Goal: Task Accomplishment & Management: Complete application form

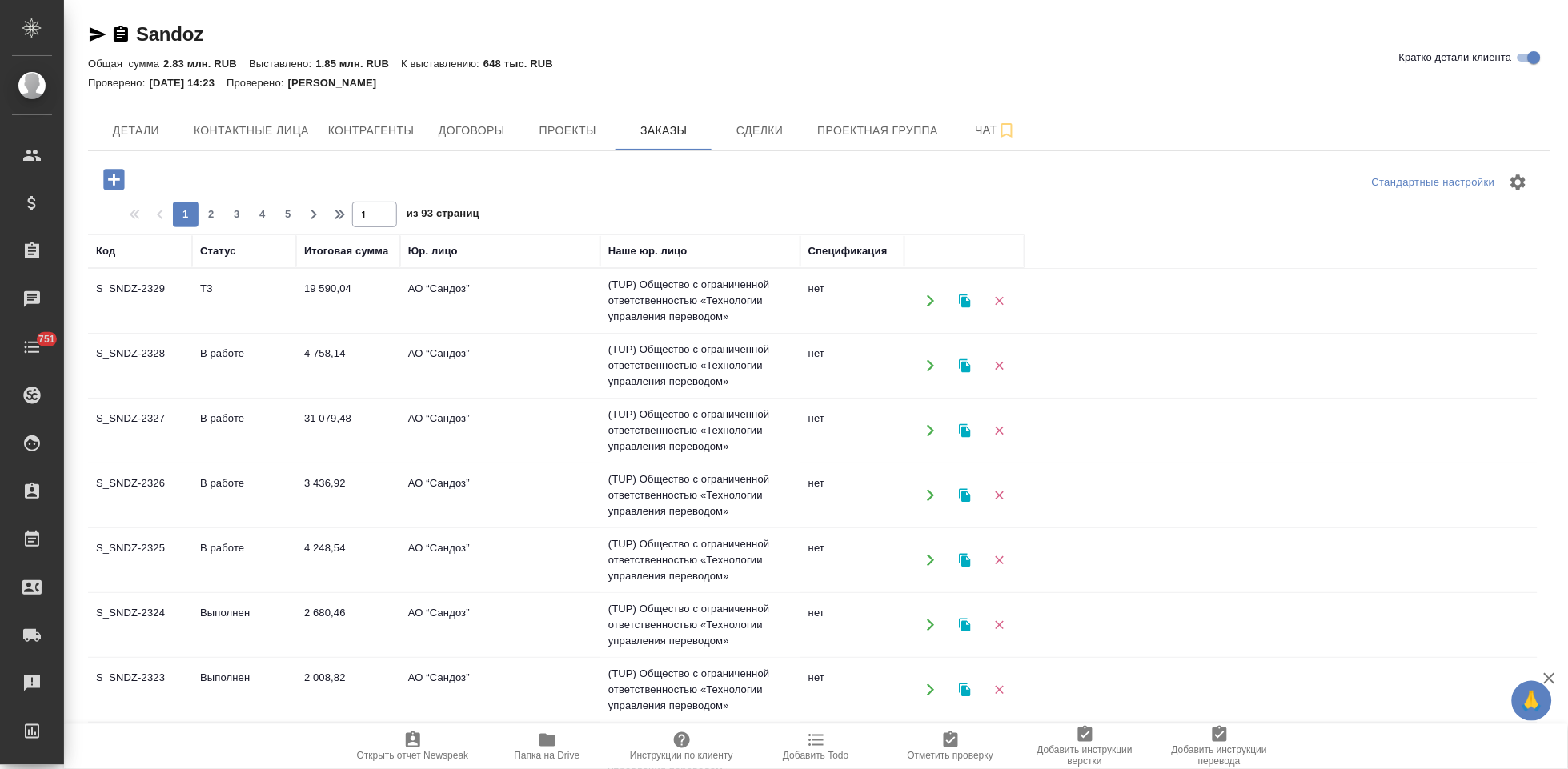
click at [226, 307] on td "ТЗ" at bounding box center [244, 300] width 104 height 56
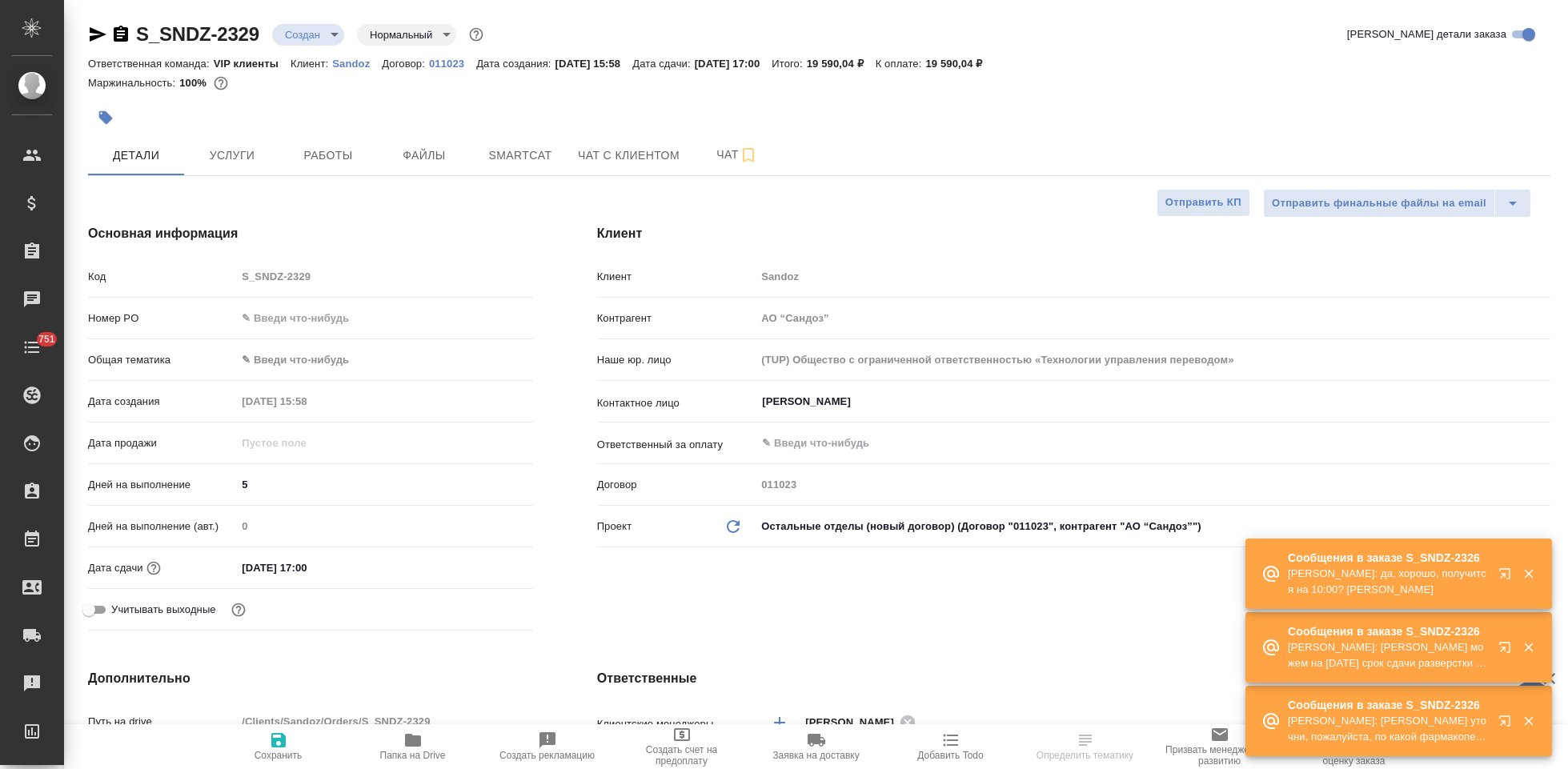
select select "RU"
type input "[PERSON_NAME]"
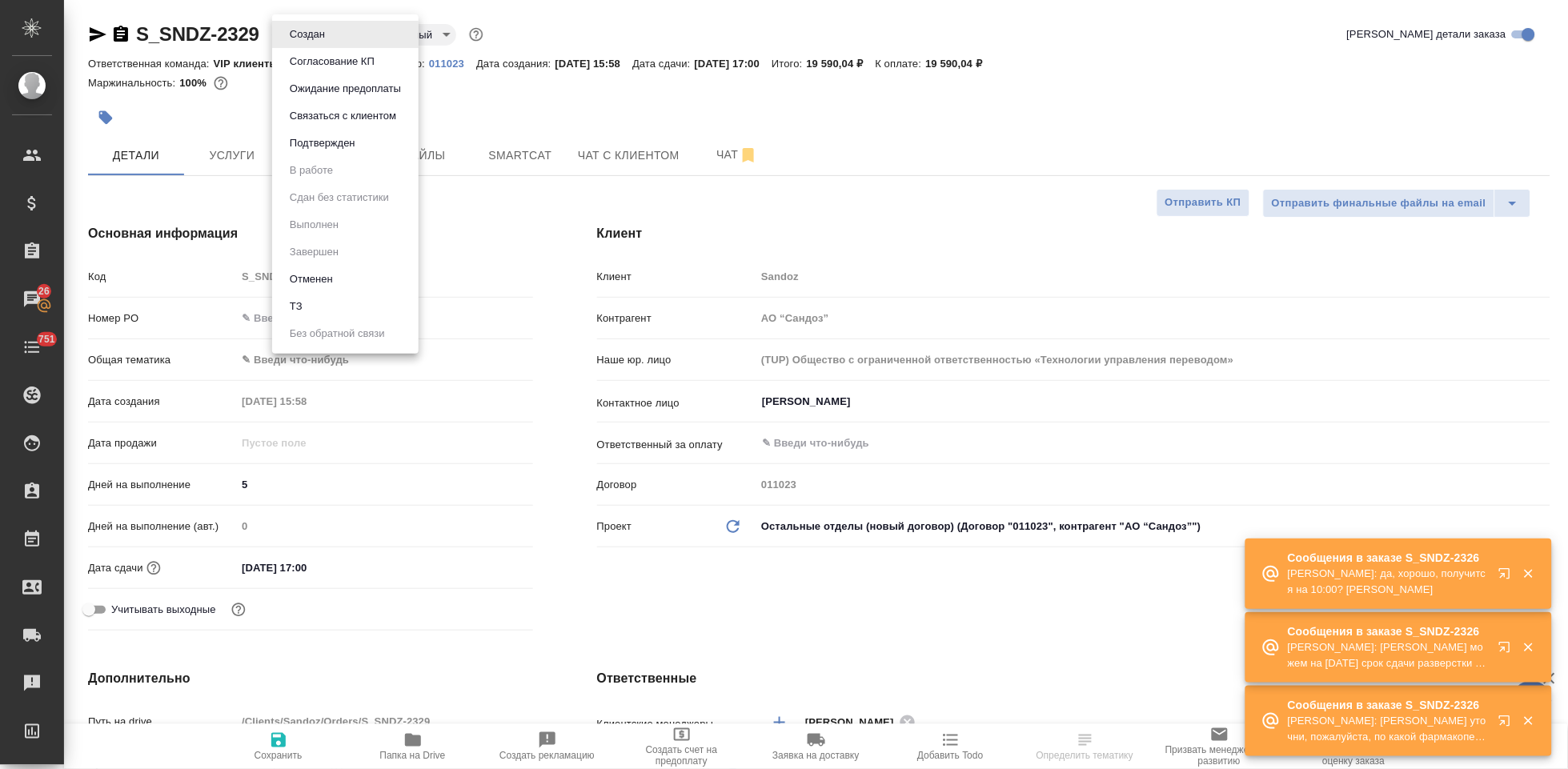
click at [333, 37] on body "🙏 .cls-1 fill:#fff; AWATERA Kabargina Anna Клиенты Спецификации Заказы 26 Чаты …" at bounding box center [784, 384] width 1568 height 769
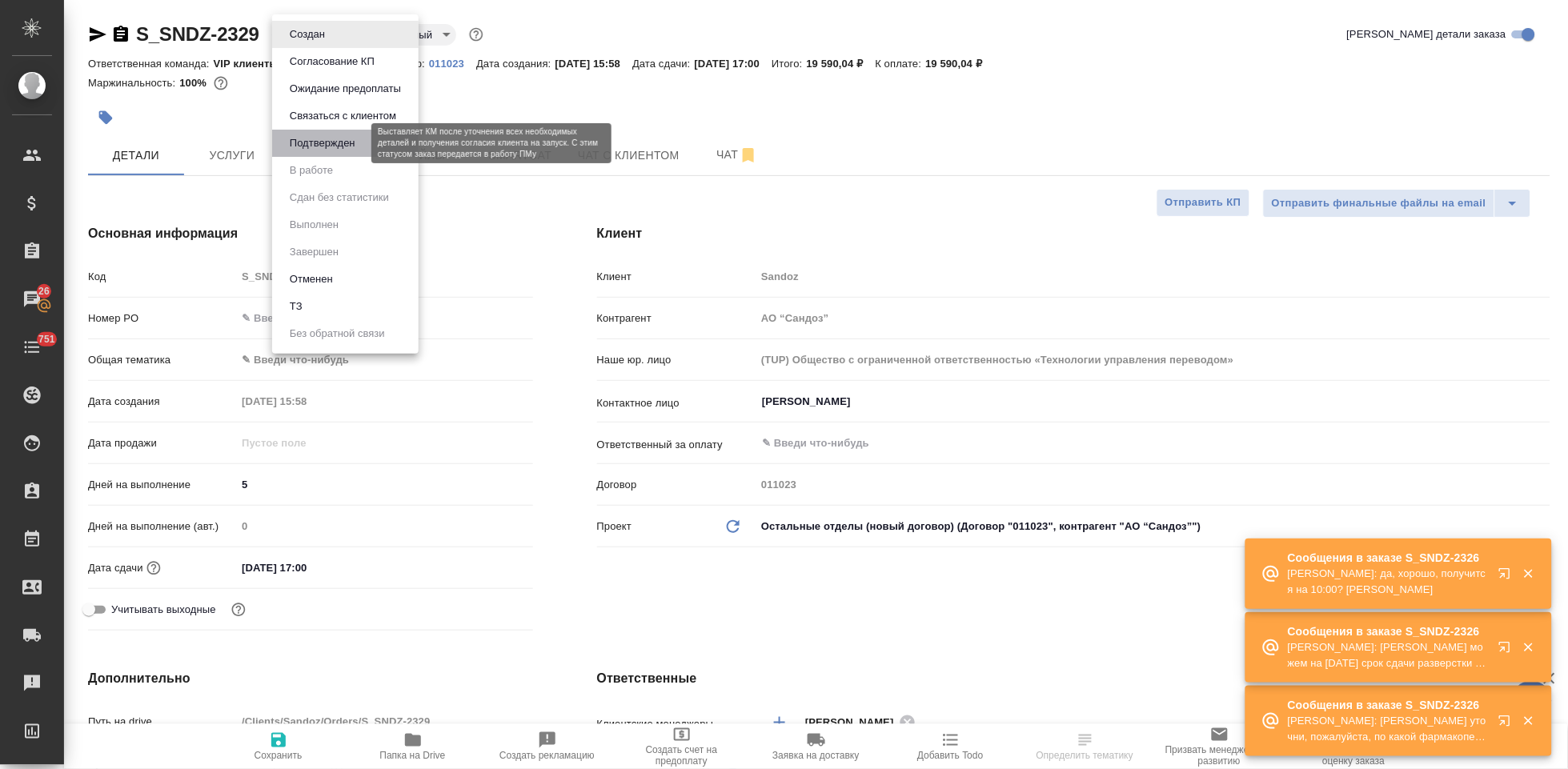
click at [346, 143] on button "Подтвержден" at bounding box center [323, 143] width 76 height 18
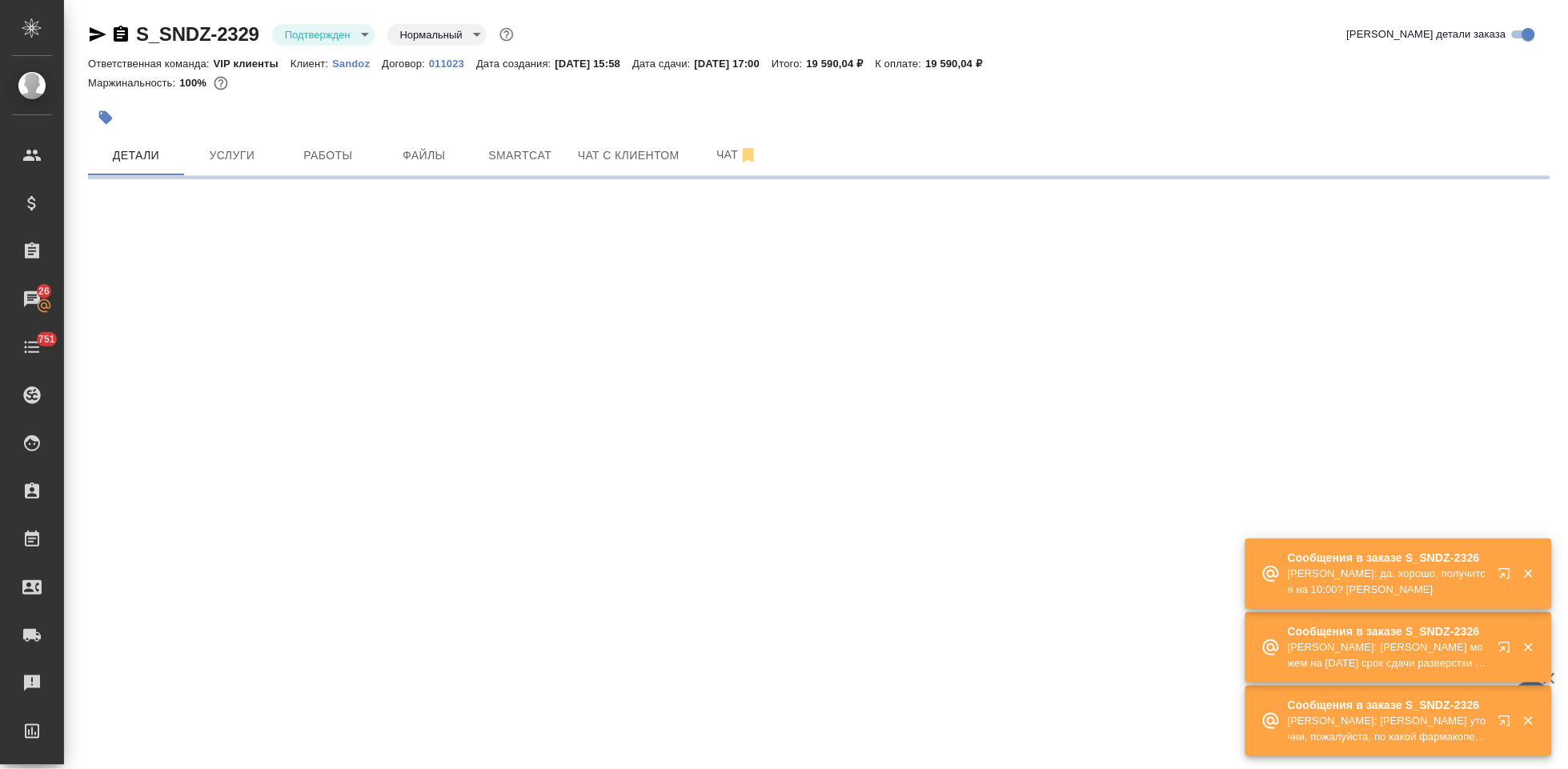
select select "RU"
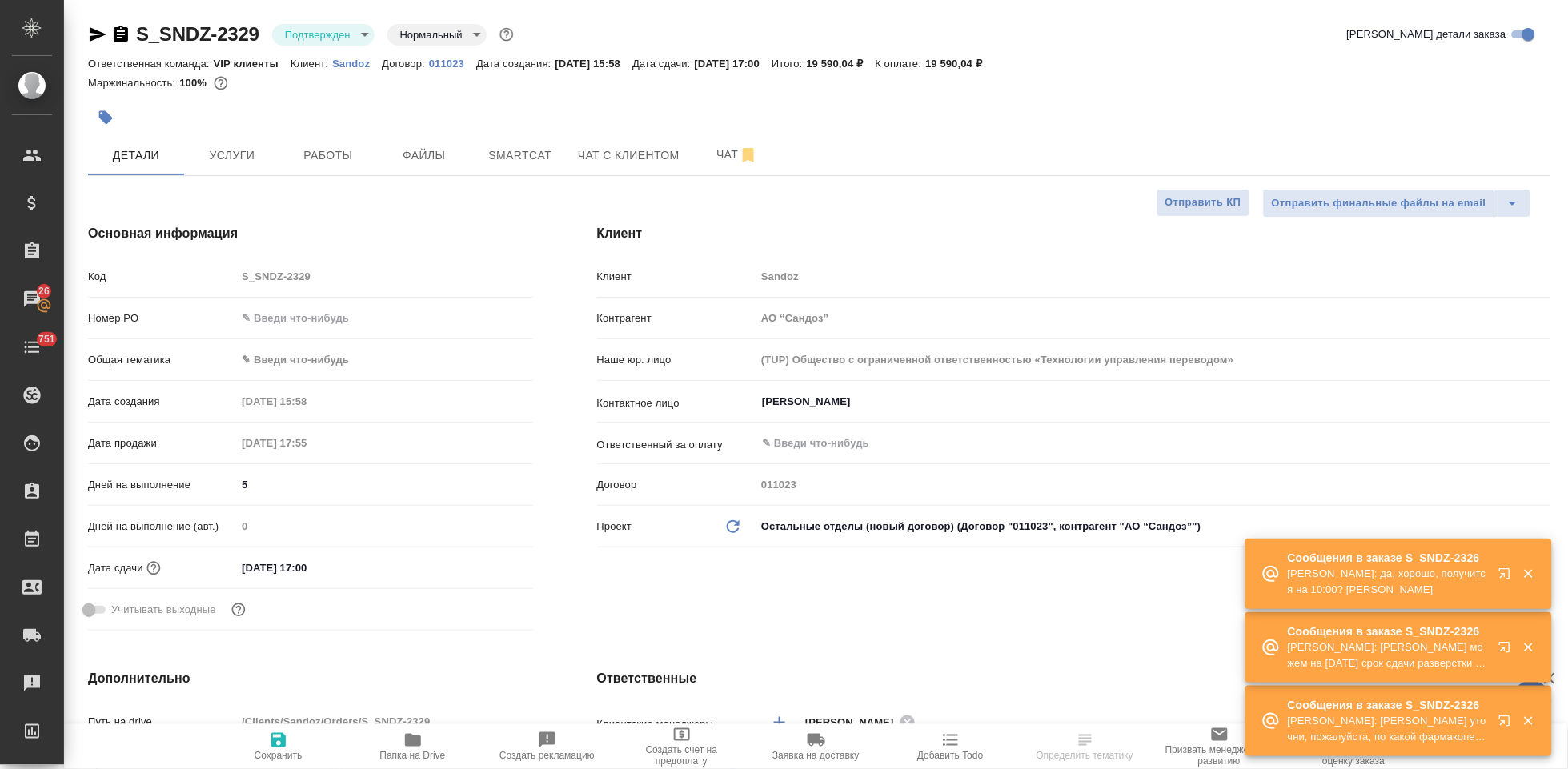
type textarea "x"
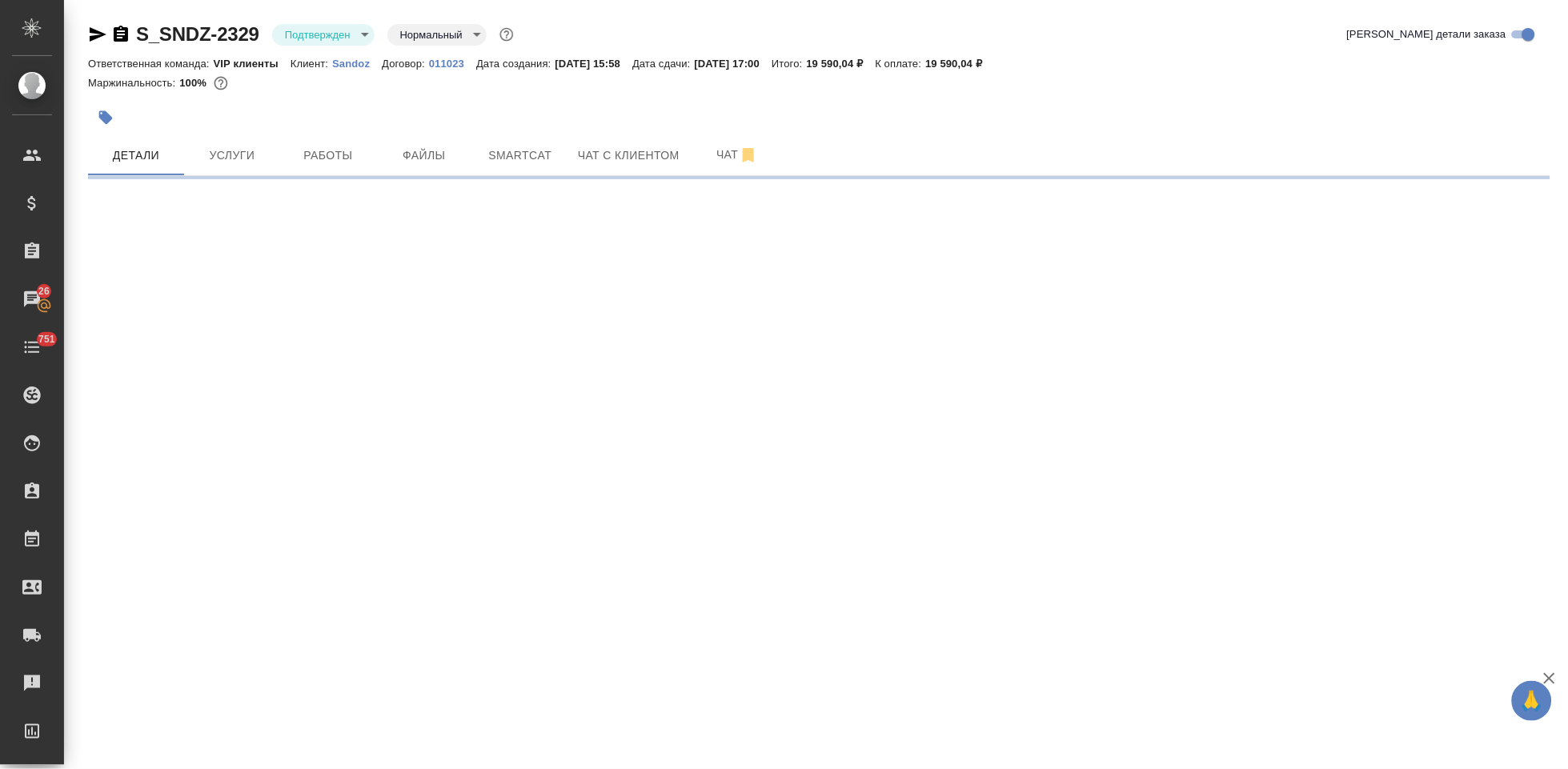
select select "RU"
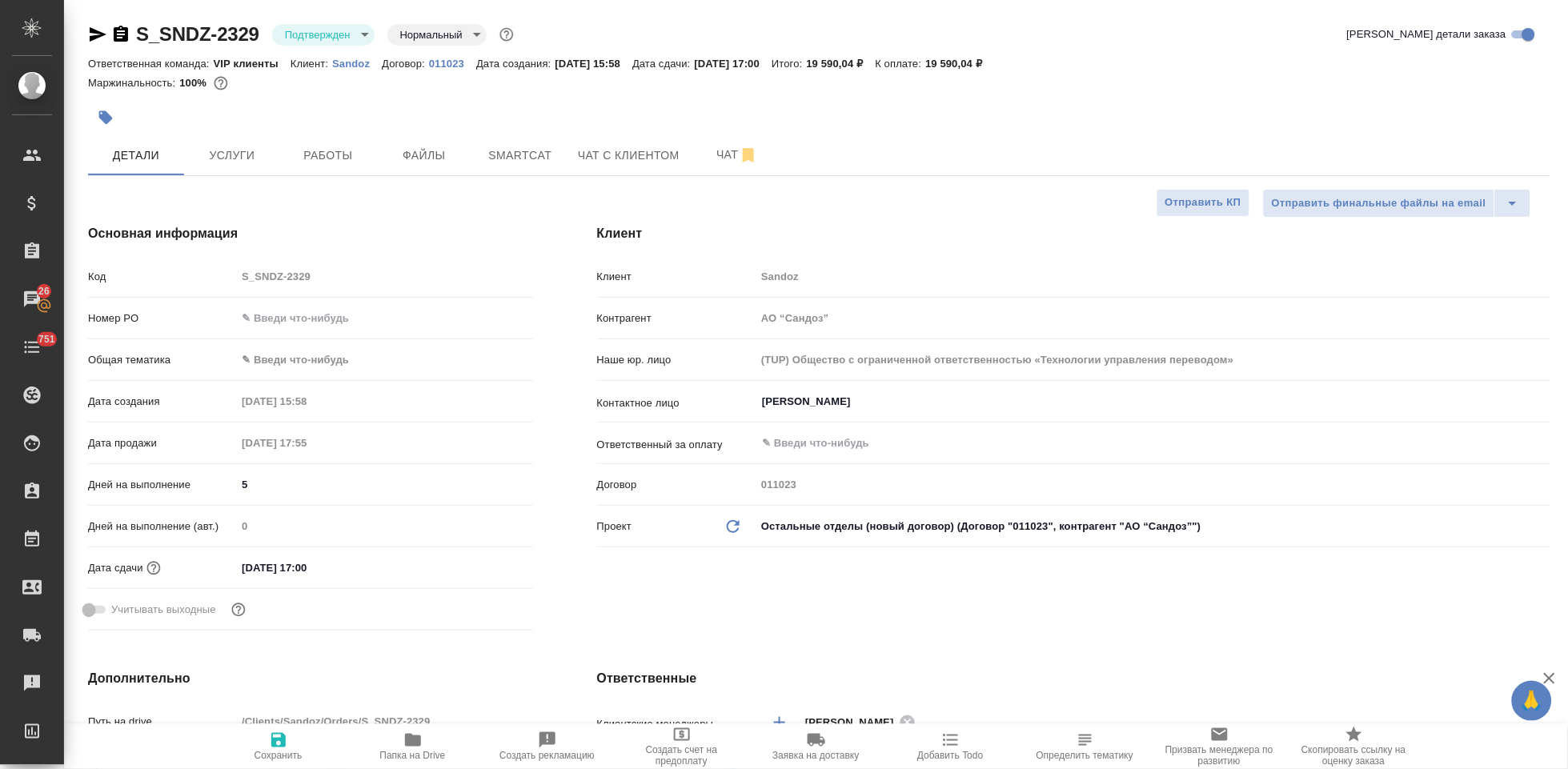
type textarea "x"
click at [401, 155] on span "Файлы" at bounding box center [425, 156] width 77 height 20
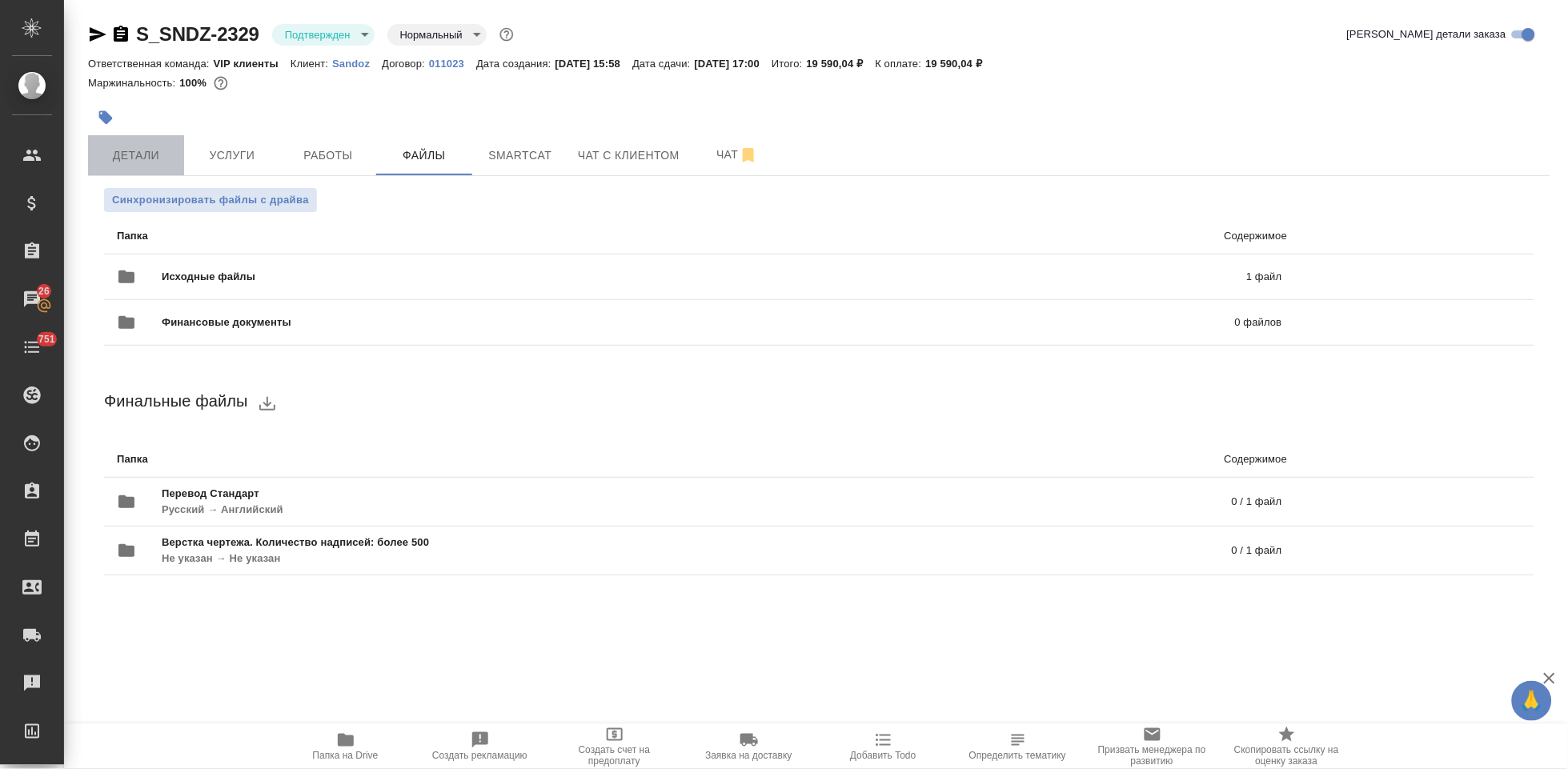
click at [135, 153] on span "Детали" at bounding box center [136, 156] width 77 height 20
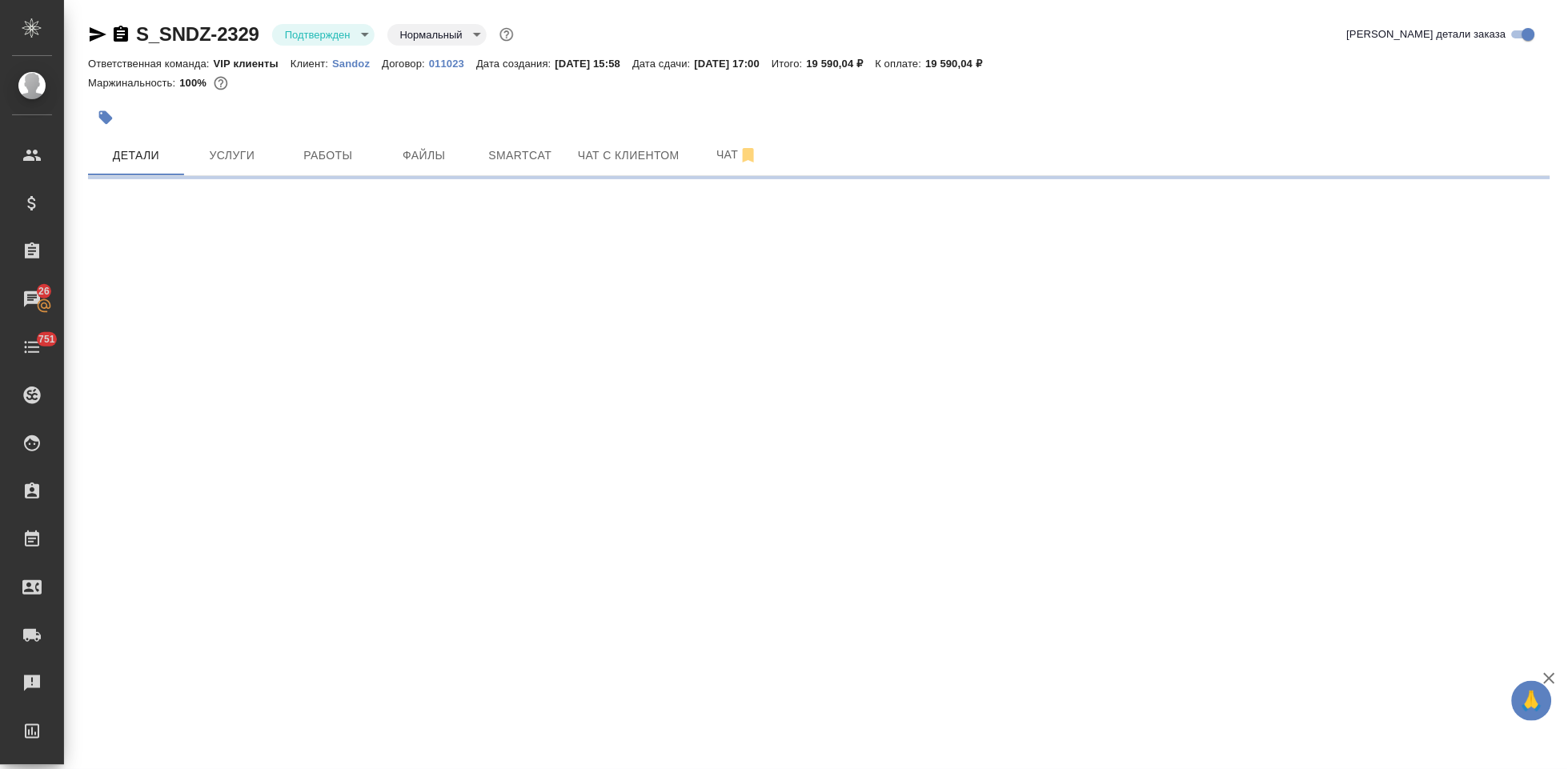
select select "RU"
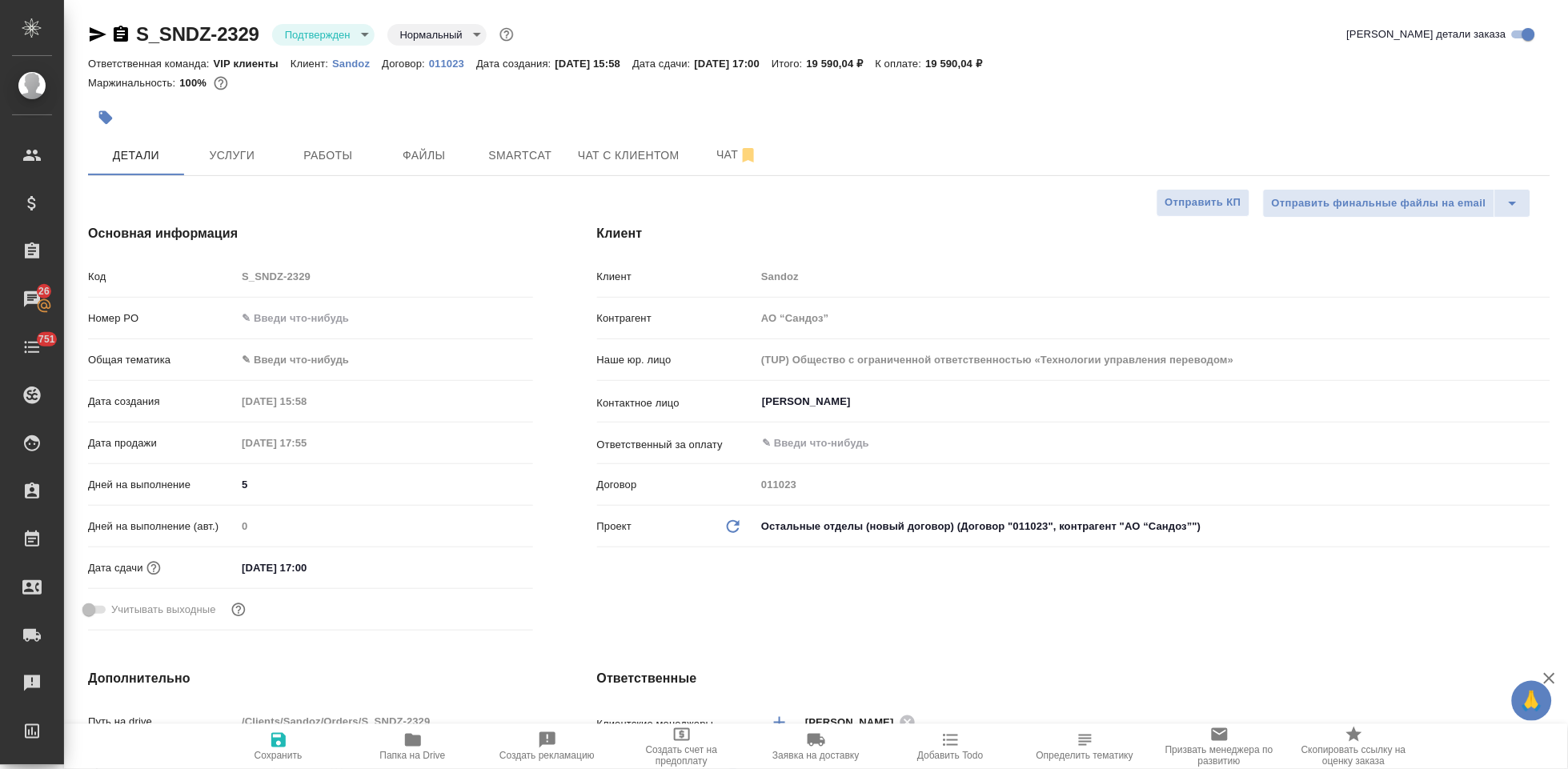
click at [862, 203] on div "Клиент Клиент Sandoz Контрагент АО “Сандоз” Наше юр. лицо (TUP) Общество с огра…" at bounding box center [1074, 430] width 1018 height 477
click at [731, 151] on span "Чат" at bounding box center [737, 155] width 77 height 20
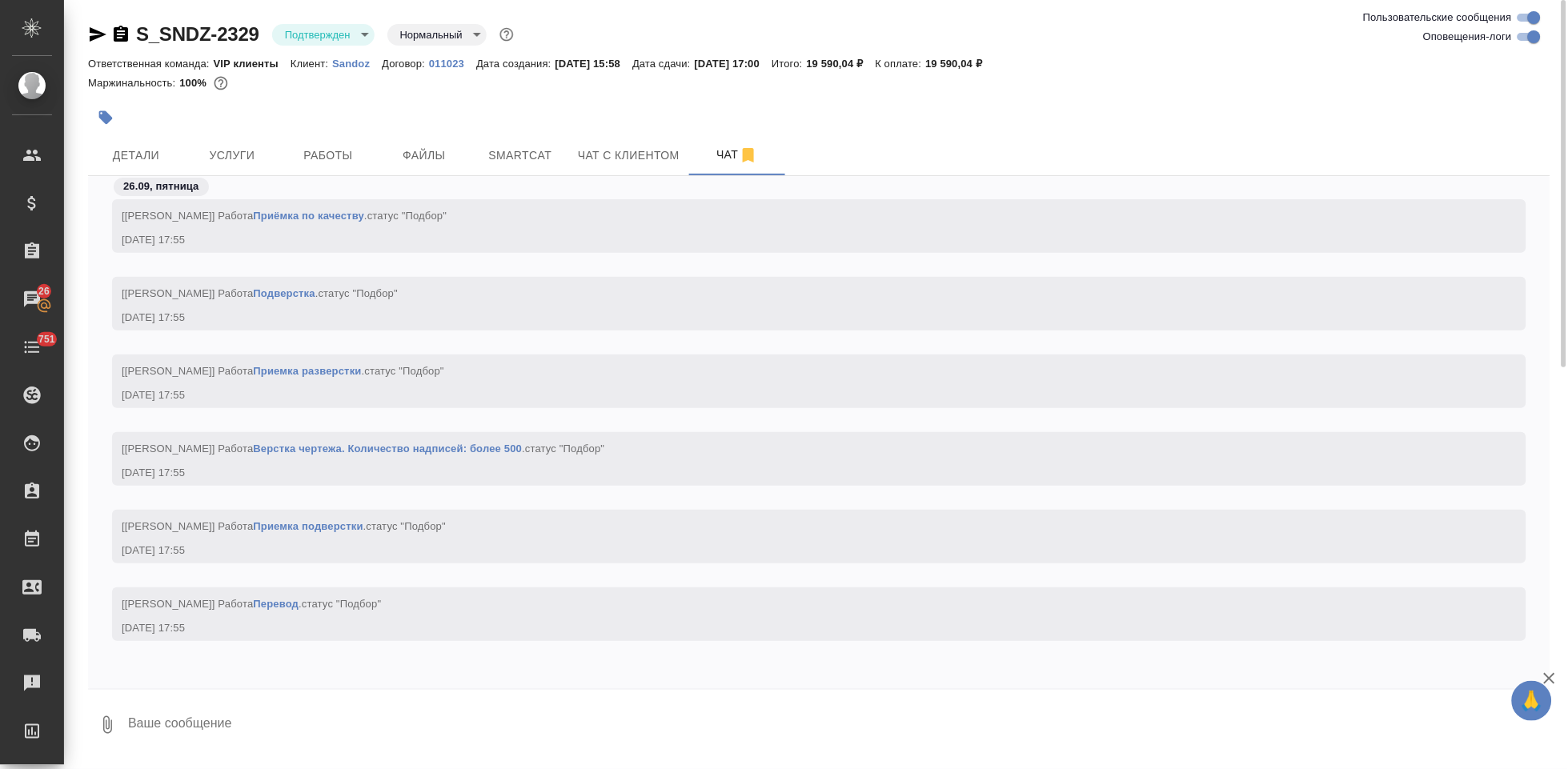
scroll to position [3577, 0]
click at [503, 727] on textarea at bounding box center [838, 725] width 1424 height 55
type textarea """
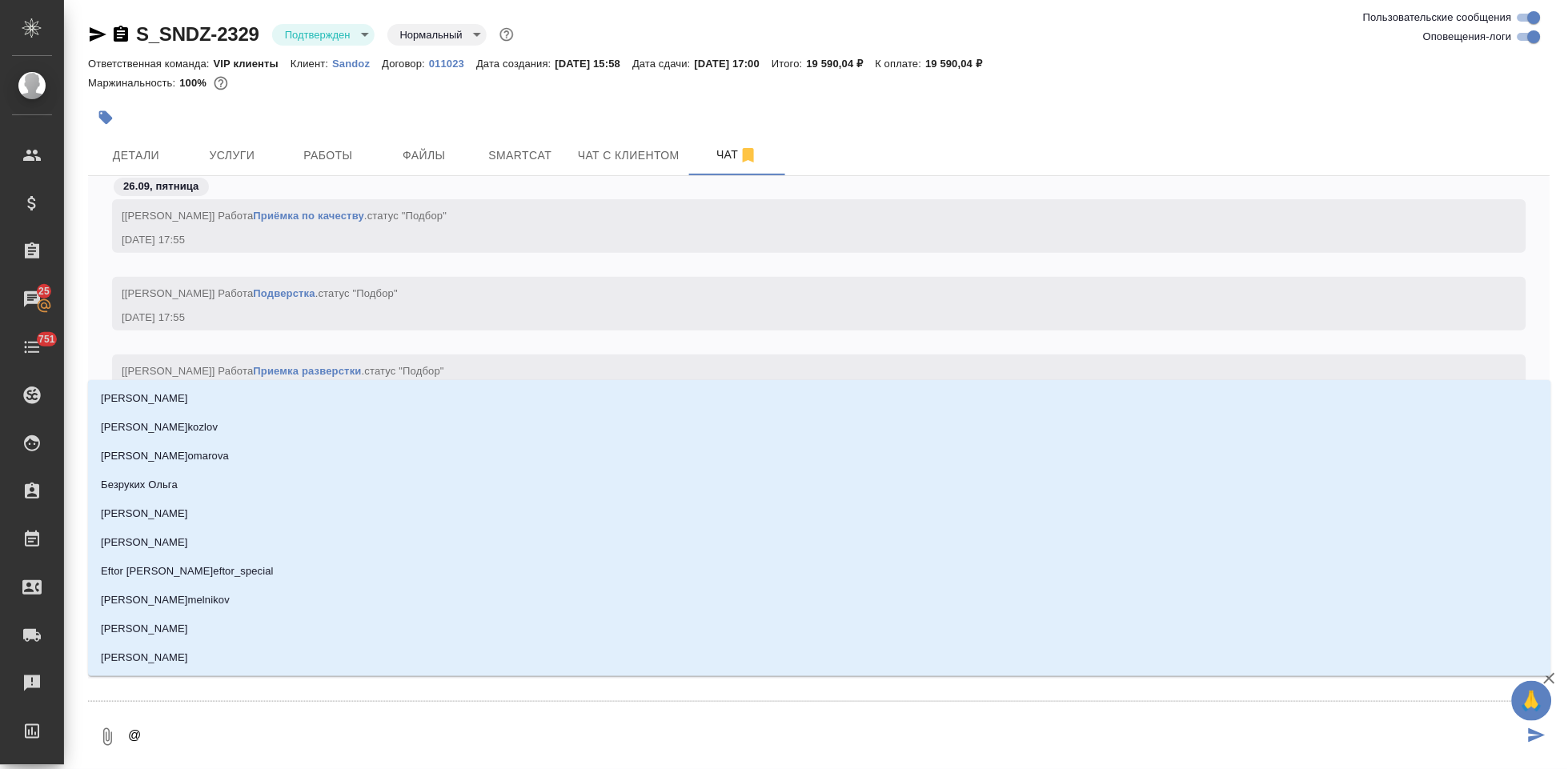
type textarea "@к"
type input "к"
type textarea "@кро"
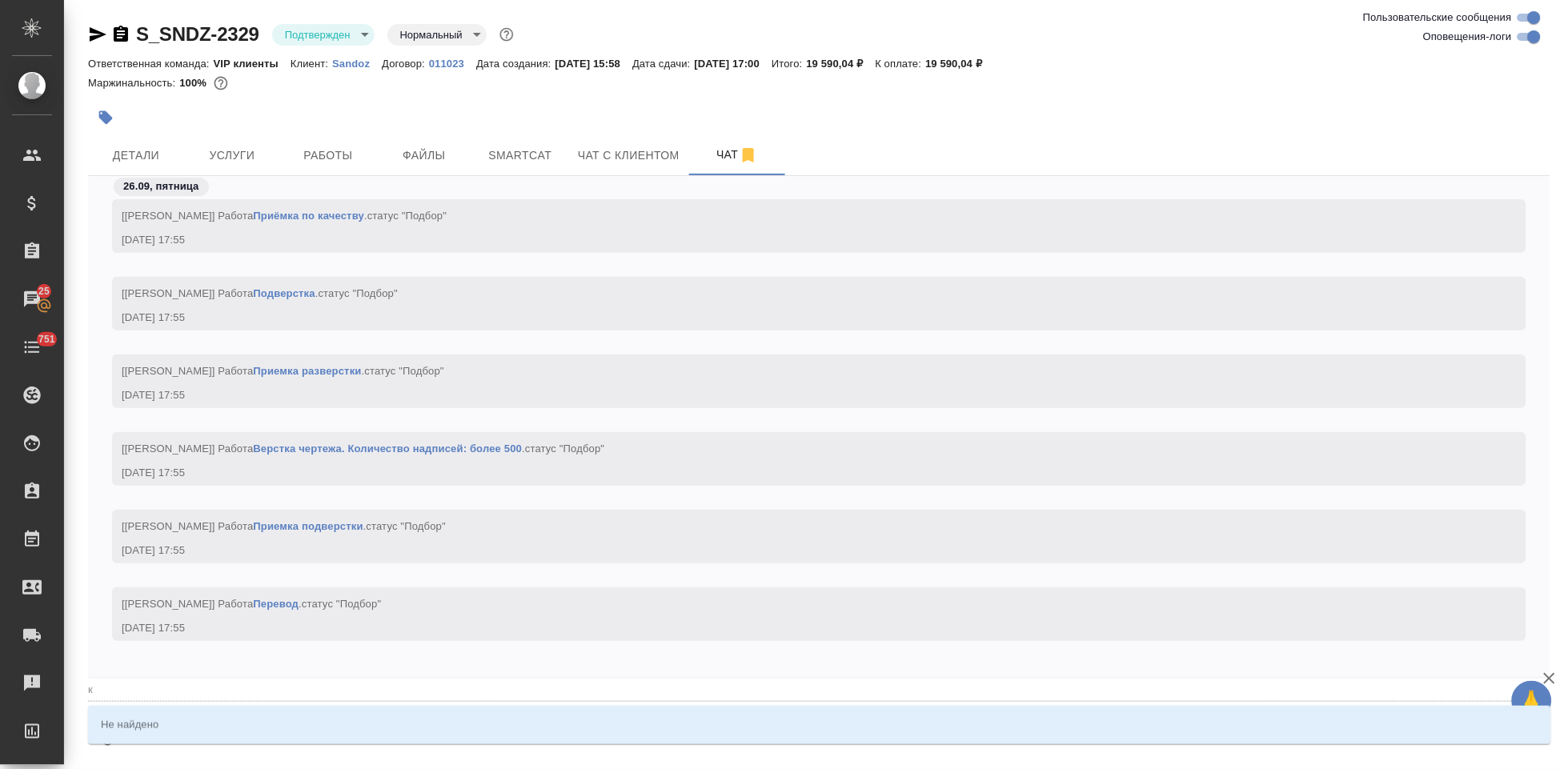
type input "кро"
type textarea "@кр"
type input "кр"
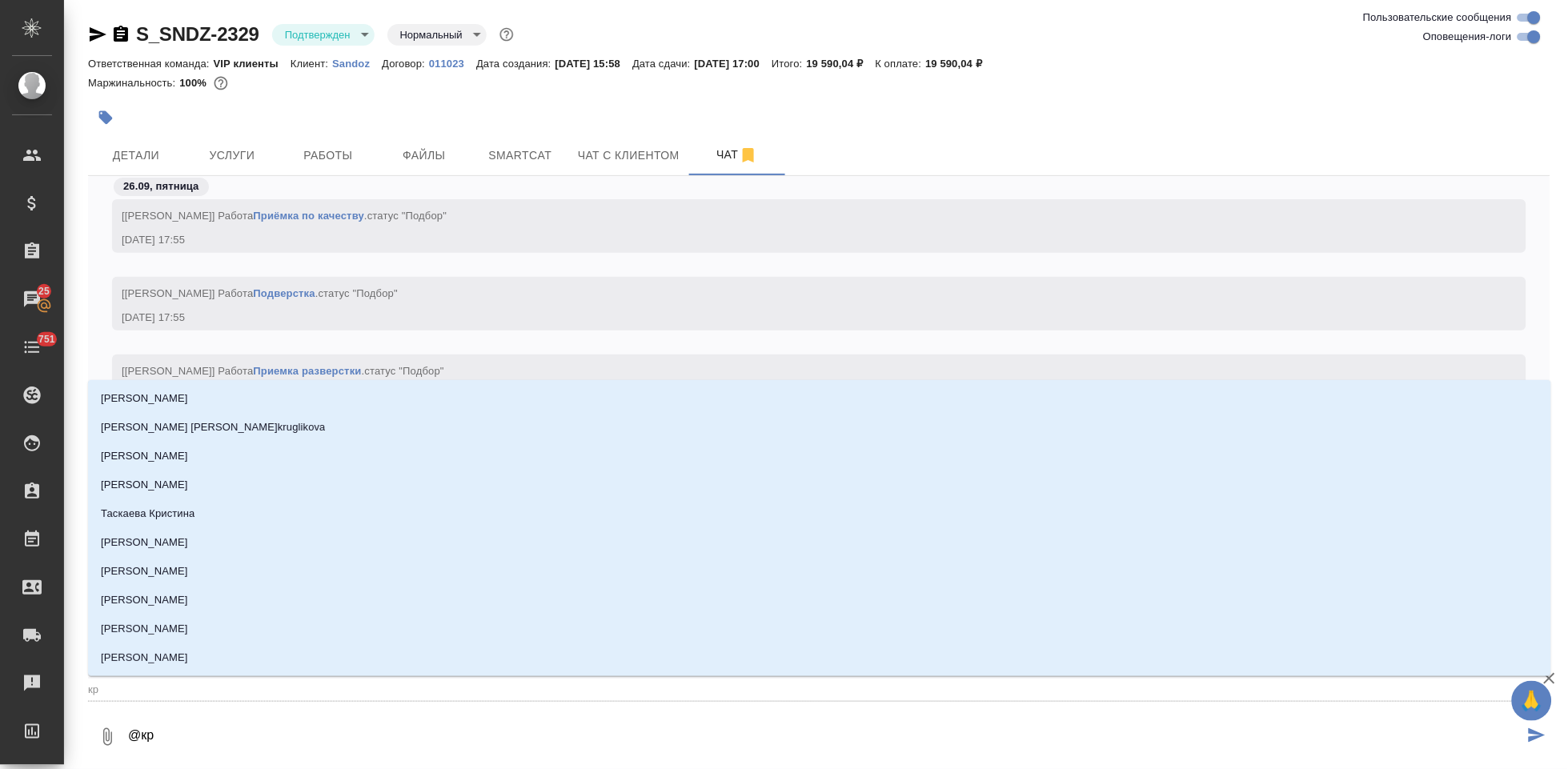
type textarea "@к"
type input "к"
type textarea "@"
type textarea "@г"
type input "г"
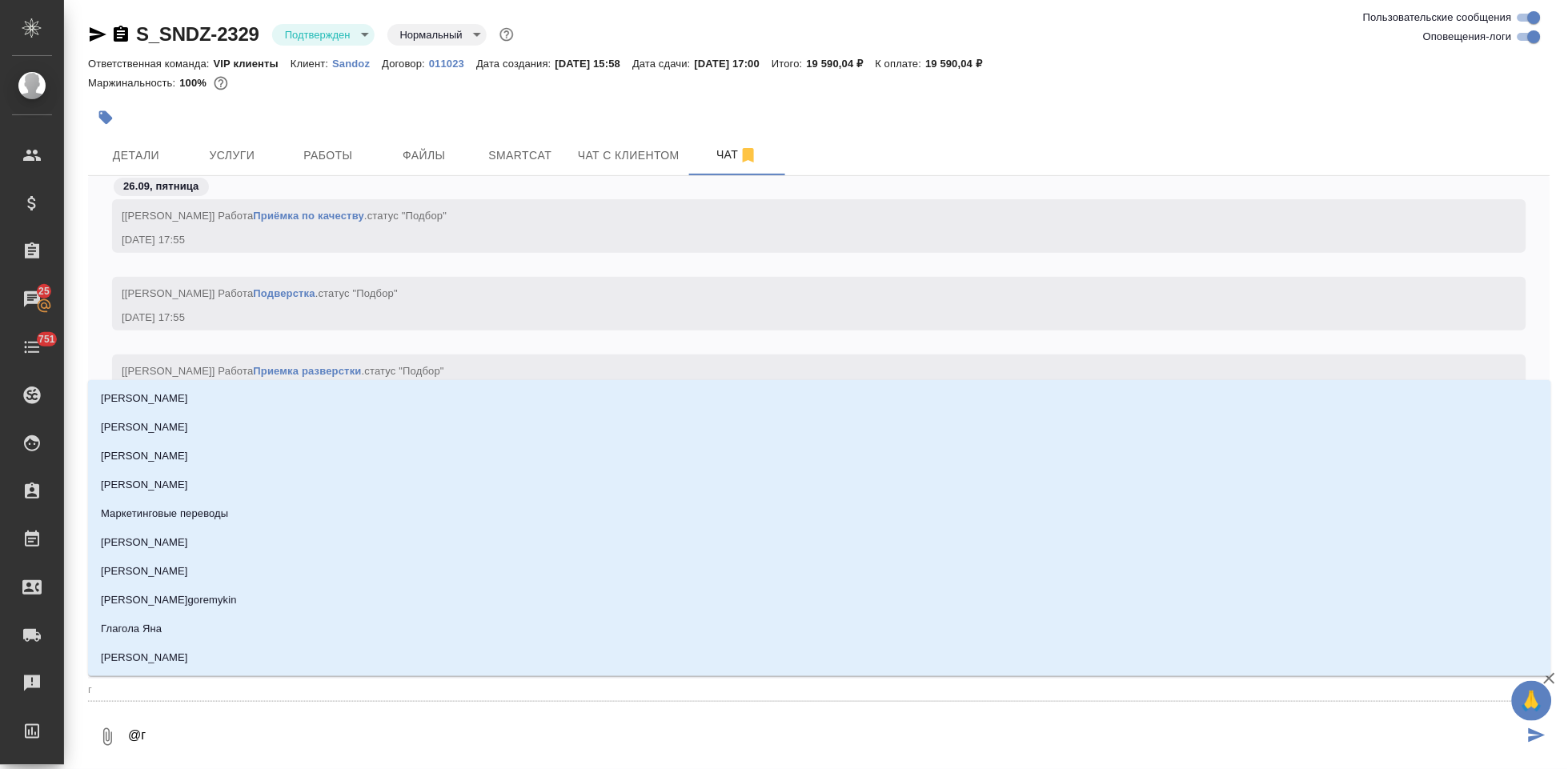
type textarea "@го"
type input "го"
type textarea "@гор"
type input "гор"
type textarea "@горш"
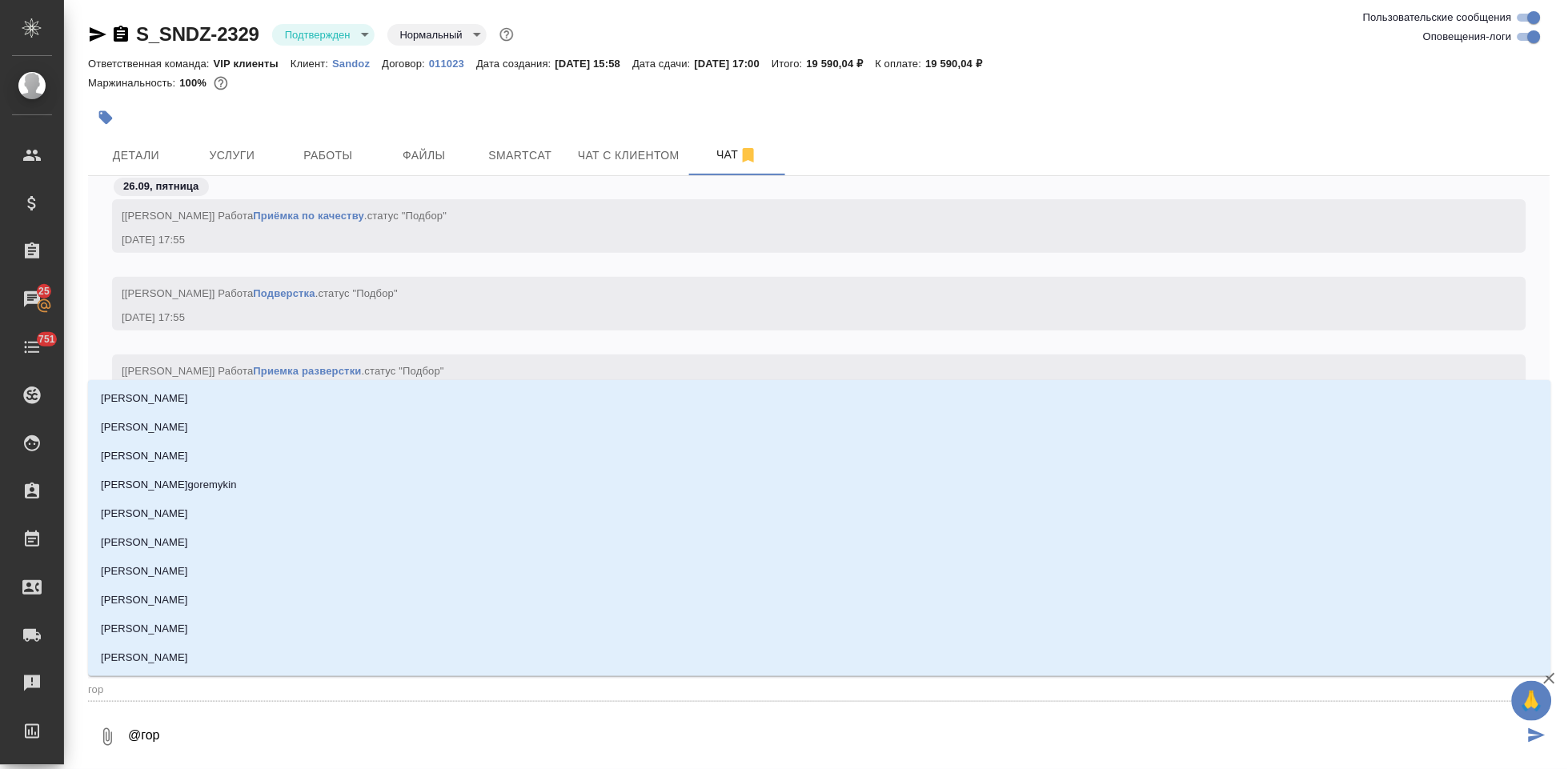
type input "горш"
type textarea "@горшк"
type input "горшк"
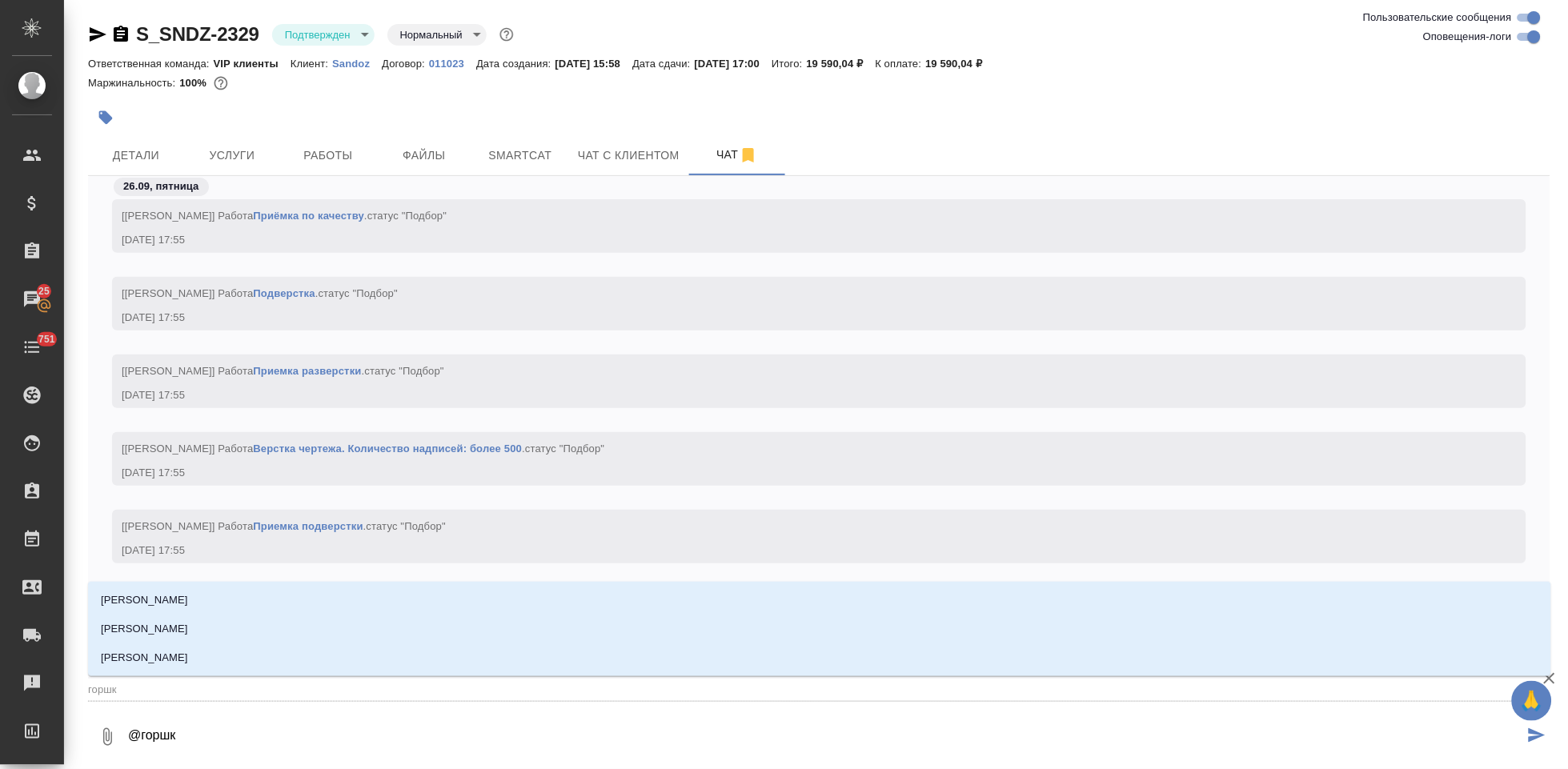
type textarea "@горшко"
type input "горшко"
type textarea "@горшков"
type input "горшков"
type textarea "@горшкова"
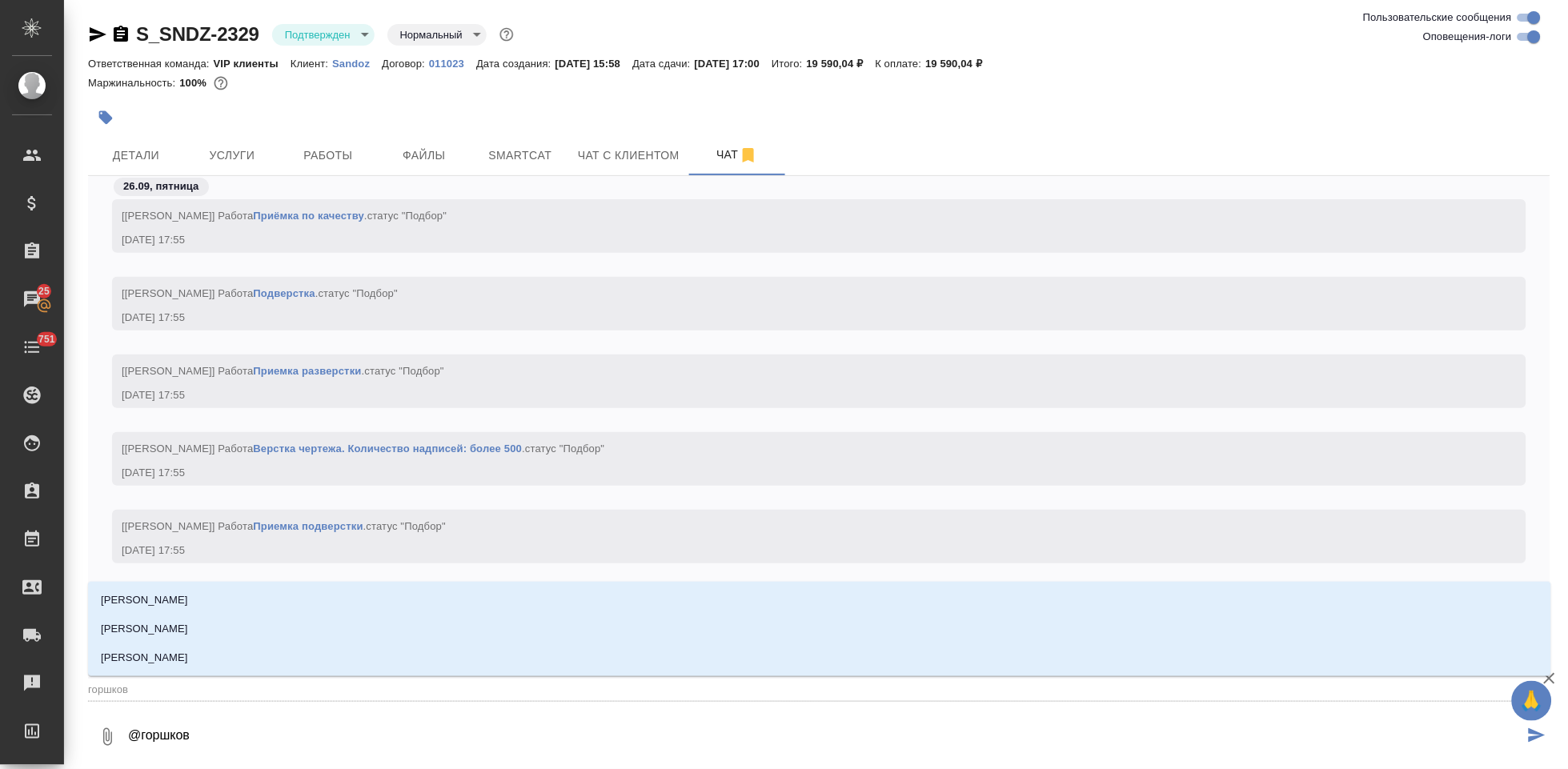
type input "горшкова"
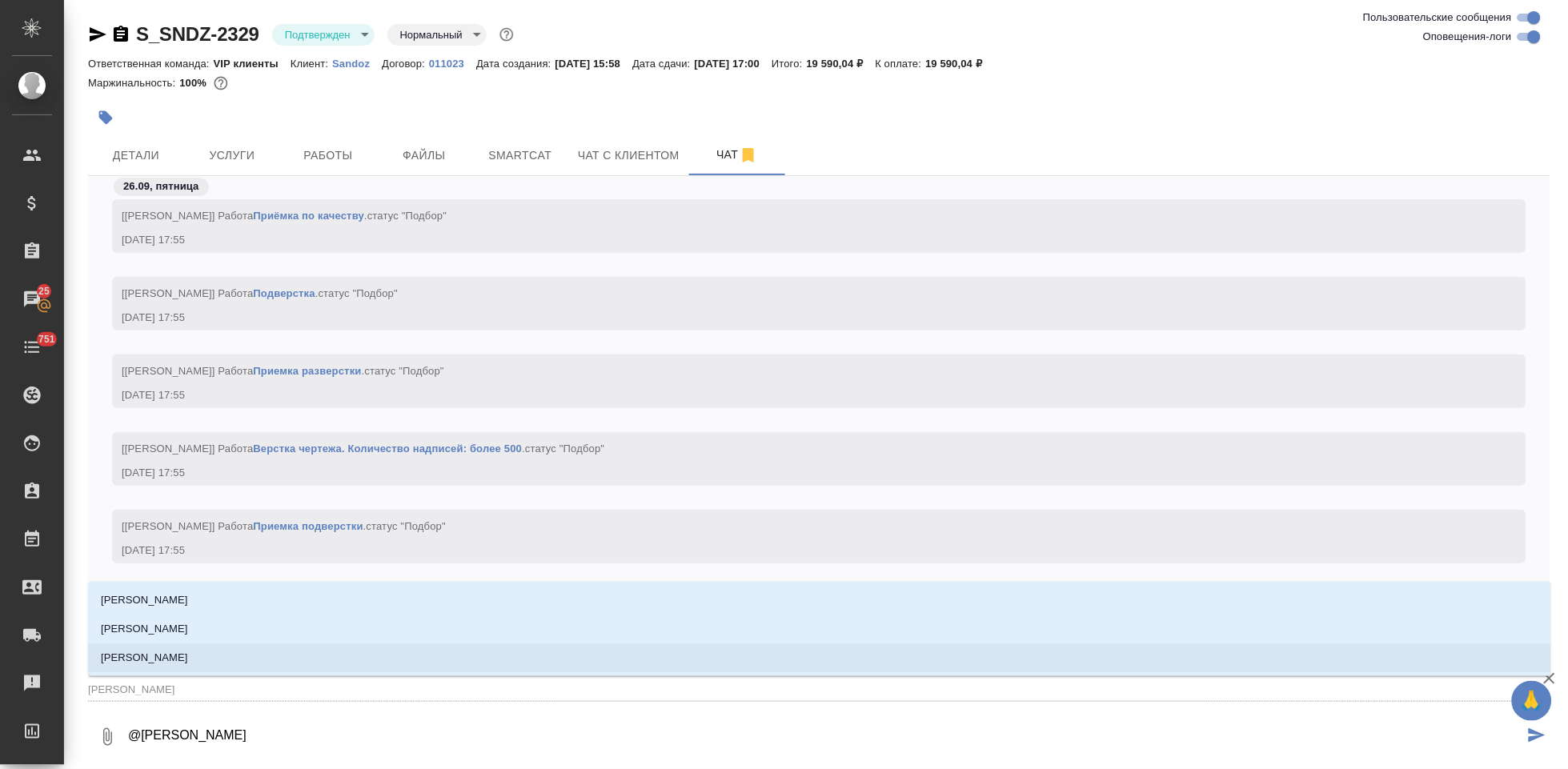
click at [404, 659] on li "[PERSON_NAME]" at bounding box center [820, 657] width 1463 height 29
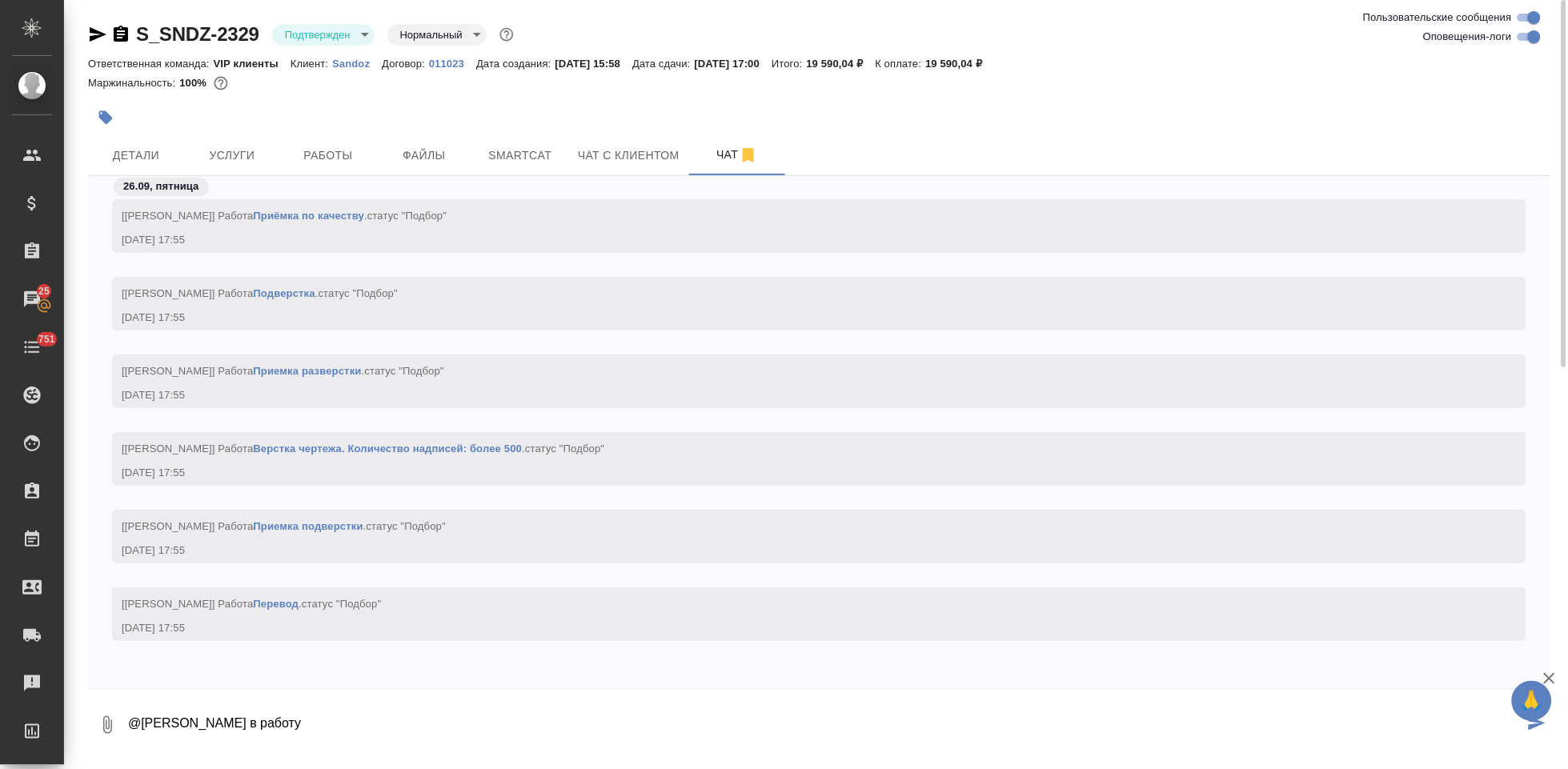
type textarea "@Горшкова Валентина в работу"
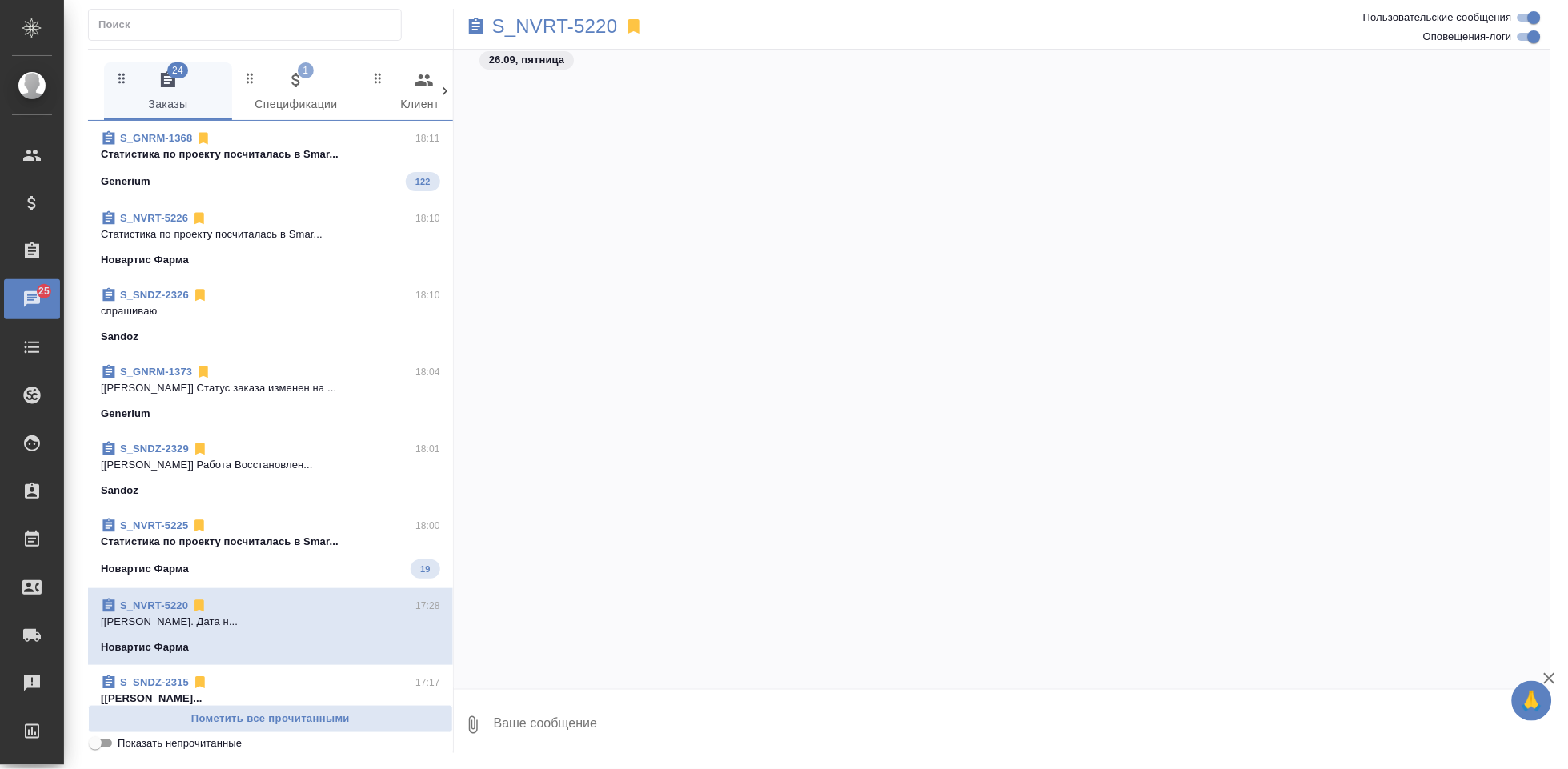
scroll to position [72341, 0]
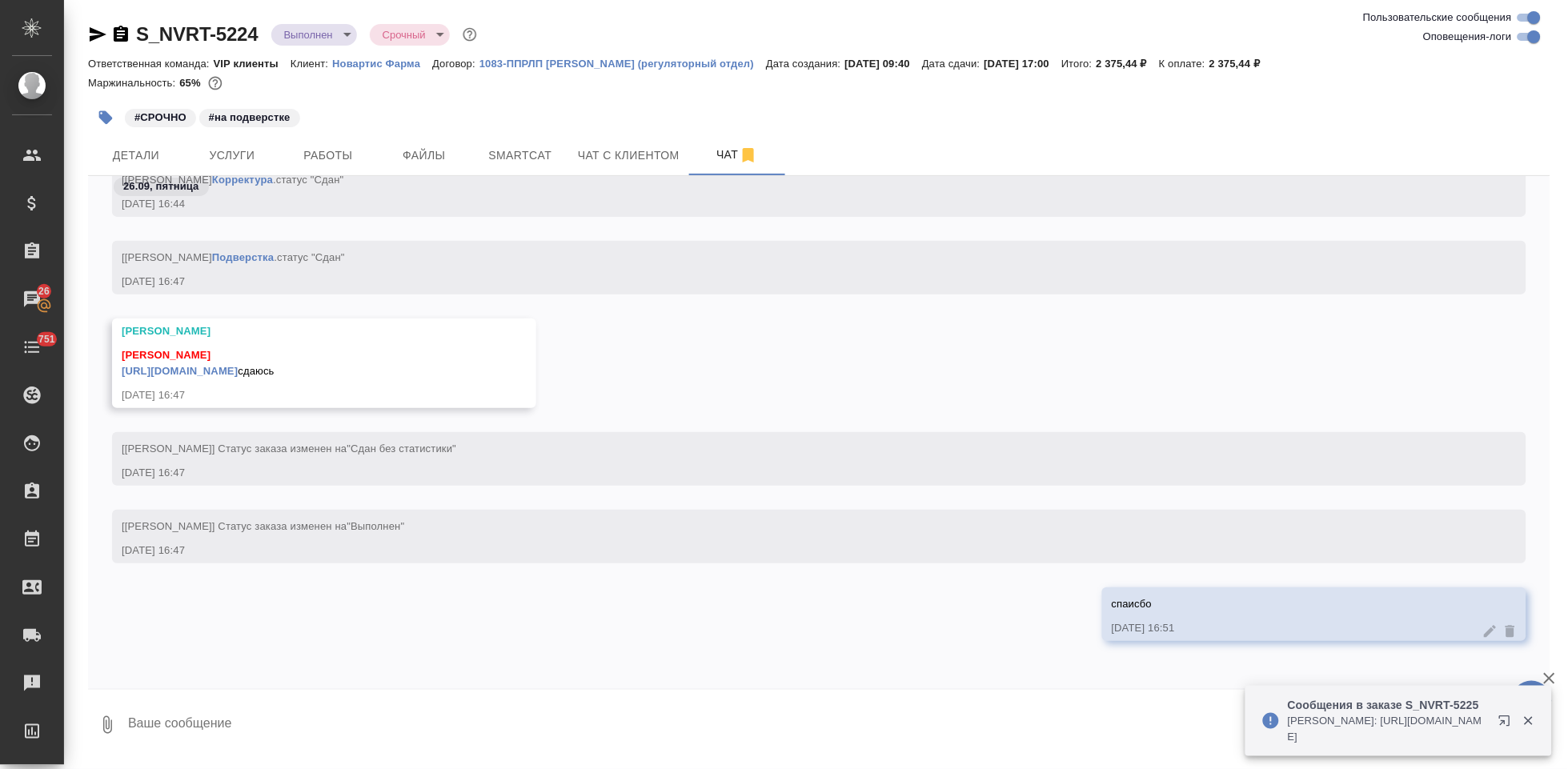
scroll to position [68052, 0]
click at [395, 65] on p "Новартис Фарма" at bounding box center [382, 64] width 100 height 12
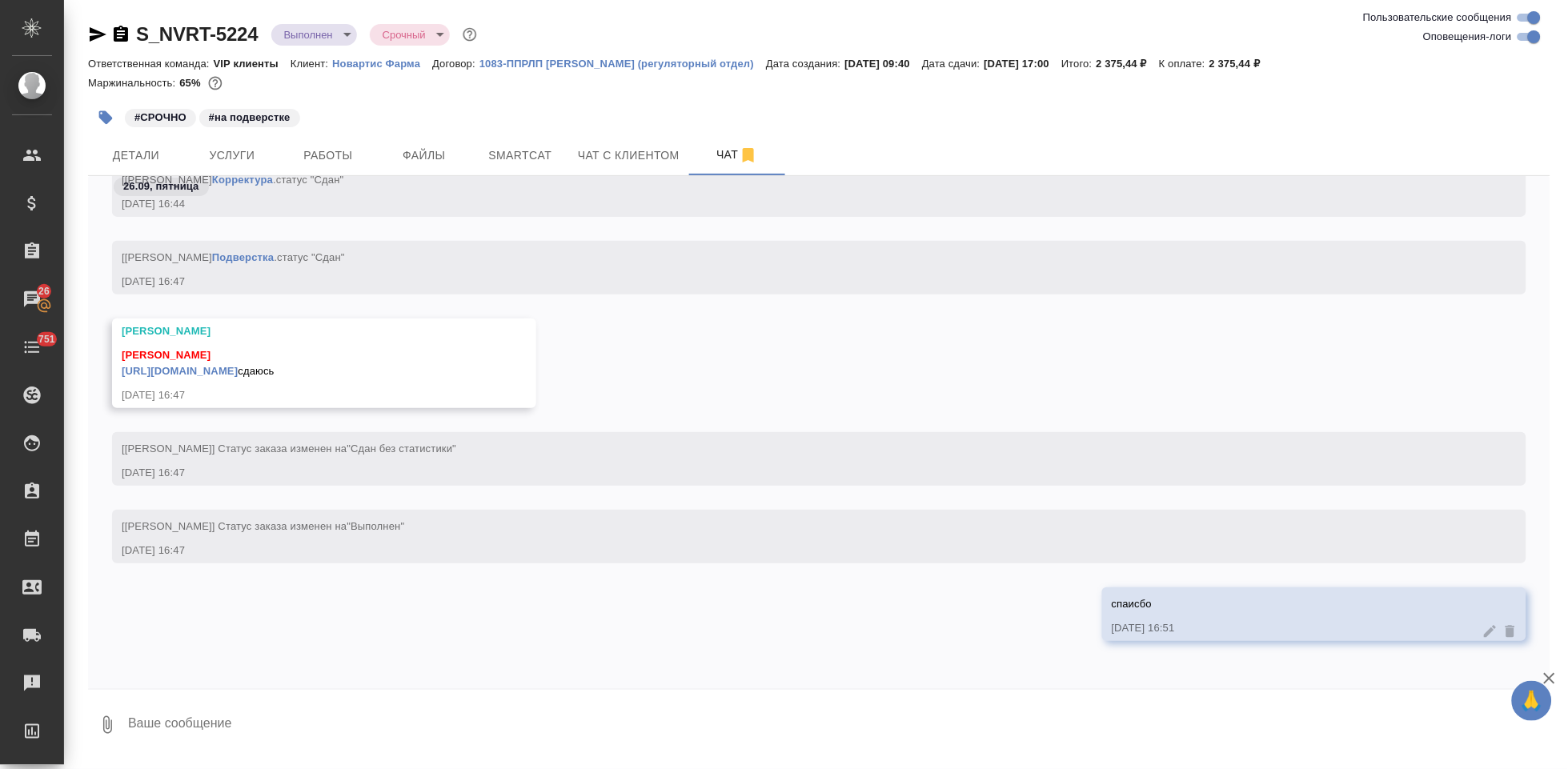
click at [237, 365] on link "https://drive.awatera.com/apps/files/files/10511325?dir=/Shares/Novartos_Pharma…" at bounding box center [180, 371] width 116 height 12
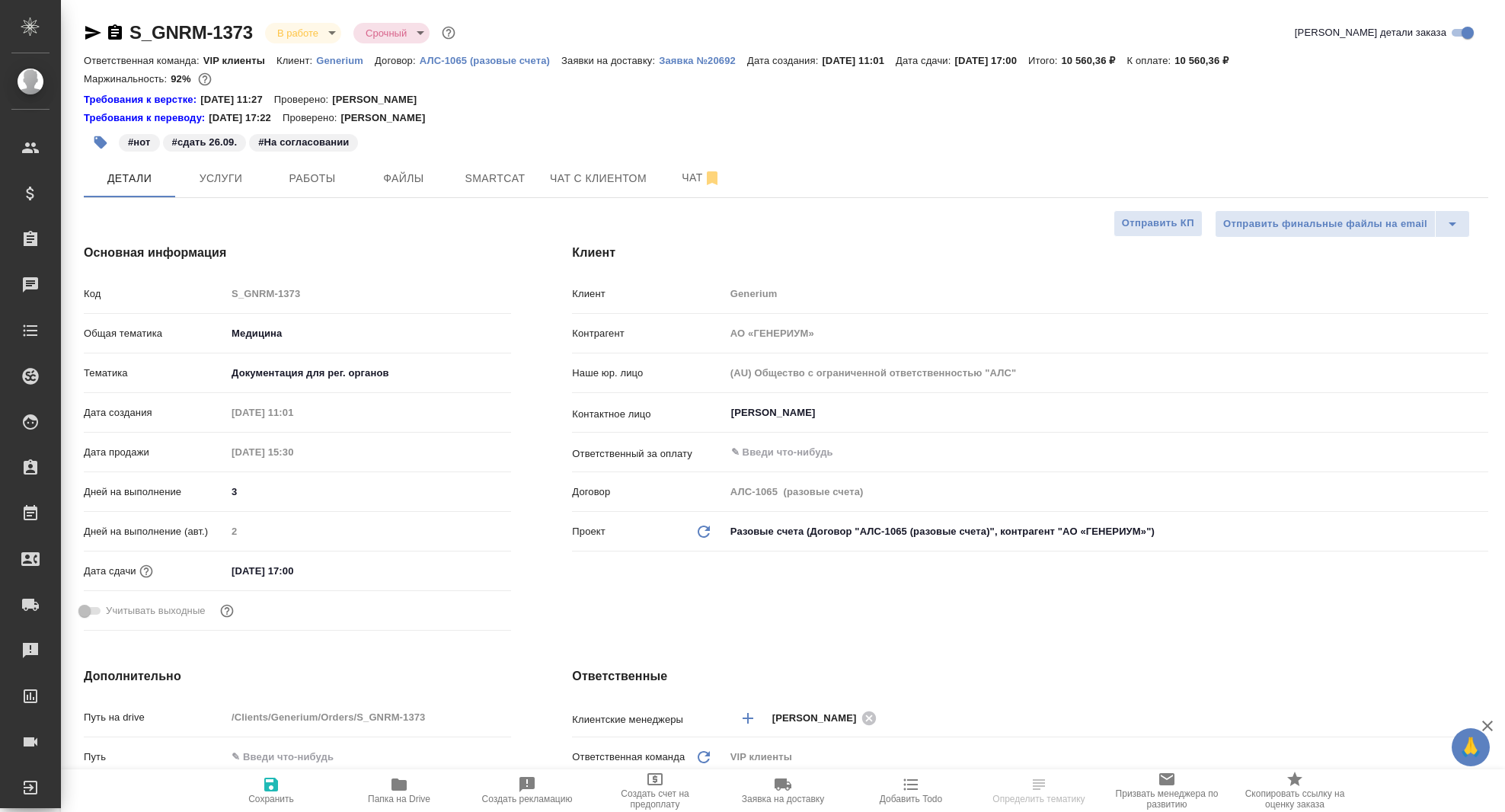
select select "RU"
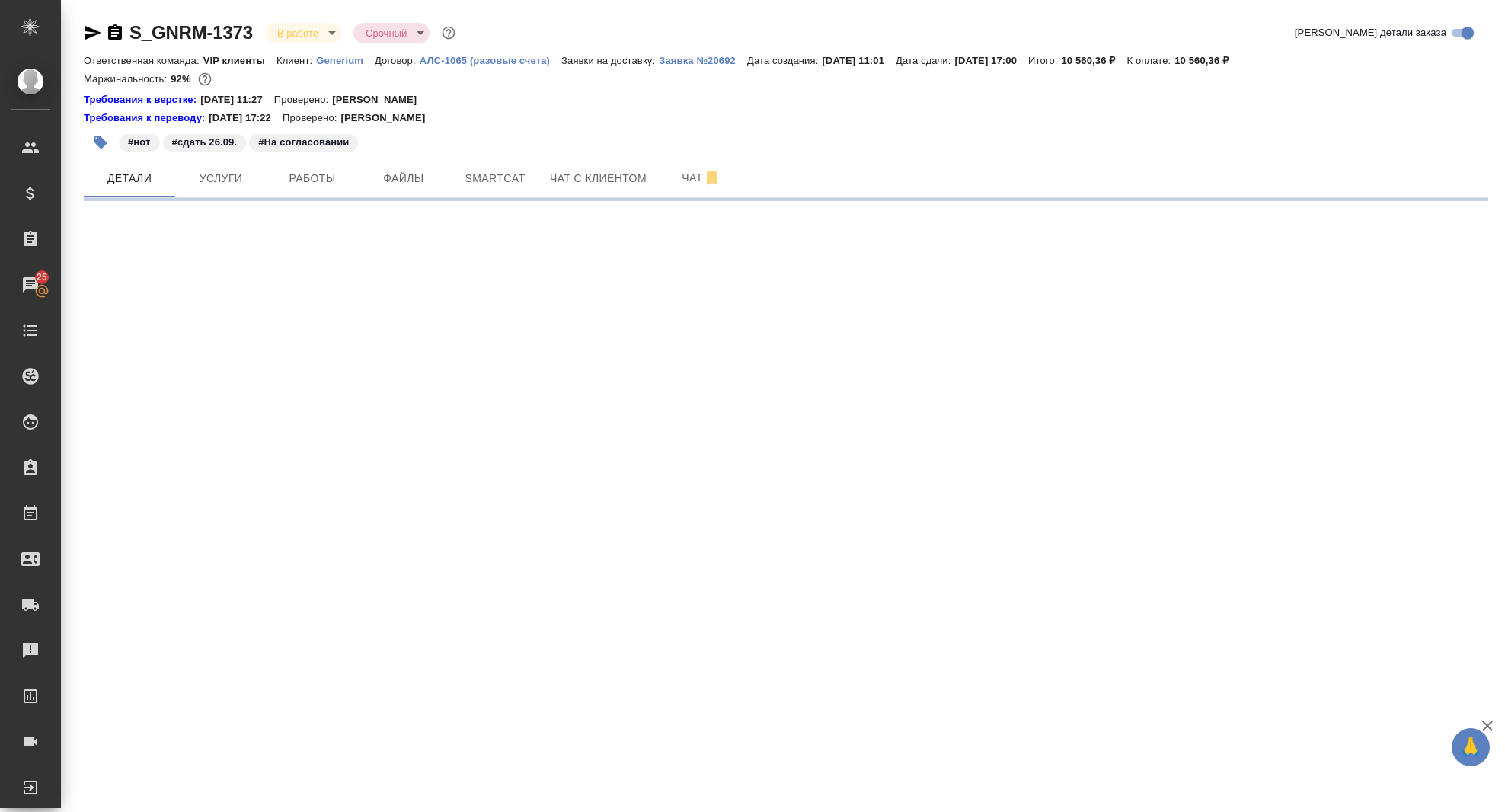
select select "RU"
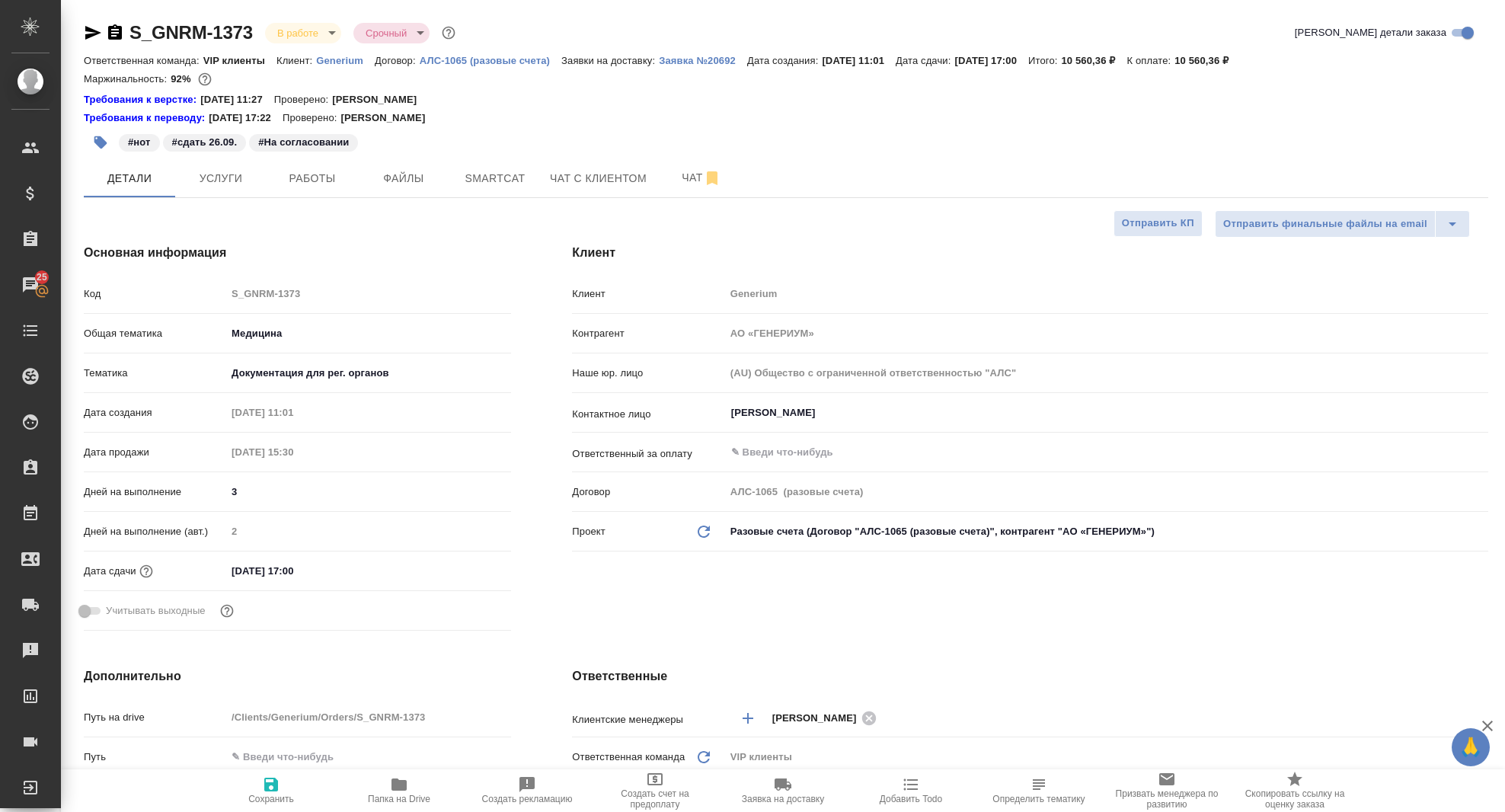
type textarea "x"
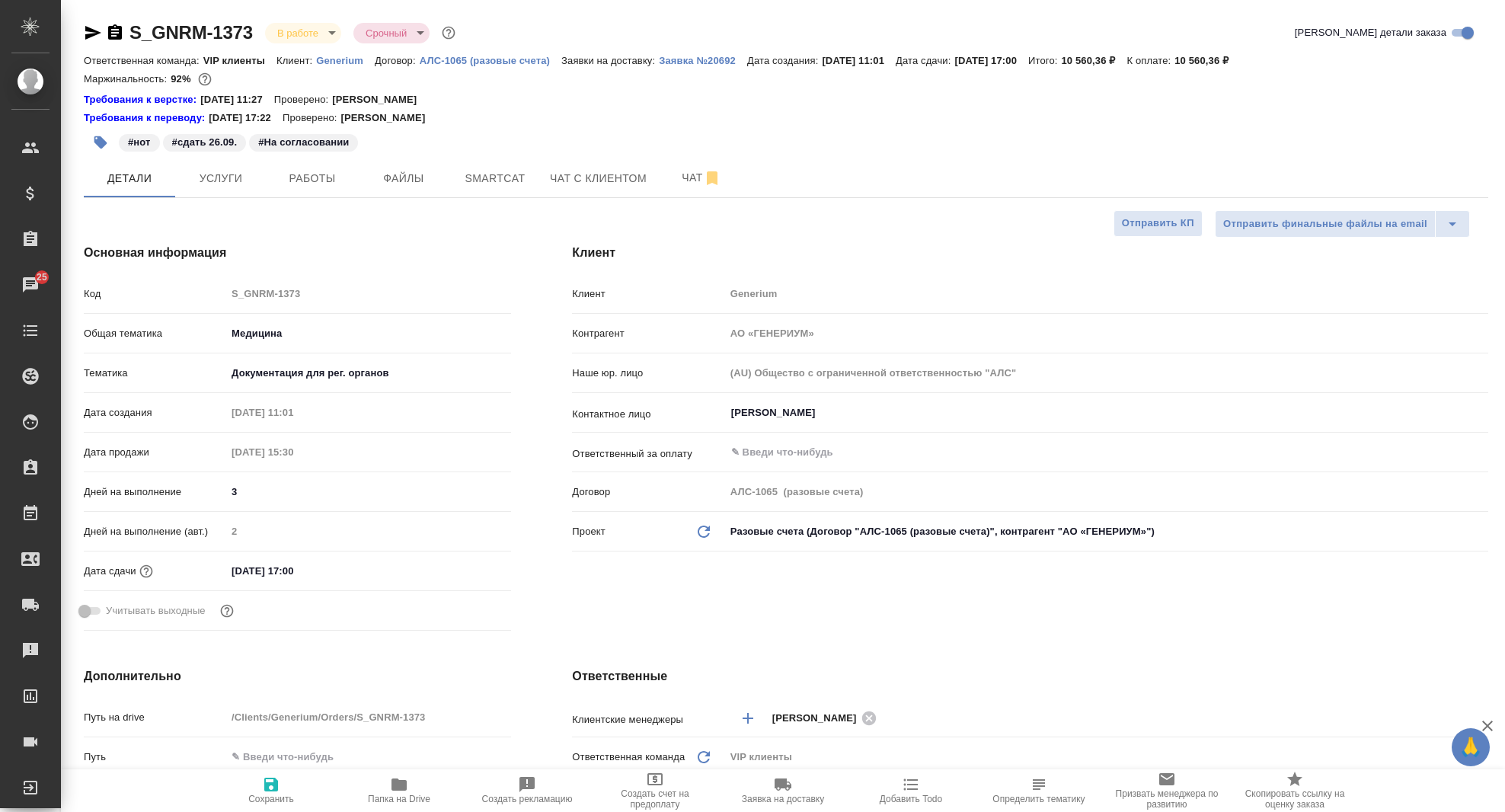
type textarea "x"
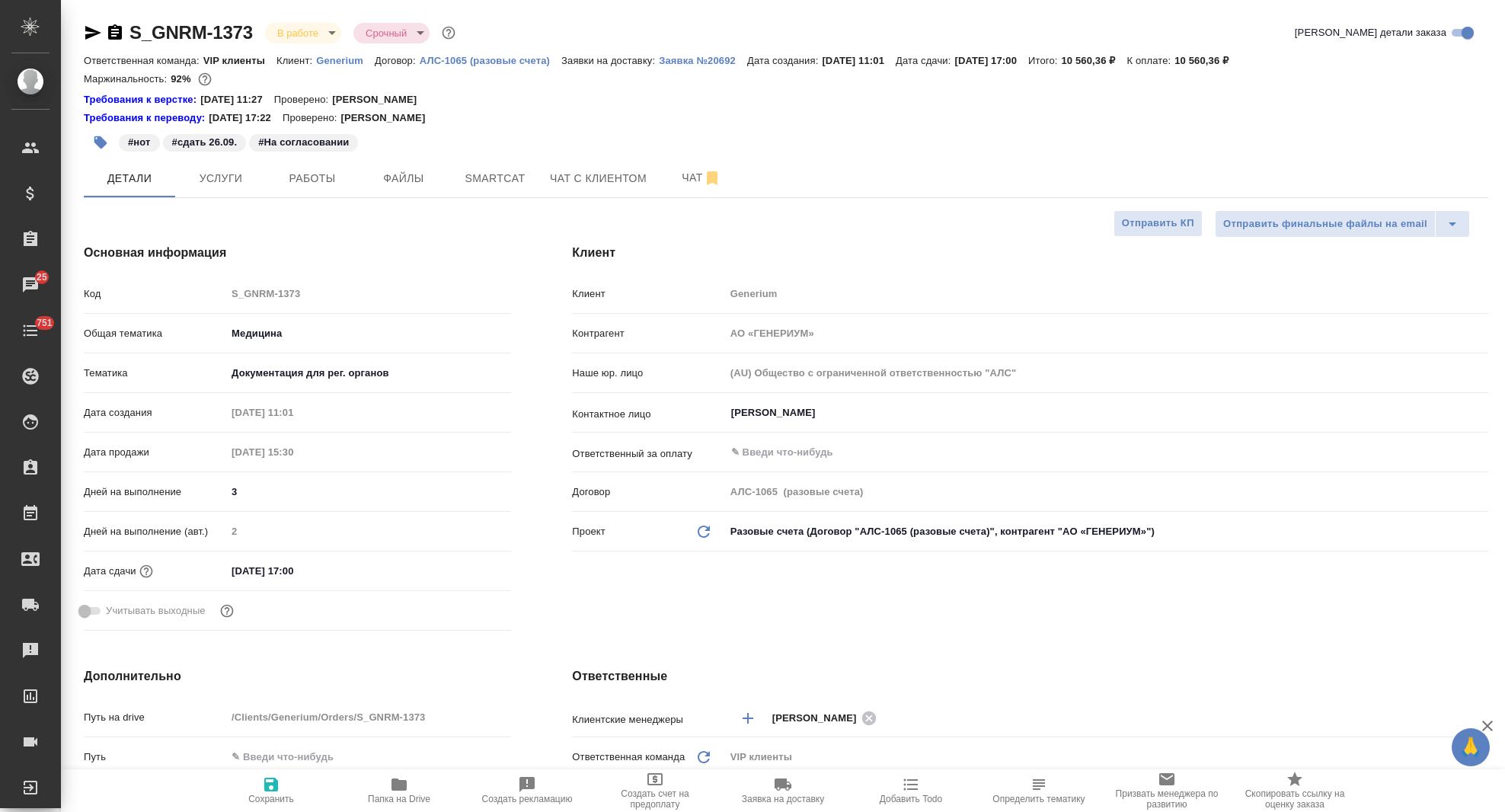
type textarea "x"
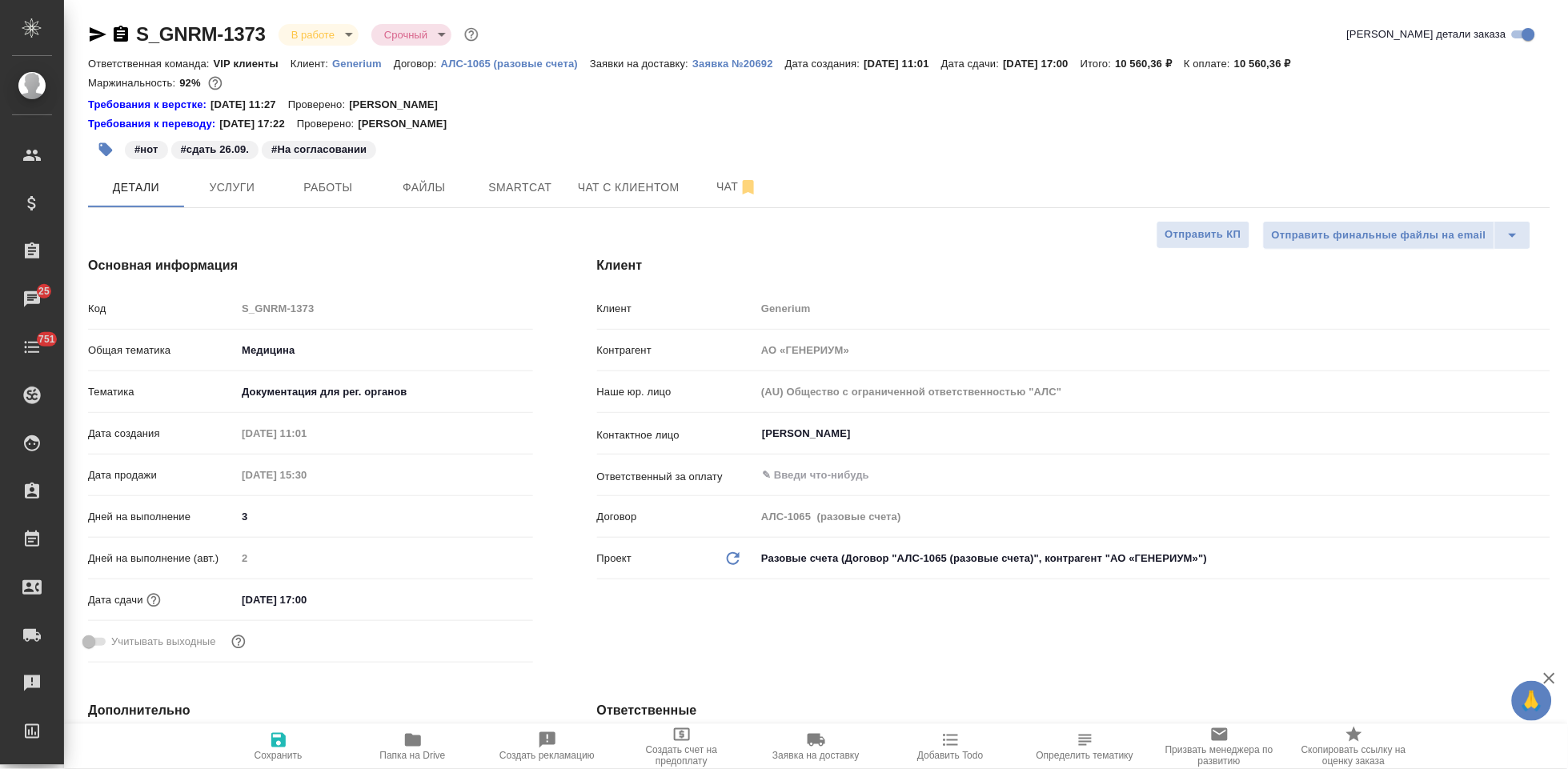
click at [357, 61] on p "Generium" at bounding box center [362, 64] width 61 height 12
type textarea "x"
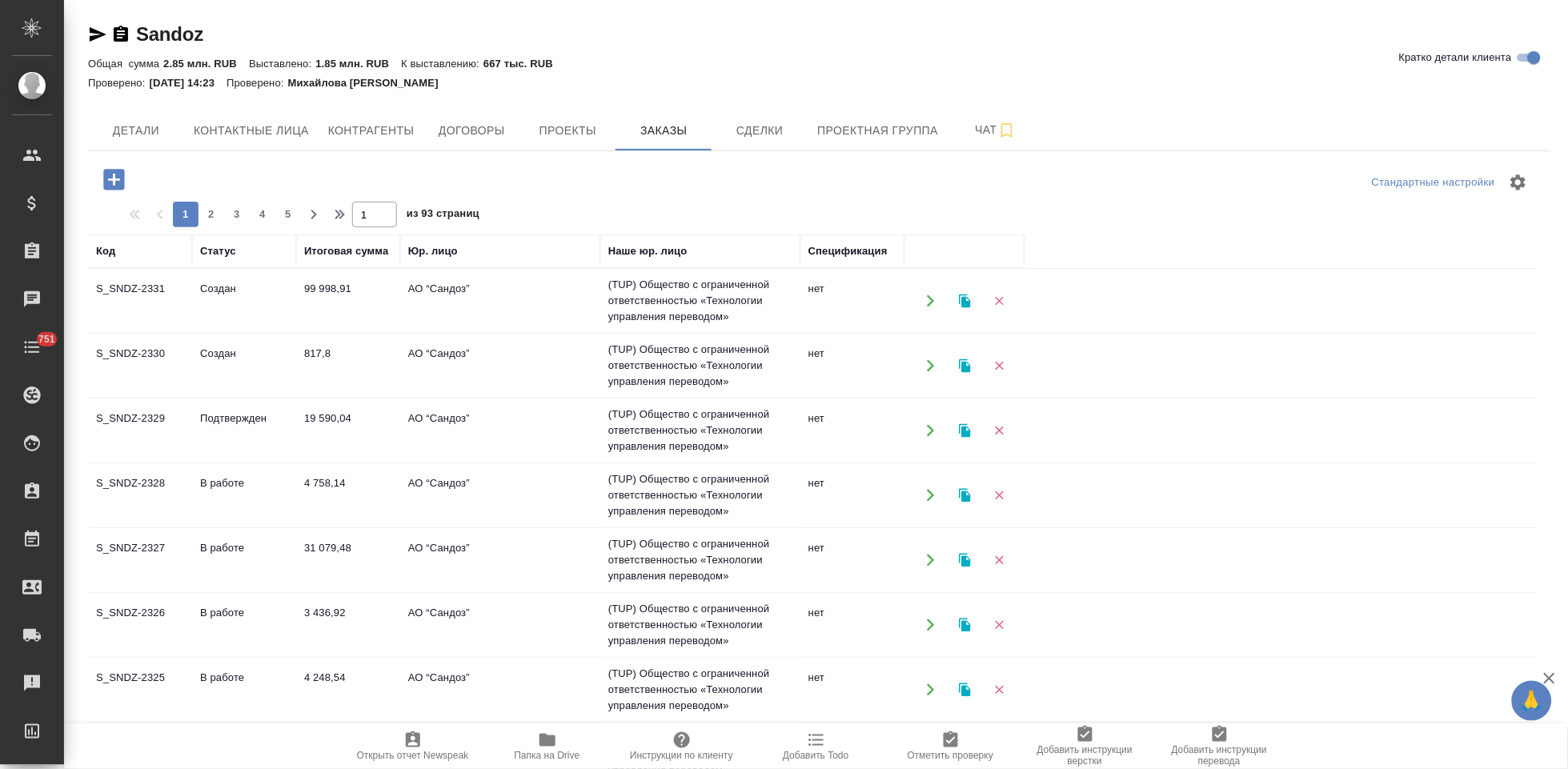
click at [259, 309] on td "Создан" at bounding box center [244, 300] width 104 height 56
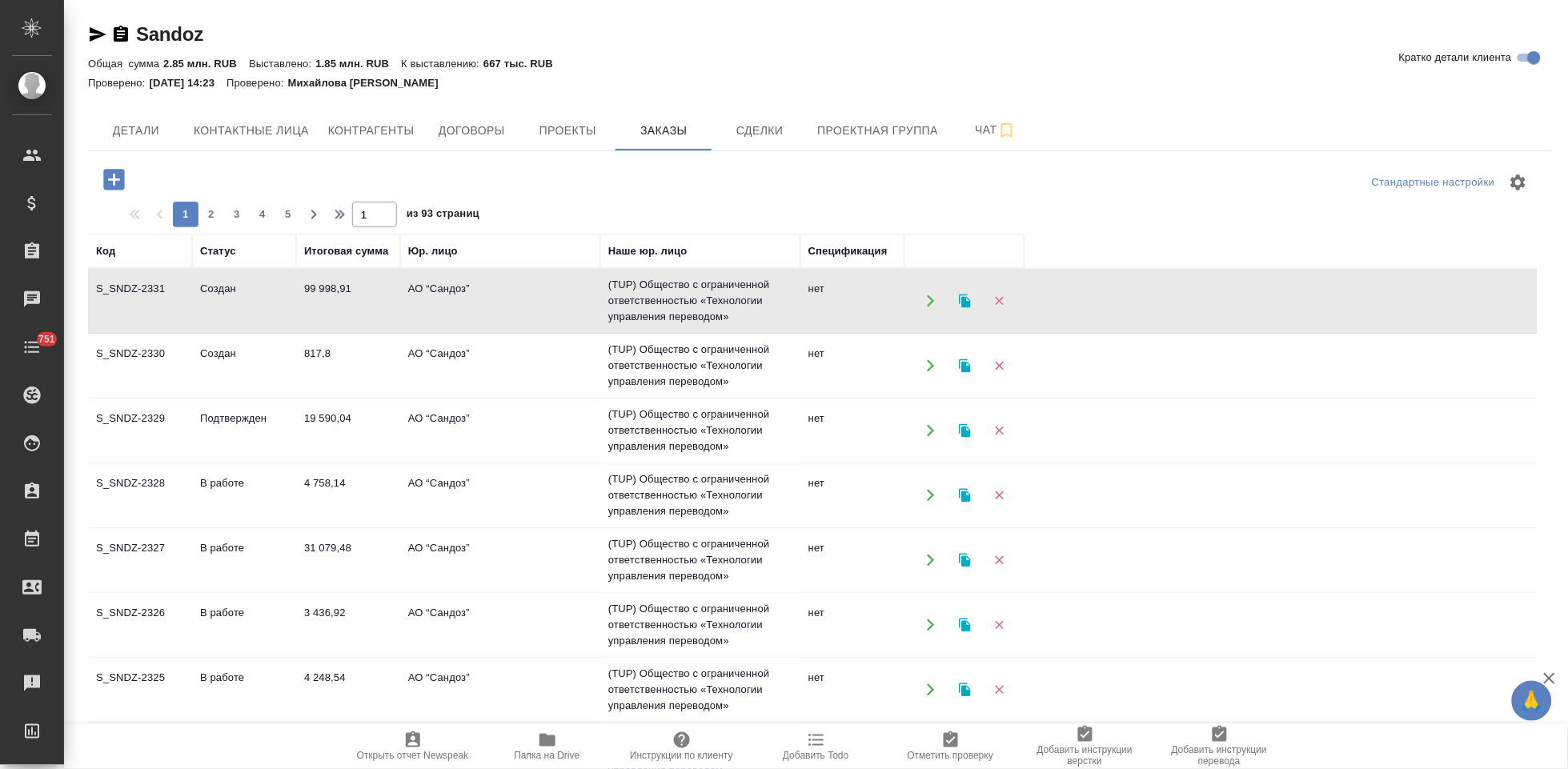
click at [259, 309] on td "Создан" at bounding box center [244, 300] width 104 height 56
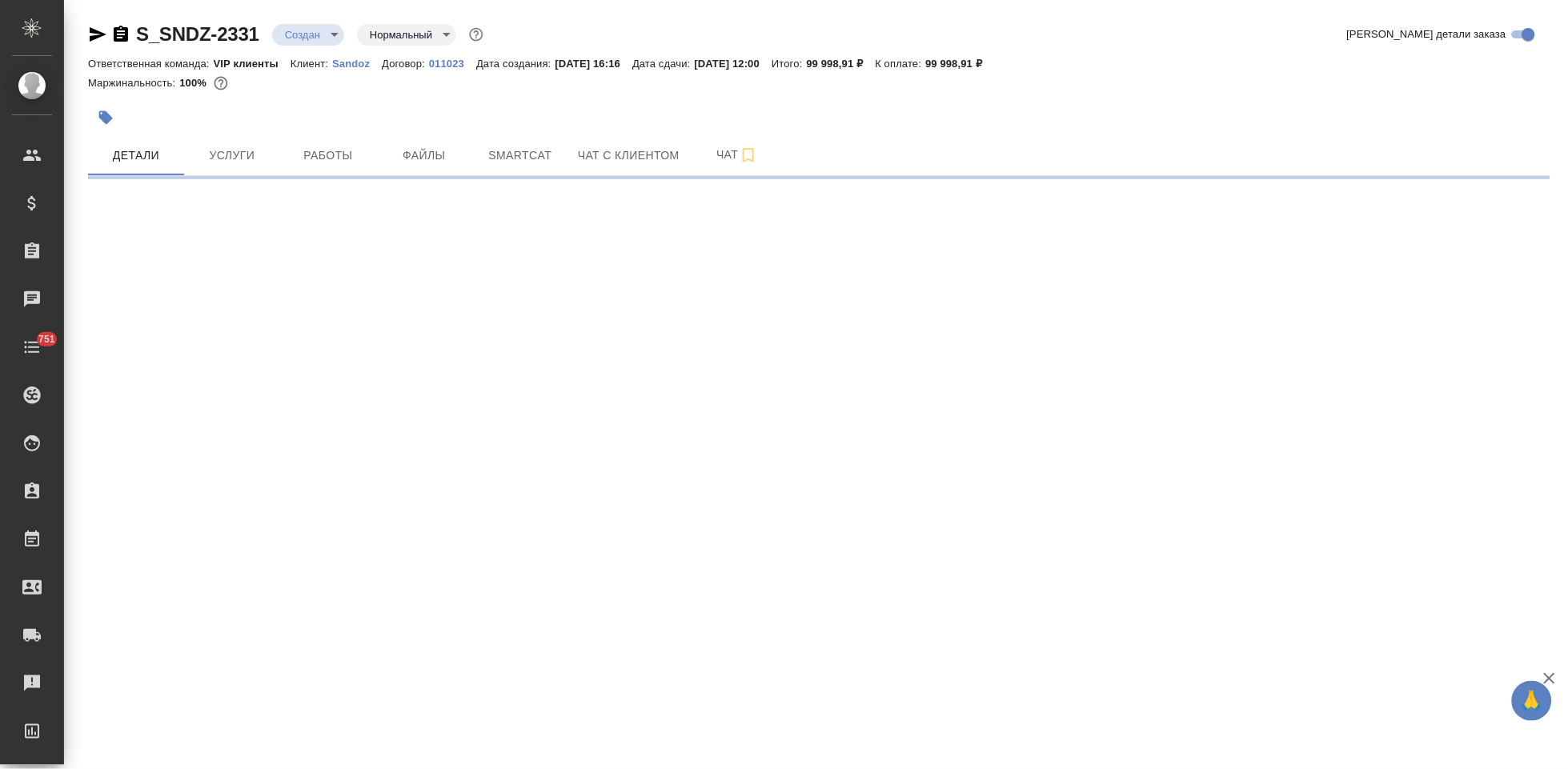
select select "RU"
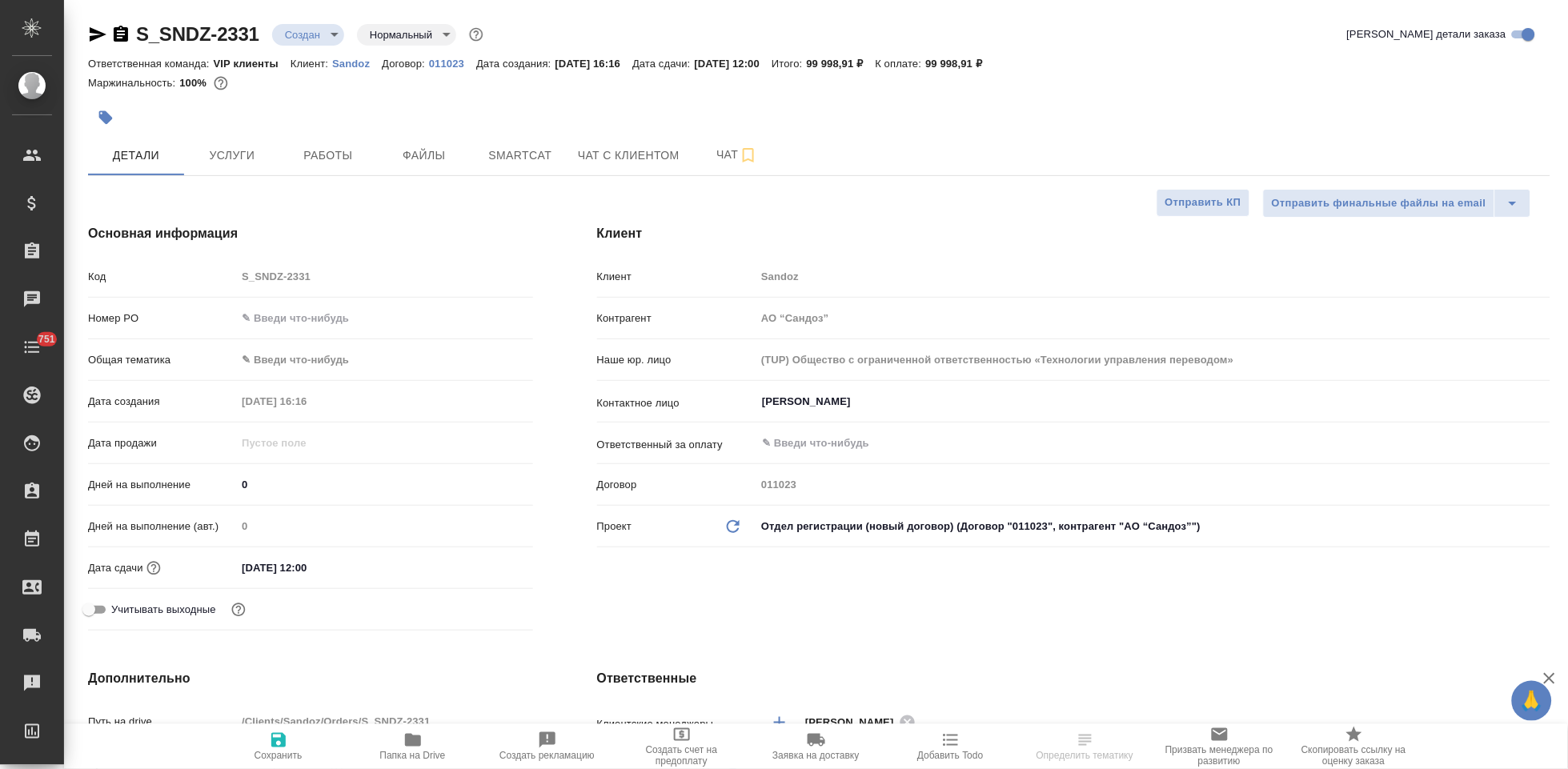
type textarea "x"
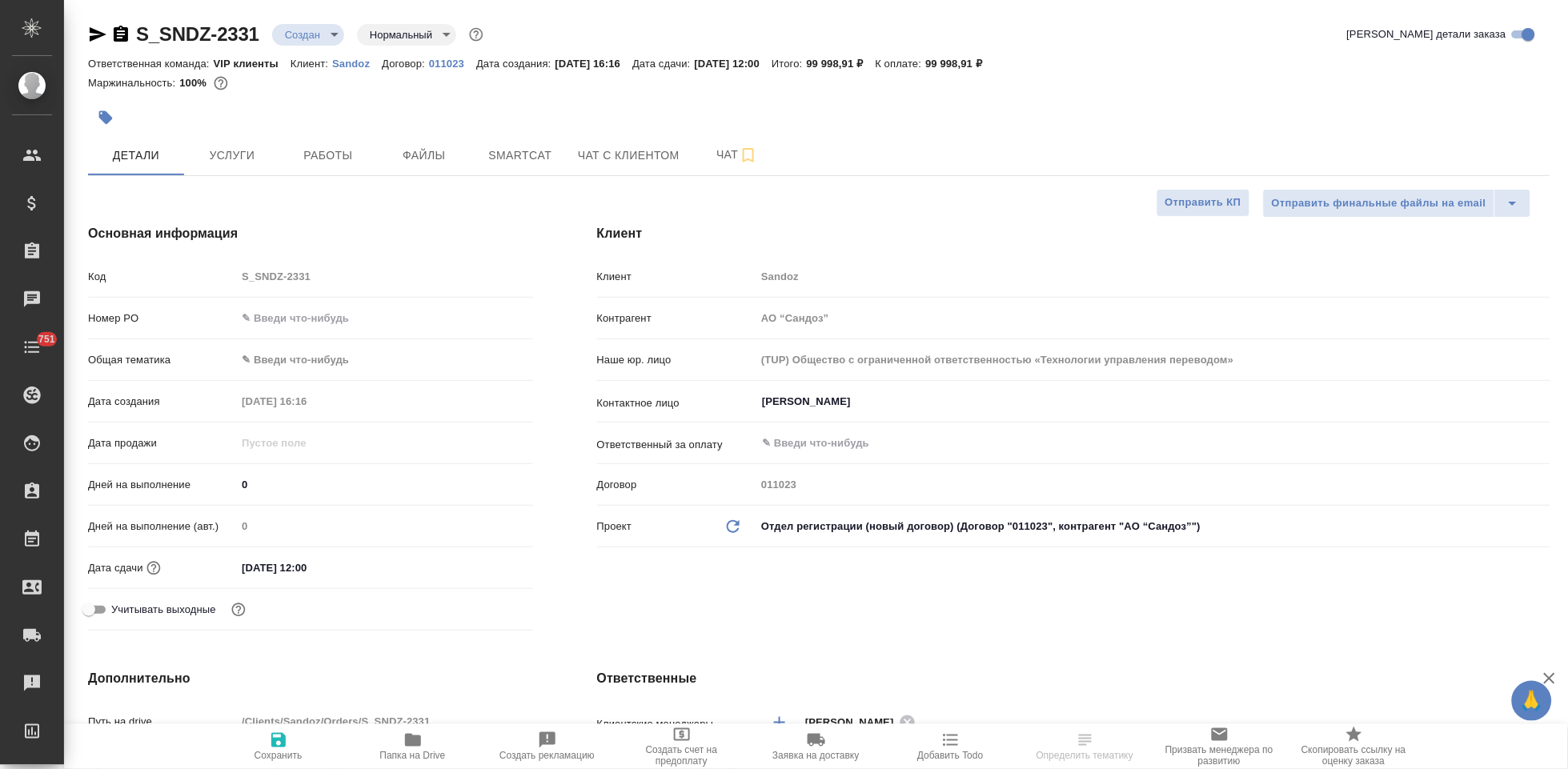
type textarea "x"
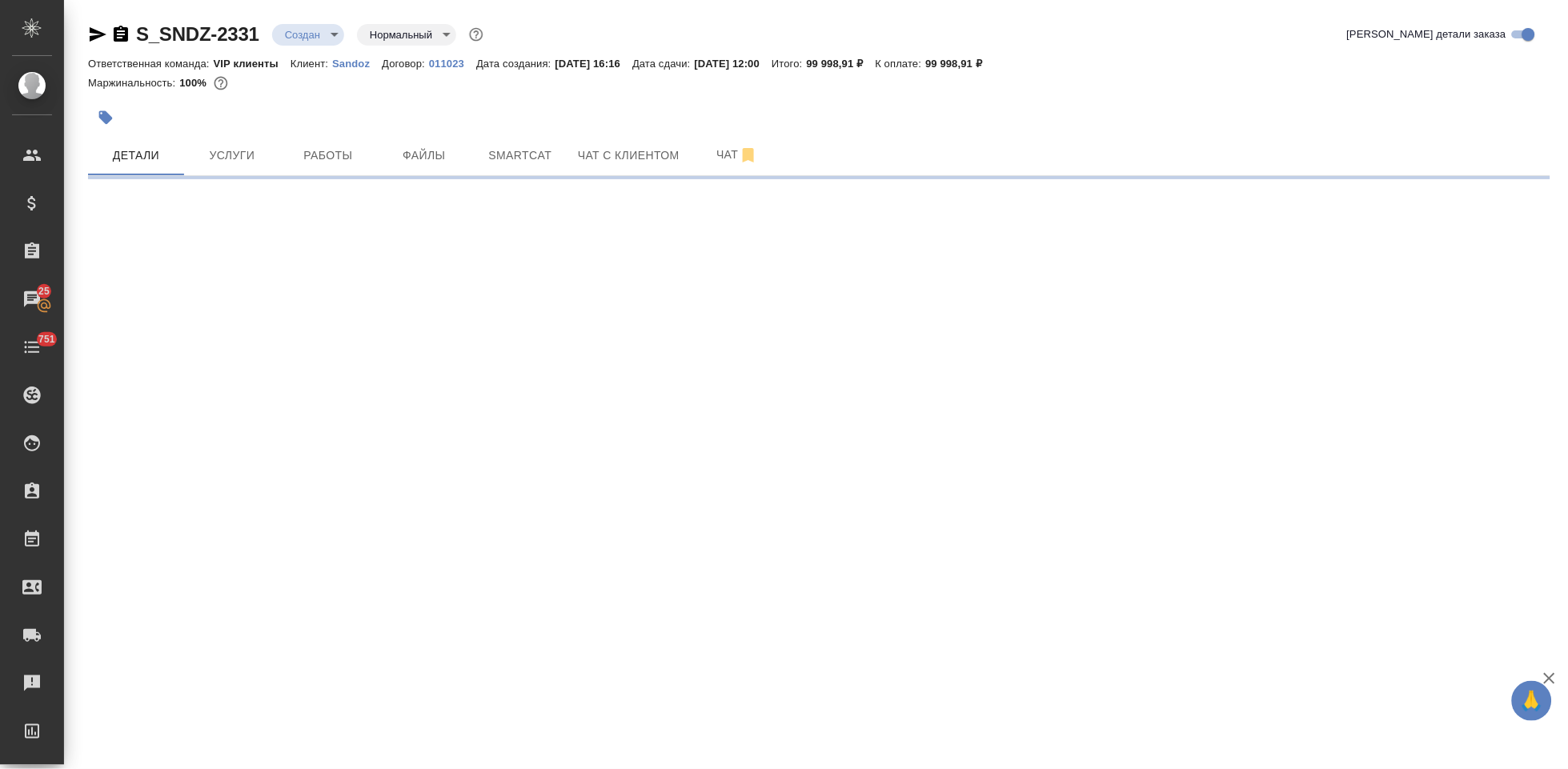
select select "RU"
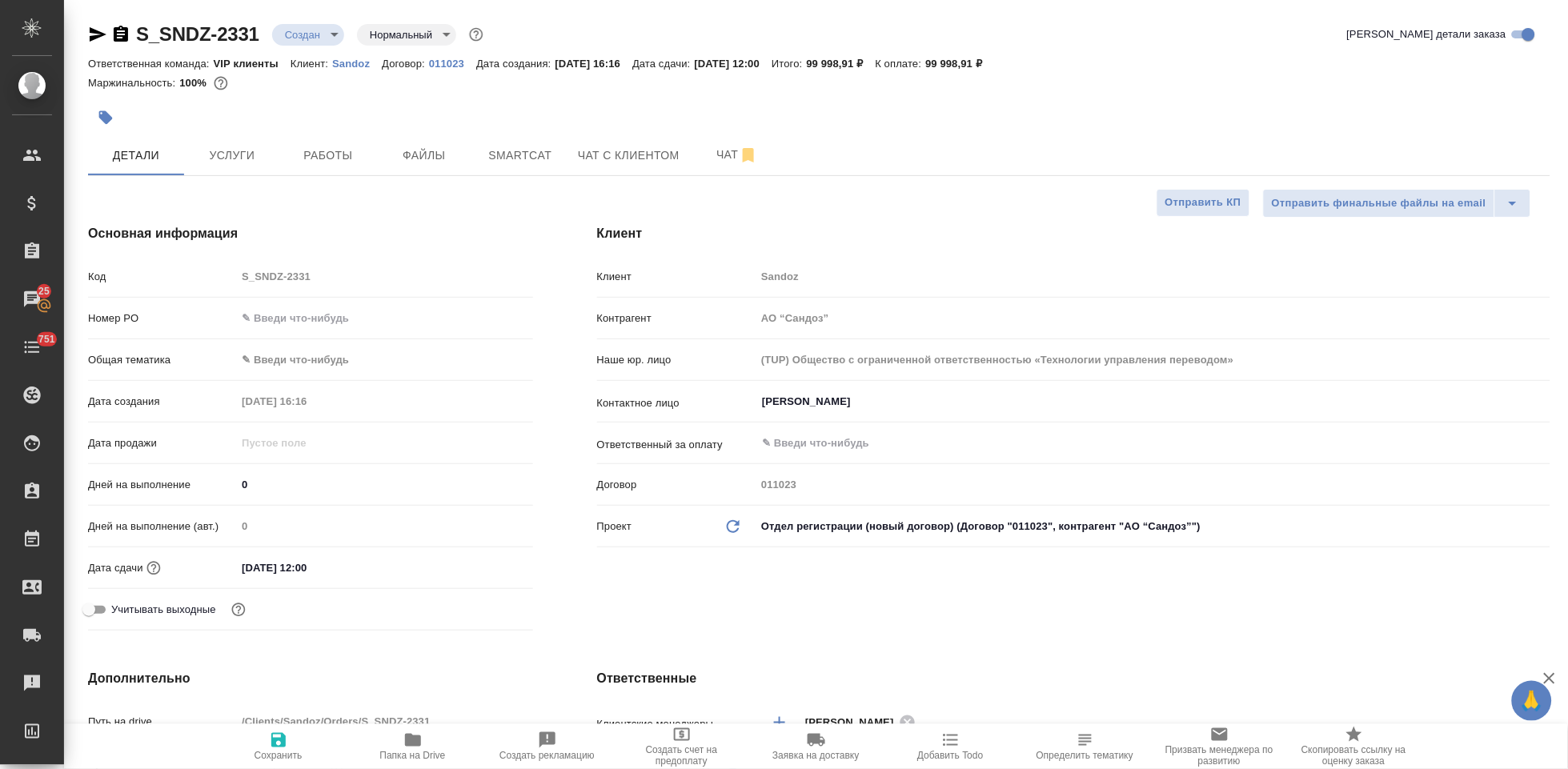
type textarea "x"
click at [369, 558] on input "01.10.2025 12:00" at bounding box center [306, 568] width 140 height 23
click at [489, 565] on icon "button" at bounding box center [487, 566] width 19 height 19
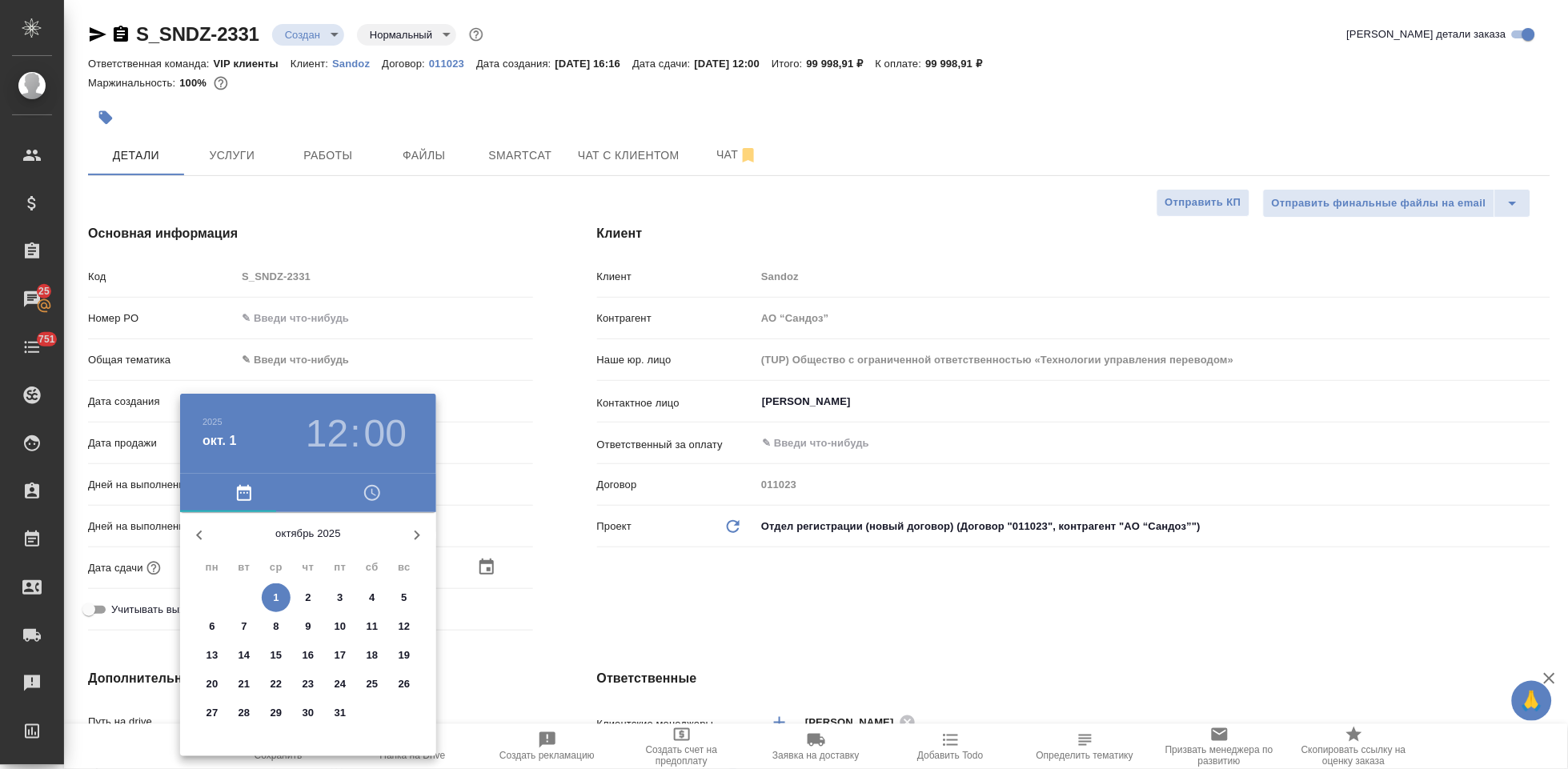
click at [341, 597] on p "3" at bounding box center [340, 597] width 6 height 16
type input "03.10.2025 12:00"
type textarea "x"
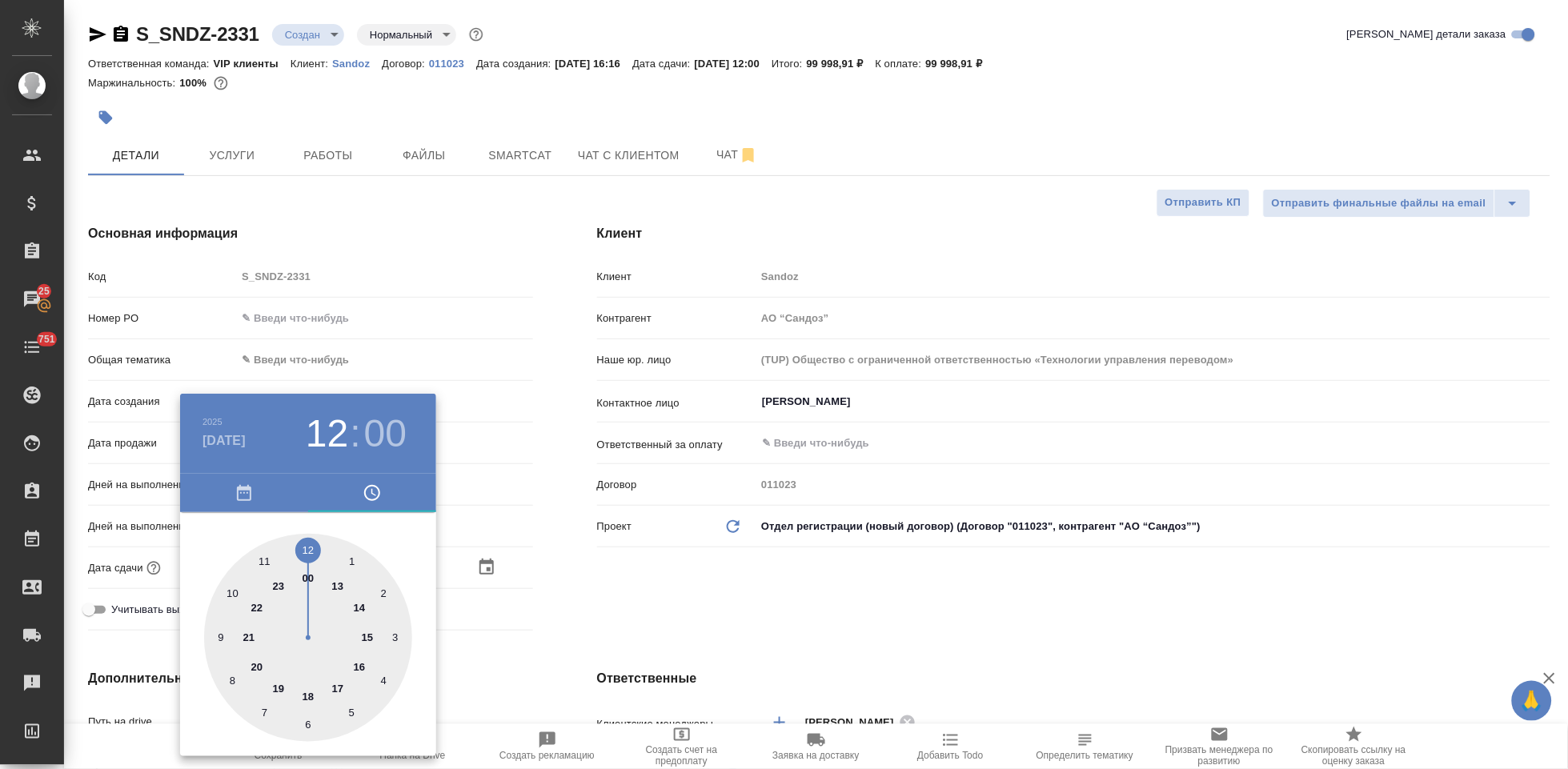
click at [340, 689] on div at bounding box center [308, 637] width 208 height 208
type input "03.10.2025 17:00"
type textarea "x"
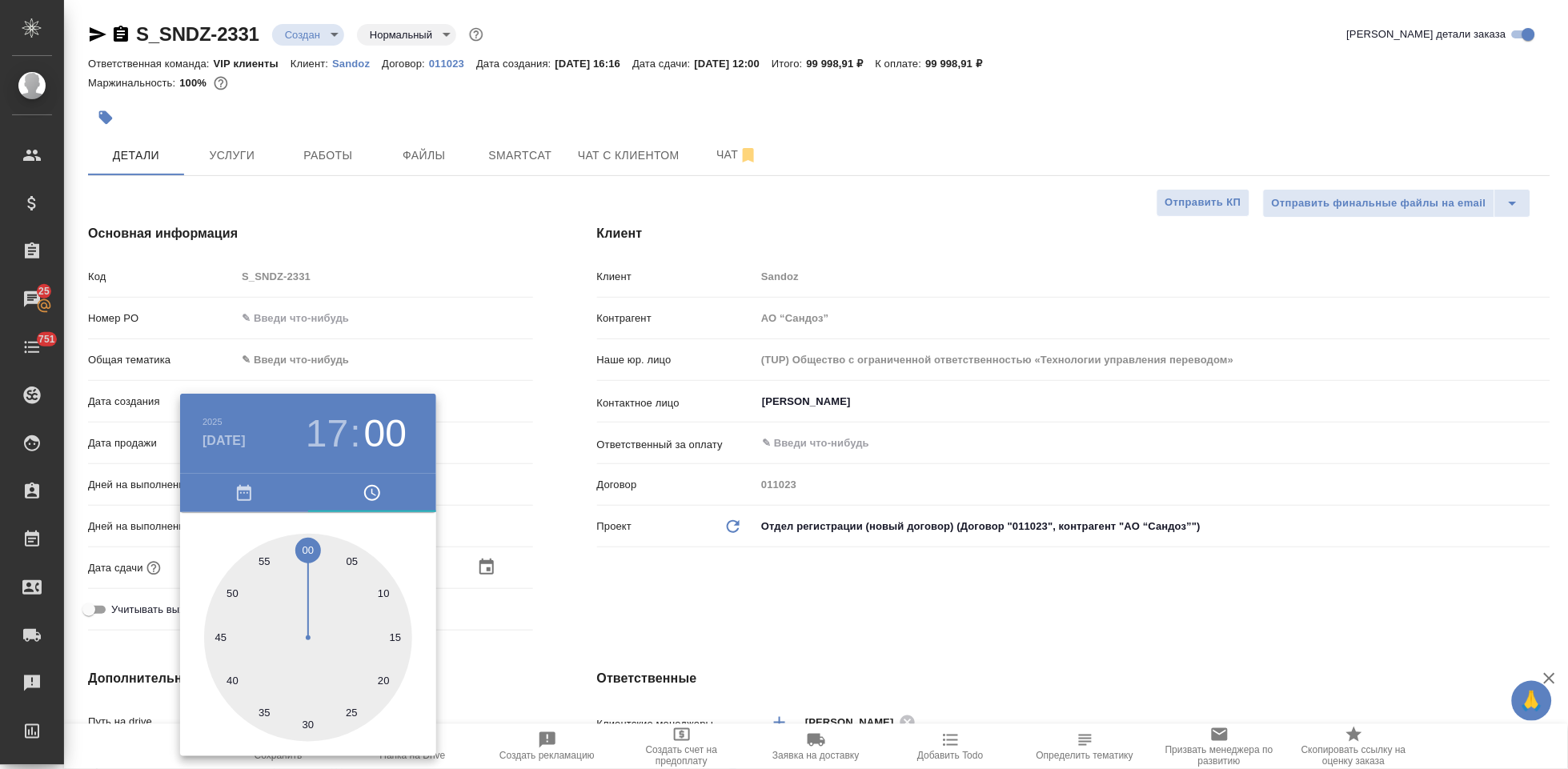
type textarea "x"
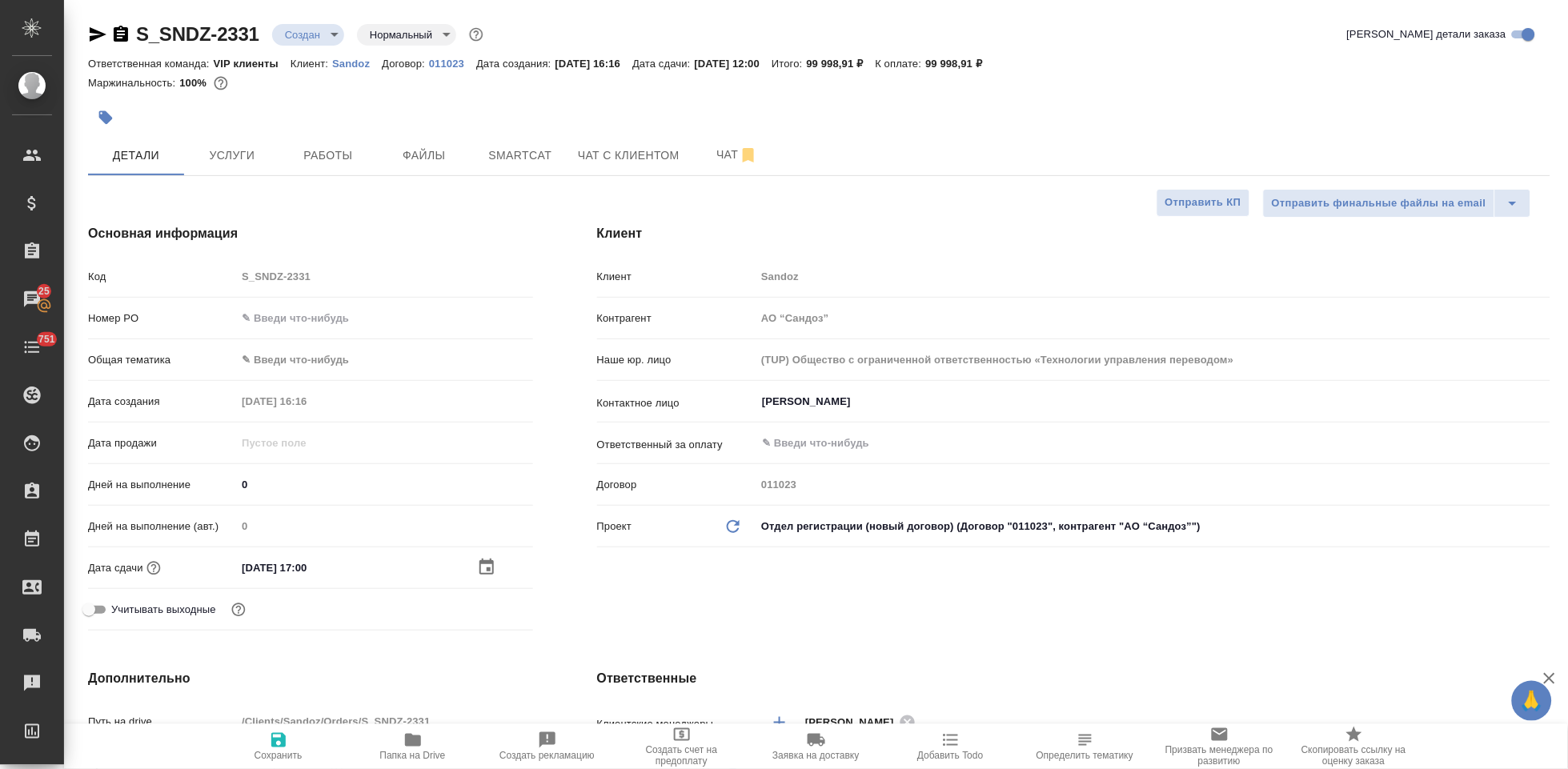
click at [593, 605] on div "Клиент Клиент Sandoz Контрагент АО “Сандоз” Наше юр. лицо (TUP) Общество с огра…" at bounding box center [1074, 430] width 1018 height 477
click at [288, 755] on span "Сохранить" at bounding box center [278, 755] width 48 height 11
type textarea "x"
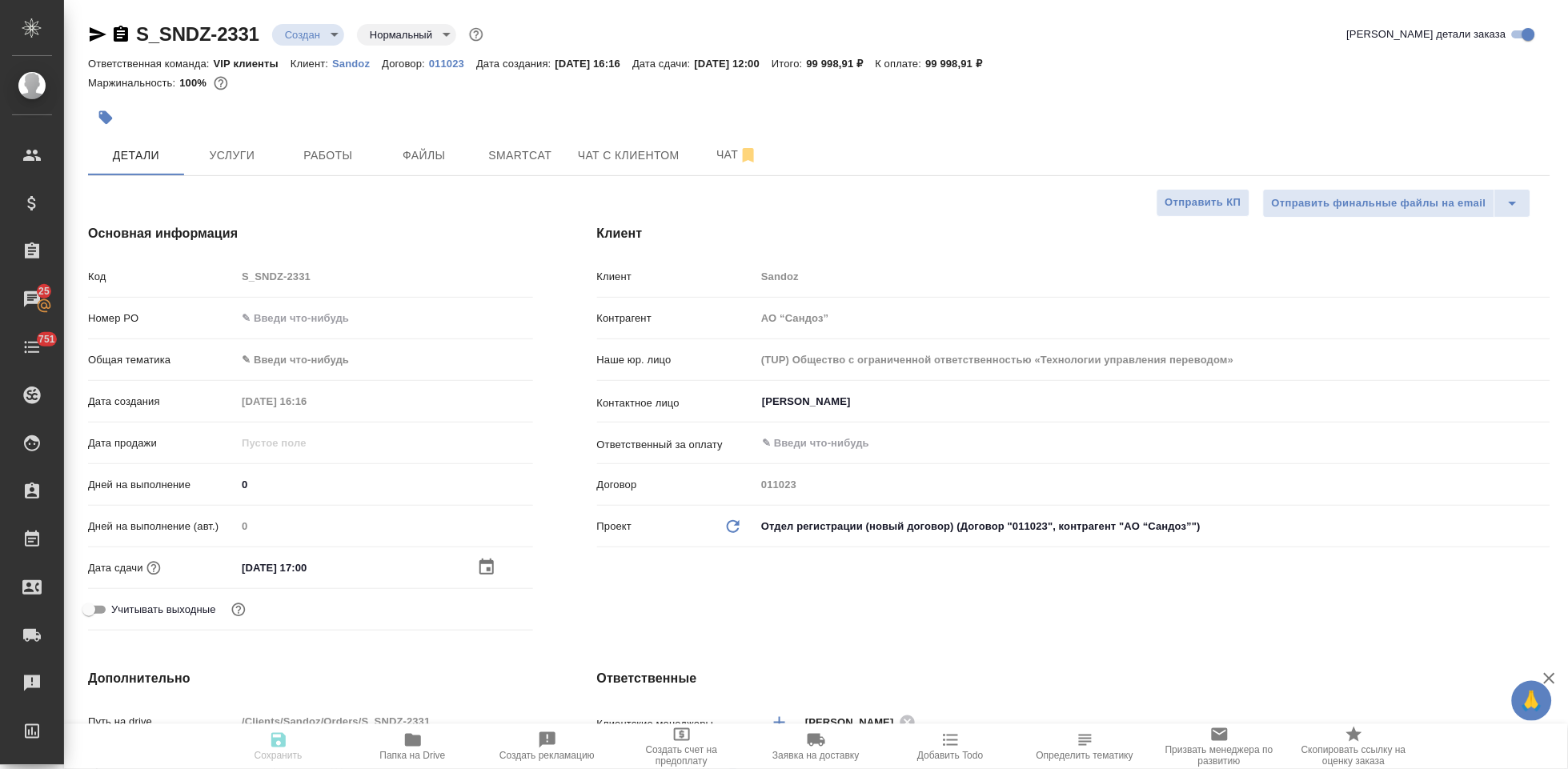
type textarea "x"
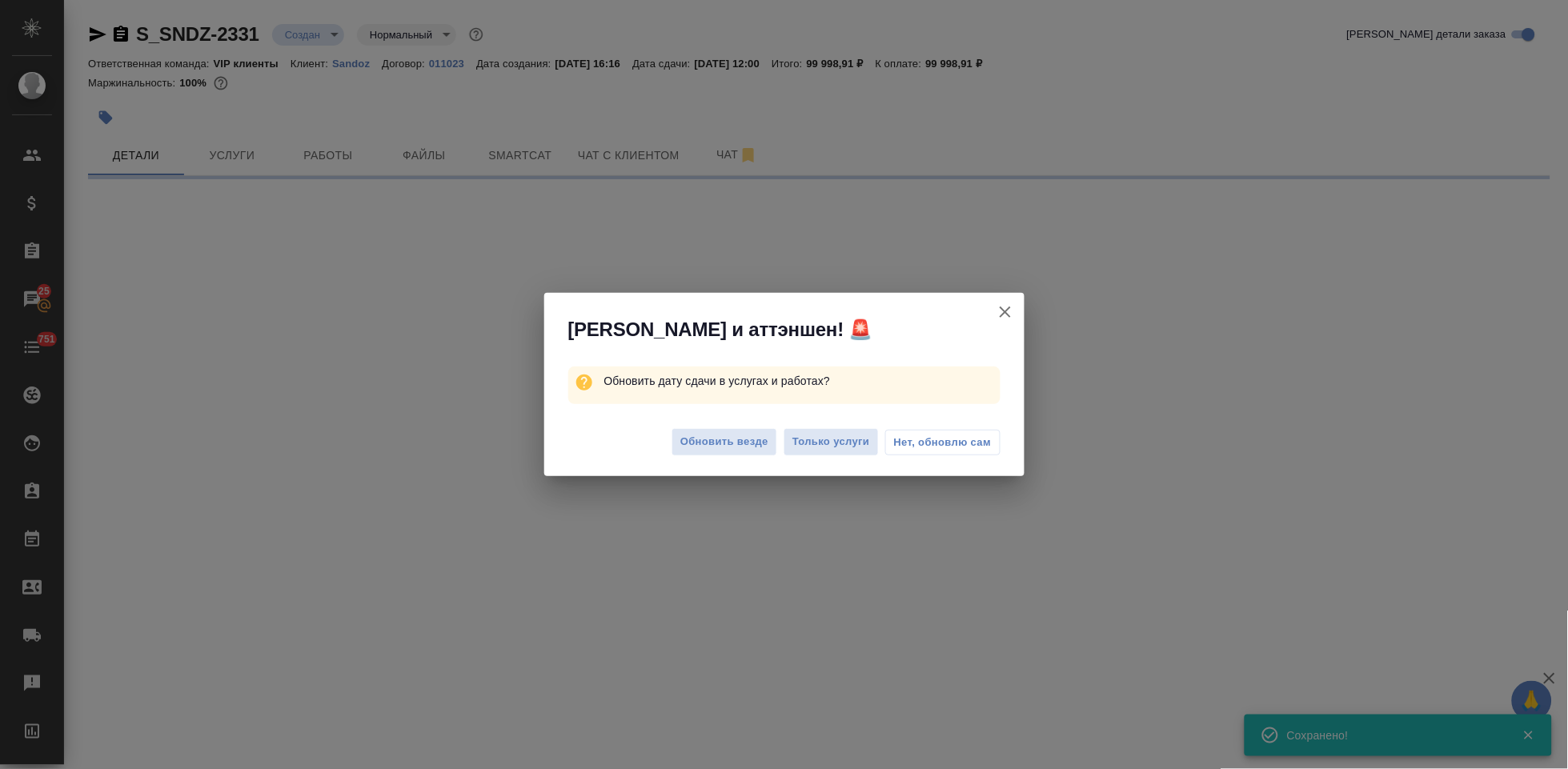
select select "RU"
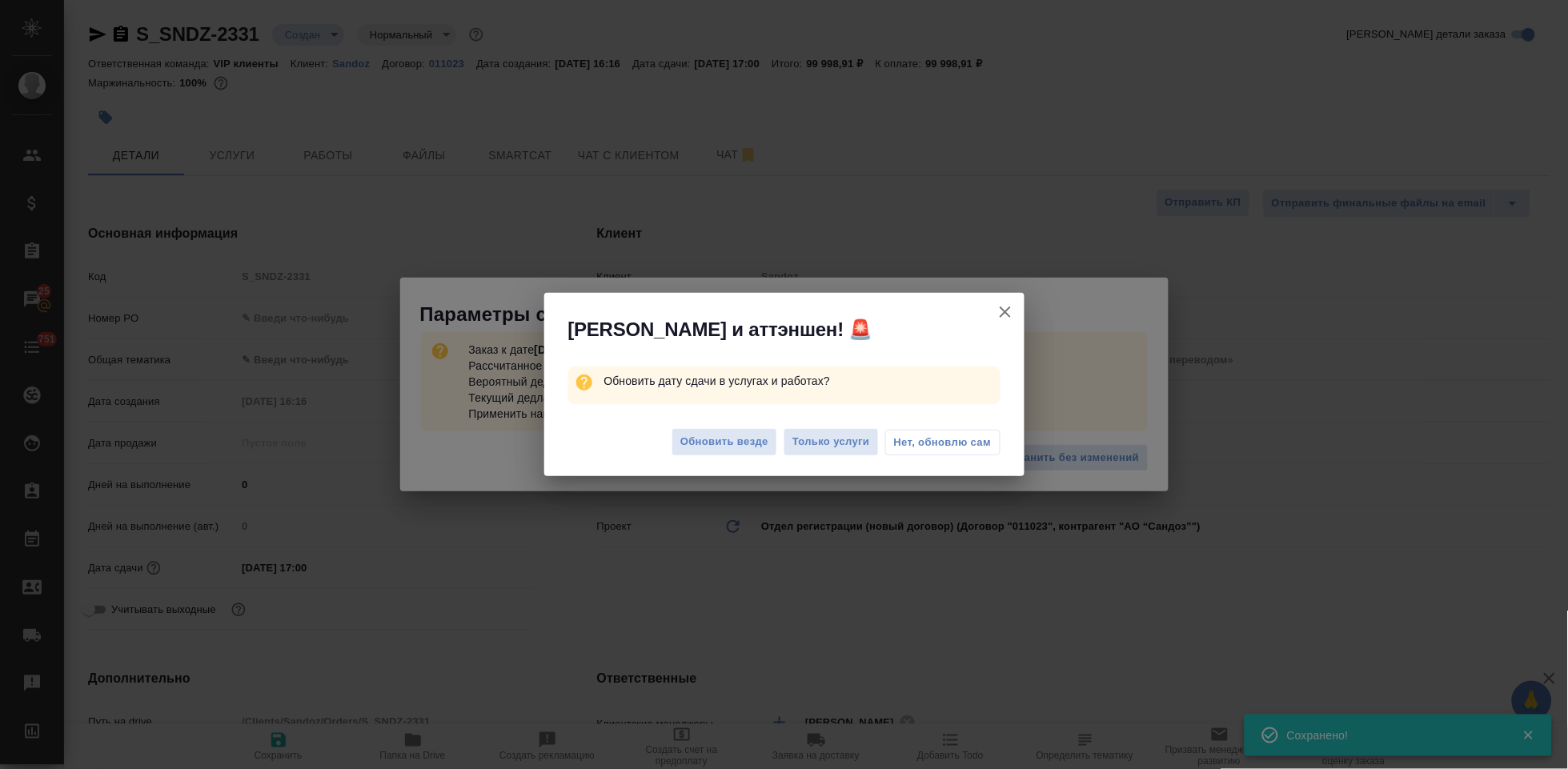
type textarea "x"
click at [727, 440] on span "Обновить везде" at bounding box center [724, 442] width 88 height 18
type textarea "x"
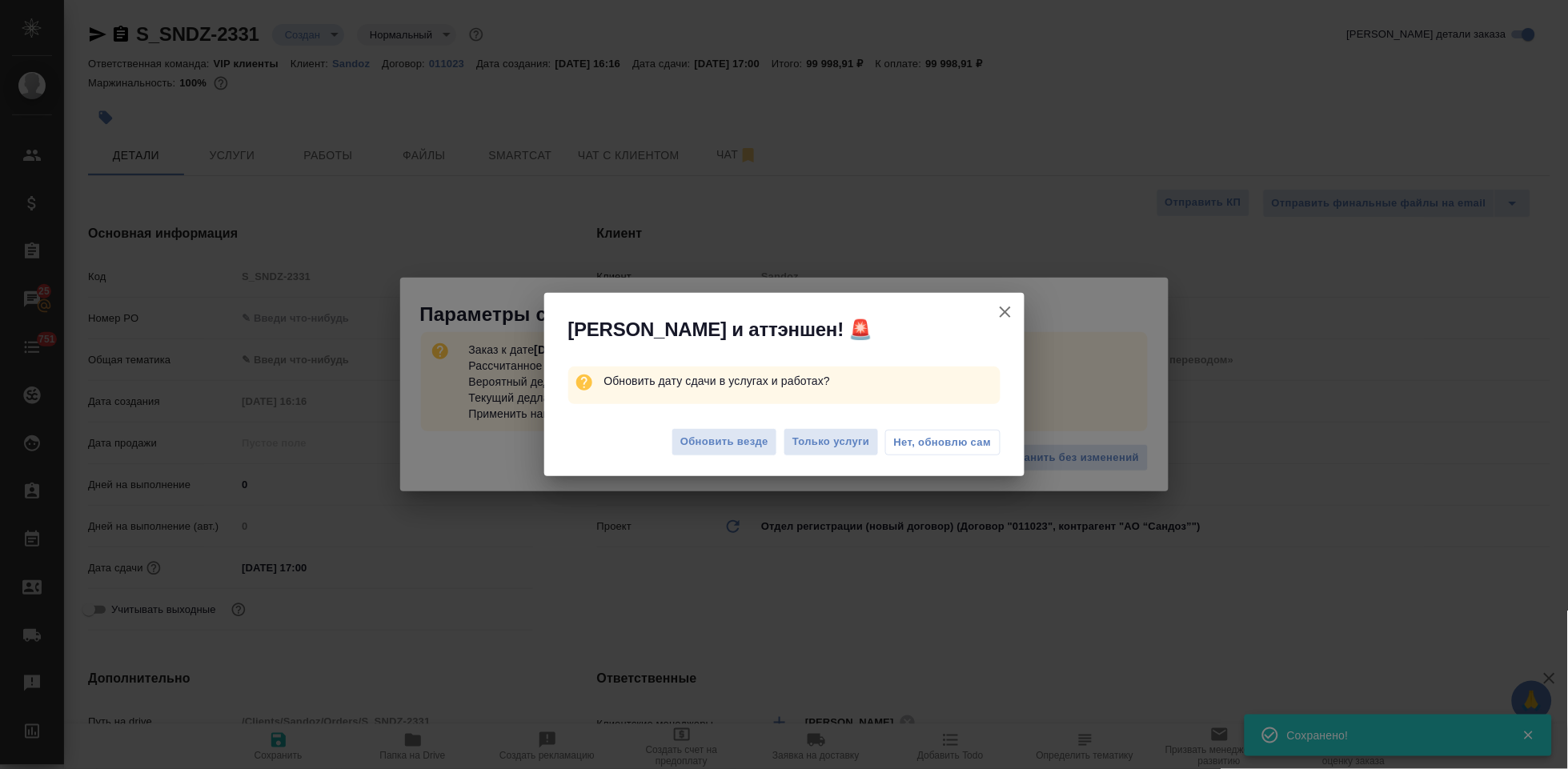
type textarea "x"
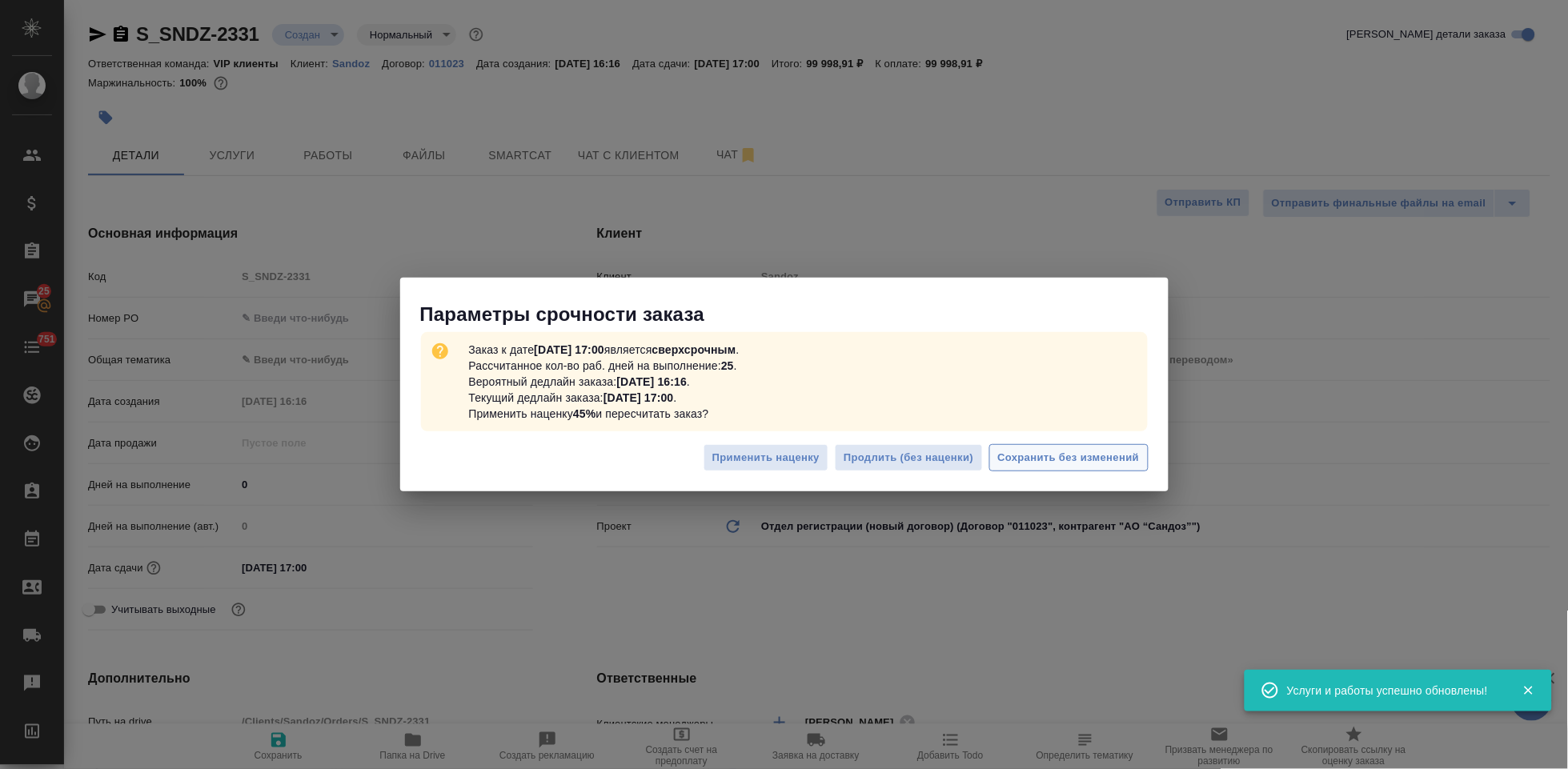
click at [1066, 458] on span "Сохранить без изменений" at bounding box center [1069, 458] width 142 height 18
type textarea "x"
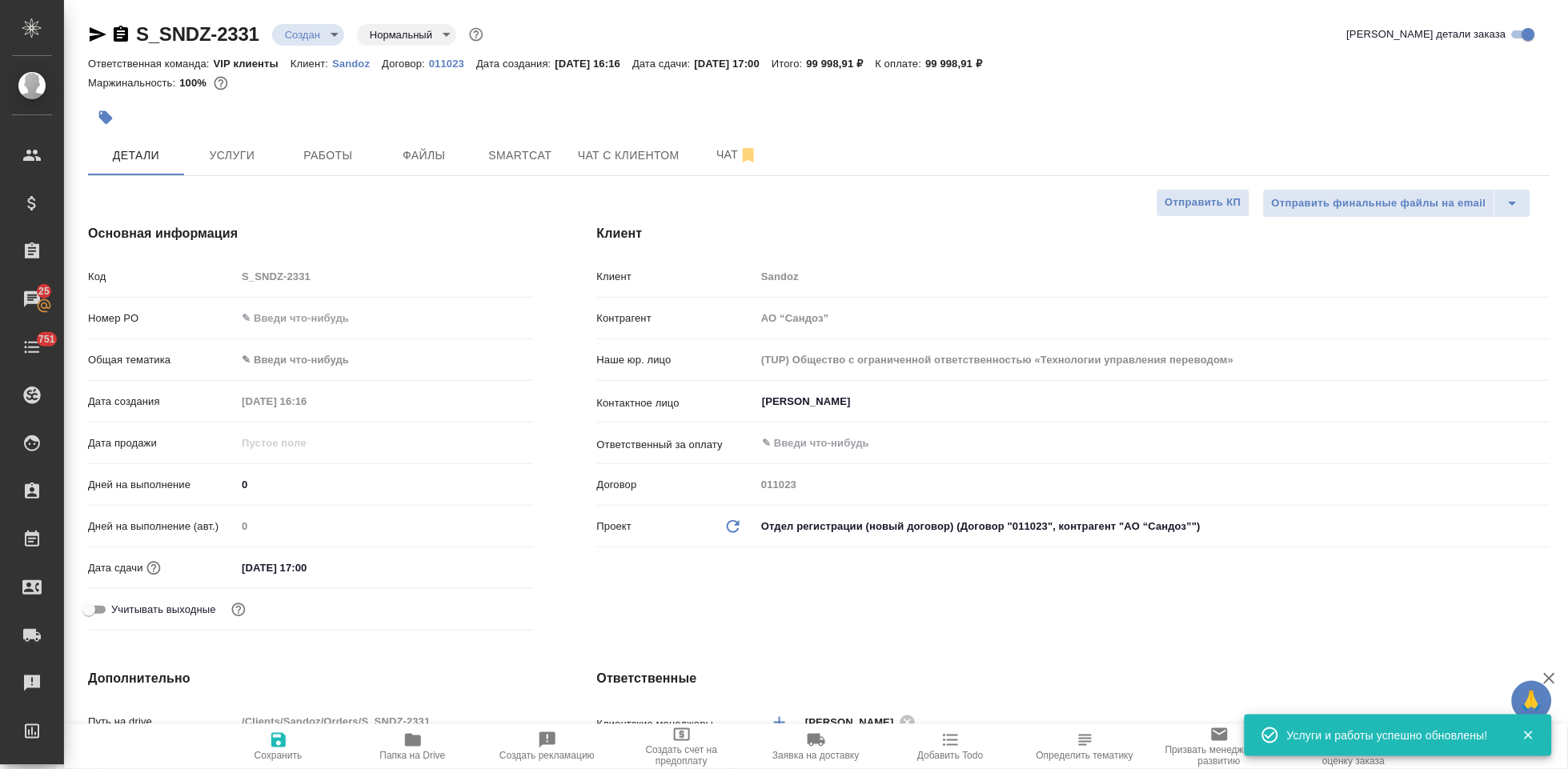
type textarea "x"
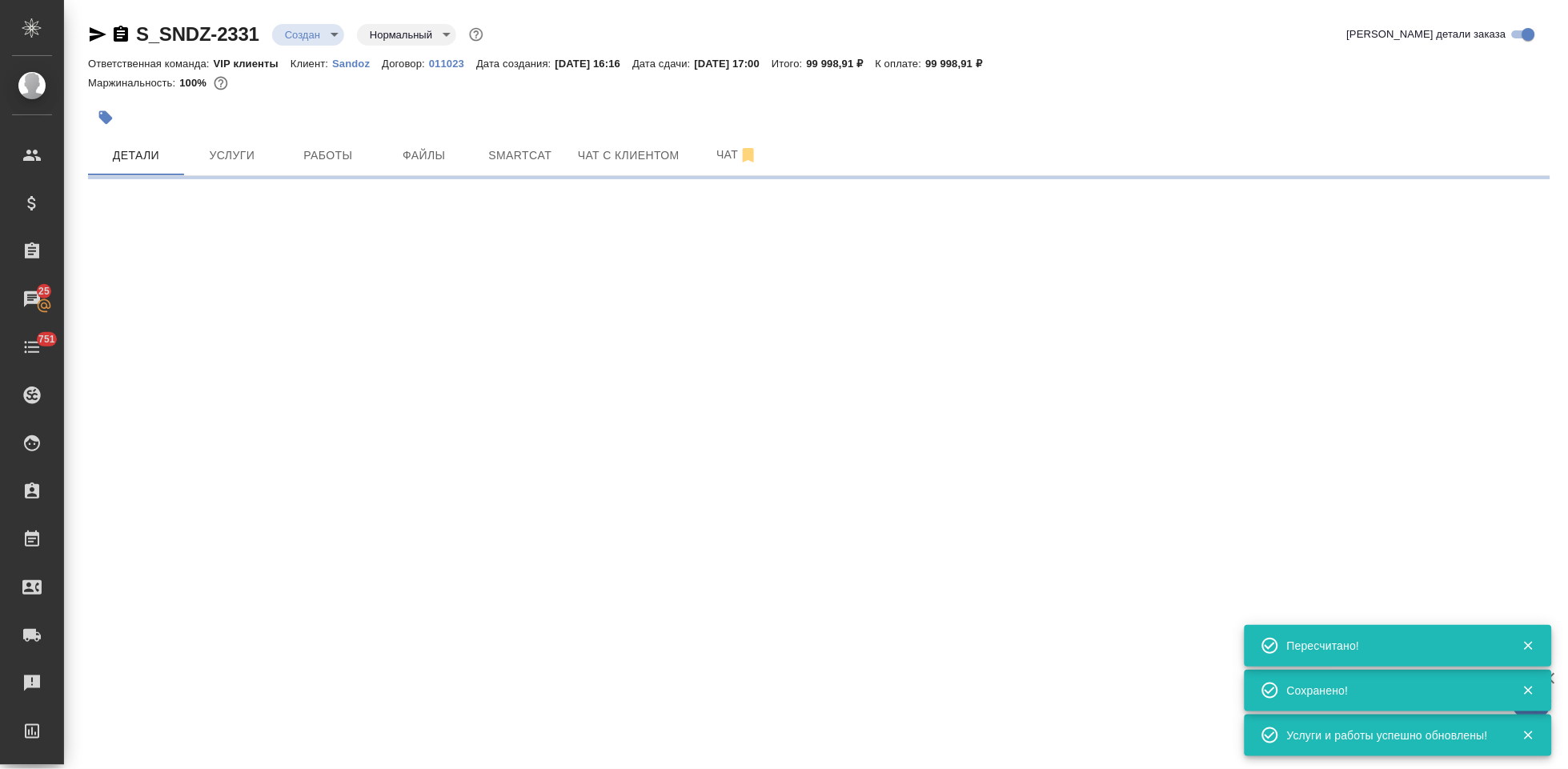
type input "urgent"
select select "RU"
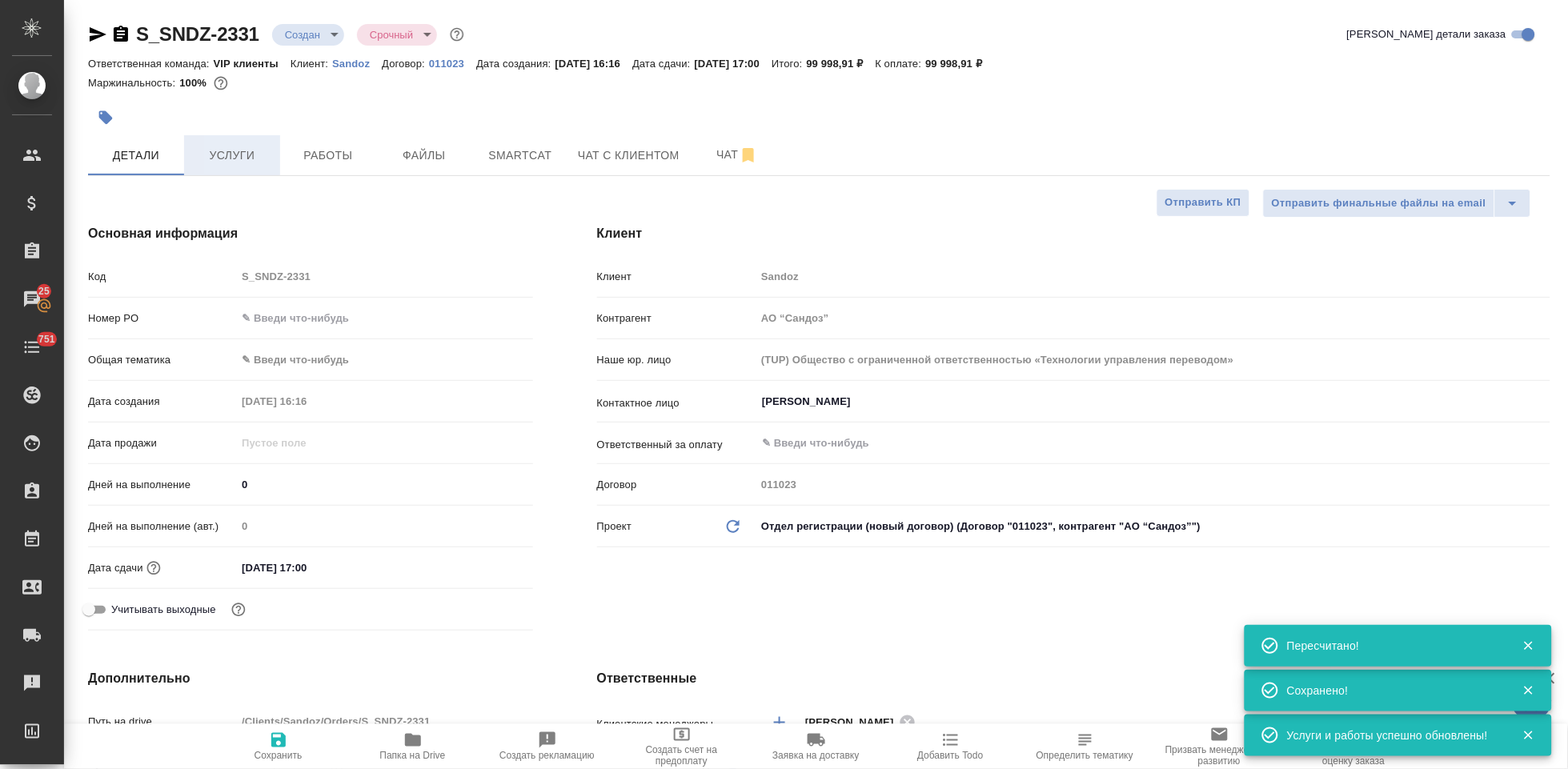
type textarea "x"
click at [242, 156] on span "Услуги" at bounding box center [232, 156] width 77 height 20
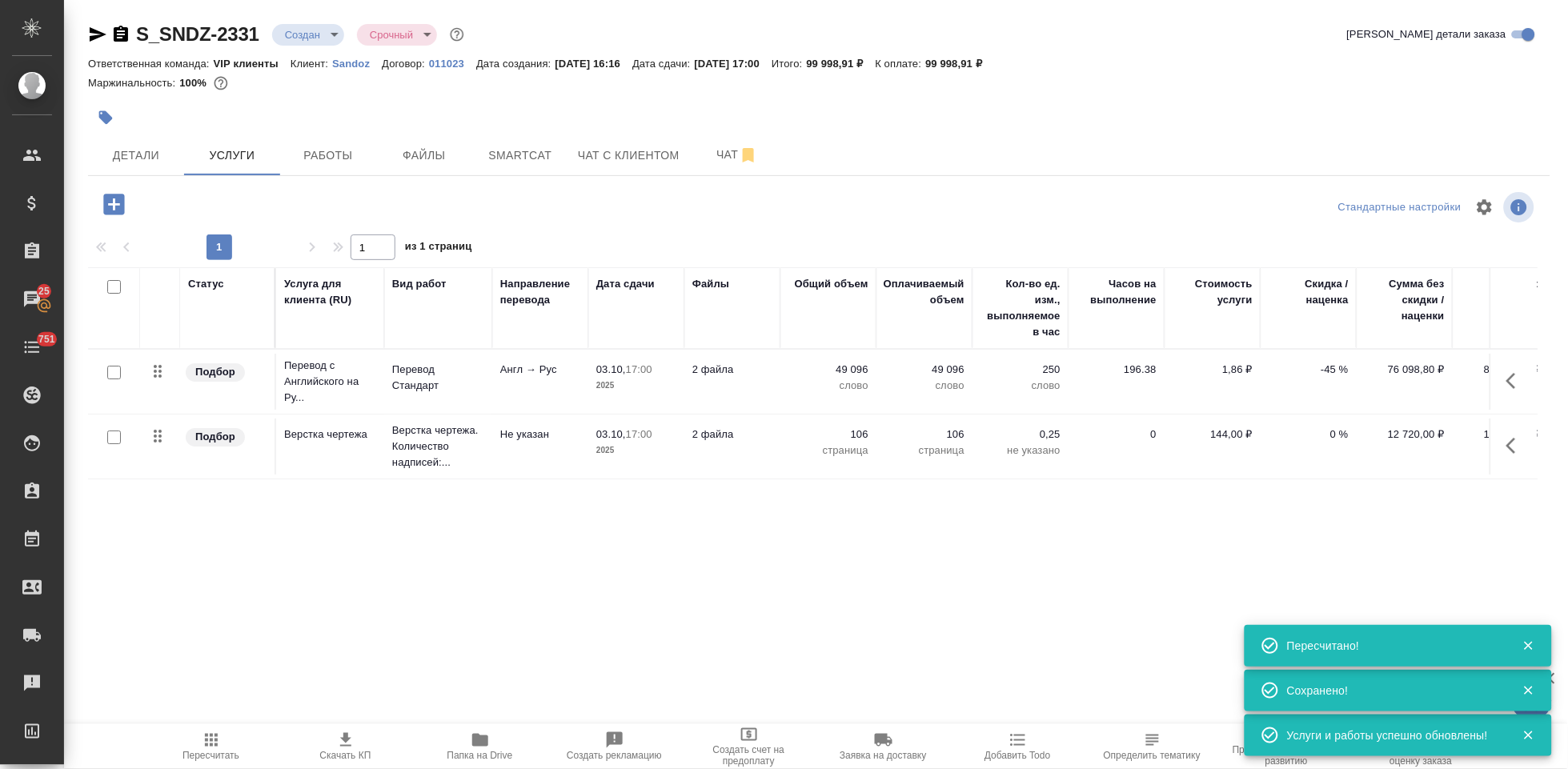
click at [1340, 365] on p "-45 %" at bounding box center [1308, 369] width 80 height 16
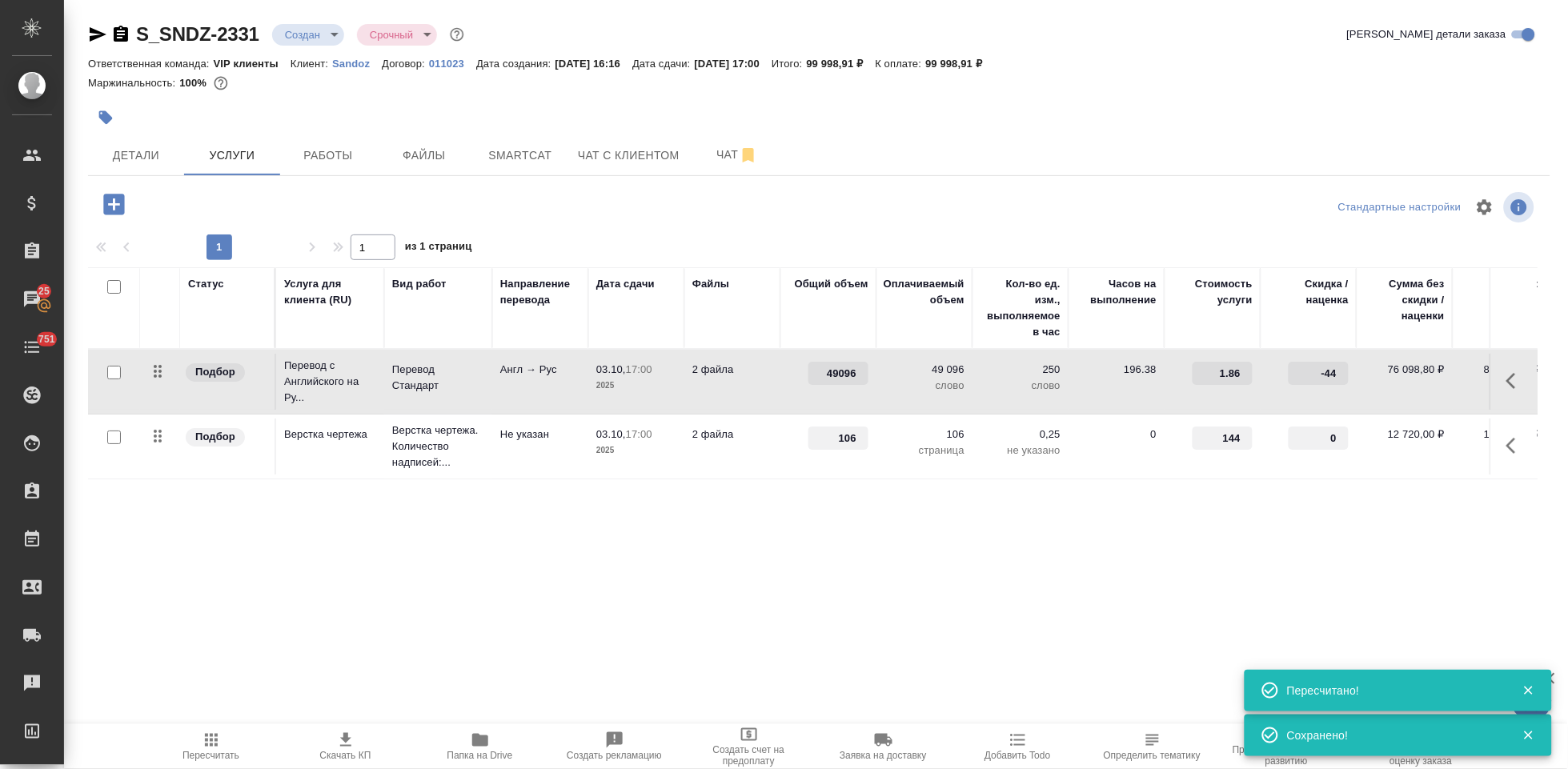
click at [1339, 374] on input "-44" at bounding box center [1319, 373] width 60 height 23
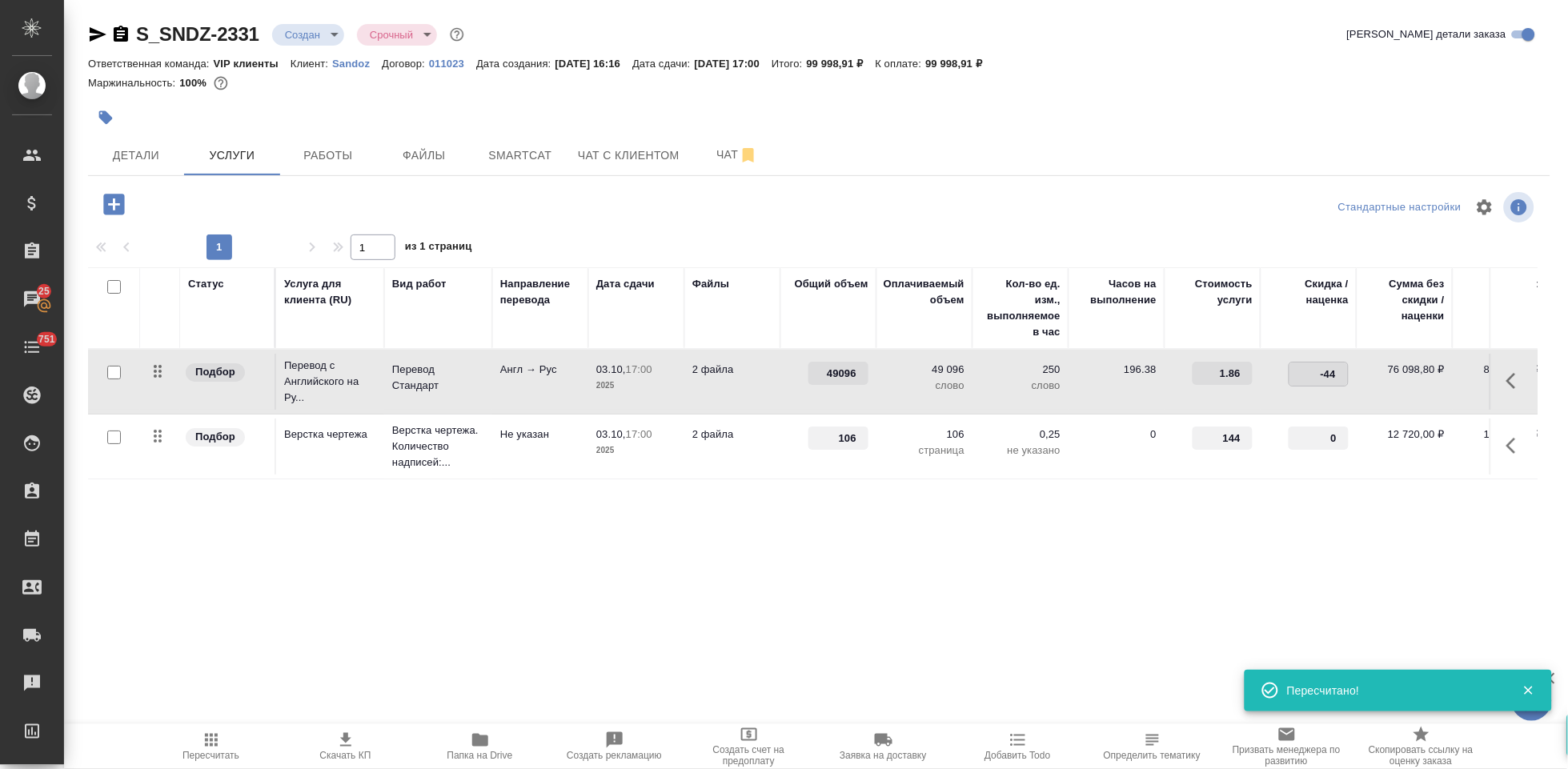
type input "-4"
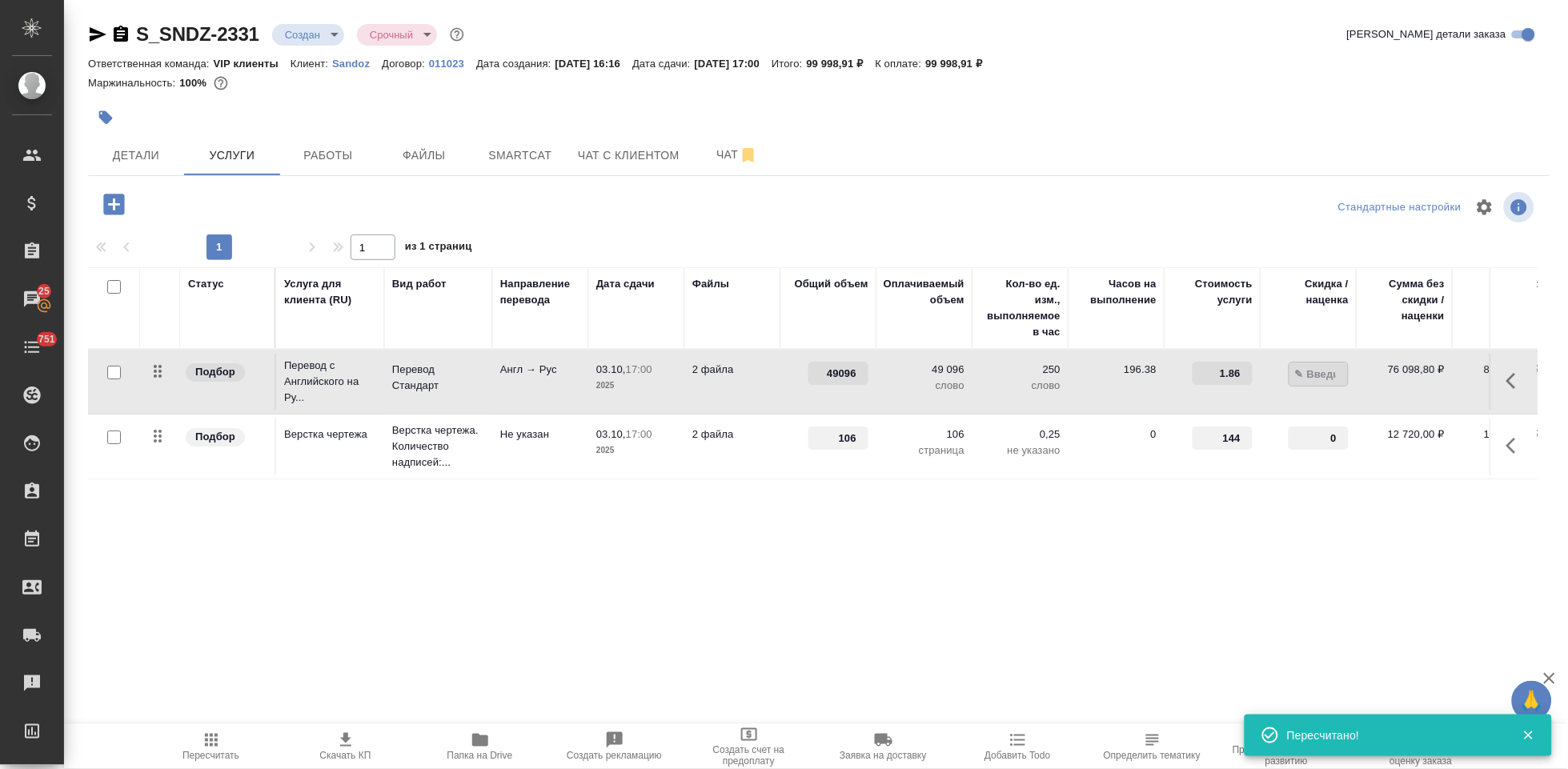
type input "-0"
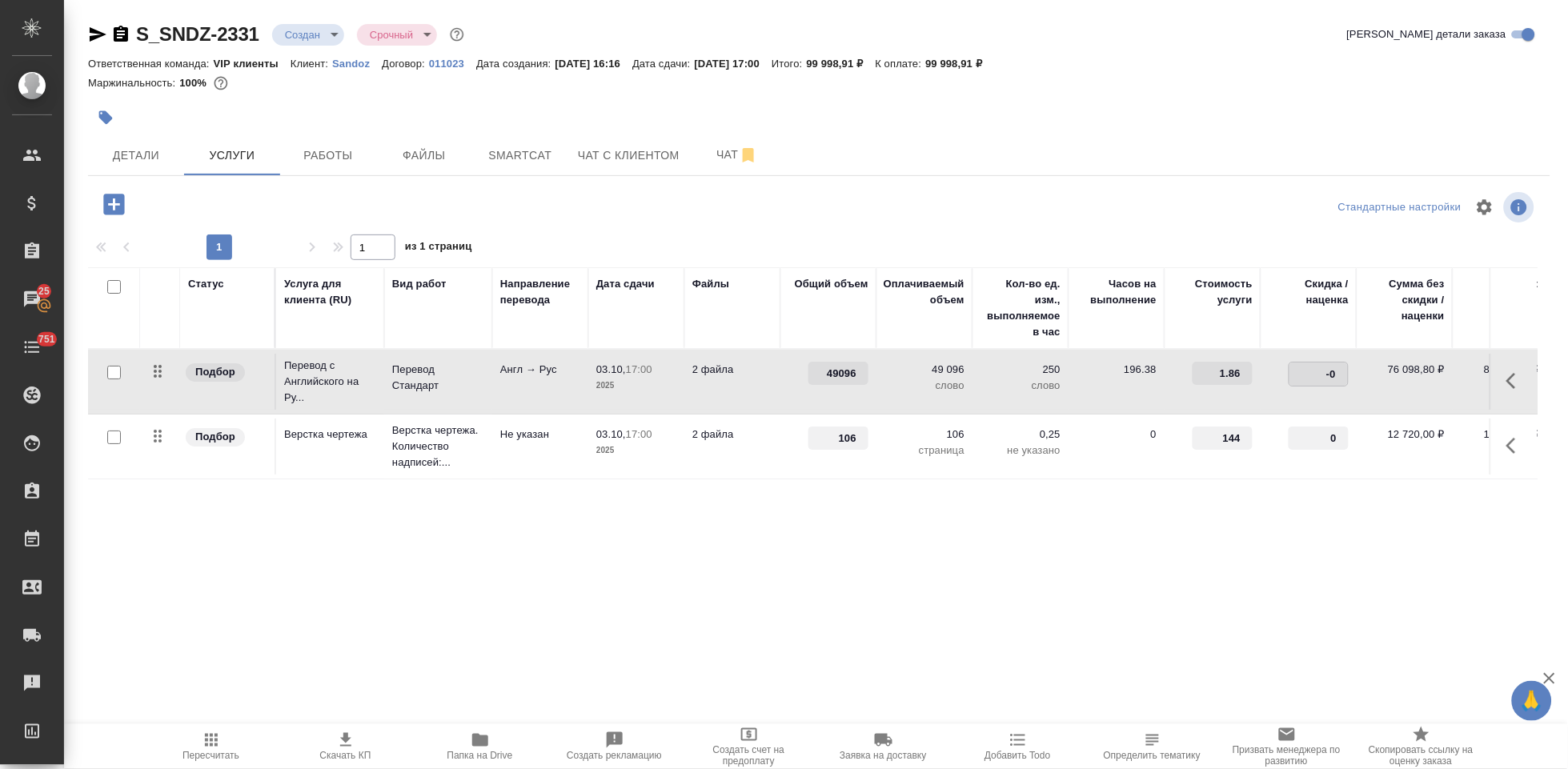
click at [1107, 527] on div "Статус Услуга для клиента (RU) Вид работ Направление перевода Дата сдачи Файлы …" at bounding box center [813, 439] width 1450 height 344
click at [1328, 373] on input "-0" at bounding box center [1319, 373] width 60 height 23
type input "0"
click at [1317, 479] on tr "Подбор Верстка чертежа Верстка чертежа. Количество надписей:... Не указан 03.10…" at bounding box center [842, 446] width 1508 height 65
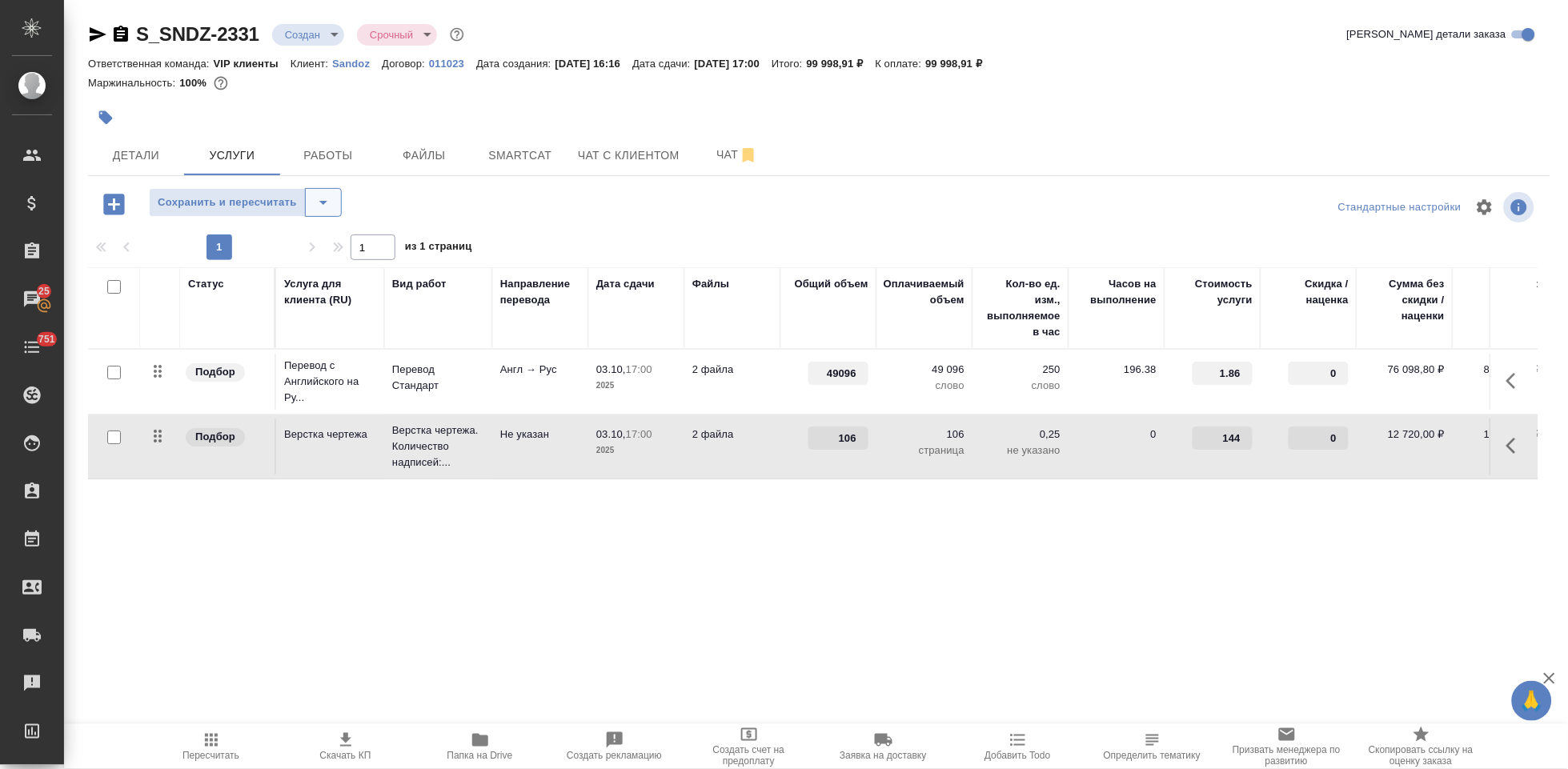
click at [327, 205] on icon "split button" at bounding box center [323, 202] width 19 height 19
click at [221, 248] on li "Сохранить" at bounding box center [244, 236] width 193 height 26
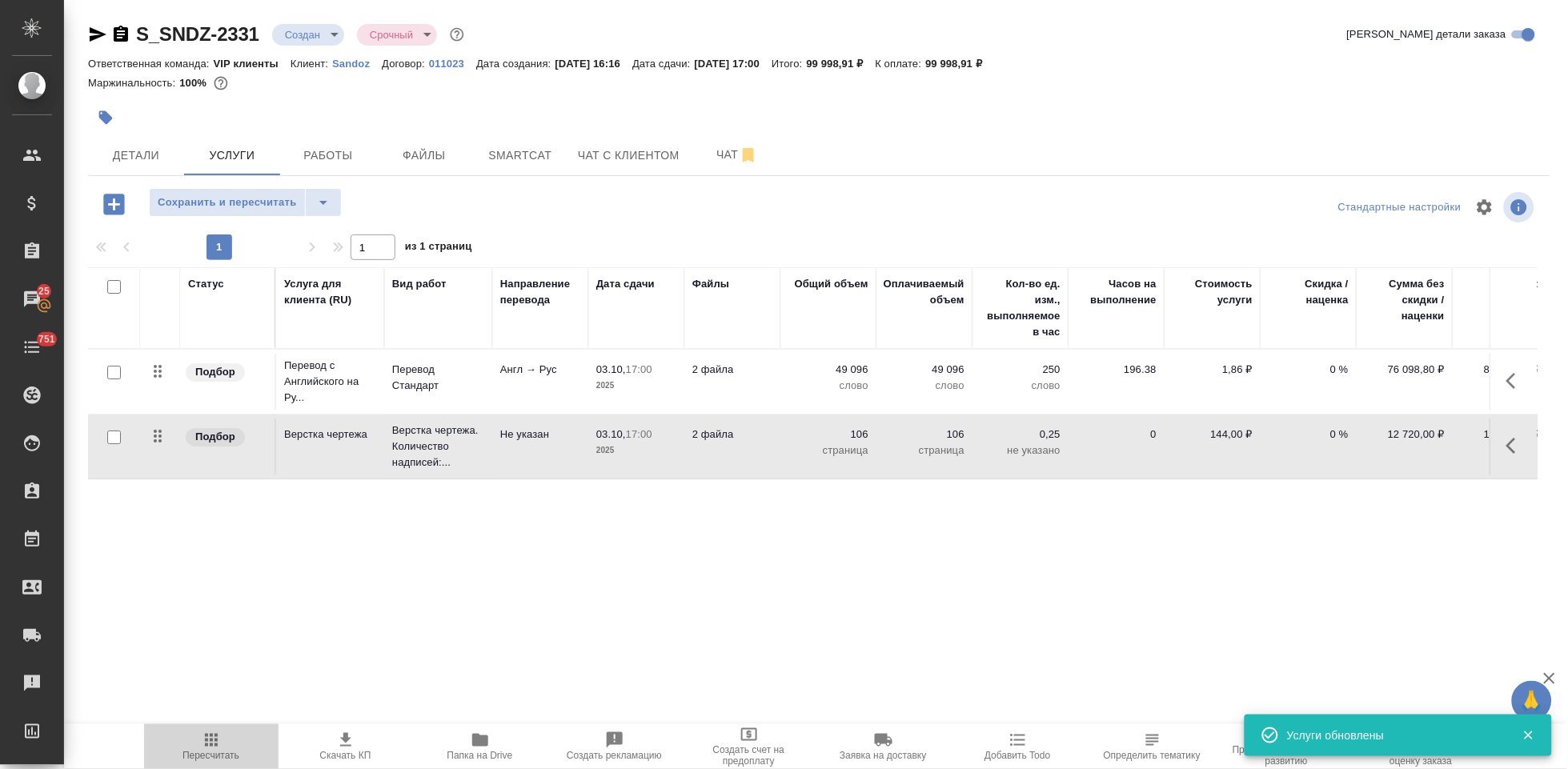
click at [216, 746] on icon "button" at bounding box center [211, 740] width 13 height 13
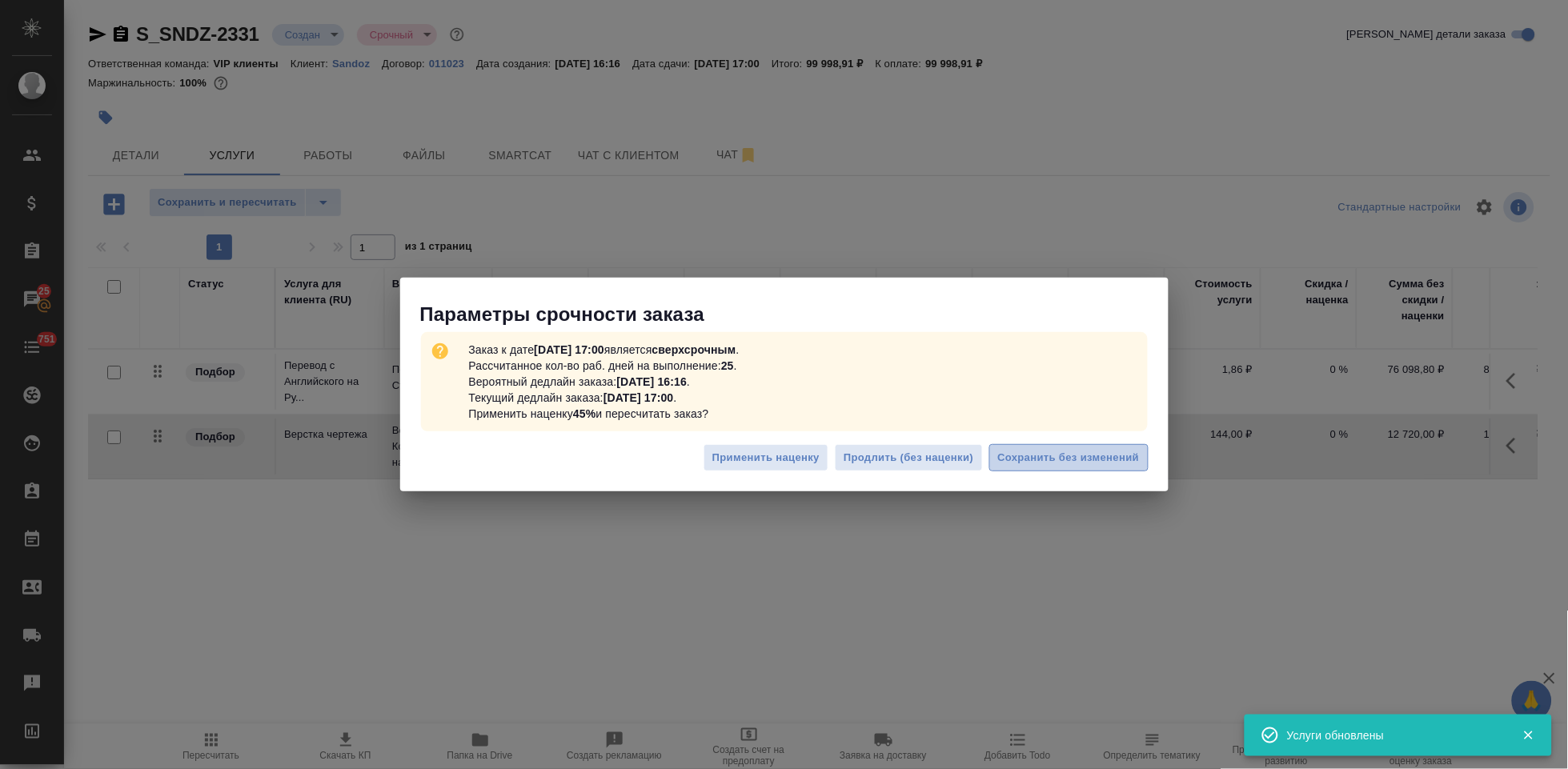
click at [1024, 460] on span "Сохранить без изменений" at bounding box center [1069, 458] width 142 height 18
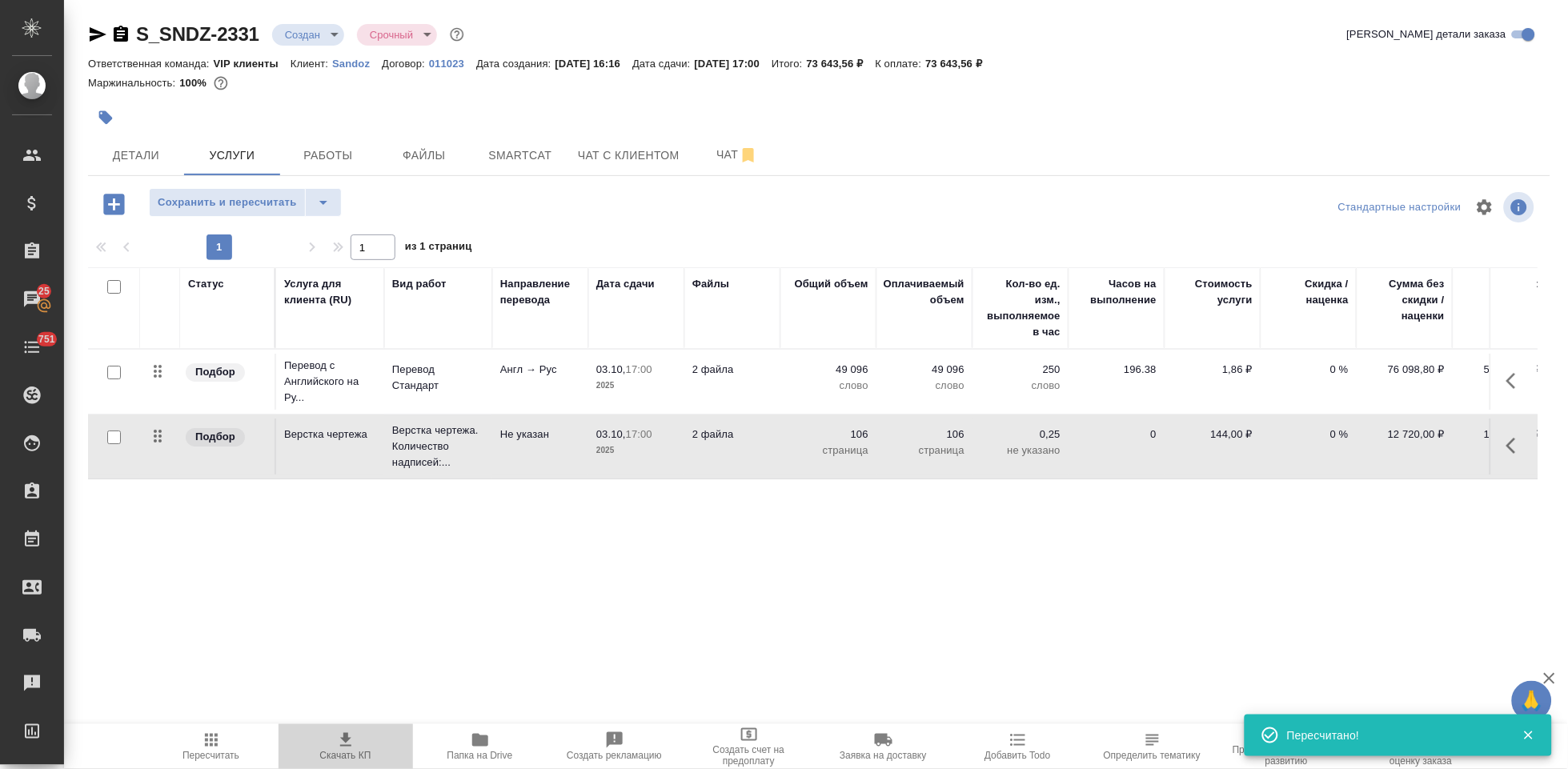
click at [347, 748] on icon "button" at bounding box center [346, 740] width 19 height 19
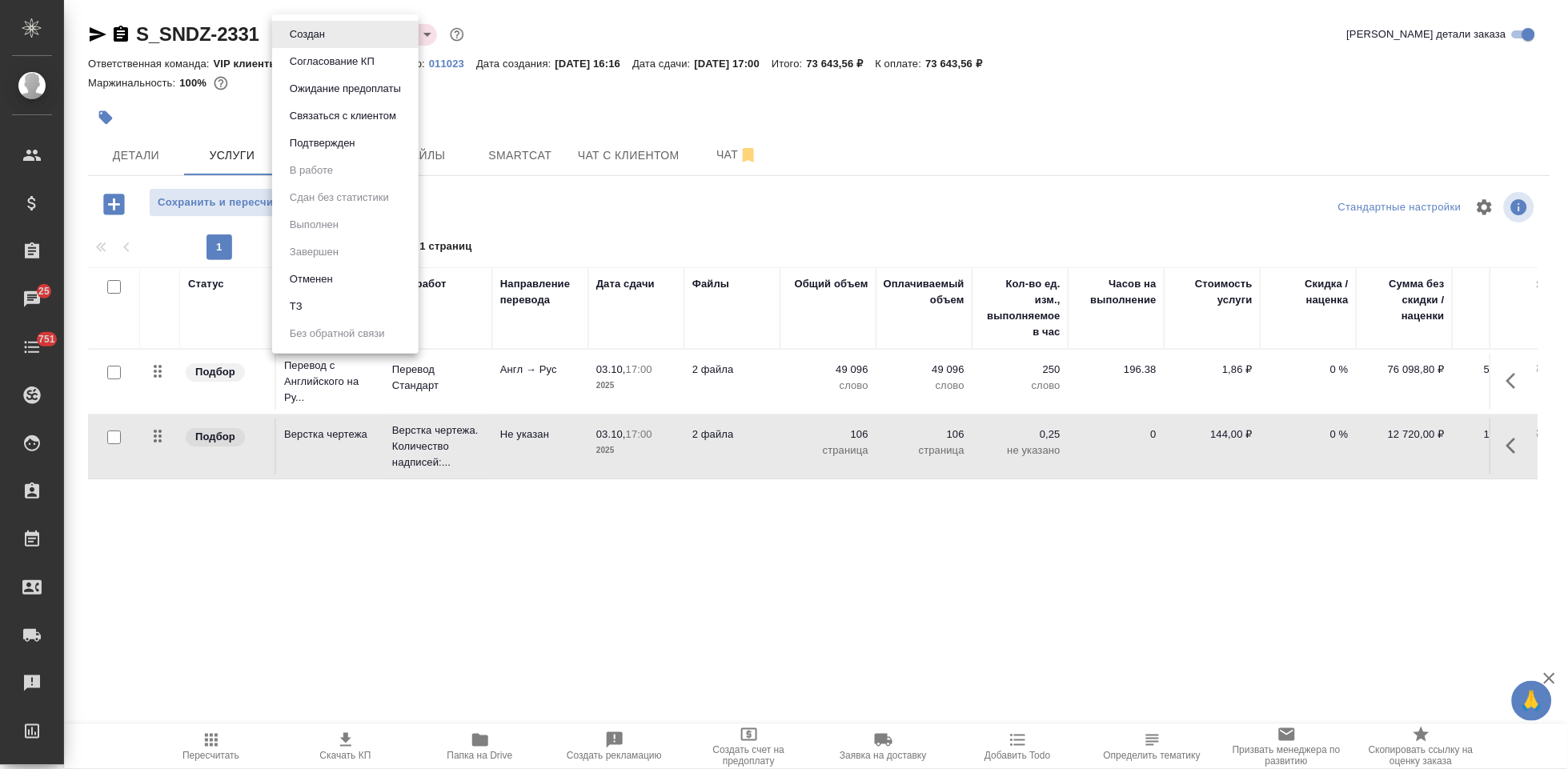
click at [343, 34] on body "🙏 .cls-1 fill:#fff; AWATERA Kabargina Anna Клиенты Спецификации Заказы 25 Чаты …" at bounding box center [784, 384] width 1568 height 769
click at [335, 54] on button "Согласование КП" at bounding box center [332, 61] width 95 height 18
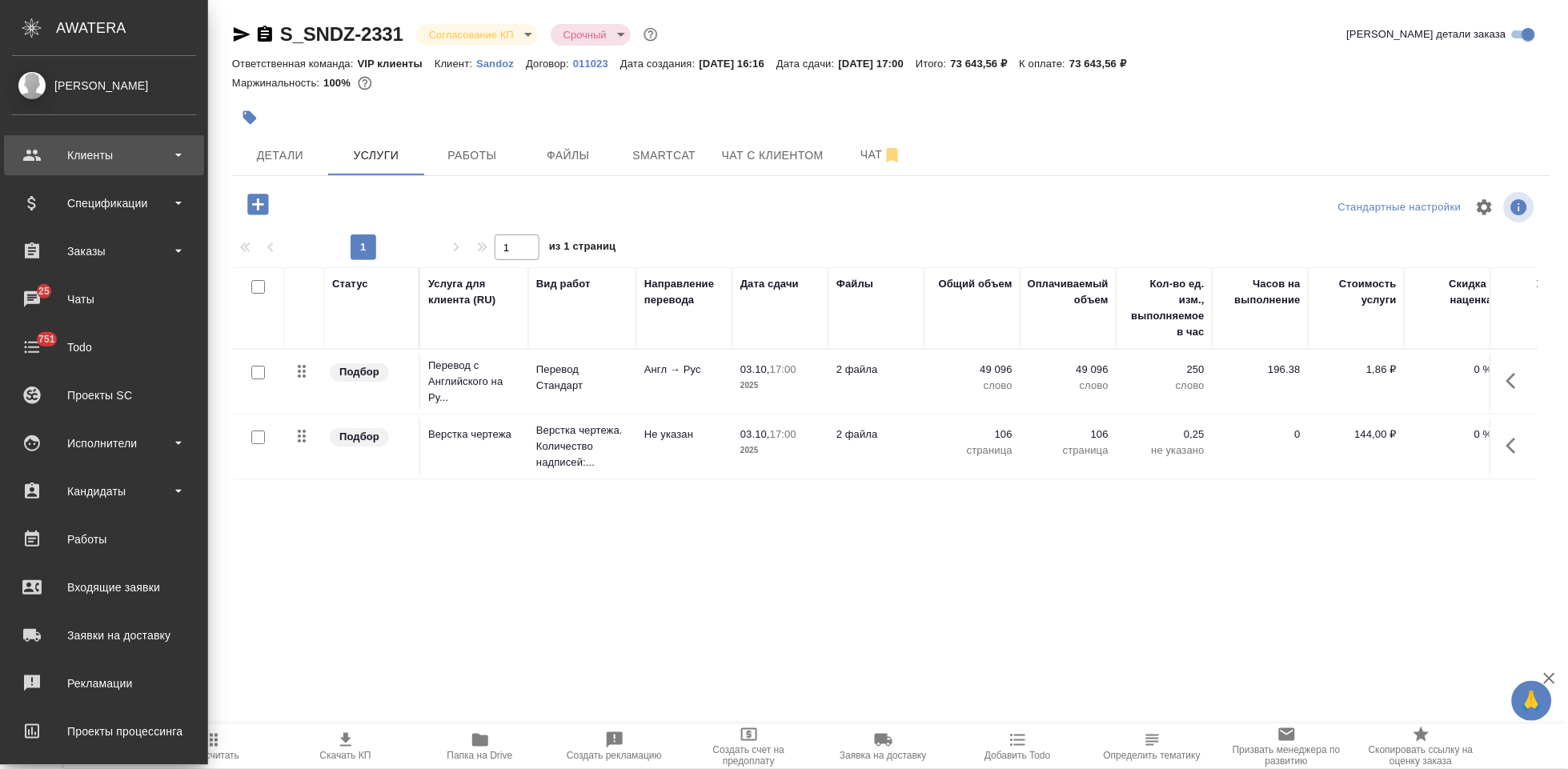
click at [23, 158] on div "Клиенты" at bounding box center [103, 155] width 184 height 24
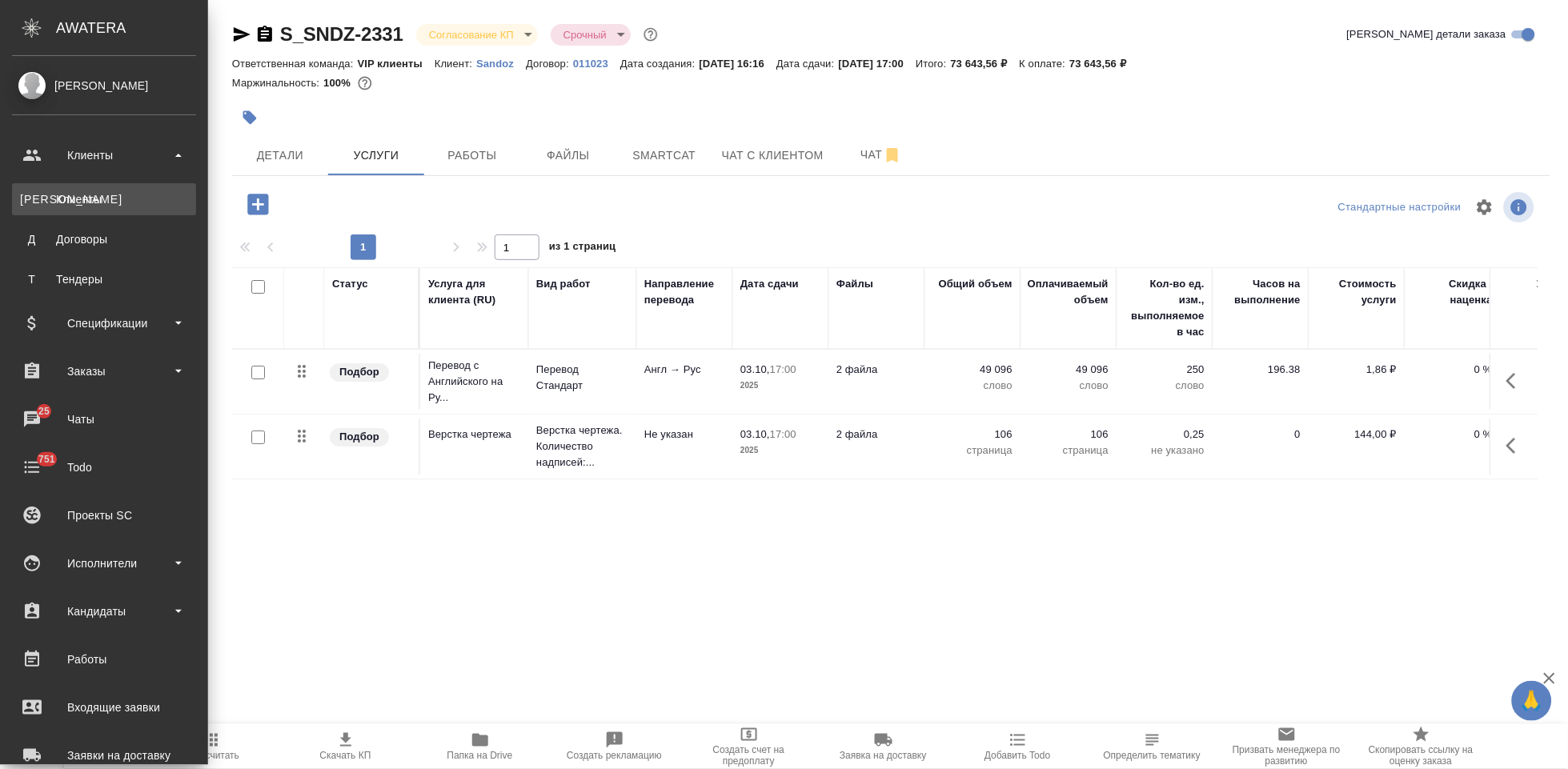
click at [46, 192] on div "Клиенты" at bounding box center [104, 199] width 168 height 16
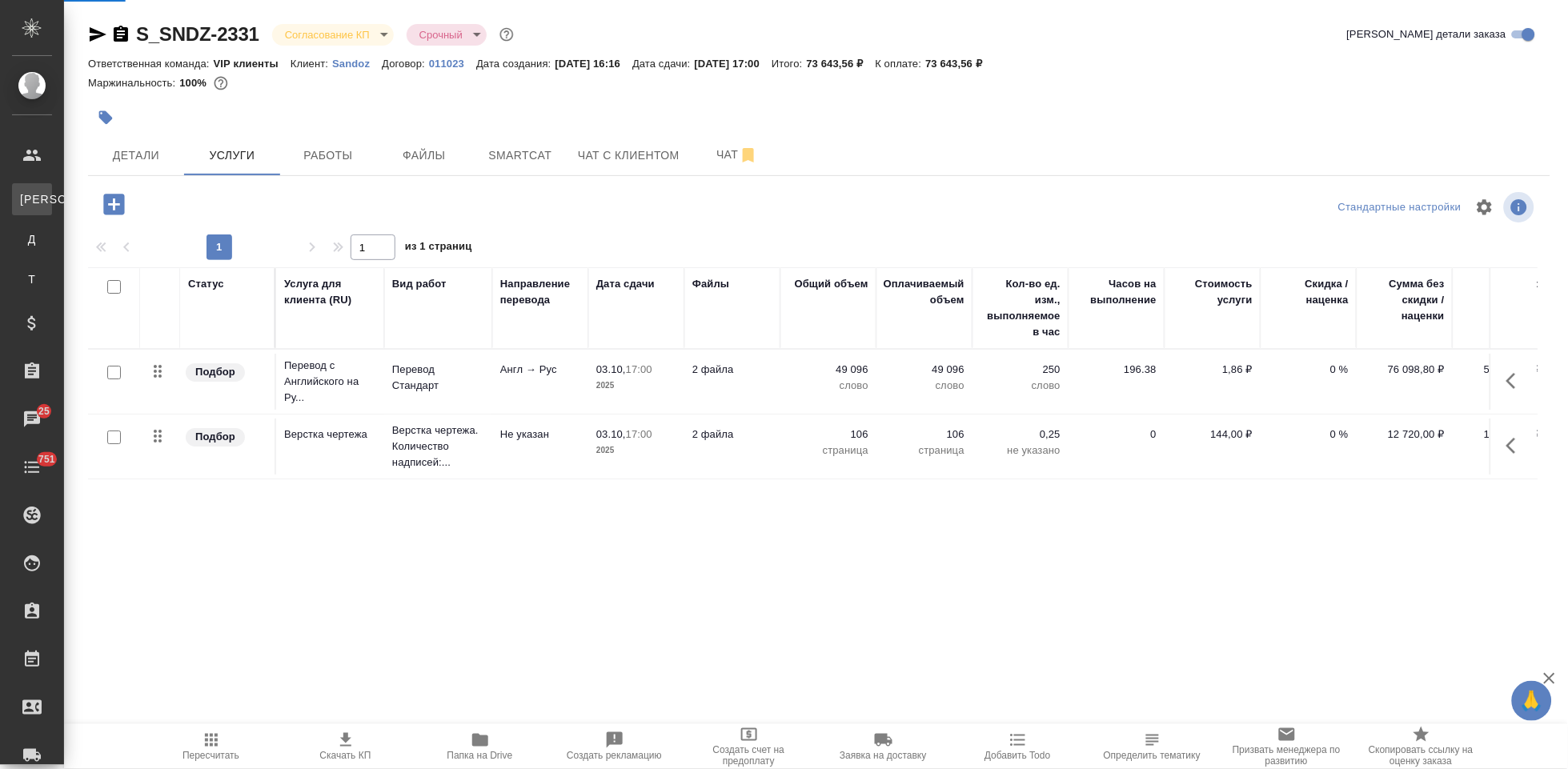
select select "RU"
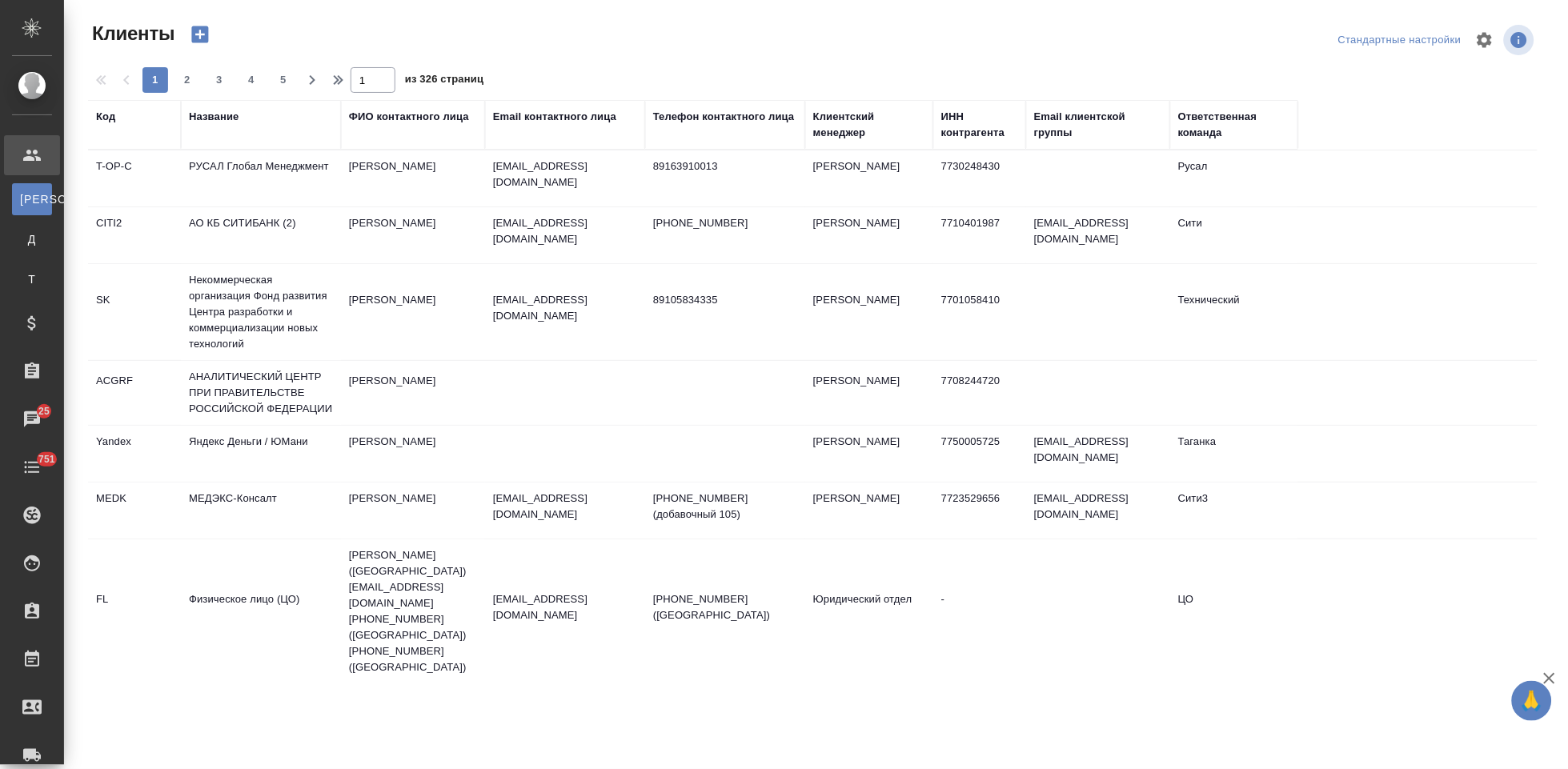
click at [106, 117] on div "Код" at bounding box center [105, 117] width 19 height 16
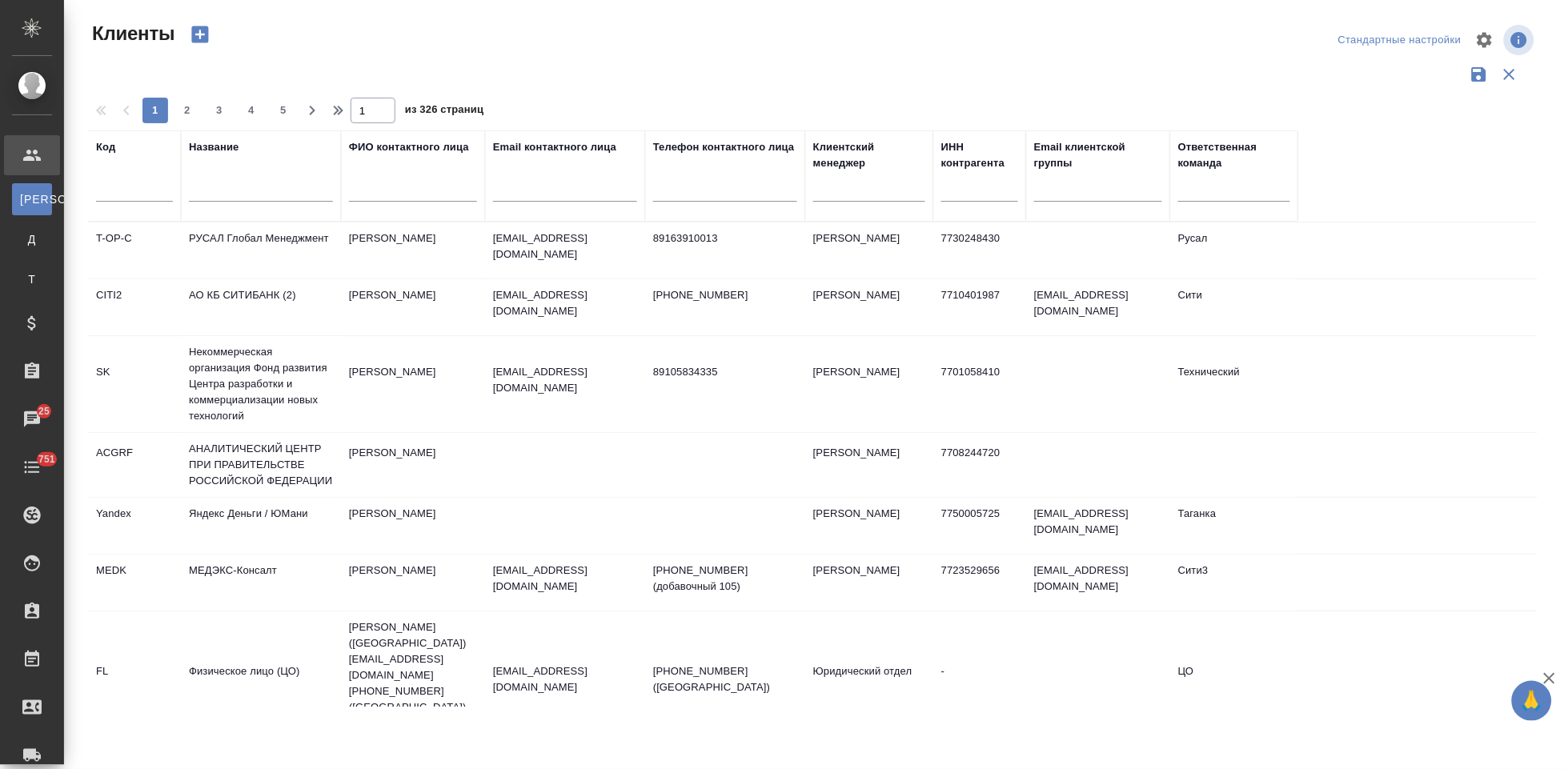
click at [123, 187] on input "text" at bounding box center [134, 192] width 77 height 20
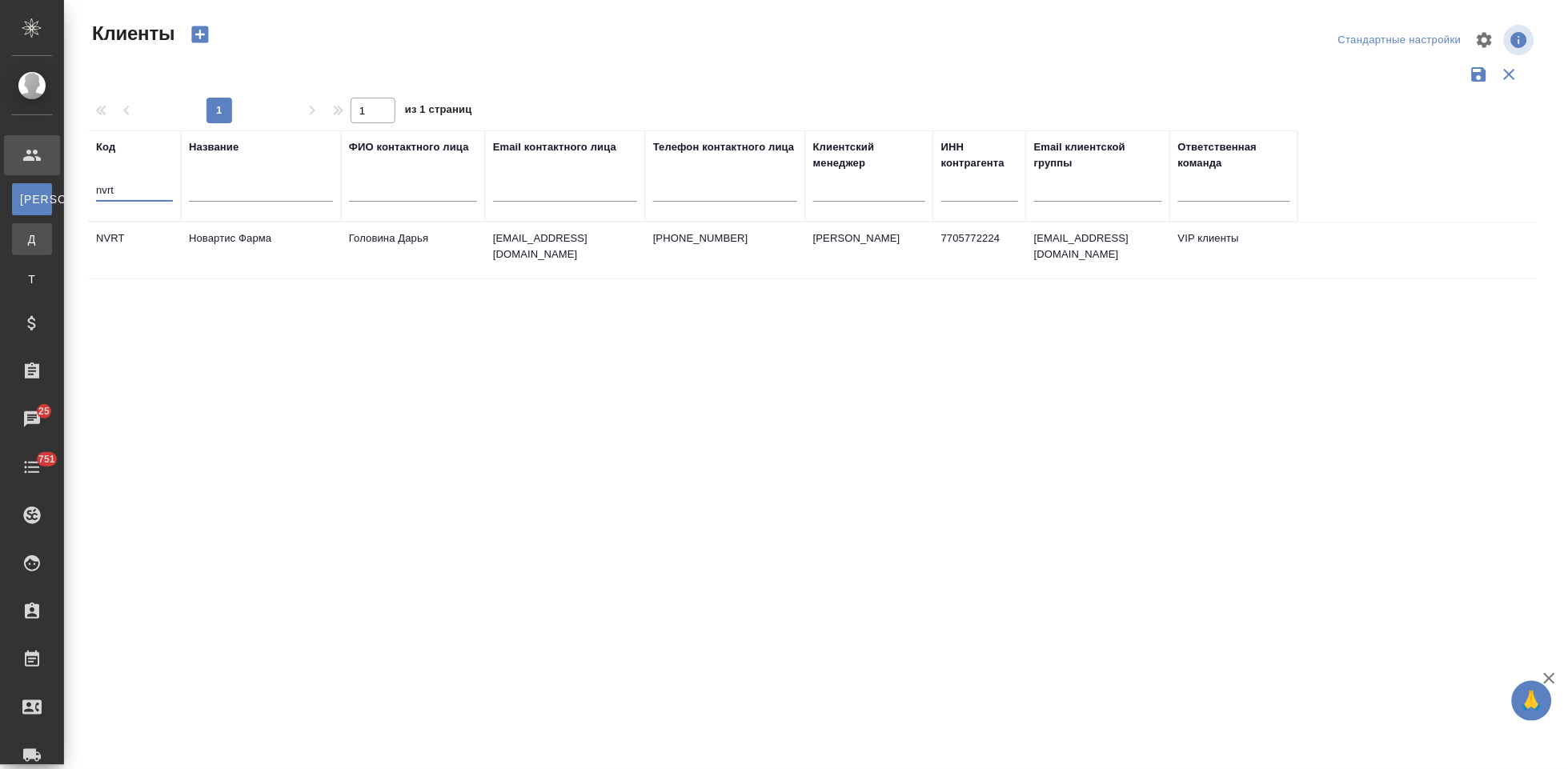
type input "nvrt"
click at [454, 244] on td "Головина Дарья" at bounding box center [413, 250] width 144 height 56
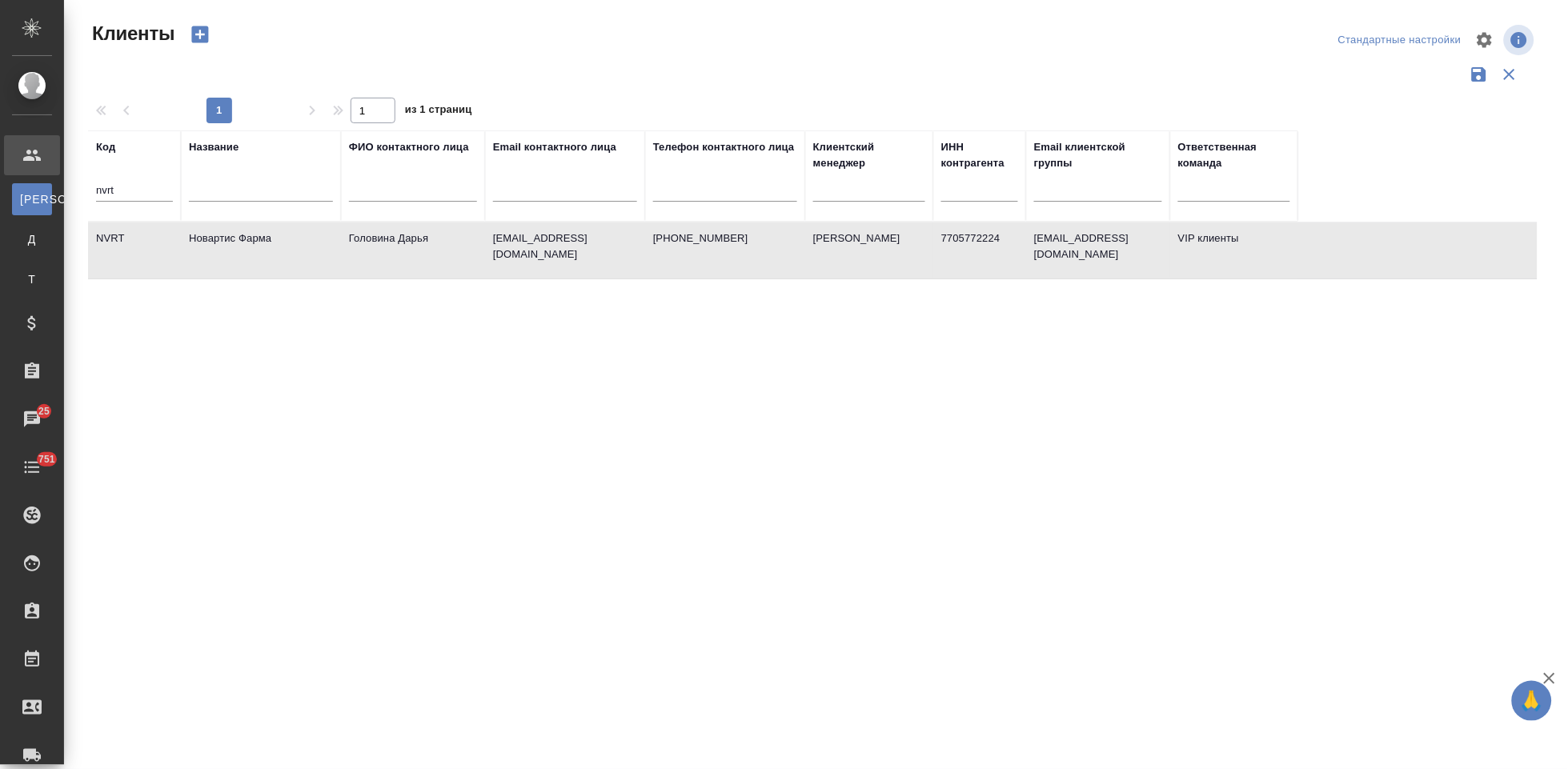
click at [454, 244] on td "Головина Дарья" at bounding box center [413, 250] width 144 height 56
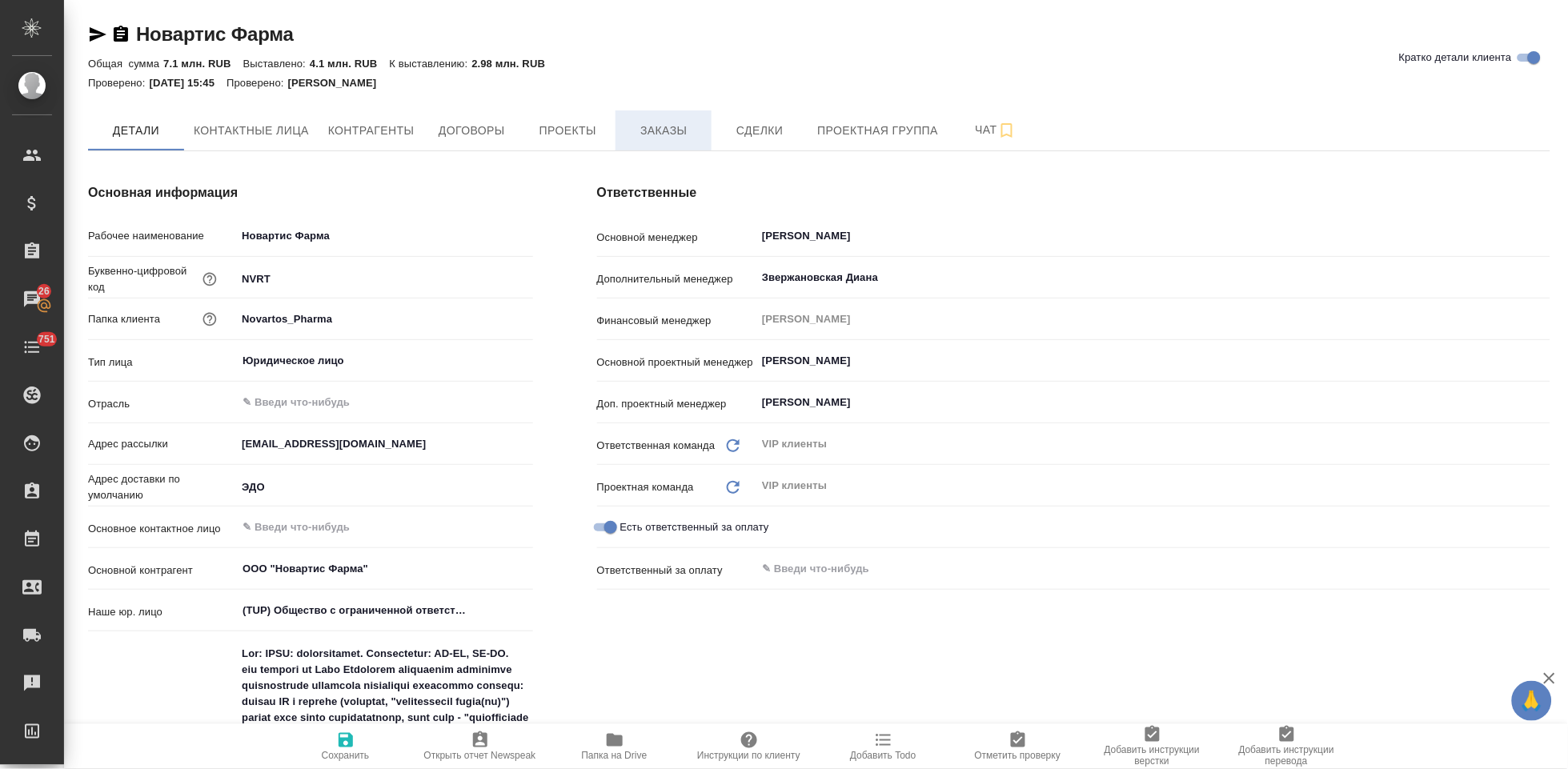
click at [649, 132] on span "Заказы" at bounding box center [664, 131] width 77 height 20
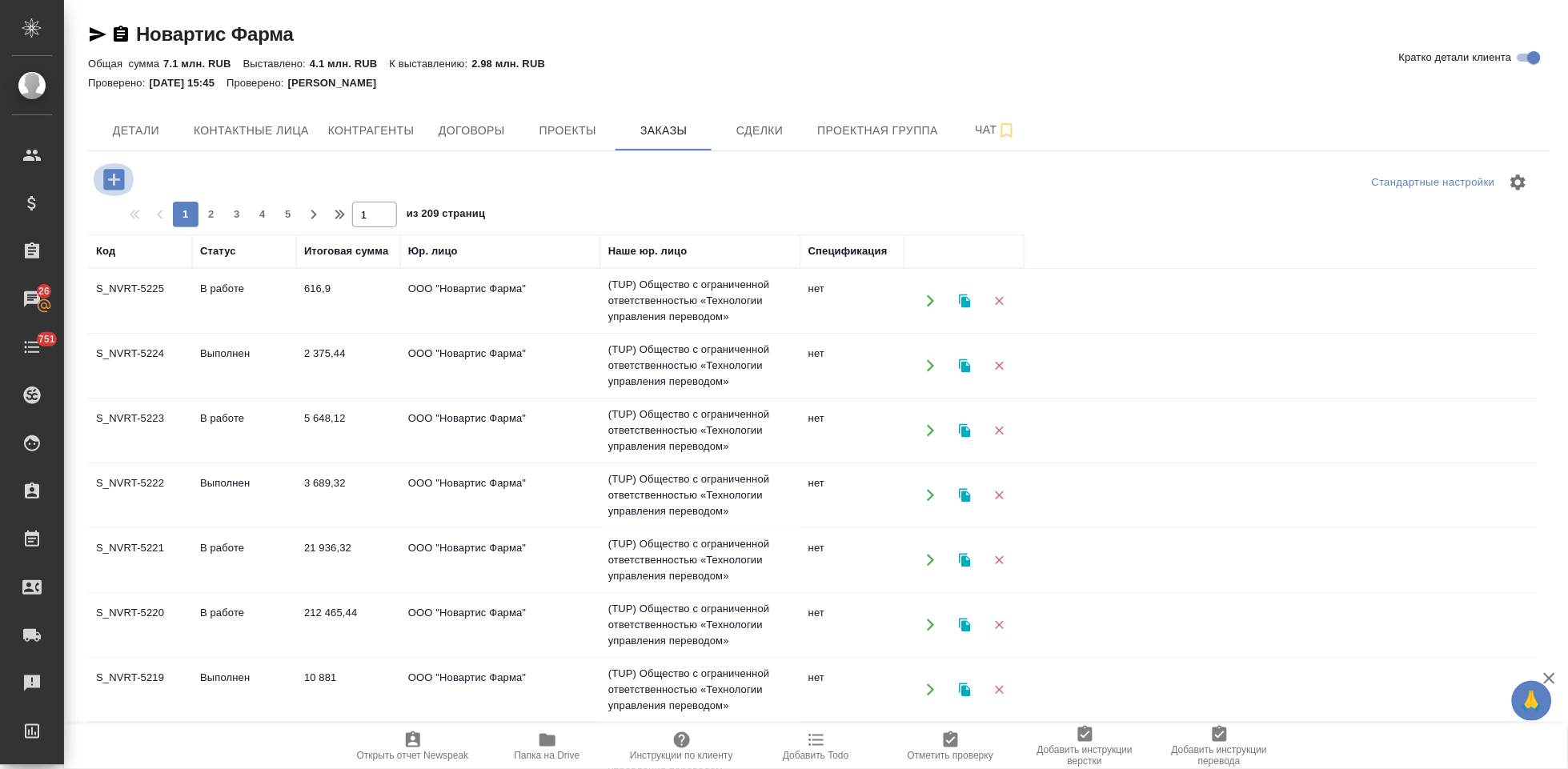
click at [113, 185] on icon "button" at bounding box center [113, 179] width 21 height 21
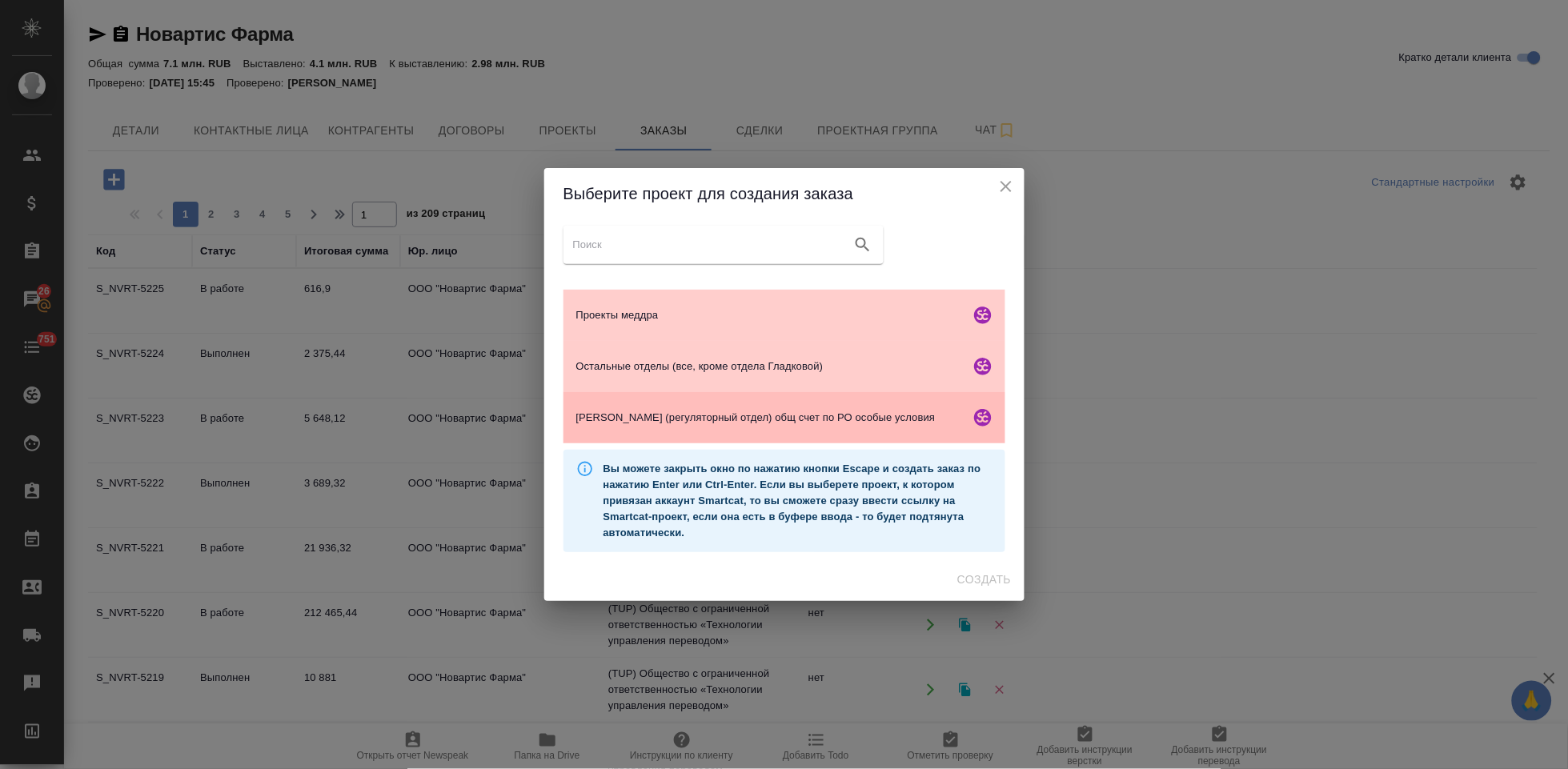
click at [643, 420] on span "[PERSON_NAME] (регуляторный отдел) общ счет по РО особые условия" at bounding box center [770, 417] width 388 height 16
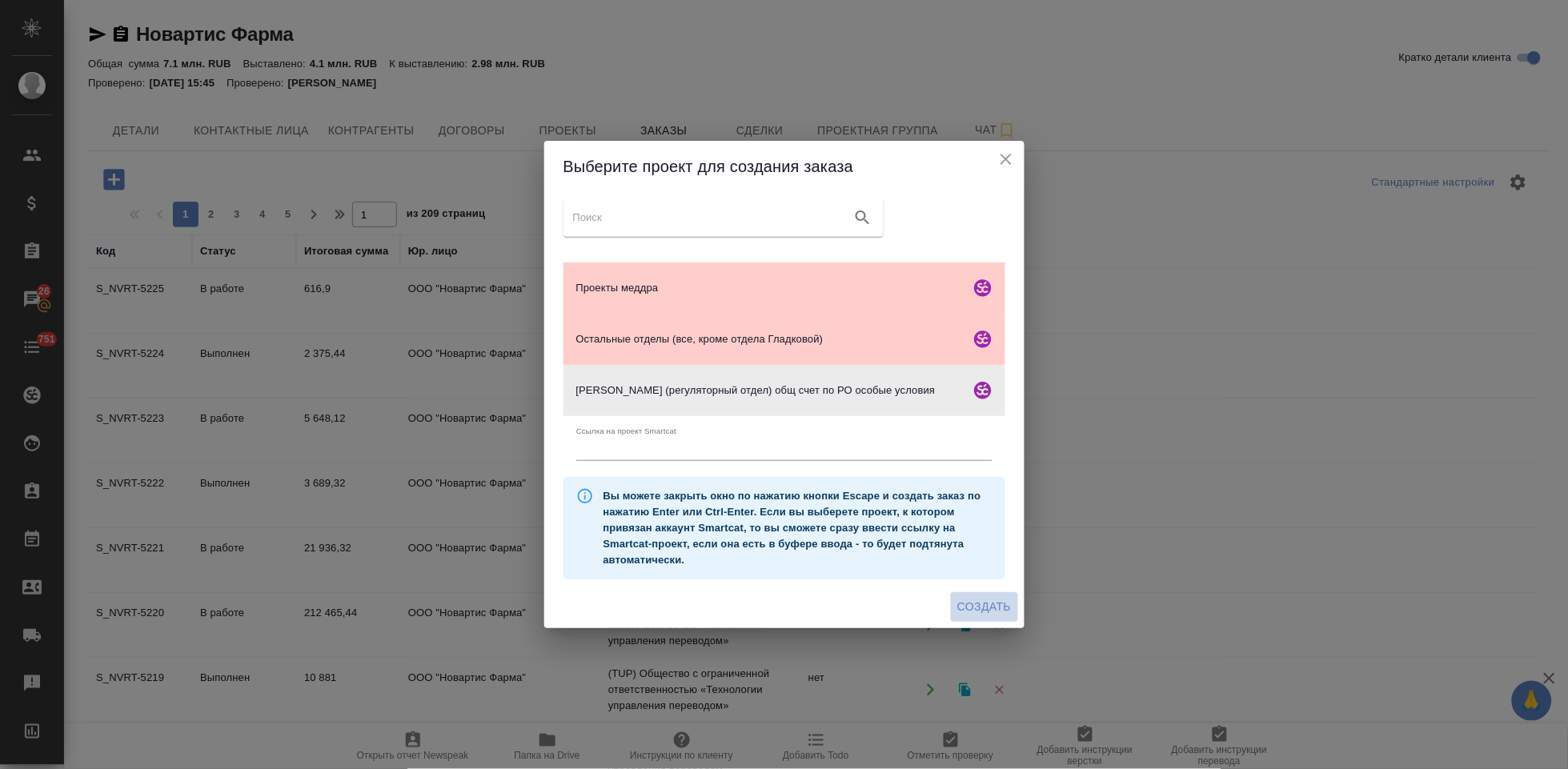
click at [975, 605] on span "Создать" at bounding box center [984, 607] width 54 height 20
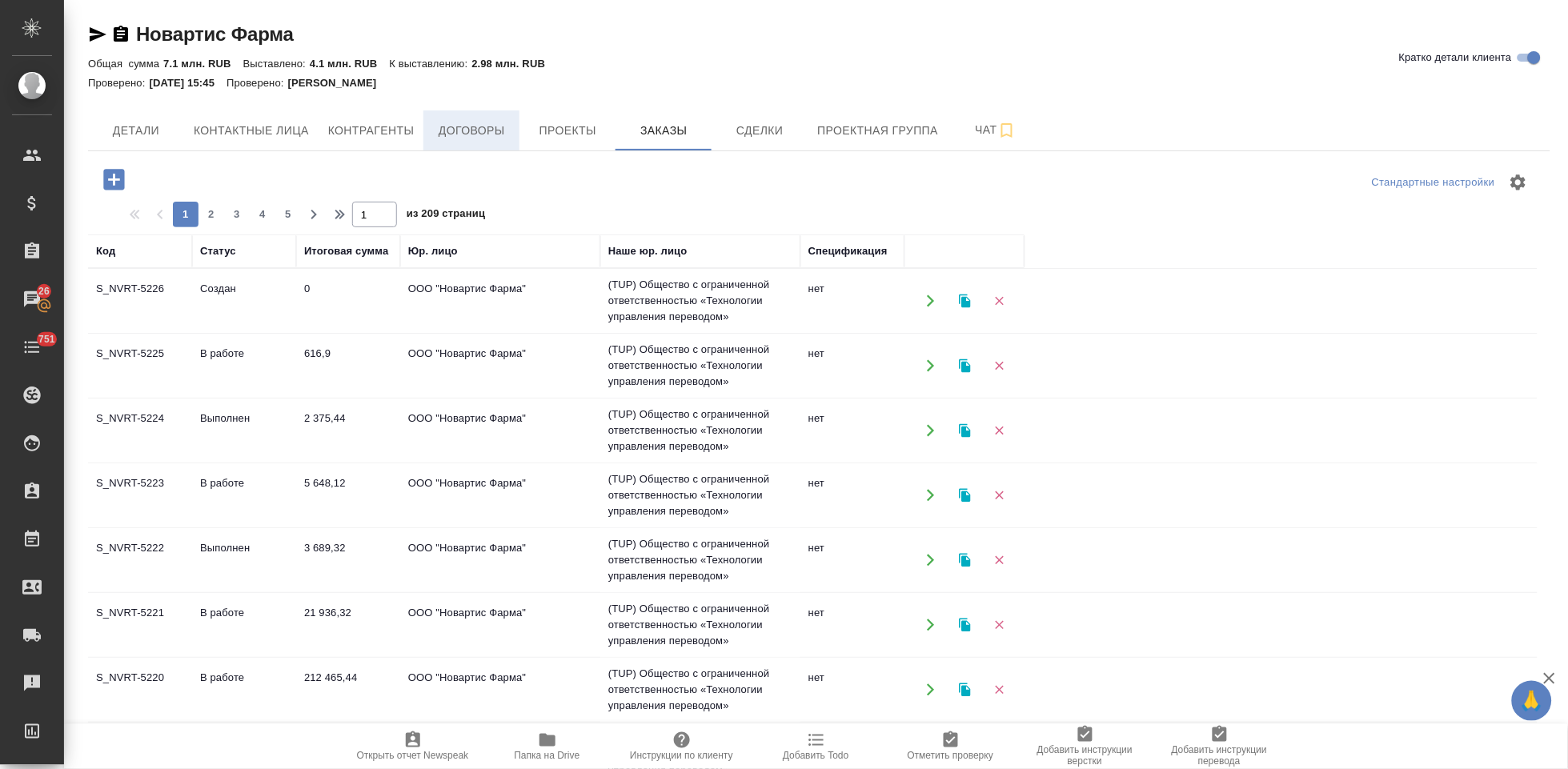
click at [487, 132] on span "Договоры" at bounding box center [471, 131] width 77 height 20
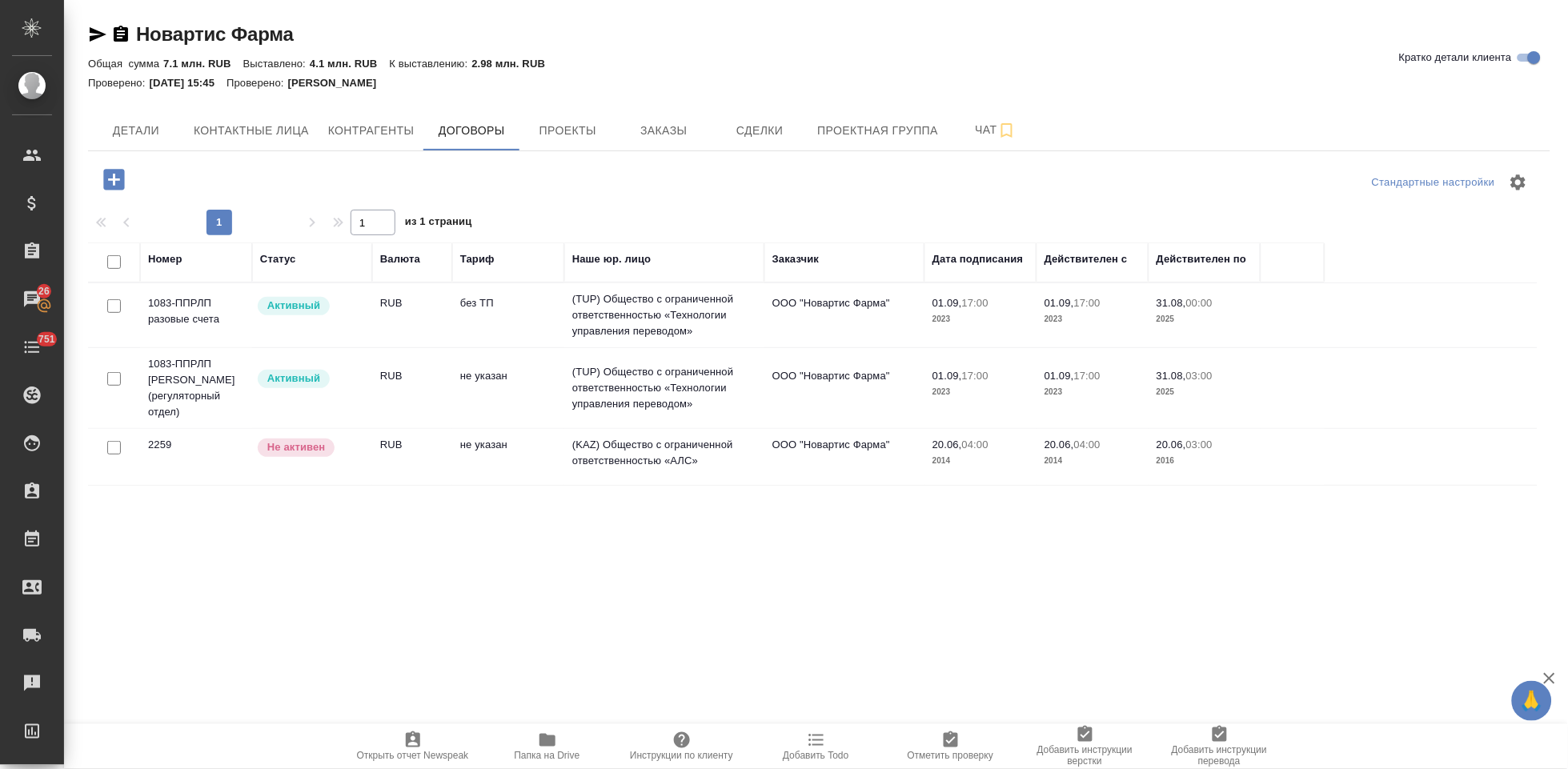
click at [451, 379] on td "RUB" at bounding box center [412, 387] width 80 height 56
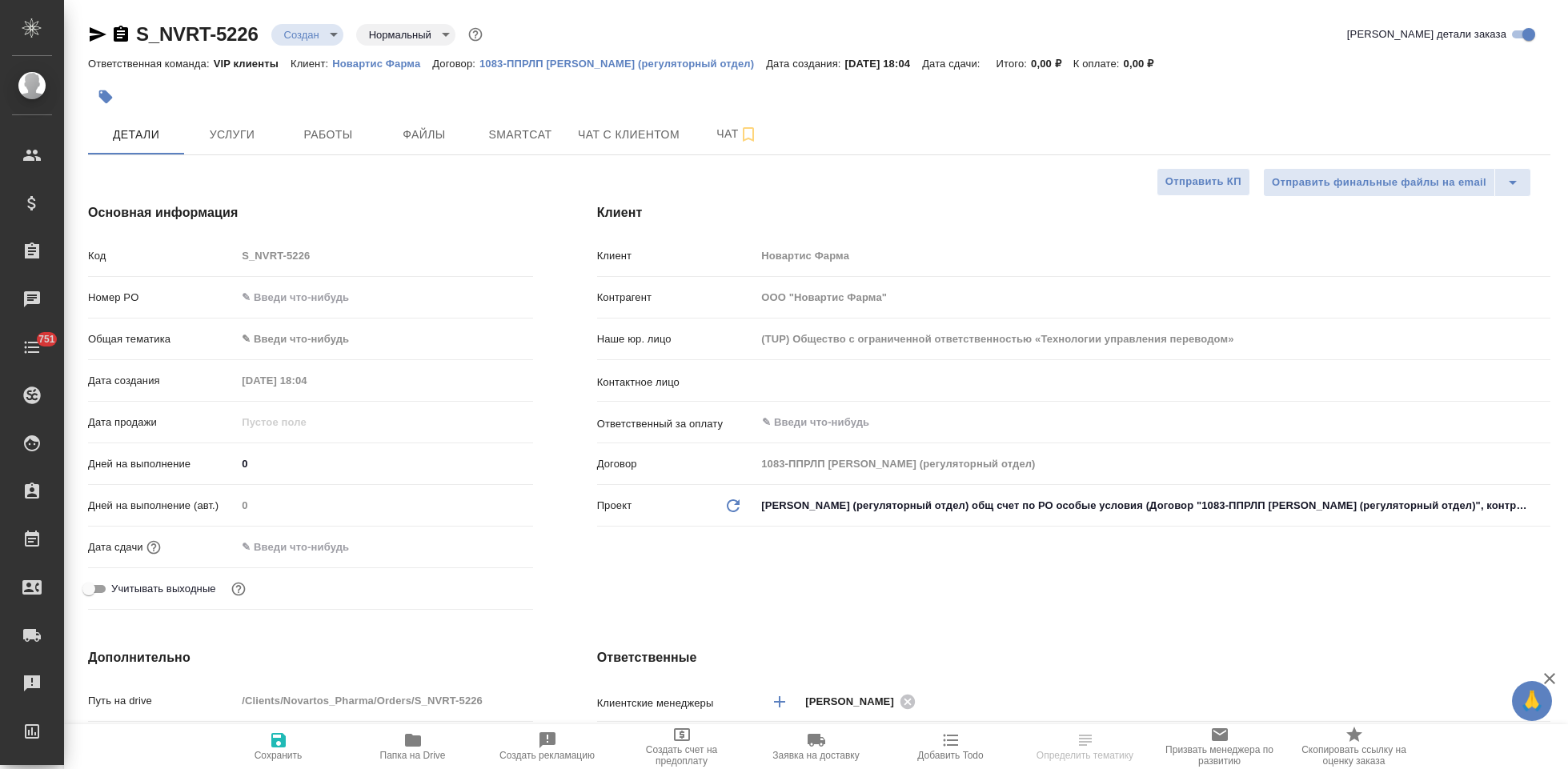
select select "RU"
type textarea "x"
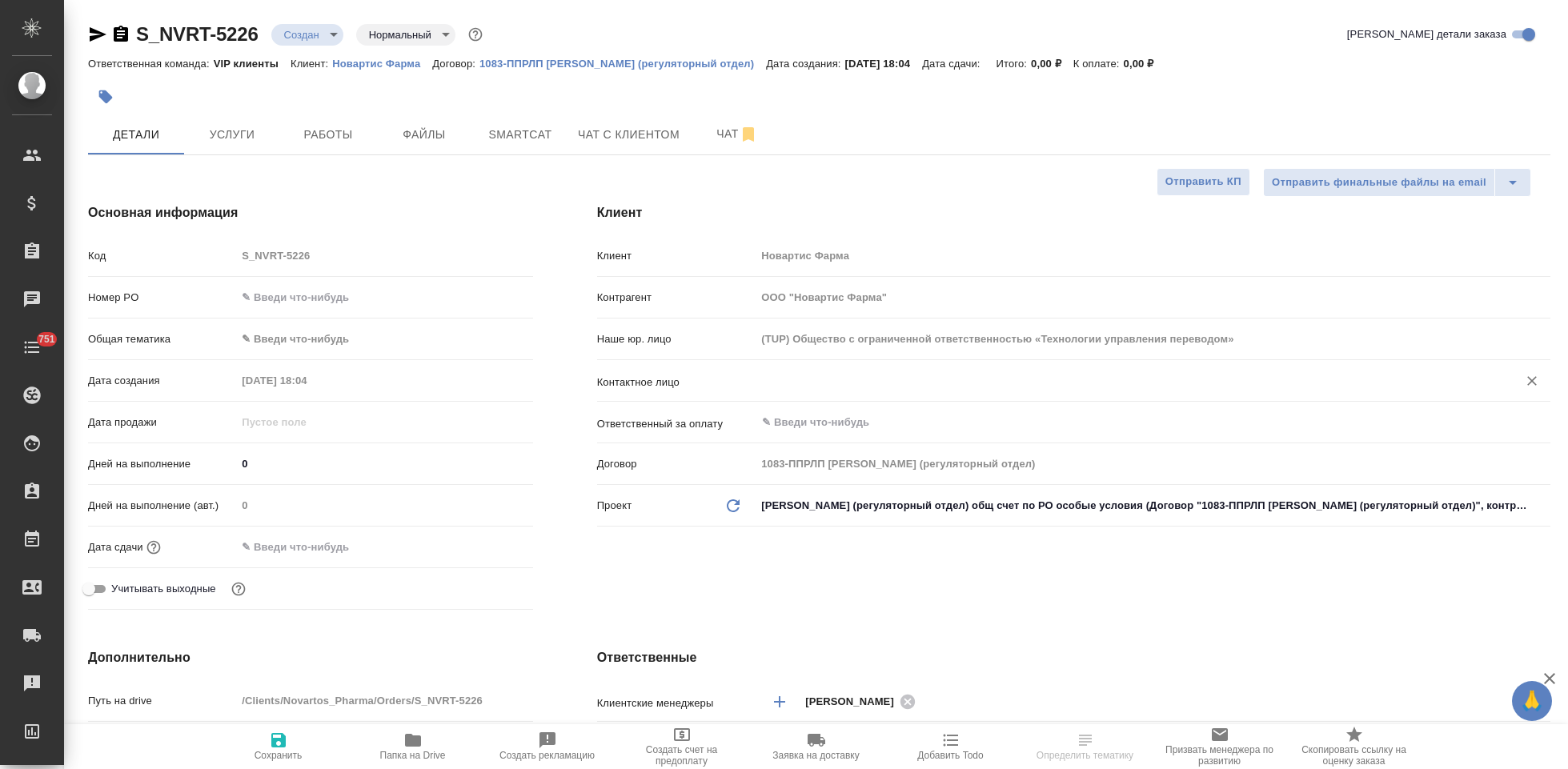
type textarea "x"
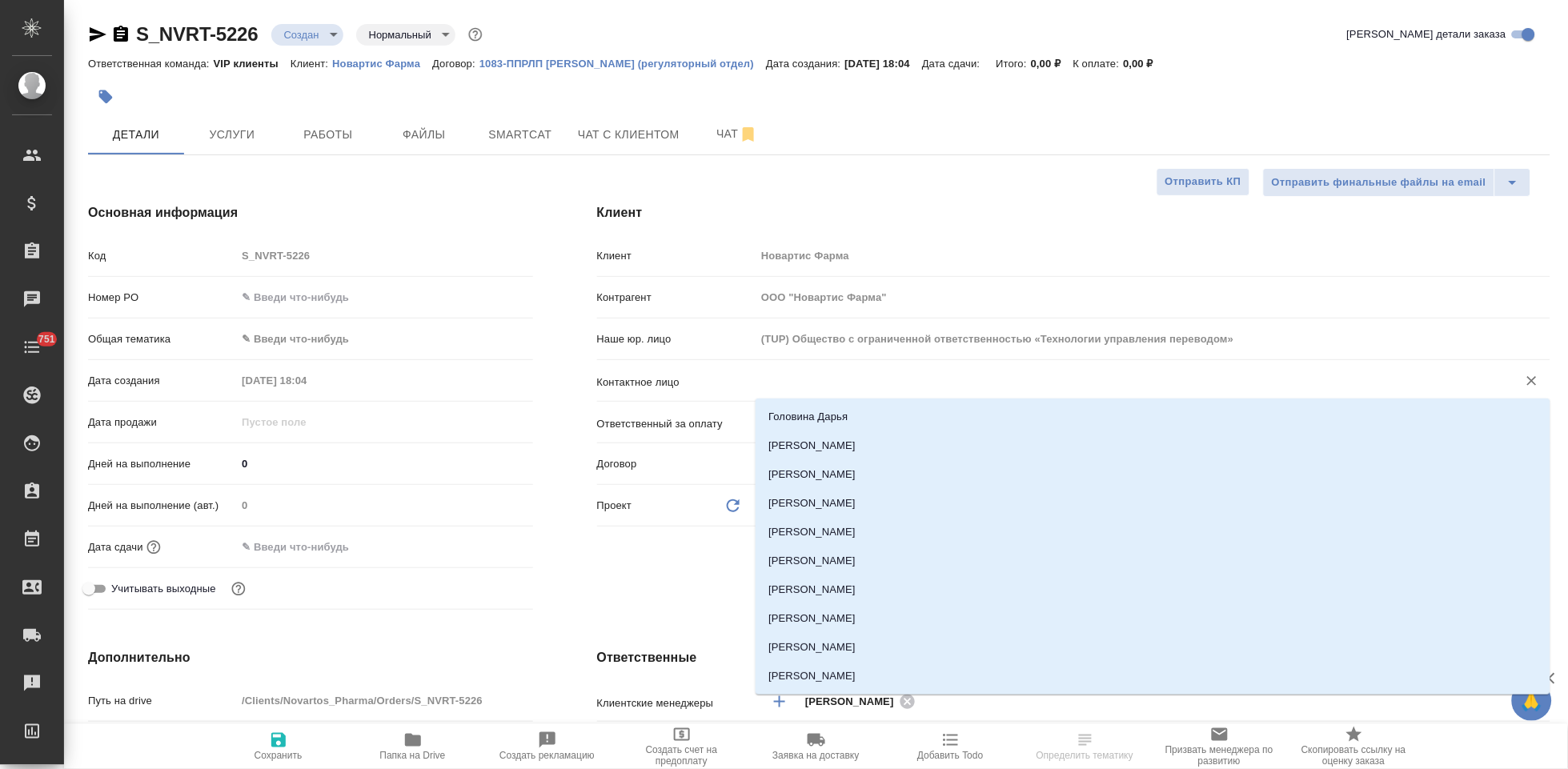
click at [803, 372] on input "text" at bounding box center [1126, 381] width 732 height 19
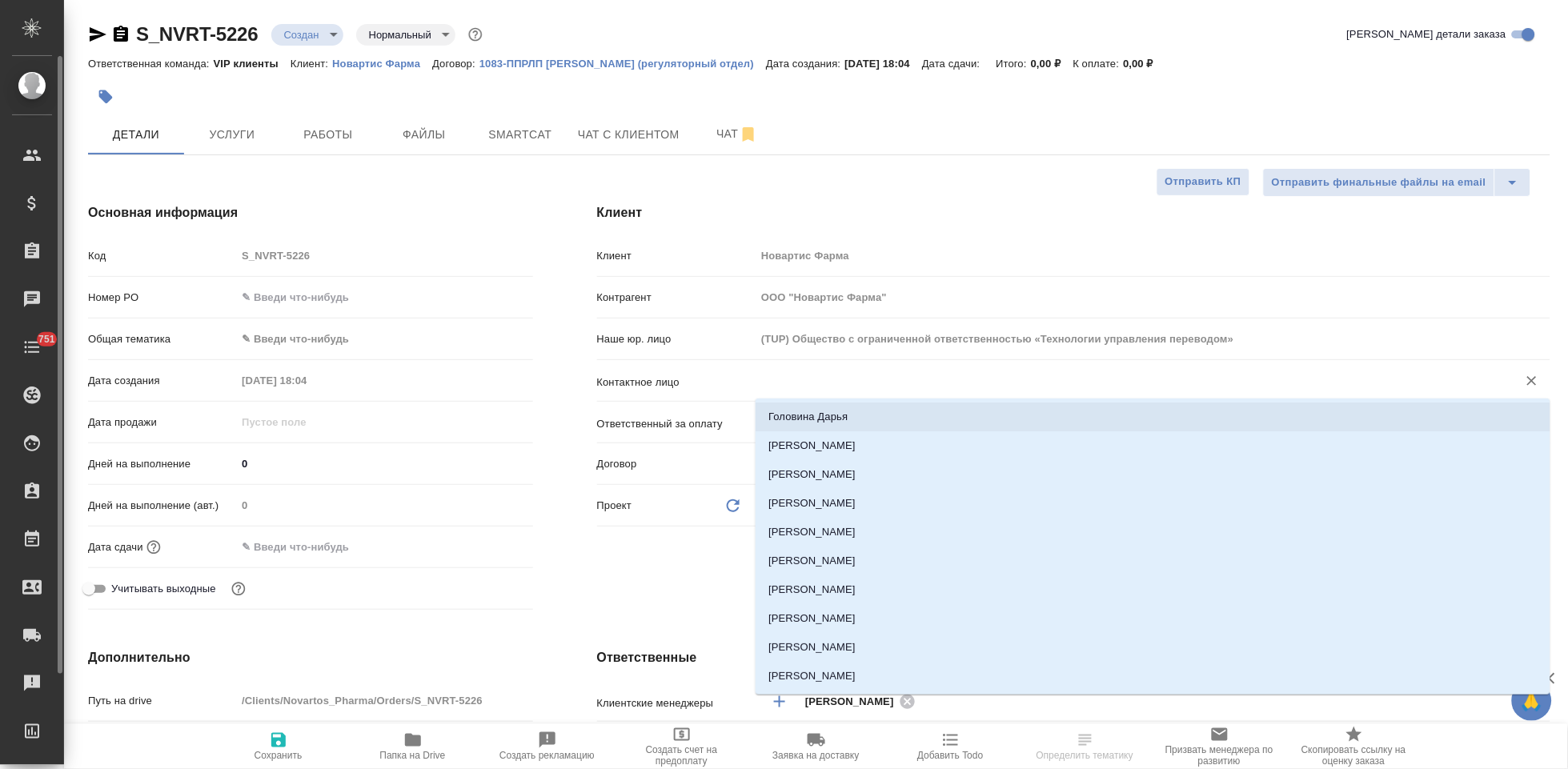
type textarea "x"
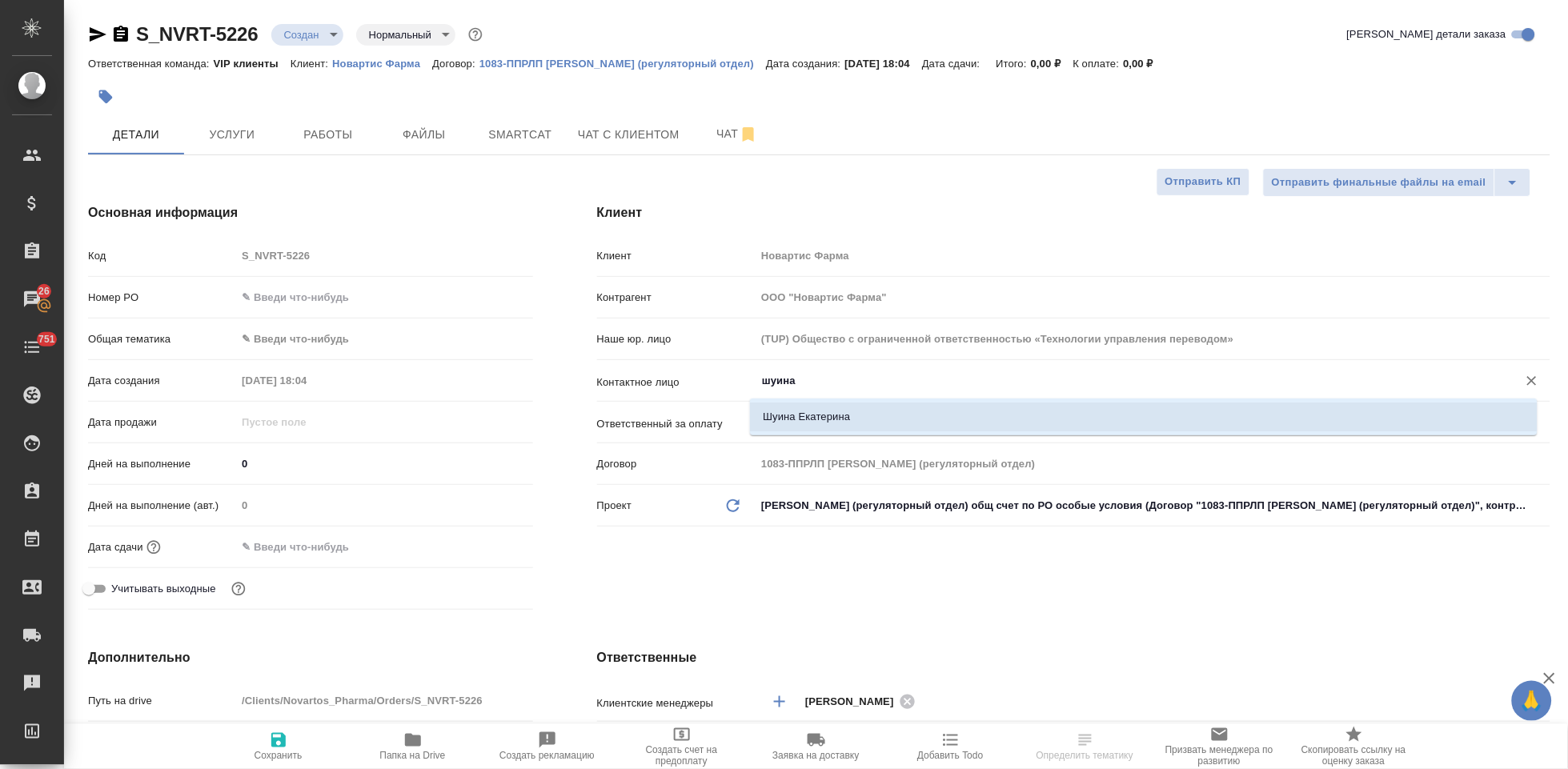
click at [805, 422] on li "Шуина Екатерина" at bounding box center [1143, 417] width 788 height 29
type input "Шуина Екатерина"
type textarea "x"
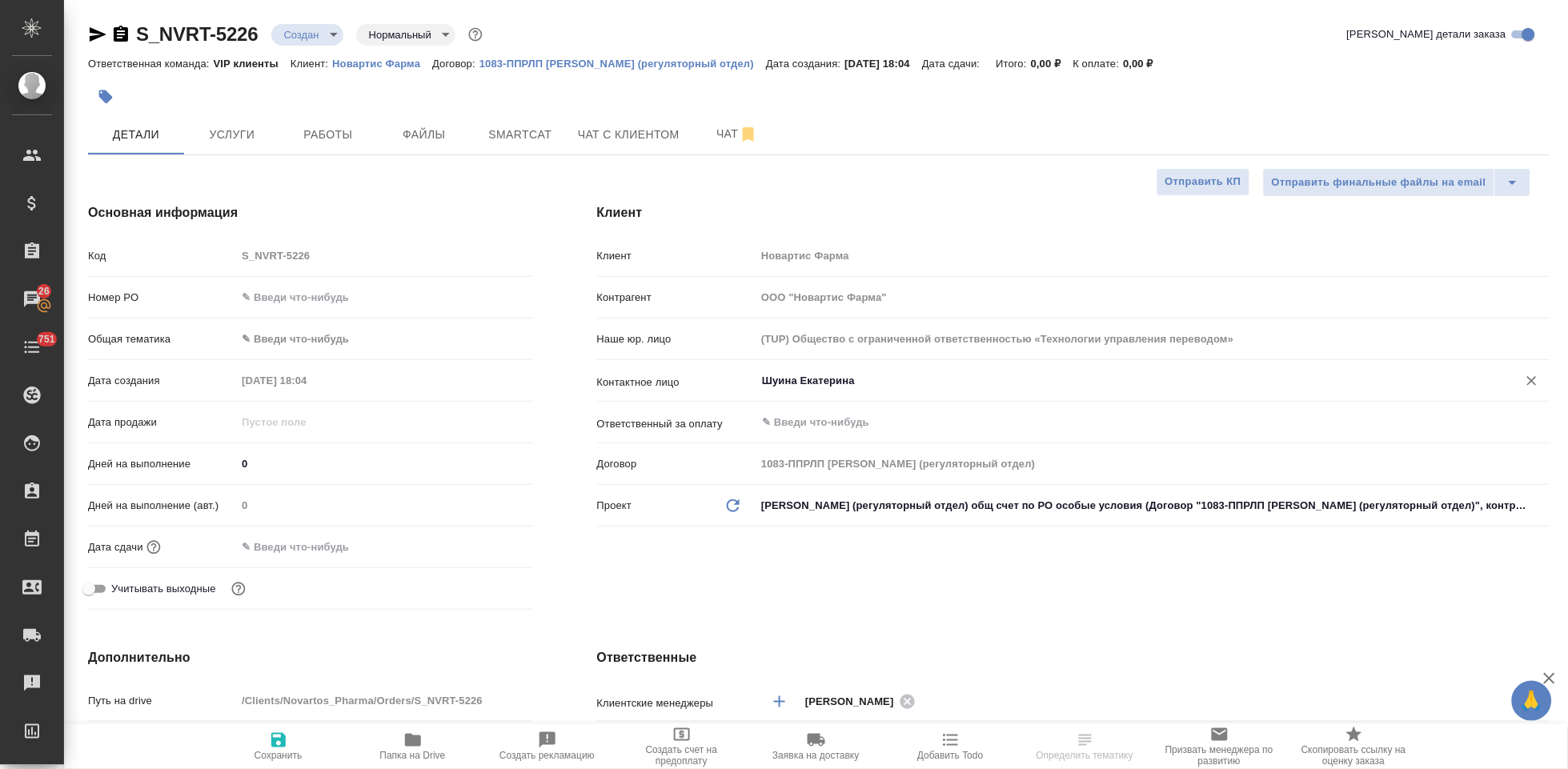
type input "Шуина Екатерина"
click at [283, 743] on icon "button" at bounding box center [278, 740] width 14 height 14
type textarea "x"
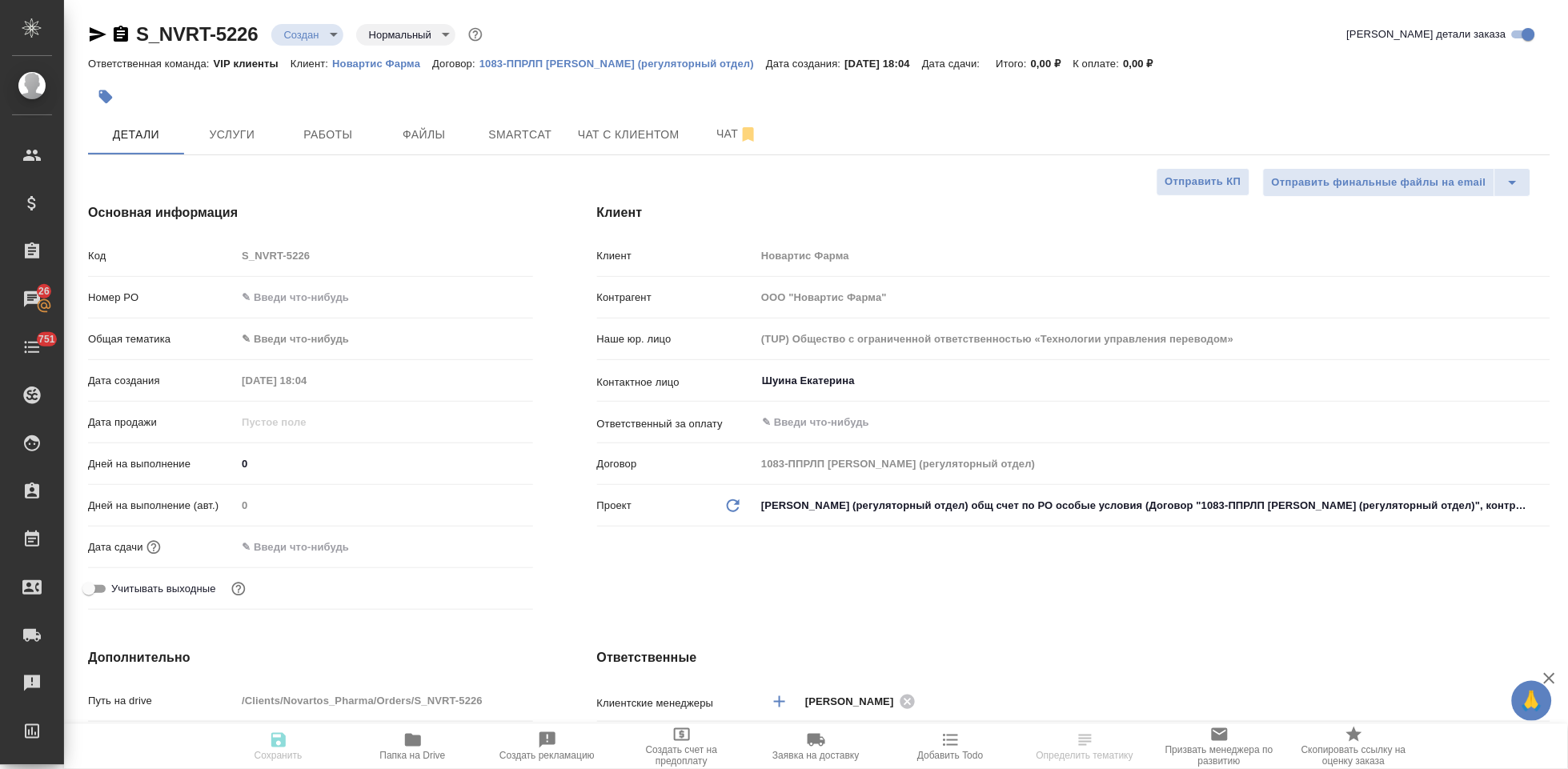
type textarea "x"
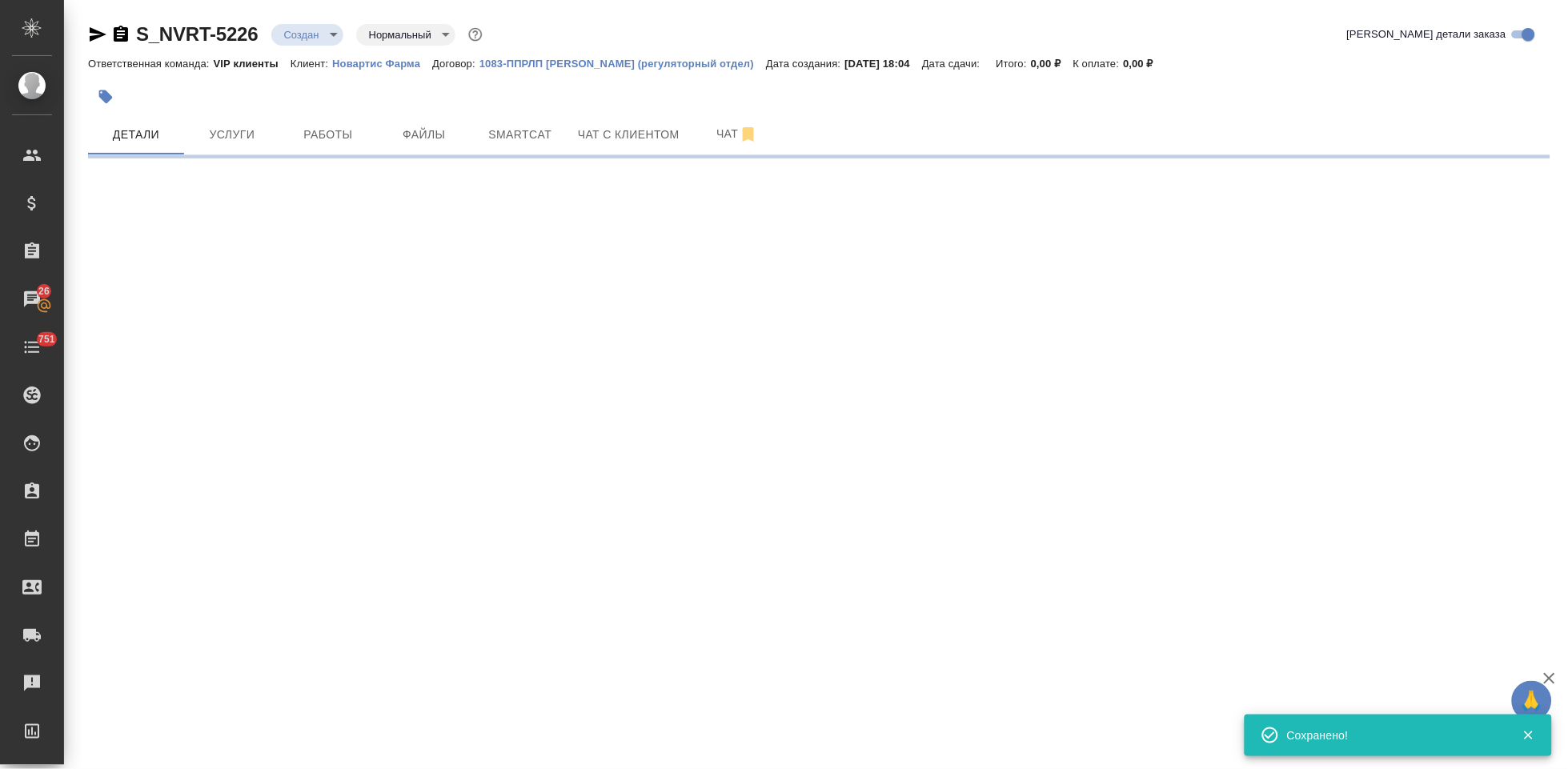
select select "RU"
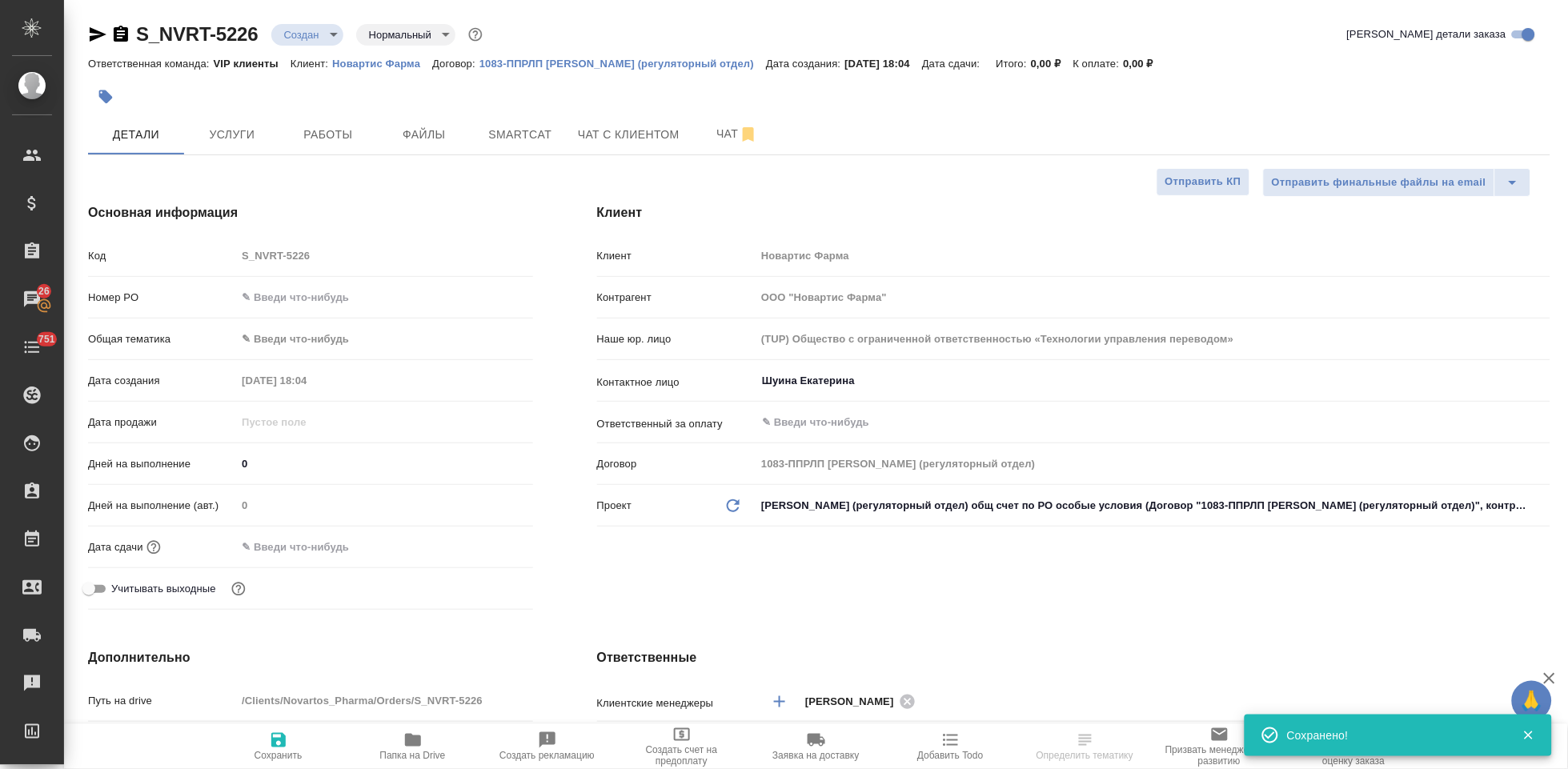
type textarea "x"
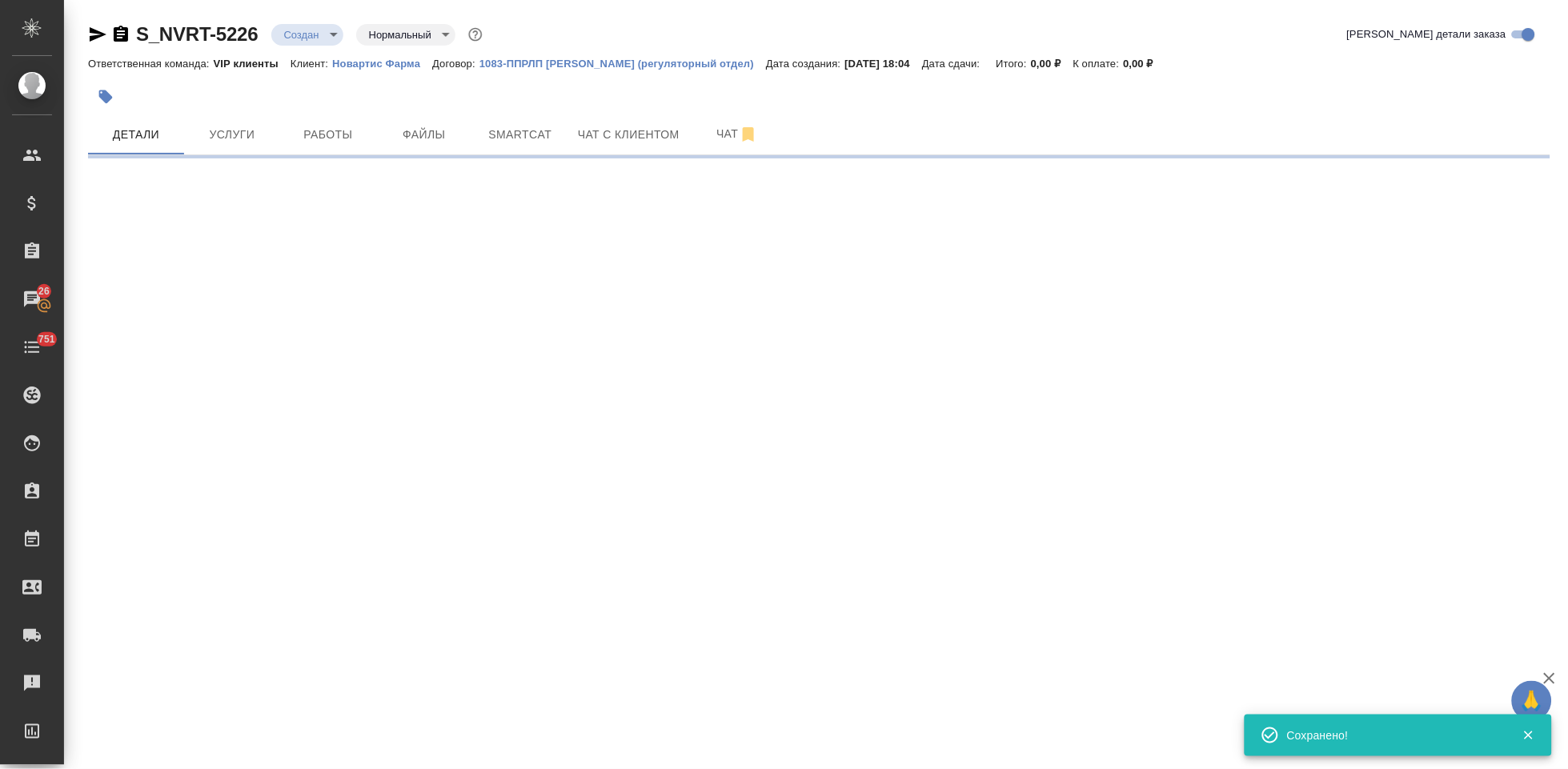
select select "RU"
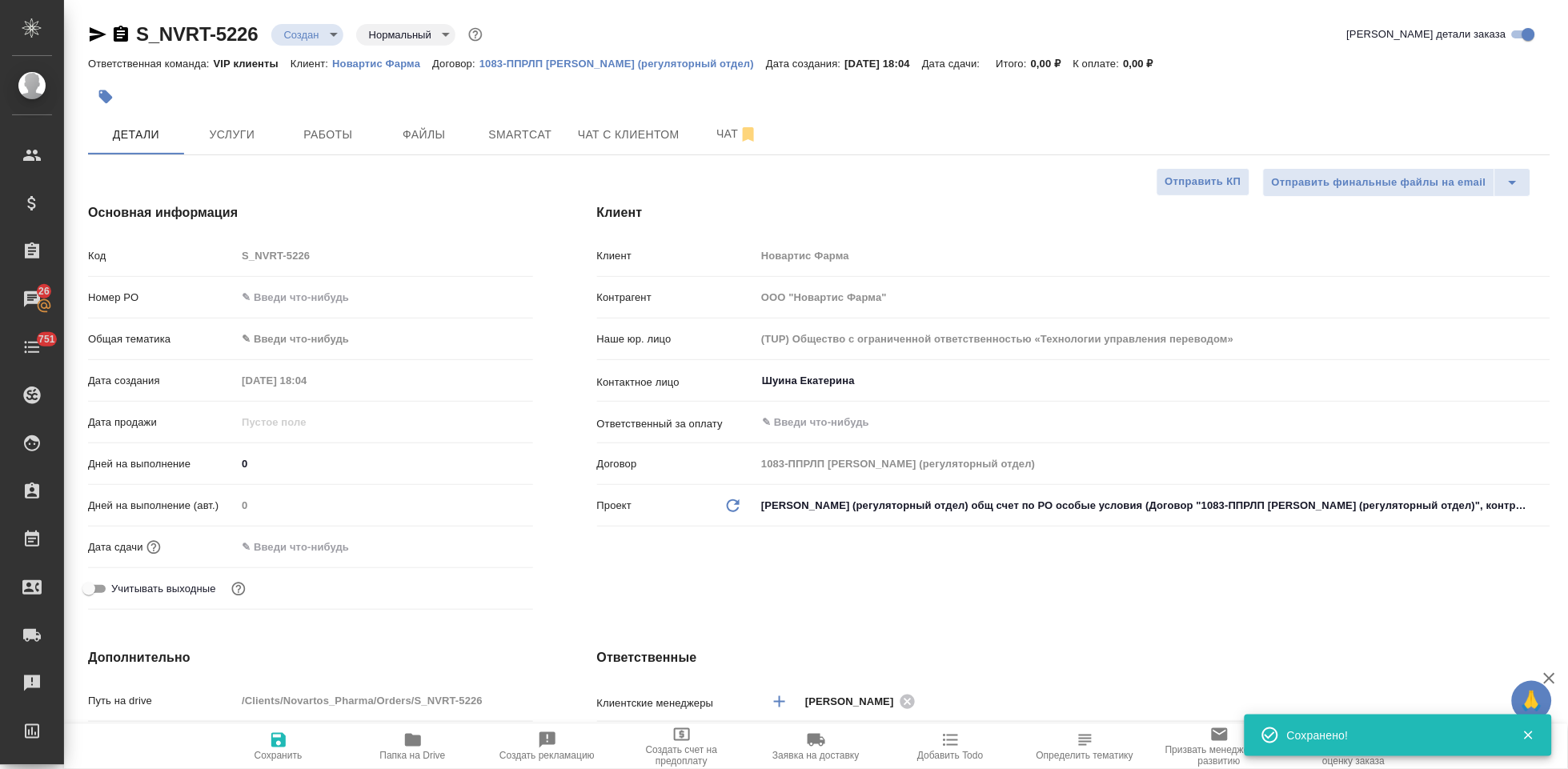
type textarea "x"
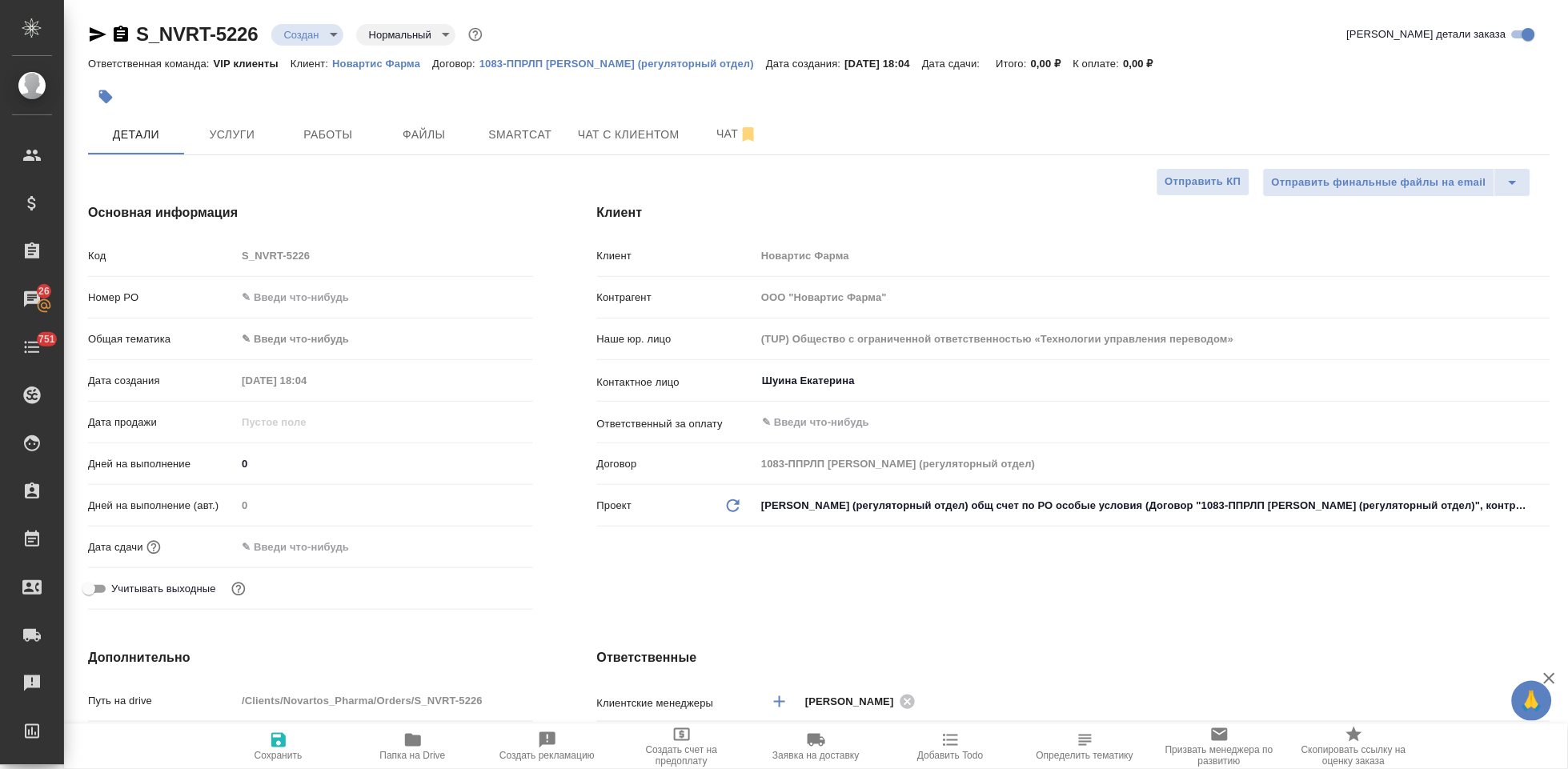
click at [826, 548] on div "Клиент Клиент Новартис Фарма Контрагент ООО "Новартис Фарма" Наше юр. лицо (TUP…" at bounding box center [1074, 409] width 1018 height 477
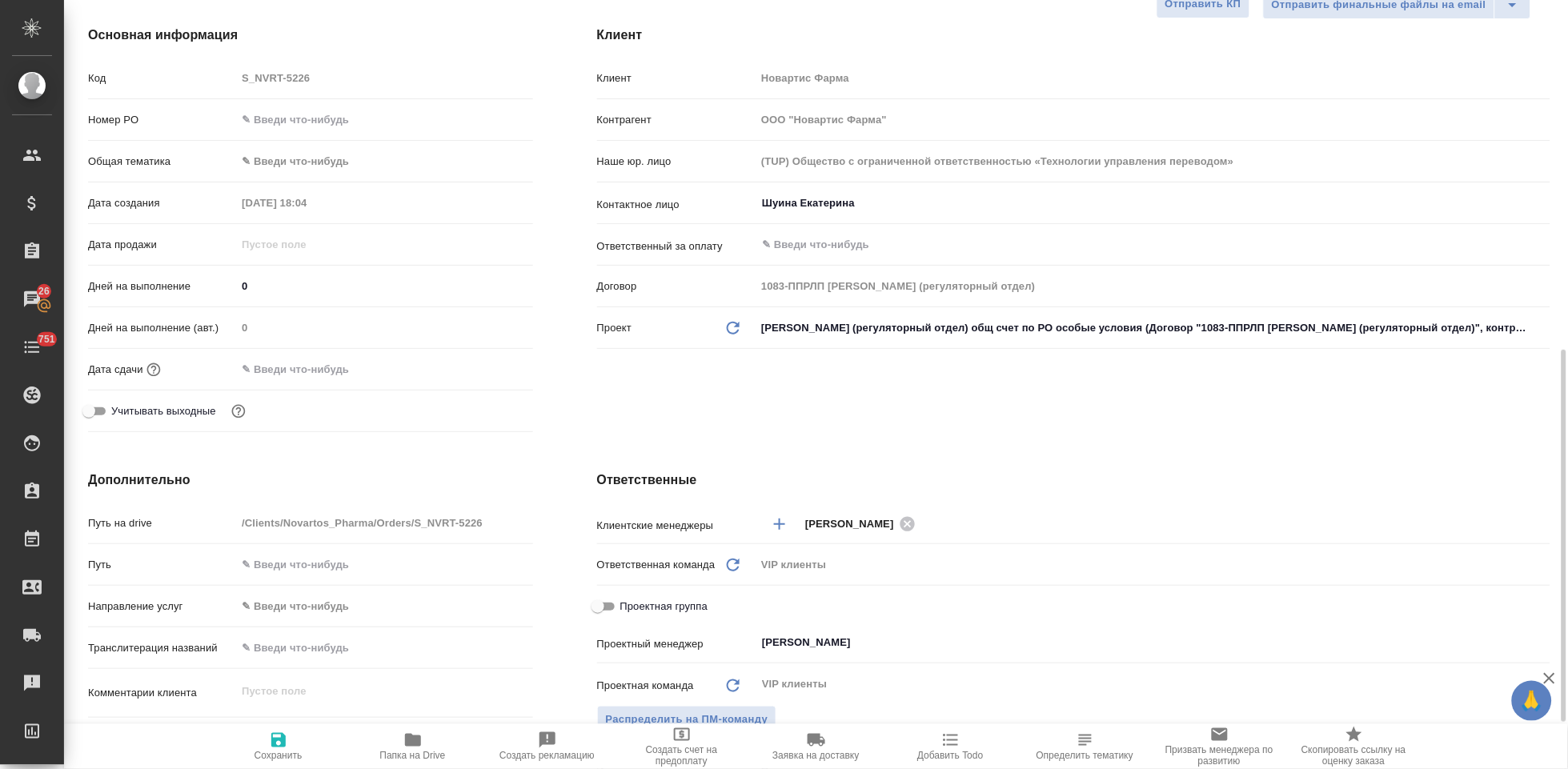
scroll to position [444, 0]
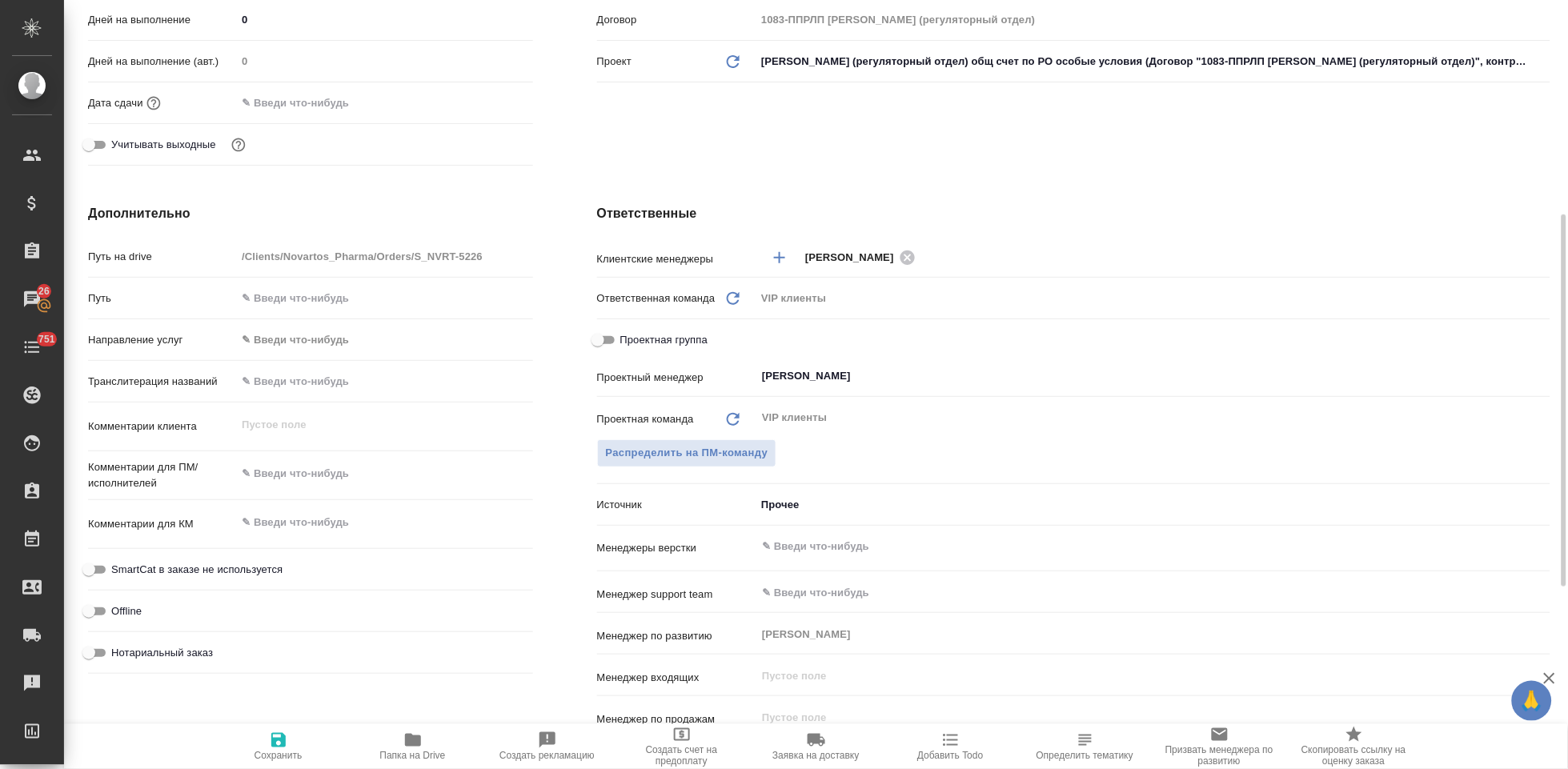
type textarea "x"
click at [338, 527] on textarea at bounding box center [383, 522] width 296 height 27
paste textarea "Перевод_Uperio fcg (line extension)_3.2.R.2"
type textarea "Перевод_Uperio fcg (line extension)_3.2.R.2"
type textarea "x"
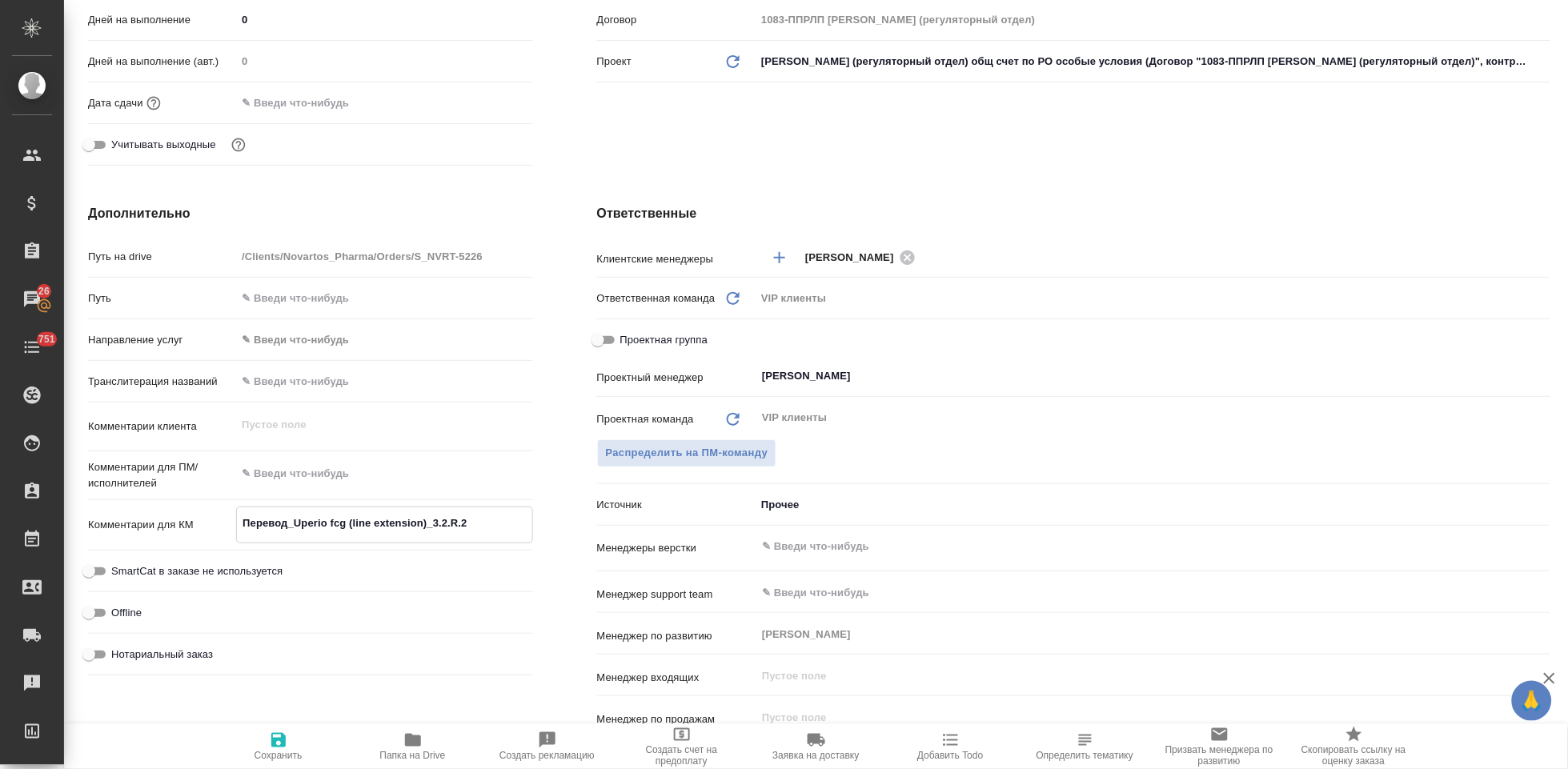
type textarea "x"
type textarea "Перевод_Uperio fcg (line extension)_3.2.R.2"
type textarea "x"
click at [283, 751] on span "Сохранить" at bounding box center [278, 755] width 48 height 11
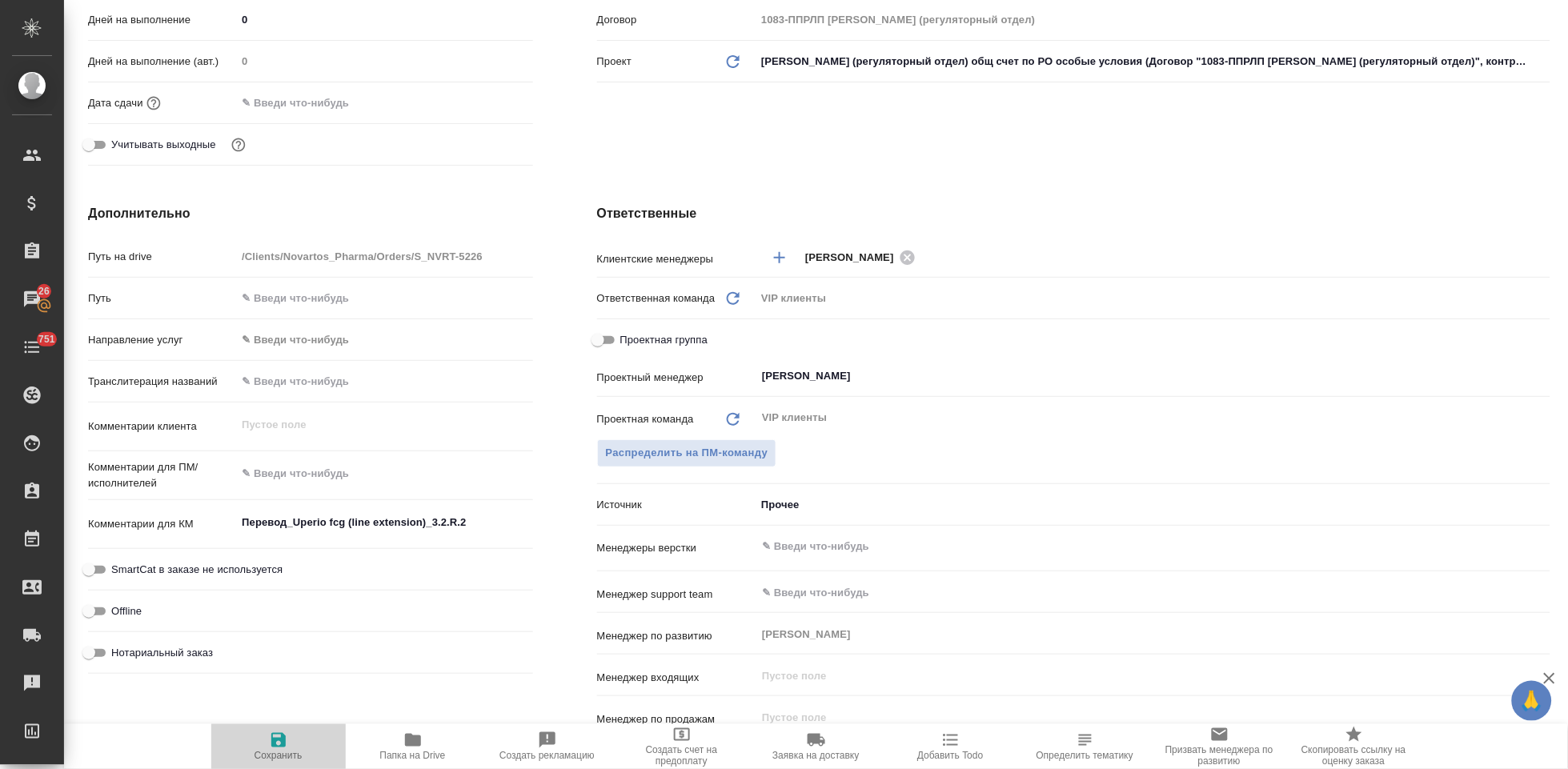
type textarea "x"
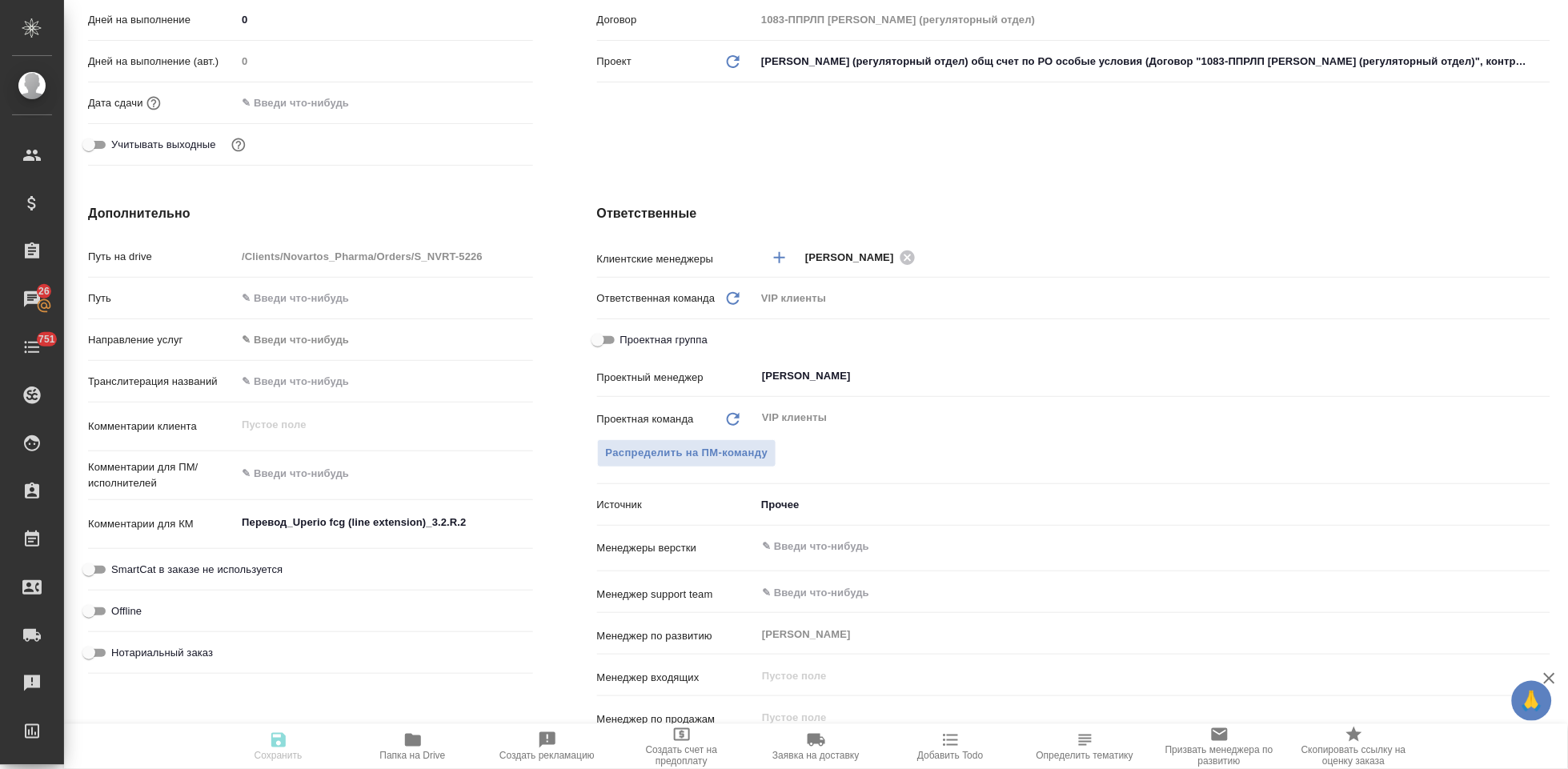
type textarea "x"
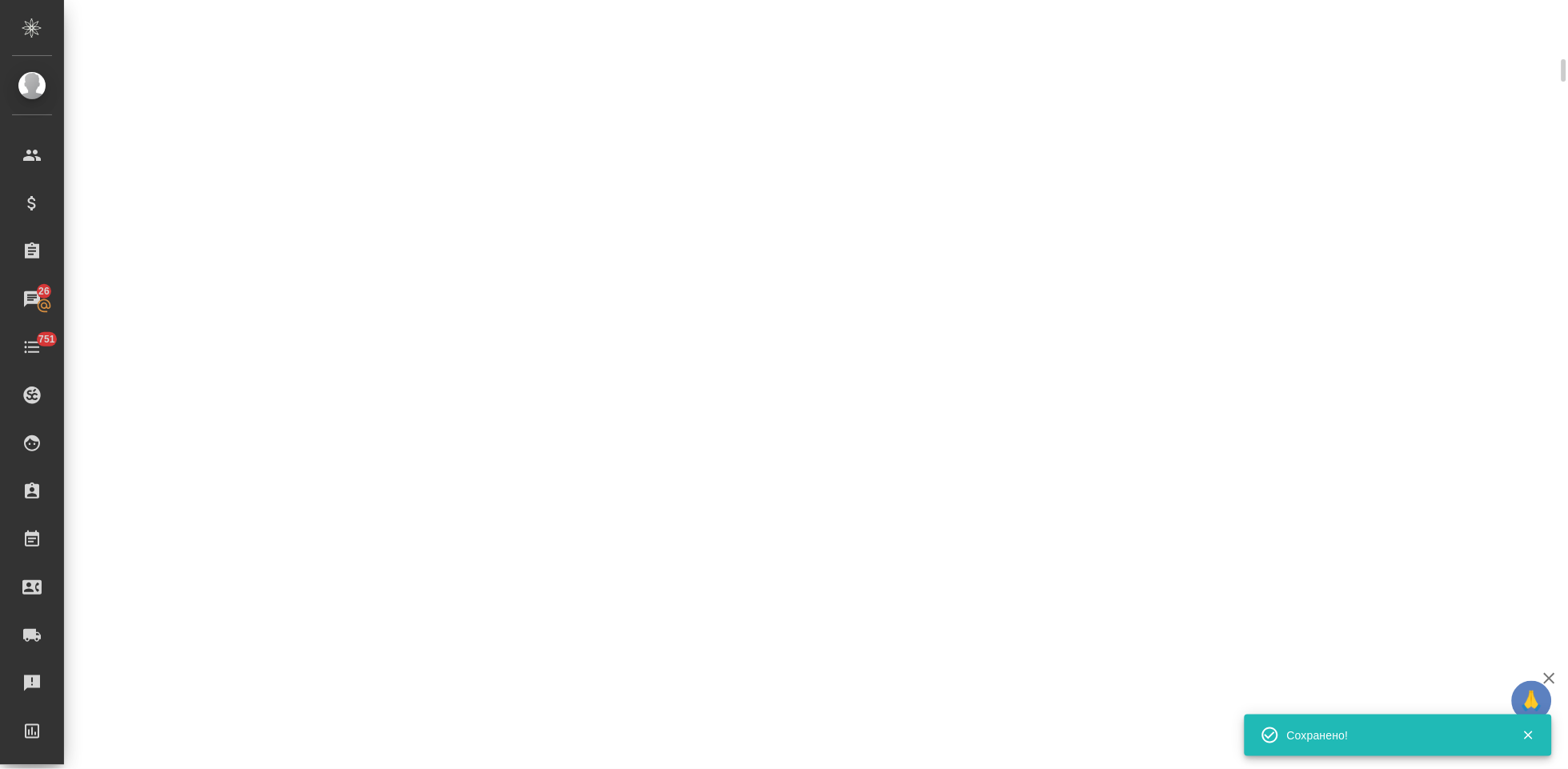
scroll to position [432, 0]
select select "RU"
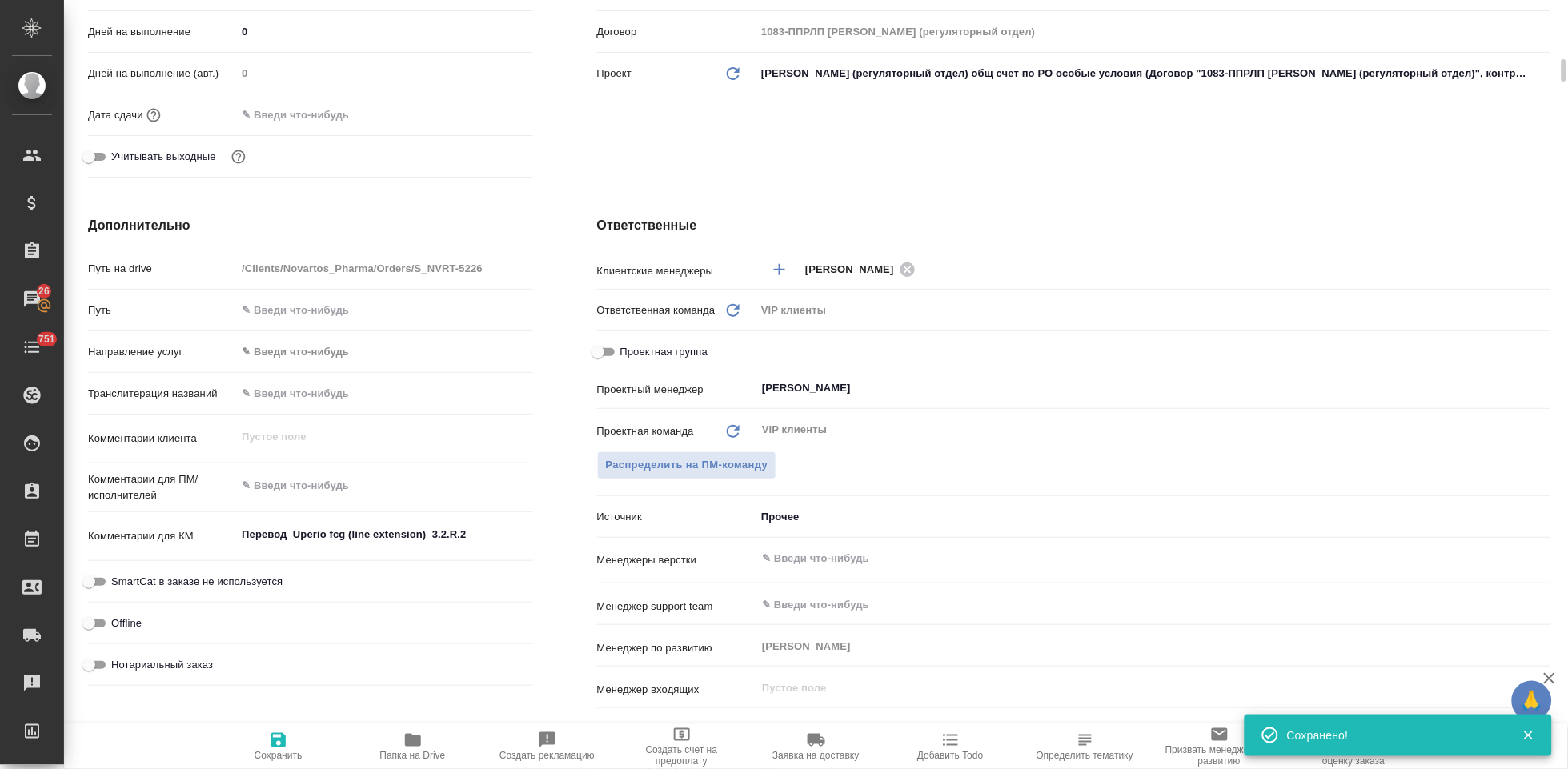
type textarea "x"
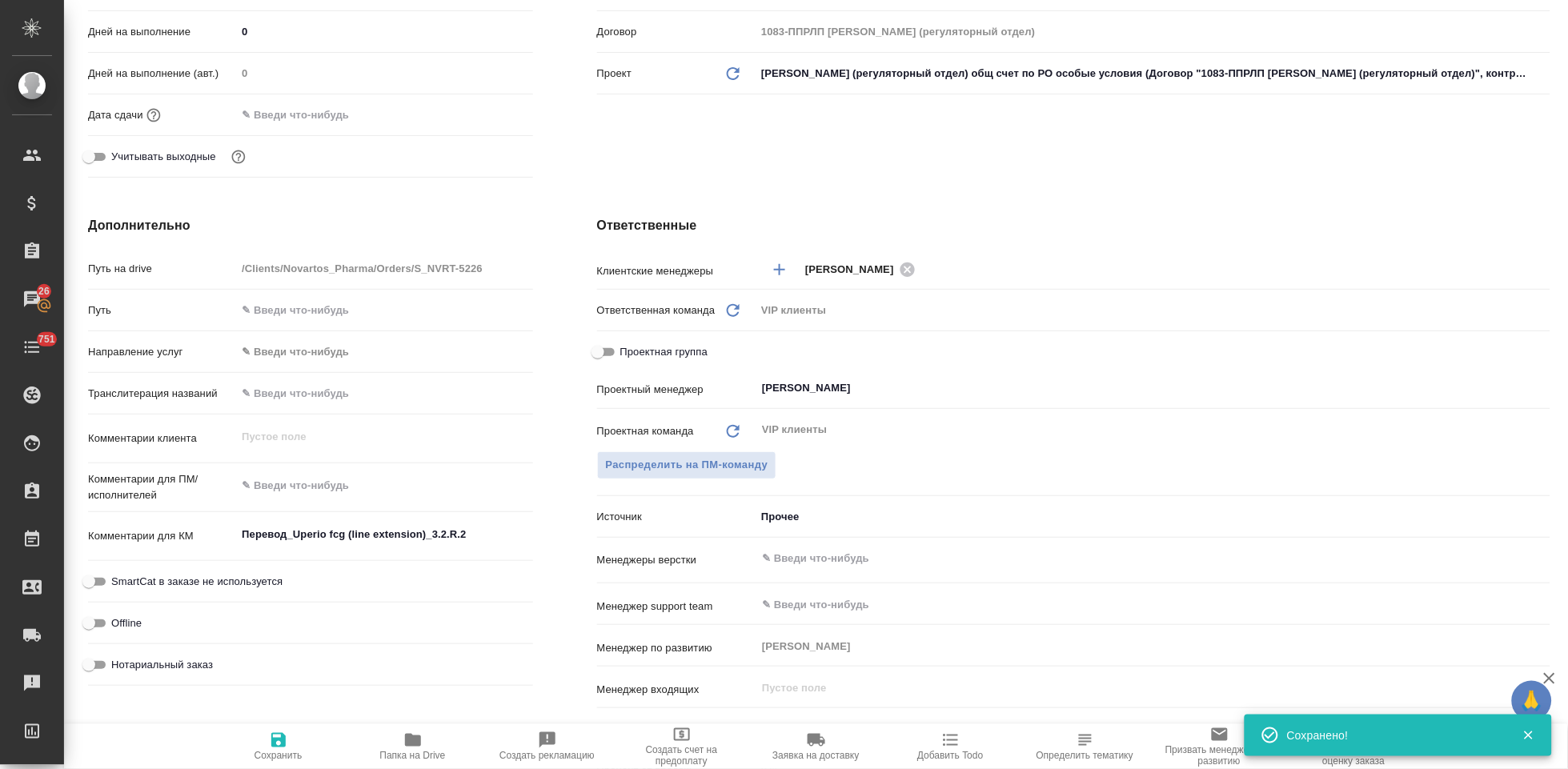
type textarea "x"
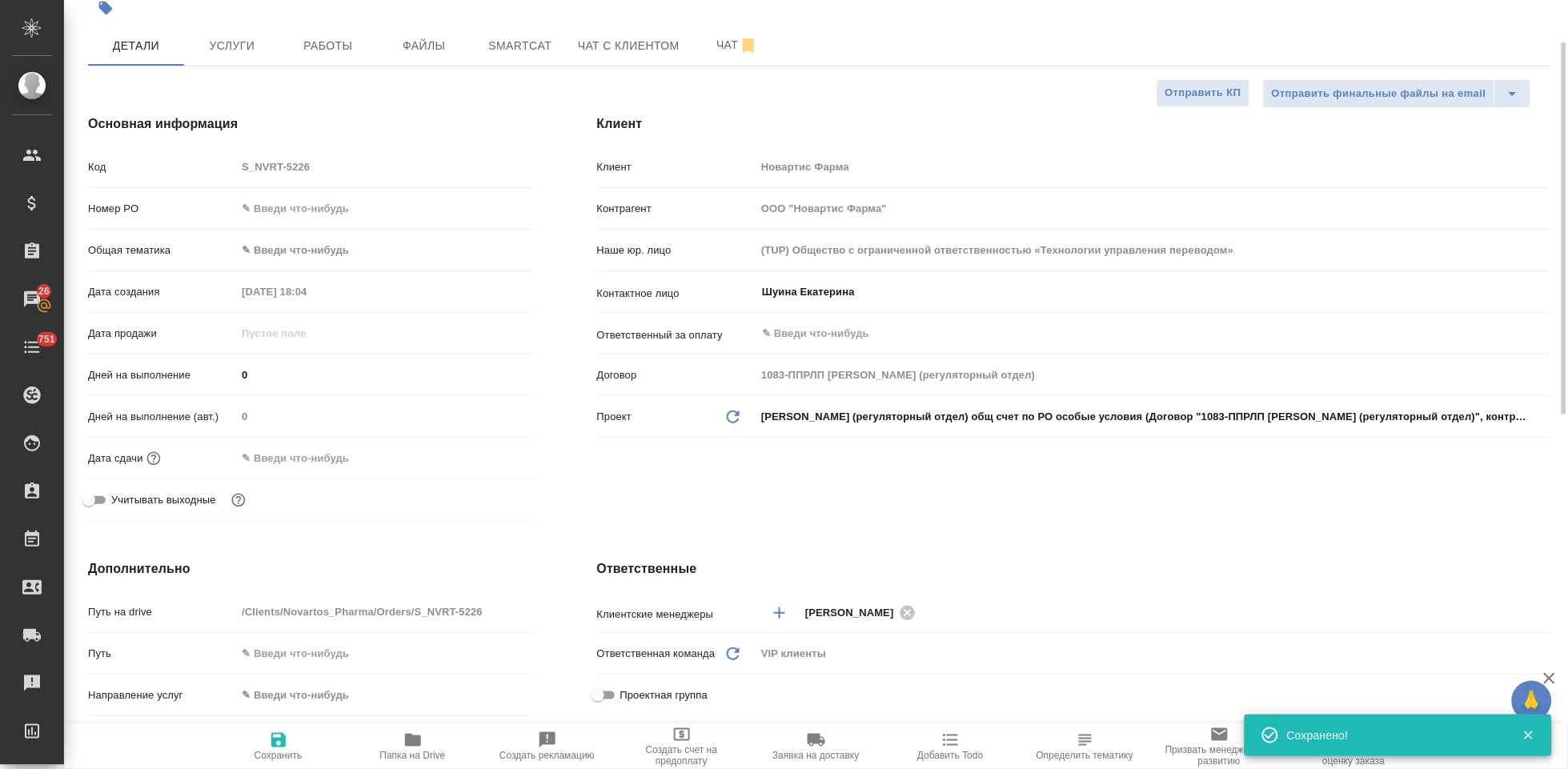
scroll to position [0, 0]
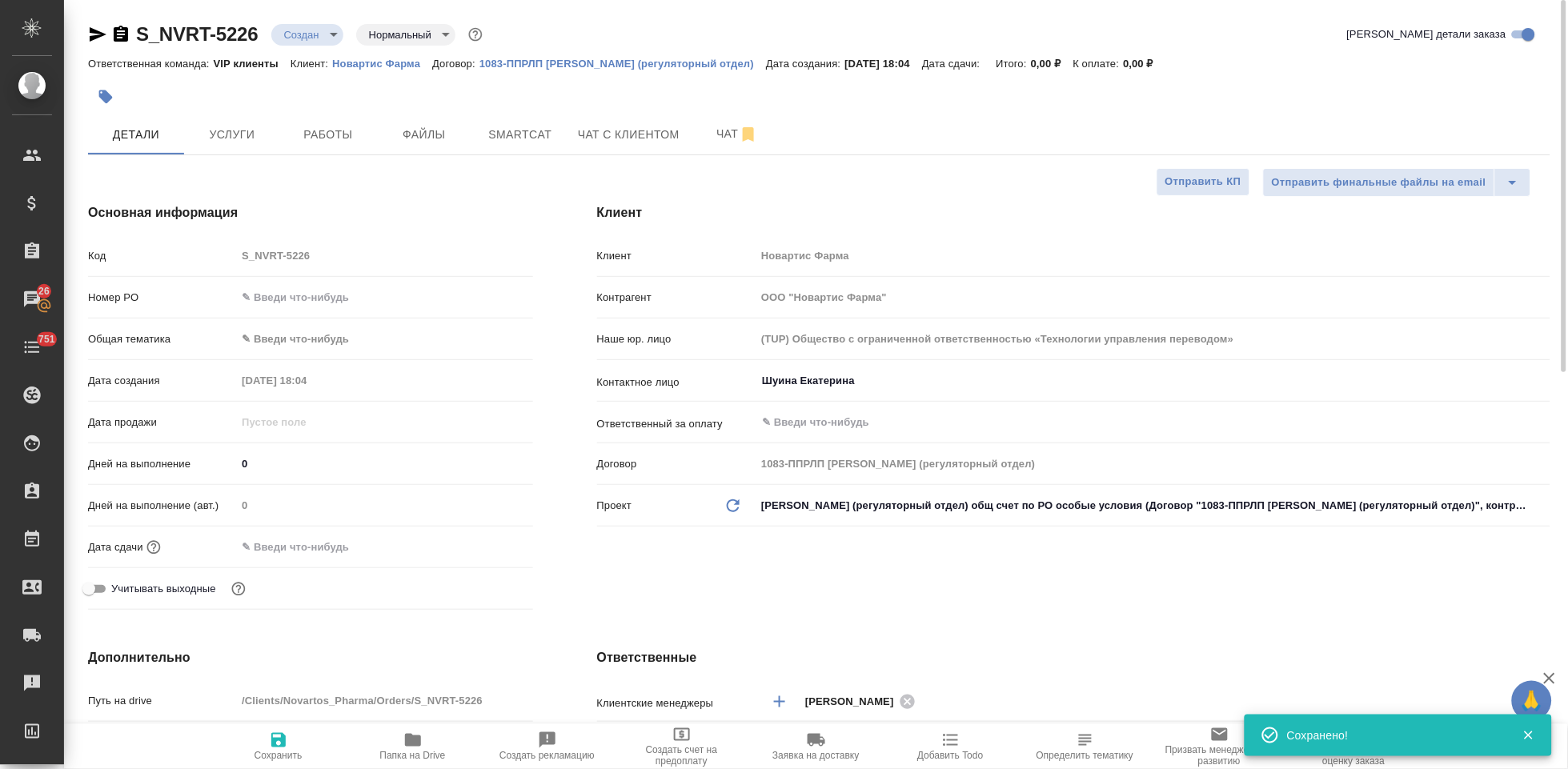
click at [287, 556] on input "text" at bounding box center [305, 547] width 140 height 23
click at [487, 543] on icon "button" at bounding box center [487, 545] width 19 height 19
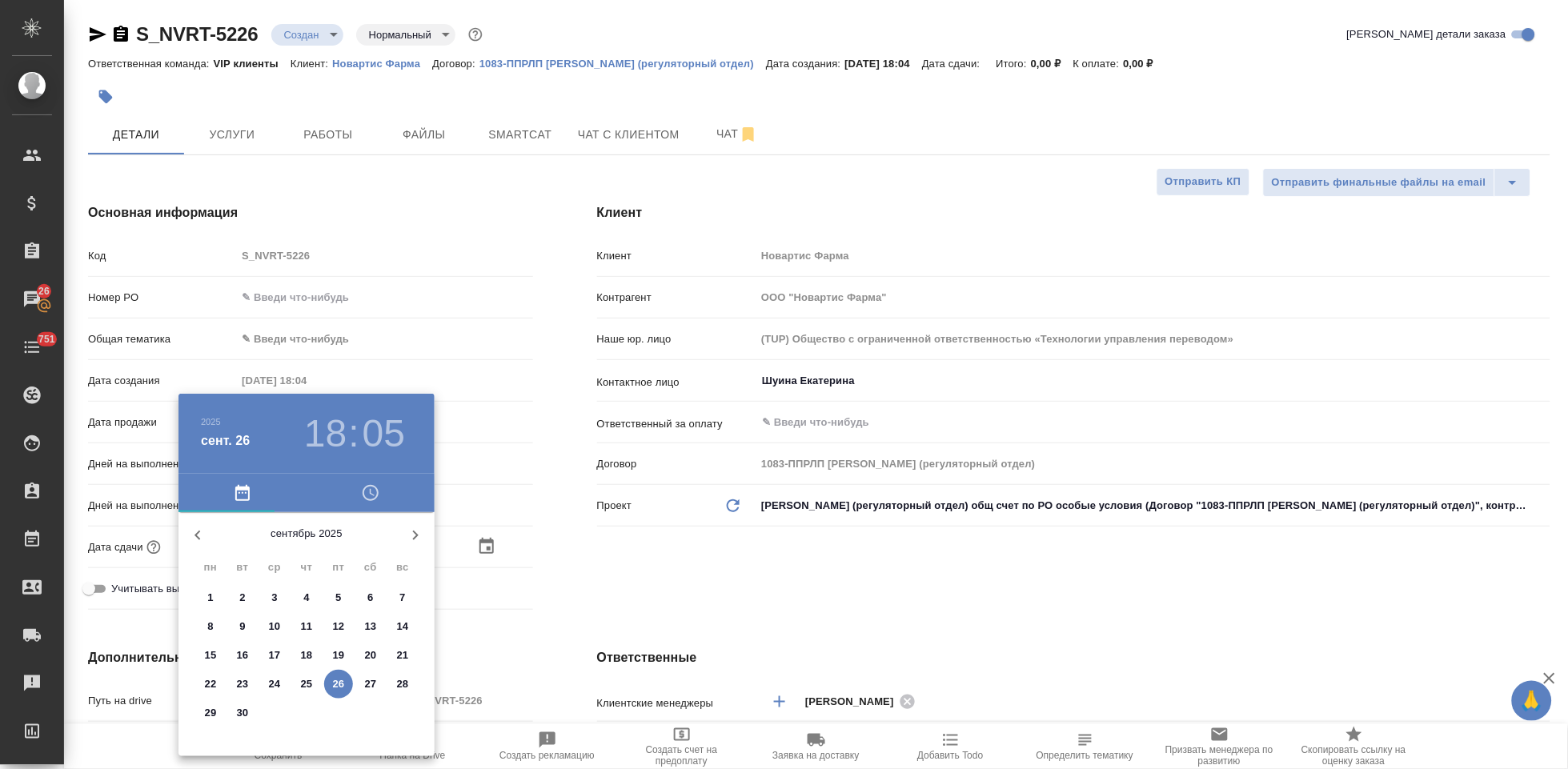
click at [421, 531] on icon "button" at bounding box center [415, 535] width 19 height 19
click at [346, 629] on span "10" at bounding box center [338, 626] width 29 height 16
type input "10.10.2025 18:05"
type textarea "x"
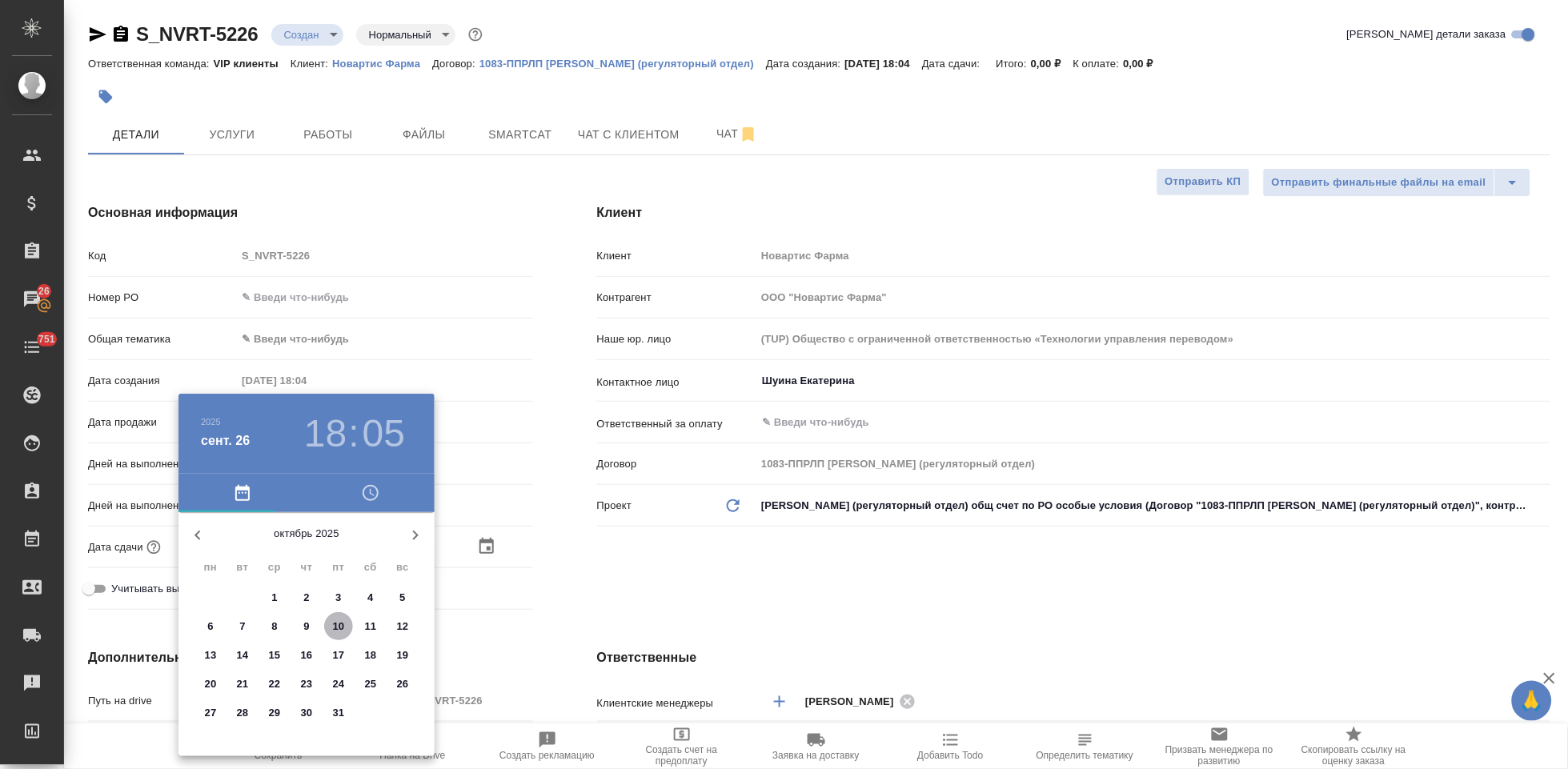
type textarea "x"
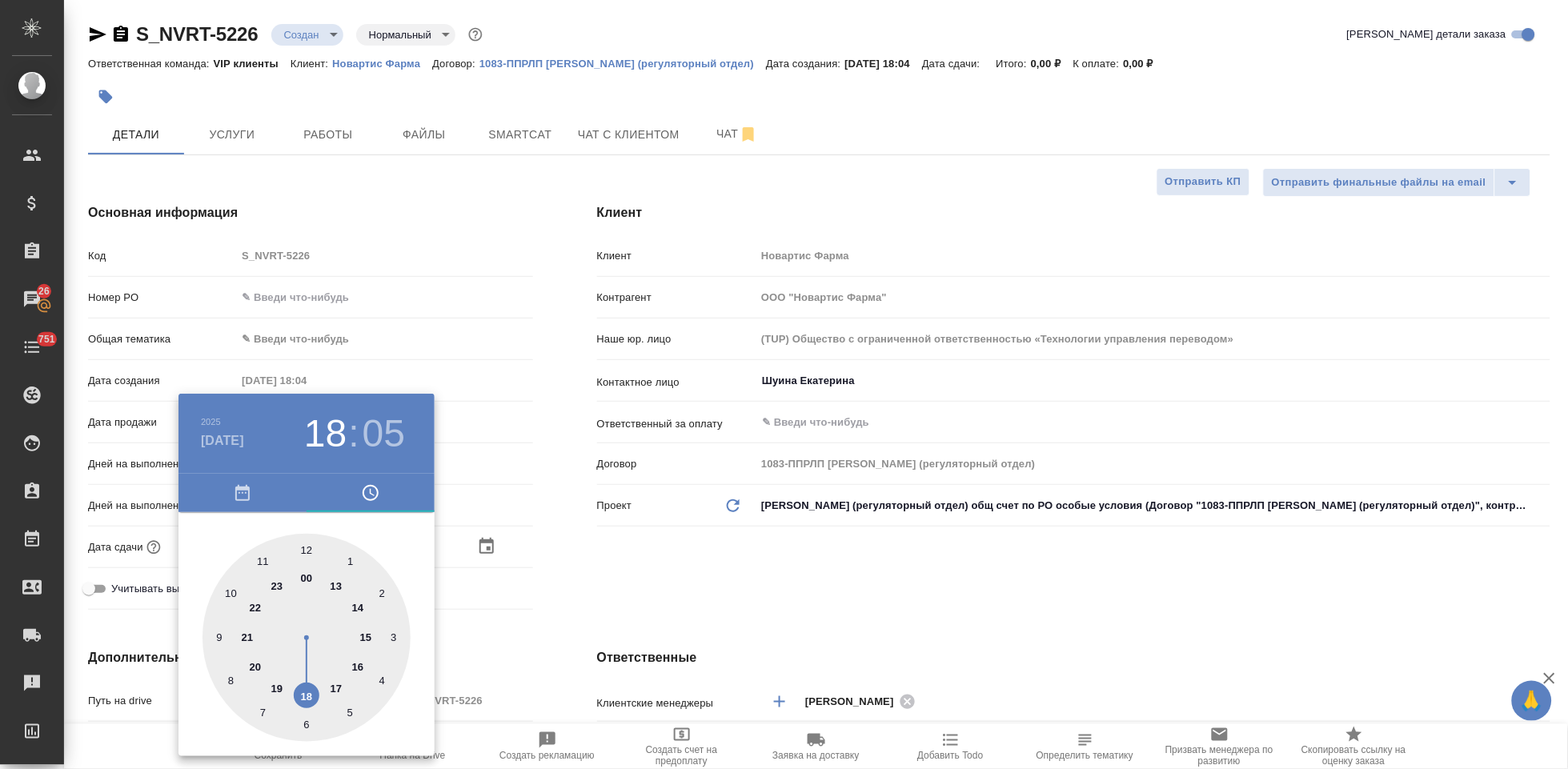
click at [335, 690] on div at bounding box center [306, 637] width 208 height 208
type input "10.10.2025 17:05"
type textarea "x"
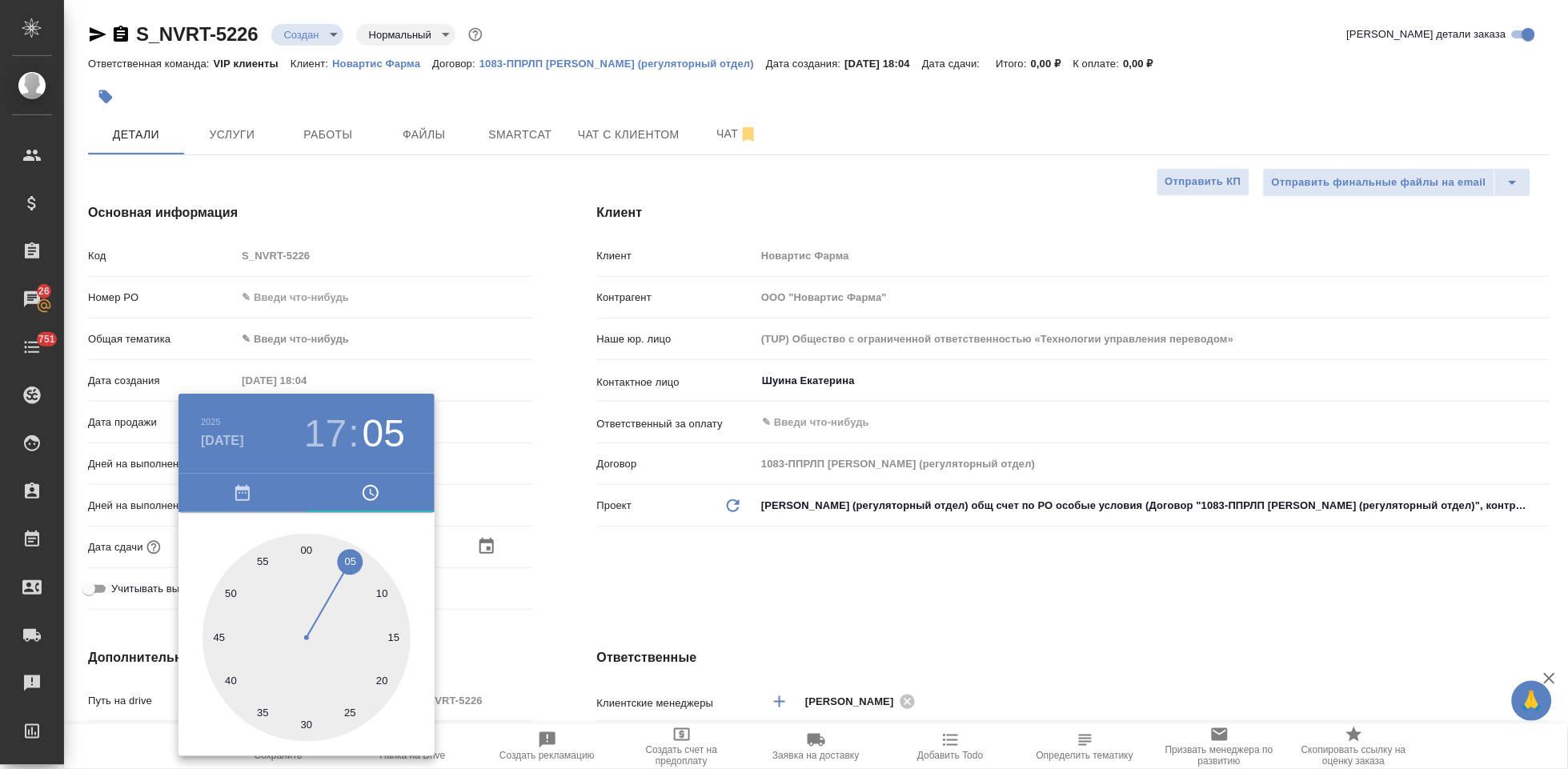
click at [310, 549] on div at bounding box center [306, 637] width 208 height 208
type input "10.10.2025 17:00"
type textarea "x"
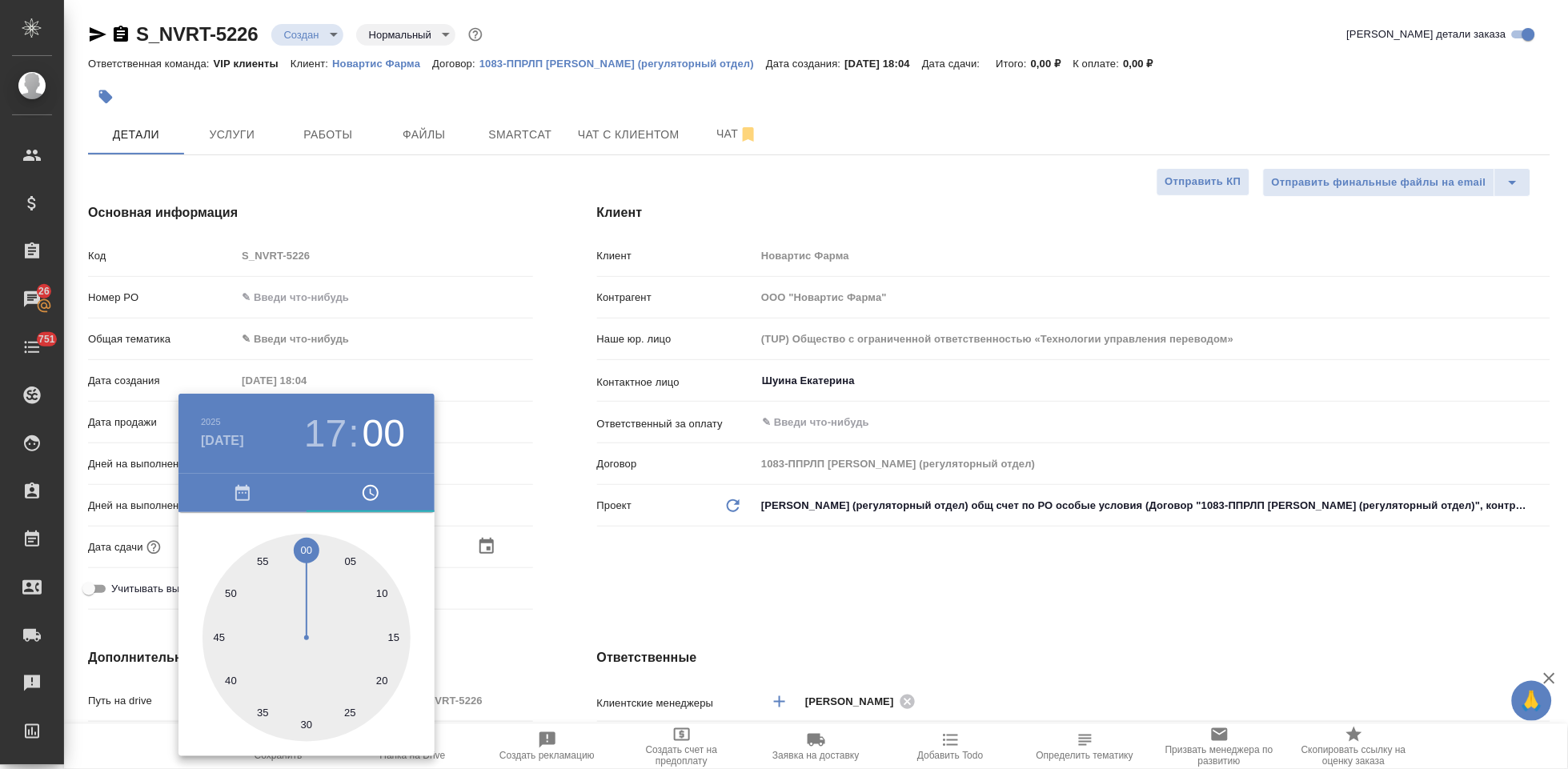
type textarea "x"
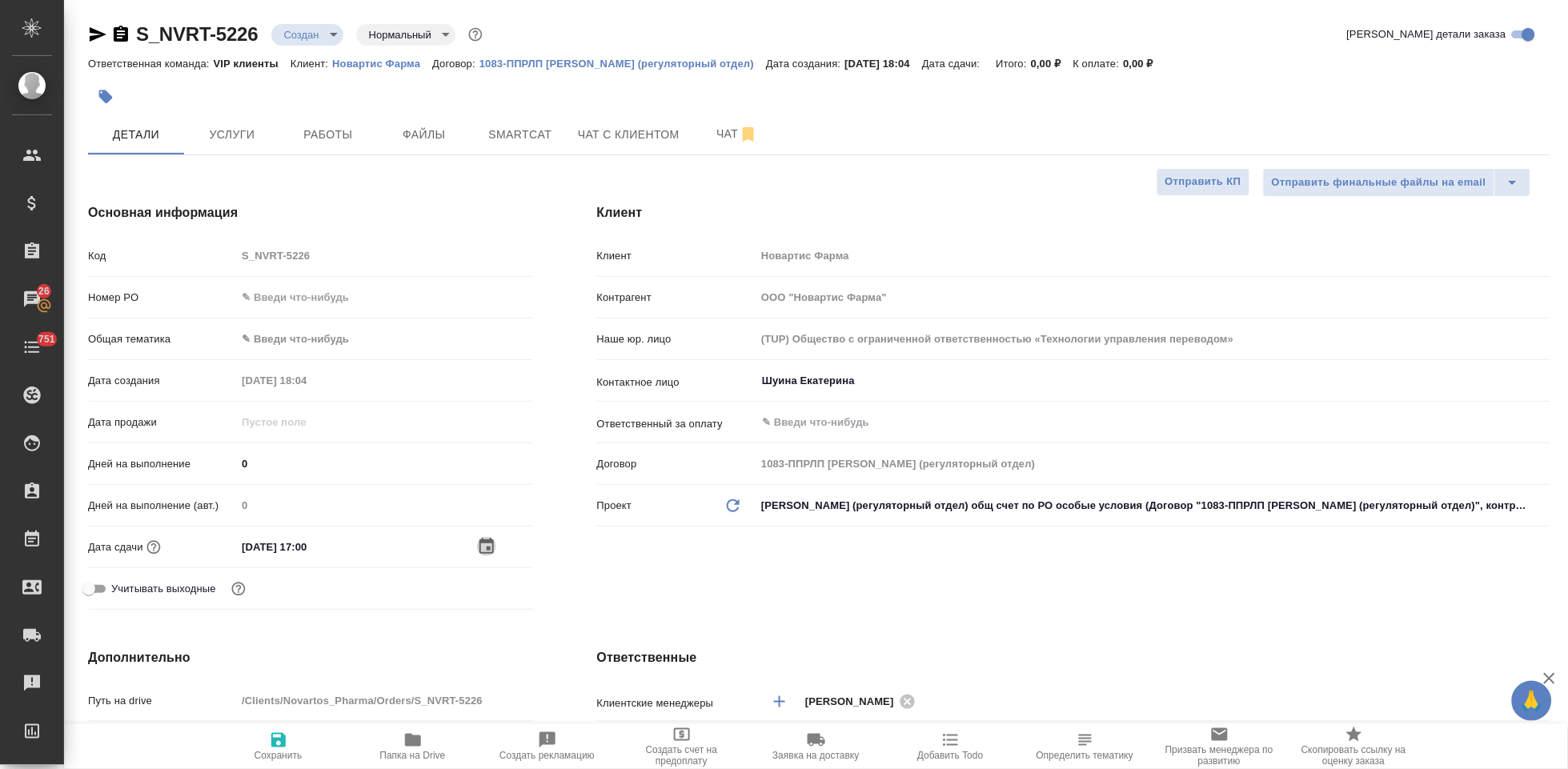
click at [276, 740] on icon "button" at bounding box center [278, 740] width 14 height 14
type textarea "x"
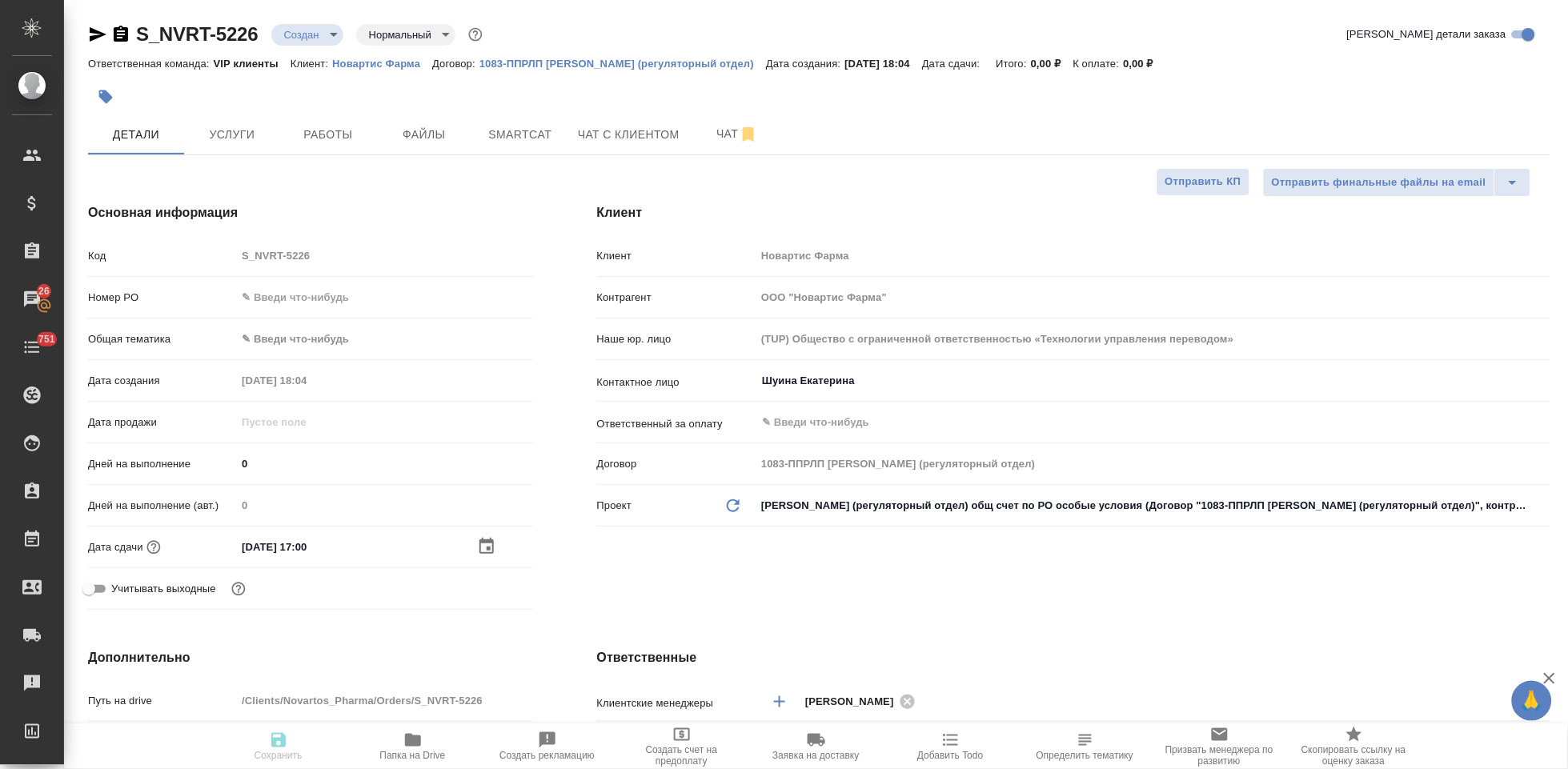
type textarea "x"
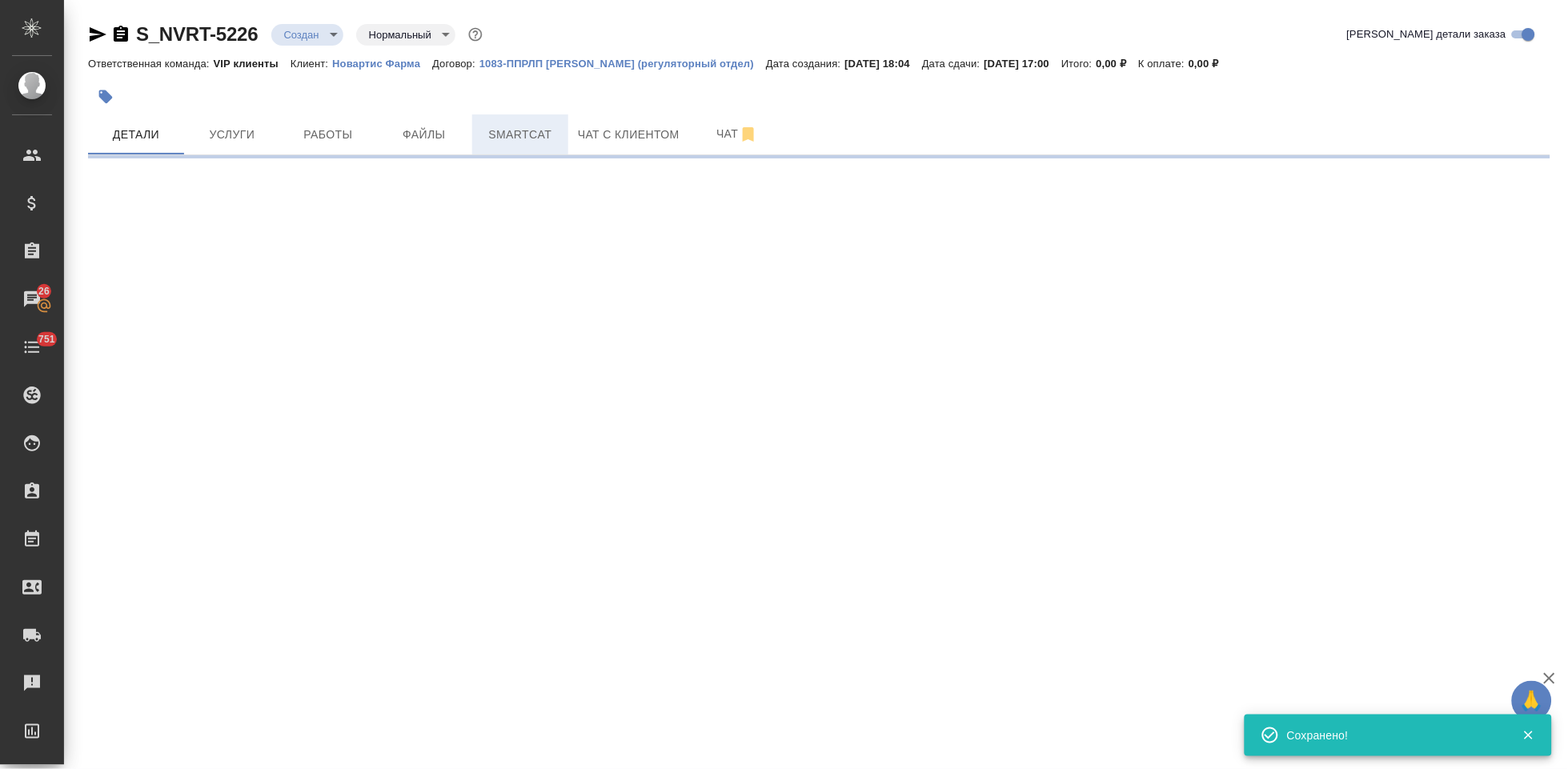
select select "RU"
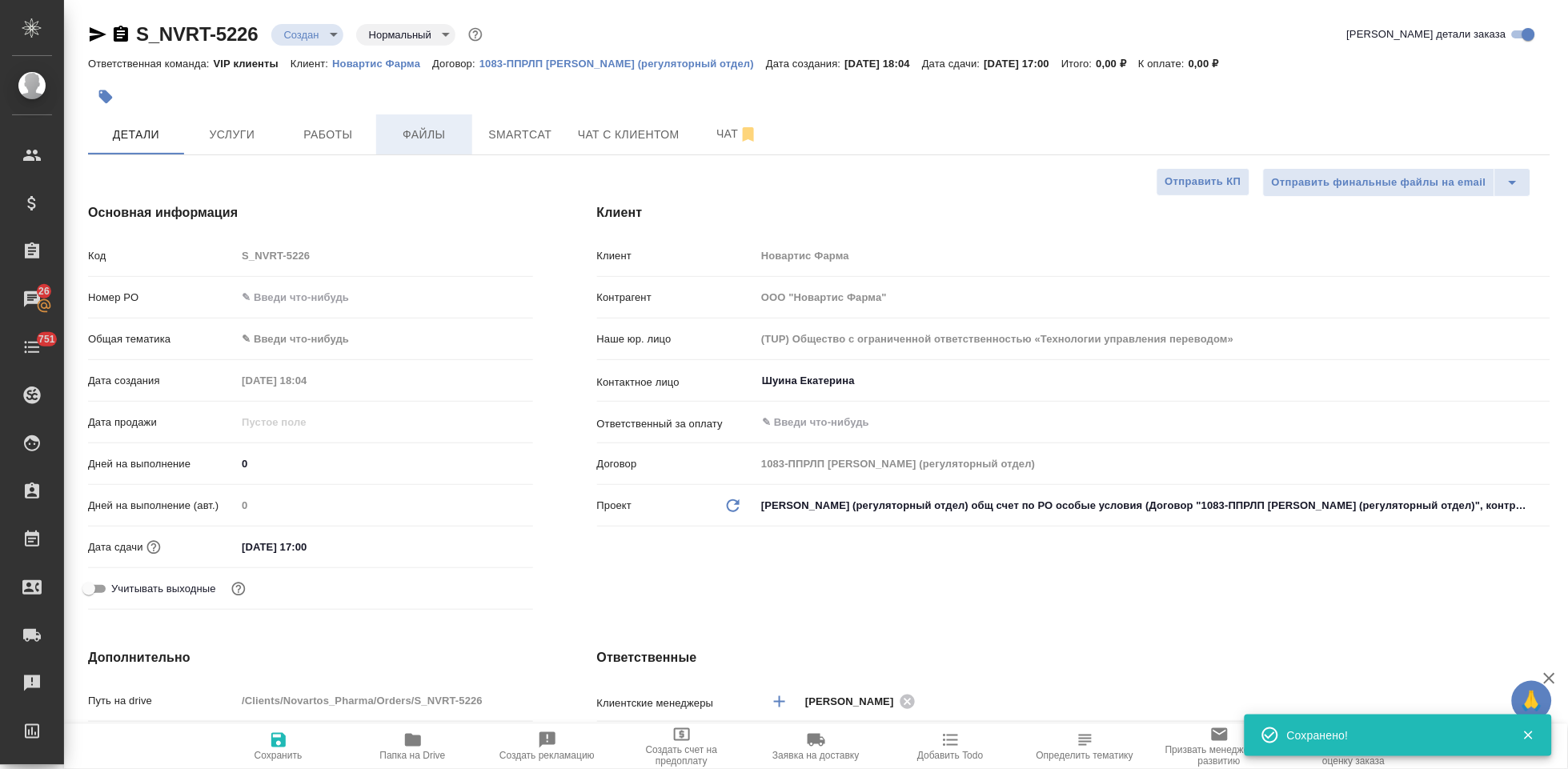
type textarea "x"
click at [429, 140] on span "Файлы" at bounding box center [425, 135] width 77 height 20
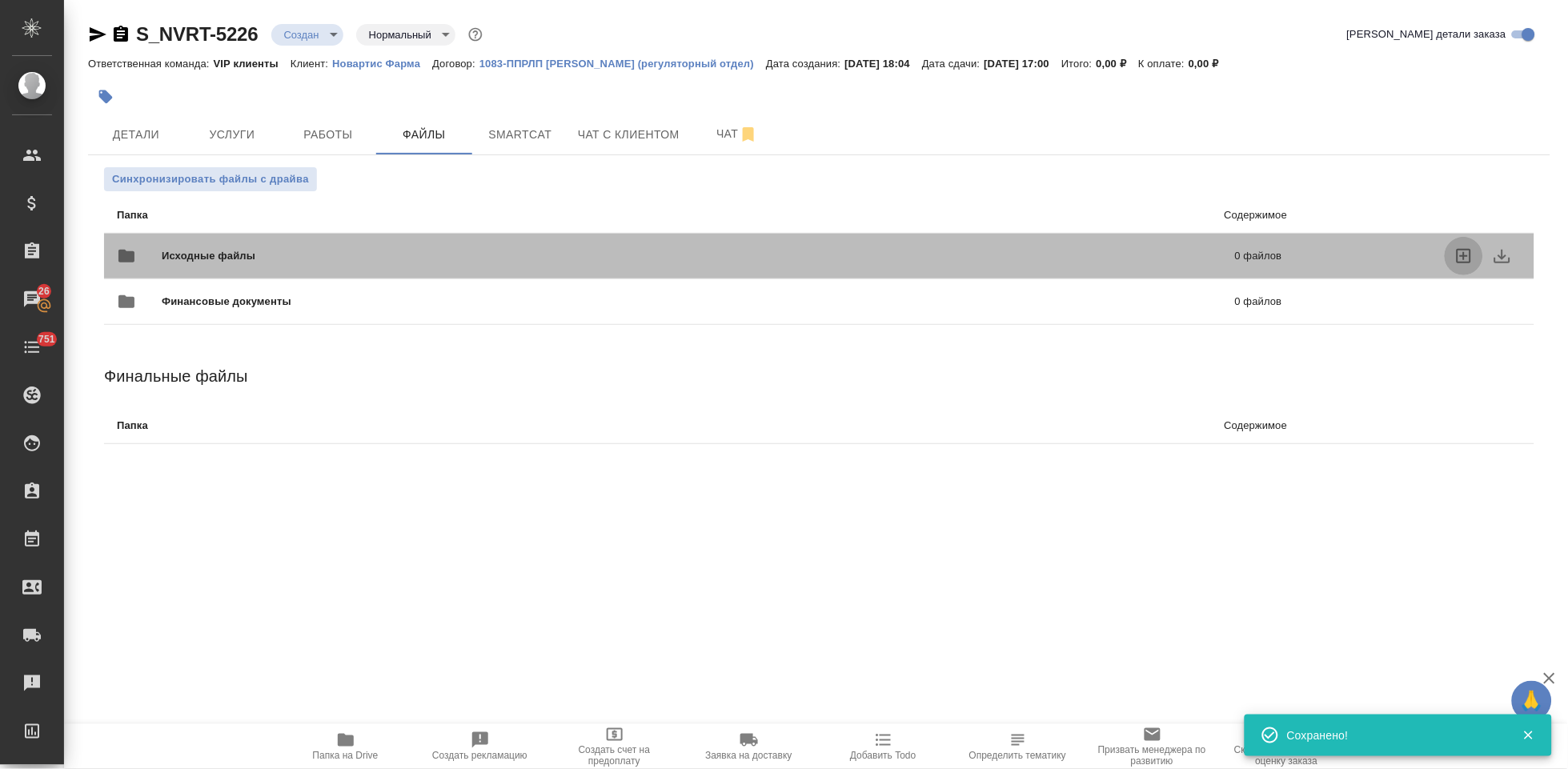
click at [1456, 251] on icon "uploadFiles" at bounding box center [1463, 256] width 14 height 14
click at [0, 0] on input "uploadFiles" at bounding box center [0, 0] width 0 height 0
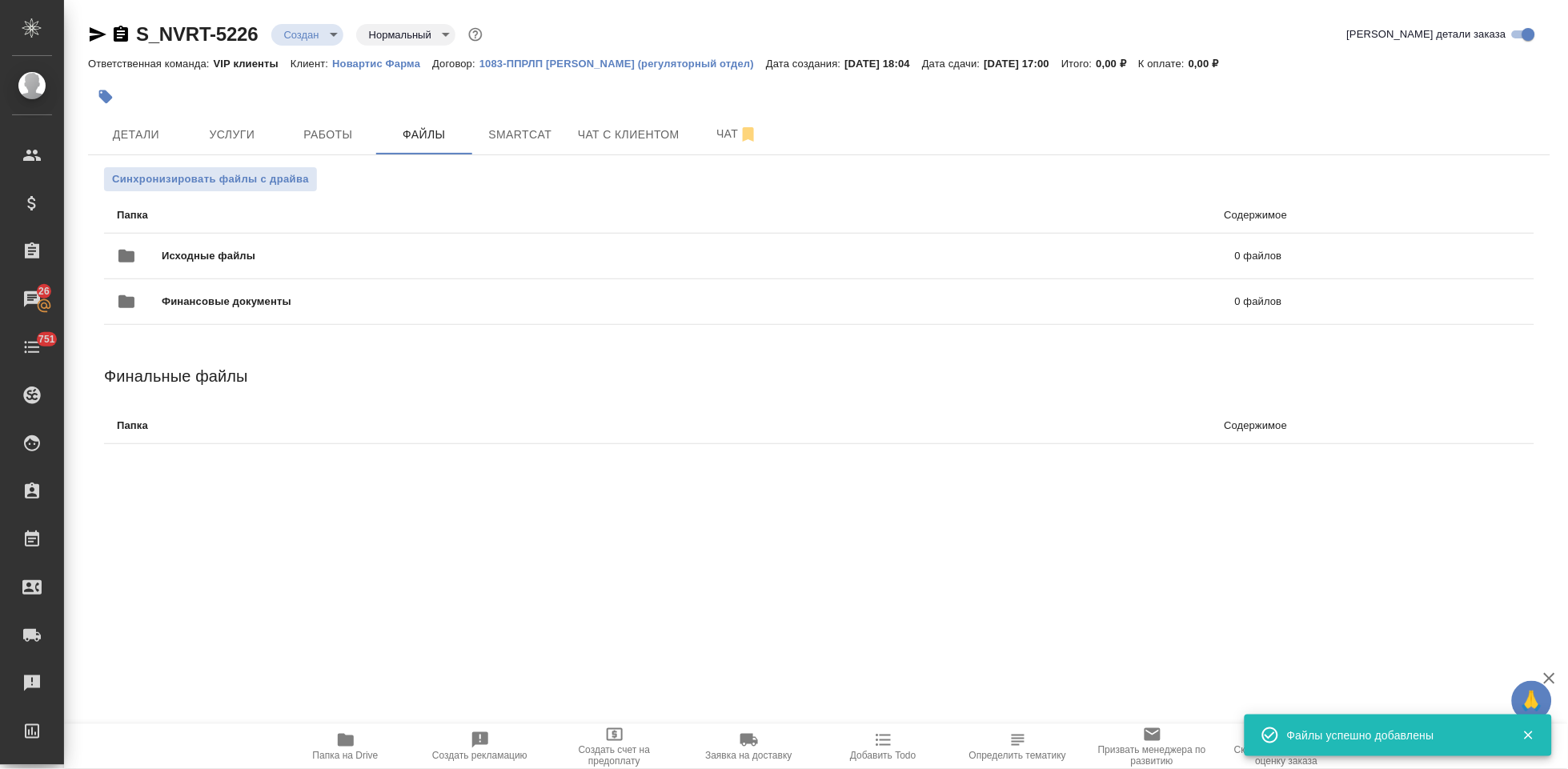
click at [328, 39] on body "🙏 .cls-1 fill:#fff; AWATERA Kabargina Anna Клиенты Спецификации Заказы 26 Чаты …" at bounding box center [784, 384] width 1568 height 769
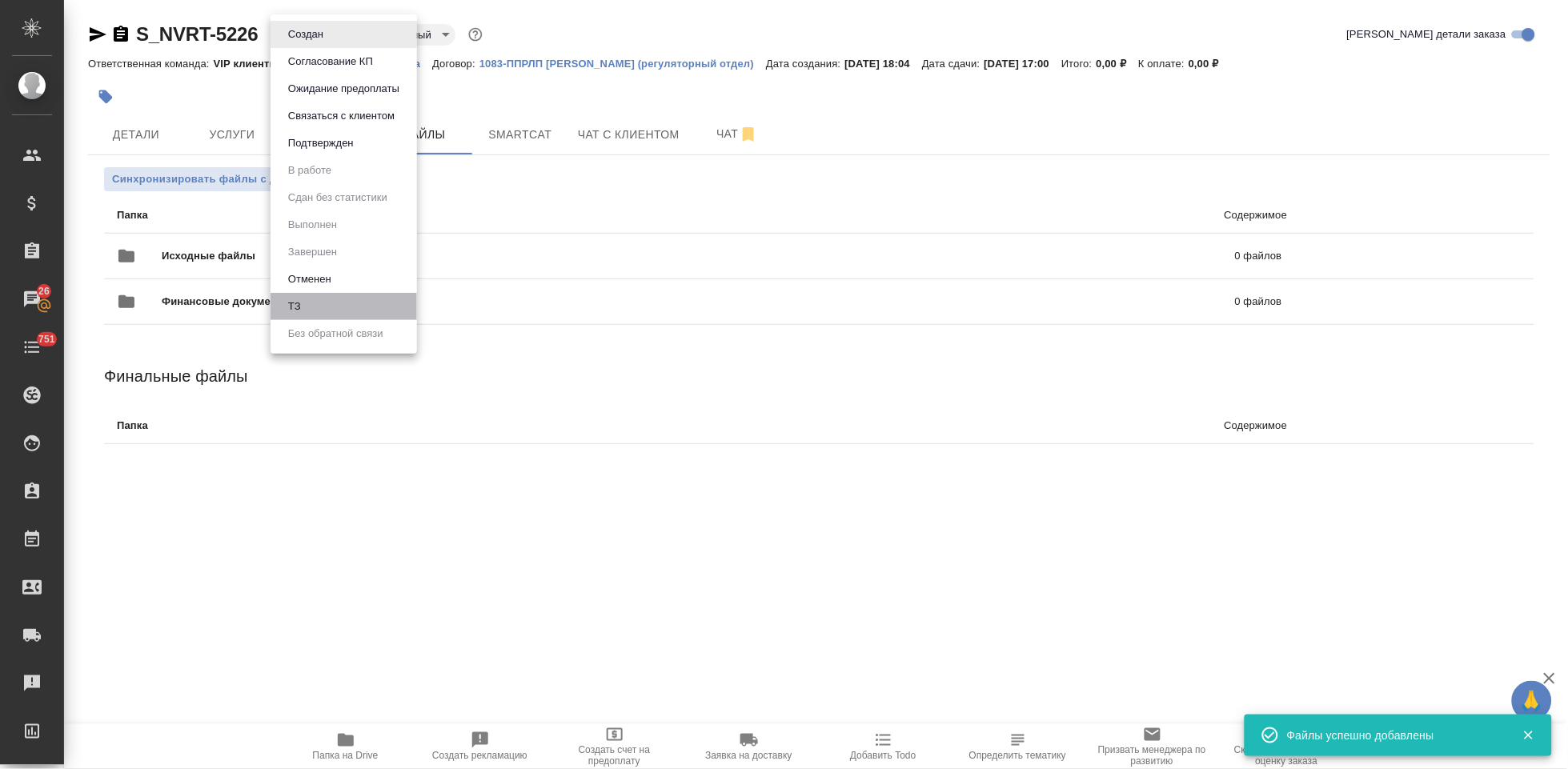
click at [320, 306] on li "ТЗ" at bounding box center [343, 306] width 147 height 27
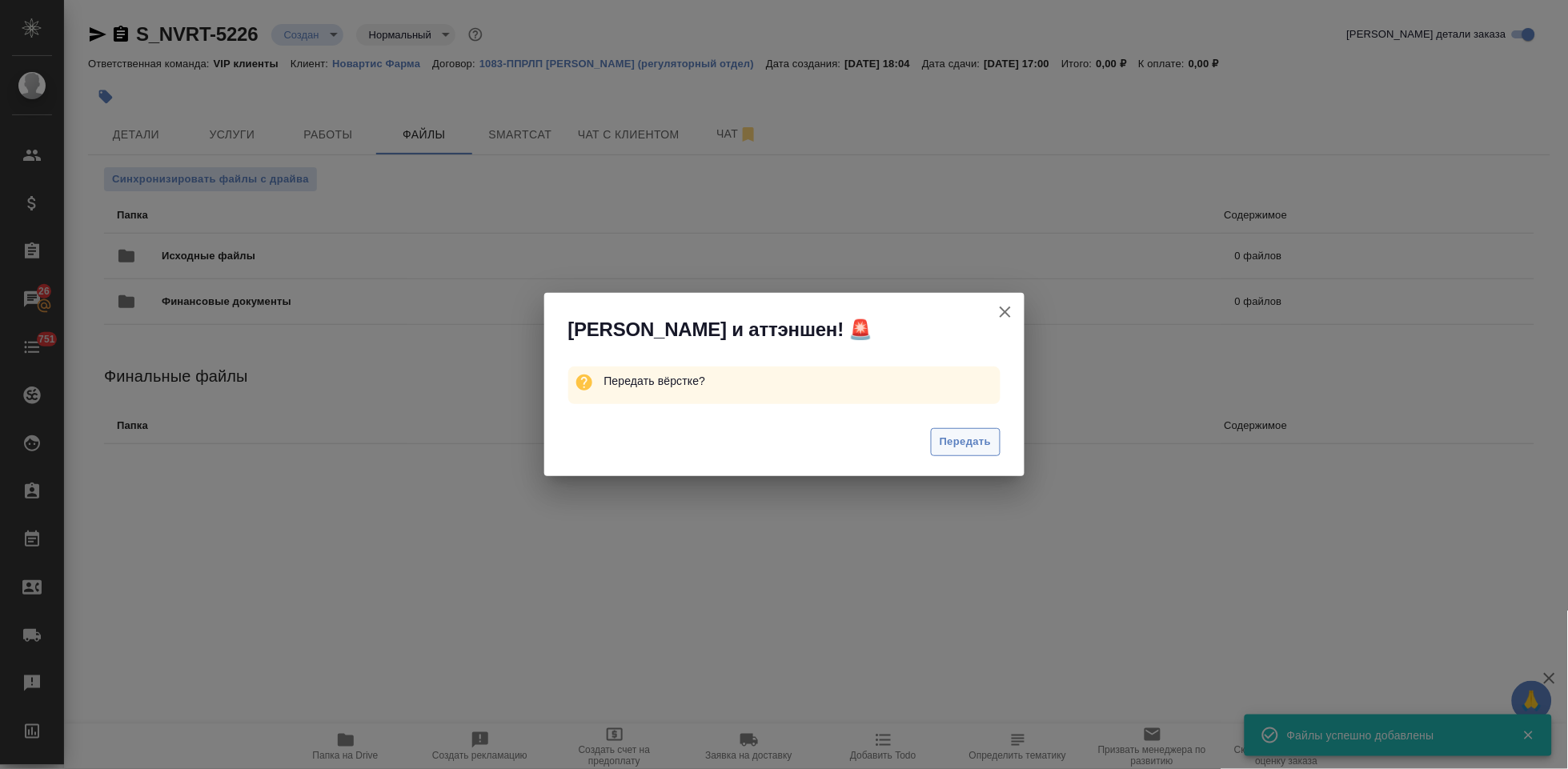
click at [960, 443] on span "Передать" at bounding box center [966, 442] width 52 height 18
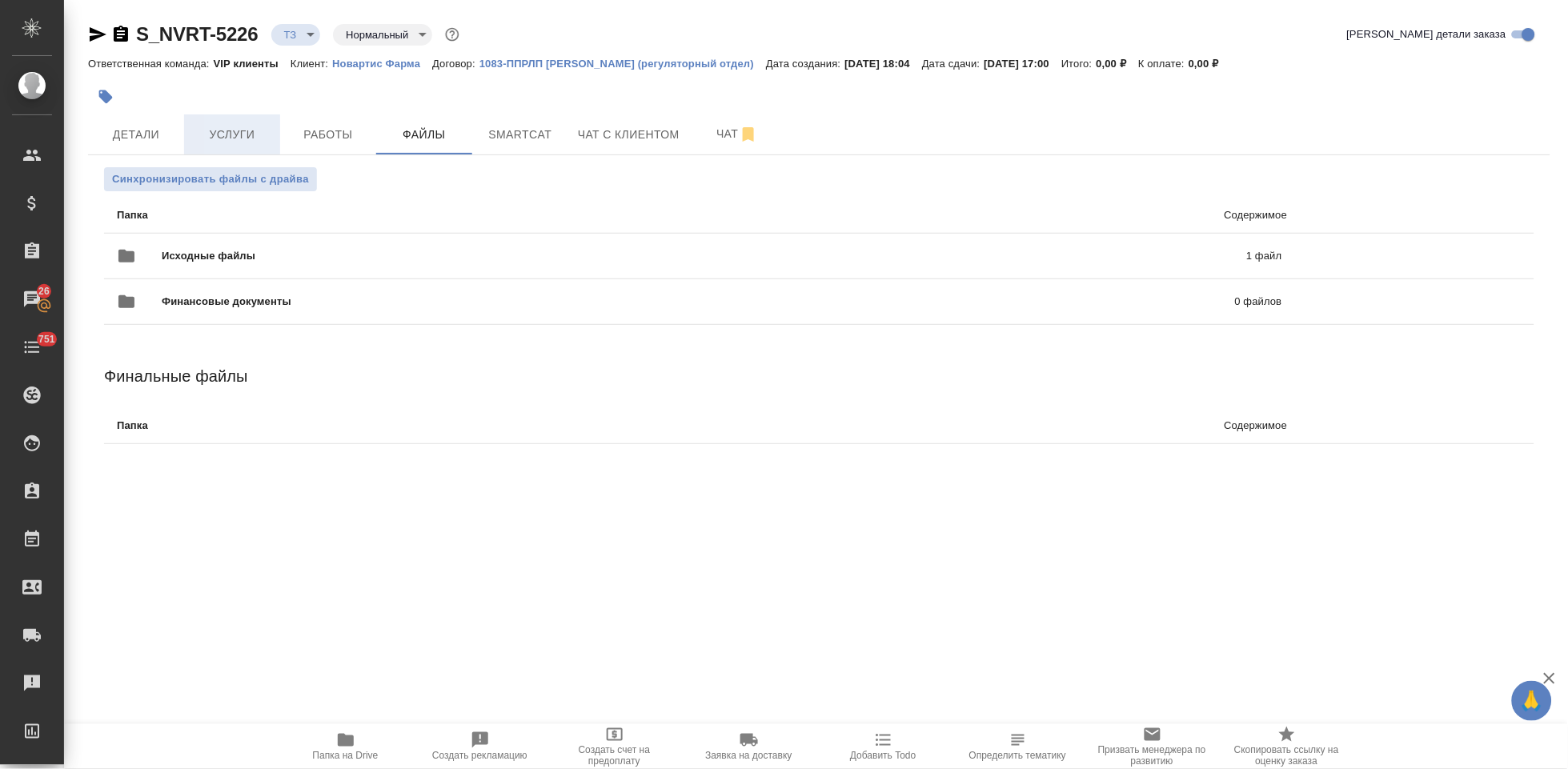
click at [242, 141] on span "Услуги" at bounding box center [232, 135] width 77 height 20
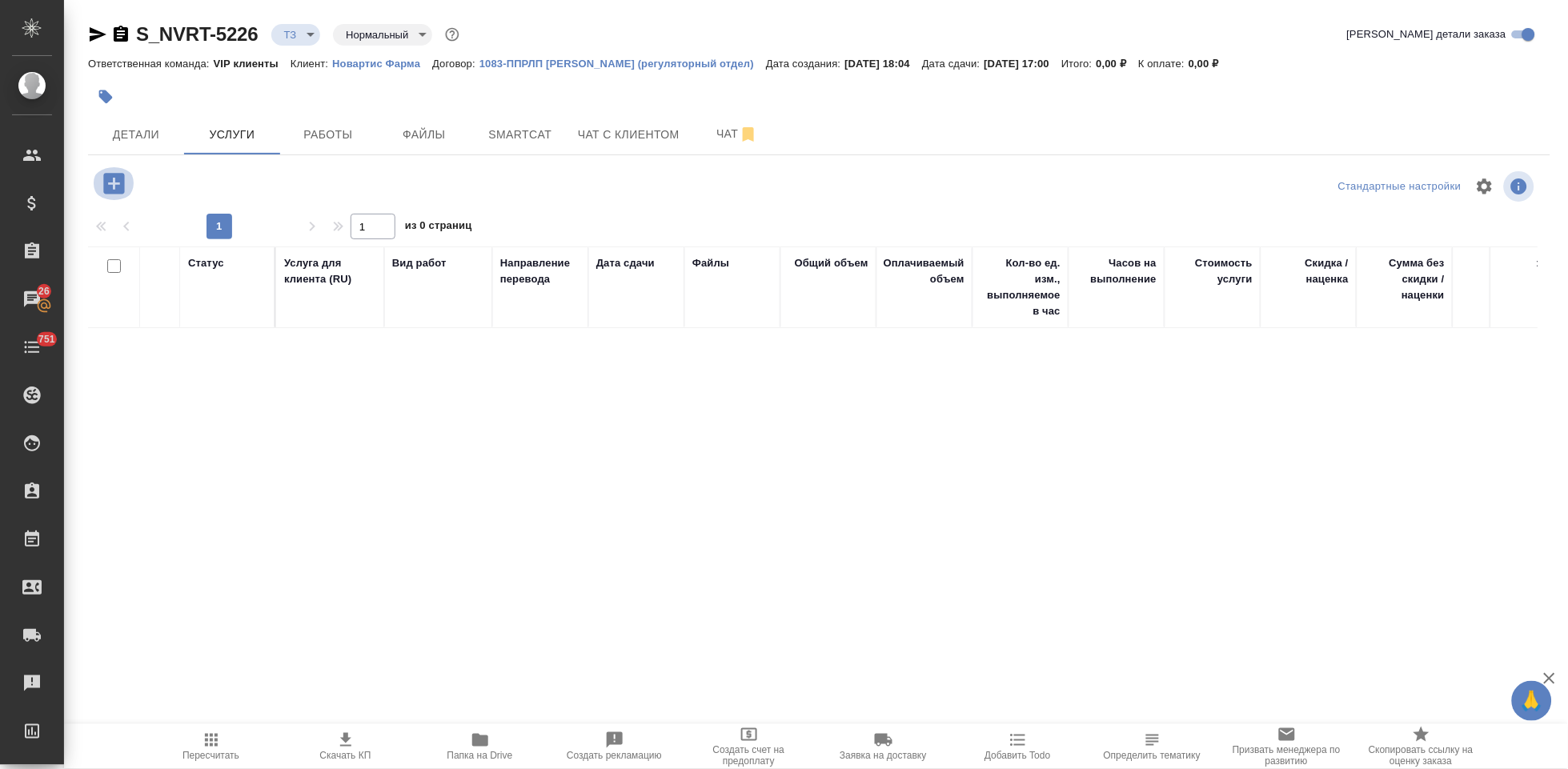
click at [122, 184] on icon "button" at bounding box center [113, 183] width 21 height 21
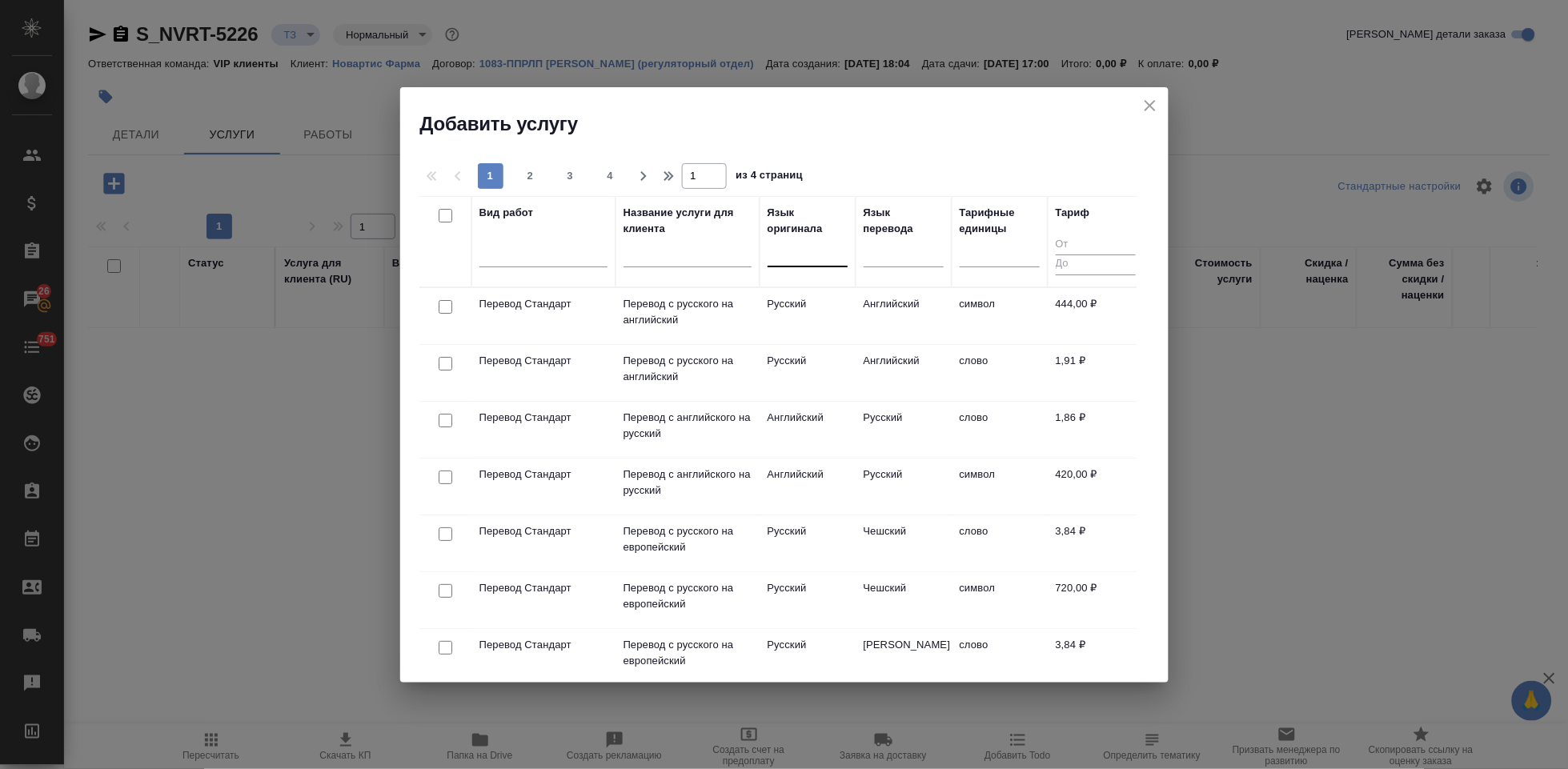
click at [793, 262] on div at bounding box center [807, 251] width 80 height 23
type input "словен"
click at [815, 307] on div "Словенский" at bounding box center [888, 302] width 240 height 29
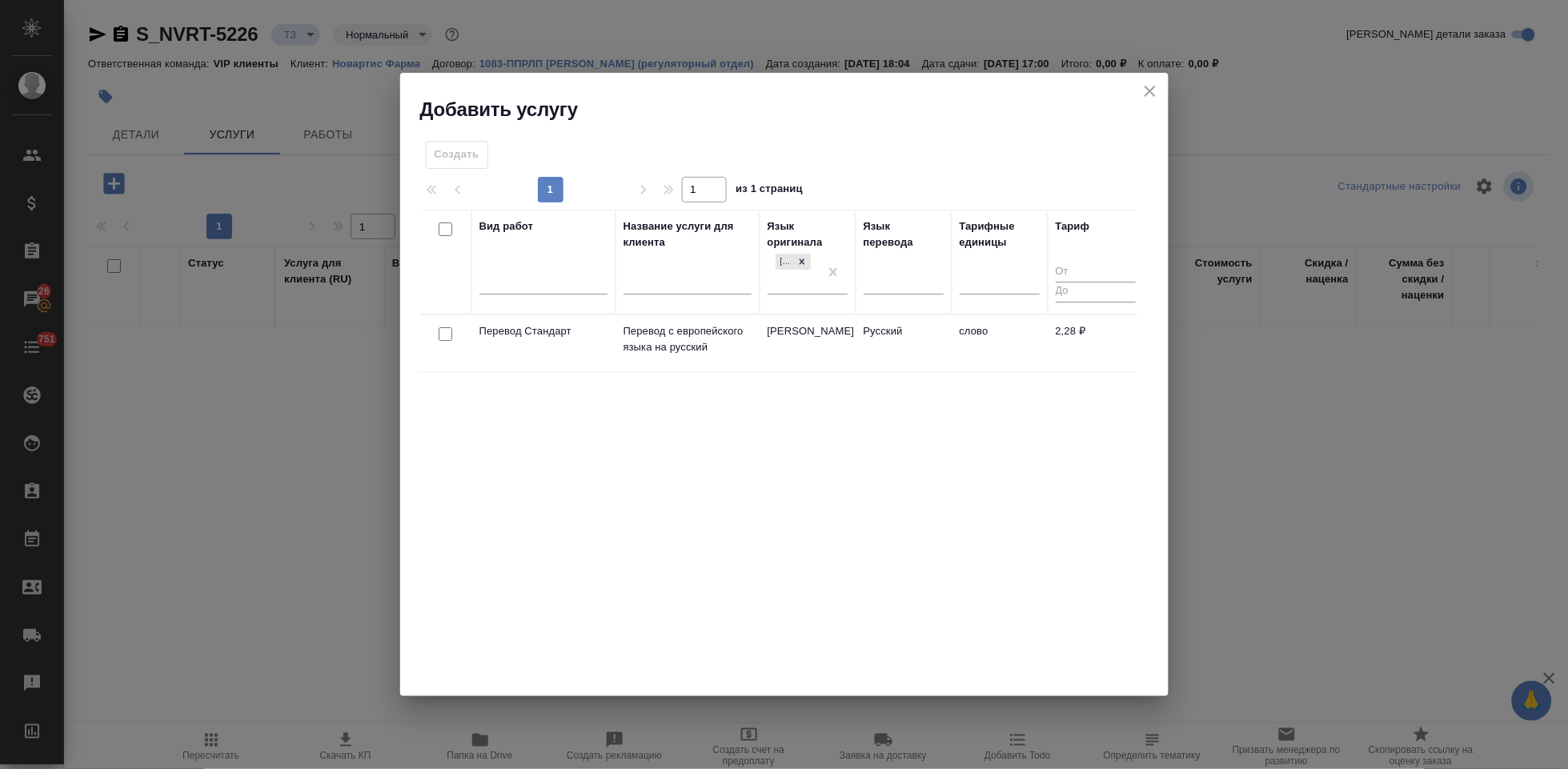
click at [800, 347] on td "Словенский" at bounding box center [807, 343] width 96 height 56
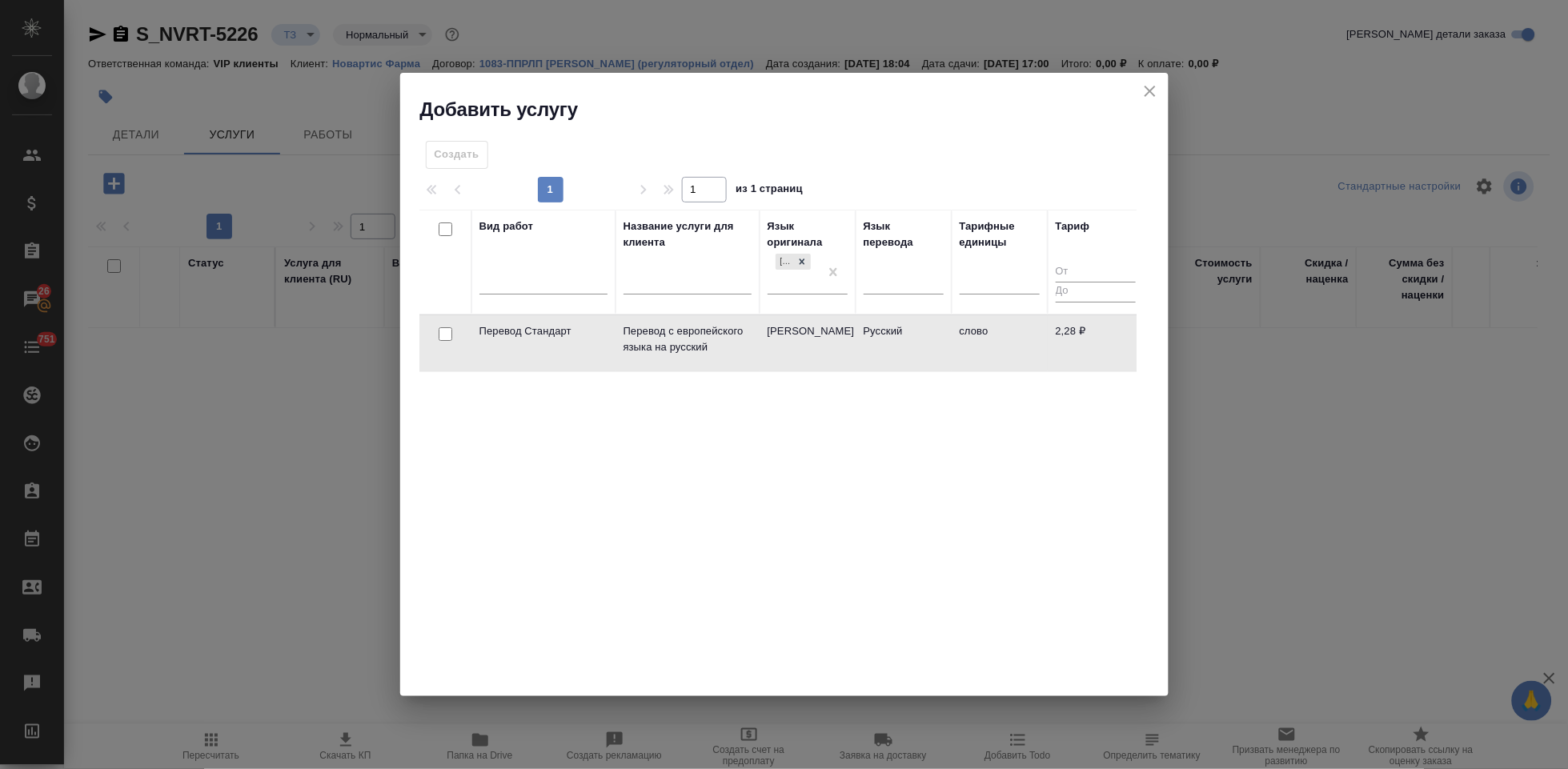
click at [800, 347] on td "Словенский" at bounding box center [807, 343] width 96 height 56
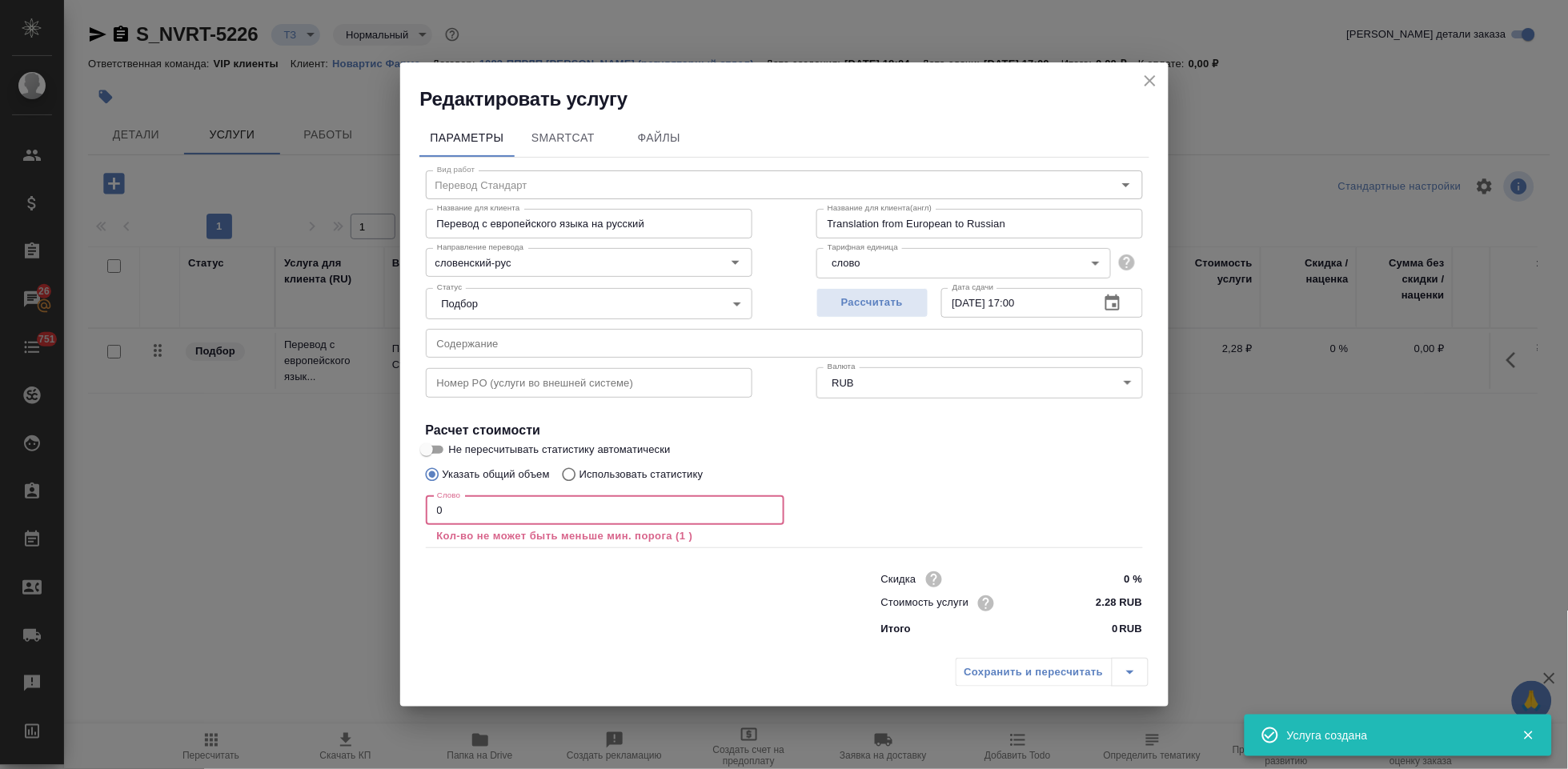
click at [533, 513] on input "0" at bounding box center [605, 510] width 358 height 29
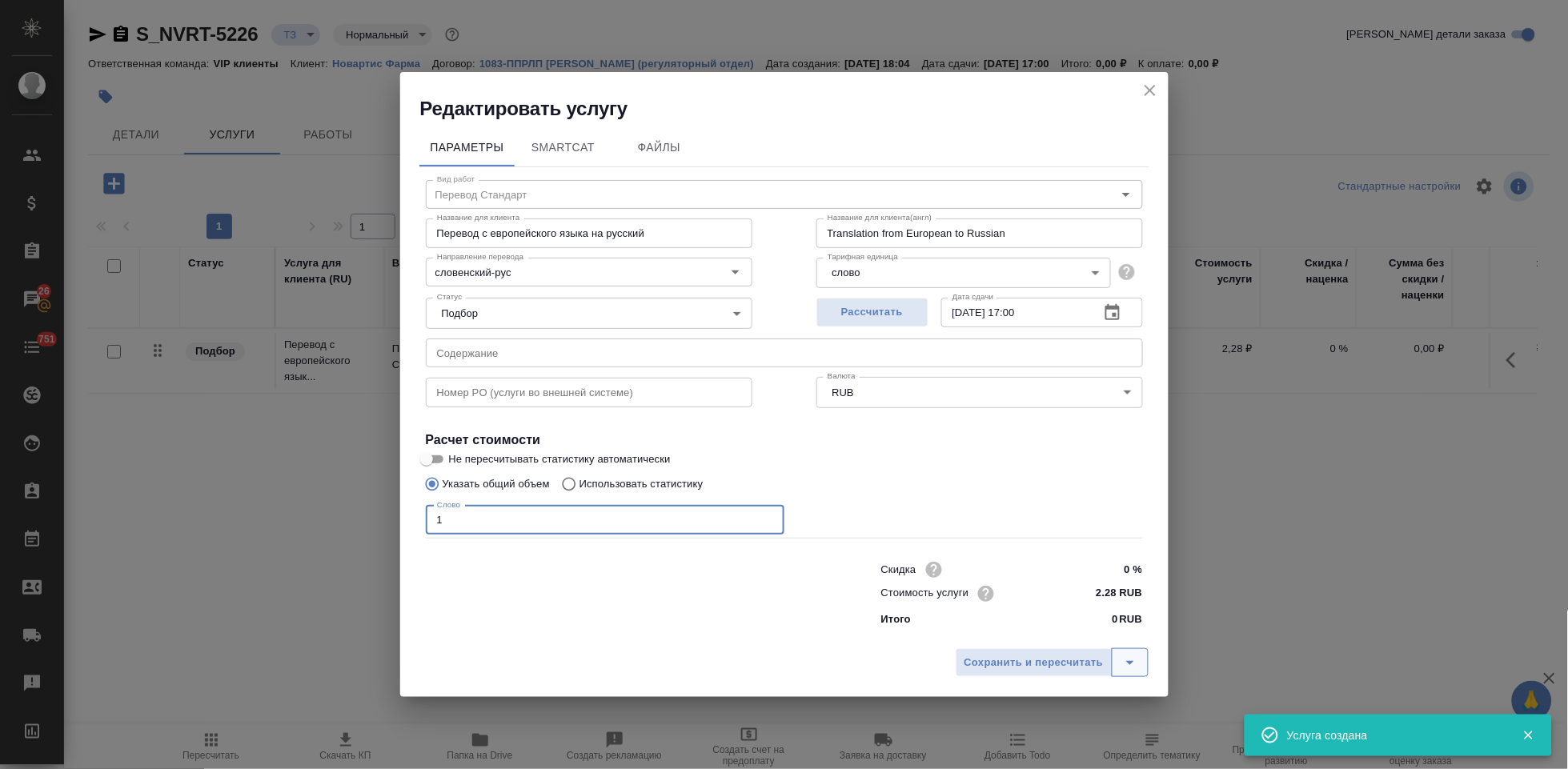
type input "1"
click at [1137, 661] on icon "split button" at bounding box center [1130, 662] width 19 height 19
click at [1059, 630] on li "Сохранить" at bounding box center [1055, 628] width 193 height 26
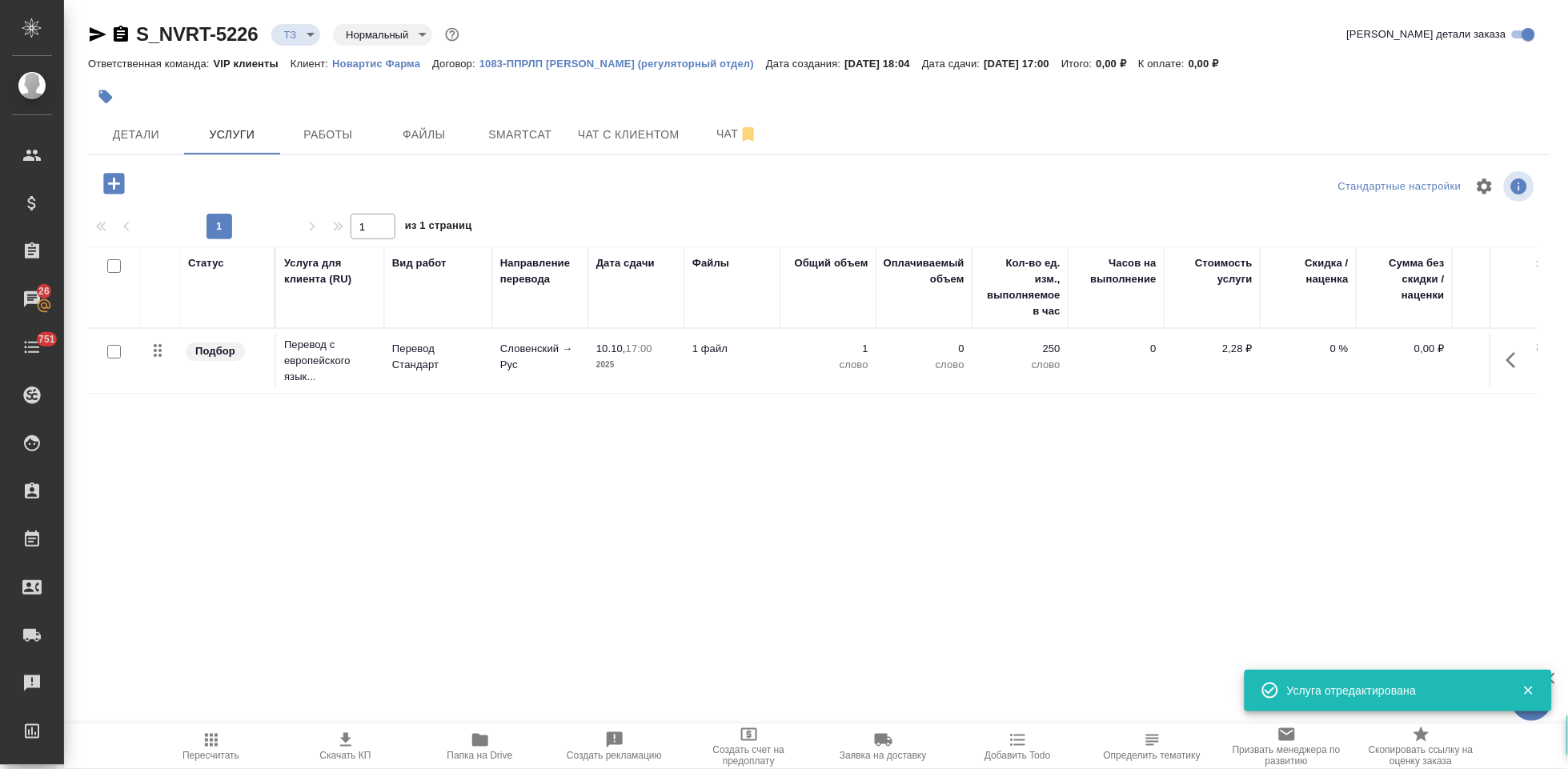
click at [111, 350] on input "checkbox" at bounding box center [114, 351] width 13 height 13
checkbox input "true"
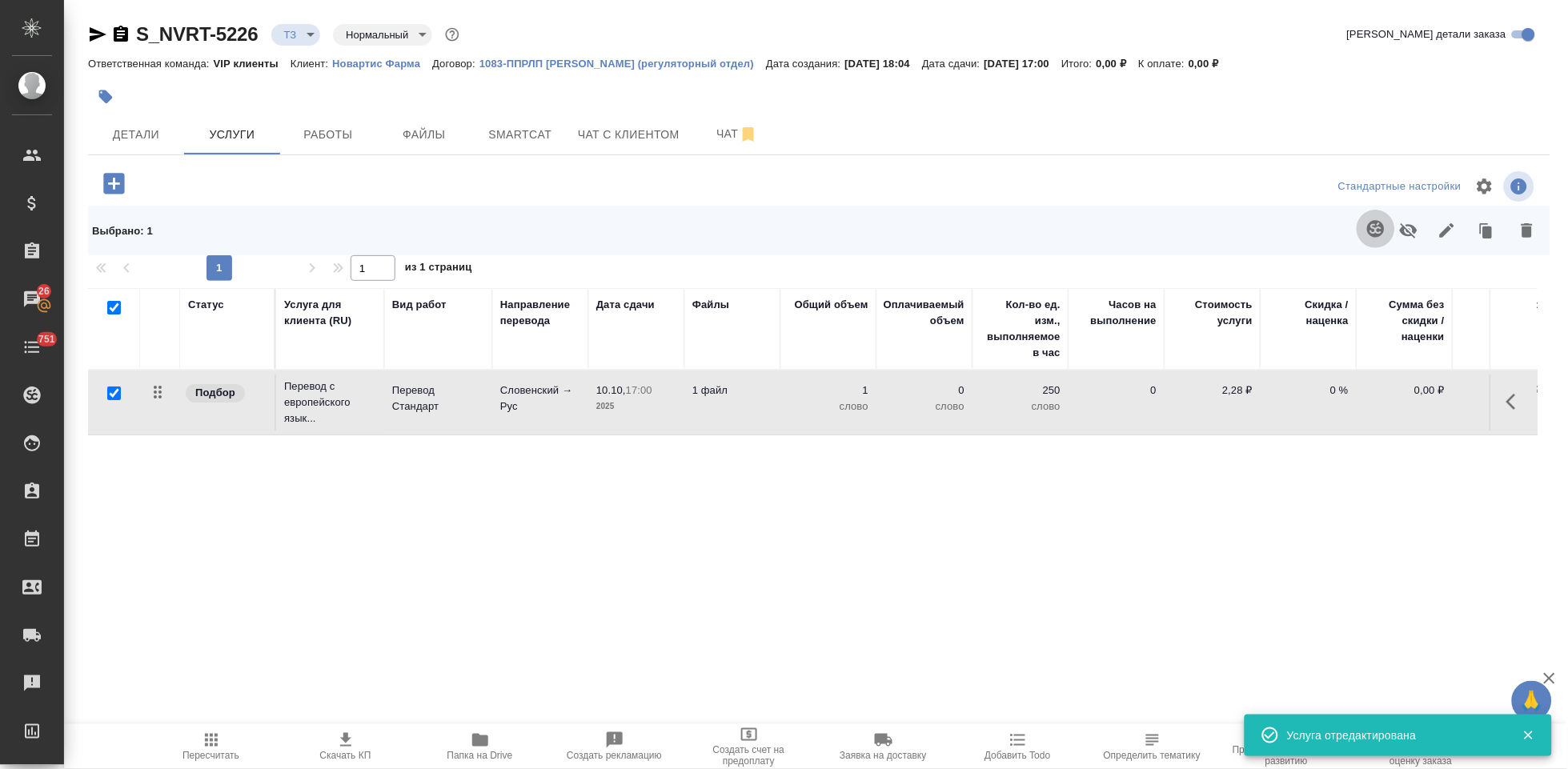
click at [1367, 231] on icon "button" at bounding box center [1375, 228] width 17 height 17
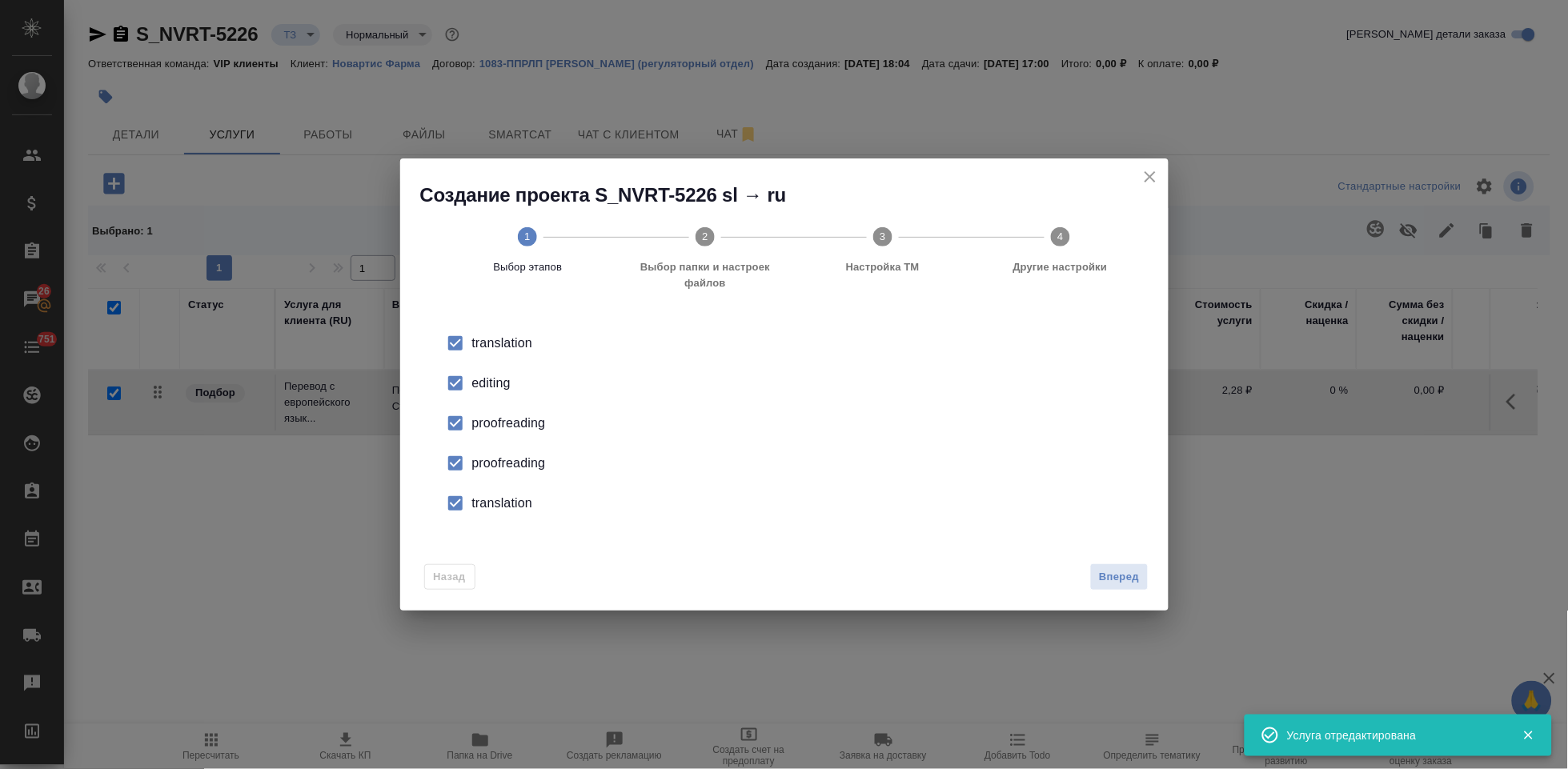
click at [474, 384] on div "editing" at bounding box center [801, 383] width 658 height 19
click at [465, 461] on input "checkbox" at bounding box center [456, 463] width 34 height 34
click at [459, 506] on input "checkbox" at bounding box center [456, 503] width 34 height 34
click at [1107, 578] on span "Вперед" at bounding box center [1119, 577] width 40 height 18
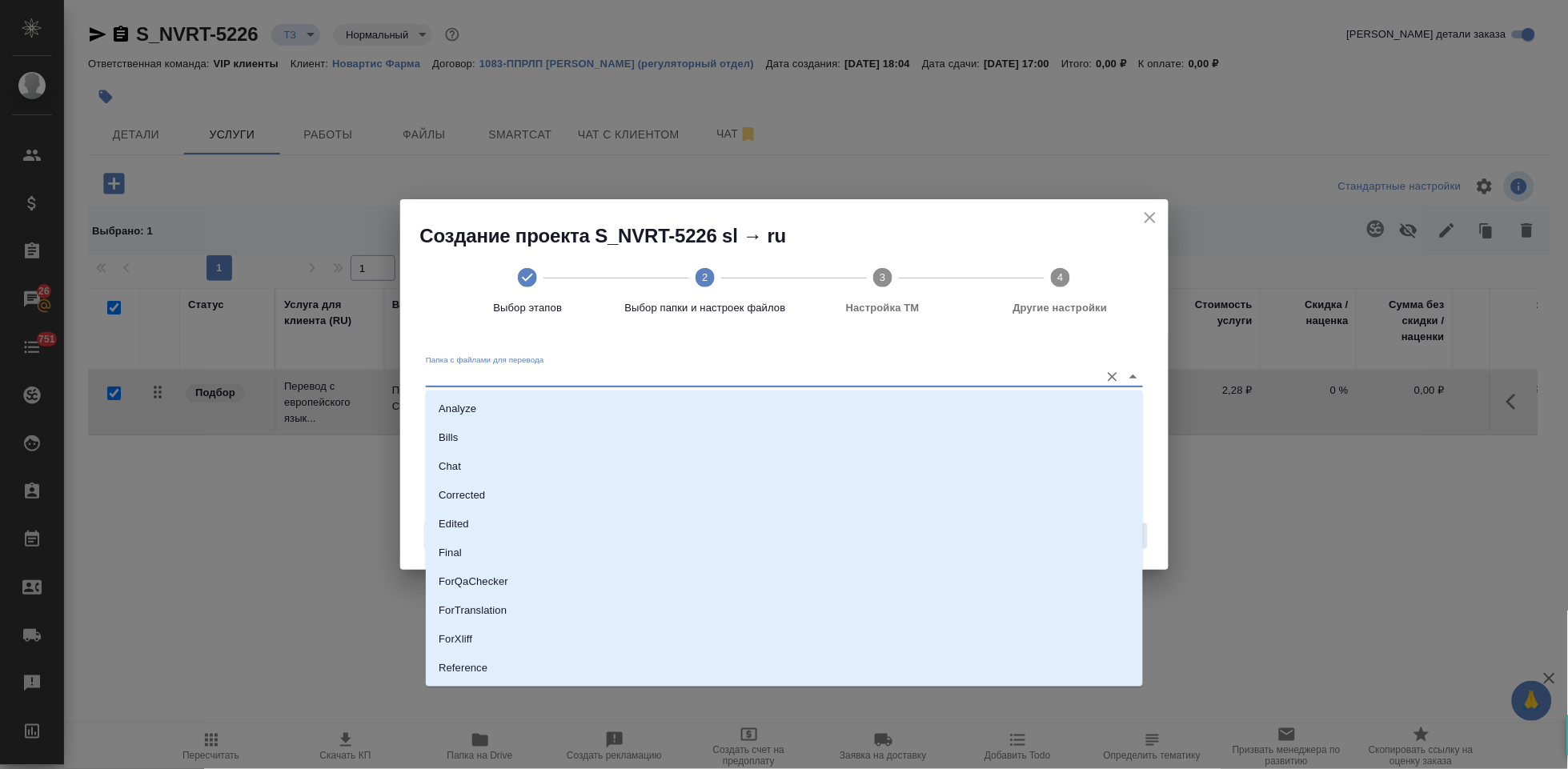
click at [911, 375] on input "Папка с файлами для перевода" at bounding box center [759, 377] width 666 height 19
click at [500, 611] on li "Source" at bounding box center [784, 615] width 717 height 29
type input "Source"
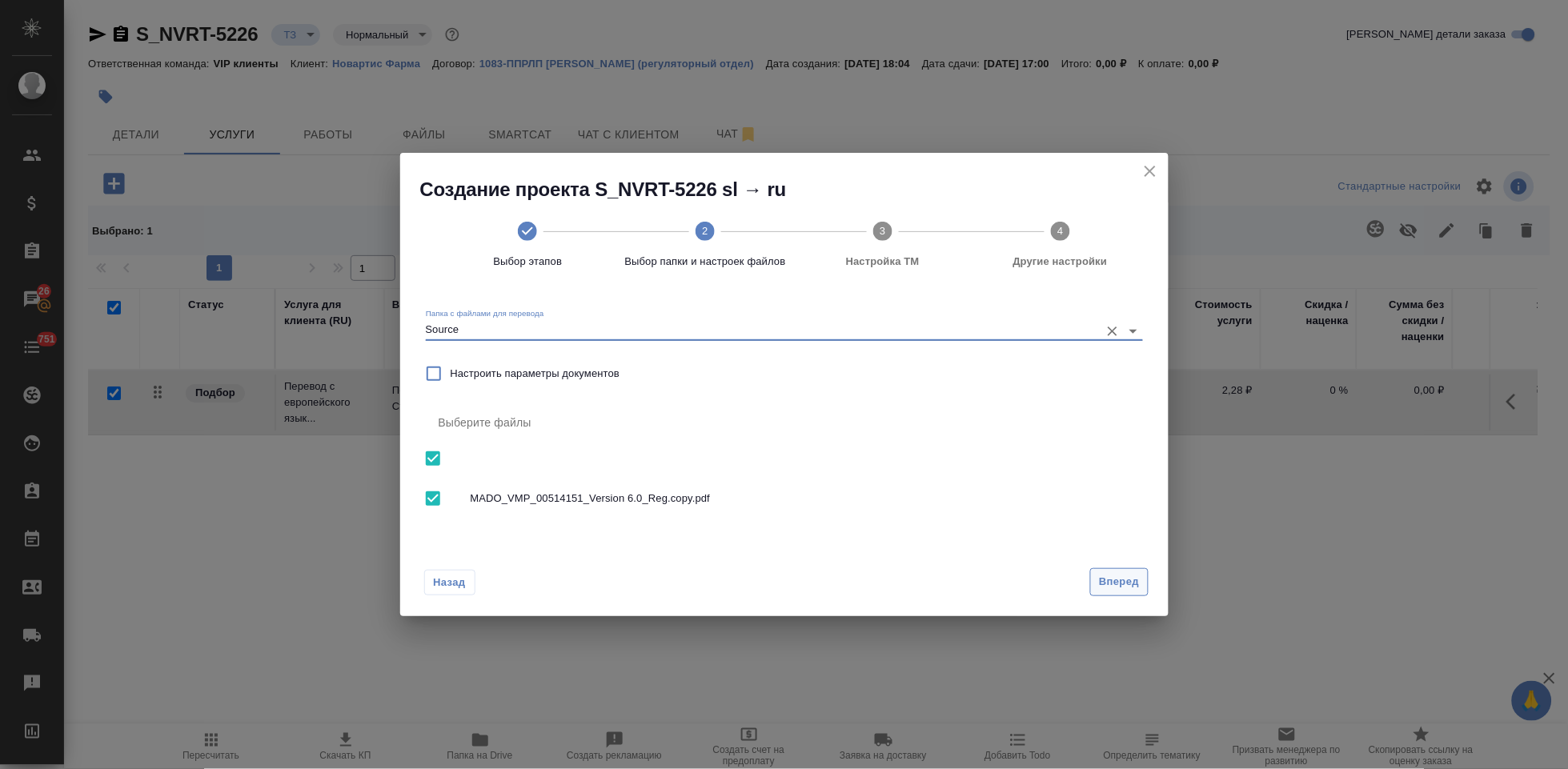
click at [1127, 583] on span "Вперед" at bounding box center [1119, 582] width 40 height 18
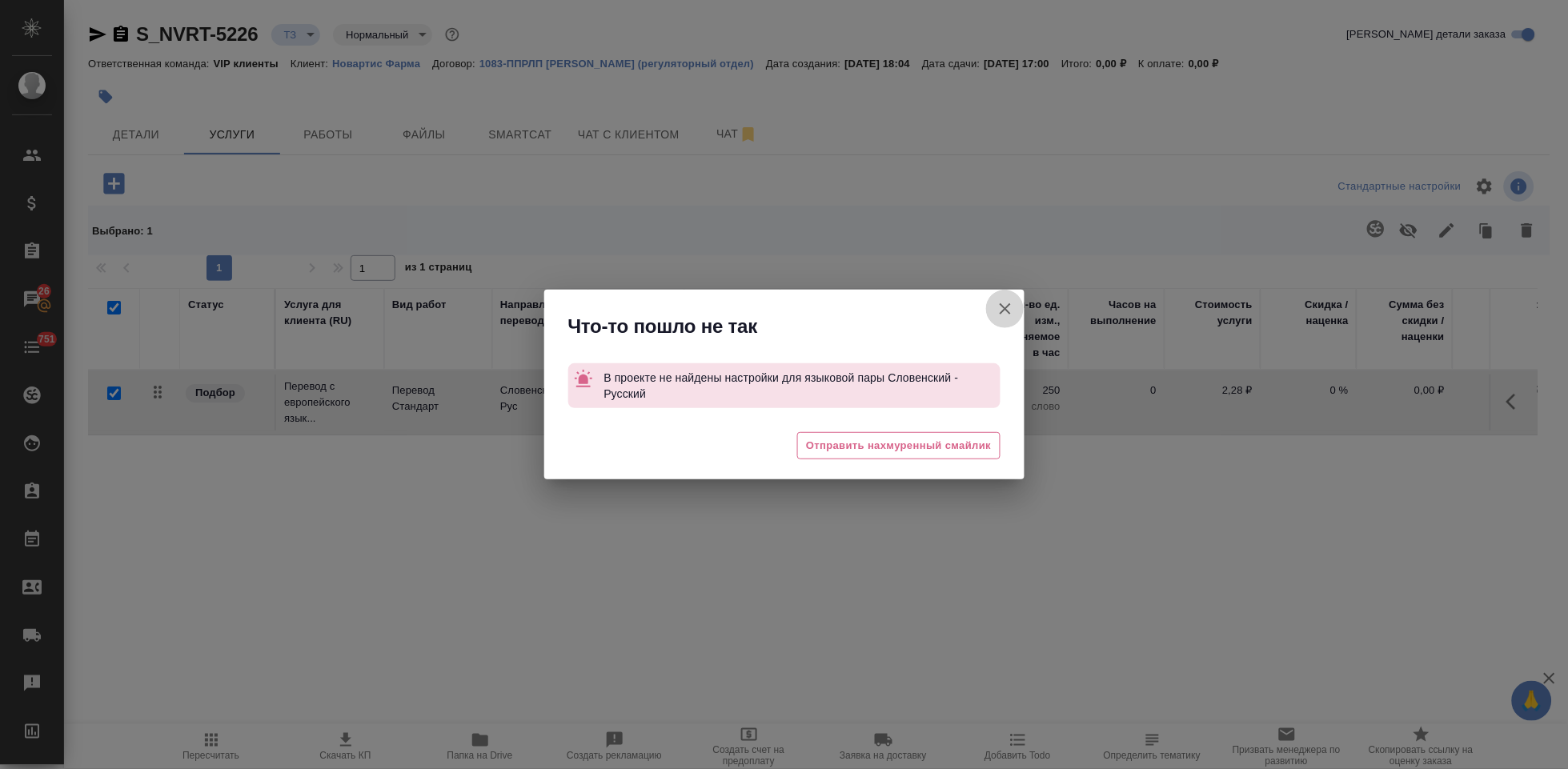
click at [1008, 304] on icon "button" at bounding box center [1005, 309] width 11 height 11
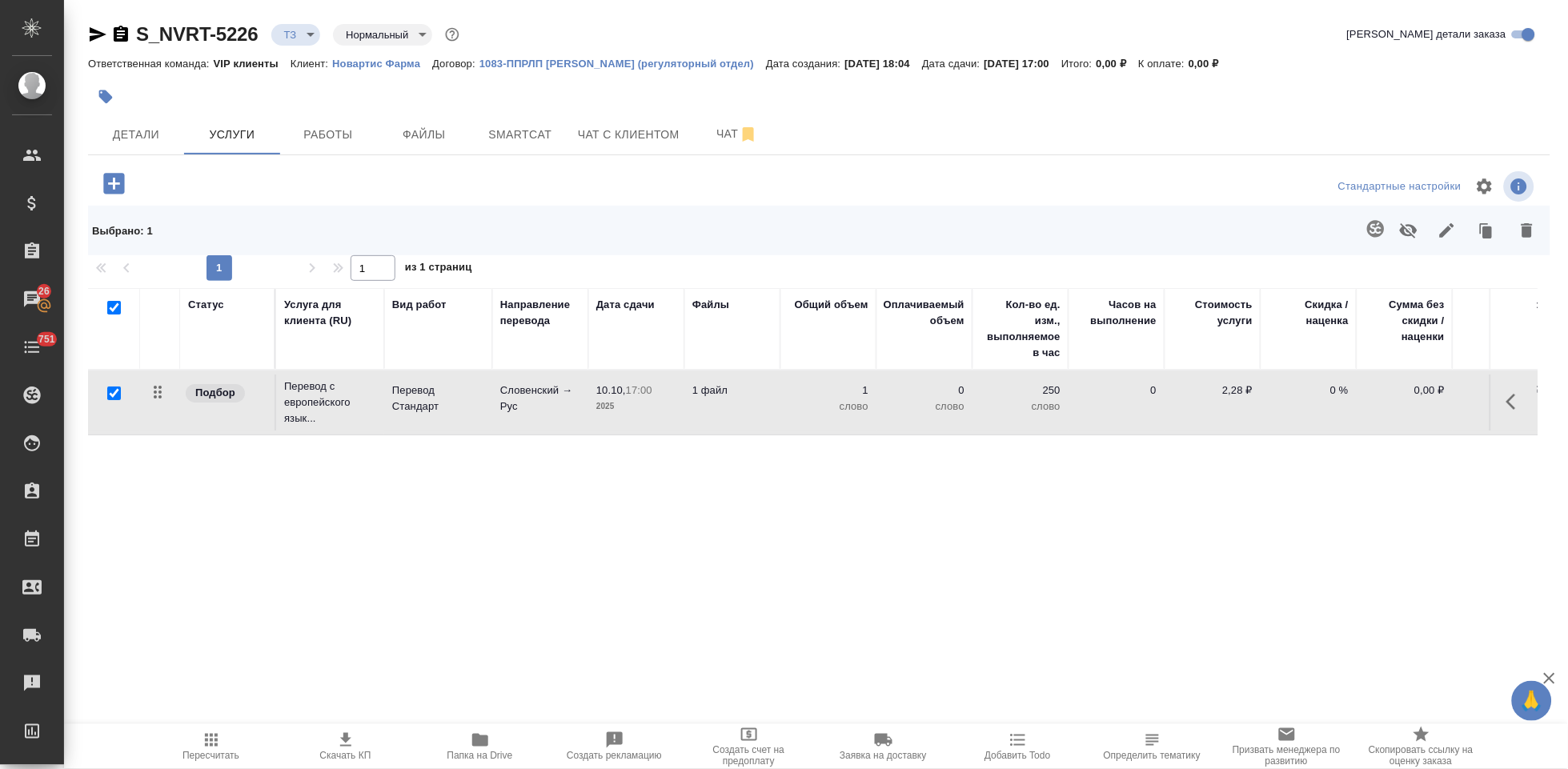
click at [383, 60] on p "Новартис Фарма" at bounding box center [382, 64] width 100 height 12
click at [1367, 235] on icon "button" at bounding box center [1375, 228] width 17 height 17
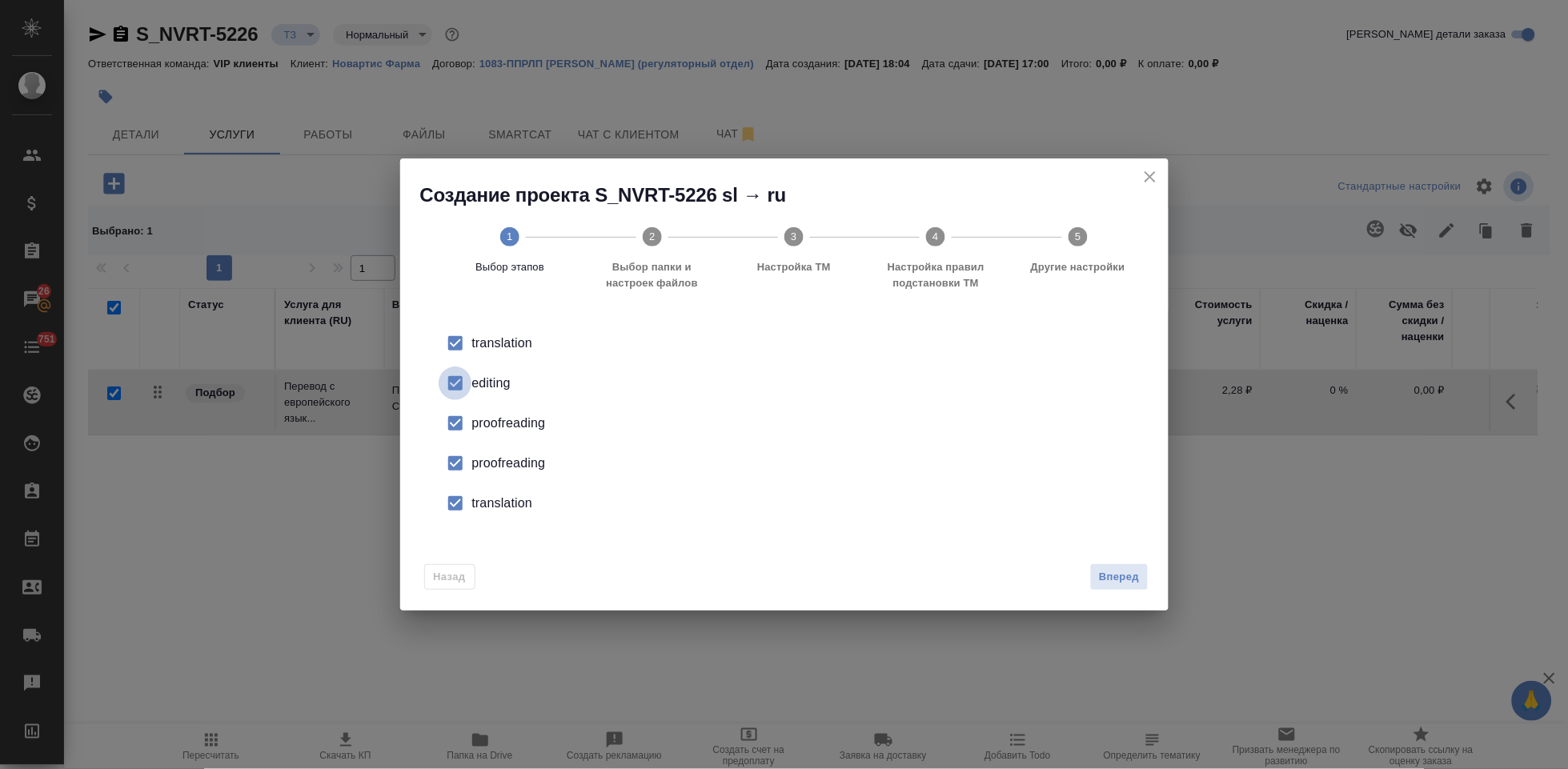
click at [461, 390] on input "checkbox" at bounding box center [456, 383] width 34 height 34
click at [462, 472] on input "checkbox" at bounding box center [456, 463] width 34 height 34
click at [455, 505] on input "checkbox" at bounding box center [456, 503] width 34 height 34
click at [1128, 583] on span "Вперед" at bounding box center [1119, 577] width 40 height 18
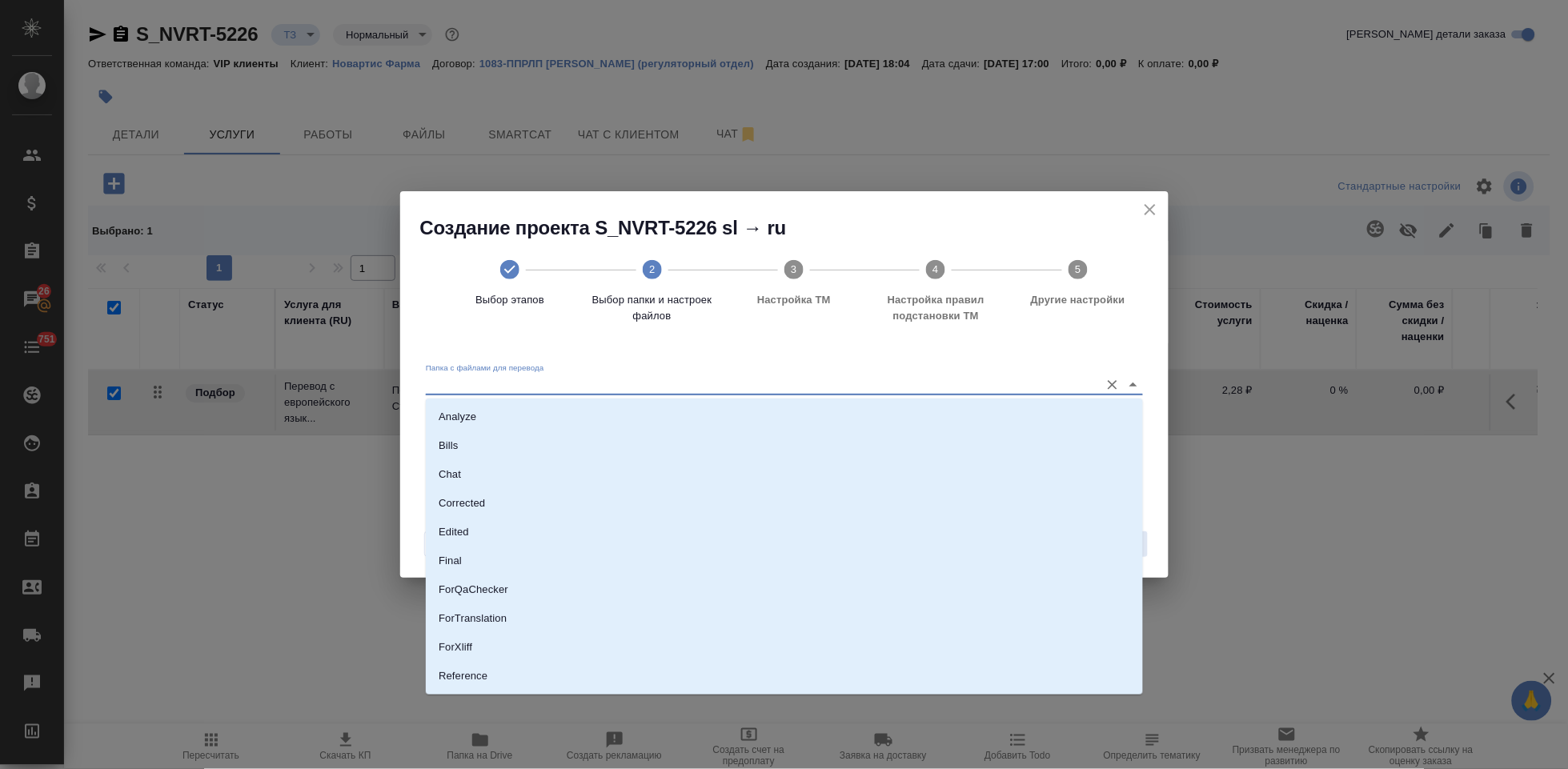
click at [1025, 377] on input "Папка с файлами для перевода" at bounding box center [759, 384] width 666 height 19
click at [701, 626] on li "Source" at bounding box center [784, 622] width 717 height 29
type input "Source"
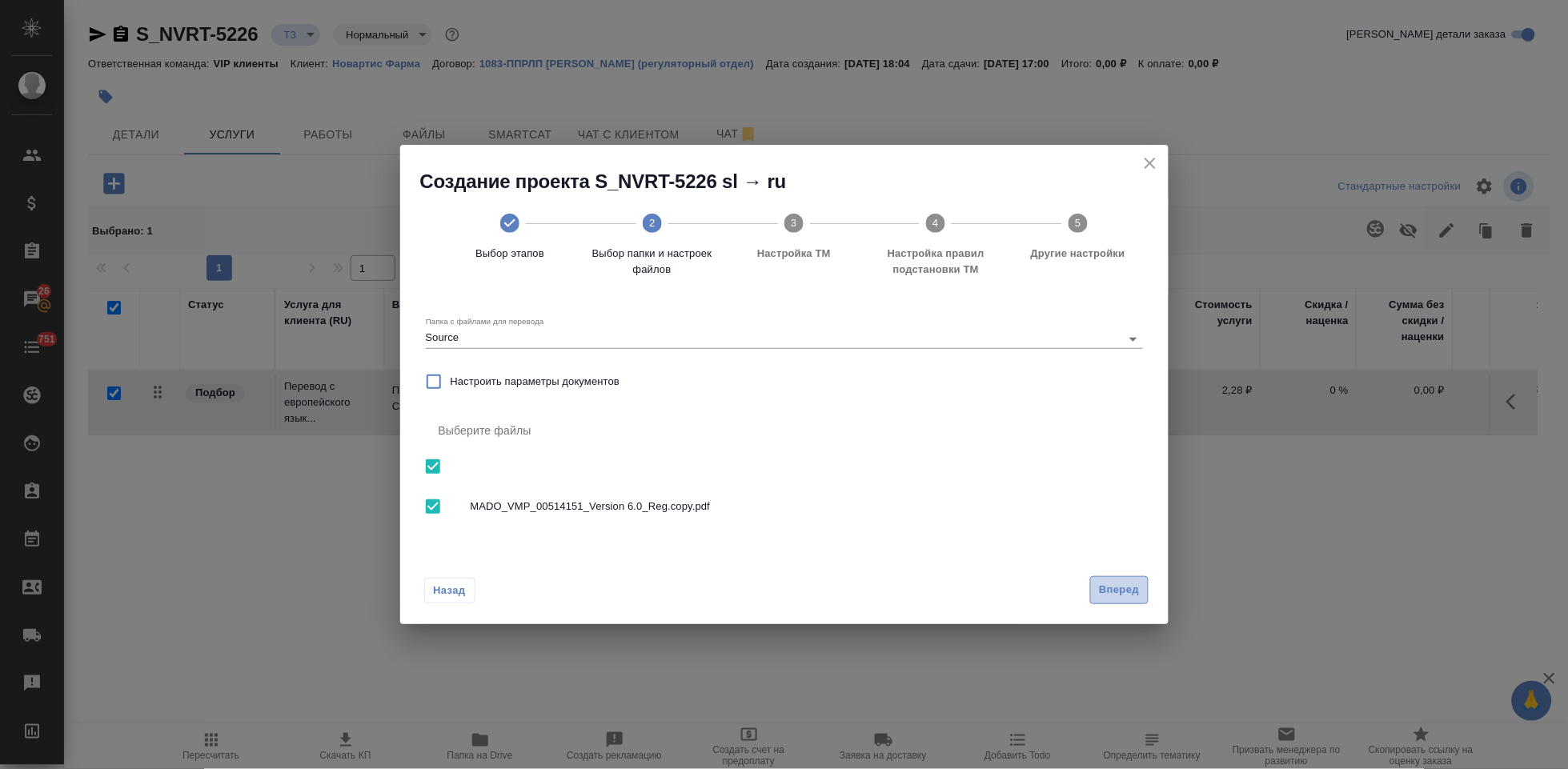
click at [1104, 598] on span "Вперед" at bounding box center [1119, 590] width 40 height 18
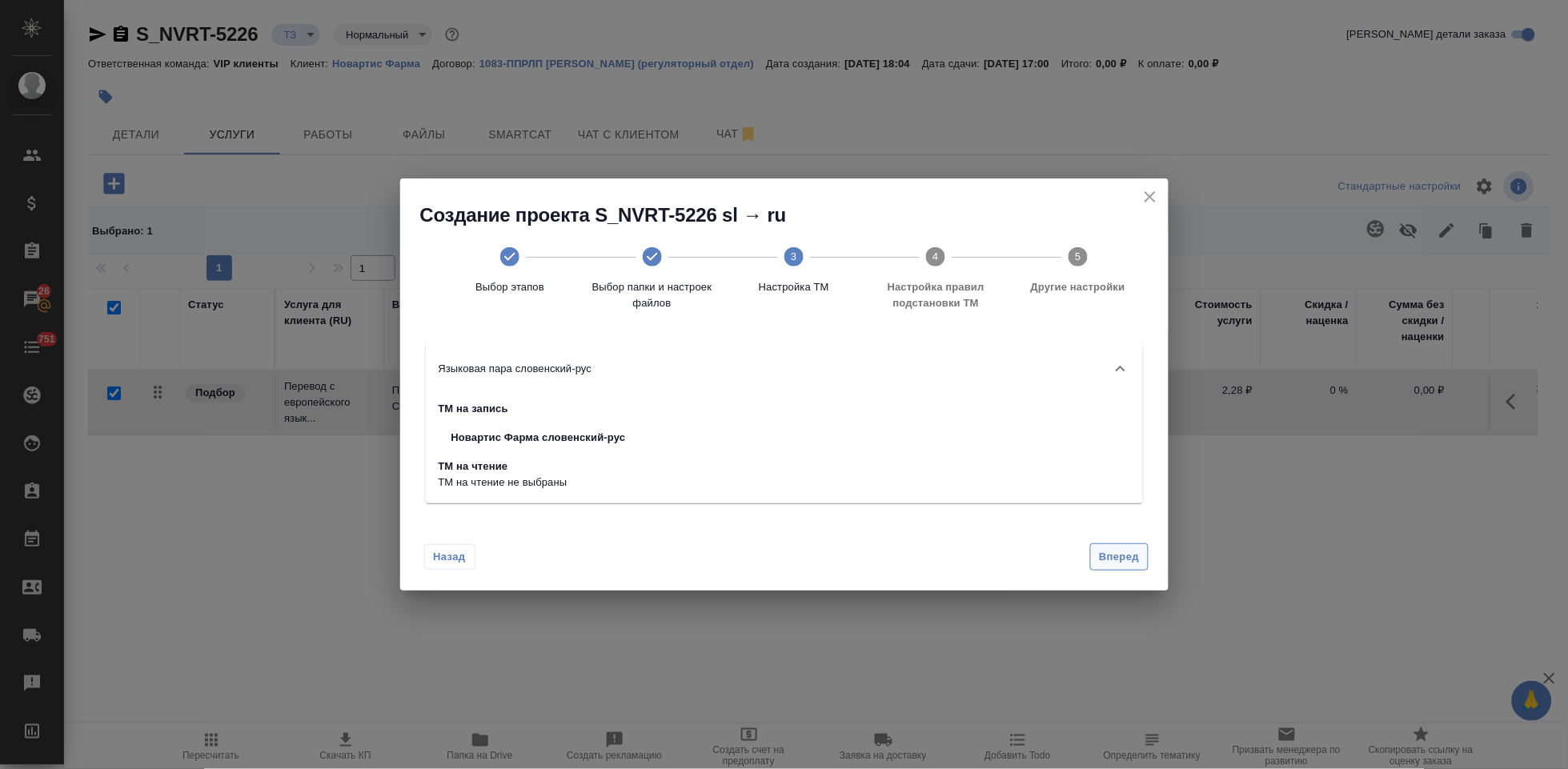
click at [1136, 559] on span "Вперед" at bounding box center [1119, 558] width 40 height 18
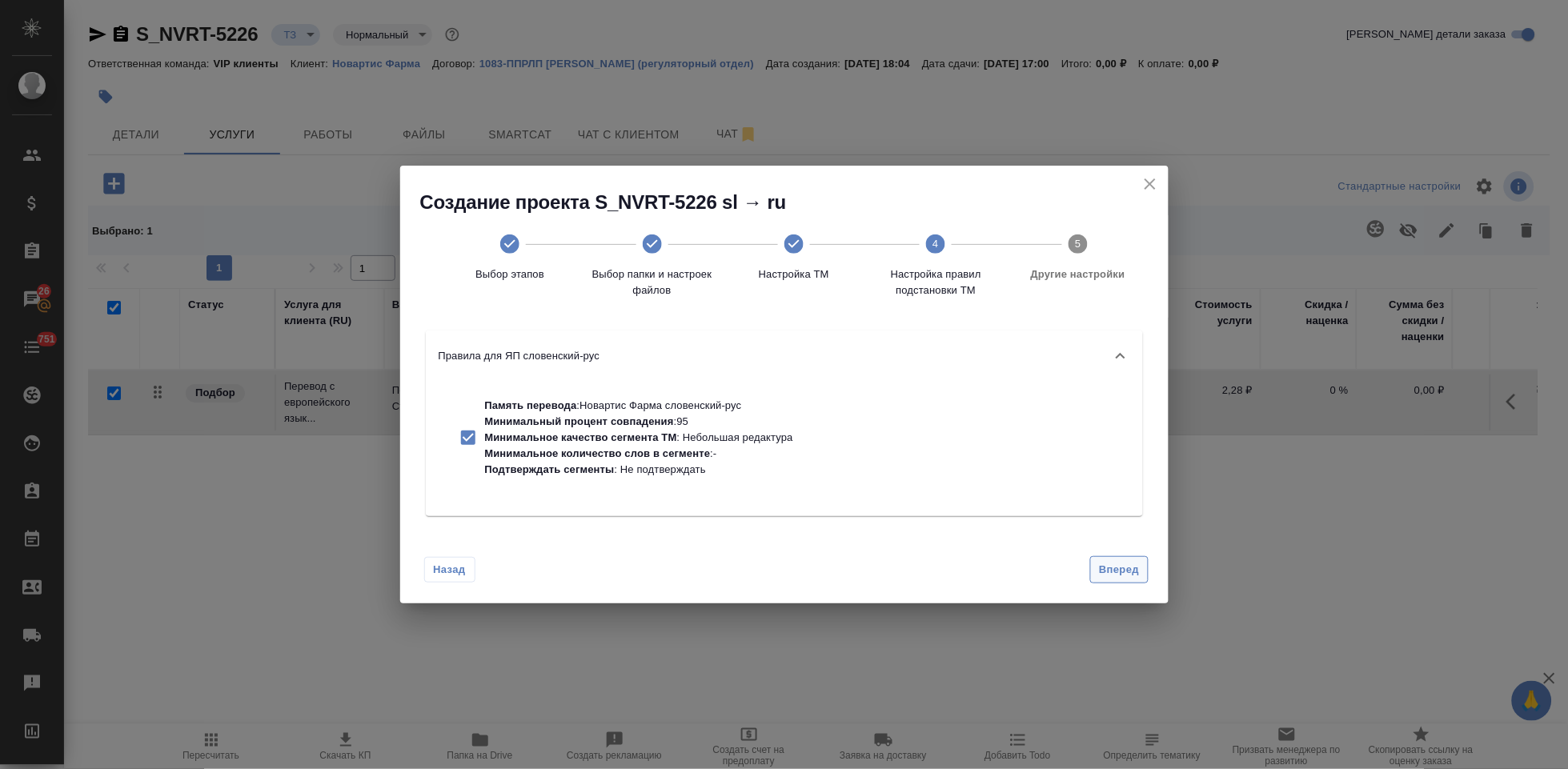
click at [1119, 579] on span "Вперед" at bounding box center [1119, 570] width 40 height 18
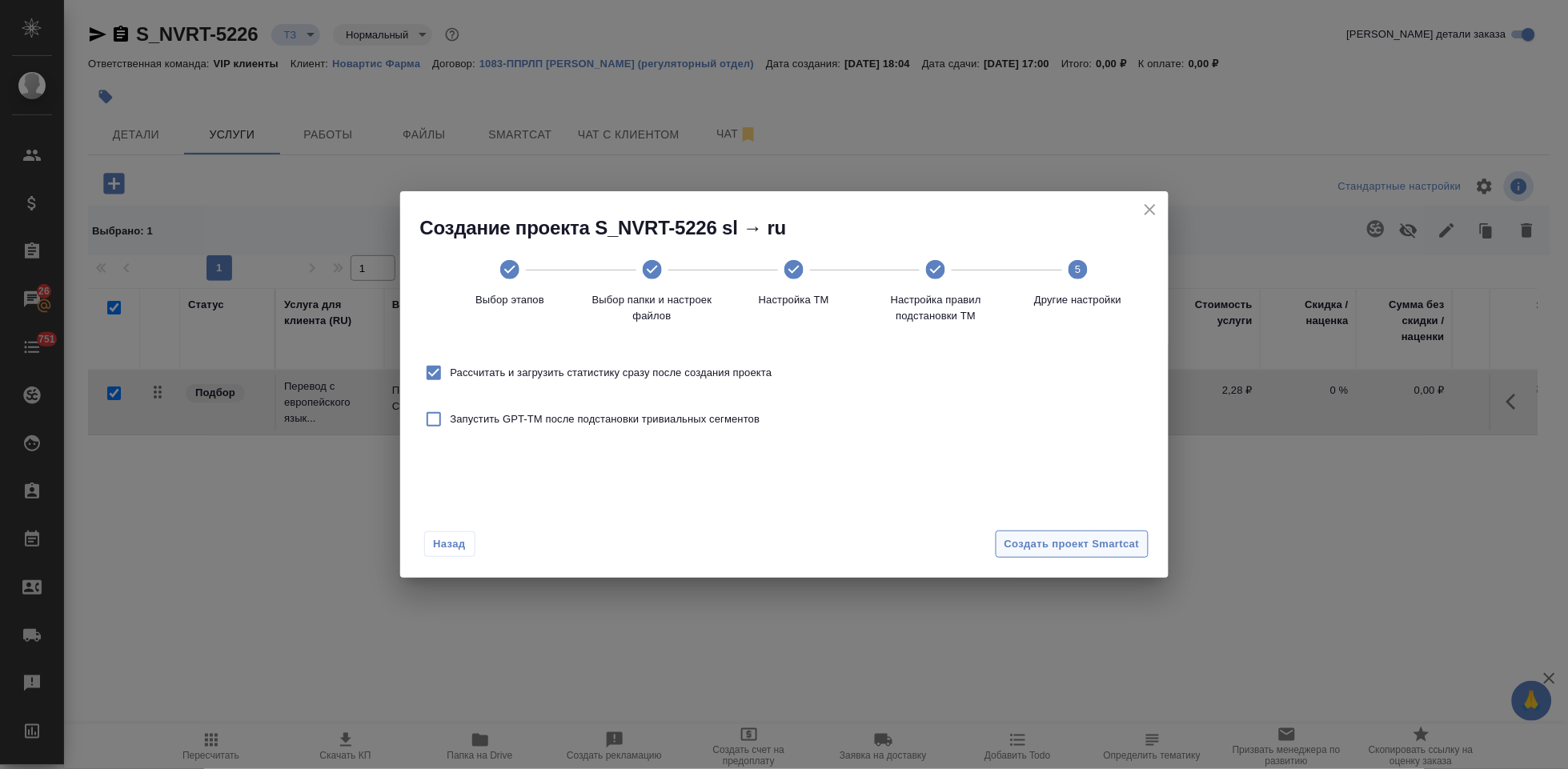
click at [1123, 548] on span "Создать проект Smartcat" at bounding box center [1071, 544] width 135 height 18
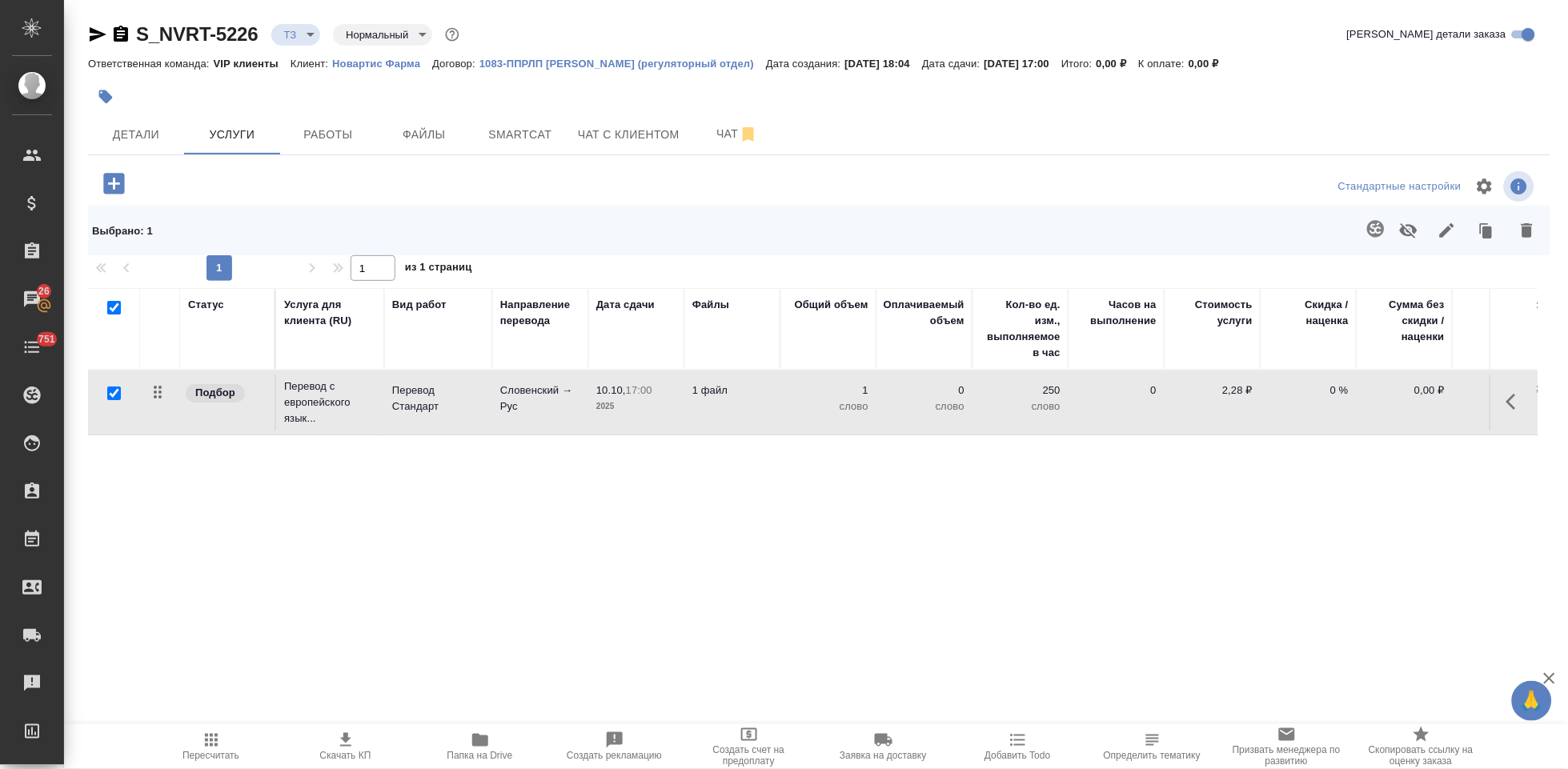
click at [115, 179] on icon "button" at bounding box center [113, 183] width 21 height 21
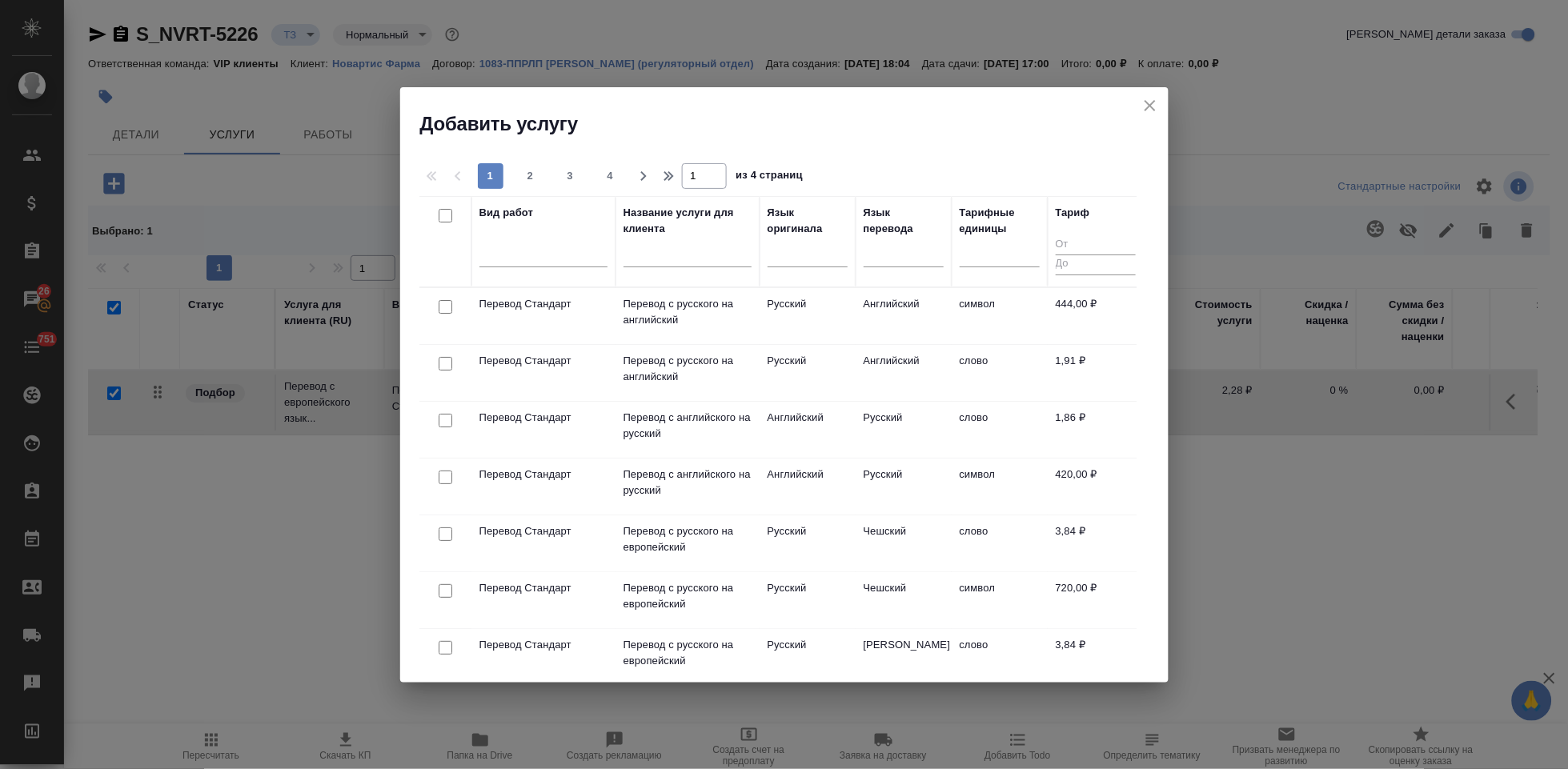
click at [690, 257] on input "text" at bounding box center [687, 257] width 128 height 20
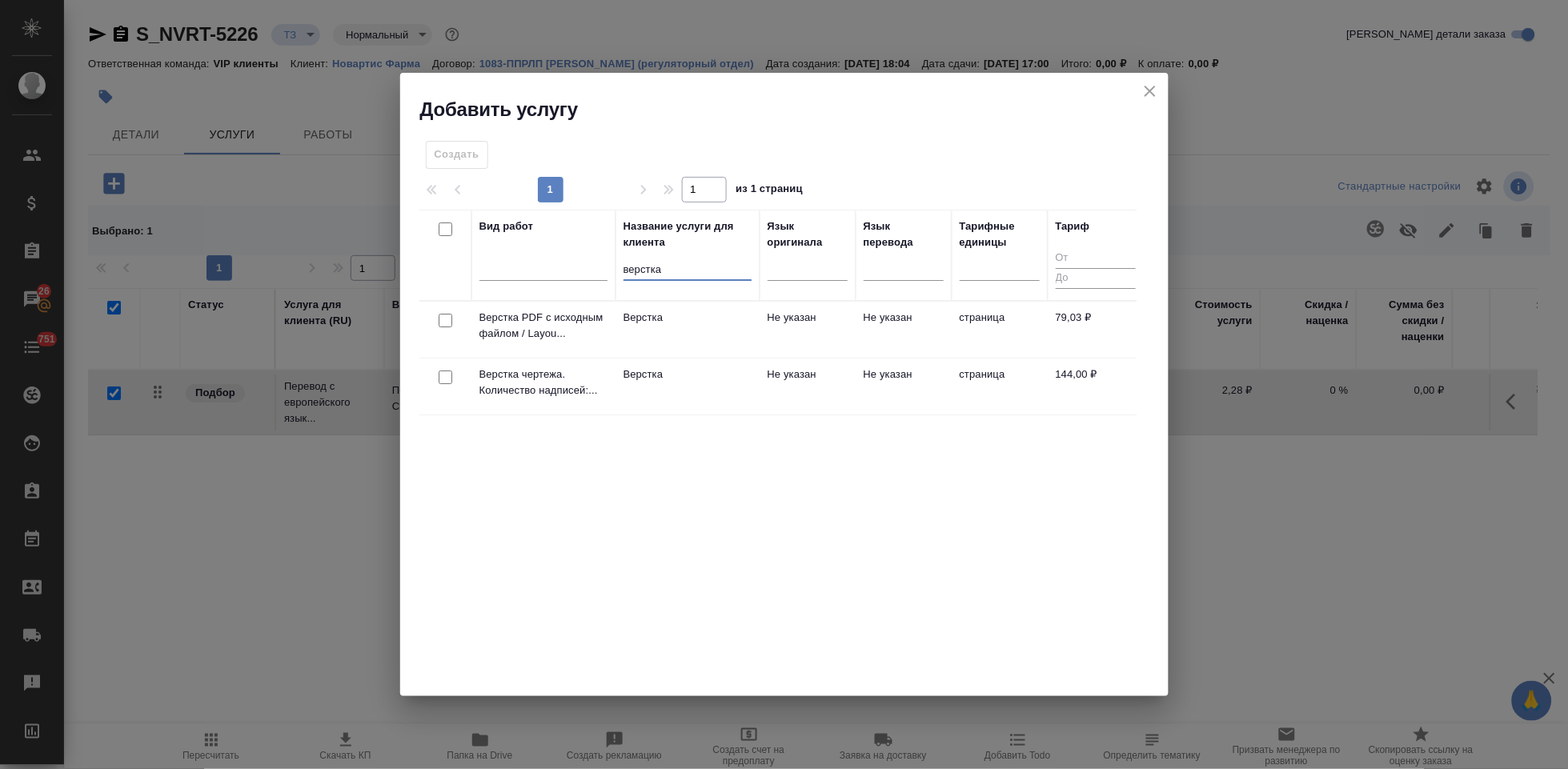
type input "верстка"
click at [788, 386] on td "Не указан" at bounding box center [807, 386] width 96 height 56
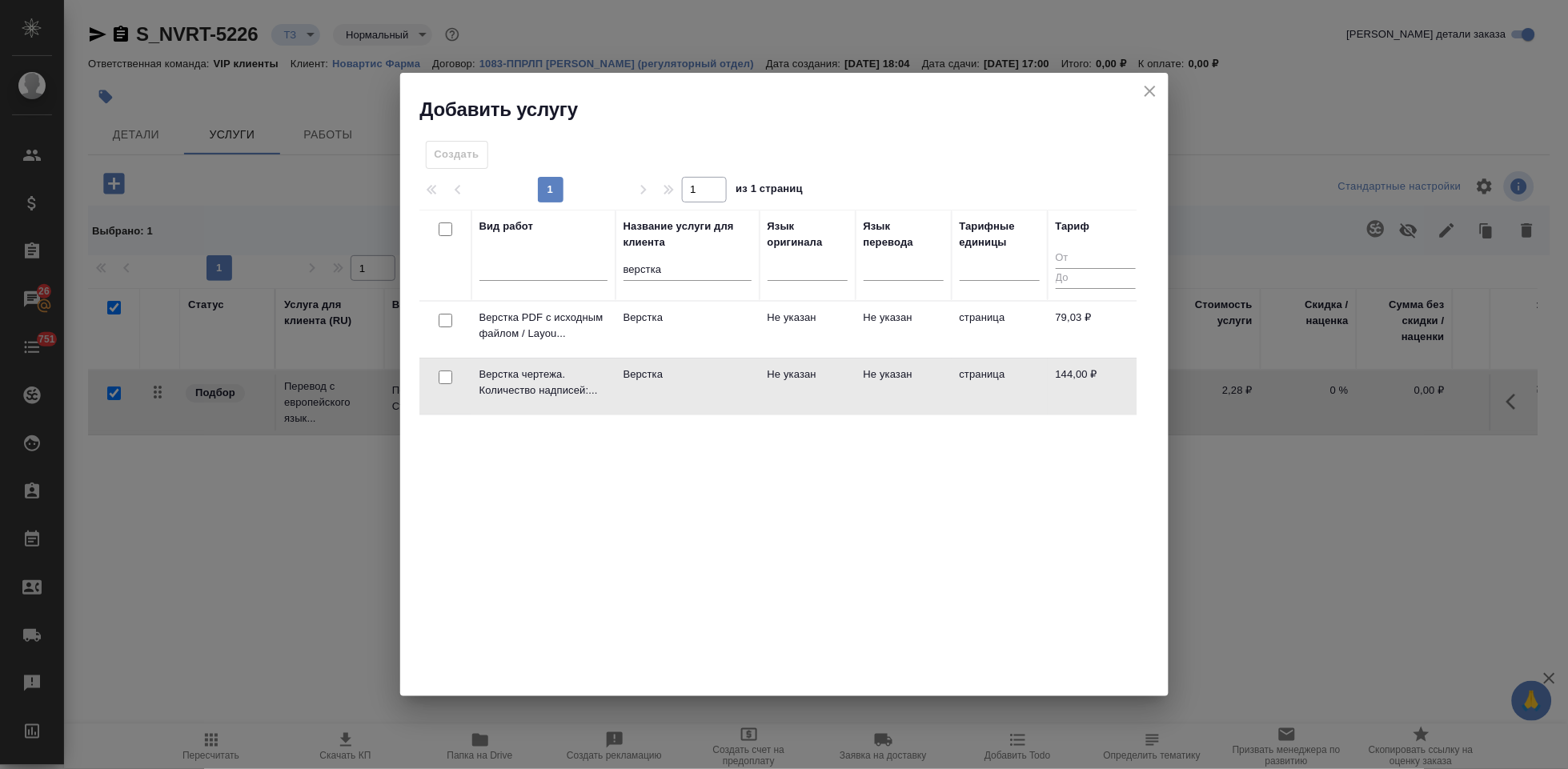
click at [788, 386] on td "Не указан" at bounding box center [807, 386] width 96 height 56
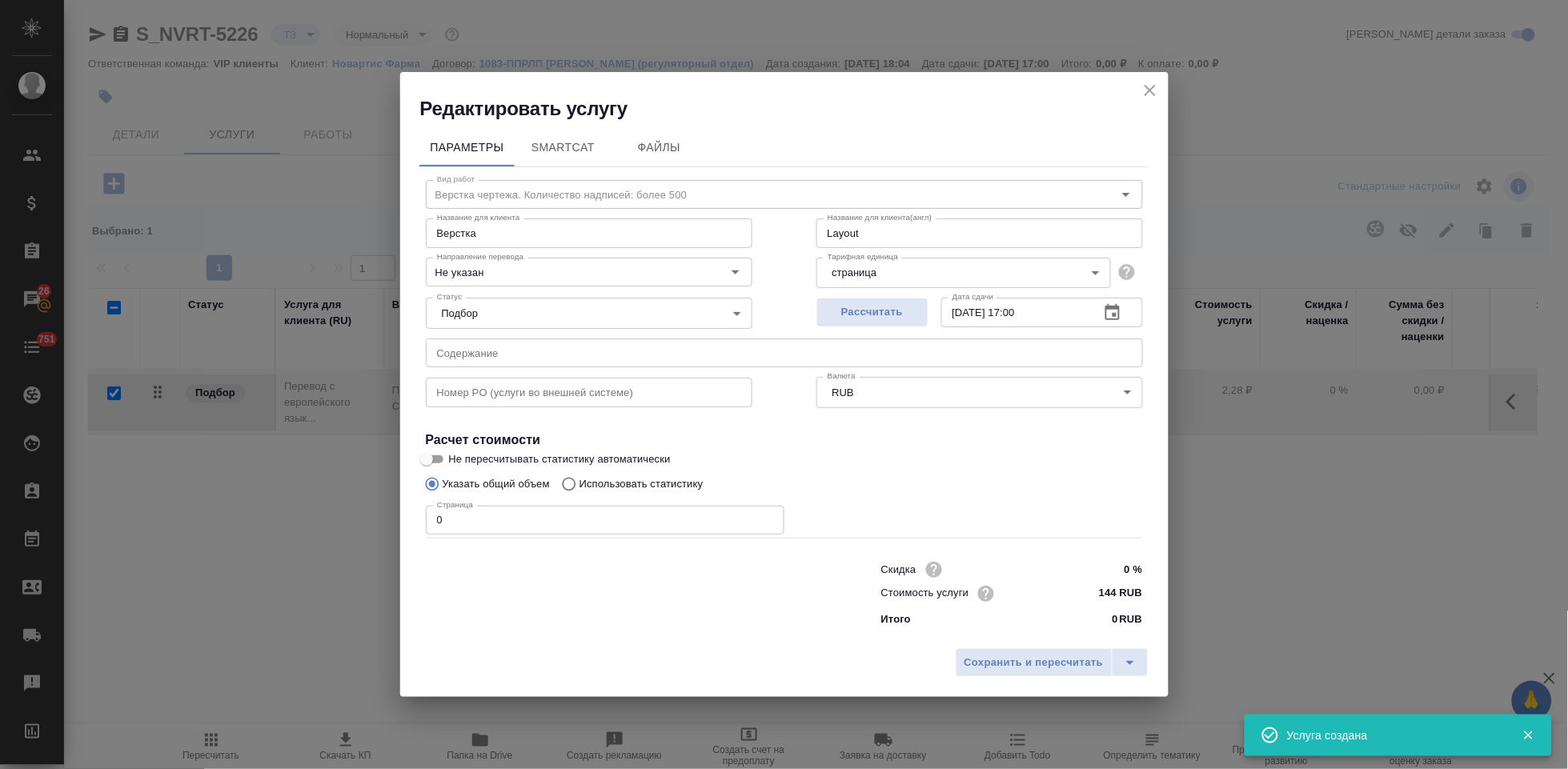
checkbox input "false"
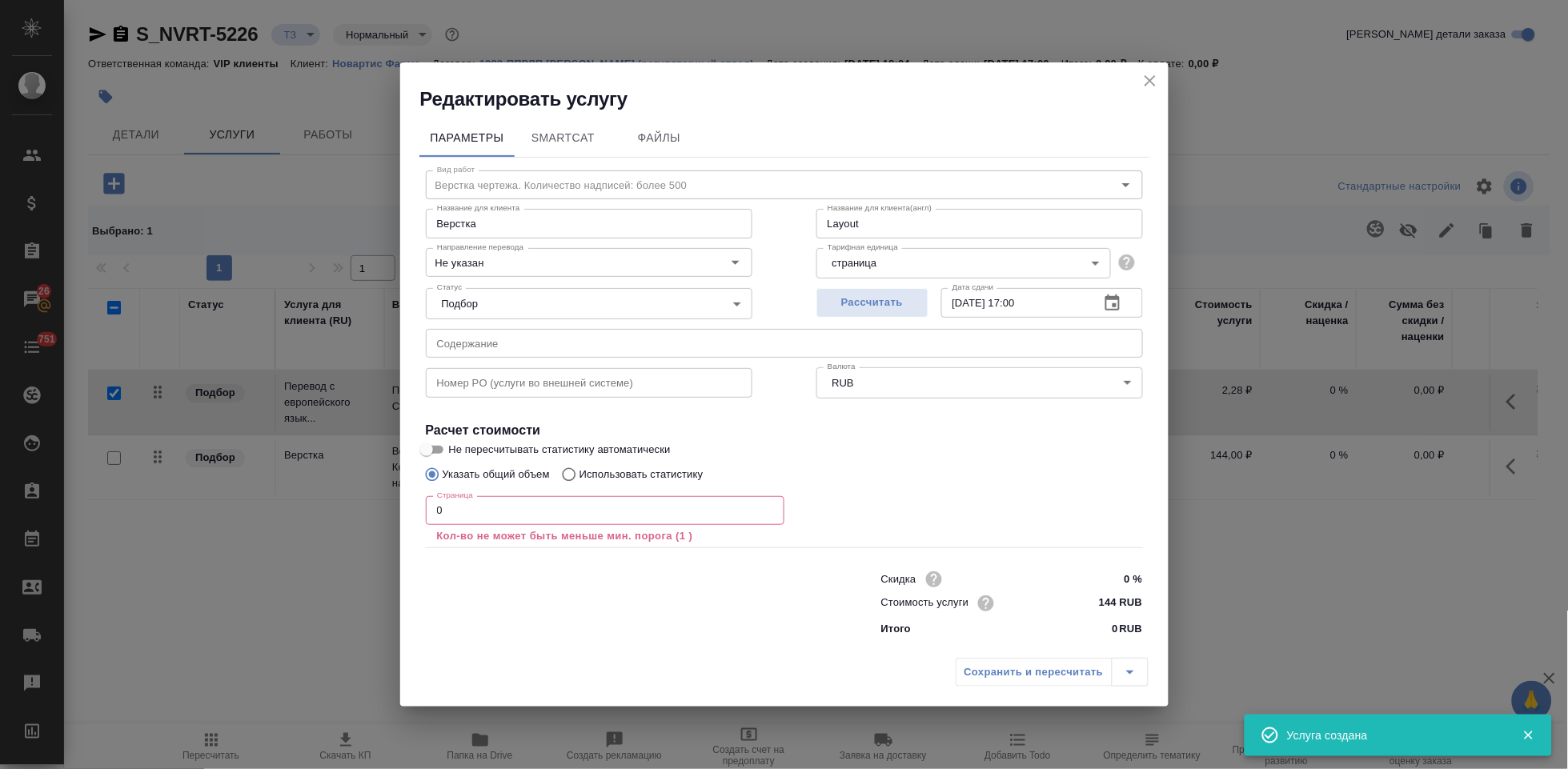
click at [561, 521] on input "0" at bounding box center [605, 510] width 358 height 29
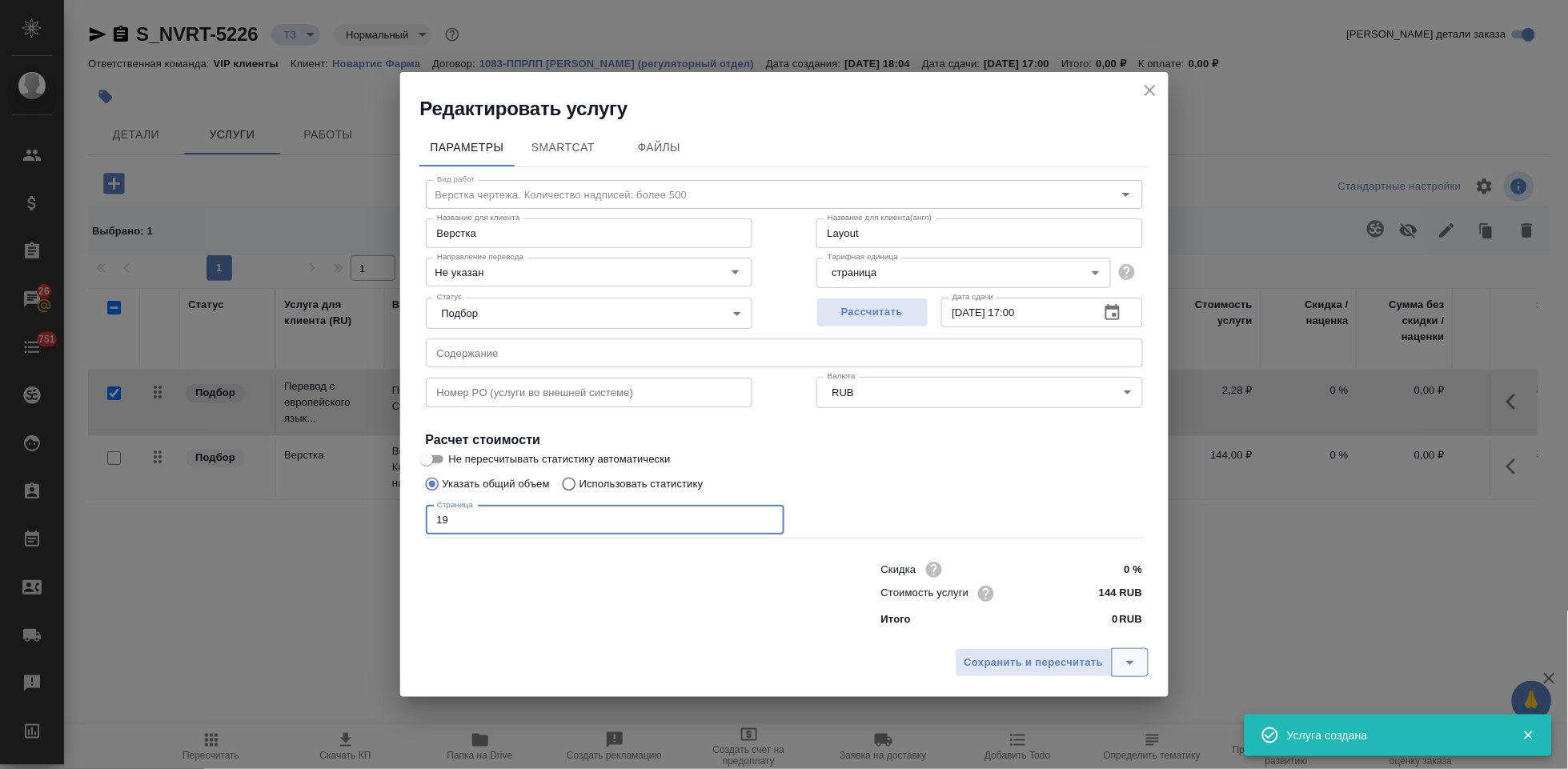
type input "19"
click at [1134, 669] on icon "split button" at bounding box center [1130, 662] width 19 height 19
click at [1056, 637] on li "Сохранить" at bounding box center [1055, 628] width 193 height 26
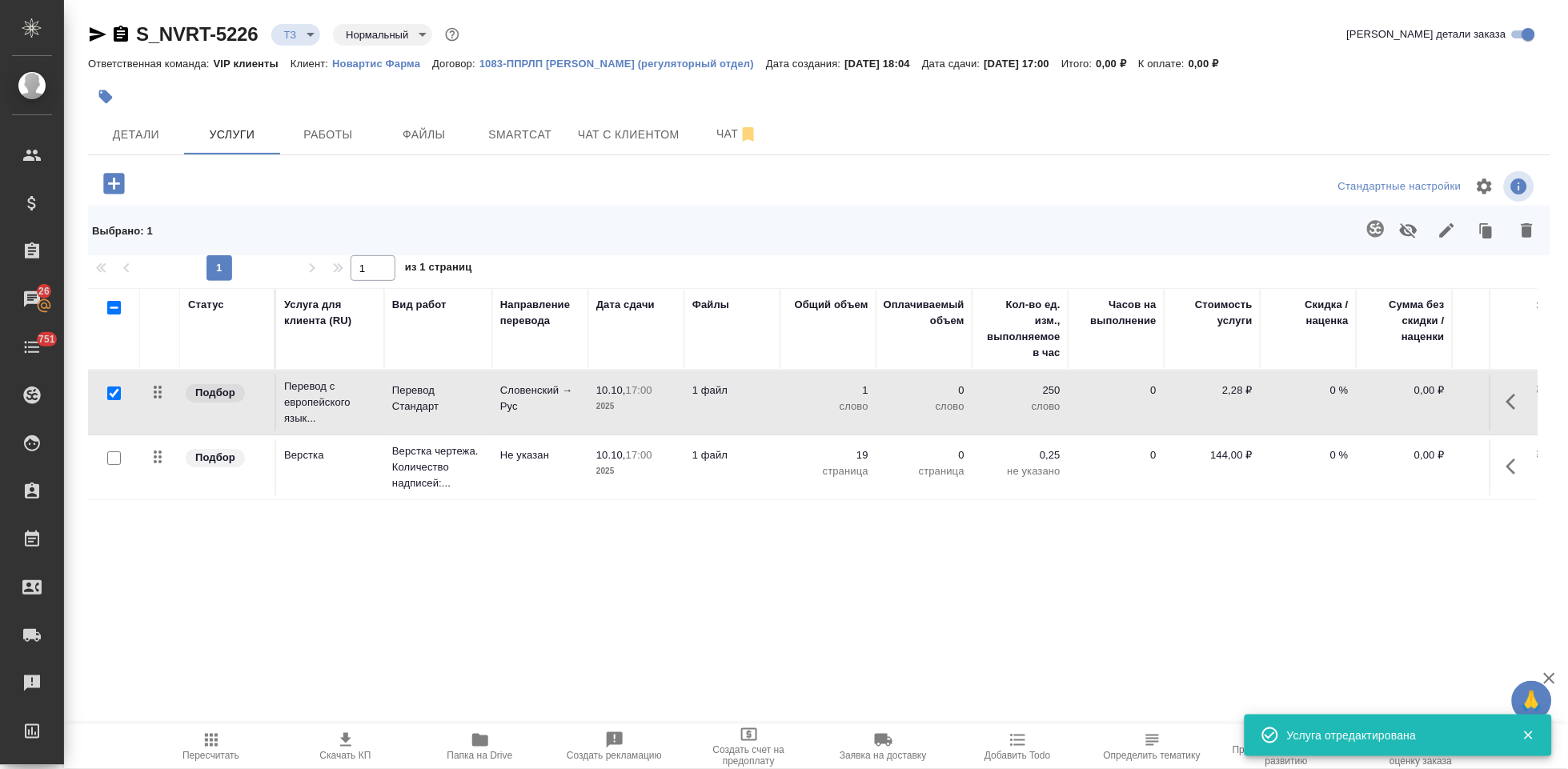
click at [1519, 400] on icon "button" at bounding box center [1515, 401] width 19 height 19
click at [1423, 402] on icon "button" at bounding box center [1425, 401] width 14 height 14
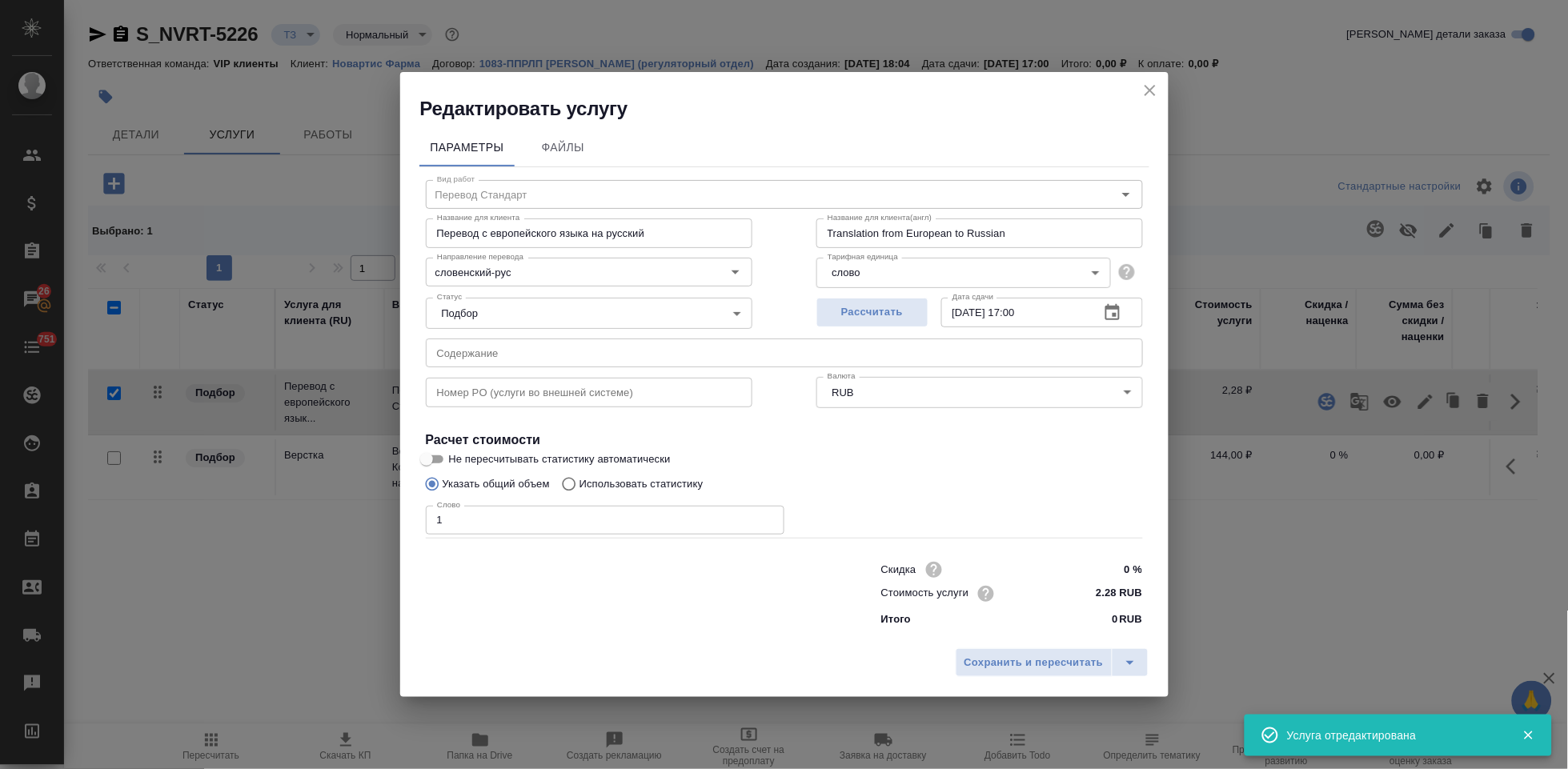
click at [549, 361] on input "text" at bounding box center [784, 353] width 717 height 29
paste input "Перевод_Uperio fcg (line extension)_3.2.R.2"
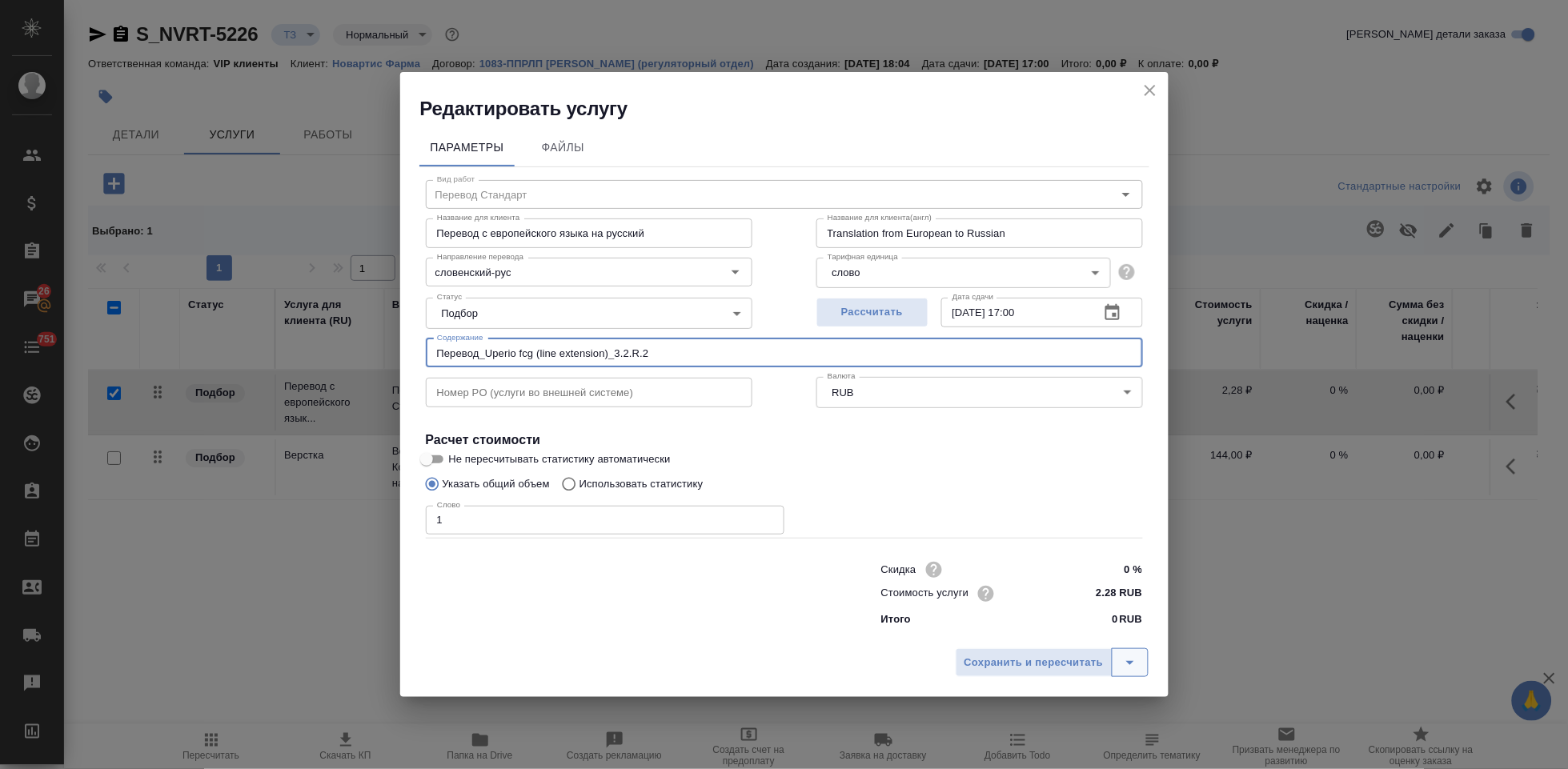
type input "Перевод_Uperio fcg (line extension)_3.2.R.2"
click at [1133, 660] on icon "split button" at bounding box center [1130, 662] width 19 height 19
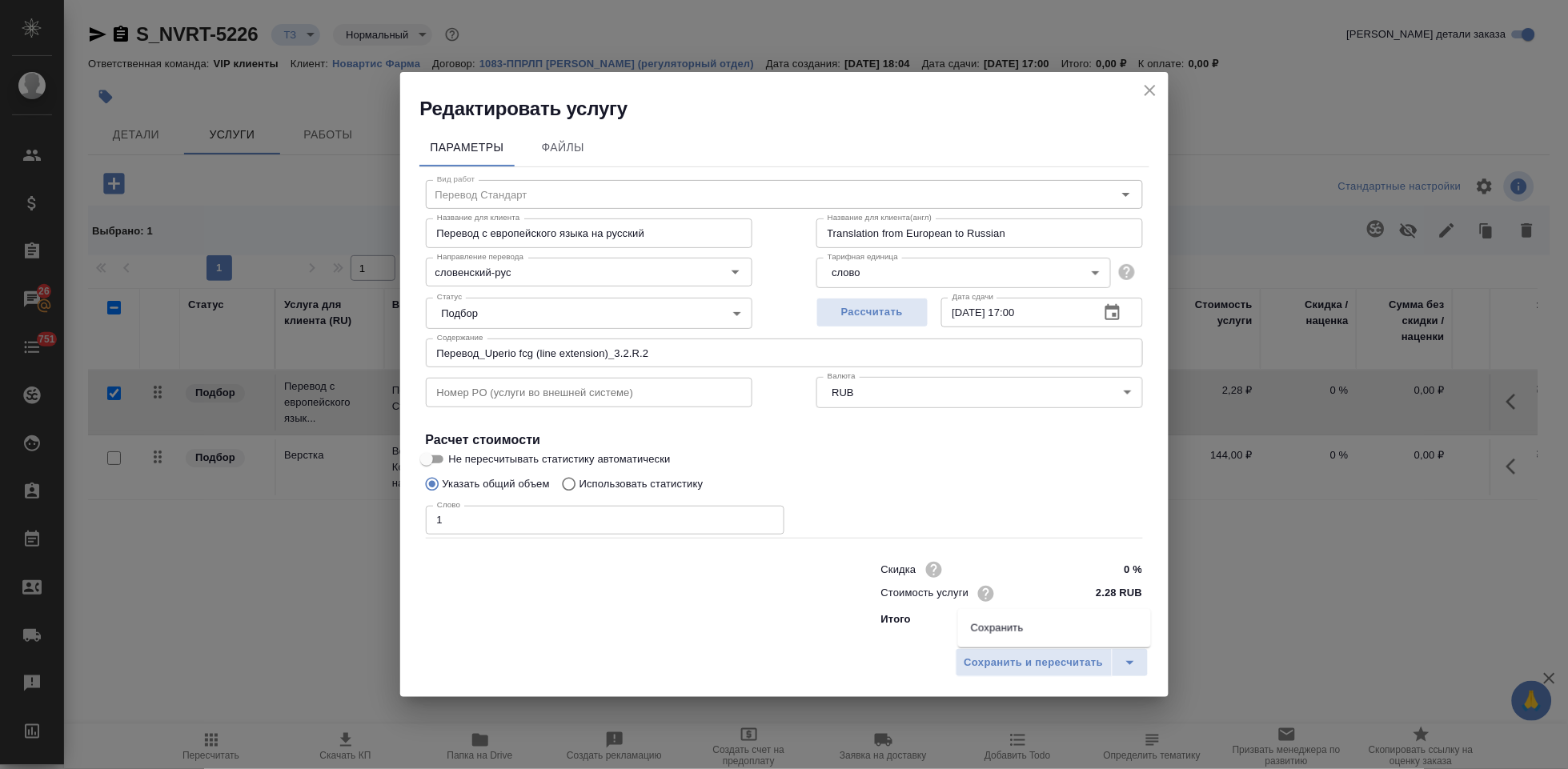
click at [1060, 634] on li "Сохранить" at bounding box center [1055, 628] width 193 height 26
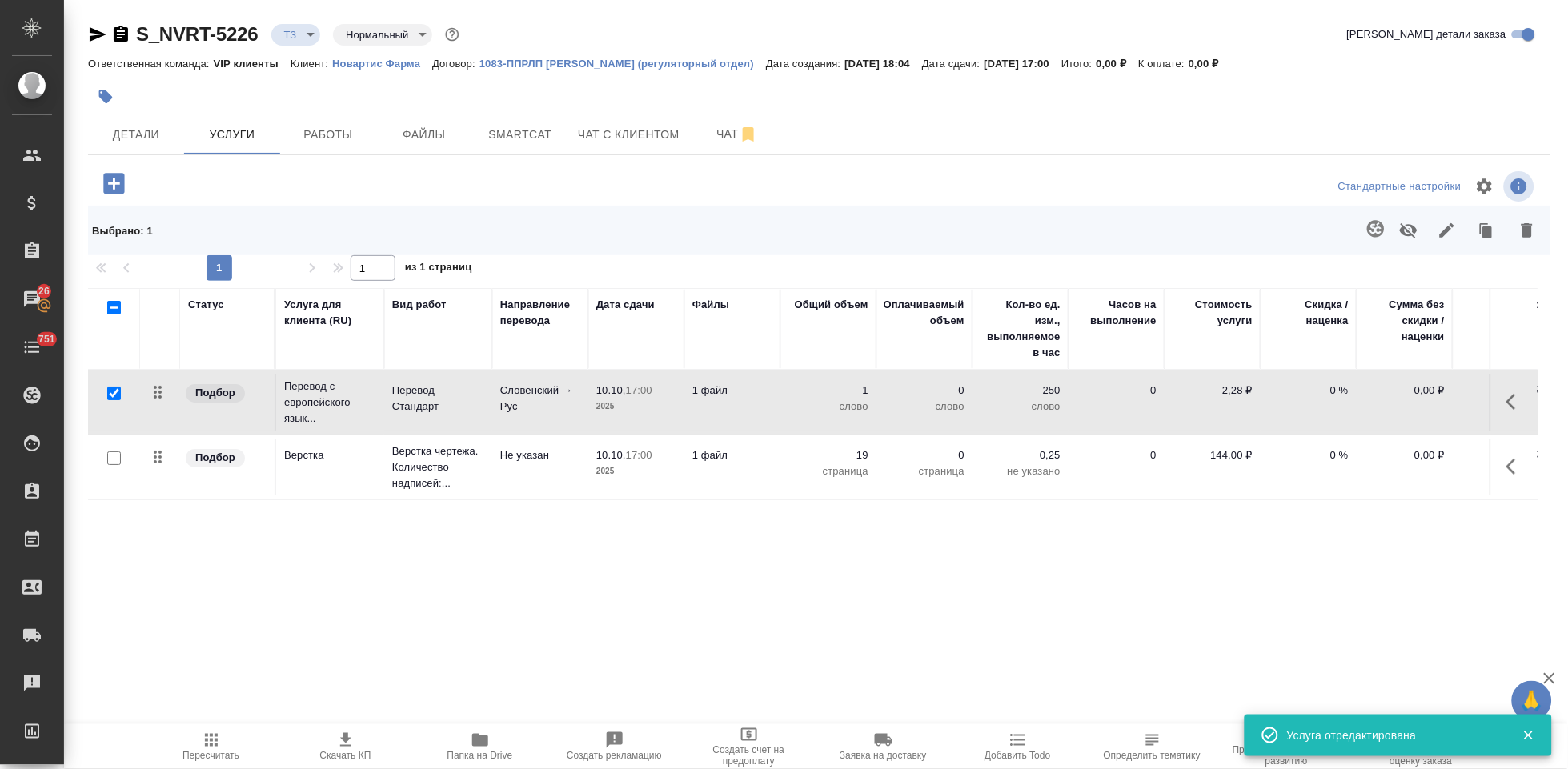
click at [1513, 465] on icon "button" at bounding box center [1515, 466] width 19 height 19
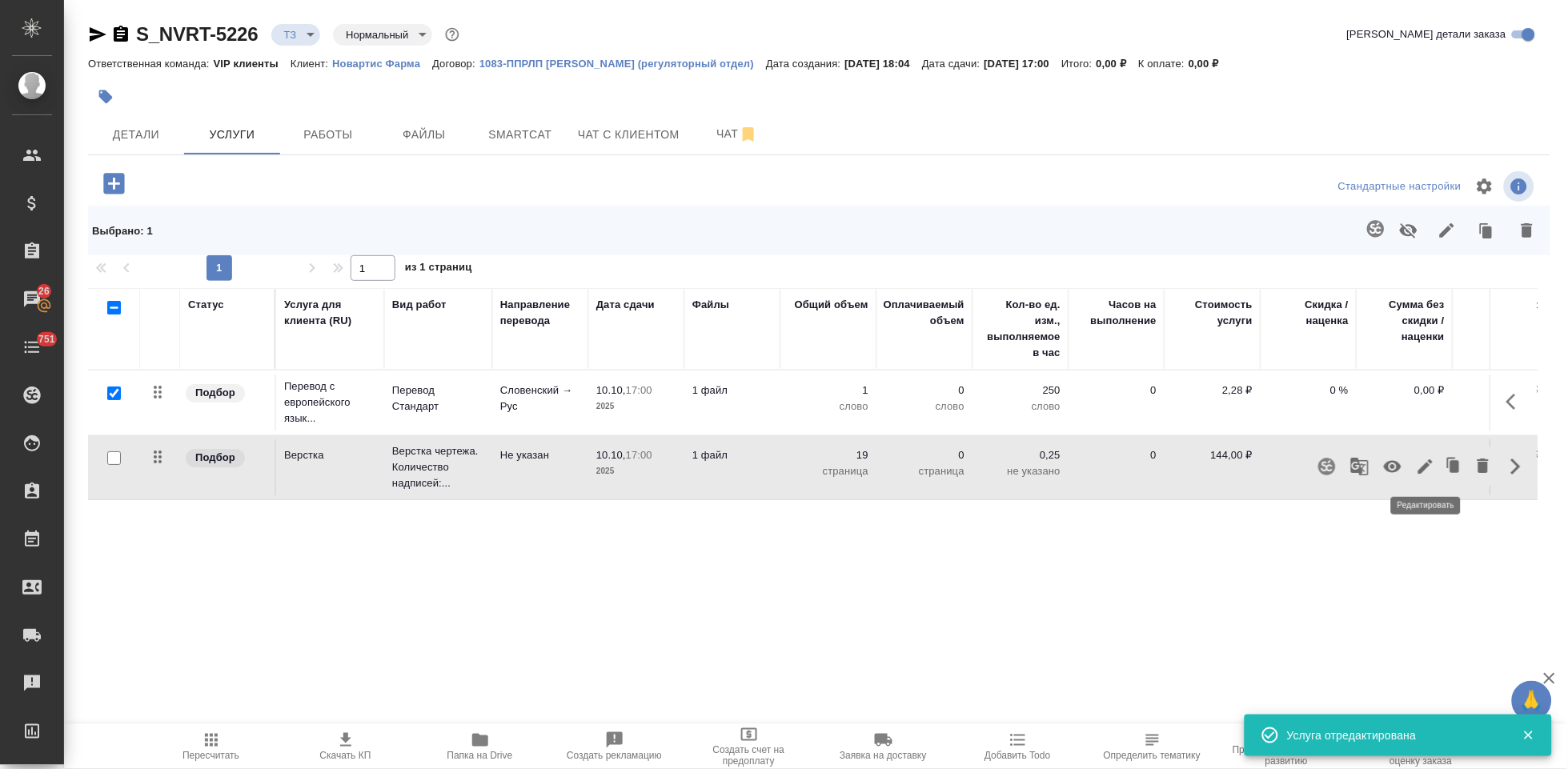
click at [1425, 465] on icon "button" at bounding box center [1425, 466] width 14 height 14
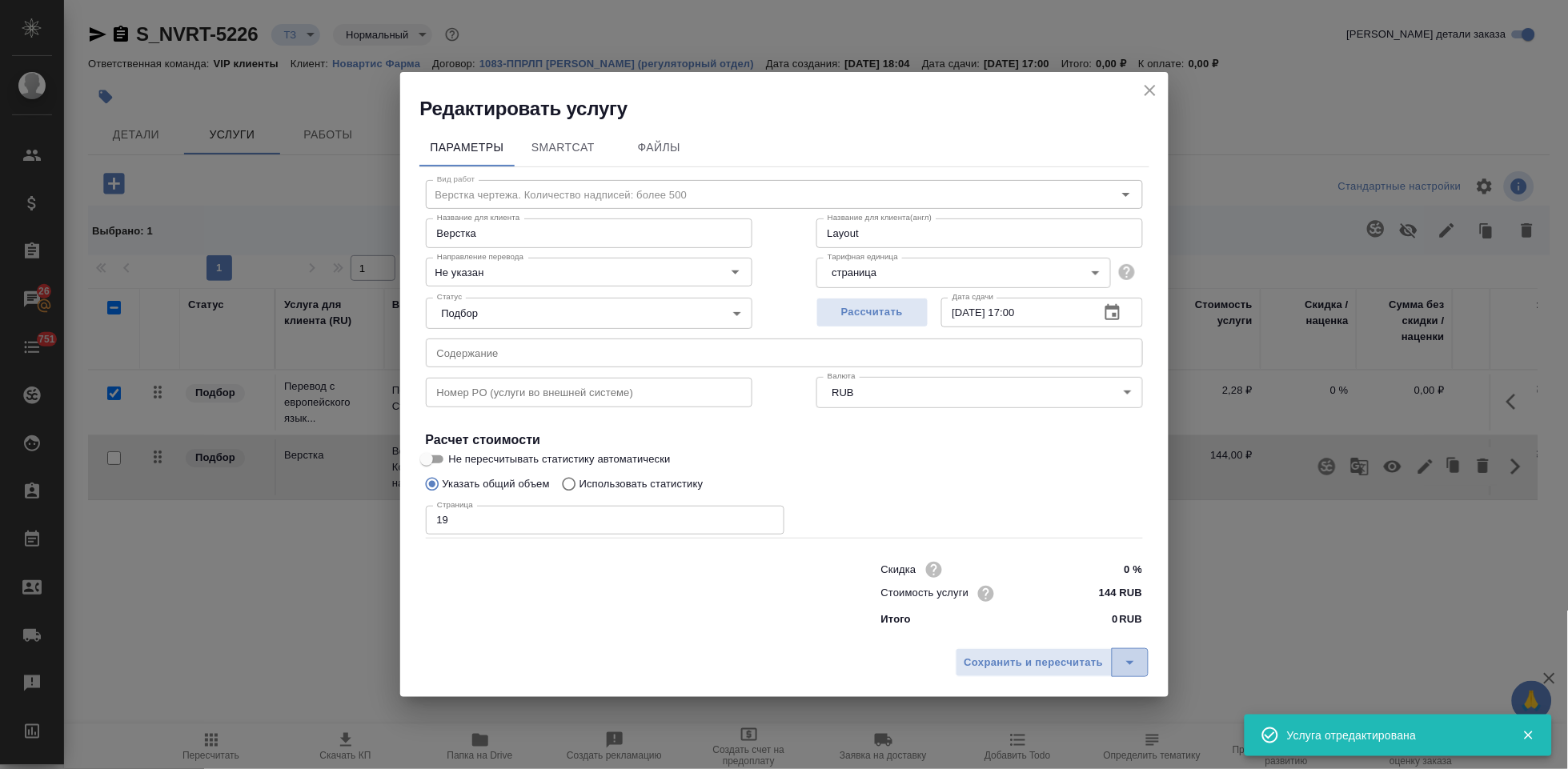
click at [1134, 663] on icon "split button" at bounding box center [1130, 662] width 19 height 19
click at [1032, 637] on li "Сохранить" at bounding box center [1055, 628] width 193 height 26
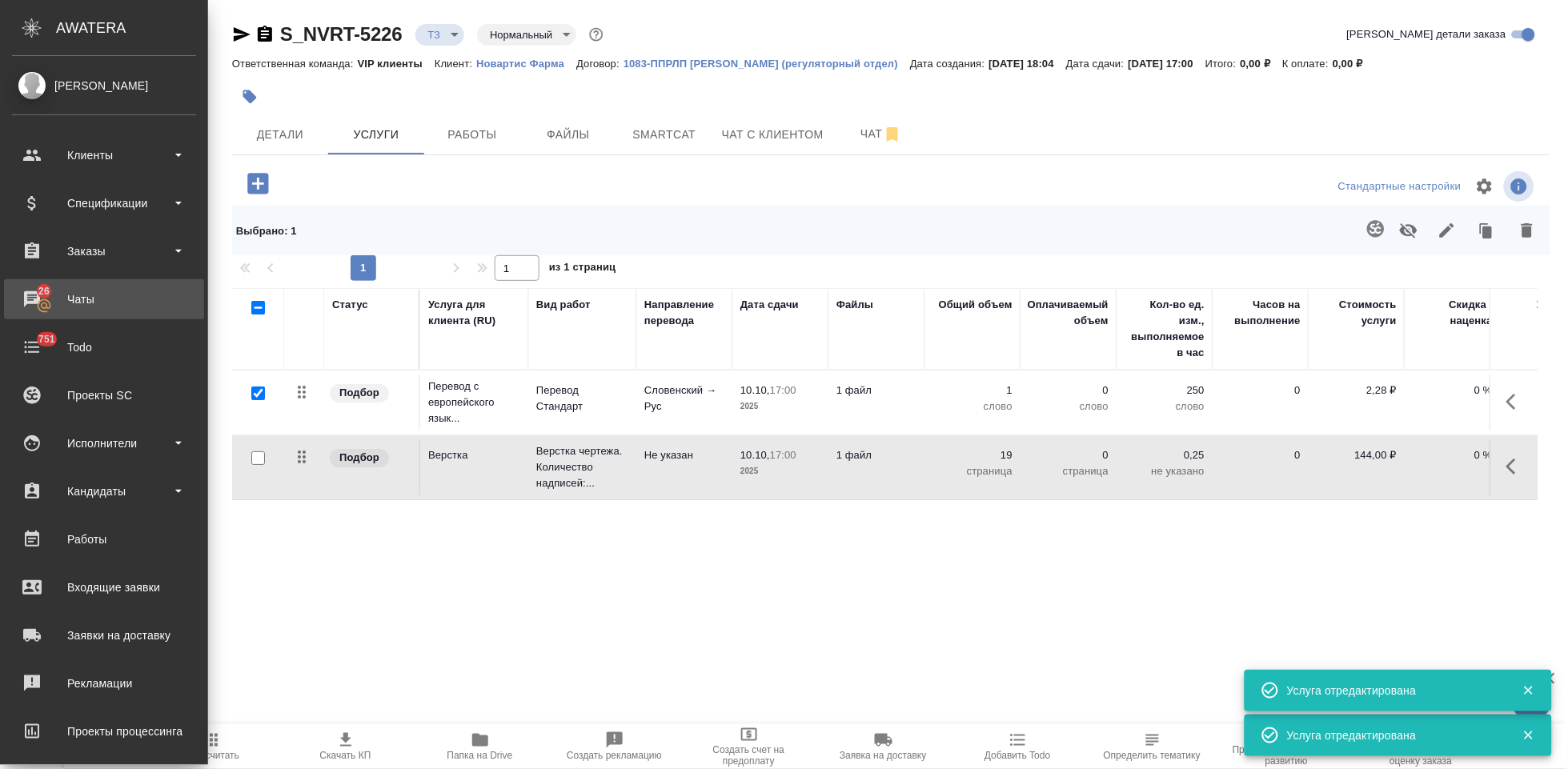
click at [61, 297] on div "Чаты" at bounding box center [103, 299] width 184 height 24
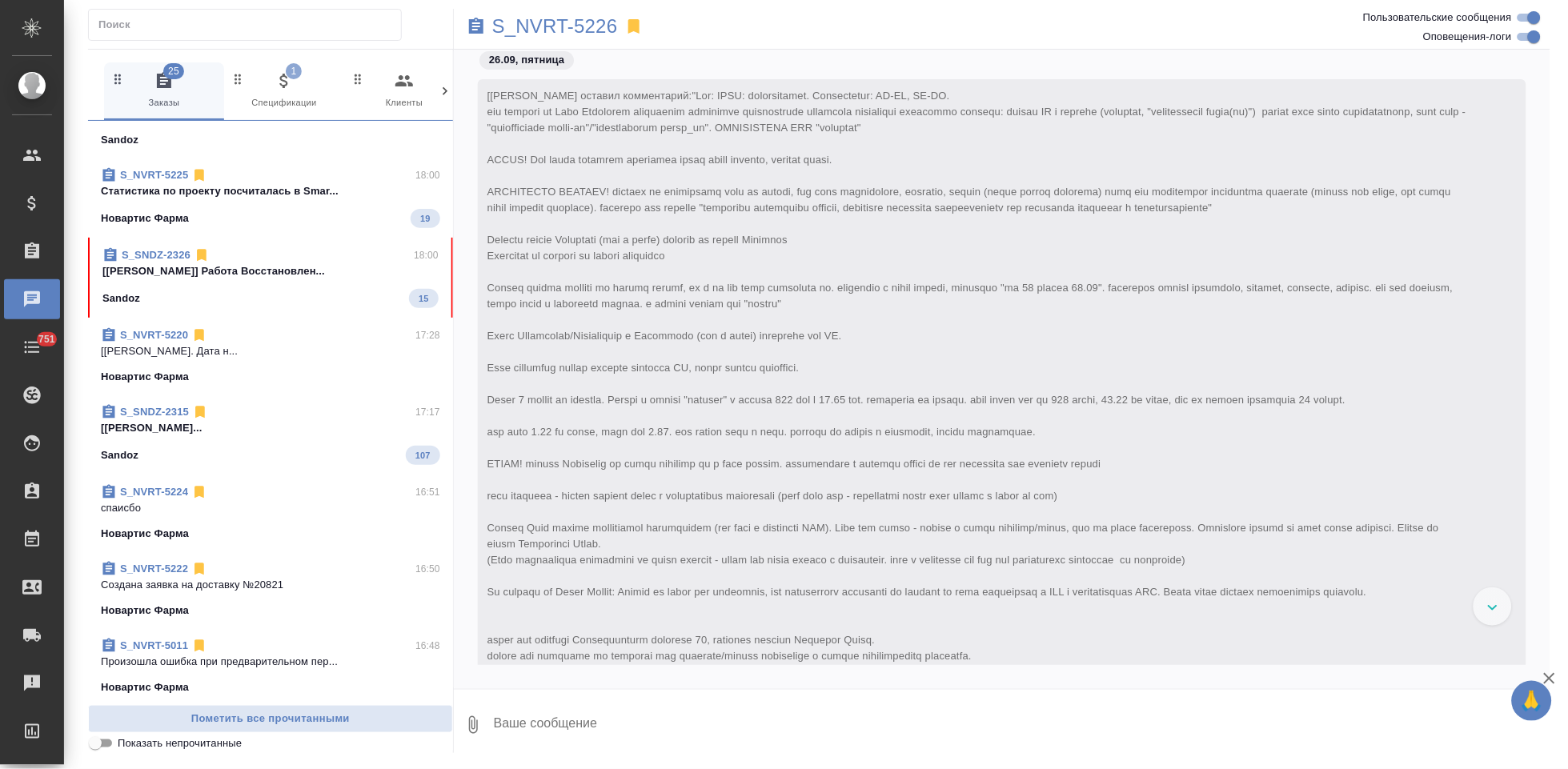
scroll to position [313, 0]
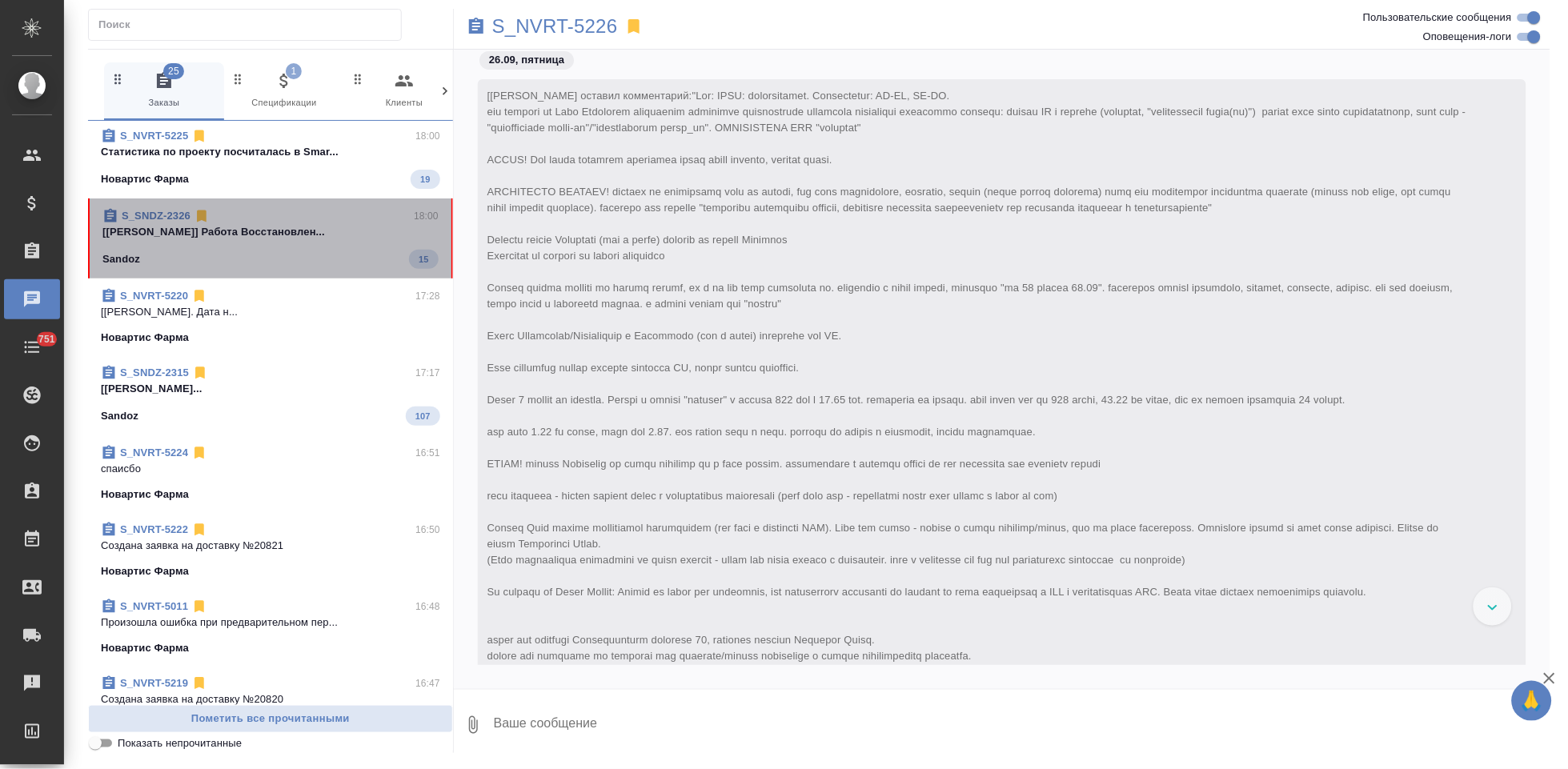
click at [280, 252] on div "Sandoz 15" at bounding box center [270, 259] width 336 height 19
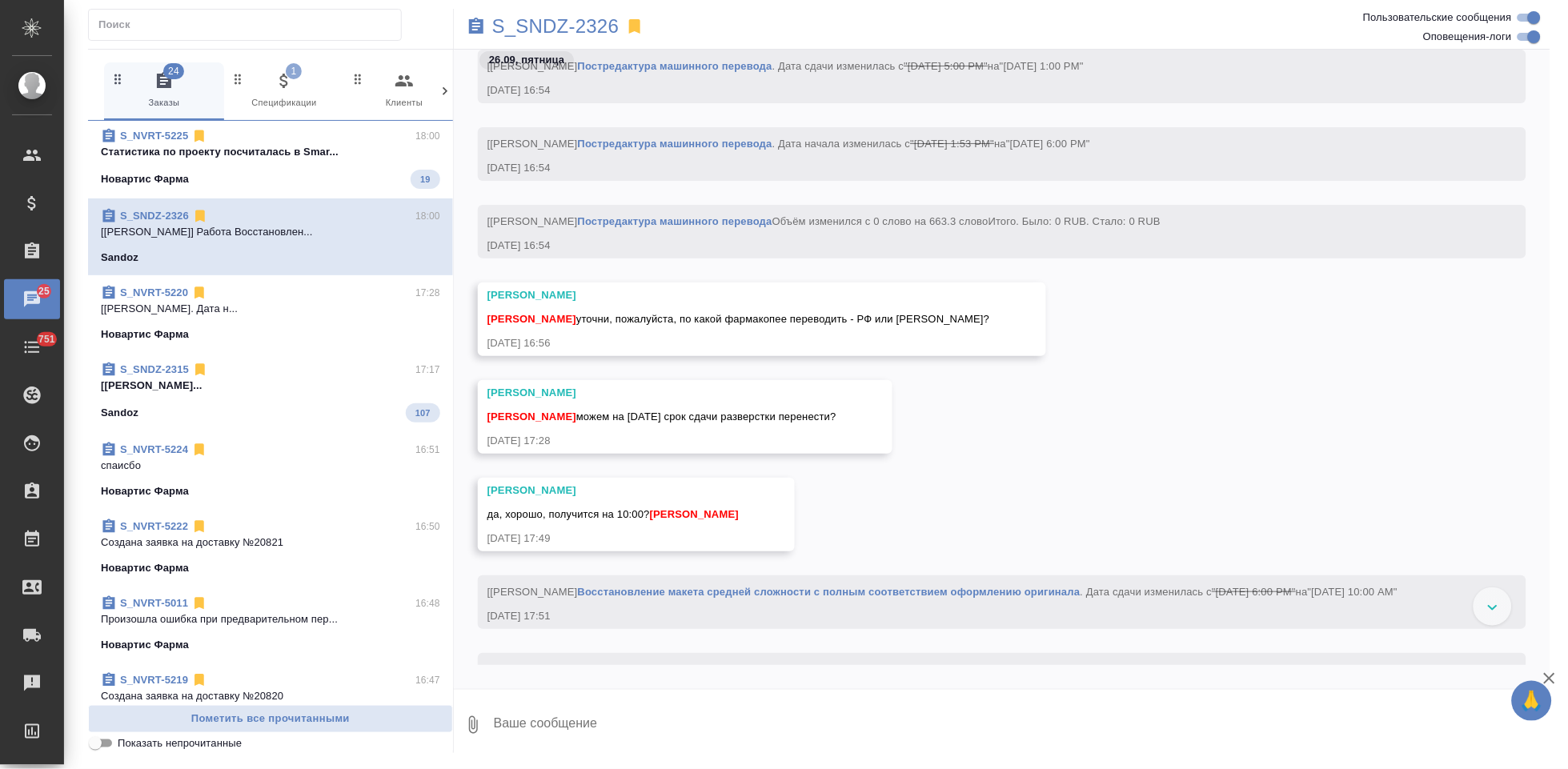
scroll to position [19728, 0]
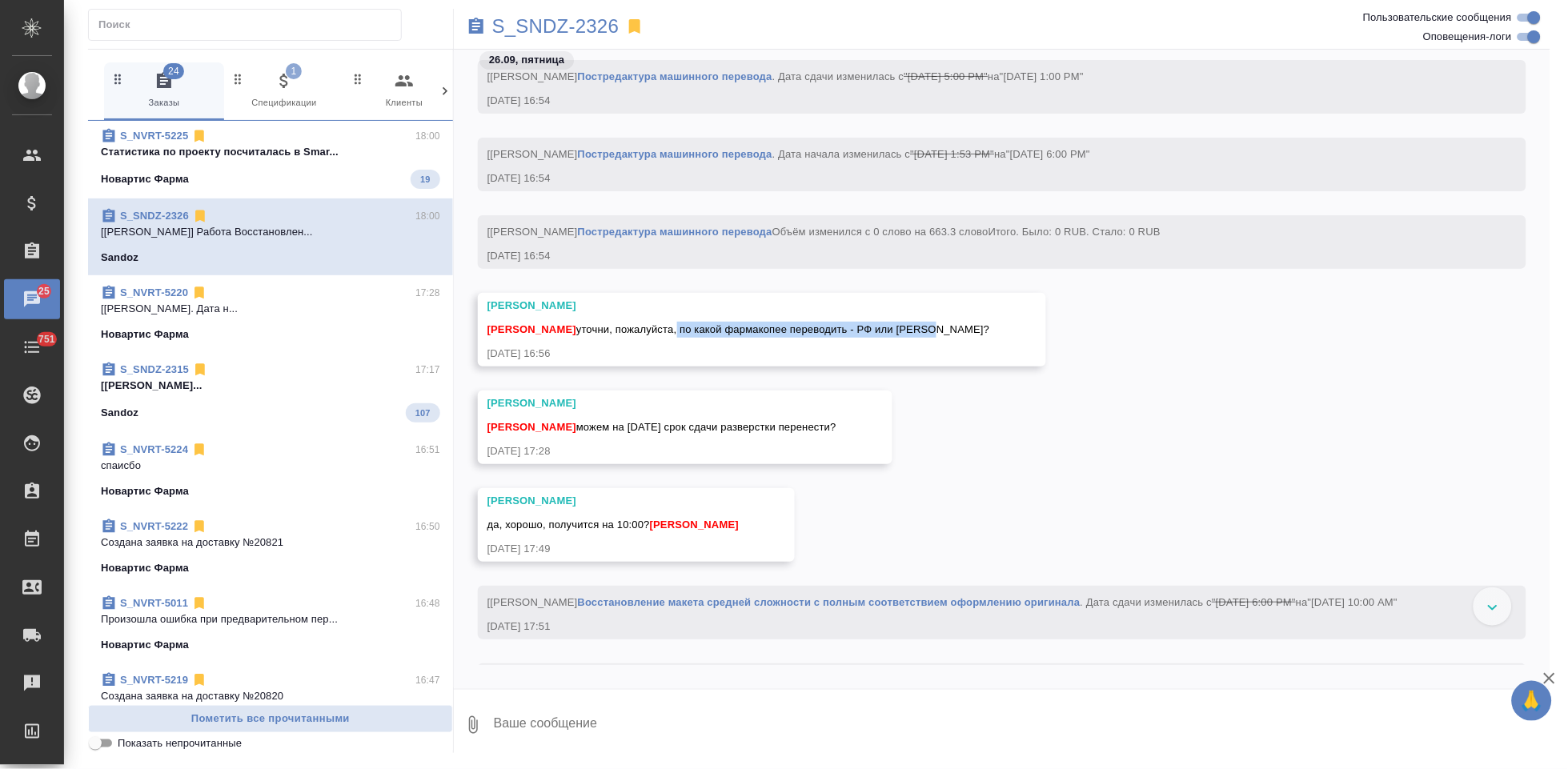
drag, startPoint x: 931, startPoint y: 343, endPoint x: 672, endPoint y: 343, distance: 259.0
click at [672, 343] on div "Горшкова Валентина Кабаргина Анна уточни, пожалуйста, по какой фармакопее перев…" at bounding box center [762, 330] width 568 height 74
copy span ", по какой фармакопее переводить - РФ или ЕАЭС?"
click at [596, 718] on textarea at bounding box center [1021, 725] width 1058 height 55
type textarea "спрашиваю"
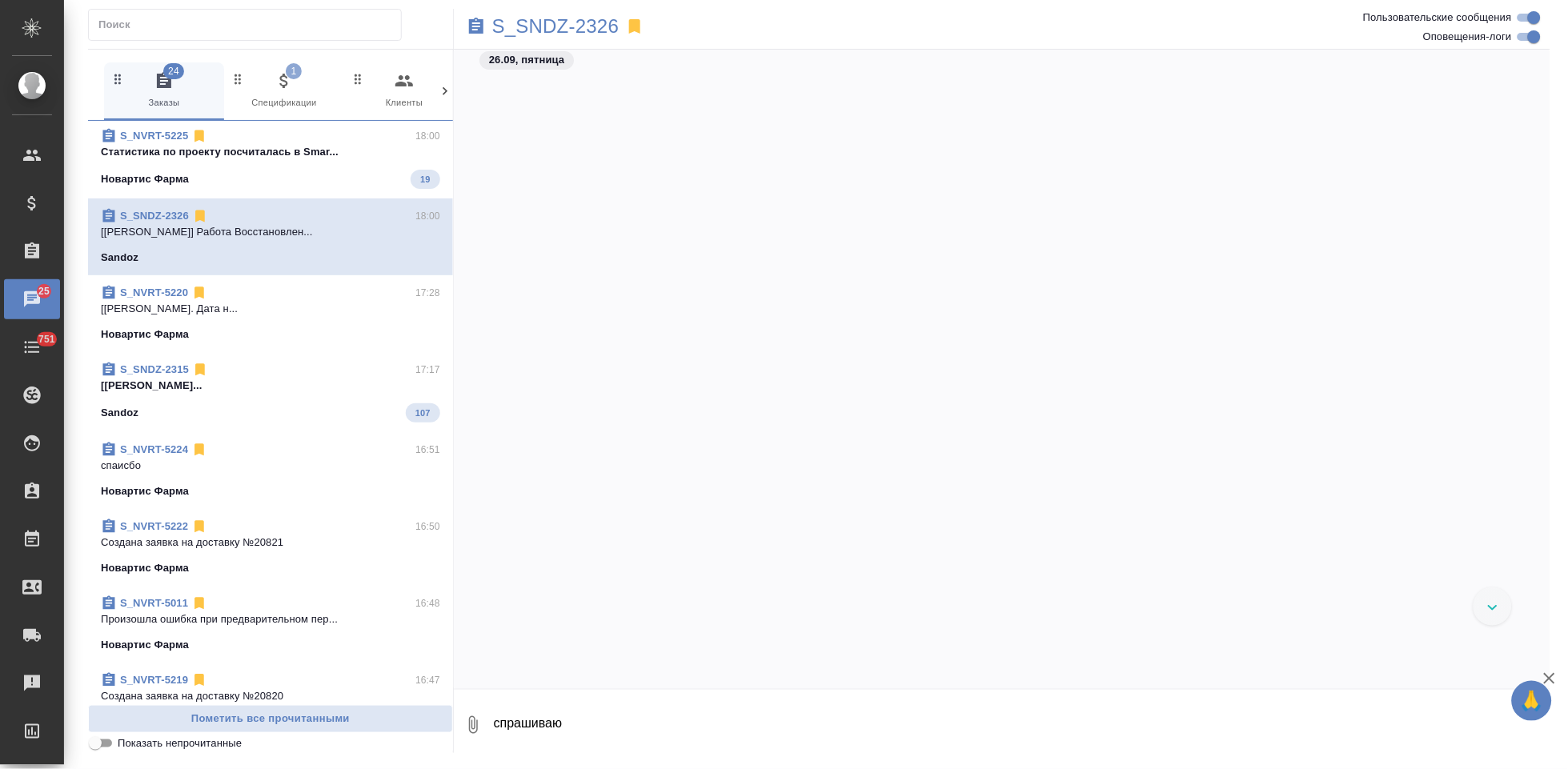
scroll to position [20162, 0]
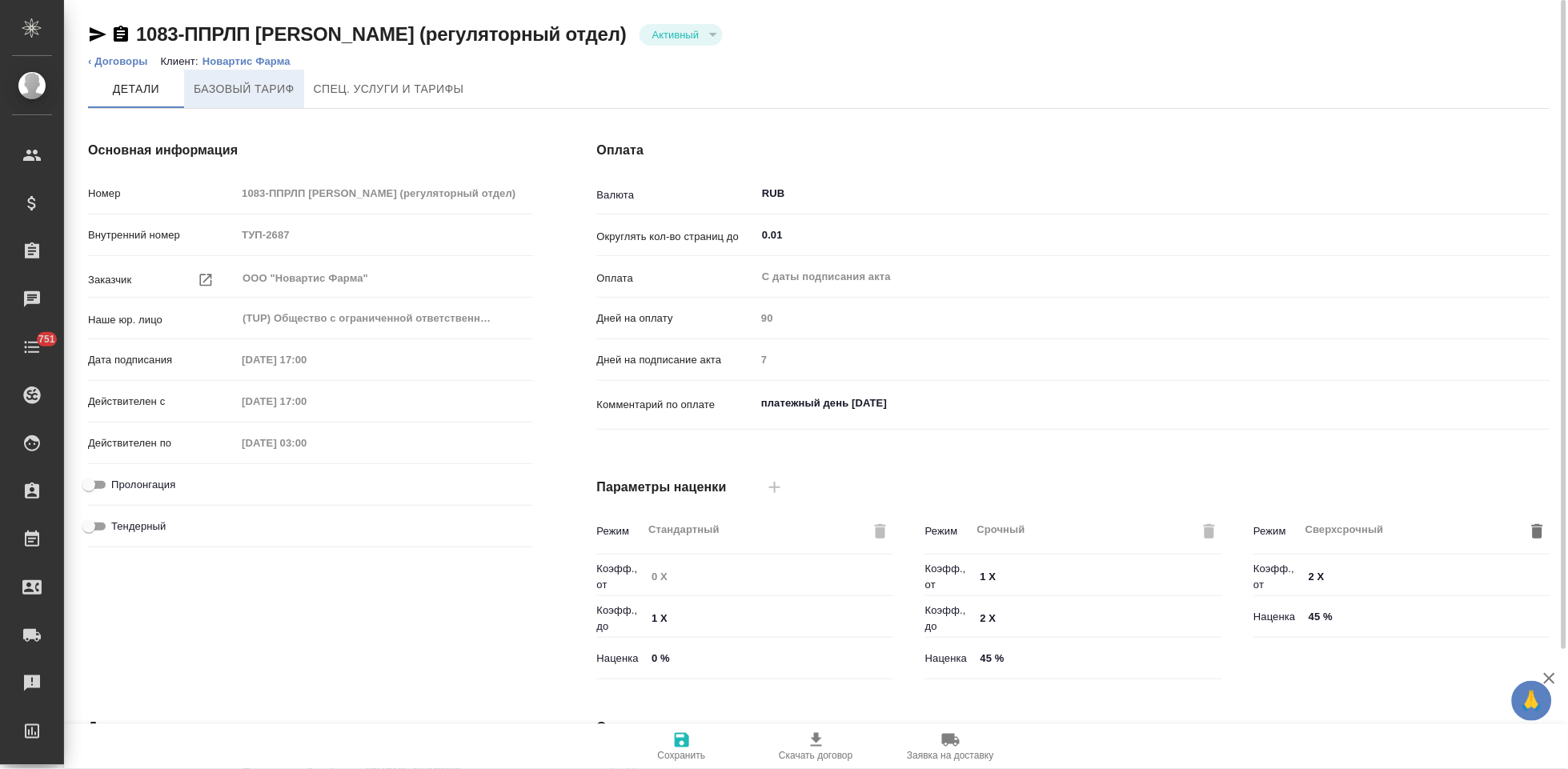
click at [266, 94] on span "Базовый тариф" at bounding box center [244, 89] width 101 height 20
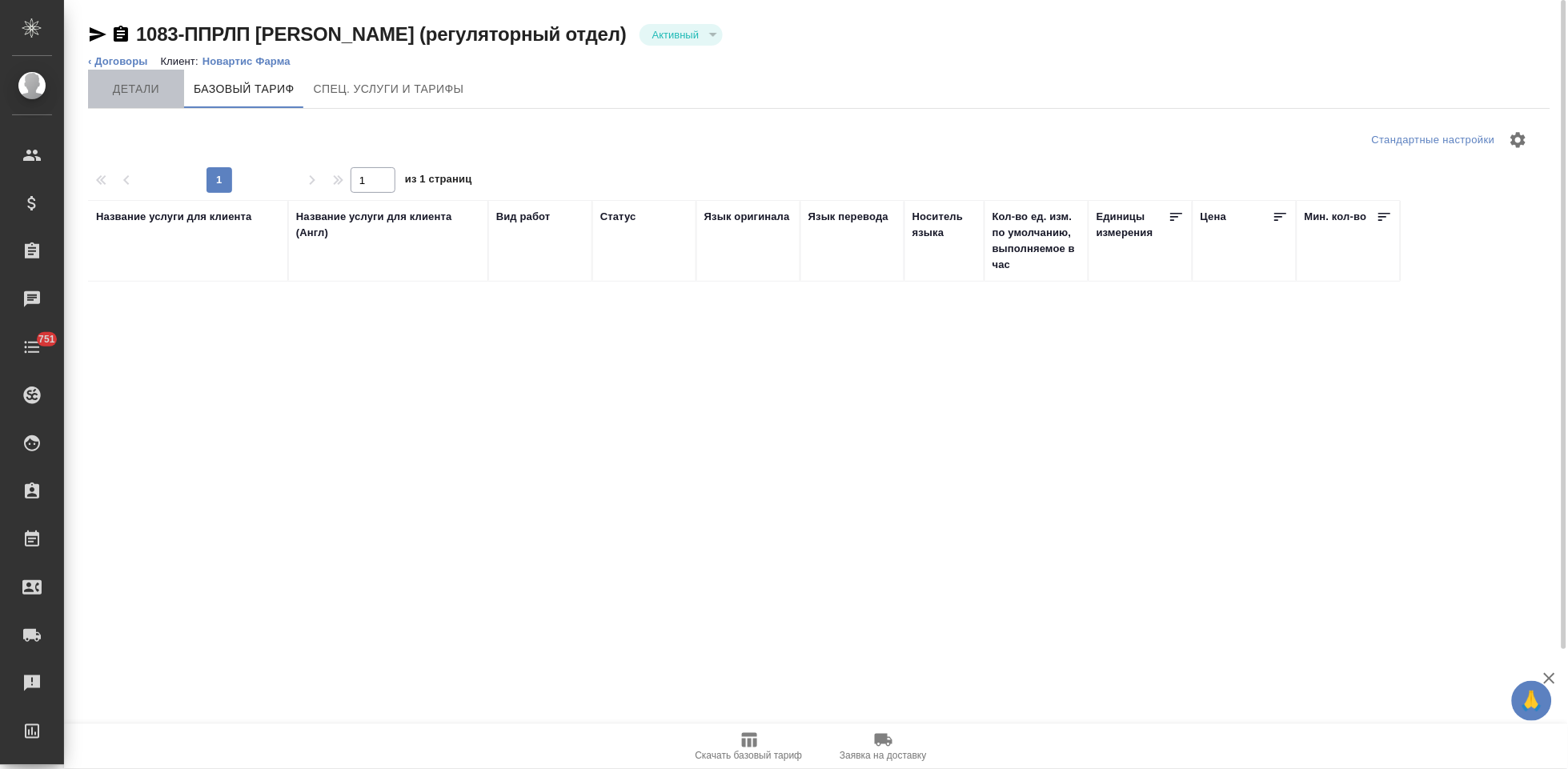
click at [140, 98] on button "Детали" at bounding box center [136, 89] width 96 height 39
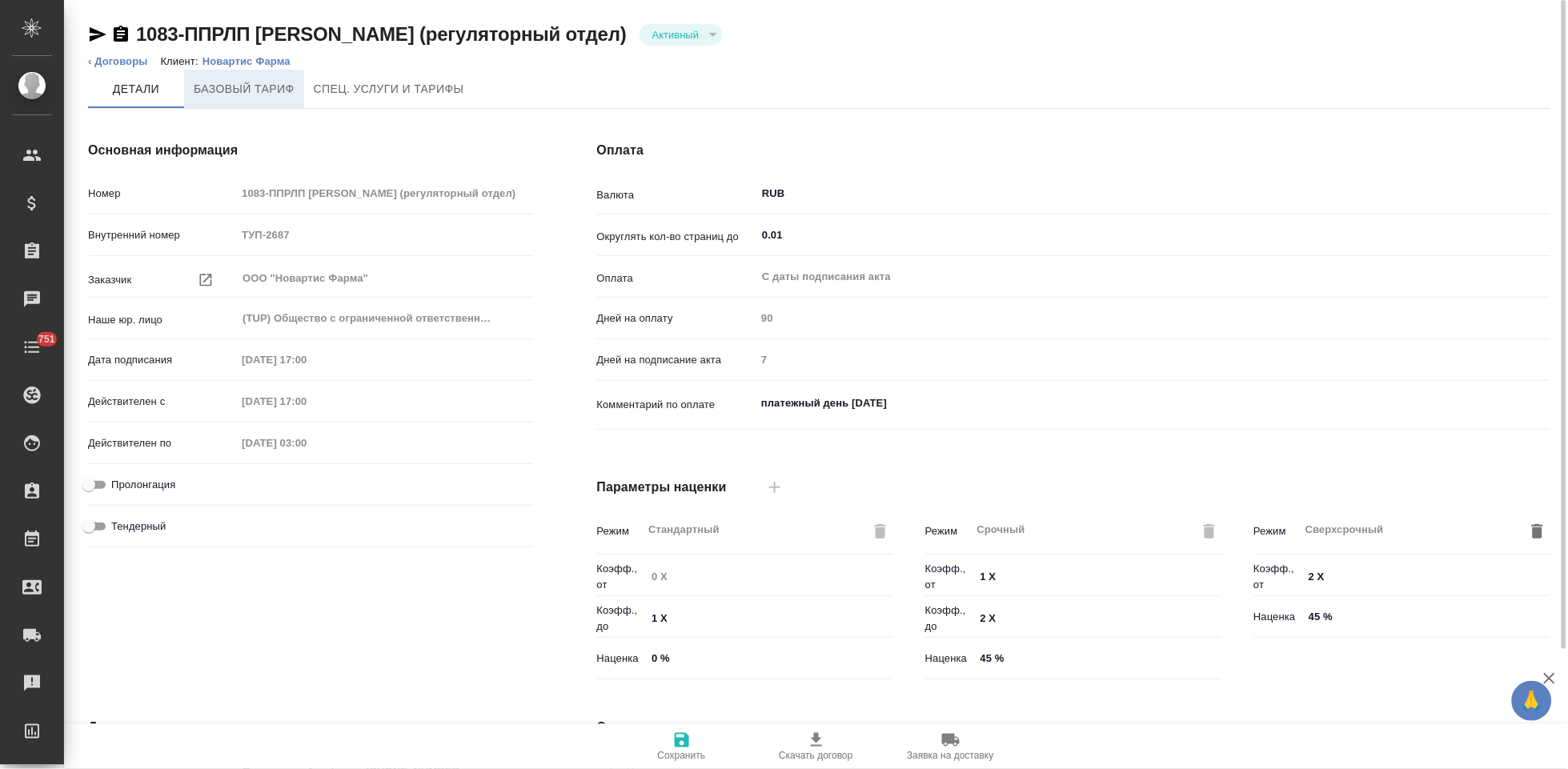
click at [242, 98] on button "Базовый тариф" at bounding box center [243, 89] width 120 height 39
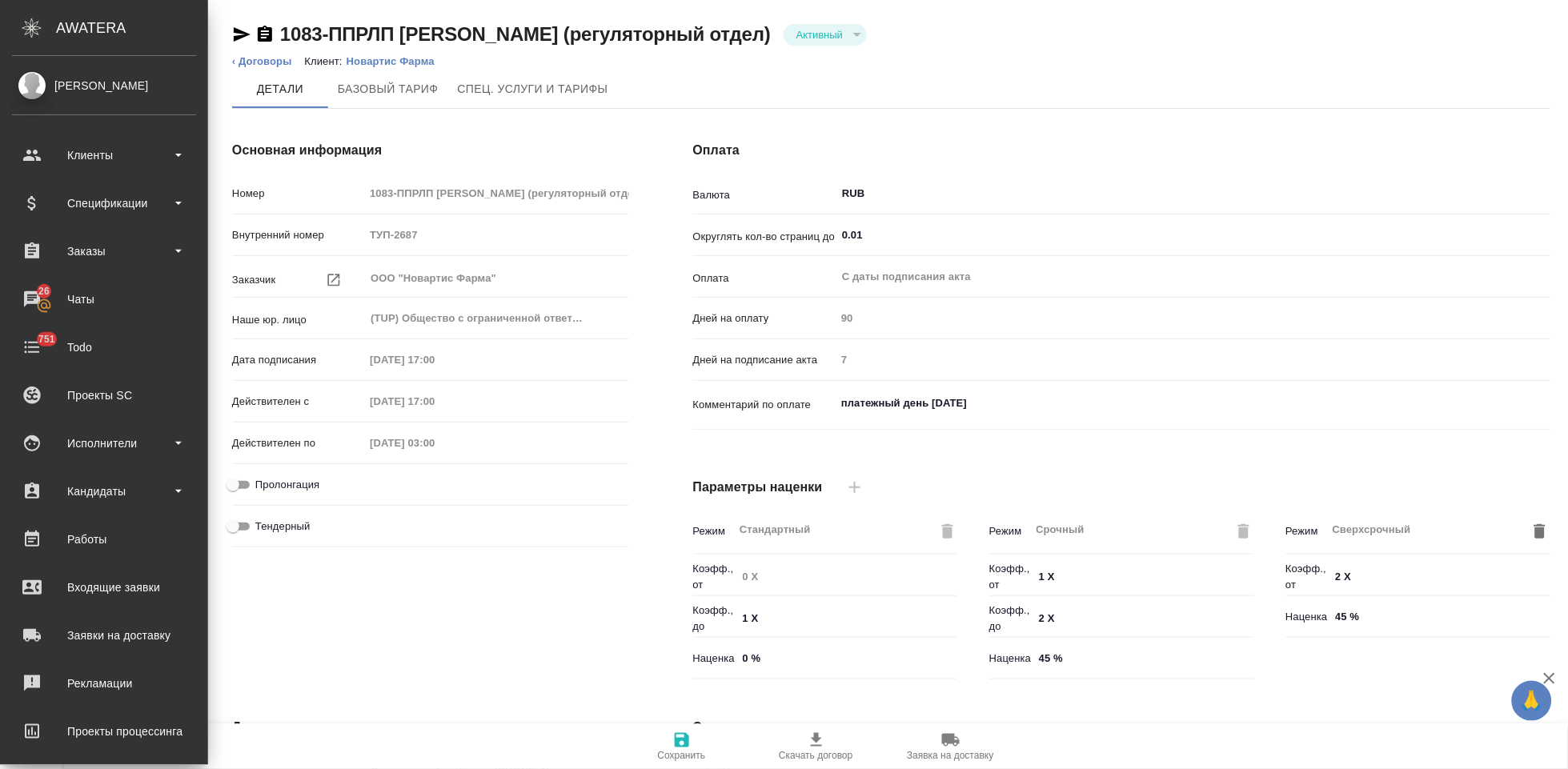
type textarea "x"
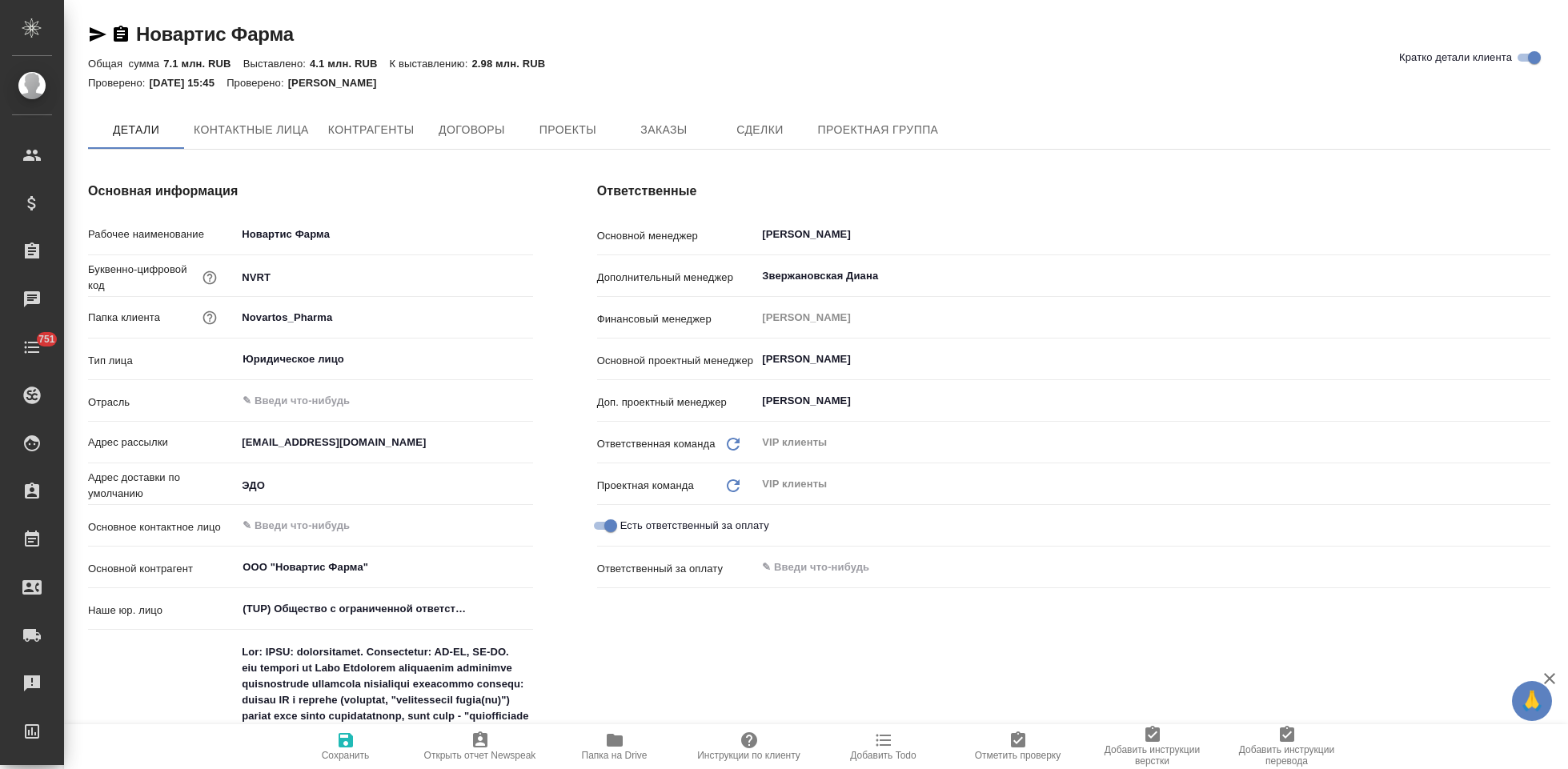
type textarea "x"
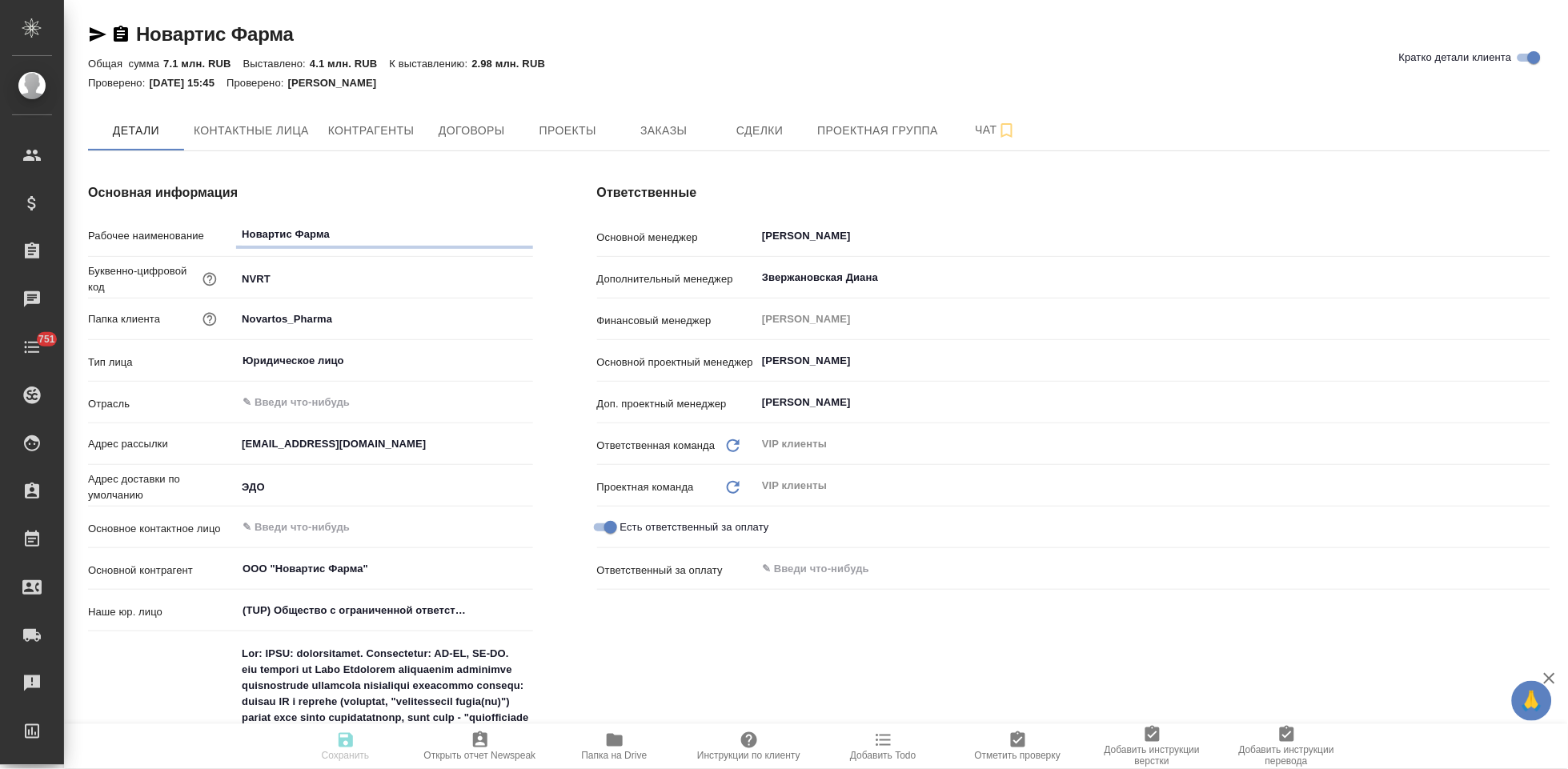
type textarea "x"
click at [555, 135] on span "Проекты" at bounding box center [568, 131] width 77 height 20
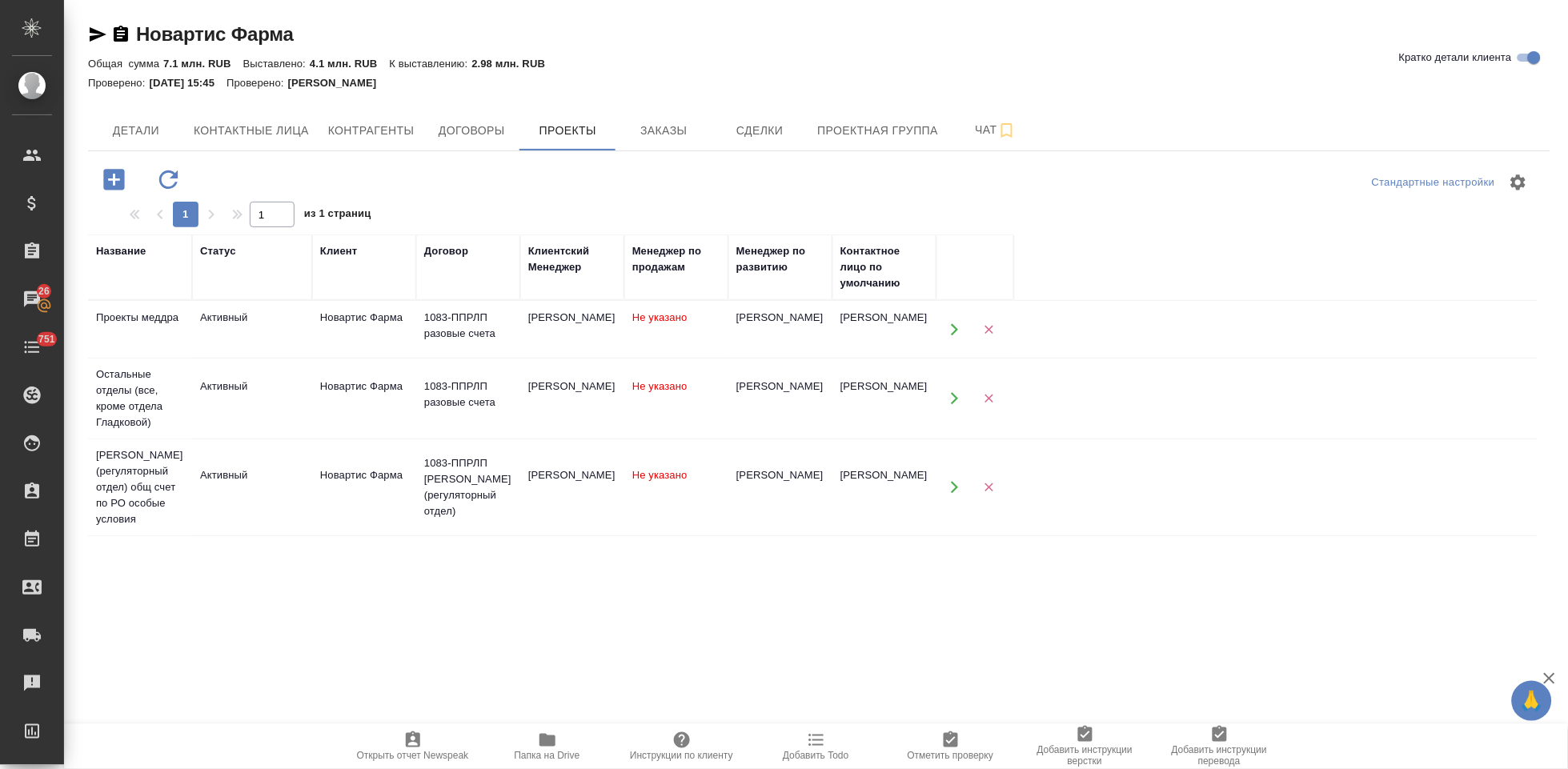
click at [946, 487] on button "button" at bounding box center [954, 487] width 33 height 33
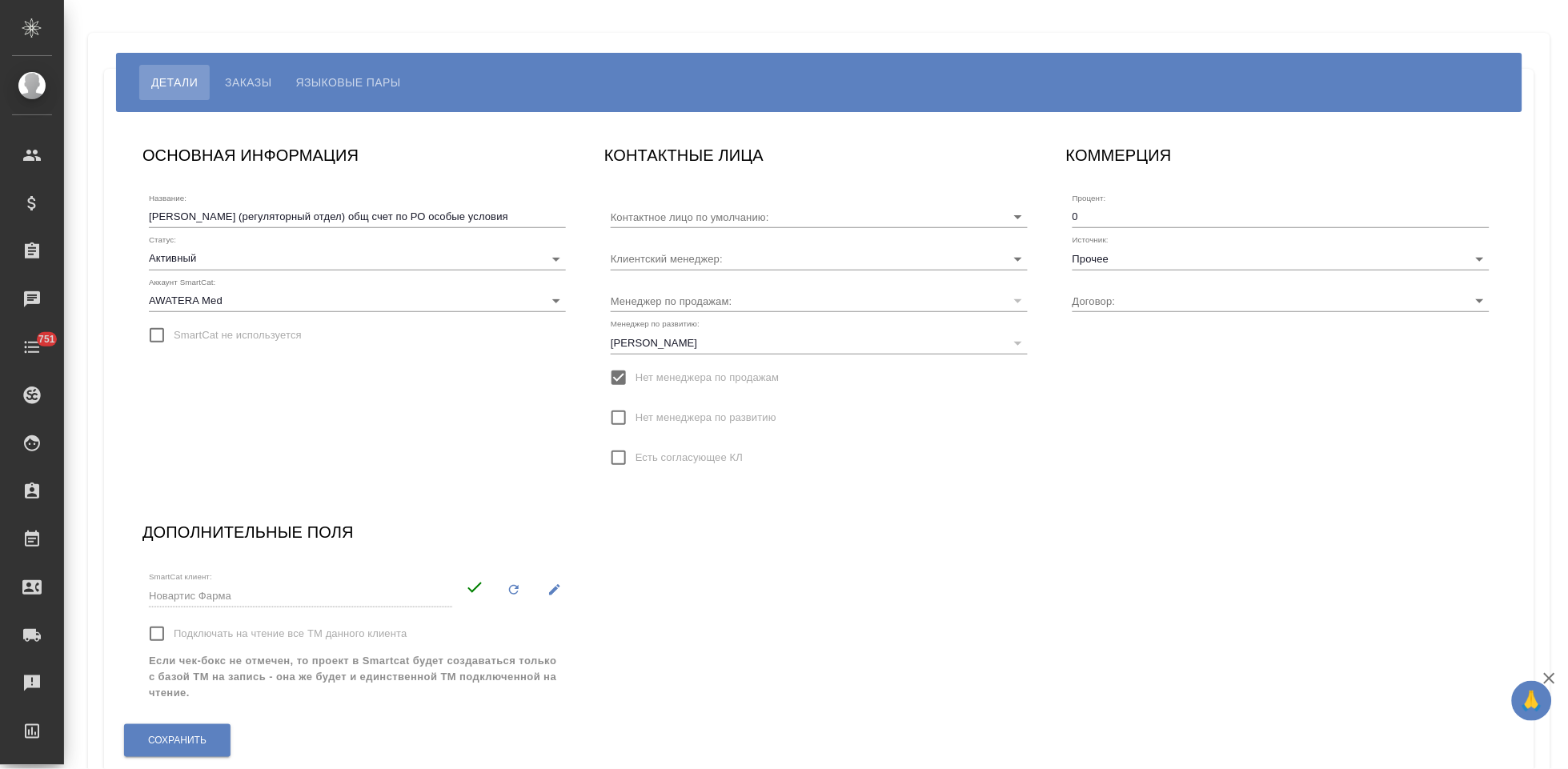
type input "1083-ППРЛП [PERSON_NAME] (регуляторный отдел)"
type input "[PERSON_NAME]"
click at [340, 83] on span "Языковые пары" at bounding box center [348, 82] width 105 height 19
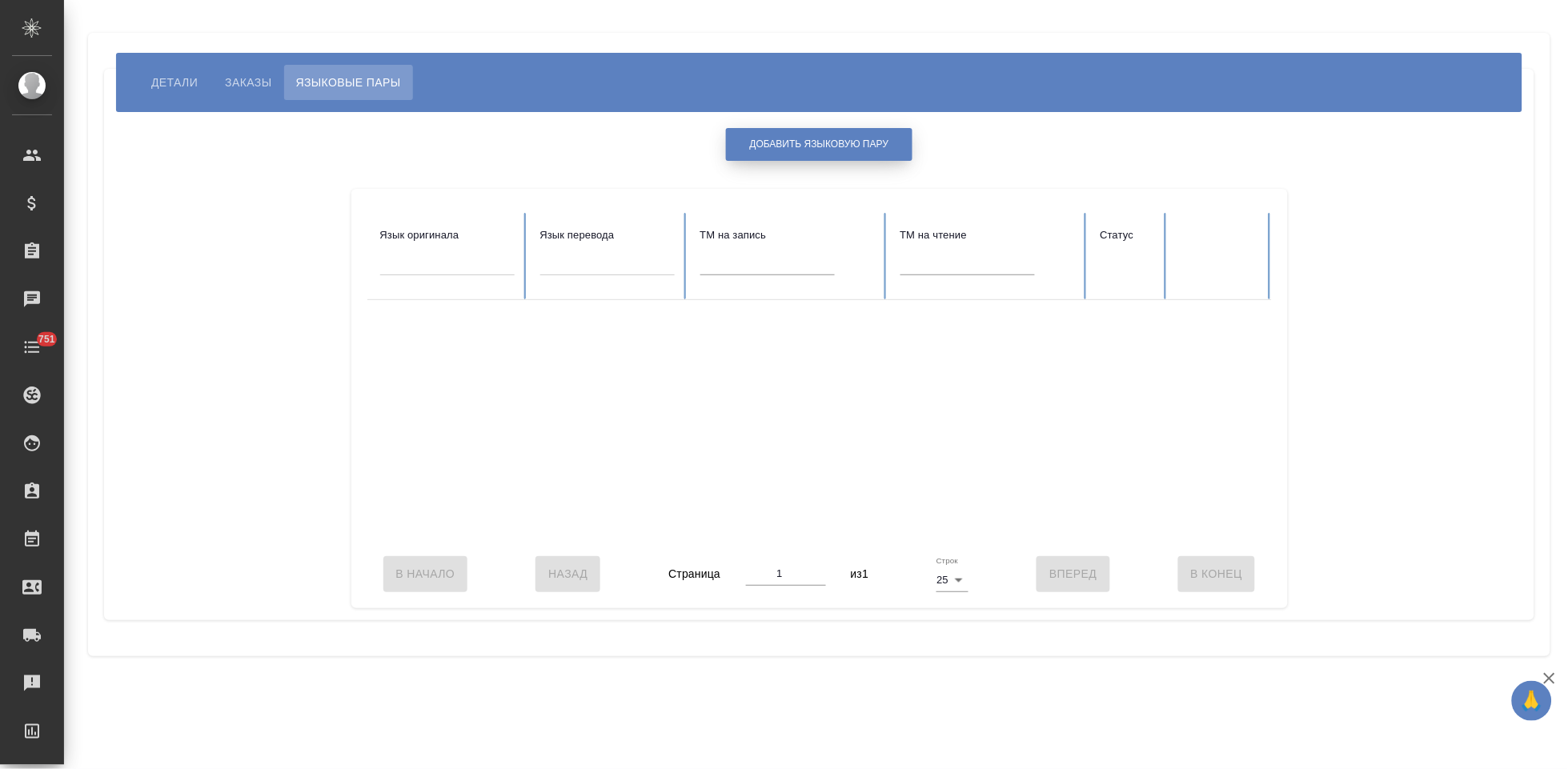
click at [810, 146] on span "Добавить языковую пару" at bounding box center [820, 144] width 139 height 13
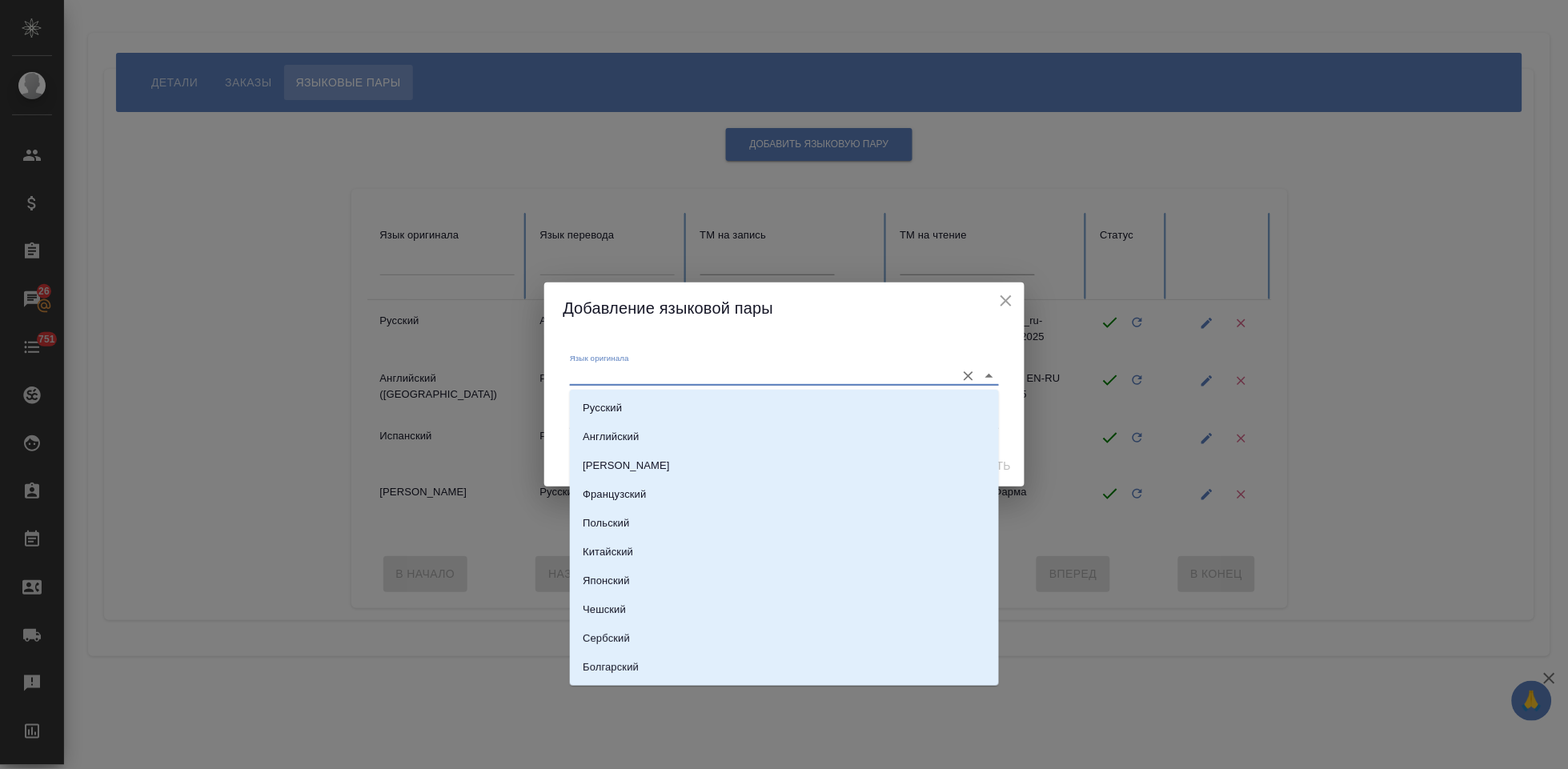
click at [636, 366] on input "Язык оригинала" at bounding box center [758, 375] width 378 height 19
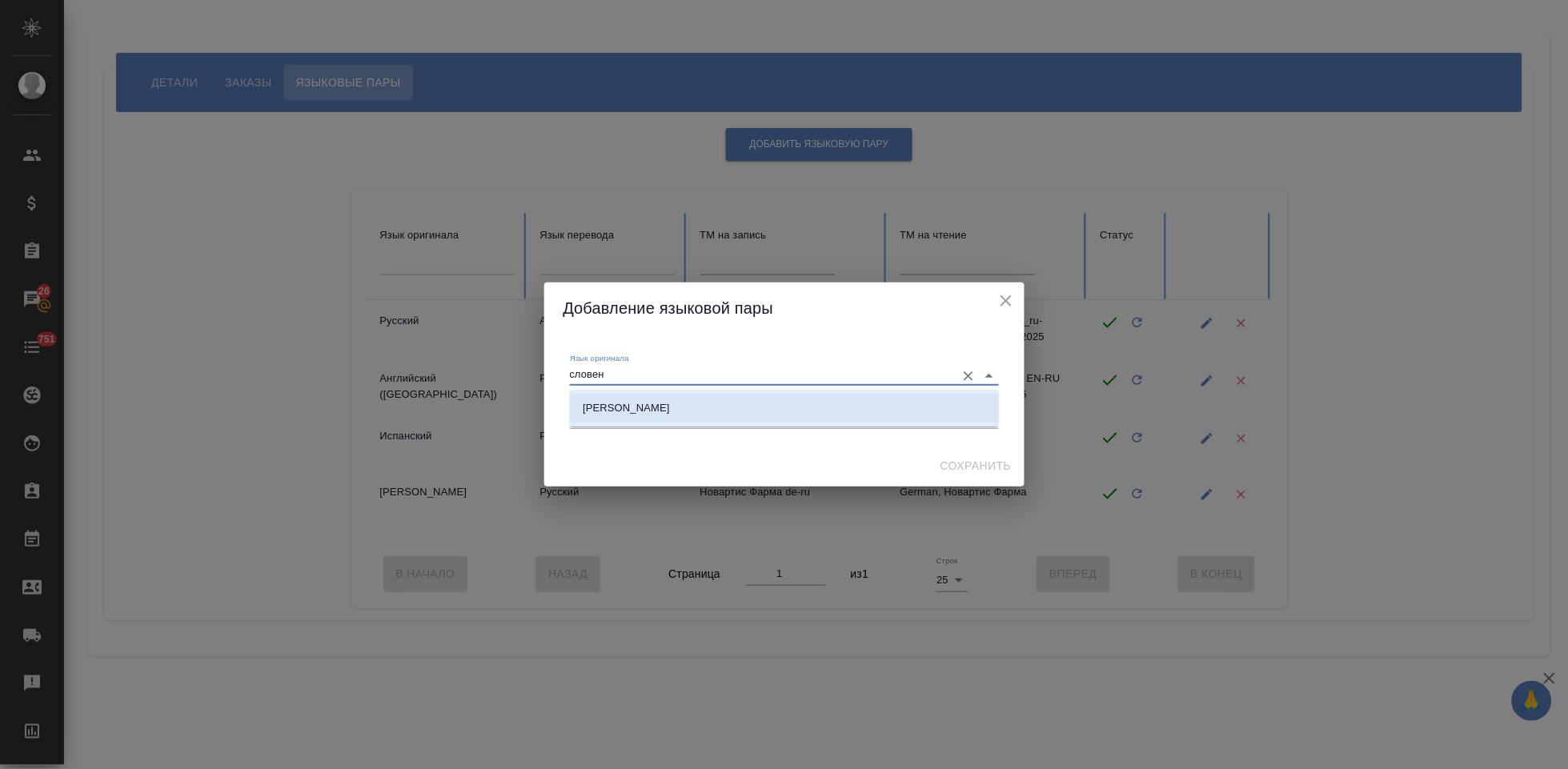
click at [763, 392] on div "Словенский" at bounding box center [784, 408] width 429 height 37
click at [737, 409] on li "Словенский" at bounding box center [784, 408] width 429 height 29
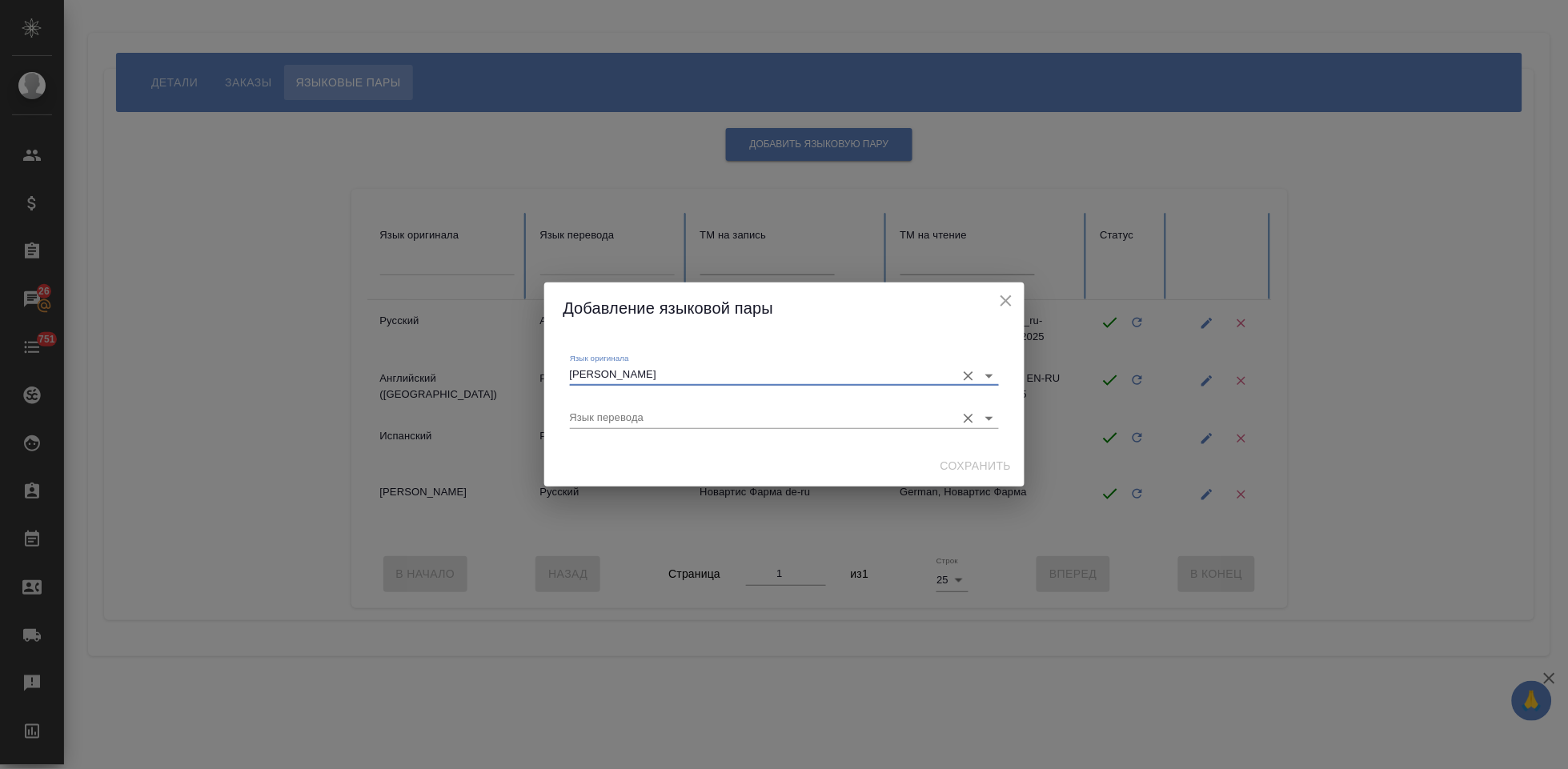
click at [733, 405] on div "Язык перевода" at bounding box center [784, 411] width 429 height 33
type input "Словенский"
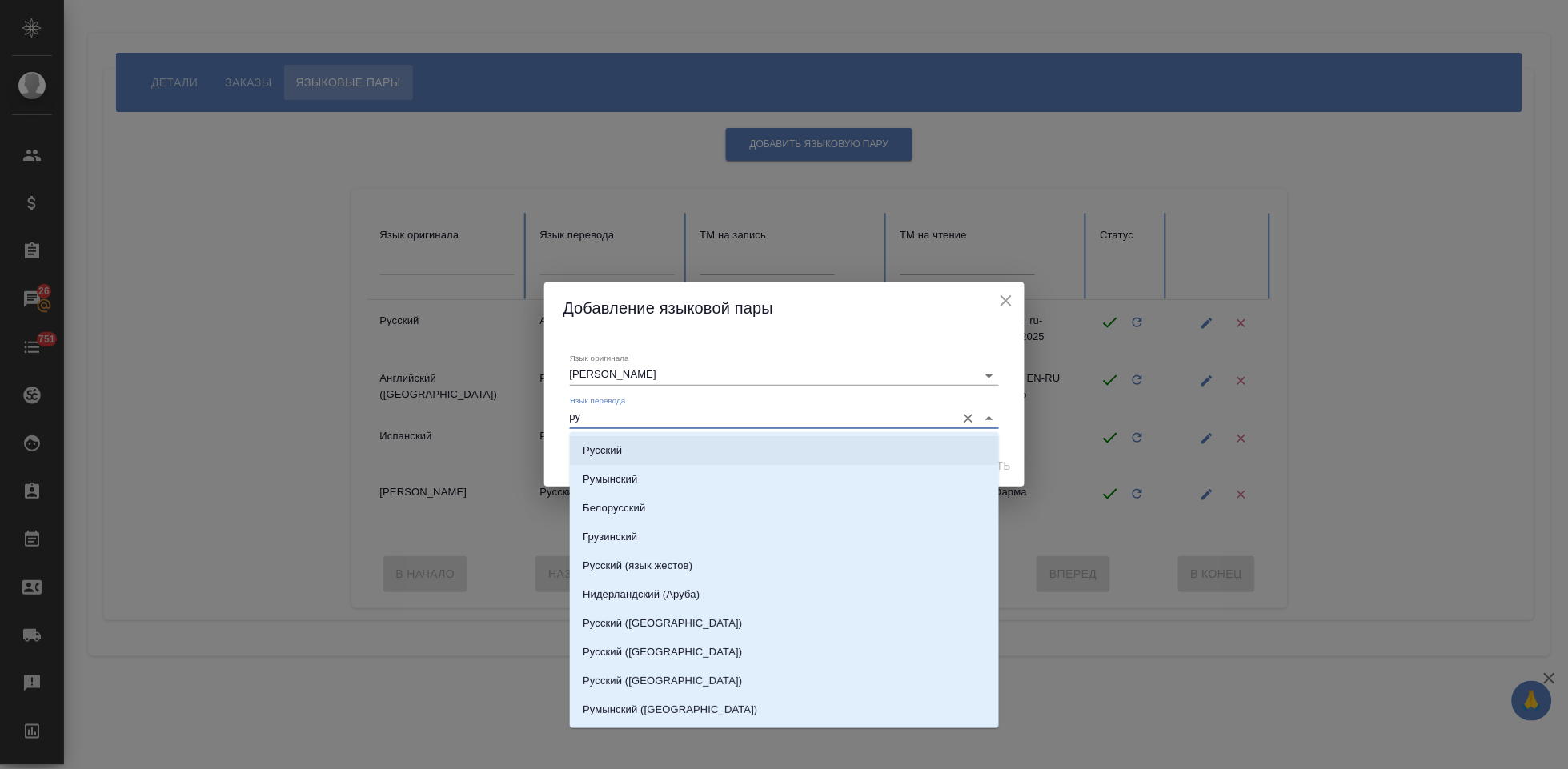
click at [675, 446] on li "Русский" at bounding box center [784, 450] width 429 height 29
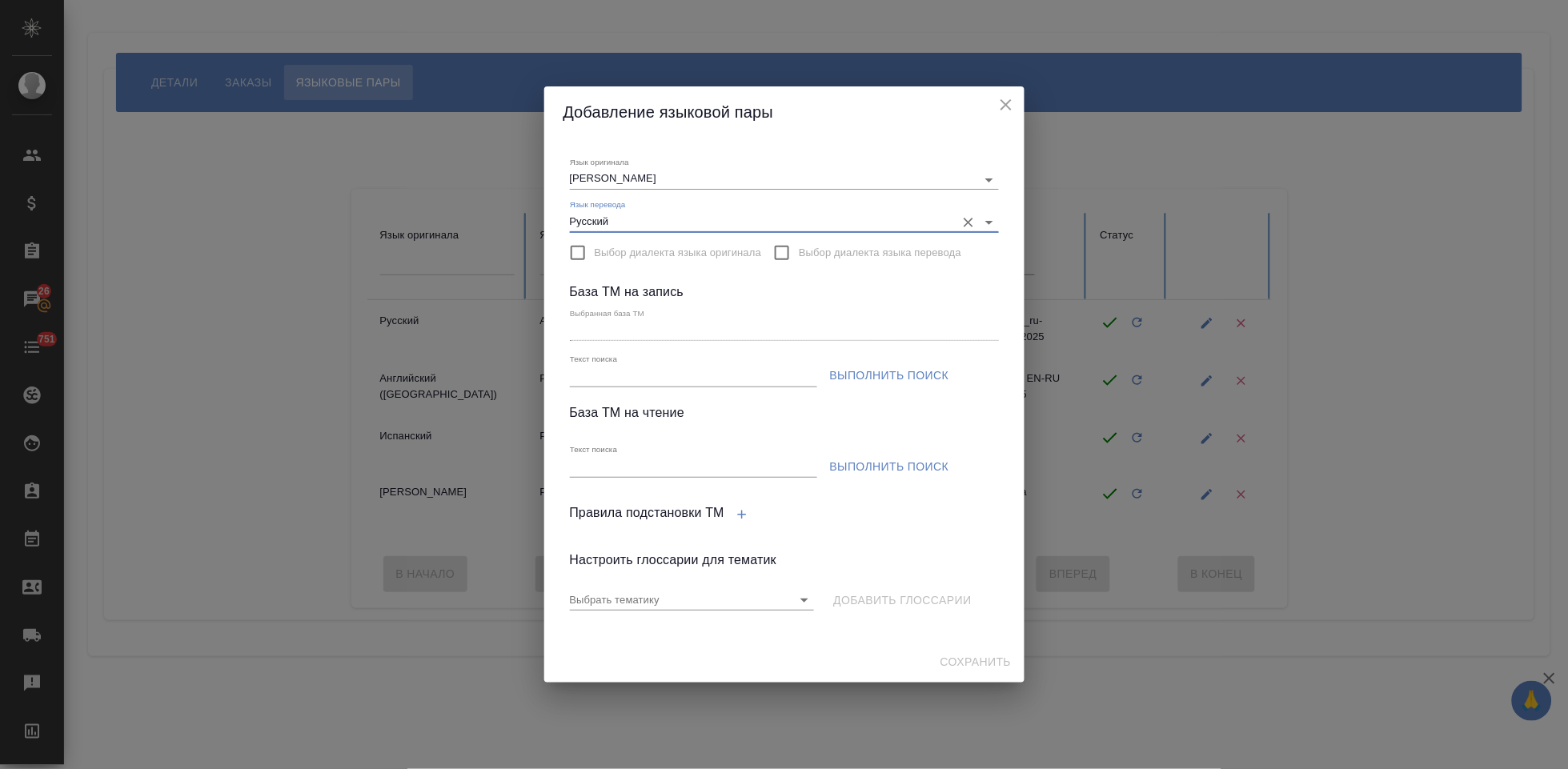
type input "Русский"
click at [872, 376] on span "Выполнить поиск" at bounding box center [889, 376] width 119 height 20
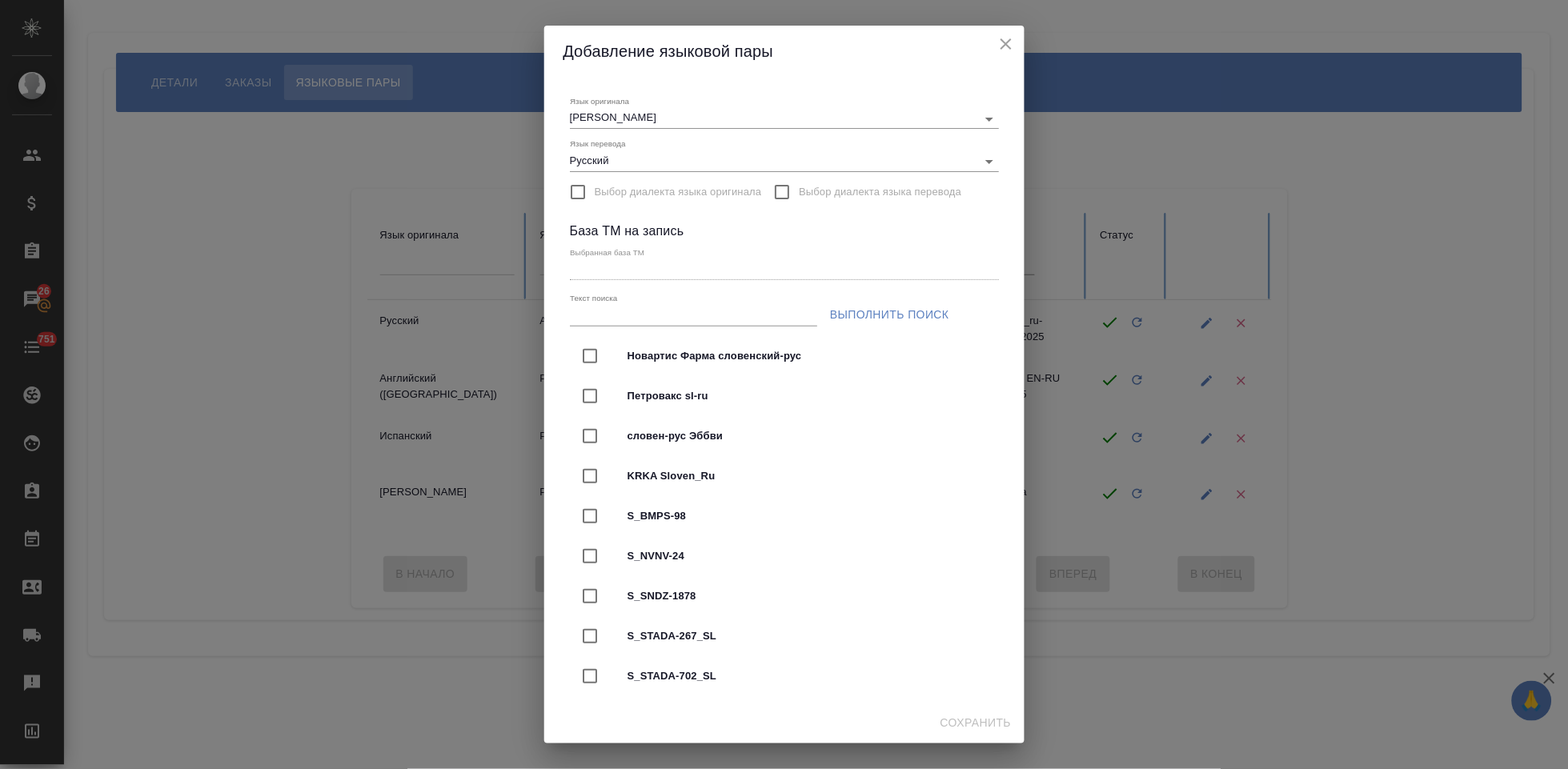
click at [651, 316] on input "Текст поиска" at bounding box center [693, 315] width 247 height 20
type input "новартис фарма"
click at [933, 320] on span "Выполнить поиск" at bounding box center [889, 314] width 119 height 20
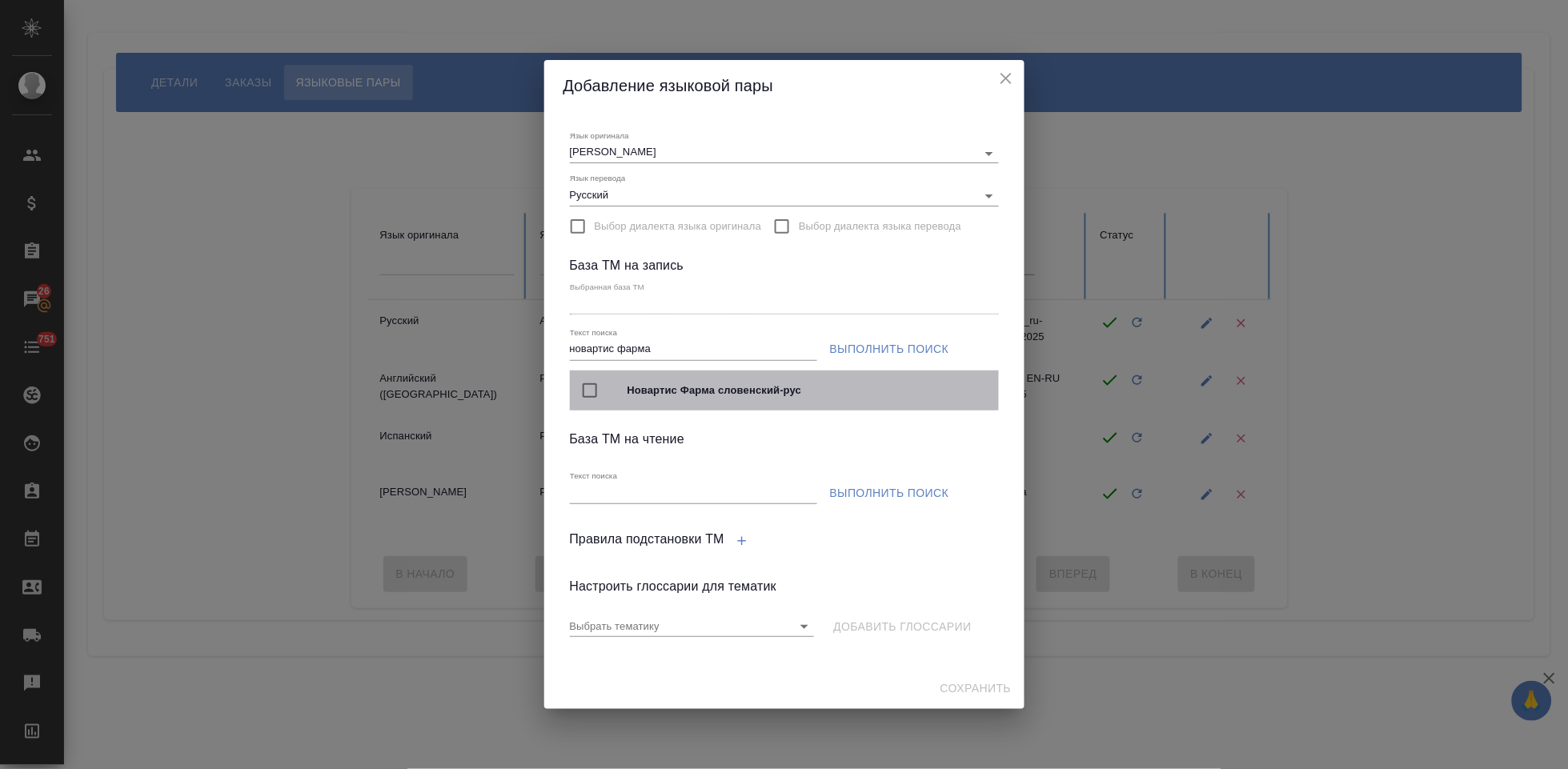
click at [590, 388] on input "checkbox" at bounding box center [590, 391] width 34 height 34
type input "Новартис Фарма словенский-рус"
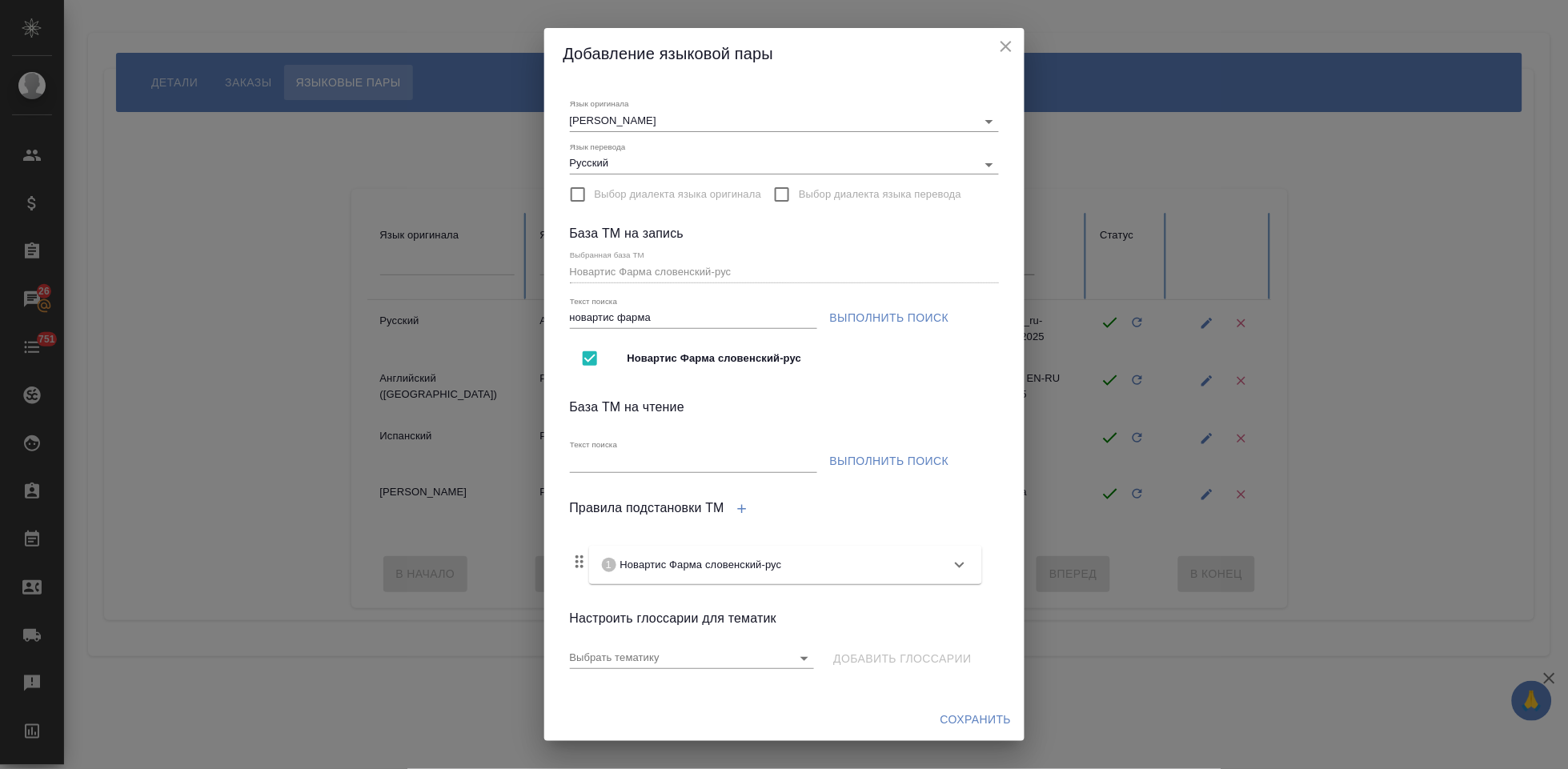
click at [976, 723] on span "Сохранить" at bounding box center [976, 720] width 71 height 20
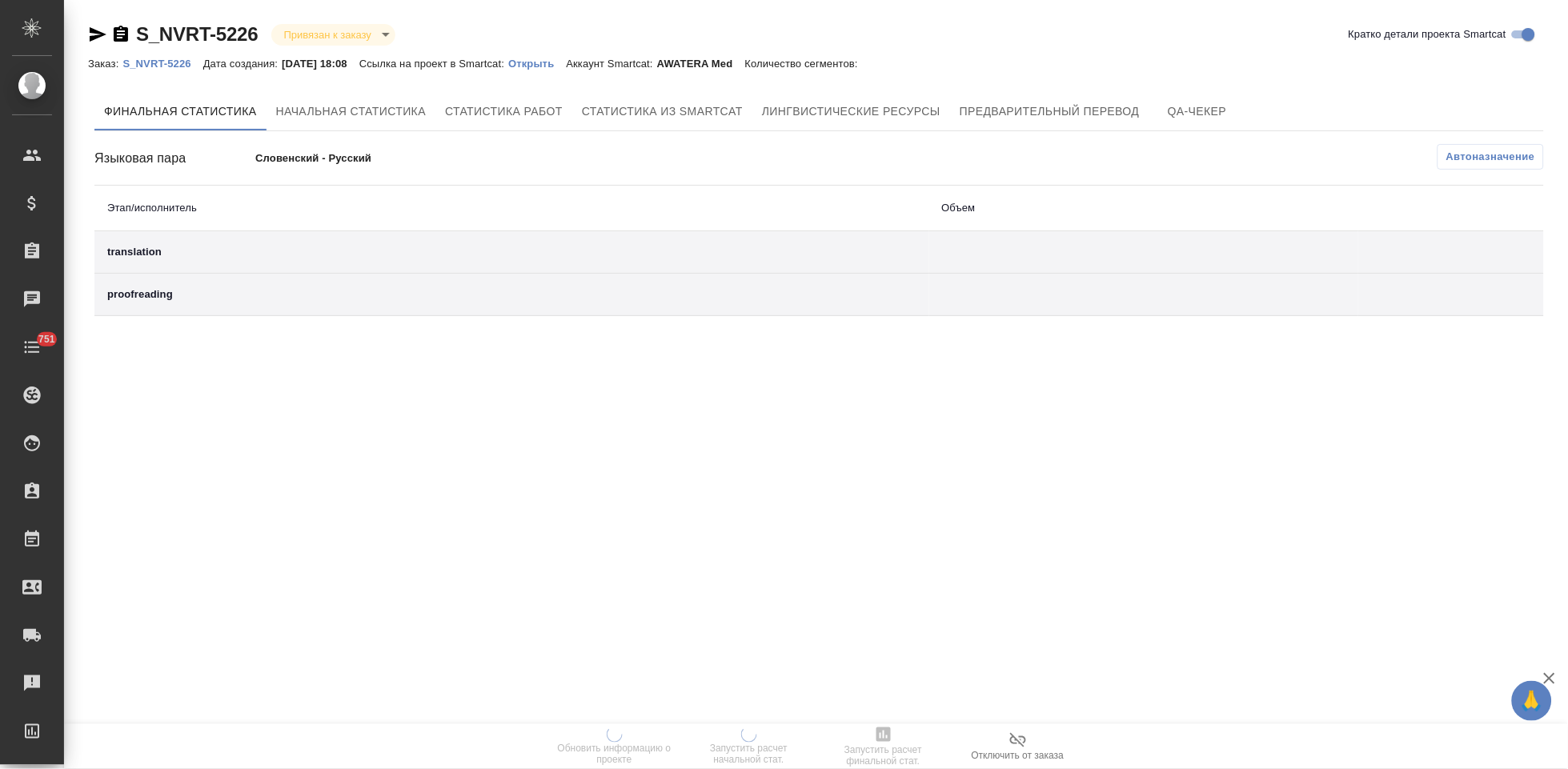
click at [547, 61] on p "Открыть" at bounding box center [537, 64] width 58 height 12
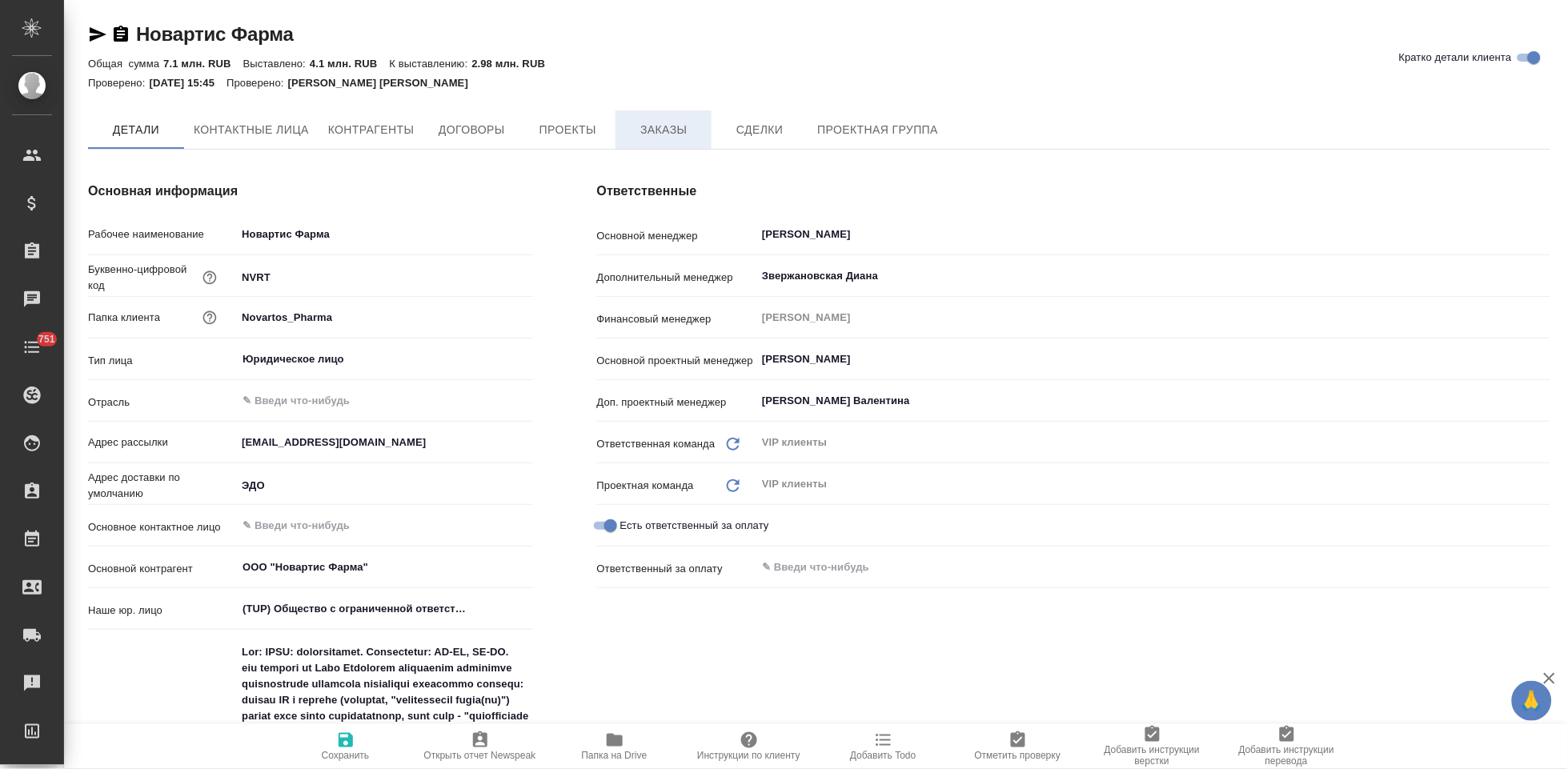
click at [671, 135] on span "Заказы" at bounding box center [664, 130] width 77 height 20
type textarea "x"
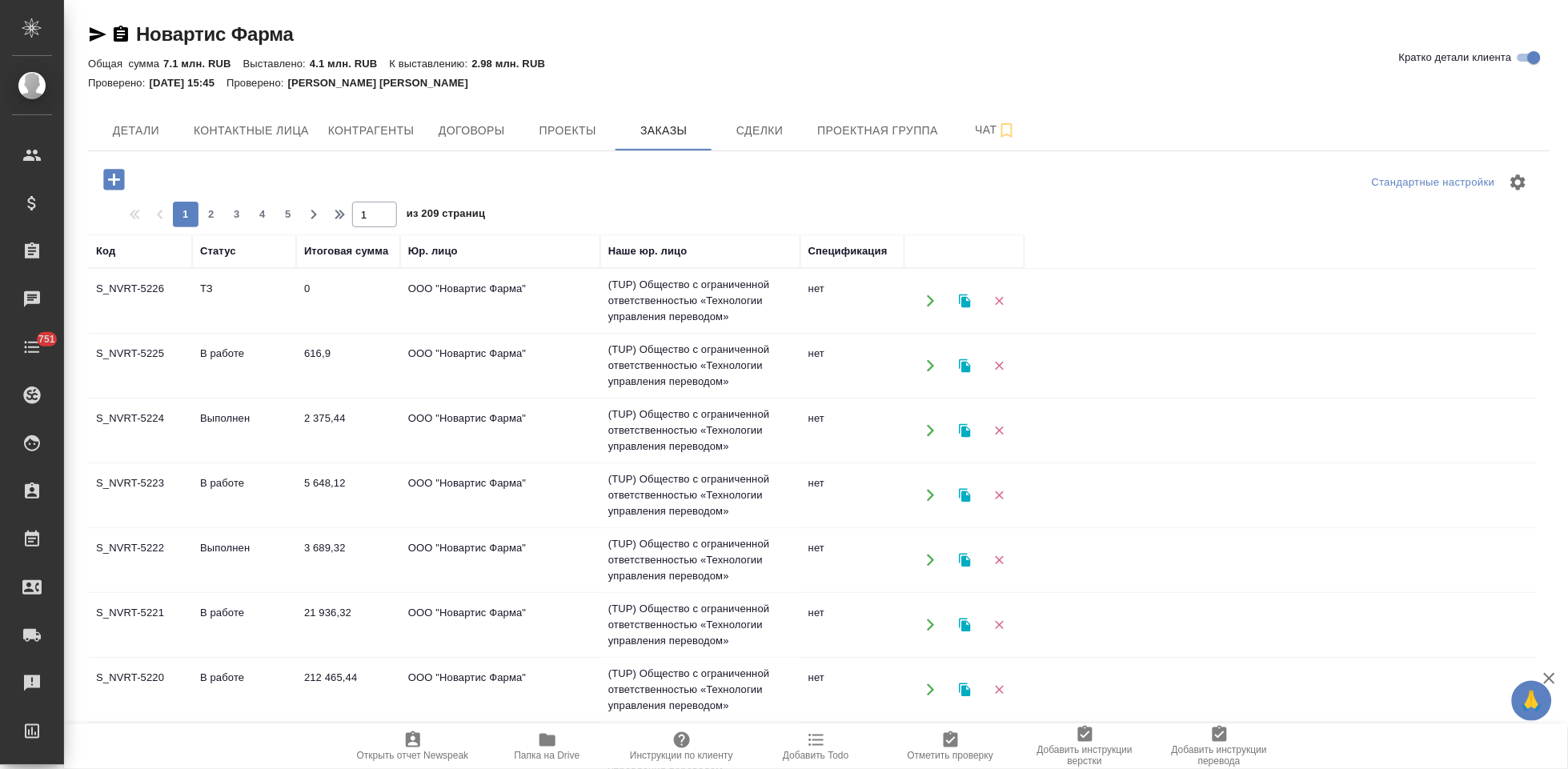
click at [264, 309] on td "ТЗ" at bounding box center [244, 300] width 104 height 56
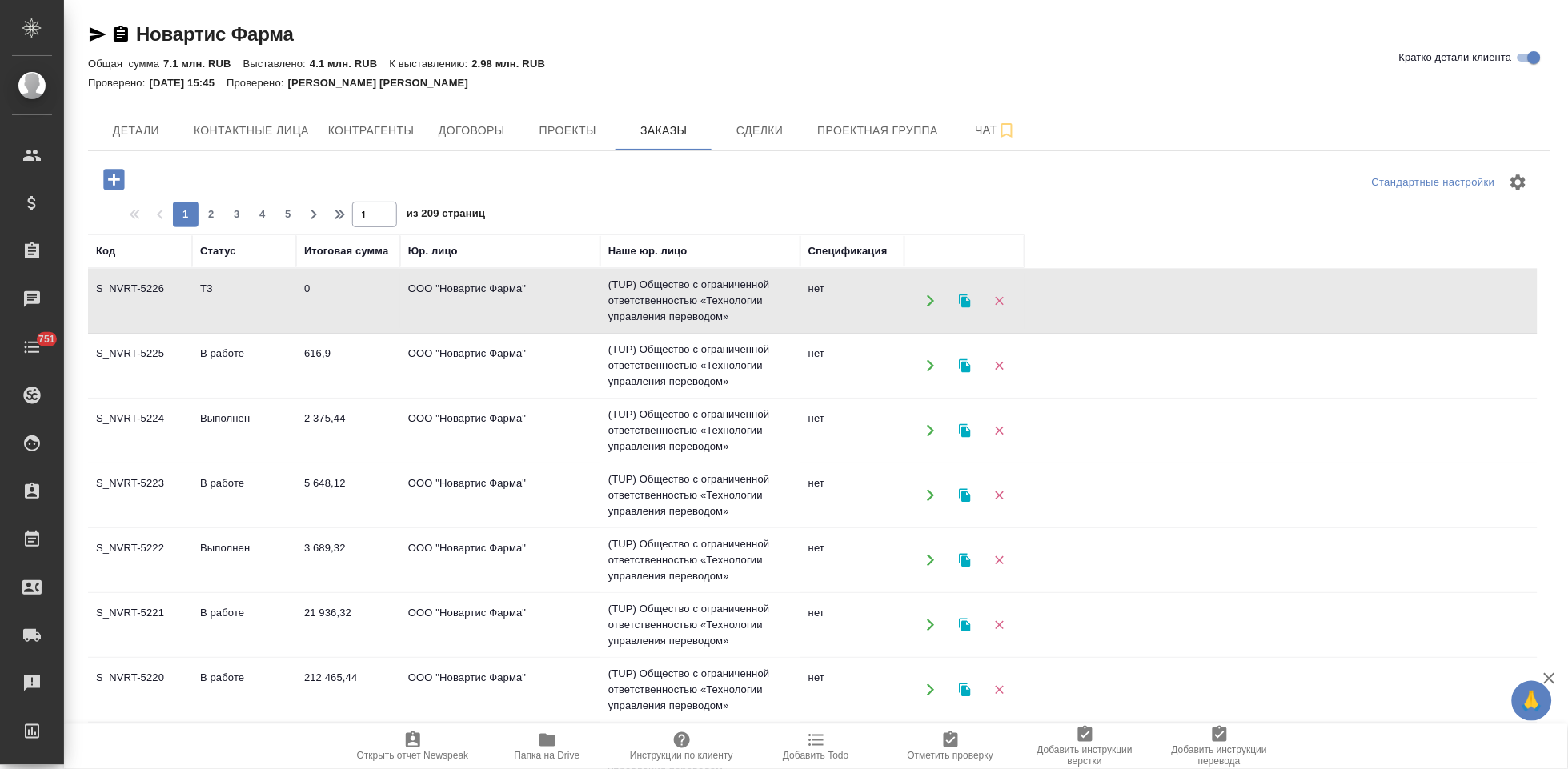
click at [264, 309] on td "ТЗ" at bounding box center [244, 300] width 104 height 56
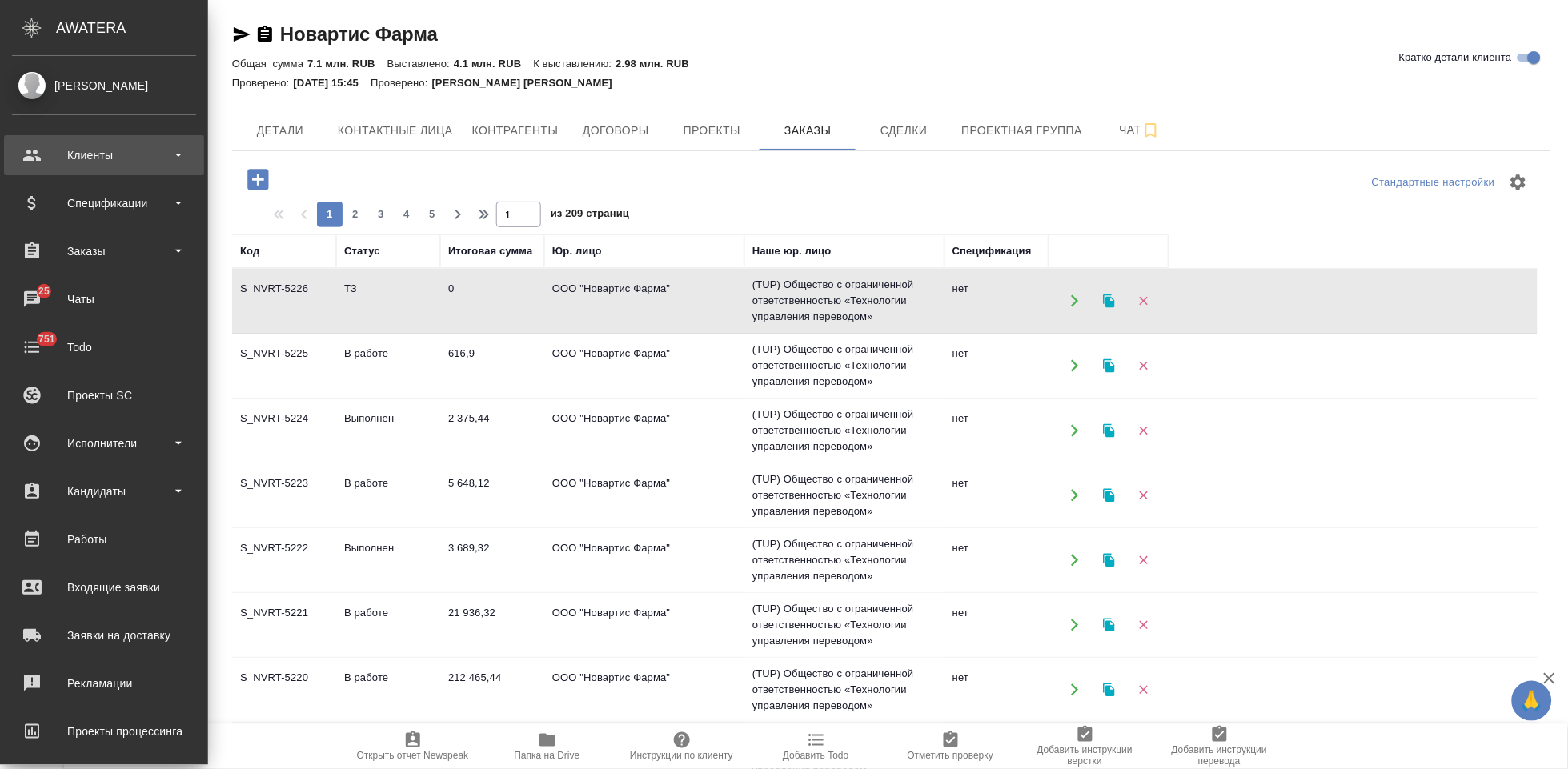
click at [32, 154] on div "Клиенты" at bounding box center [103, 155] width 184 height 24
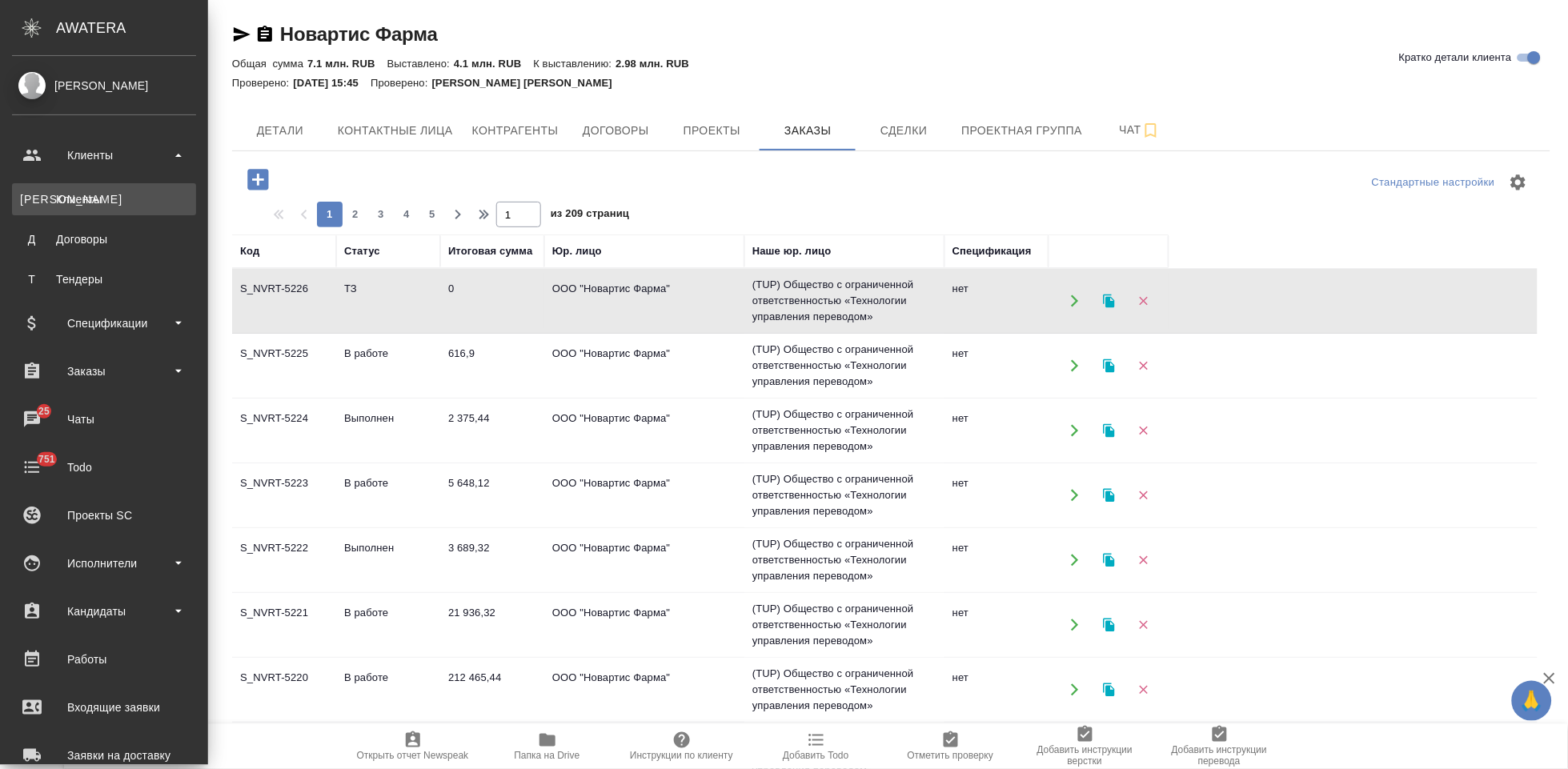
click at [56, 212] on link "К Клиенты" at bounding box center [103, 199] width 184 height 32
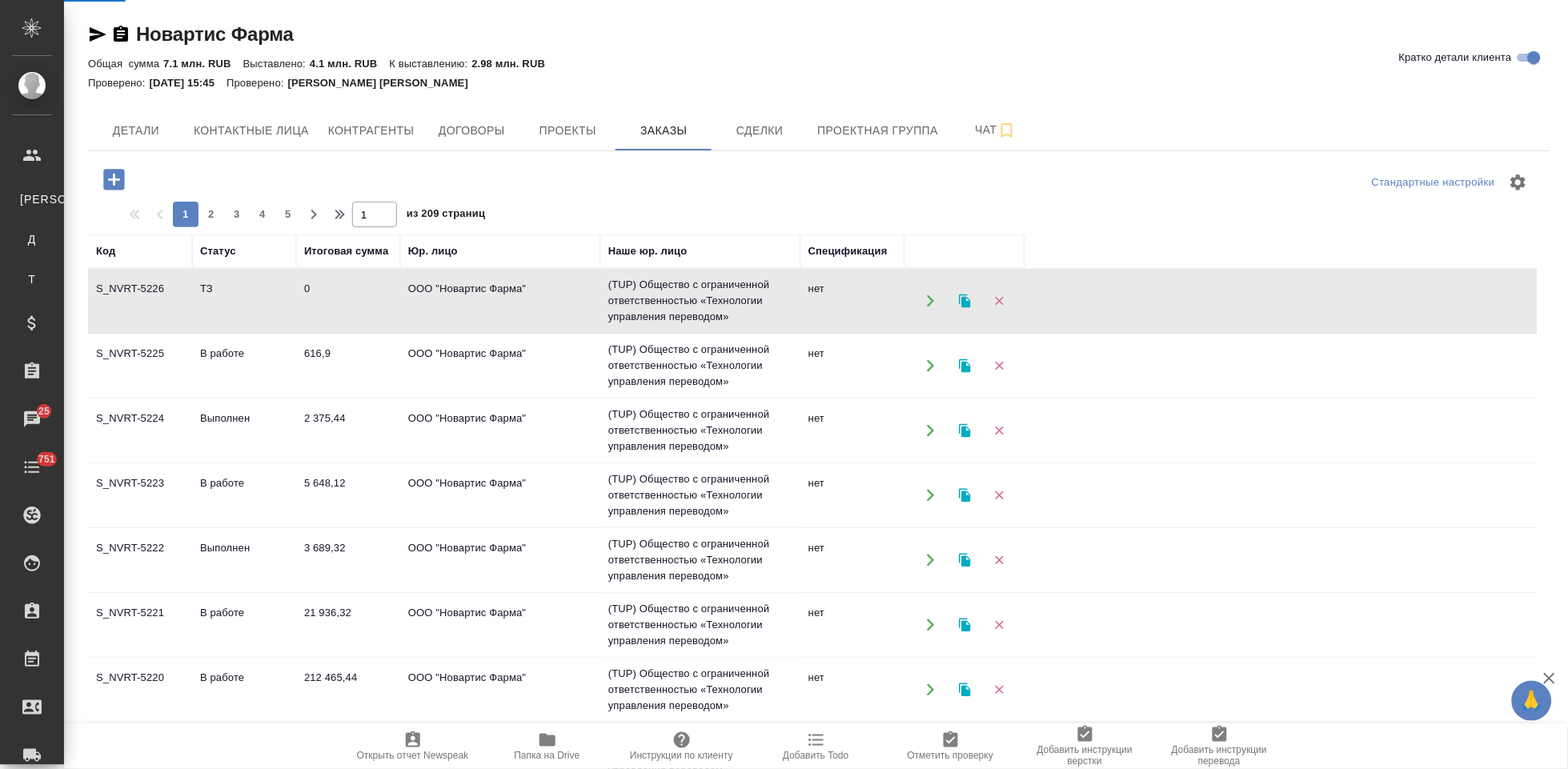
select select "RU"
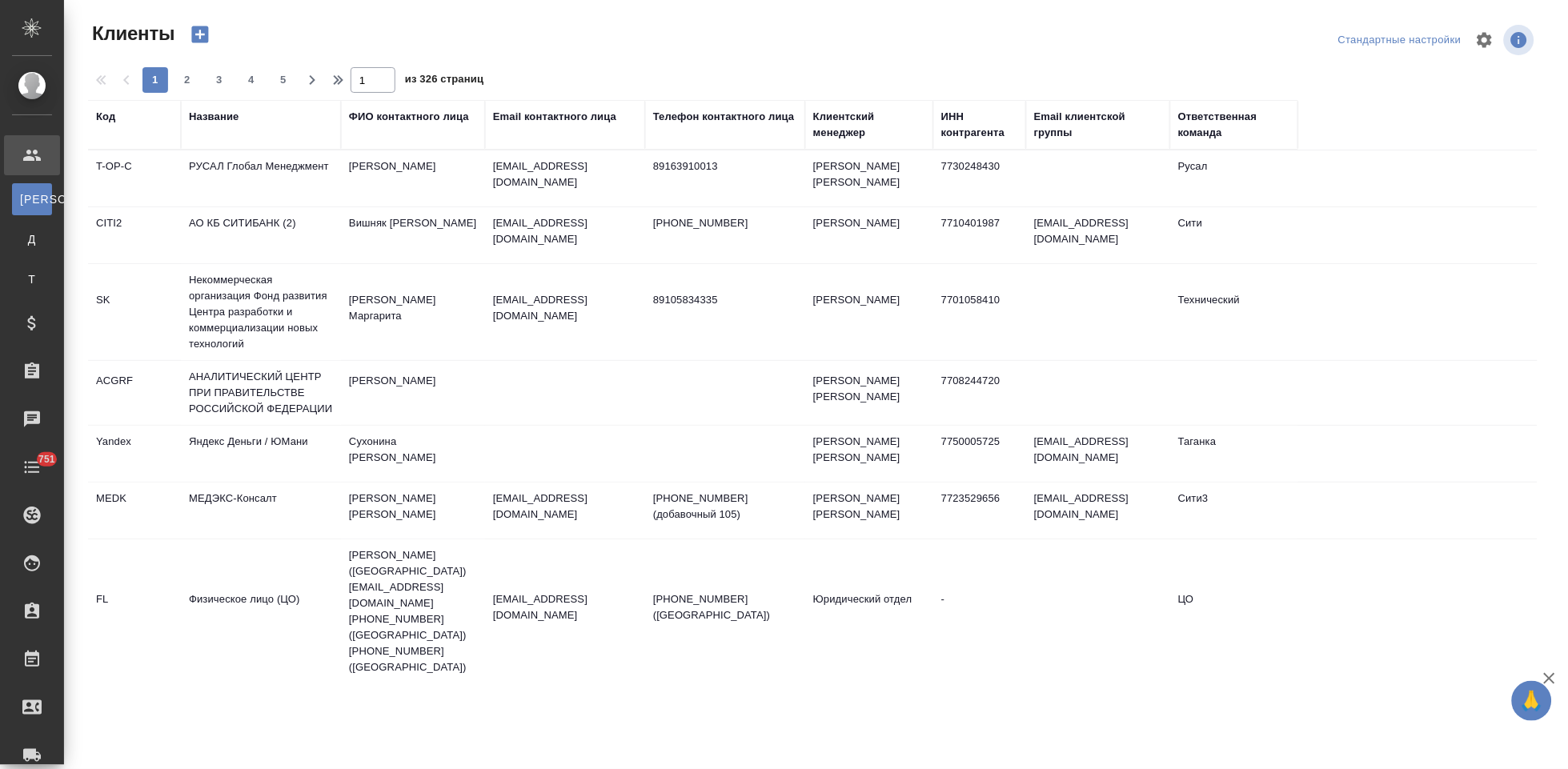
click at [118, 122] on div "Код" at bounding box center [134, 117] width 77 height 16
click at [107, 122] on div "Код" at bounding box center [105, 117] width 19 height 16
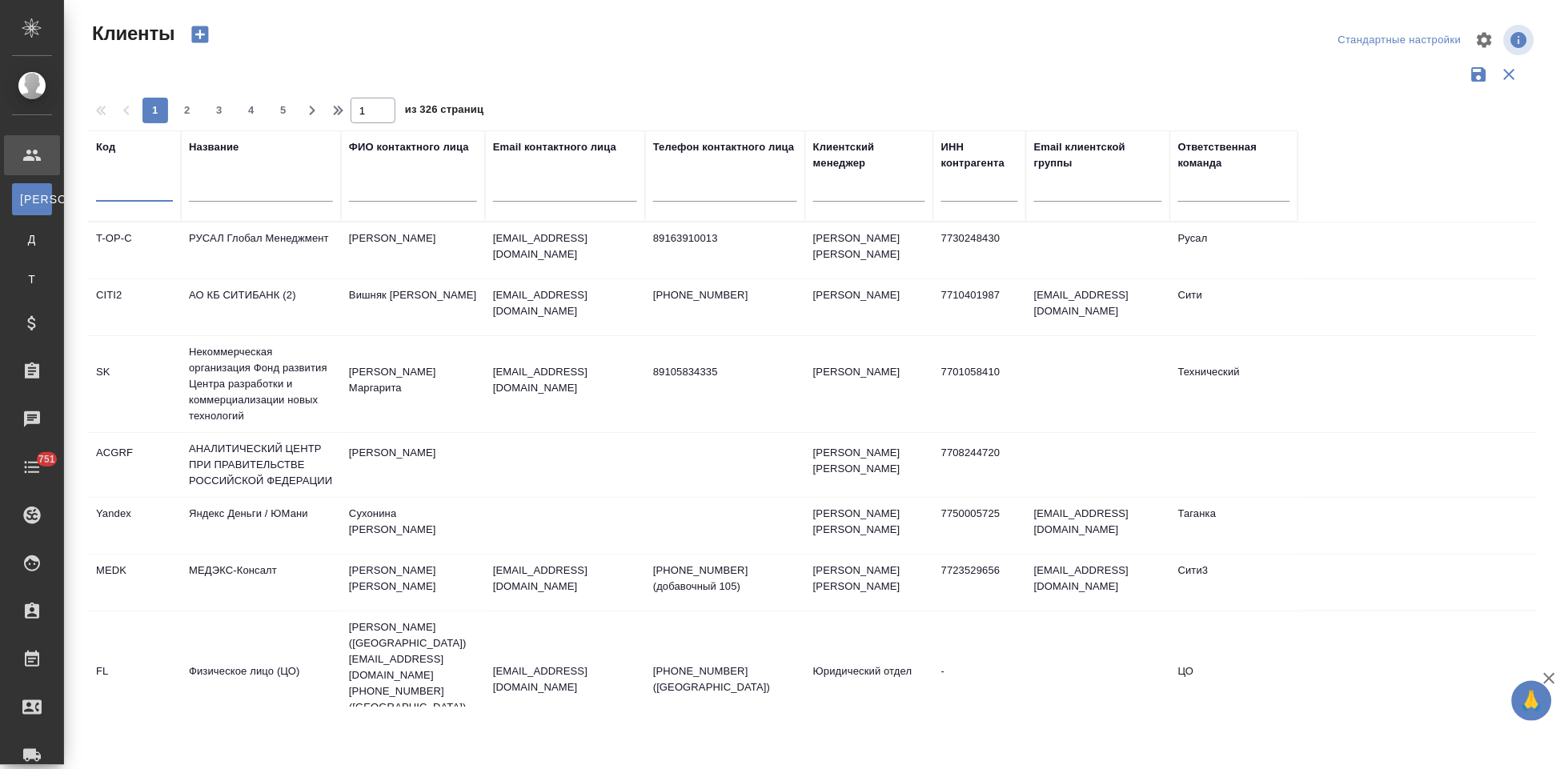
click at [108, 185] on input "text" at bounding box center [134, 192] width 77 height 20
type input "ы"
type input "sndz"
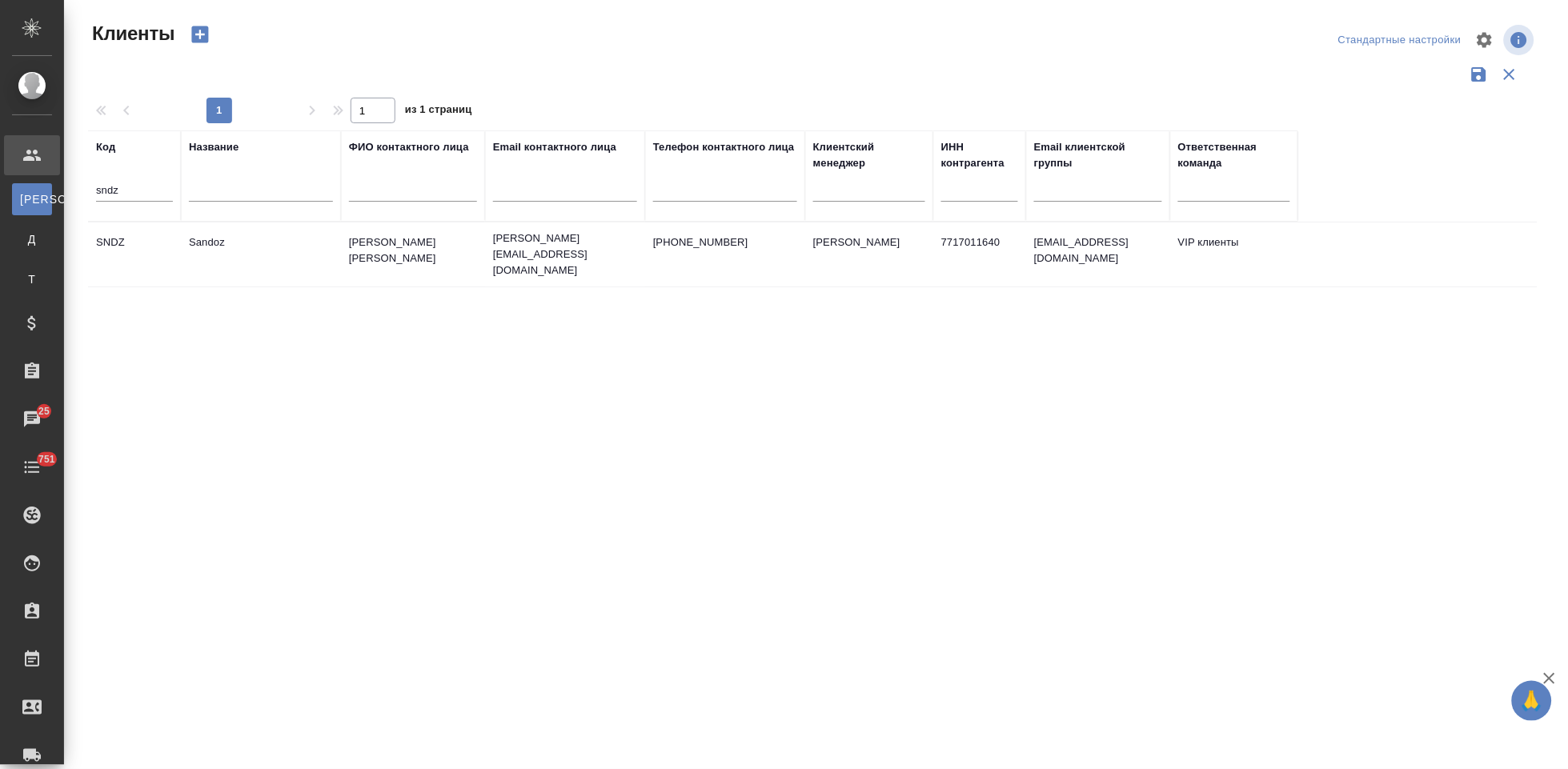
click at [414, 254] on td "[PERSON_NAME] [PERSON_NAME]" at bounding box center [413, 254] width 144 height 56
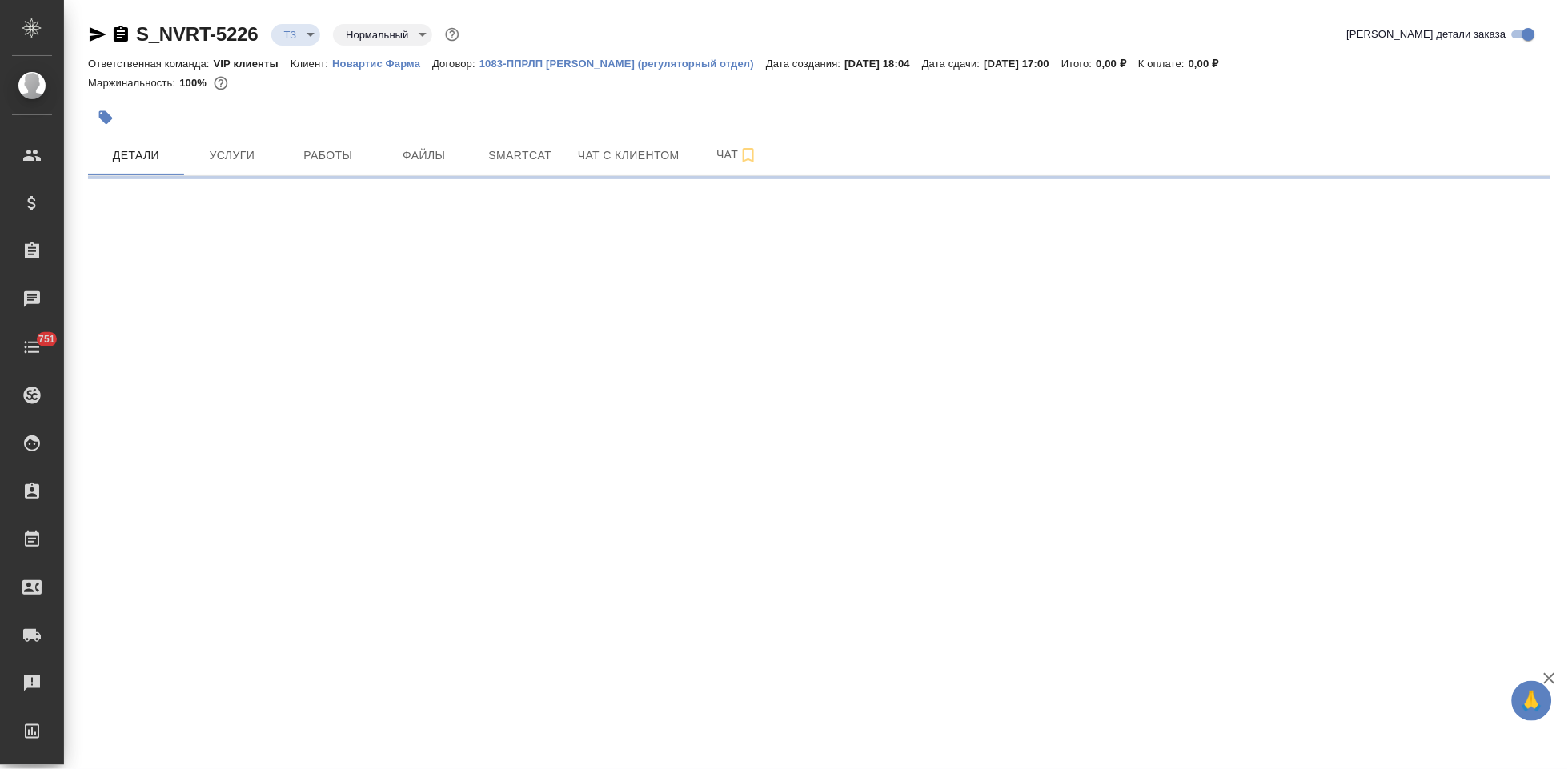
select select "RU"
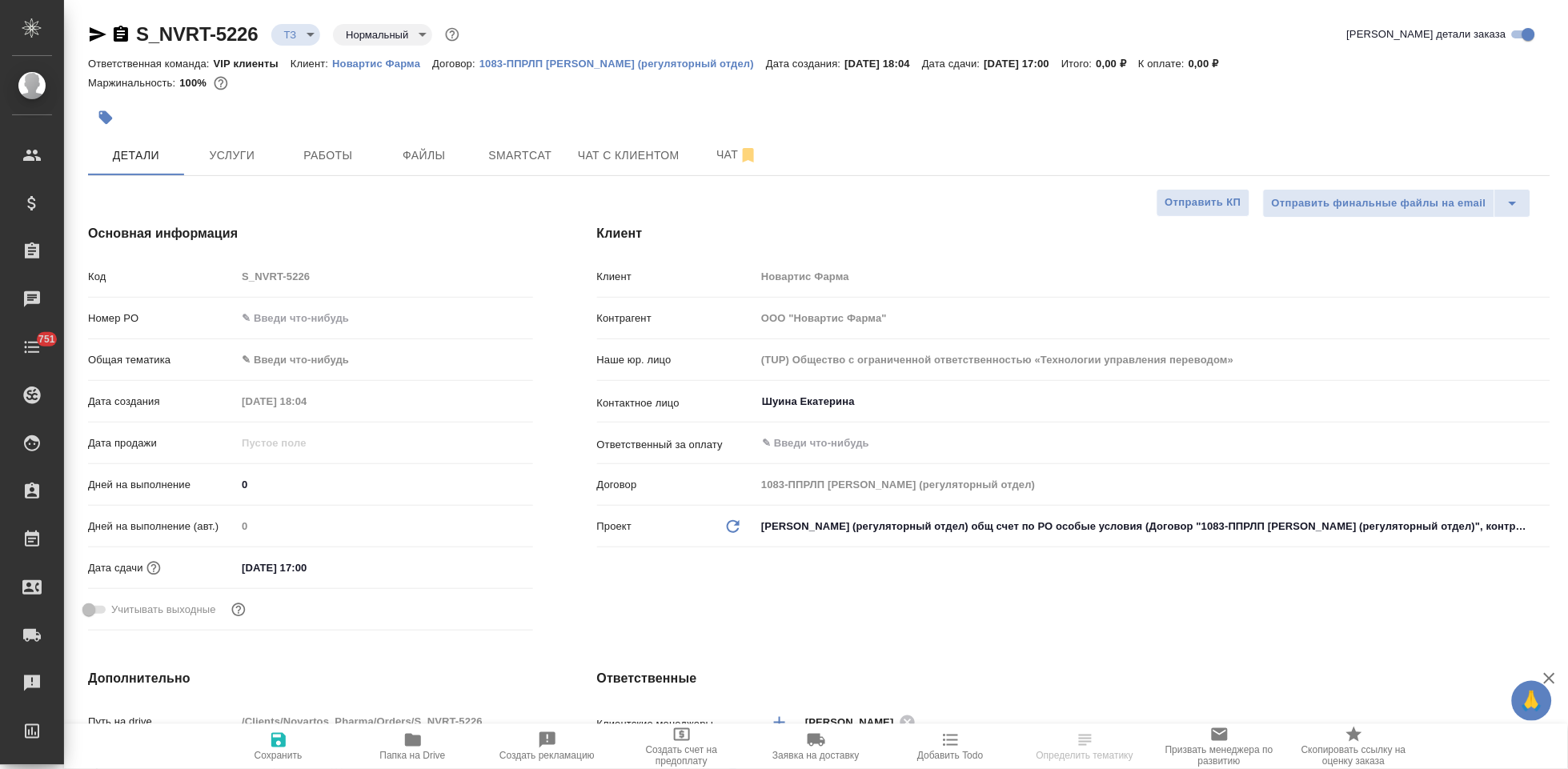
type textarea "x"
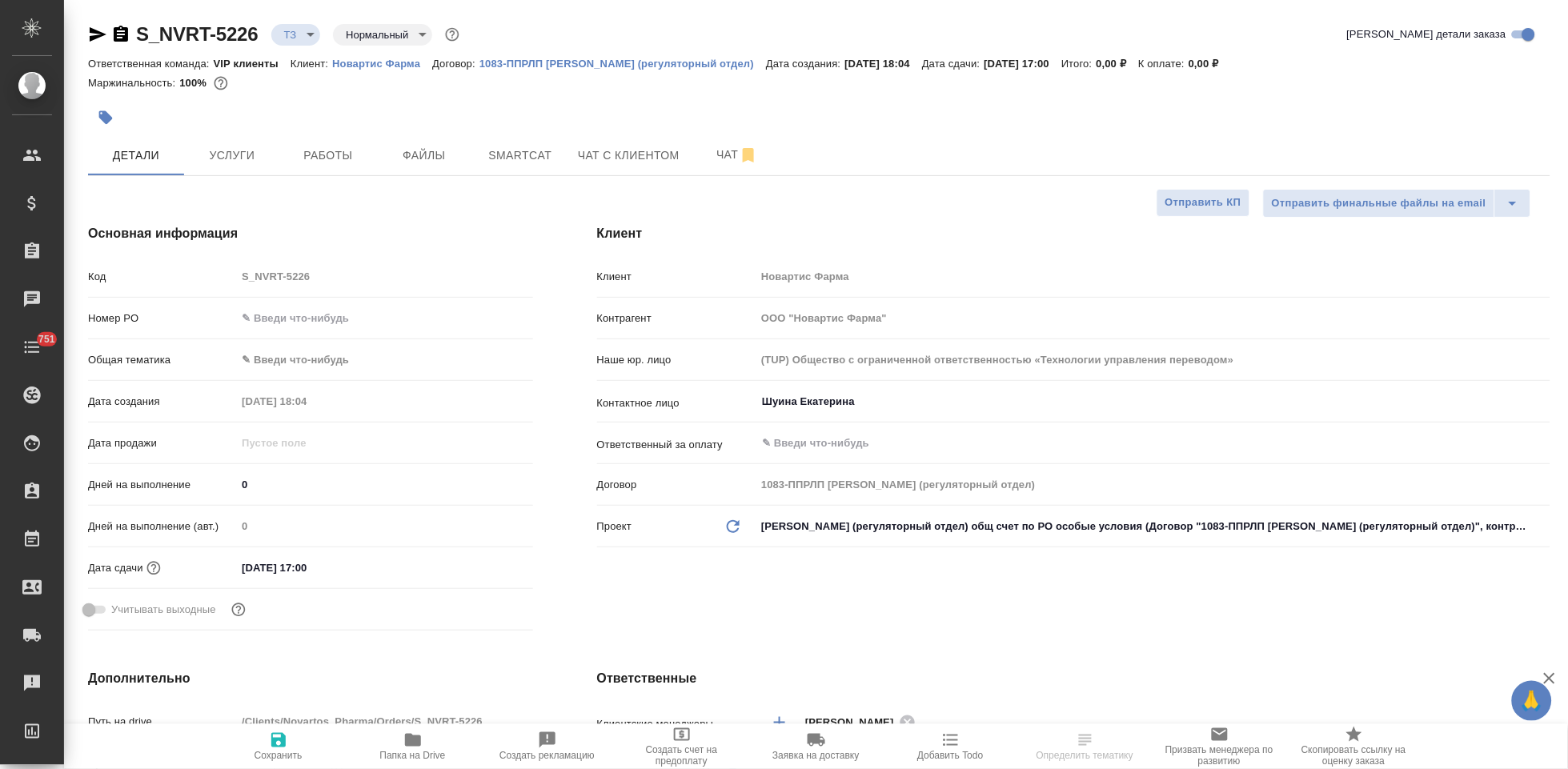
type textarea "x"
click at [711, 155] on span "Чат" at bounding box center [737, 155] width 77 height 20
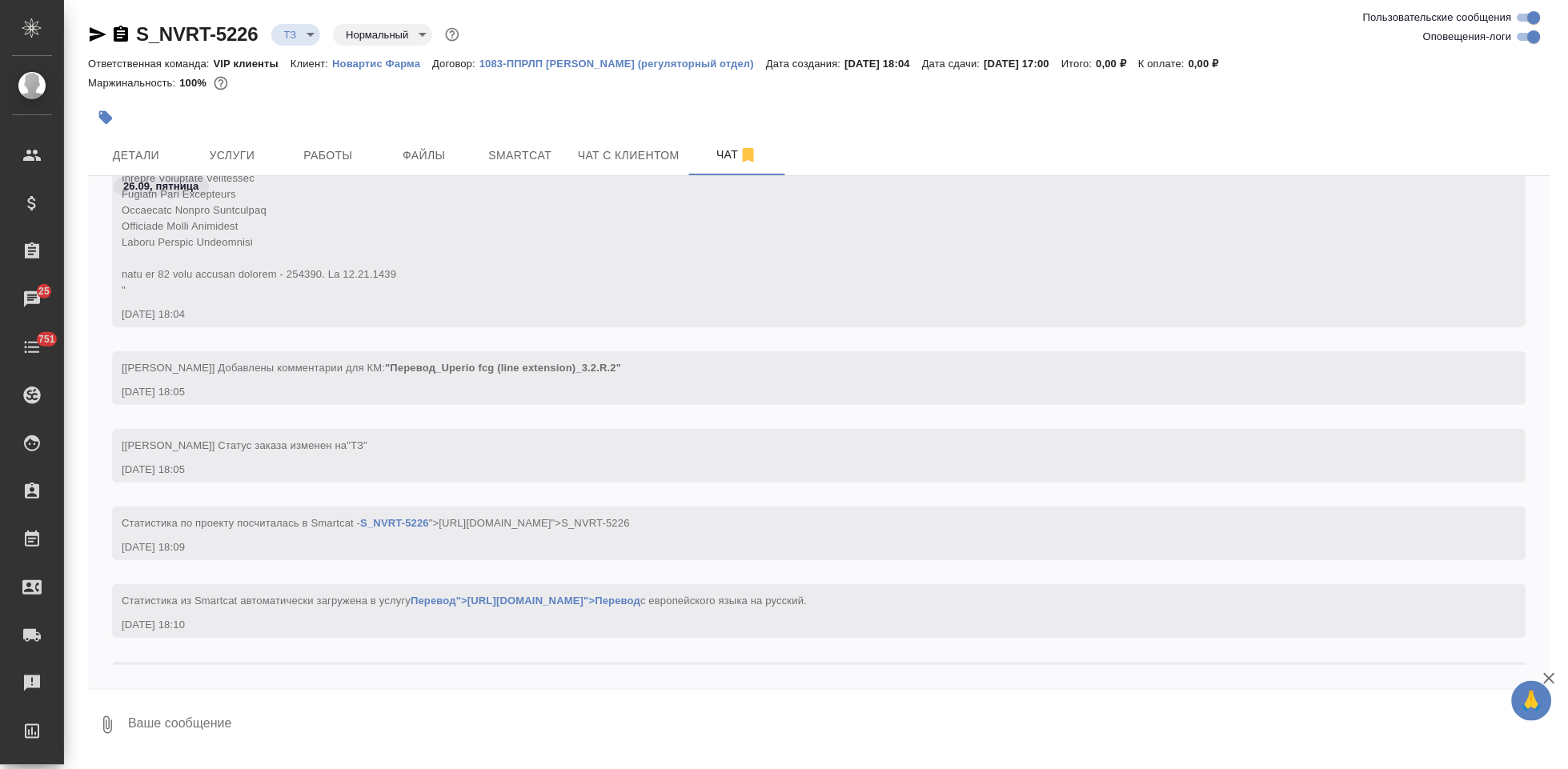
scroll to position [885, 0]
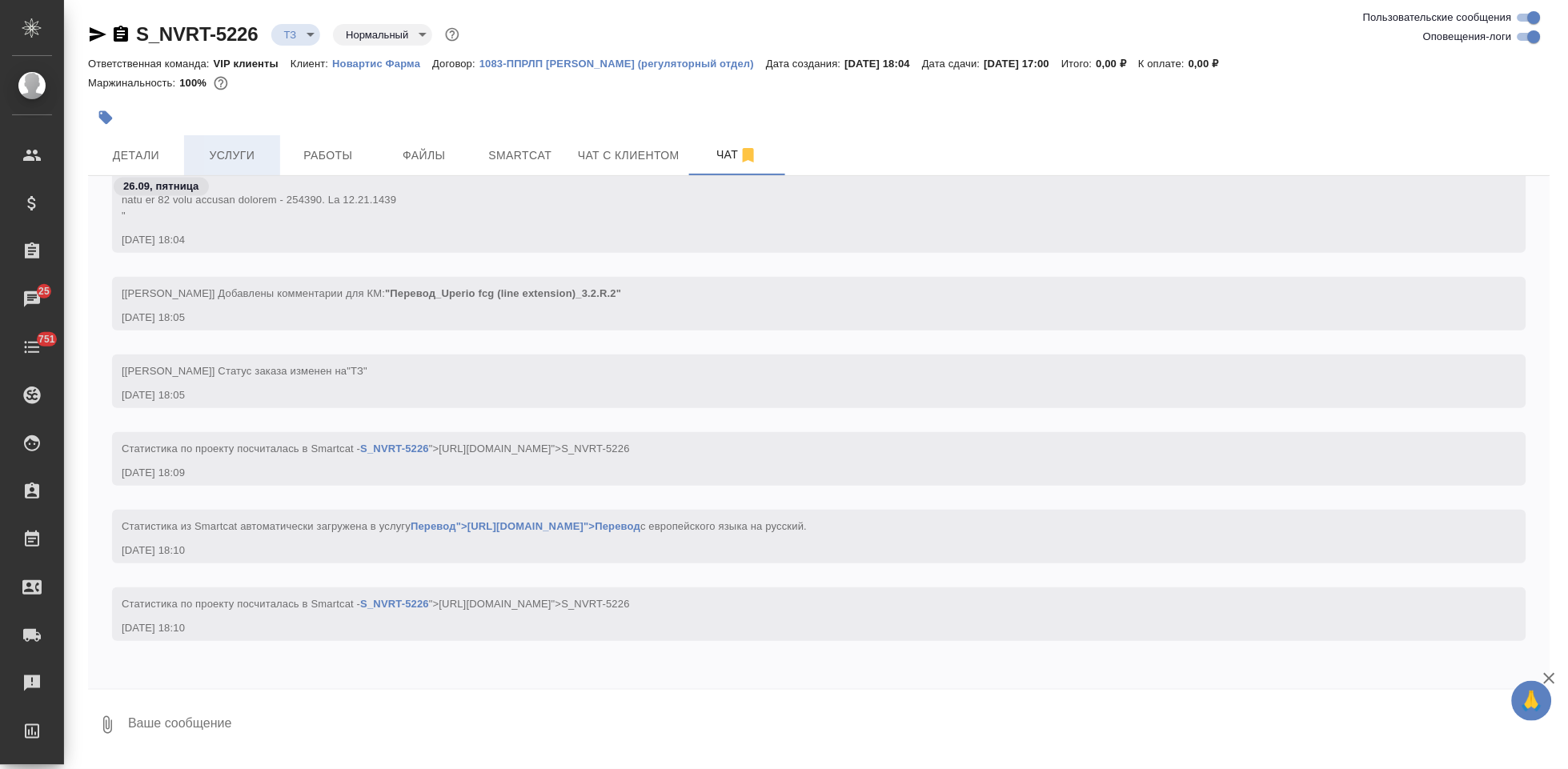
click at [253, 165] on button "Услуги" at bounding box center [232, 155] width 96 height 40
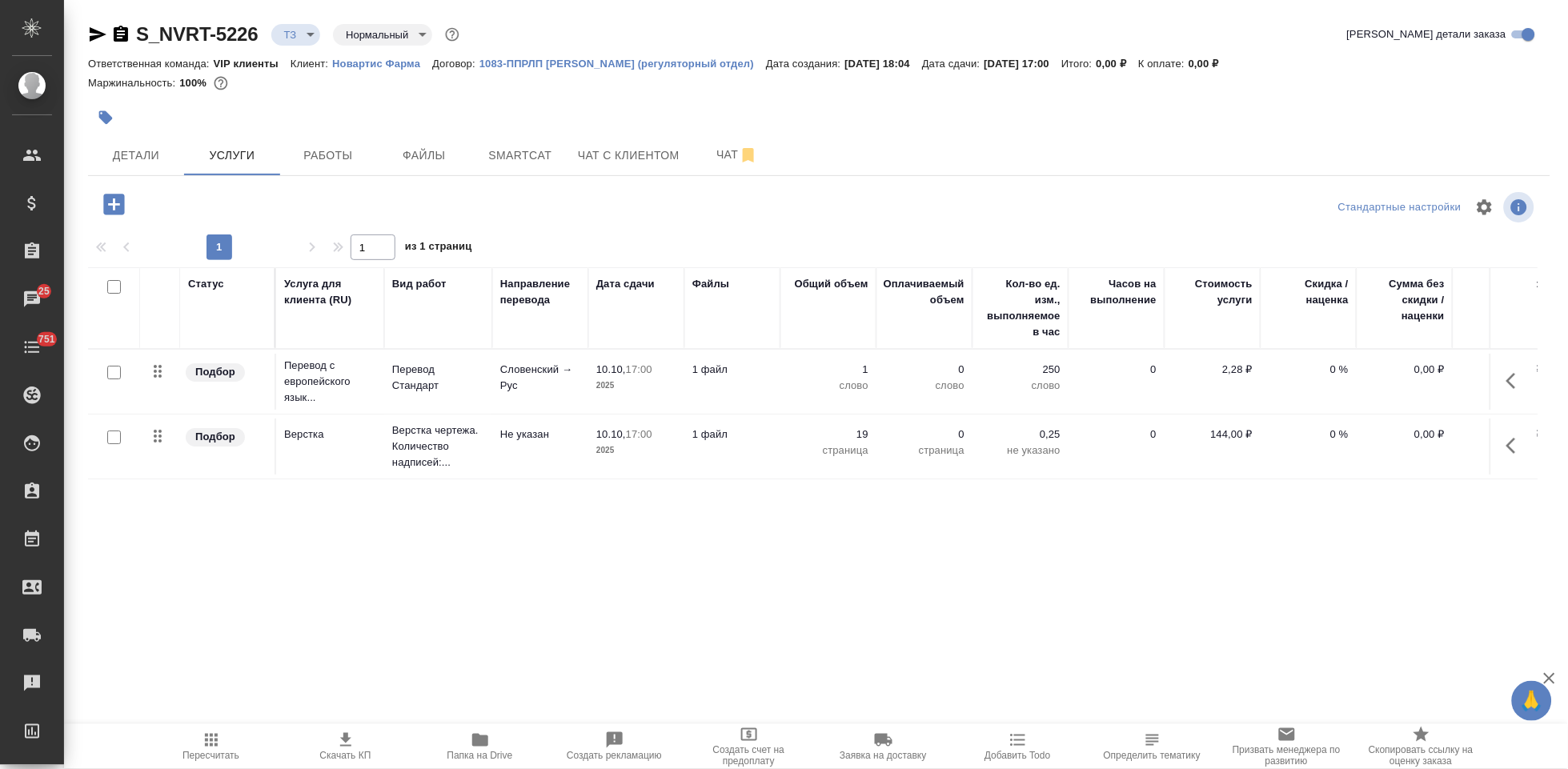
click at [1503, 377] on button "button" at bounding box center [1516, 381] width 39 height 39
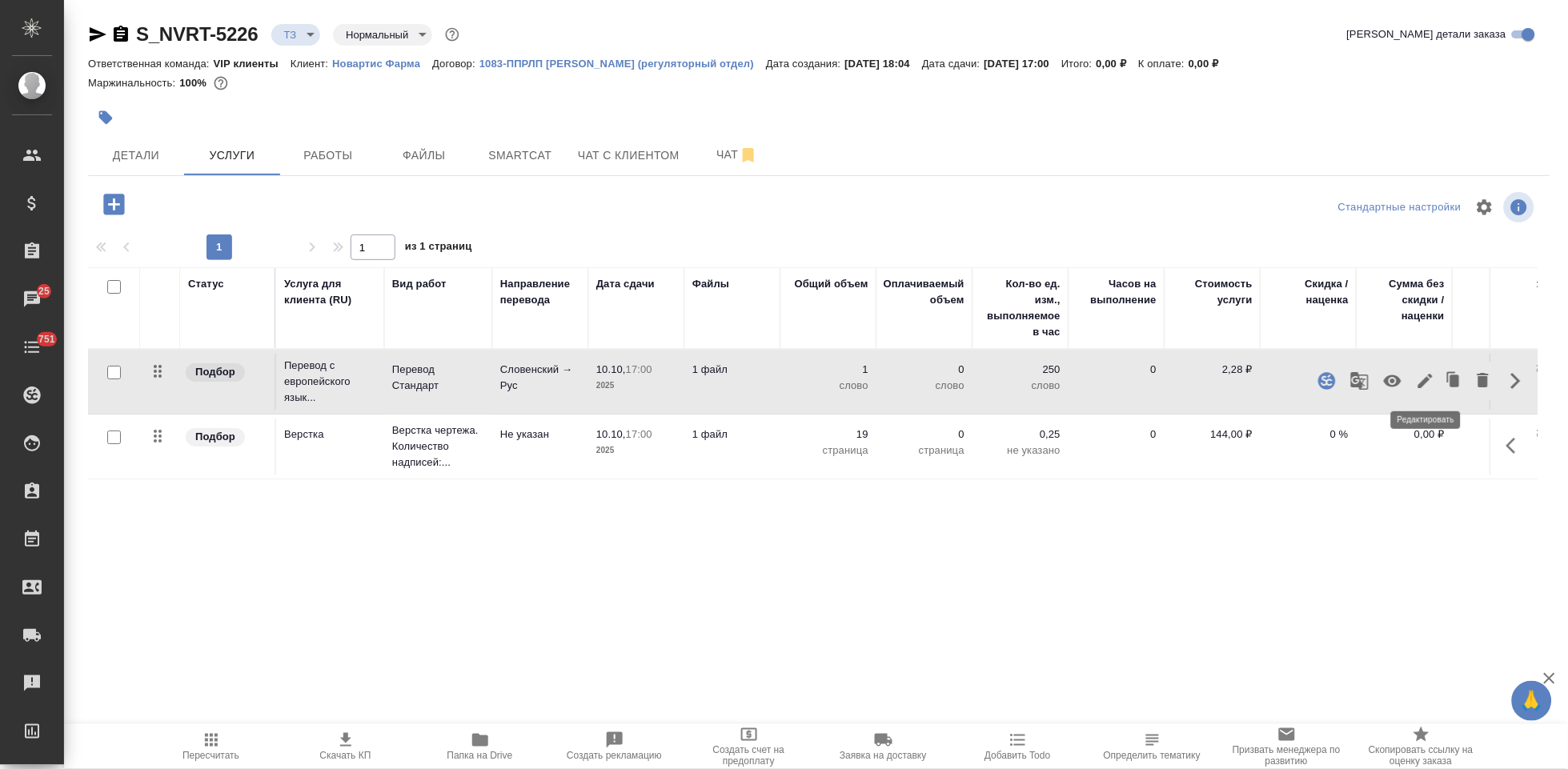
click at [1424, 382] on icon "button" at bounding box center [1425, 381] width 14 height 14
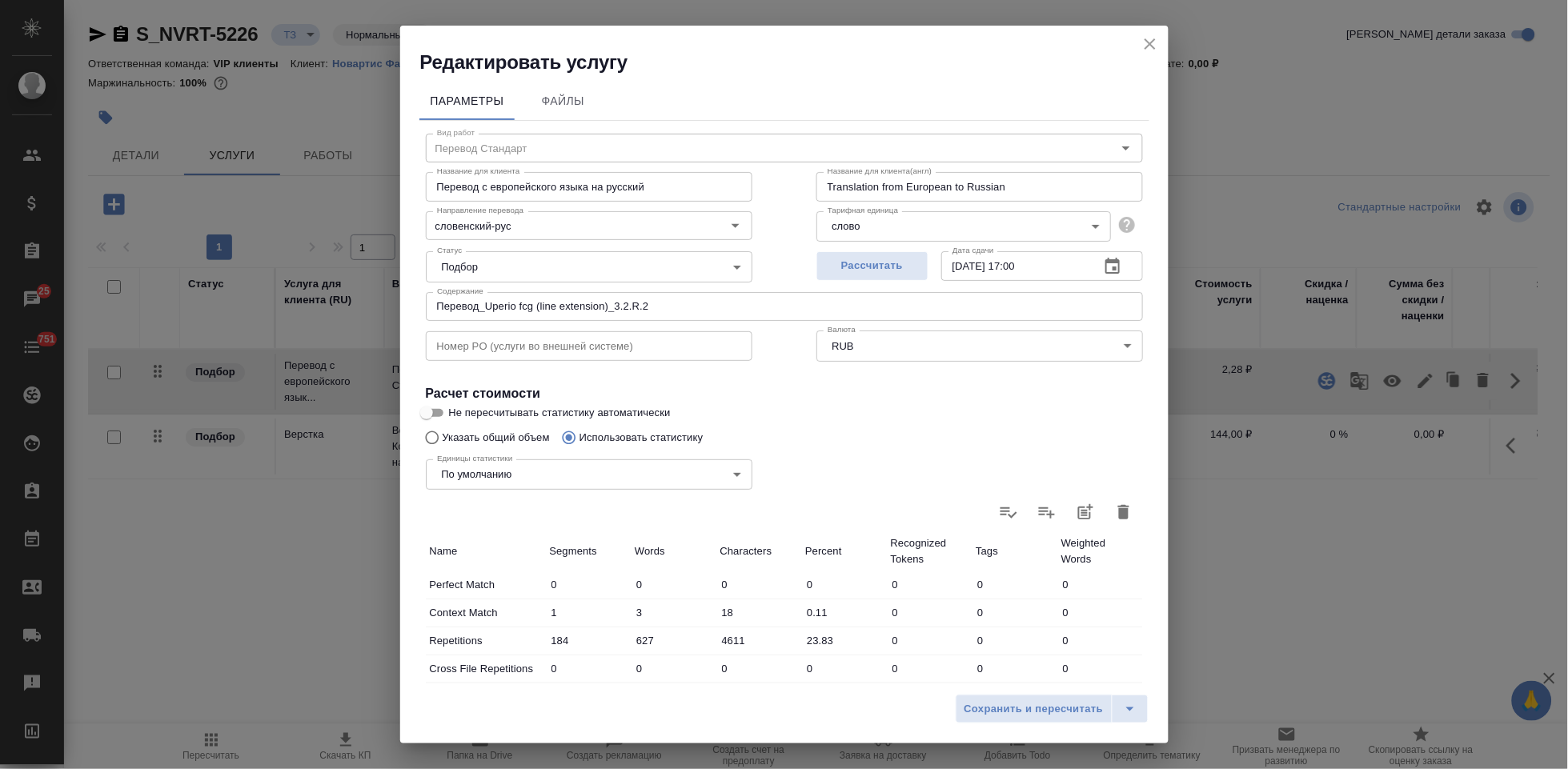
scroll to position [321, 0]
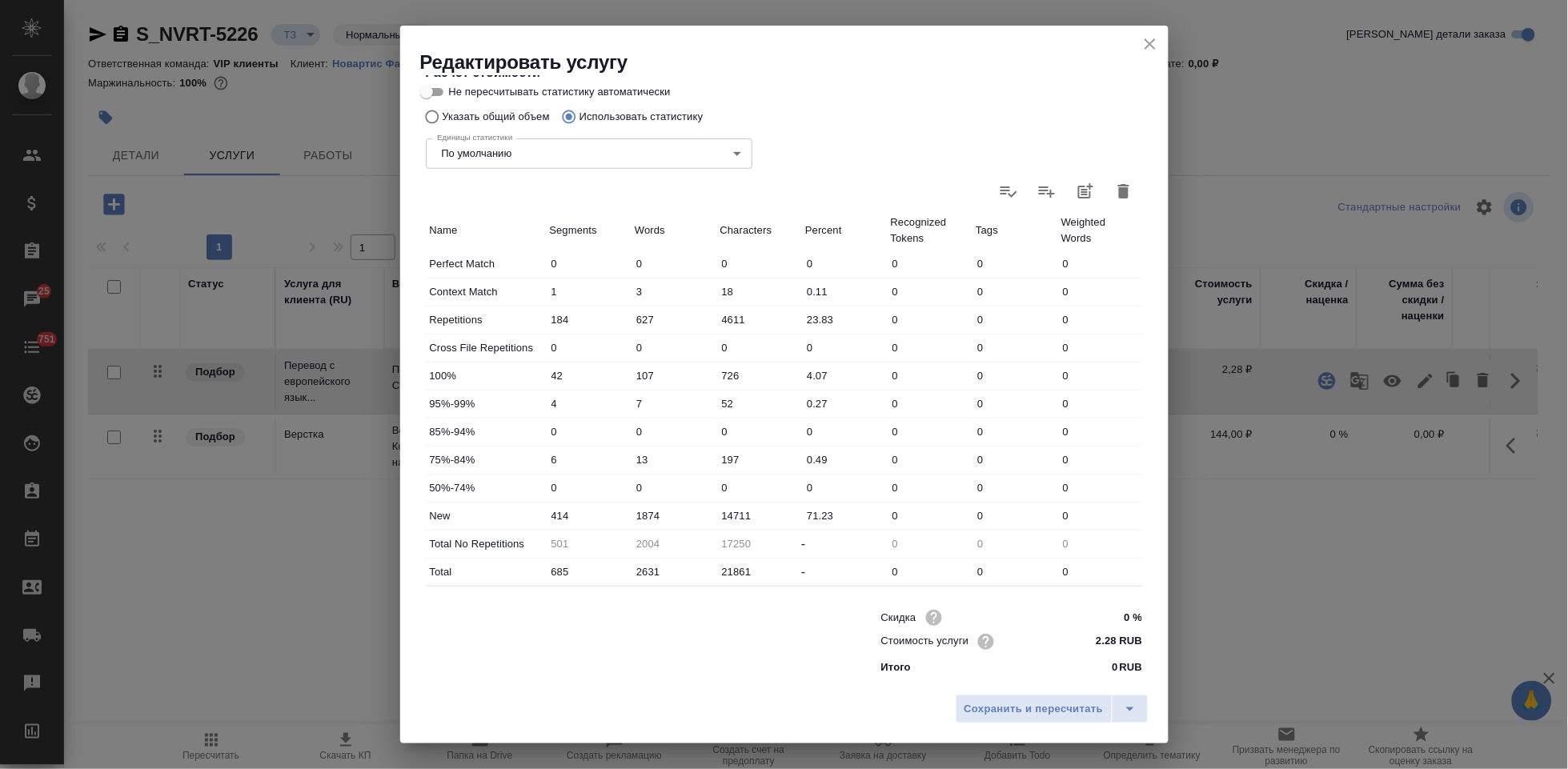
click at [646, 512] on input "1874" at bounding box center [674, 516] width 86 height 23
type input "2074"
click at [1138, 712] on icon "split button" at bounding box center [1130, 709] width 19 height 19
click at [1088, 683] on li "Сохранить" at bounding box center [1055, 676] width 193 height 26
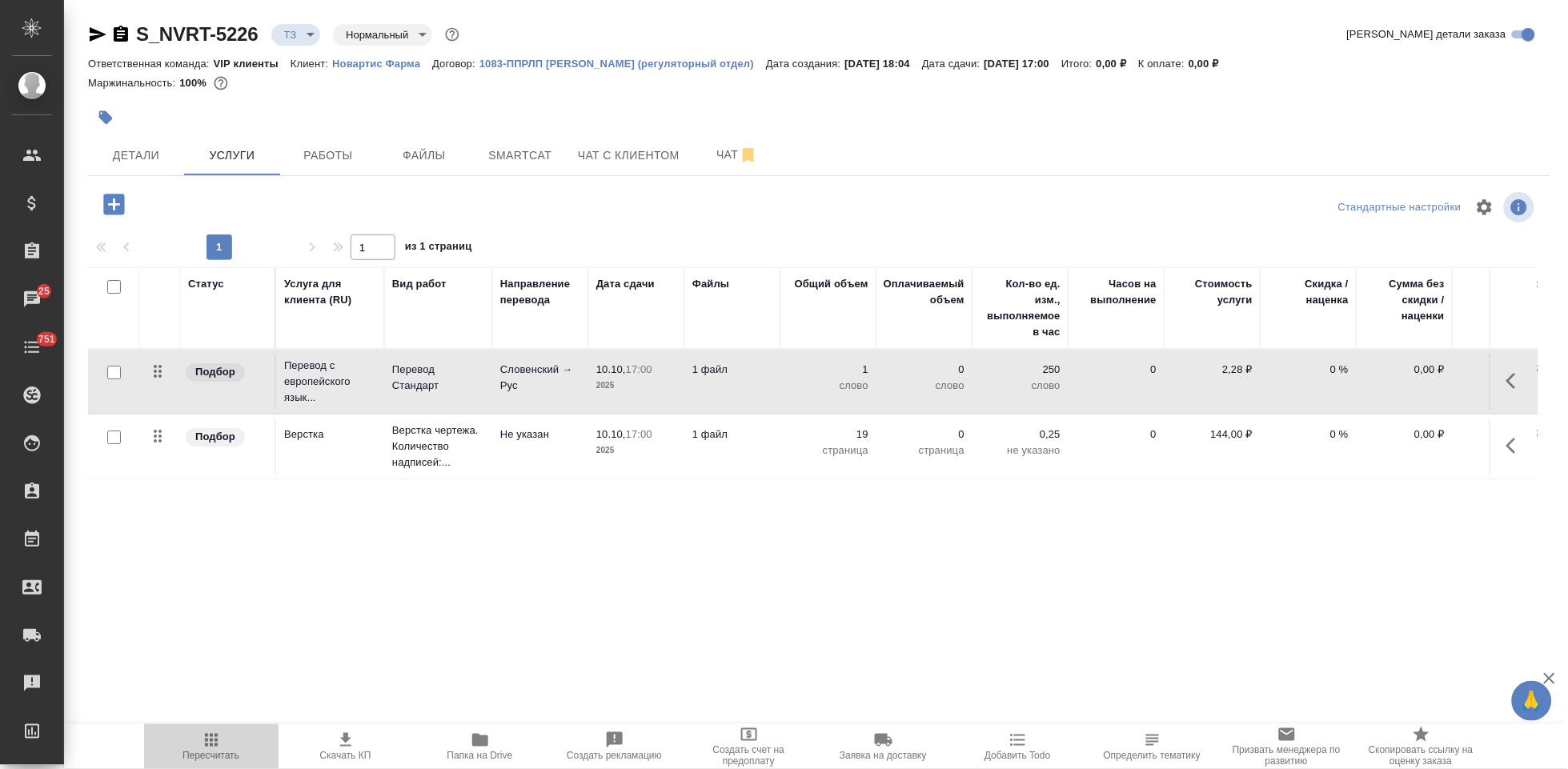
click at [206, 735] on icon "button" at bounding box center [211, 740] width 13 height 13
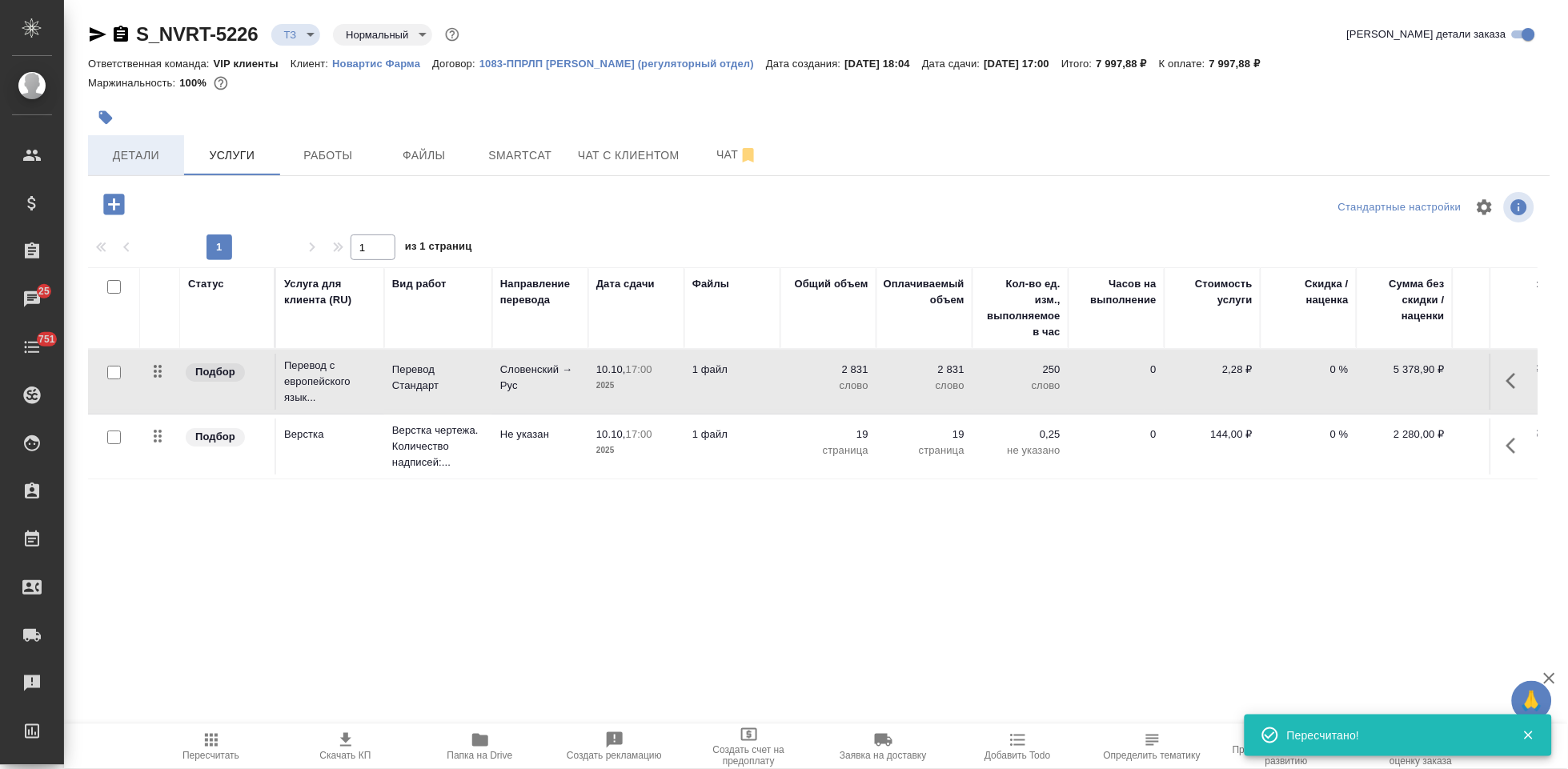
click at [163, 153] on span "Детали" at bounding box center [136, 156] width 77 height 20
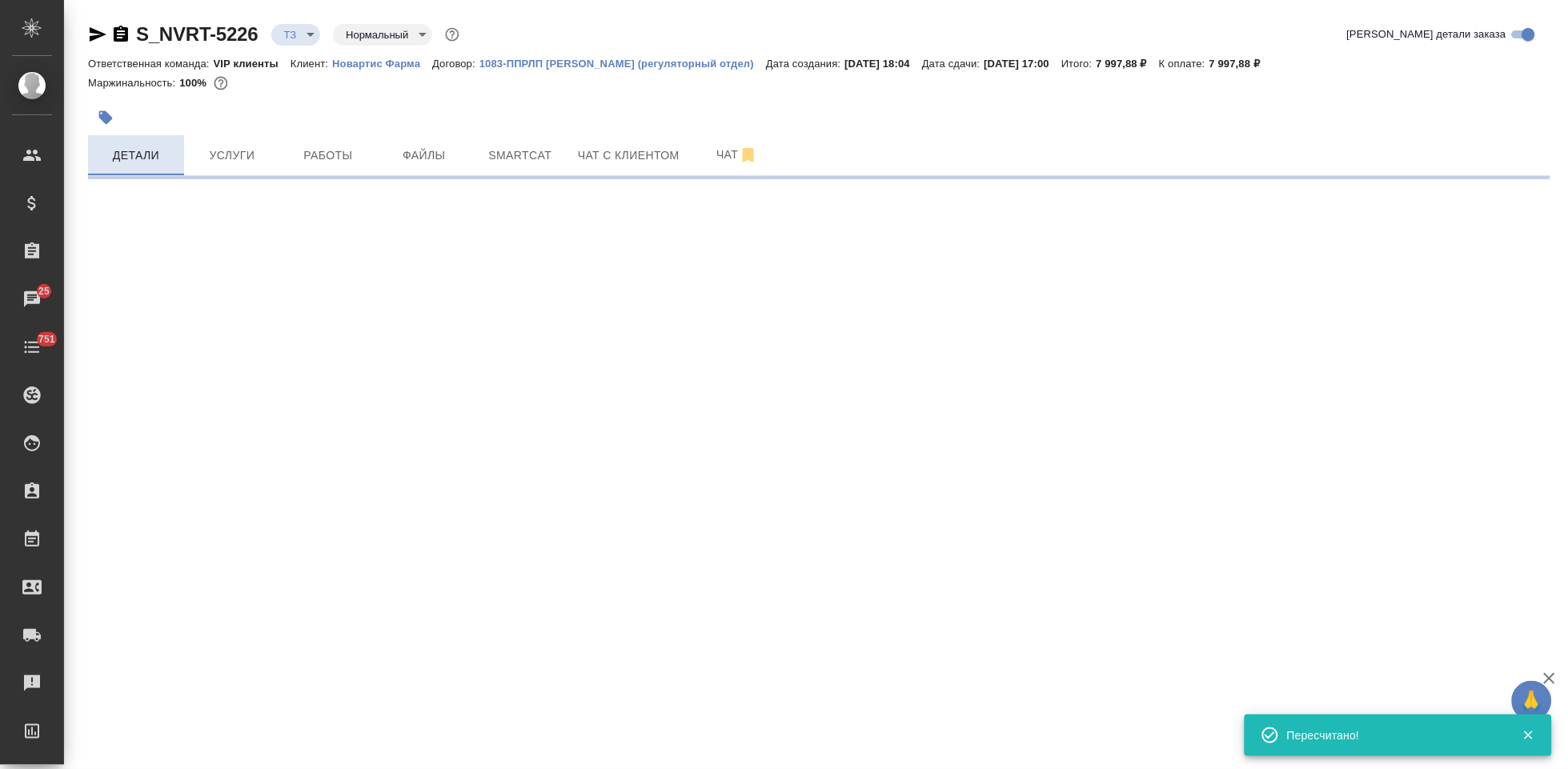
select select "RU"
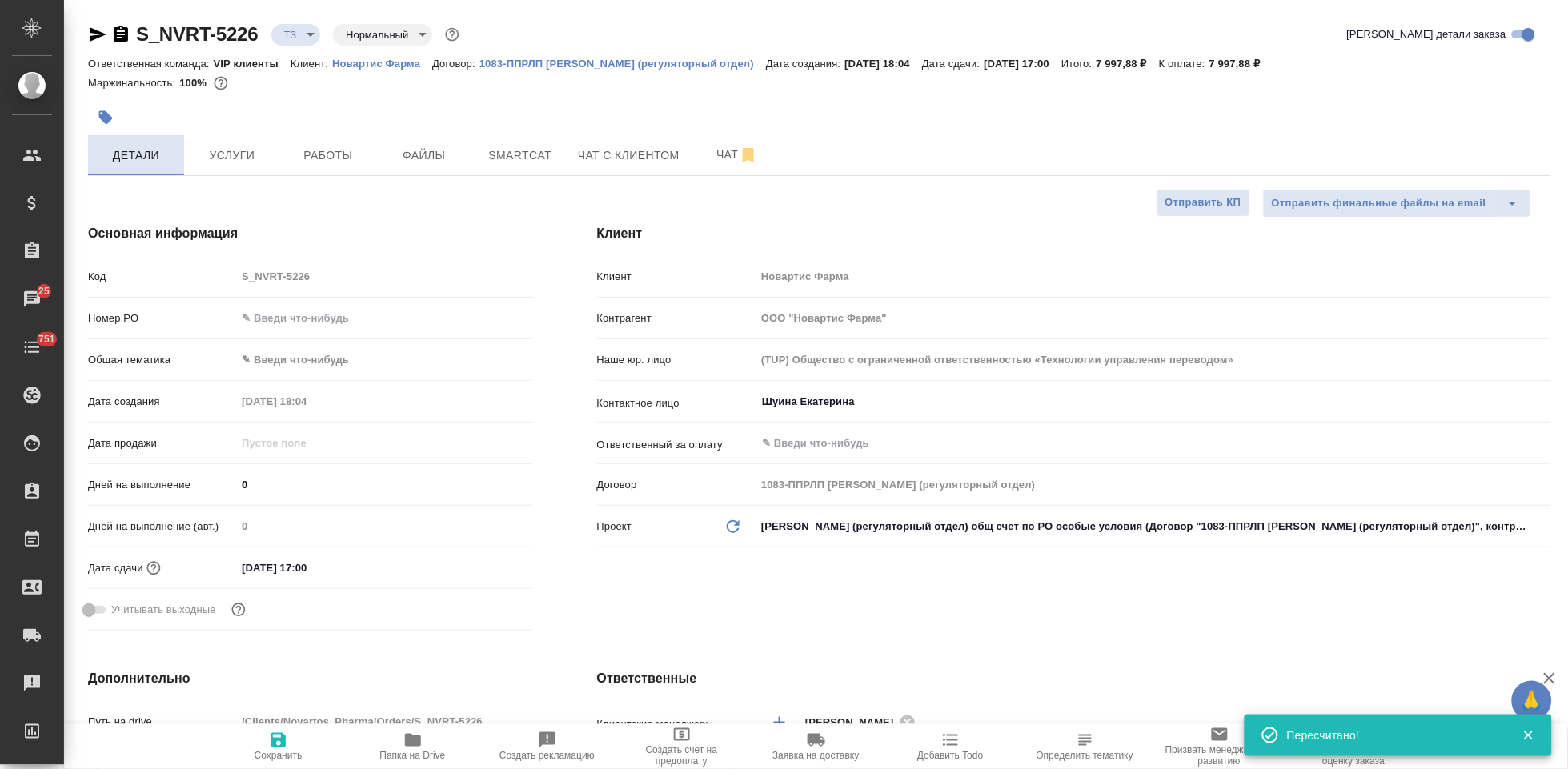
type textarea "x"
click at [224, 164] on span "Услуги" at bounding box center [232, 156] width 77 height 20
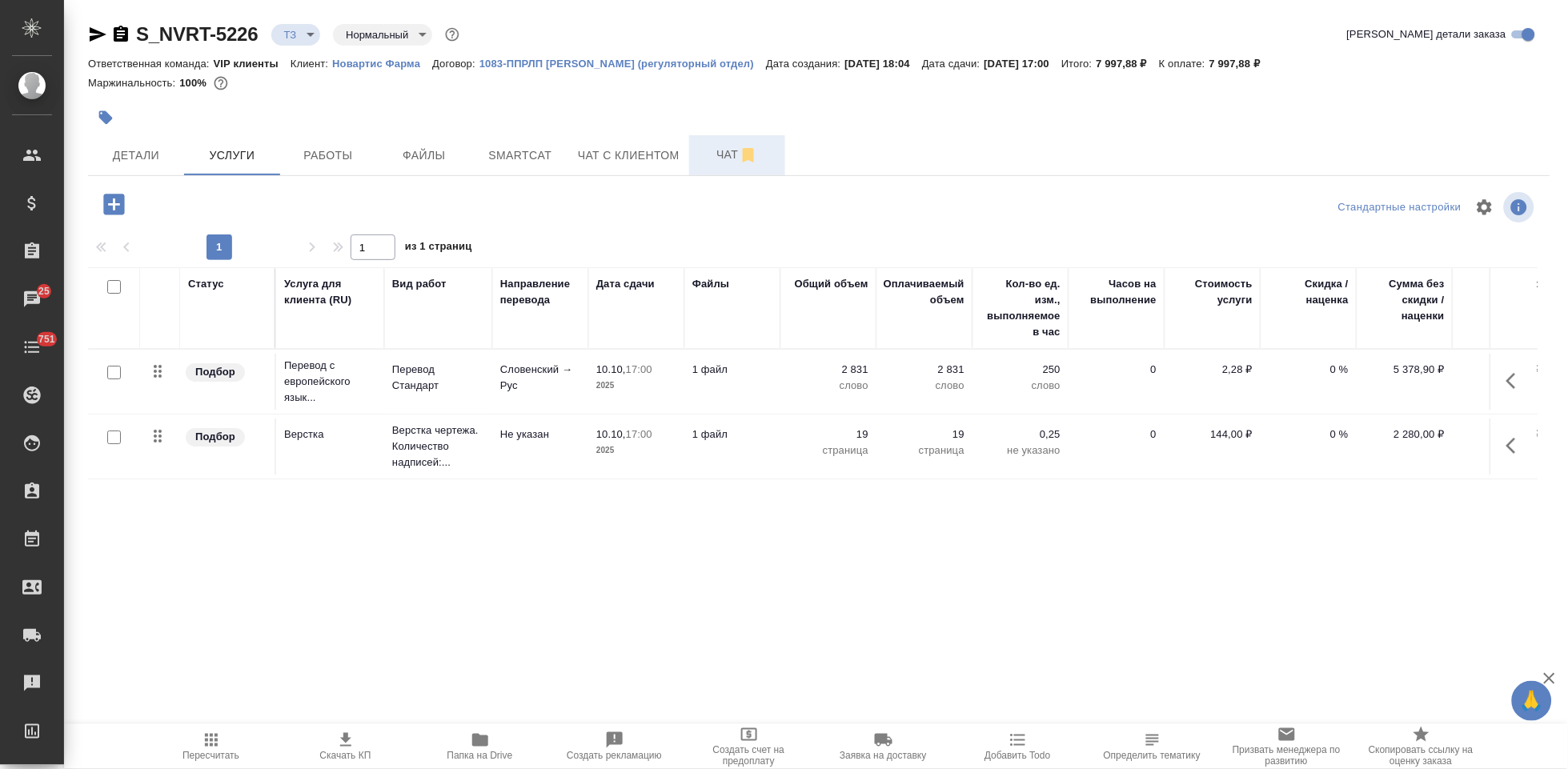
click at [723, 159] on span "Чат" at bounding box center [737, 155] width 77 height 20
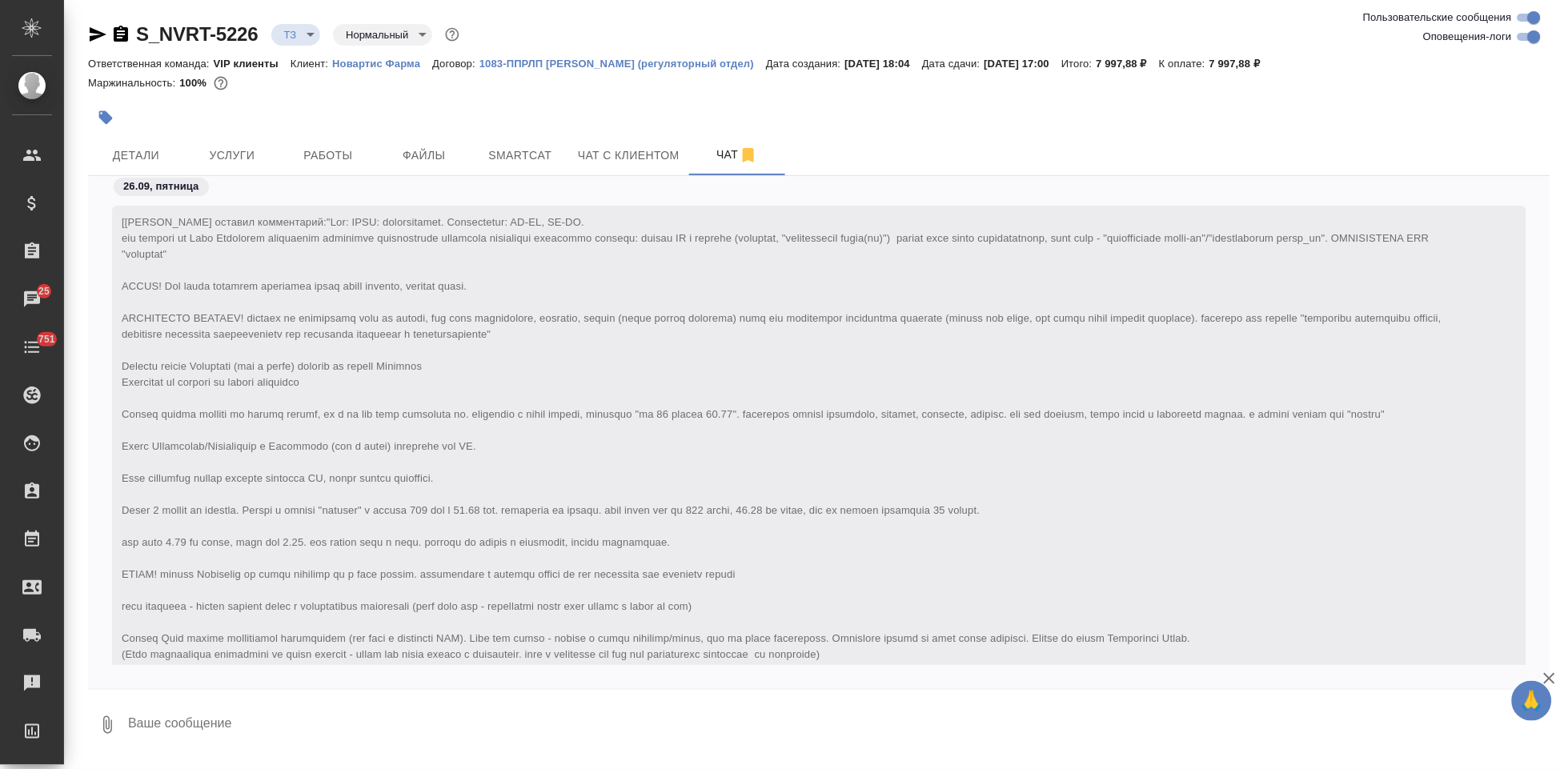
scroll to position [886, 0]
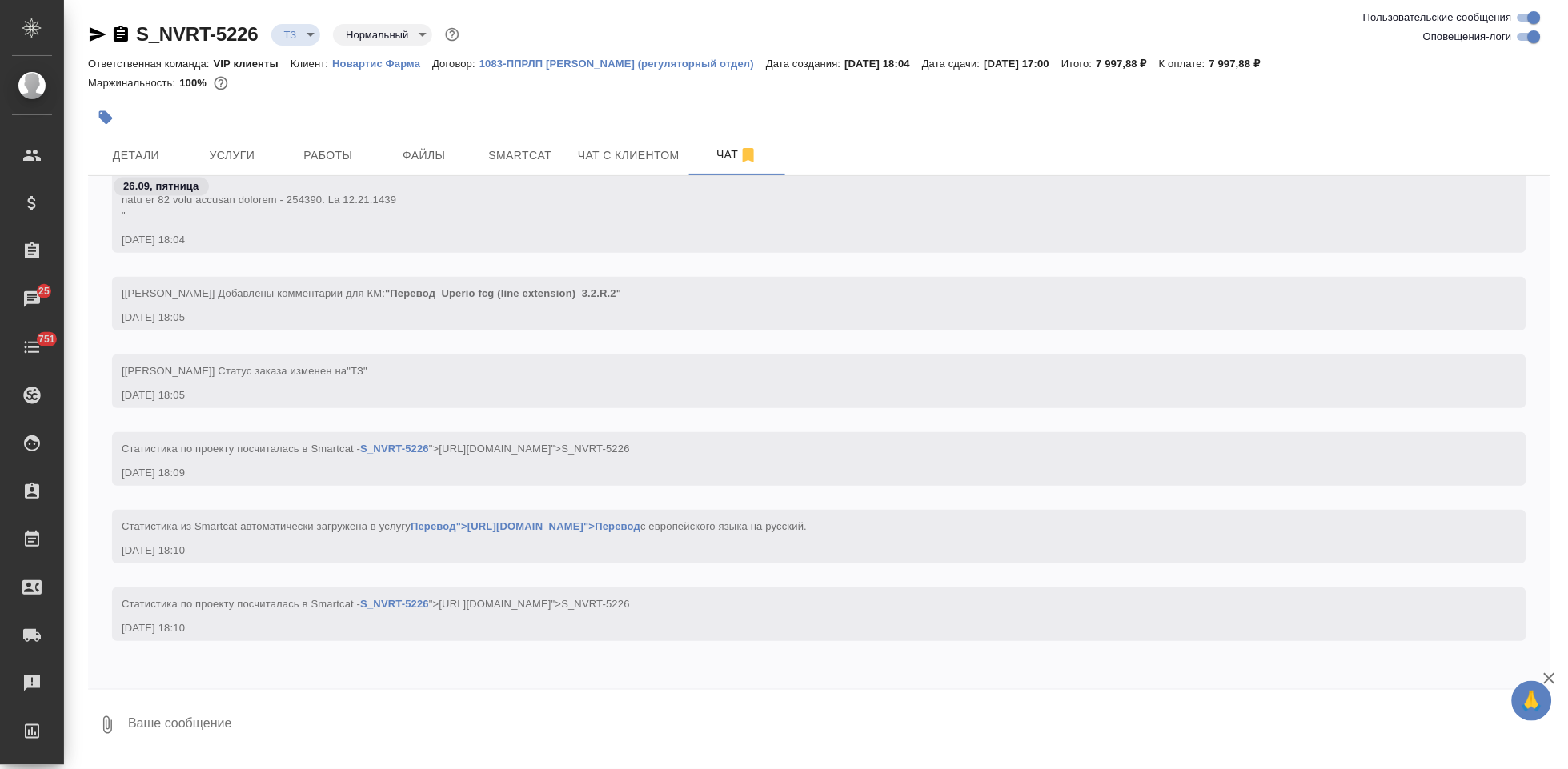
click at [442, 726] on textarea at bounding box center [838, 725] width 1424 height 55
type textarea "19 стр посчитала"
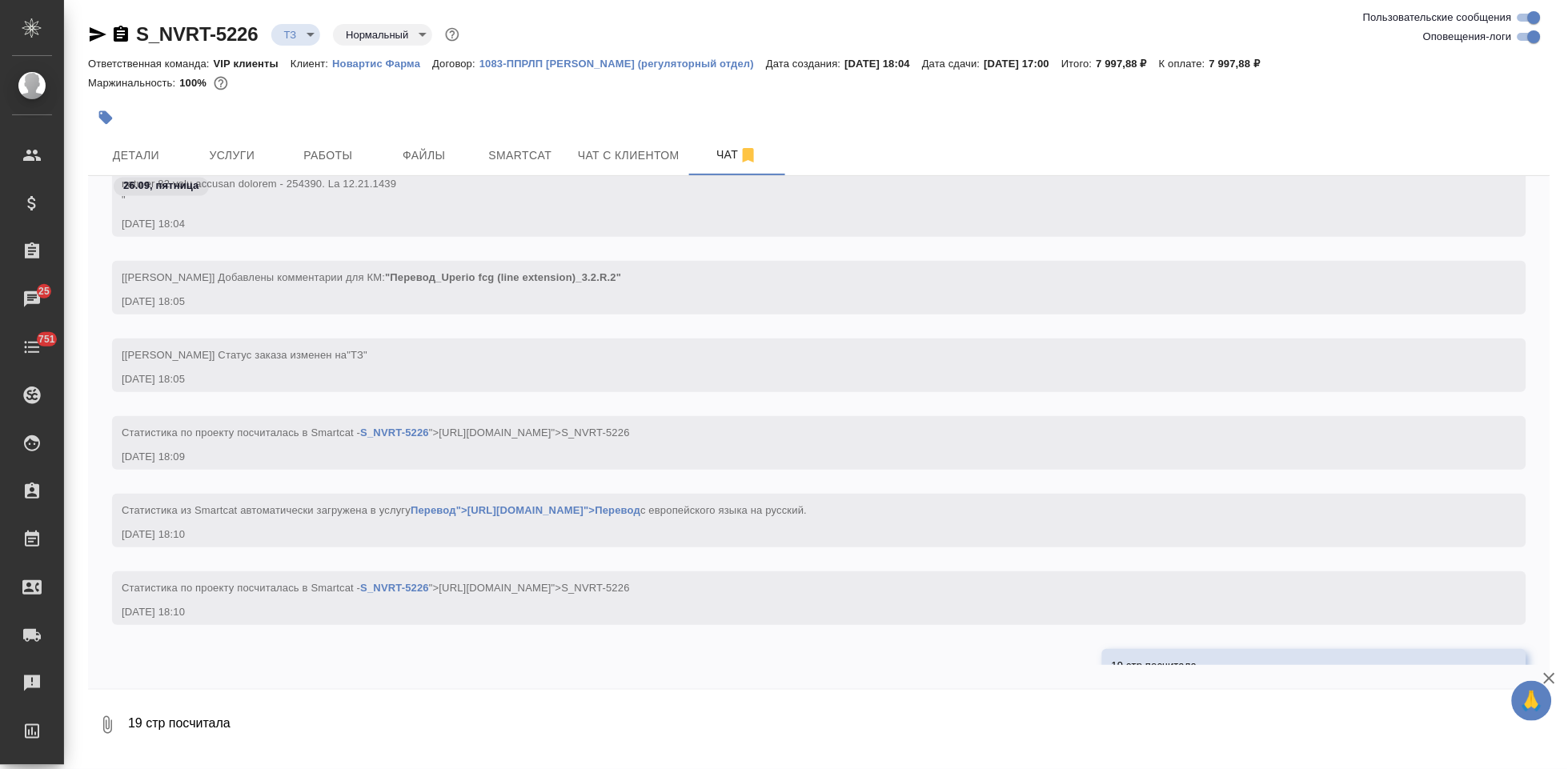
scroll to position [964, 0]
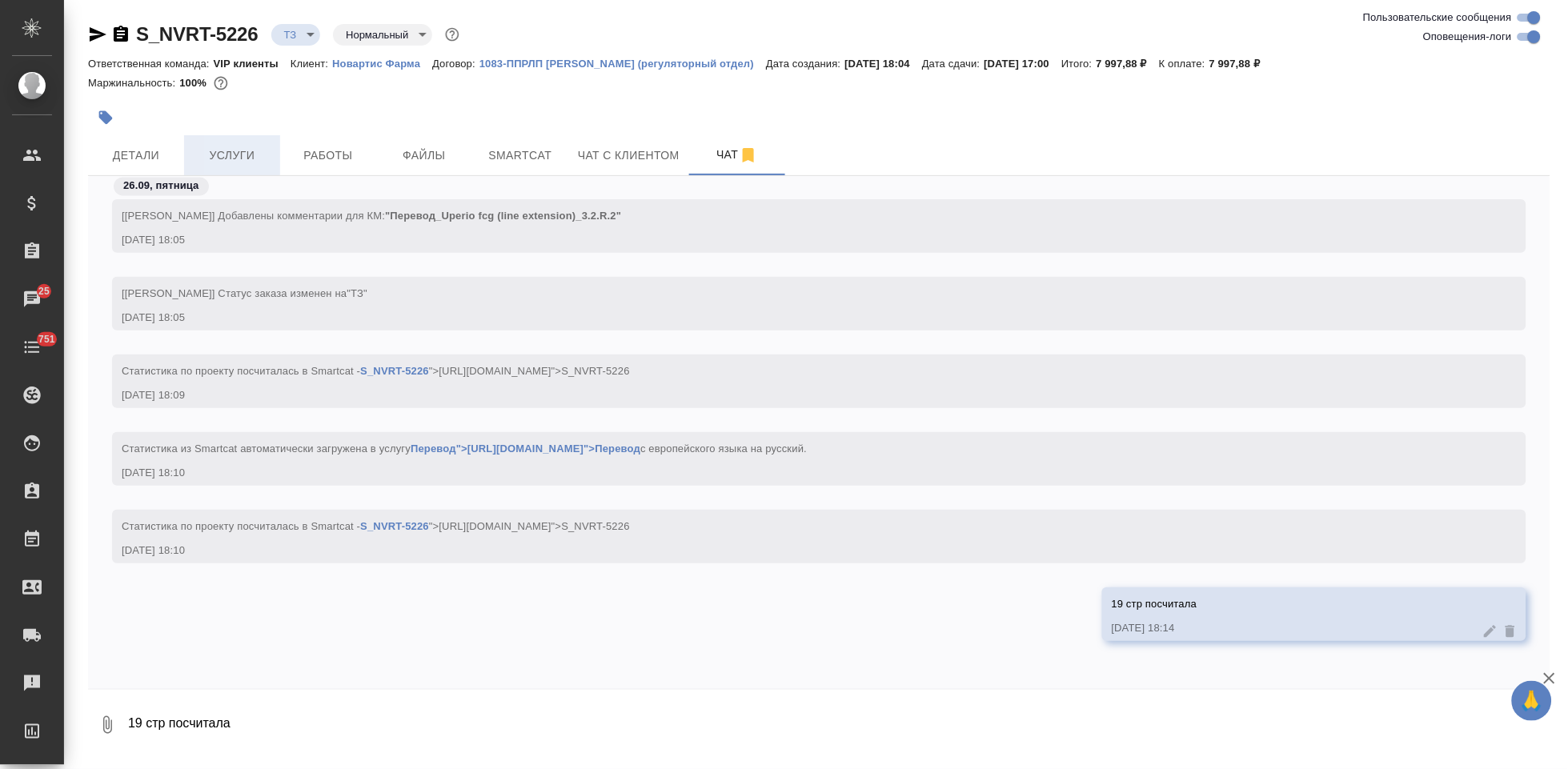
click at [242, 153] on span "Услуги" at bounding box center [232, 156] width 77 height 20
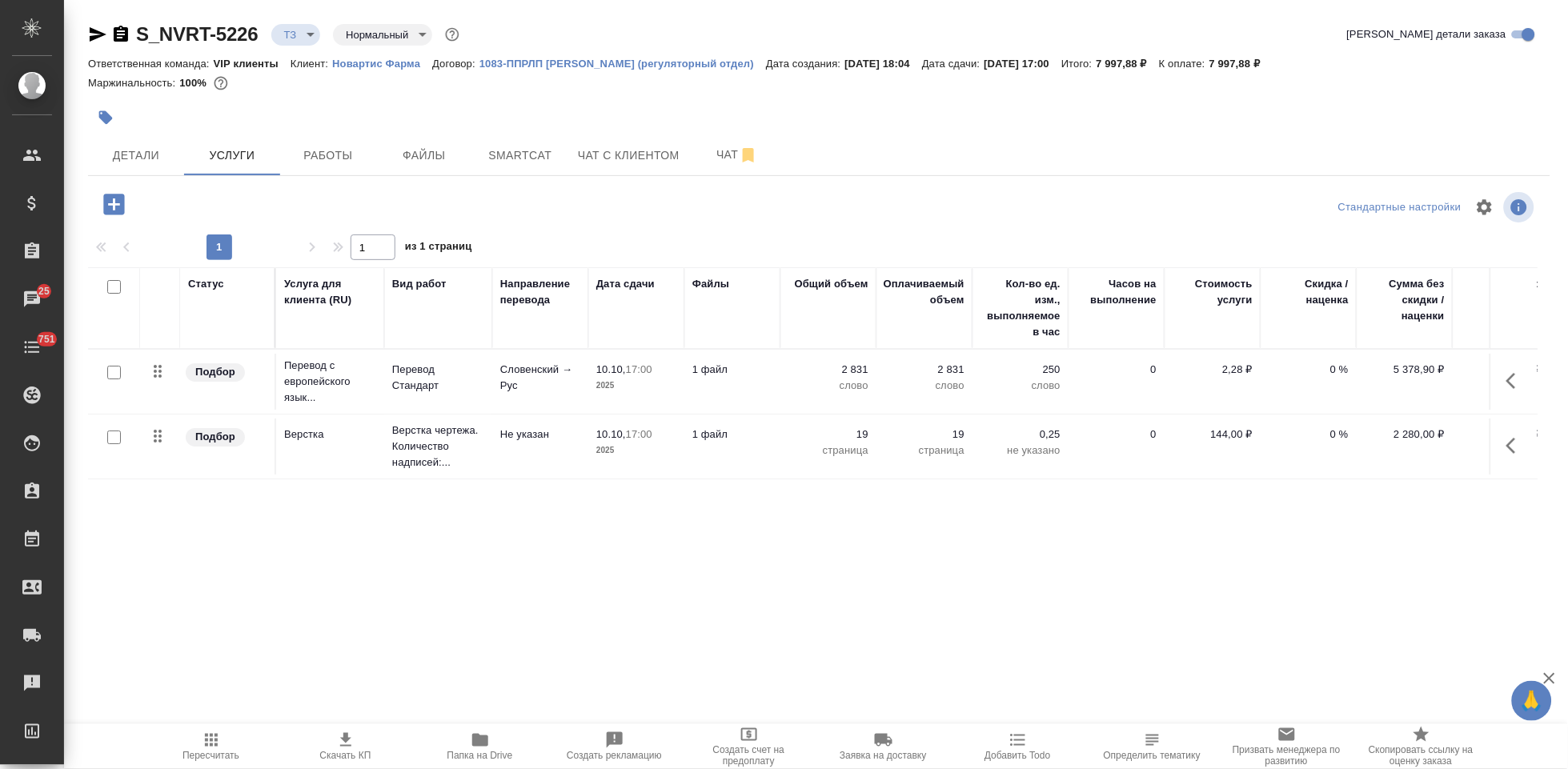
click at [1128, 122] on div at bounding box center [819, 117] width 1462 height 35
click at [213, 751] on span "Пересчитать" at bounding box center [211, 755] width 57 height 11
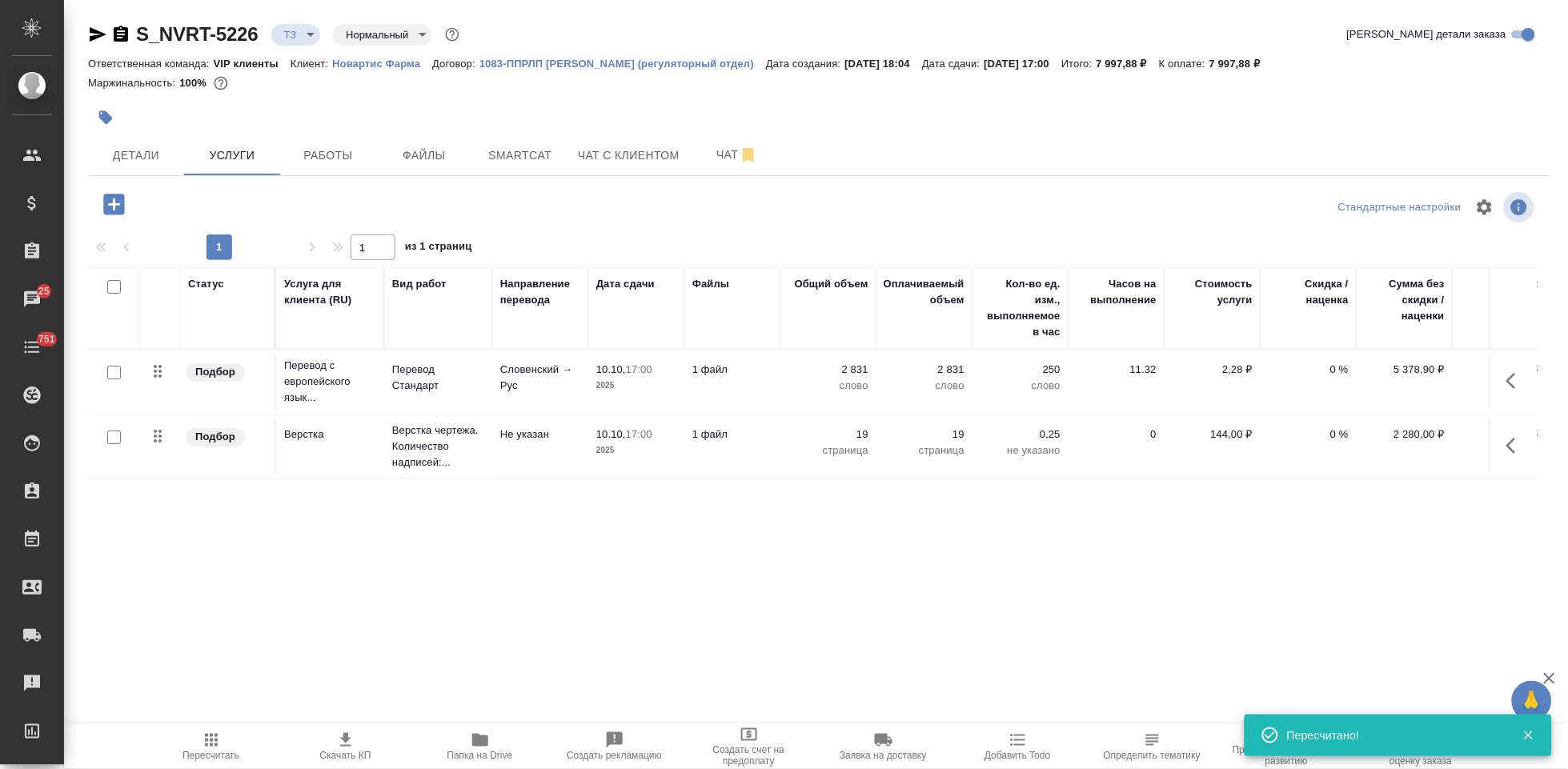
click at [338, 756] on span "Скачать КП" at bounding box center [346, 755] width 51 height 11
click at [131, 163] on span "Детали" at bounding box center [136, 156] width 77 height 20
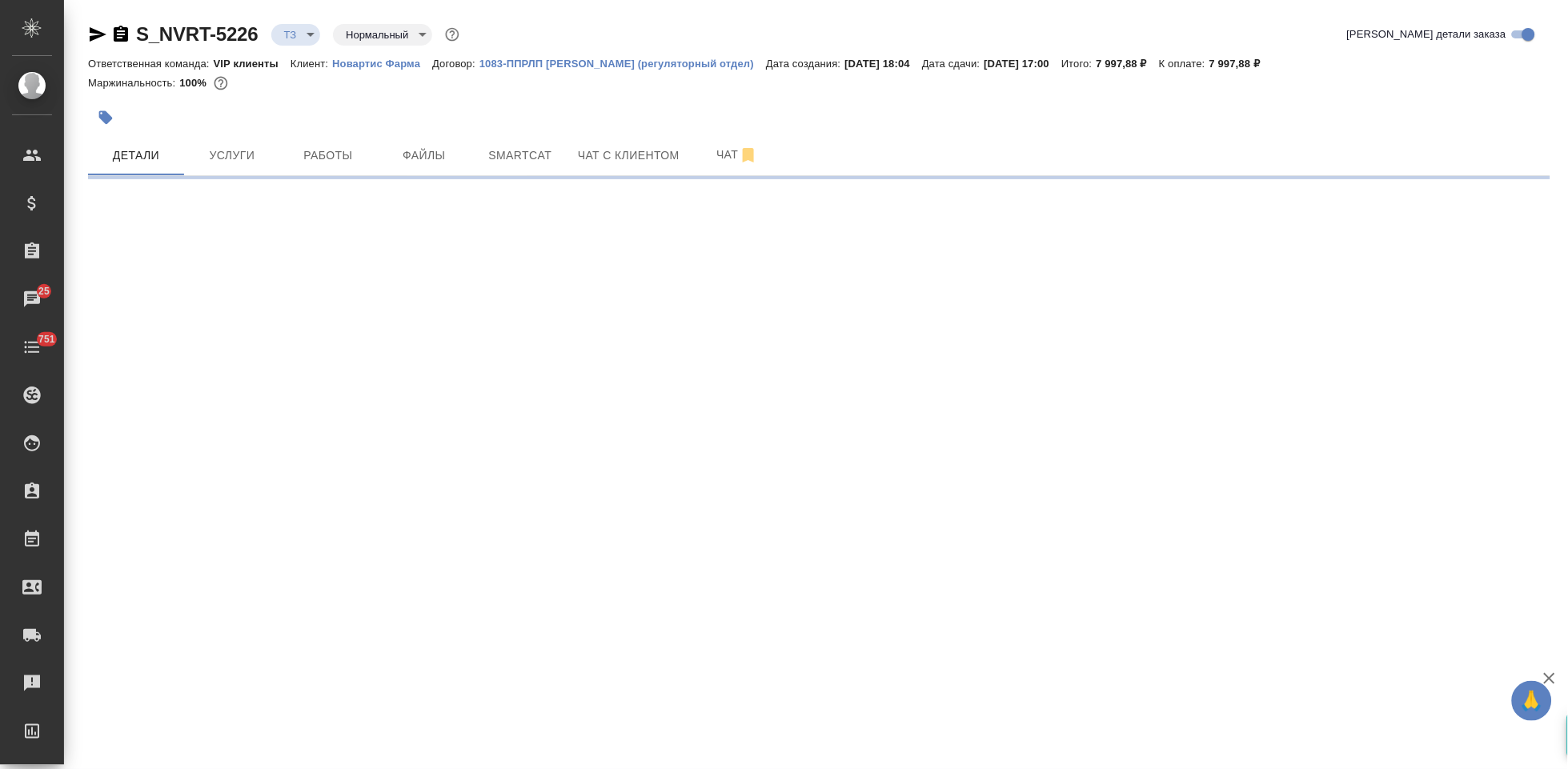
select select "RU"
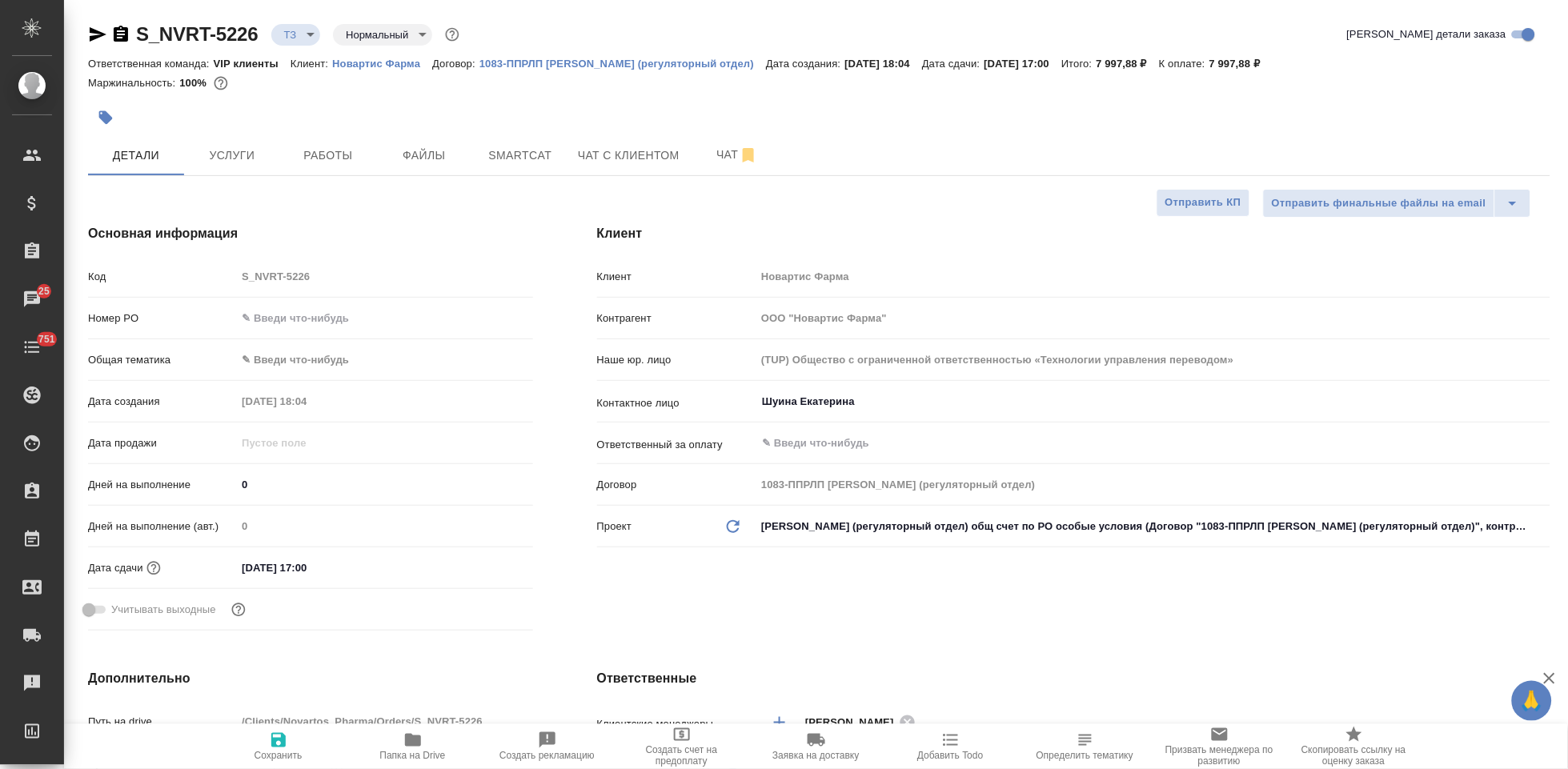
type textarea "x"
click at [305, 43] on body "🙏 .cls-1 fill:#fff; AWATERA Kabargina Anna Клиенты Спецификации Заказы 25 Чаты …" at bounding box center [784, 384] width 1568 height 769
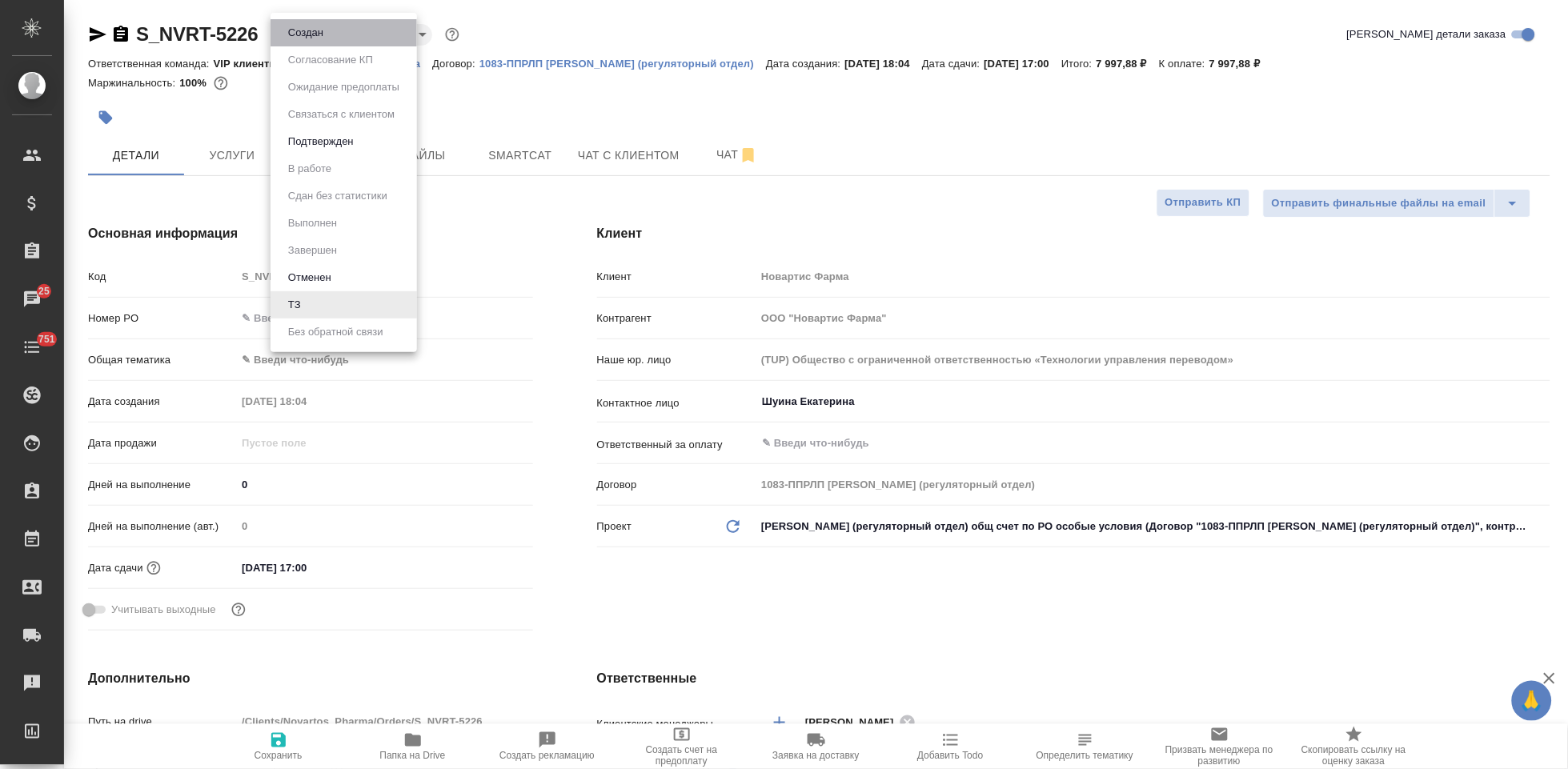
click at [324, 43] on li "Создан" at bounding box center [343, 33] width 147 height 27
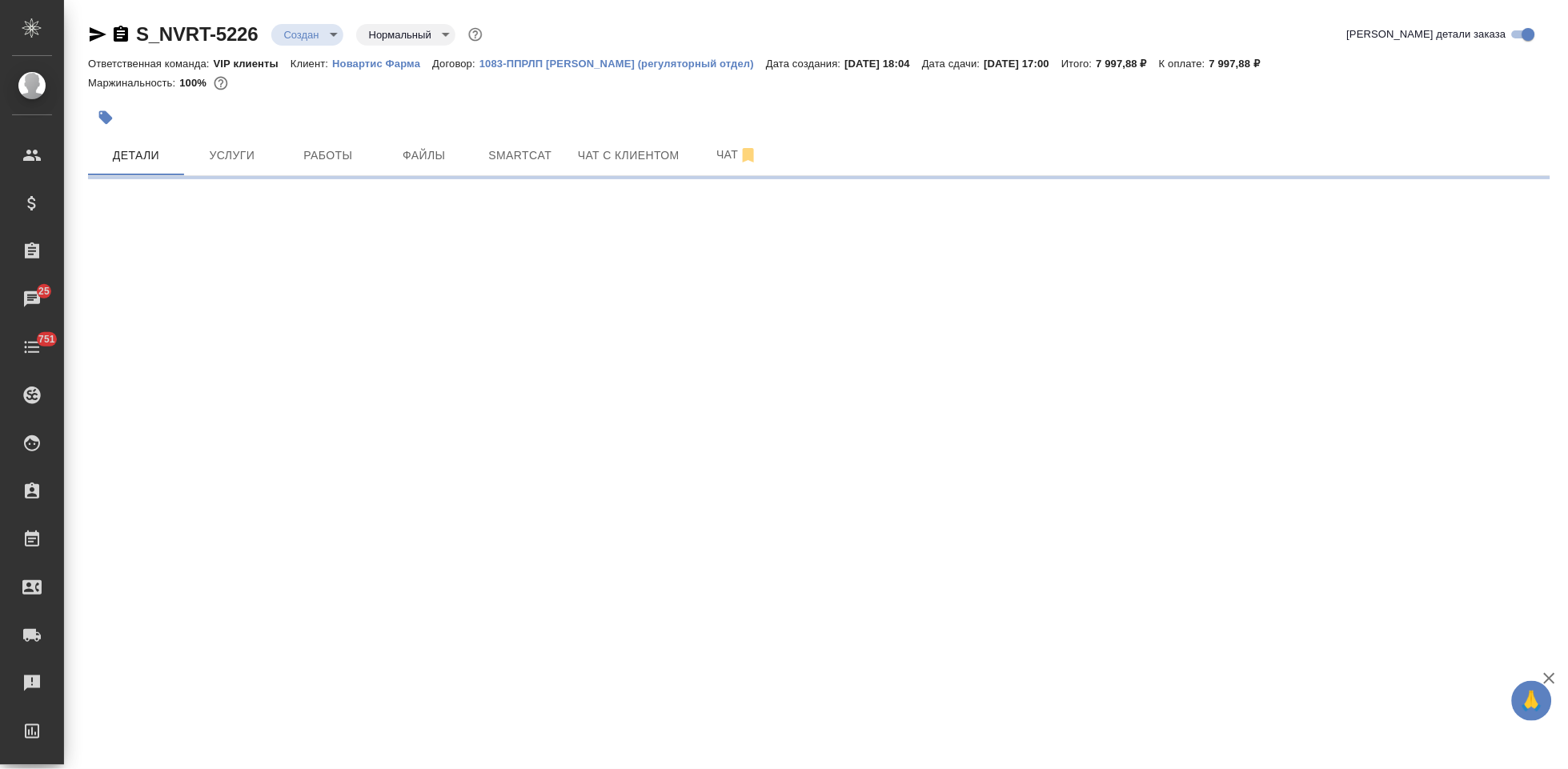
click at [332, 38] on body "🙏 .cls-1 fill:#fff; AWATERA Kabargina Anna Клиенты Спецификации Заказы 25 Чаты …" at bounding box center [784, 384] width 1568 height 769
select select "RU"
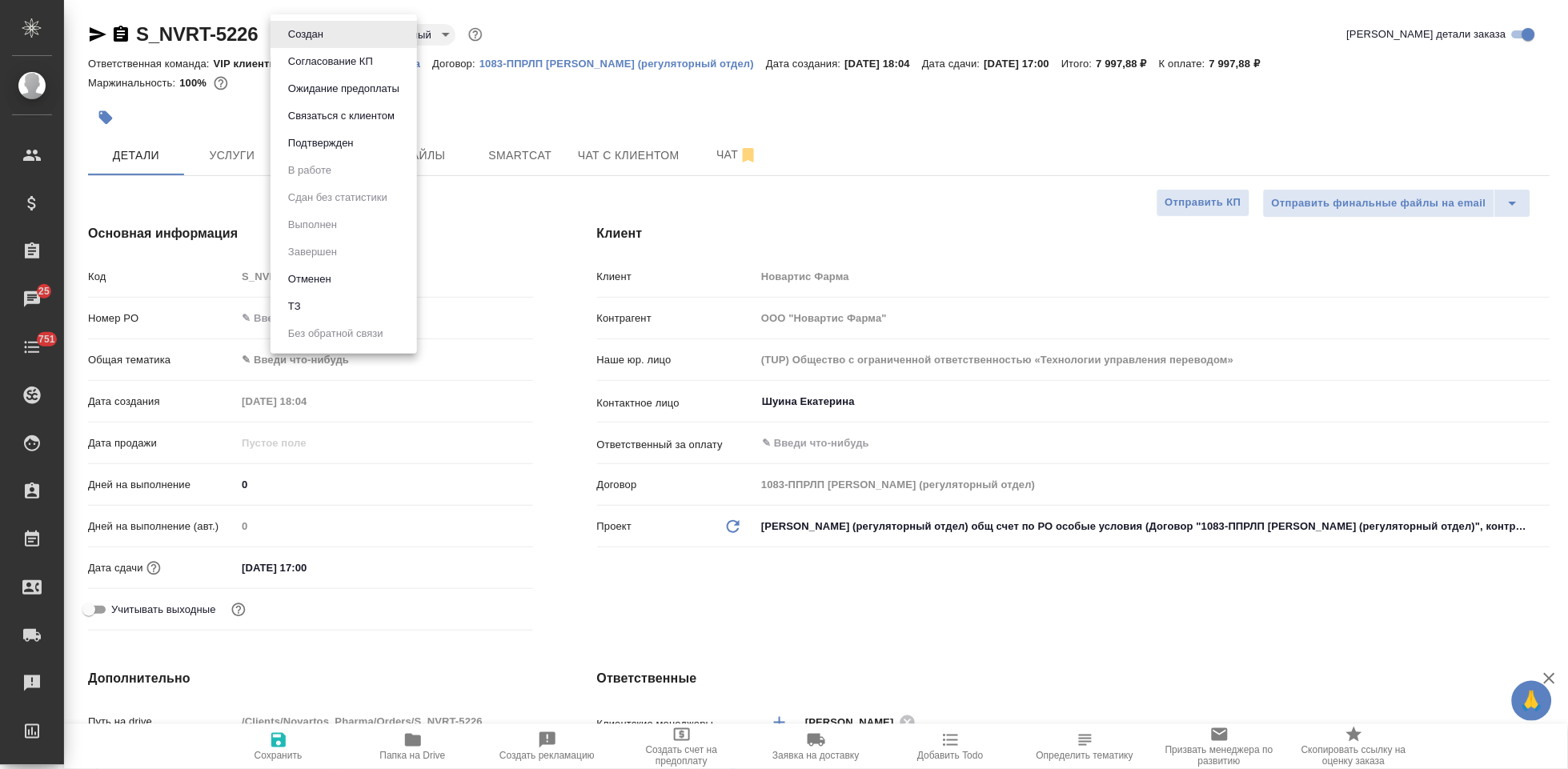
type textarea "x"
click at [329, 65] on button "Согласование КП" at bounding box center [331, 61] width 95 height 18
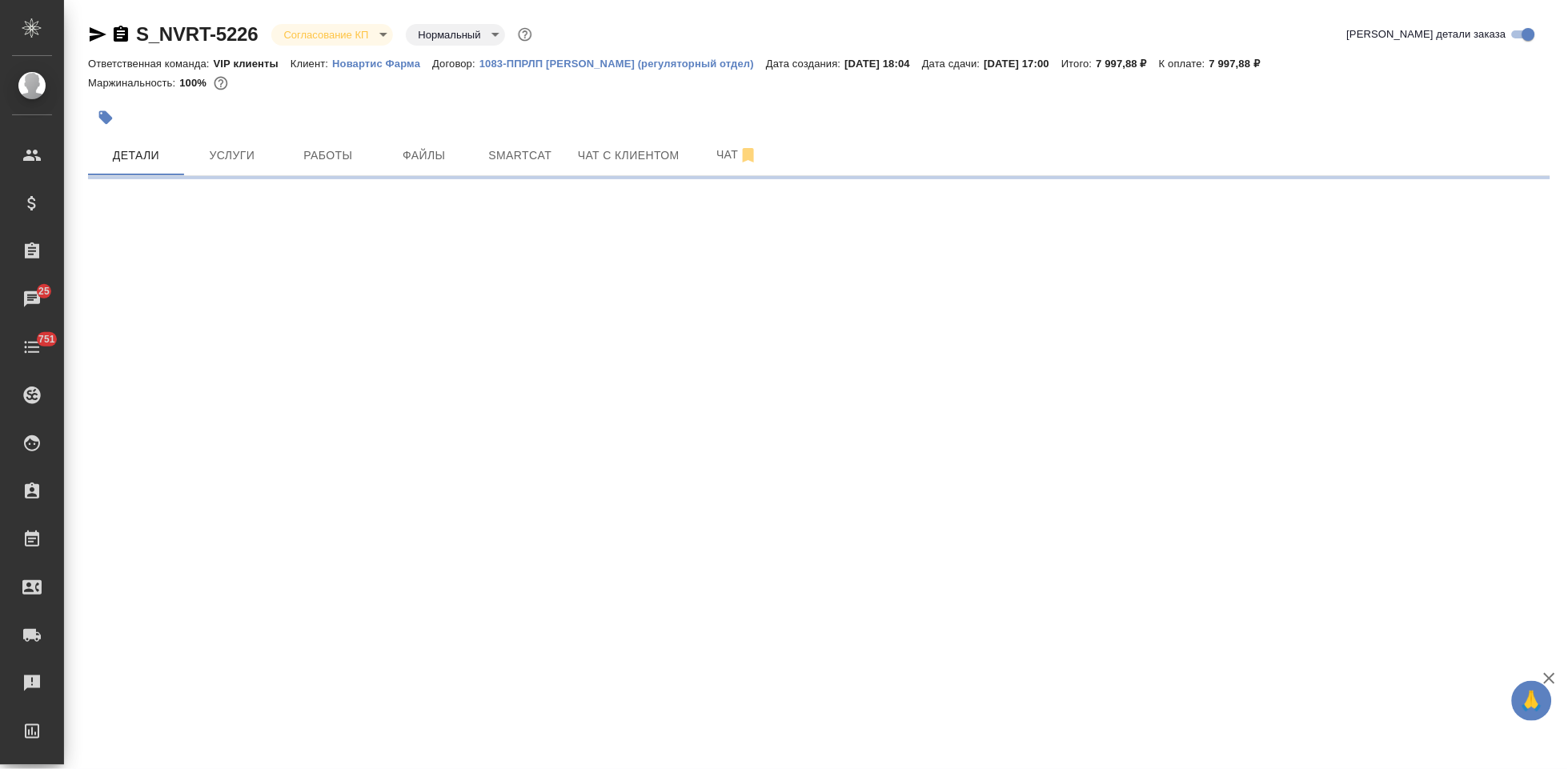
select select "RU"
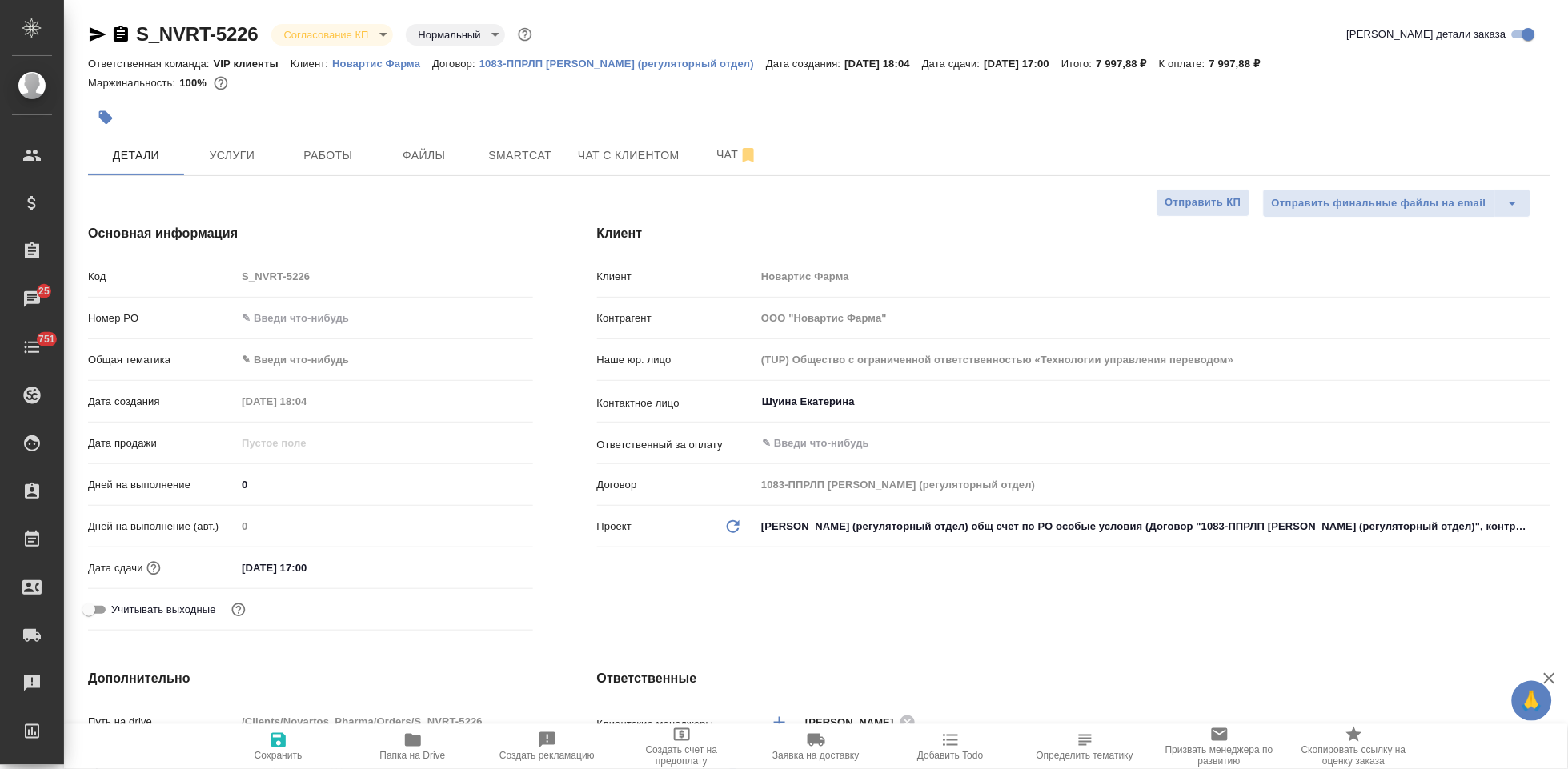
type textarea "x"
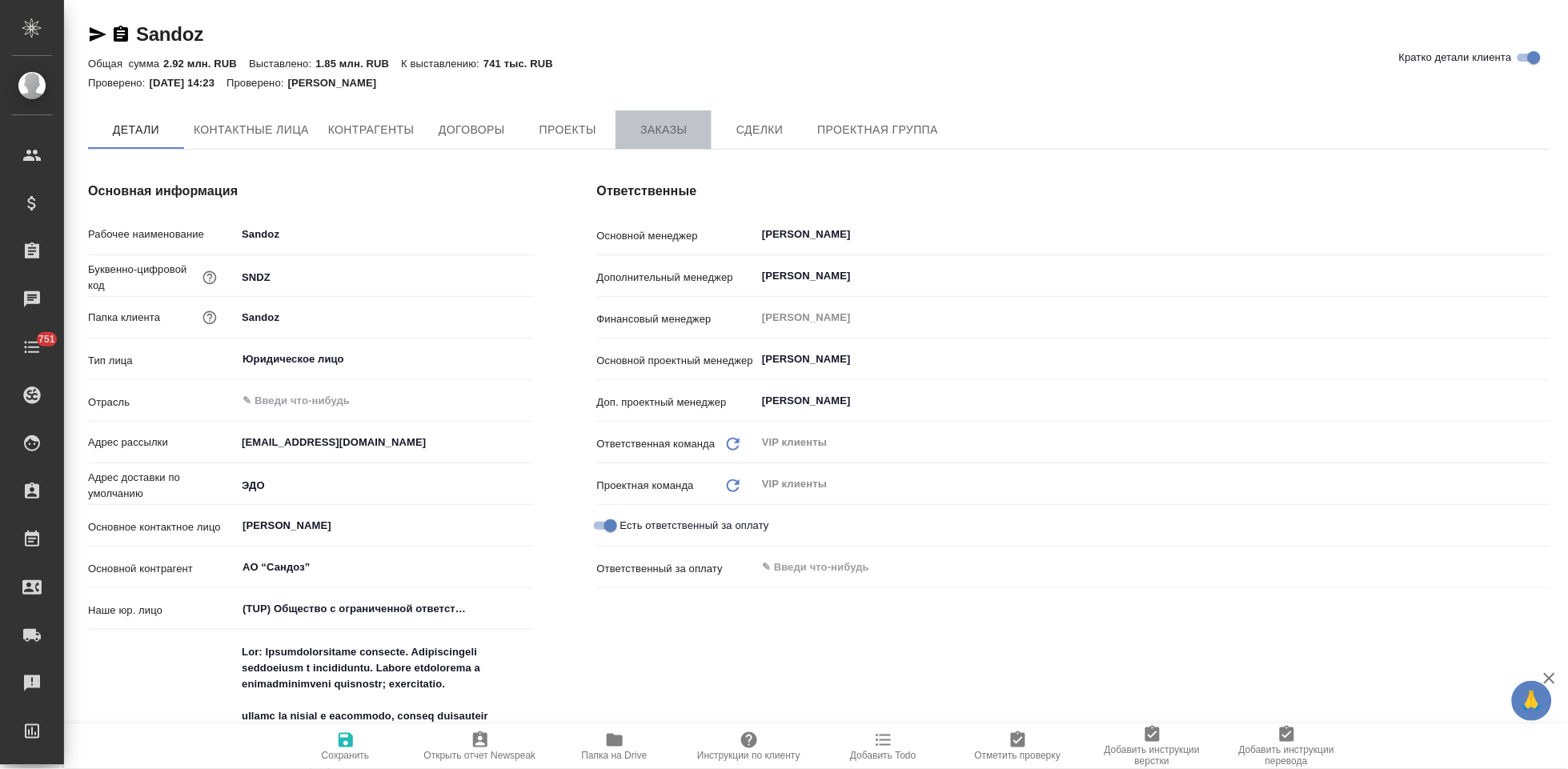
click at [641, 122] on span "Заказы" at bounding box center [664, 130] width 77 height 20
type textarea "x"
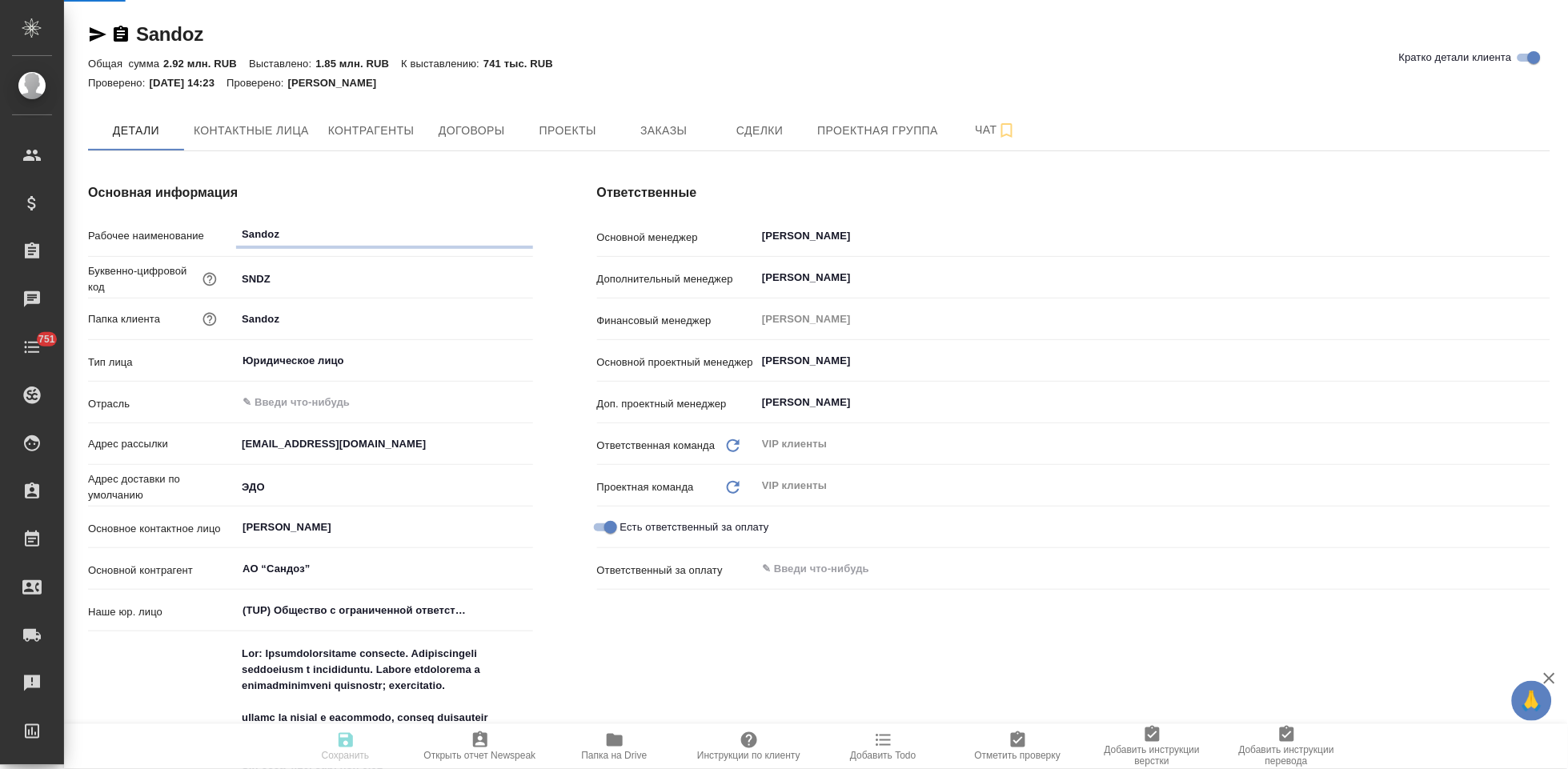
type textarea "x"
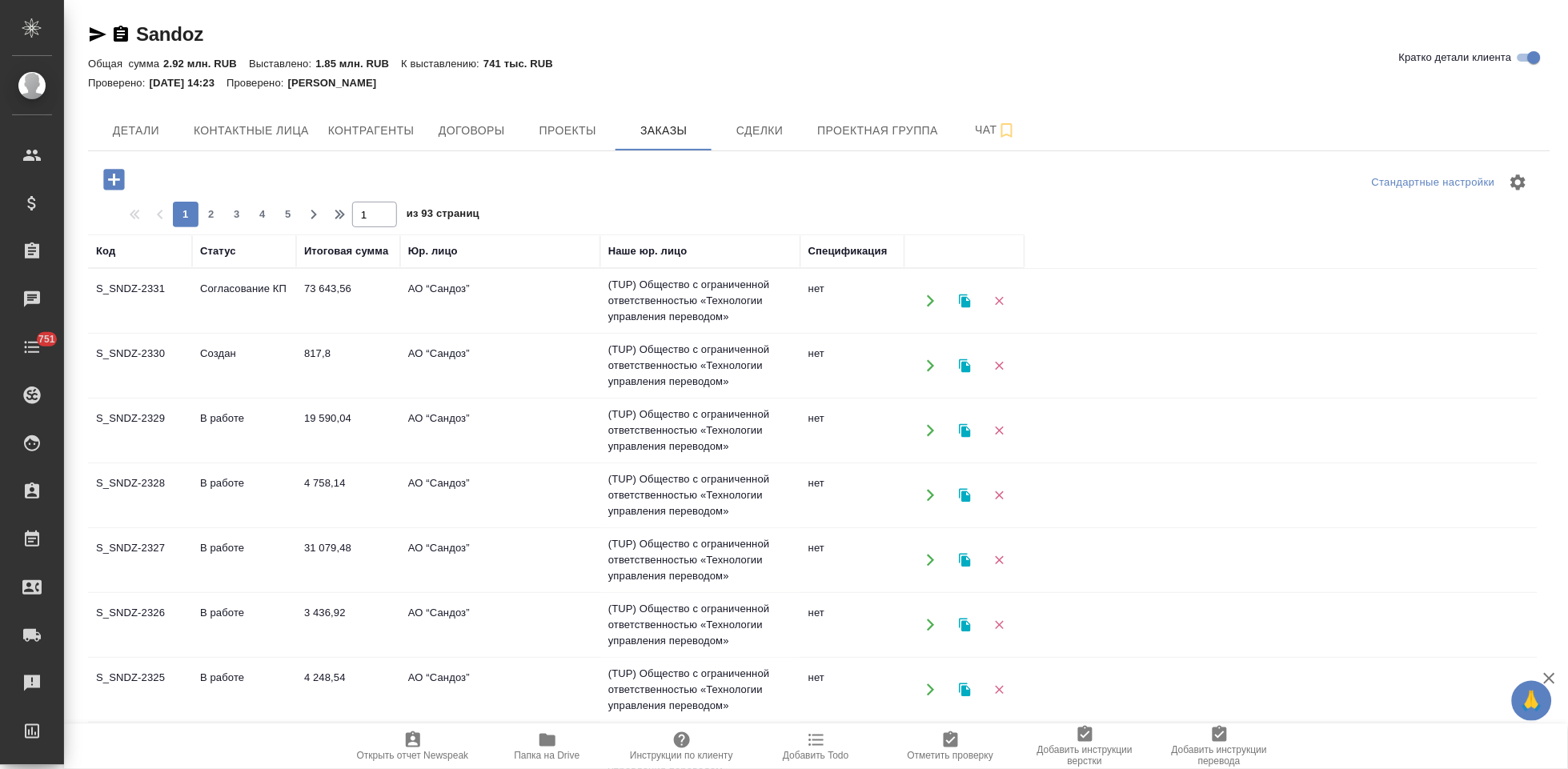
click at [233, 309] on td "Согласование КП" at bounding box center [244, 300] width 104 height 56
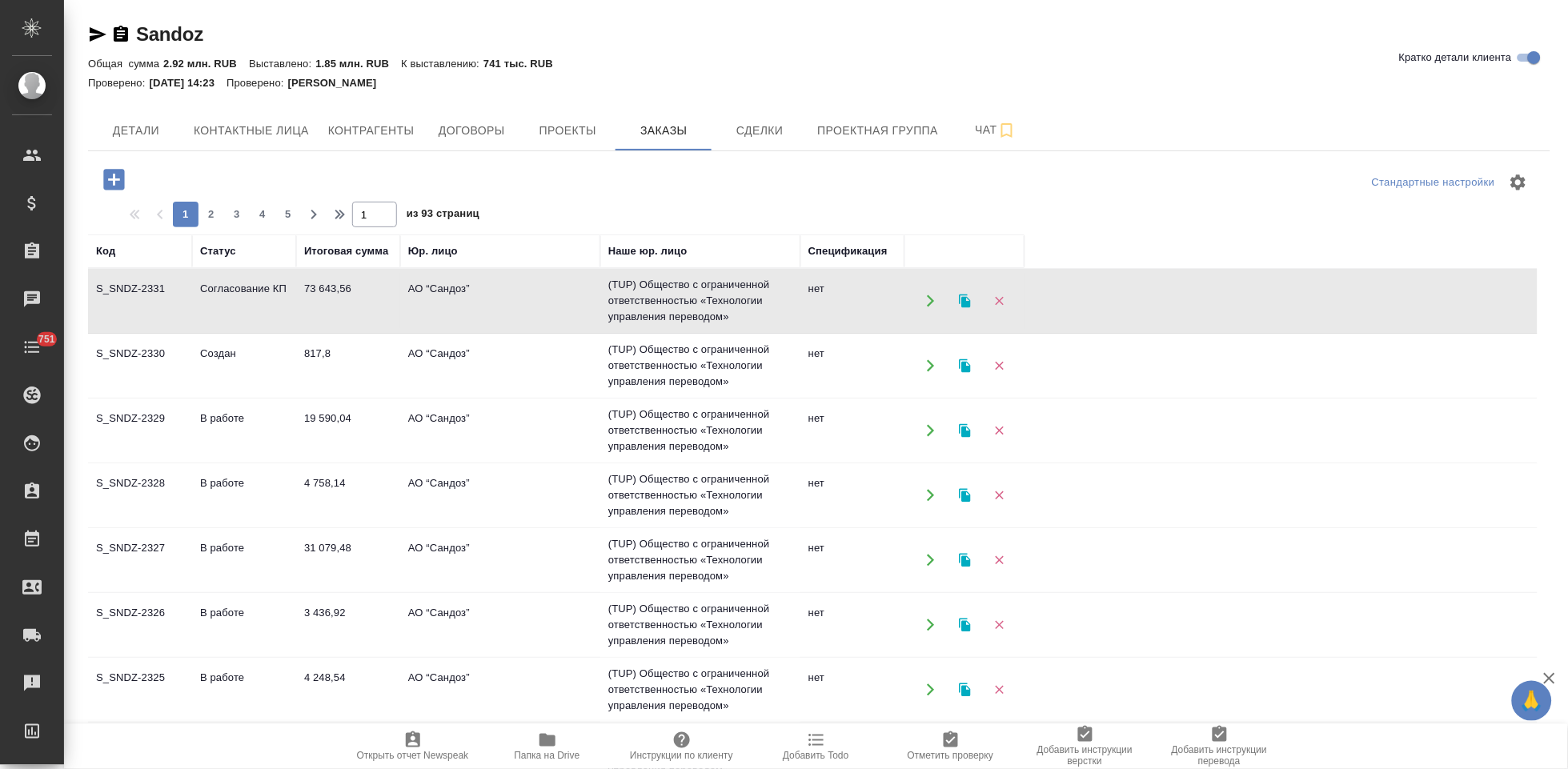
click at [233, 309] on td "Согласование КП" at bounding box center [244, 300] width 104 height 56
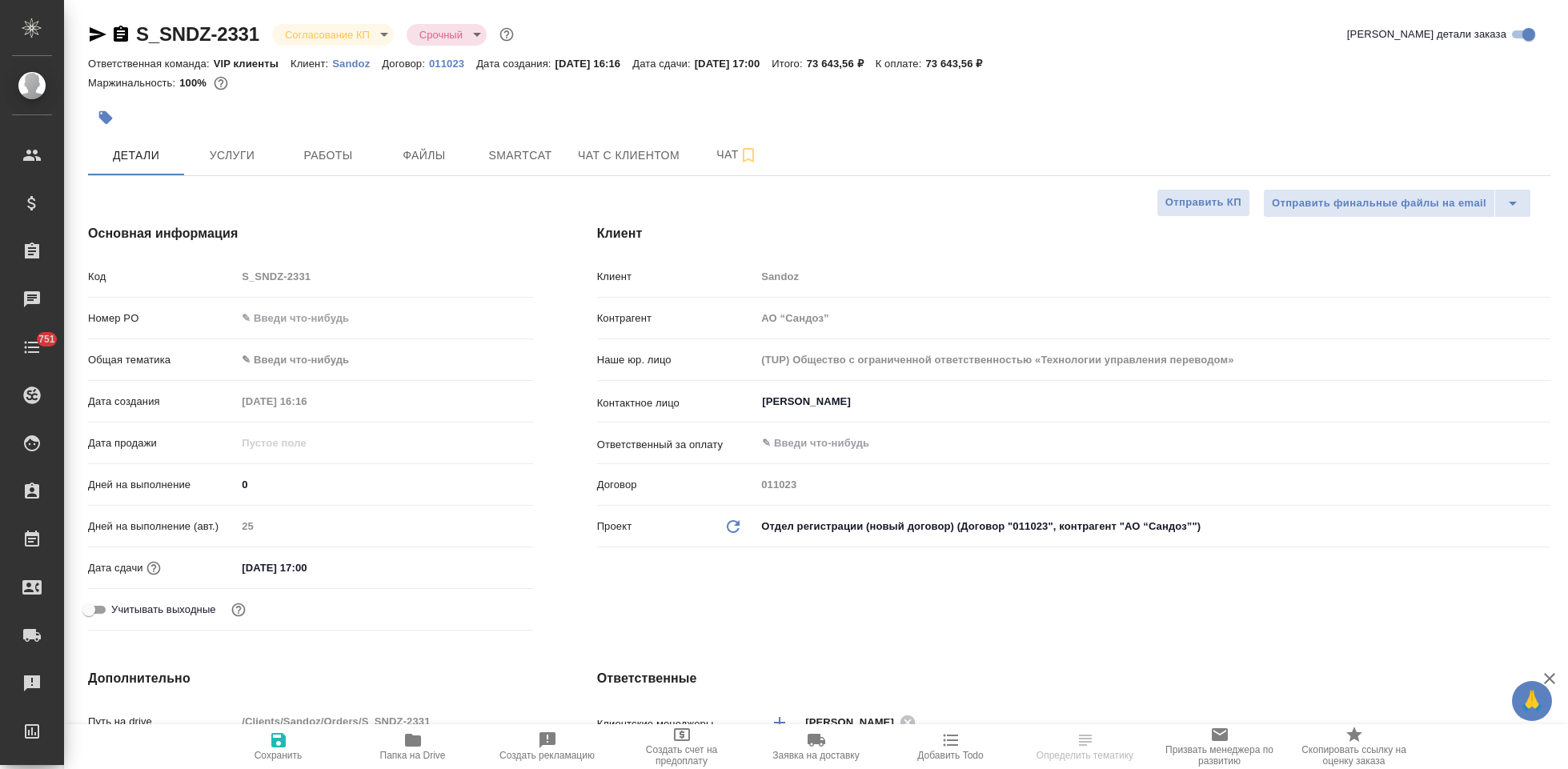
select select "RU"
click at [380, 36] on body "🙏 .cls-1 fill:#fff; AWATERA Kabargina [PERSON_NAME] Спецификации Заказы Чаты 75…" at bounding box center [784, 384] width 1568 height 769
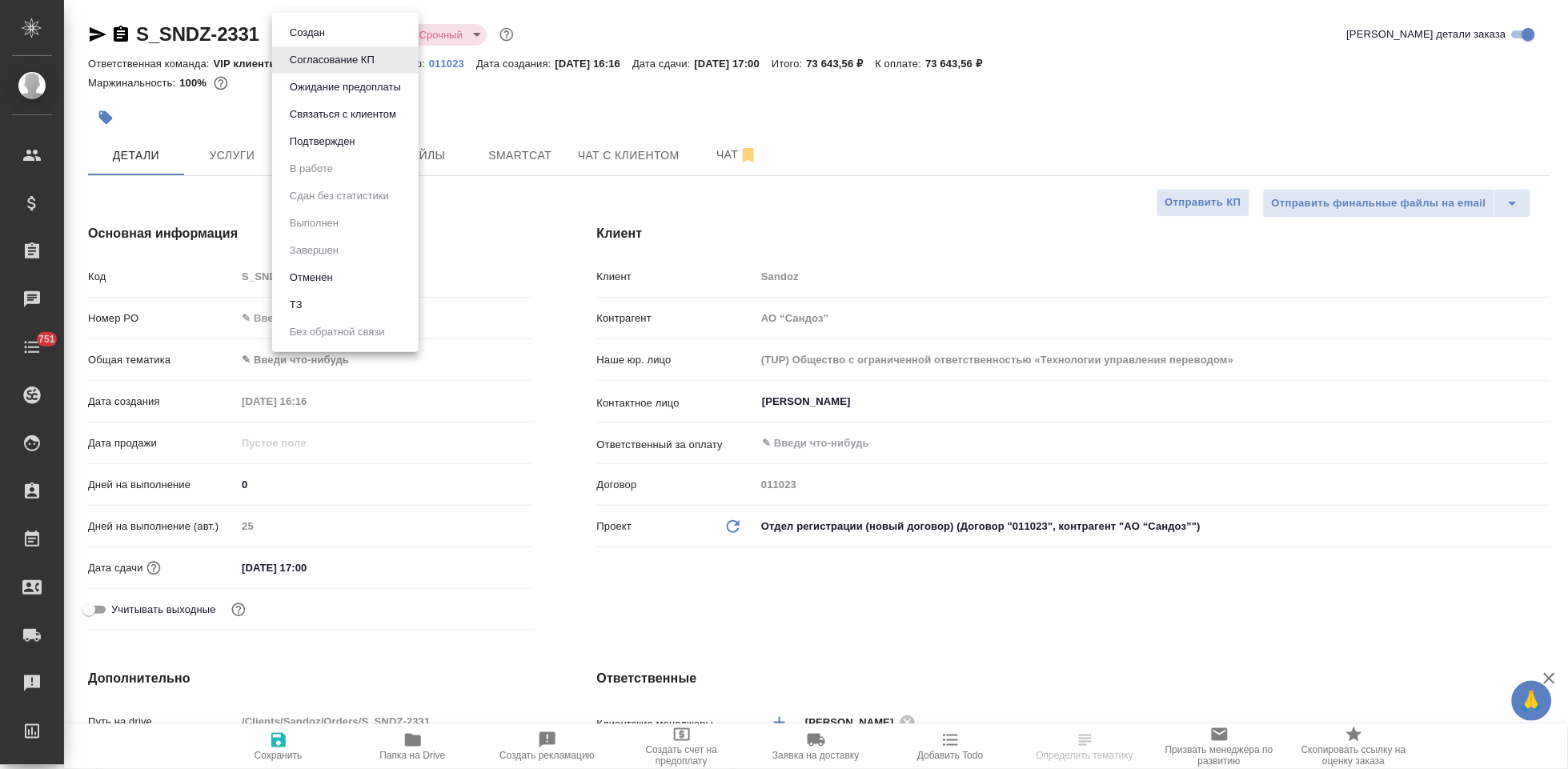
click at [357, 148] on button "Подтвержден" at bounding box center [323, 141] width 76 height 18
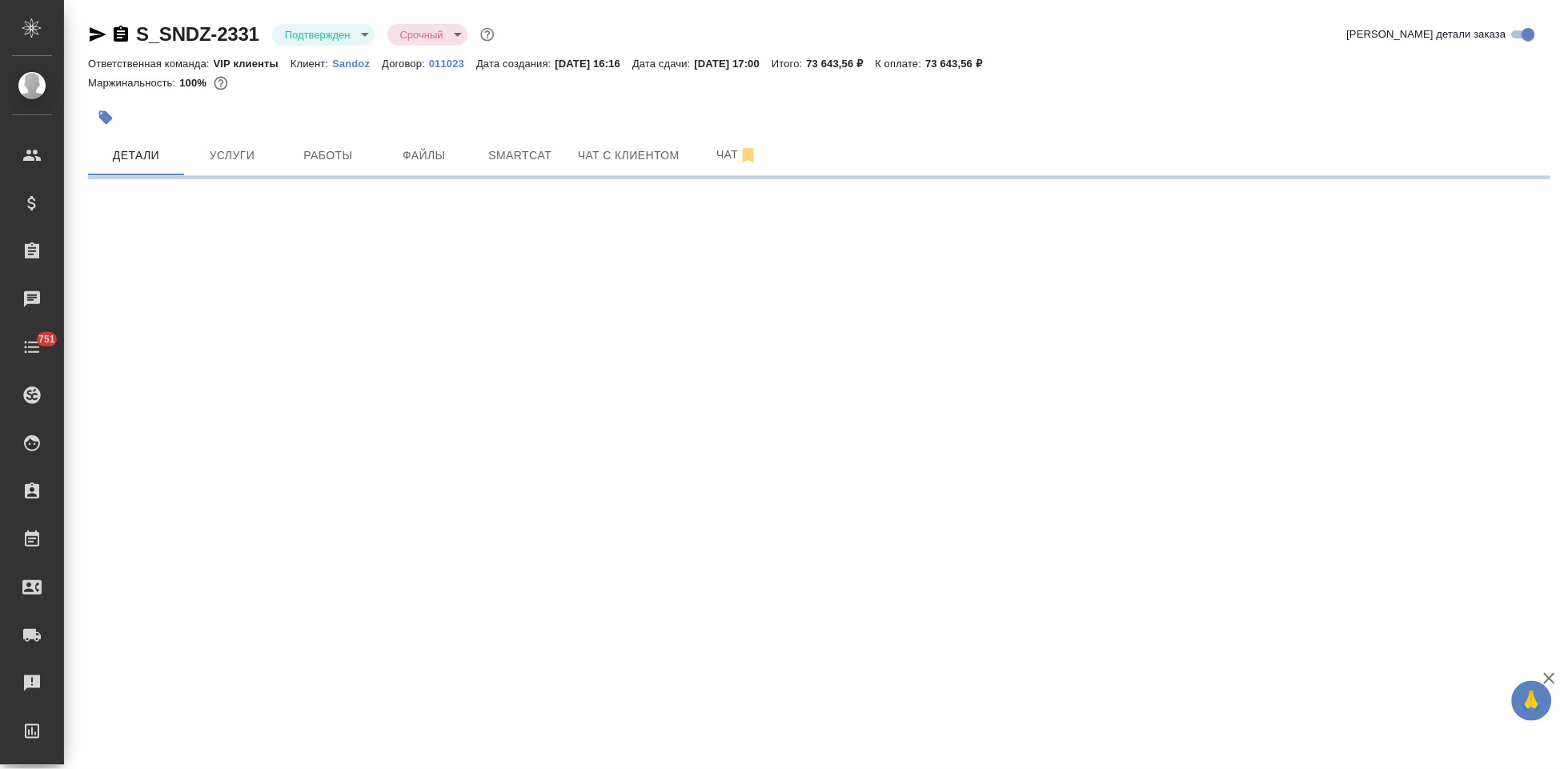
select select "RU"
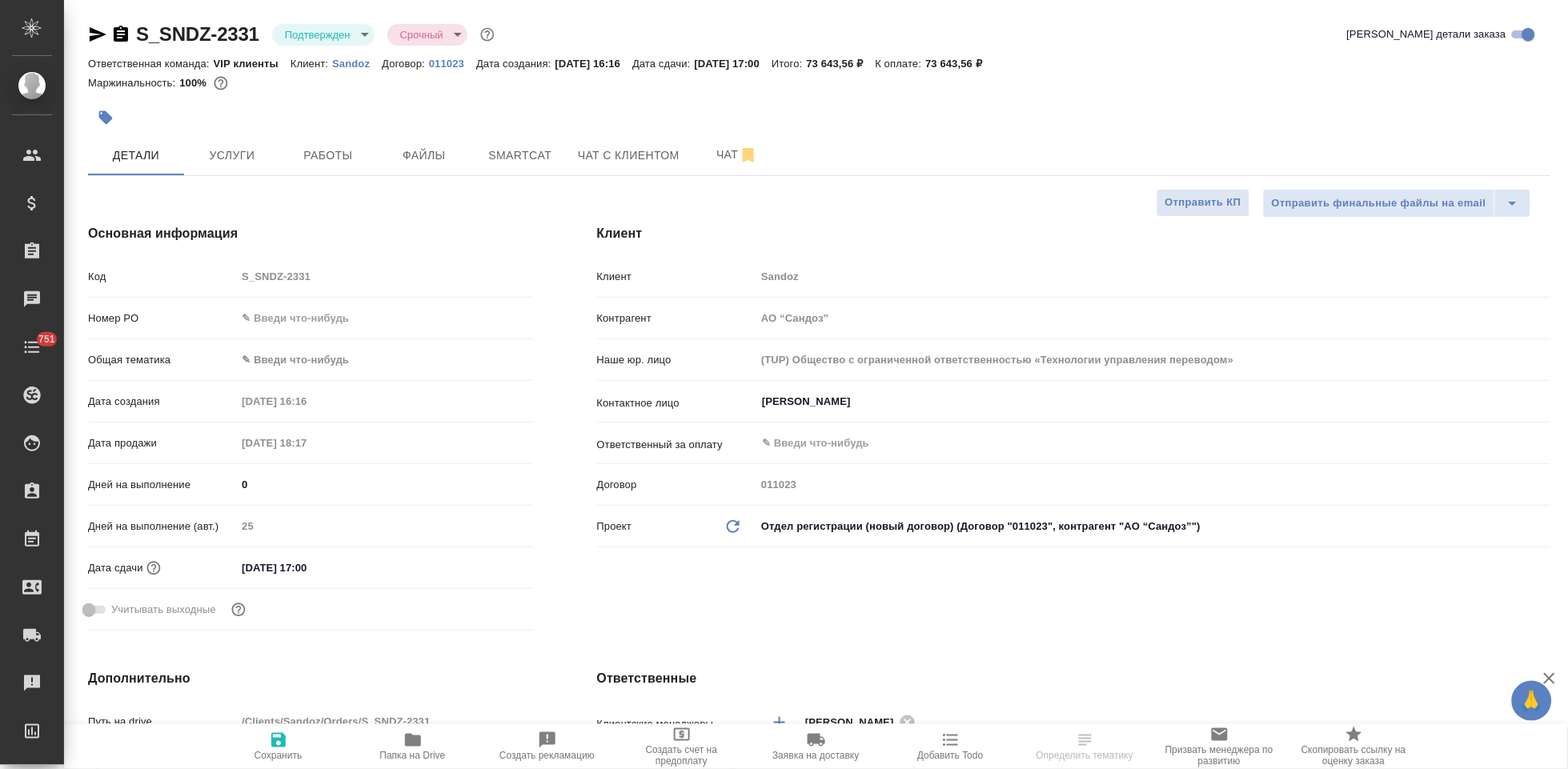
type textarea "x"
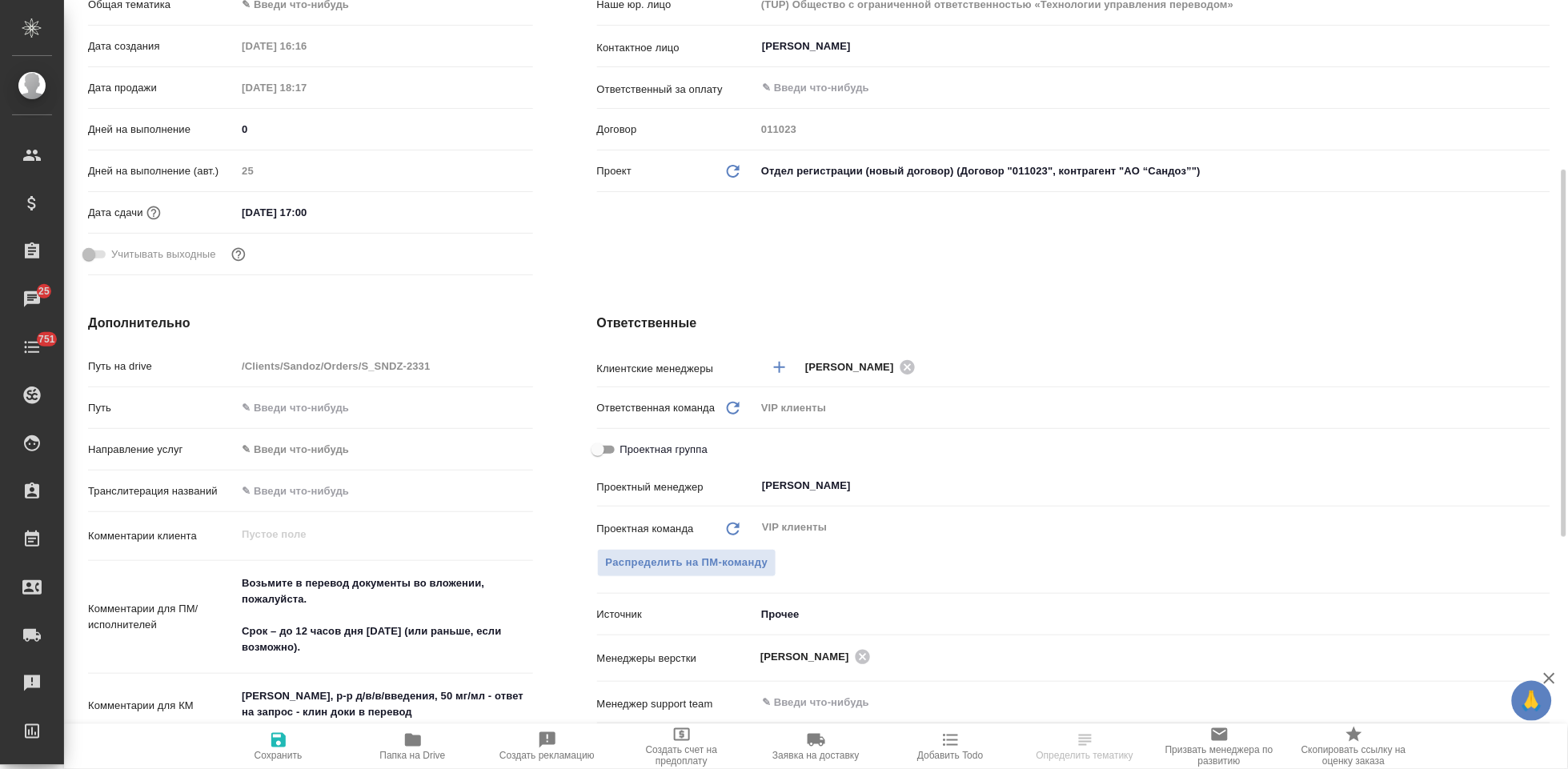
scroll to position [444, 0]
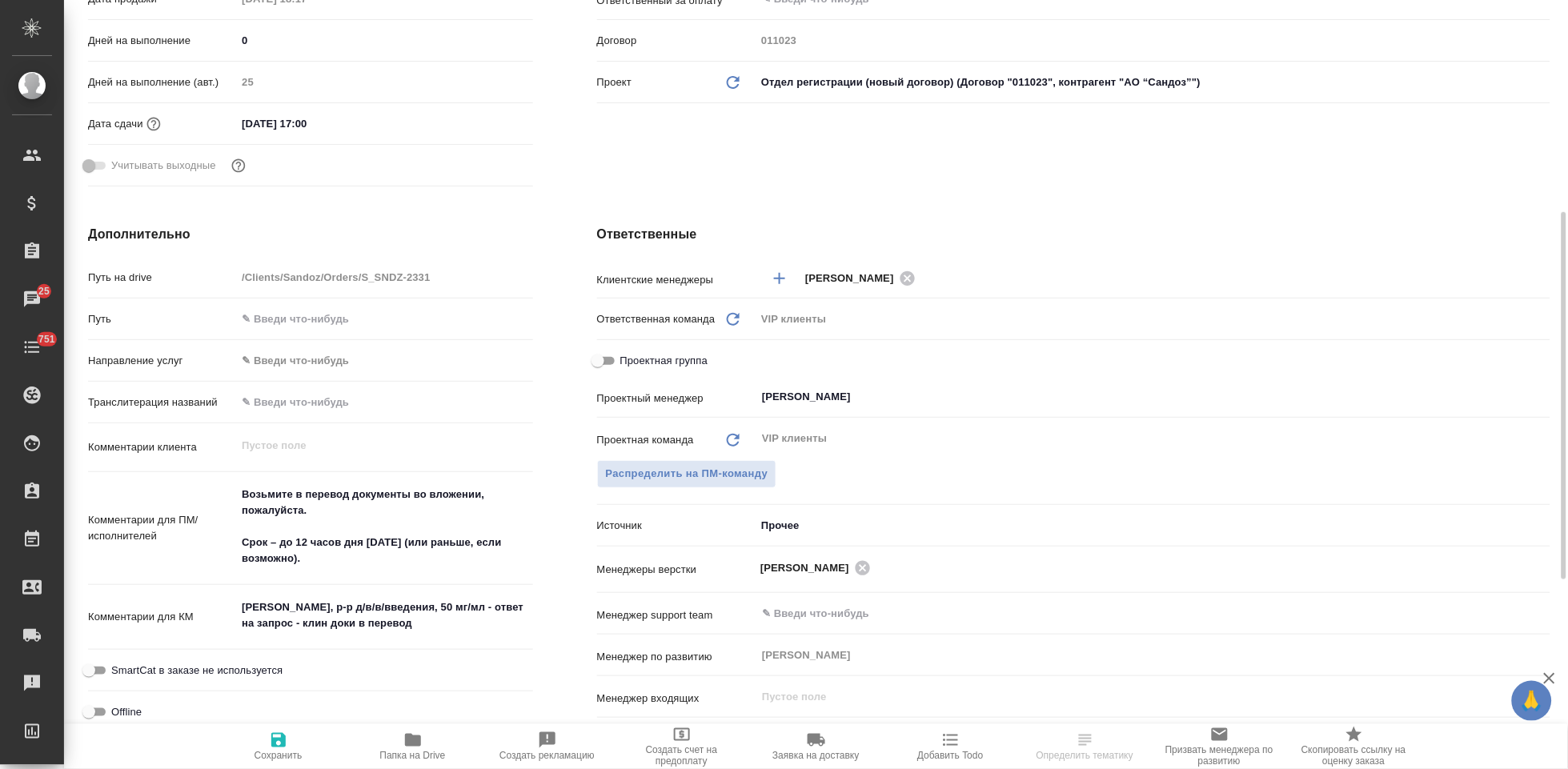
type textarea "x"
drag, startPoint x: 321, startPoint y: 564, endPoint x: 235, endPoint y: 535, distance: 90.8
click at [235, 535] on div "Комментарии для ПМ/исполнителей Возьмите в перевод документы во вложении, пожал…" at bounding box center [310, 529] width 445 height 101
type textarea "Возьмите в перевод документы во вложении, пожалуйста."
type textarea "x"
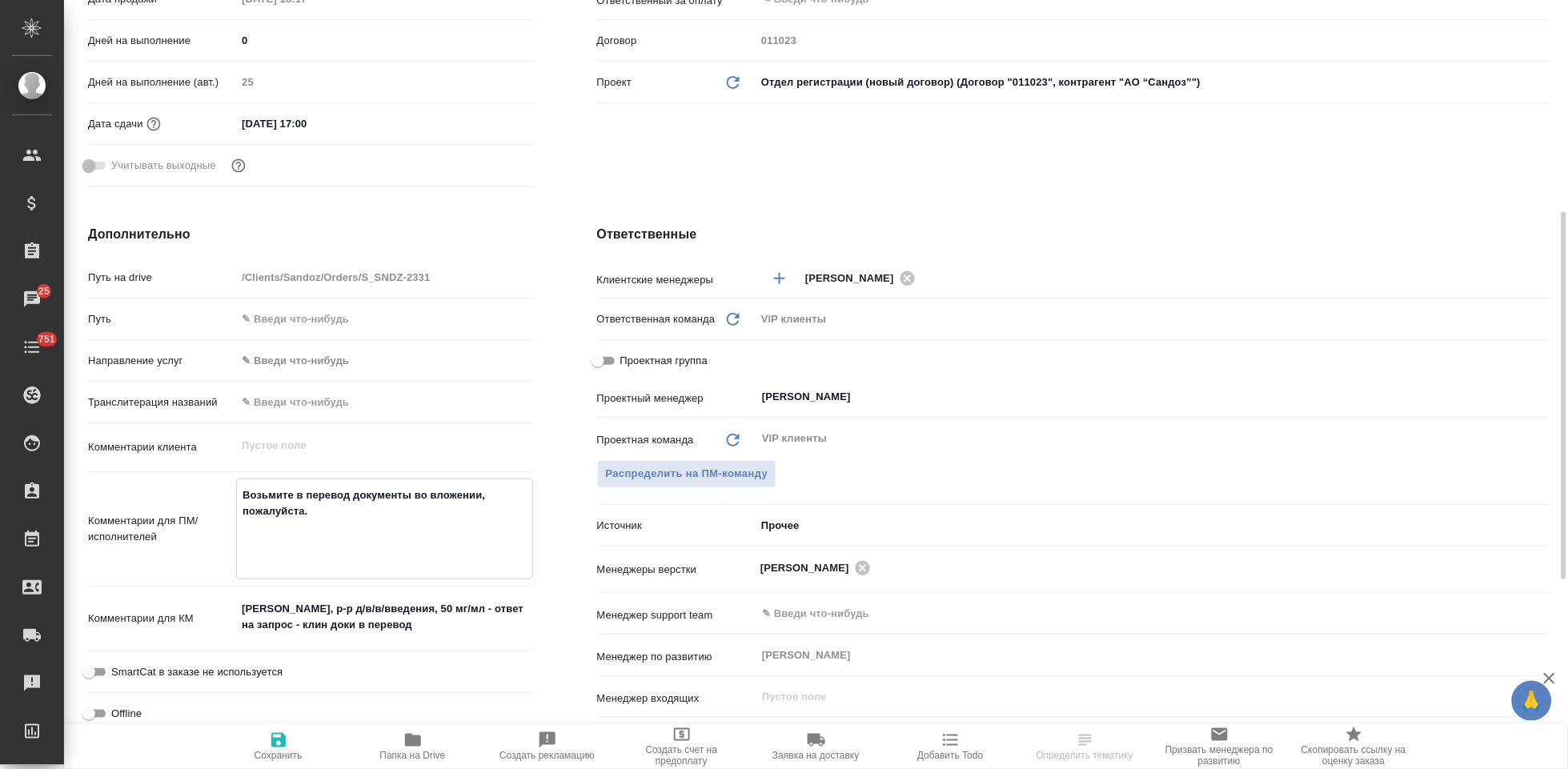
type textarea "x"
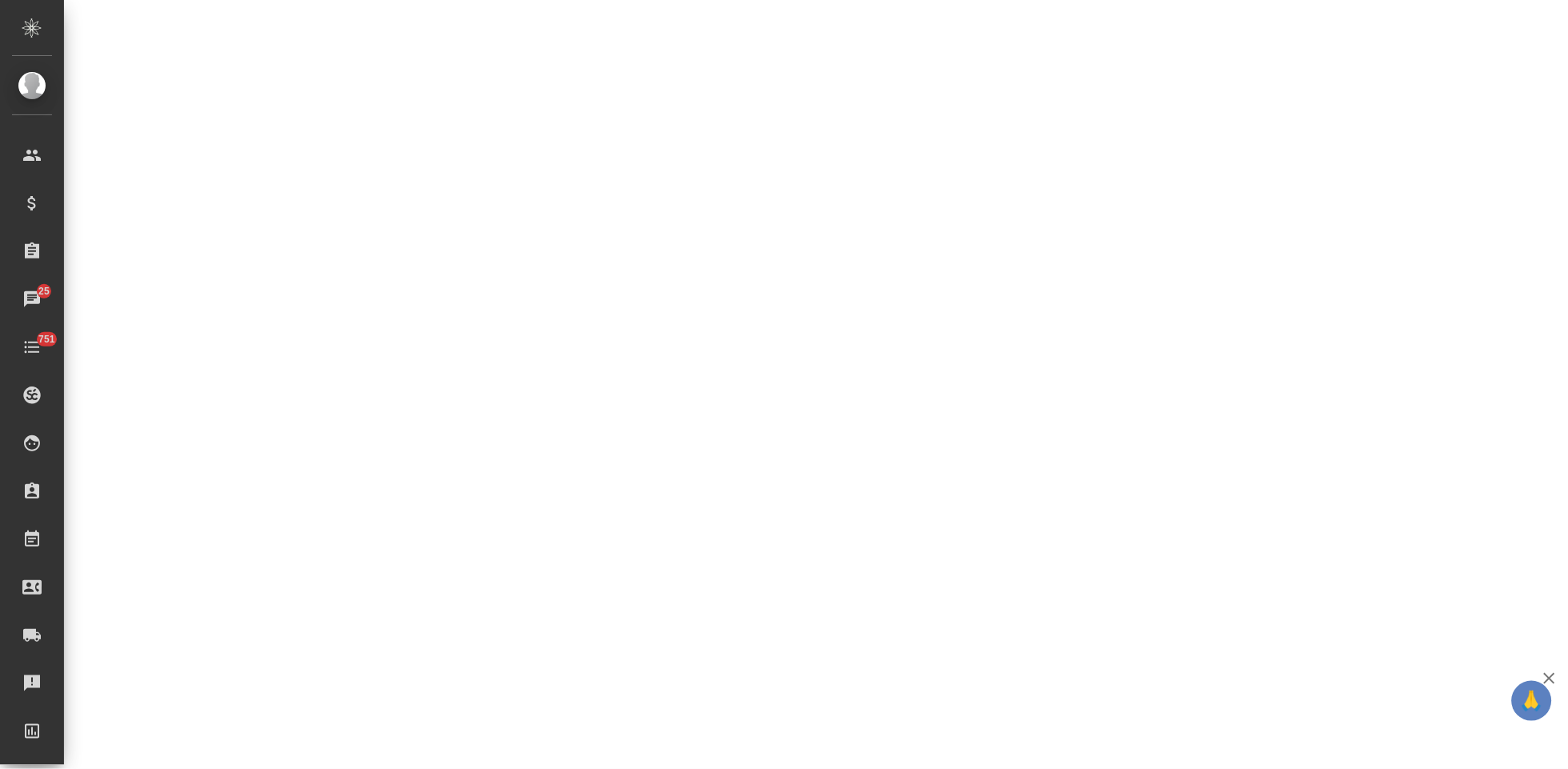
click at [289, 535] on div ".cls-1 fill:#fff; AWATERA Kabargina [PERSON_NAME] Спецификации Заказы 25 Чаты 7…" at bounding box center [784, 384] width 1568 height 769
select select "RU"
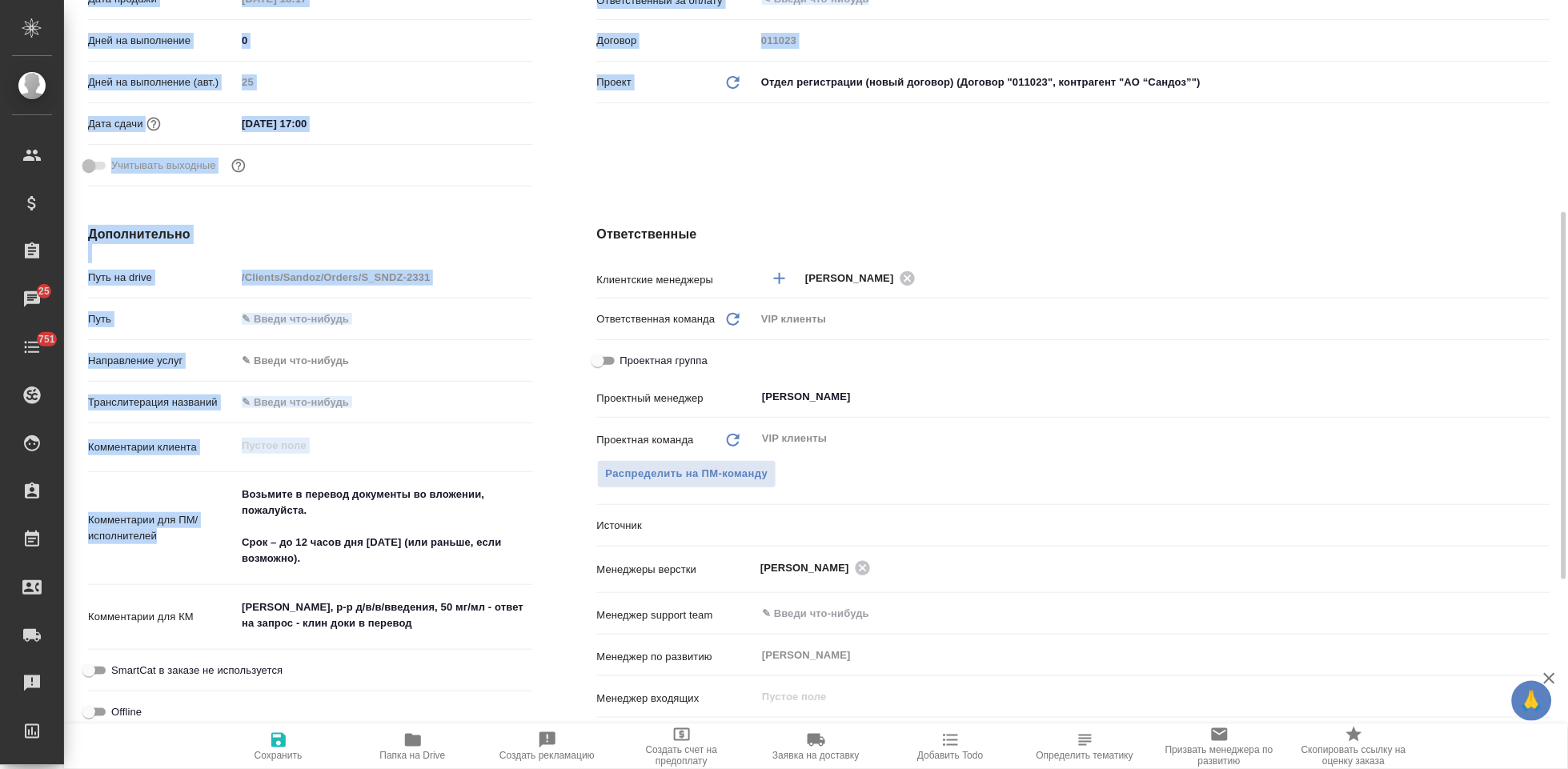
type textarea "x"
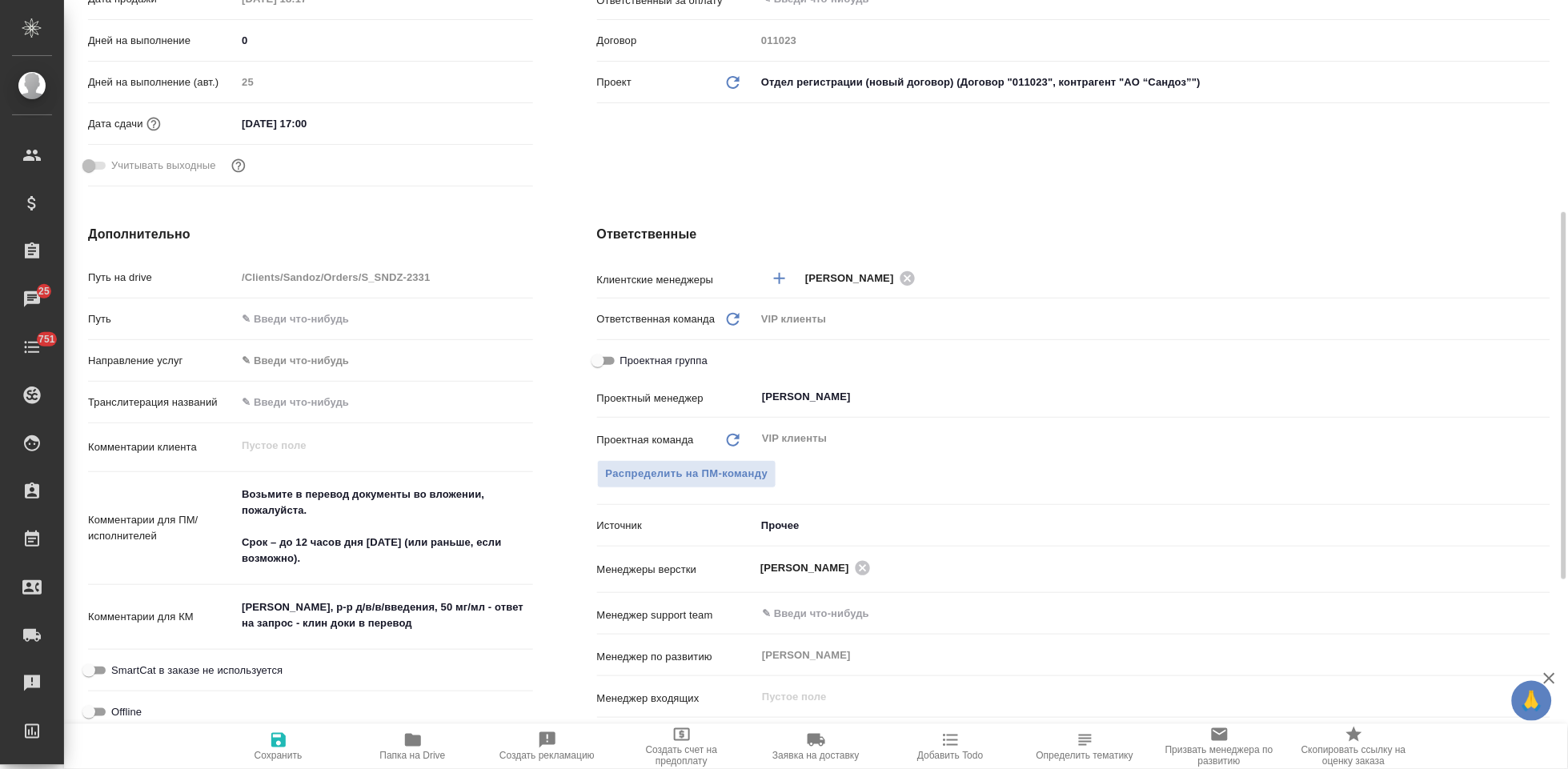
click at [306, 548] on textarea "Возьмите в перевод документы во вложении, пожалуйста. Срок – до 12 часов дня 1 …" at bounding box center [383, 526] width 296 height 91
drag, startPoint x: 318, startPoint y: 561, endPoint x: 225, endPoint y: 482, distance: 122.0
click at [225, 482] on div "Комментарии для ПМ/исполнителей Возьмите в перевод документы во вложении, пожал…" at bounding box center [310, 529] width 445 height 101
type textarea "x"
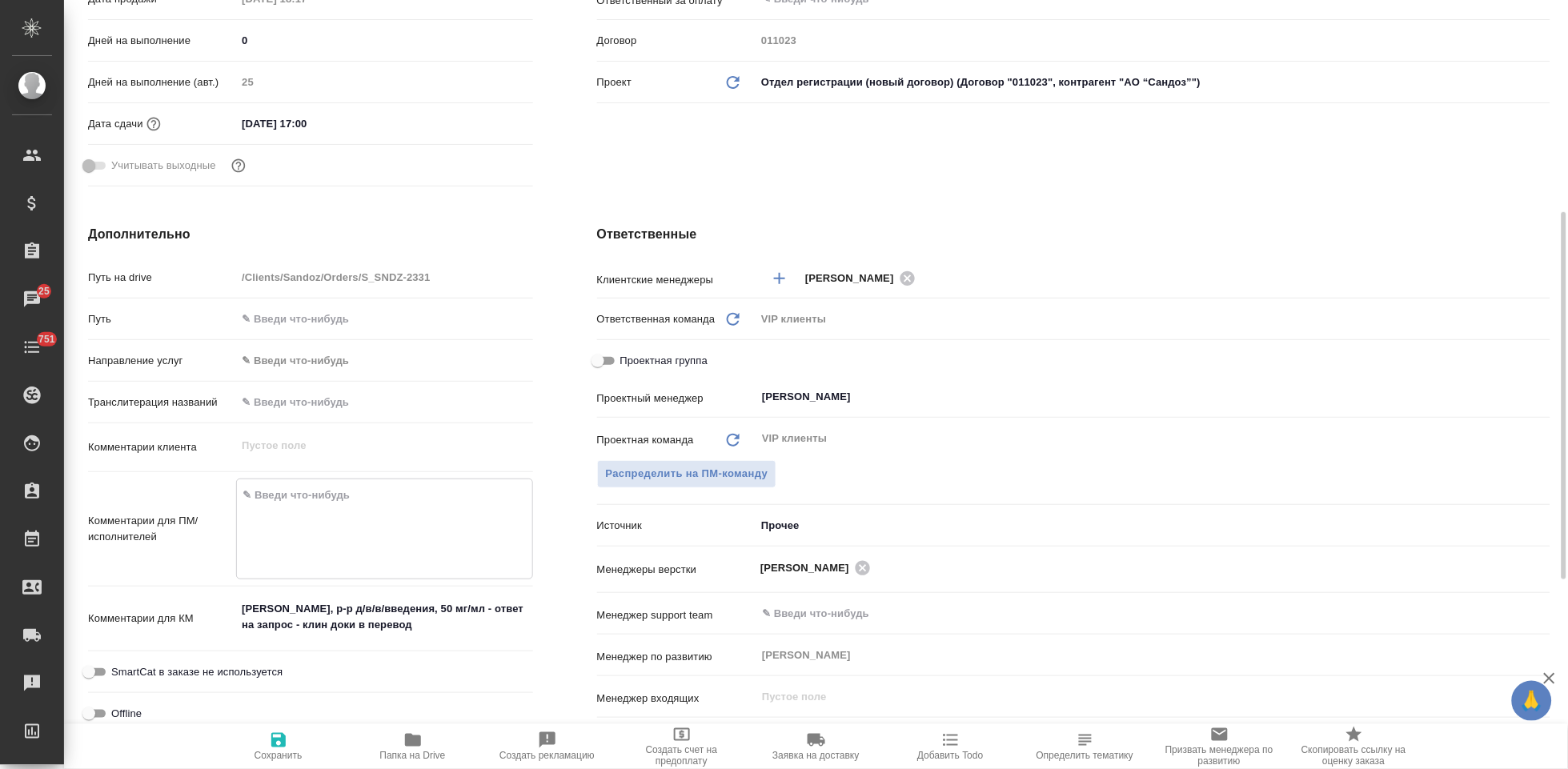
type textarea "x"
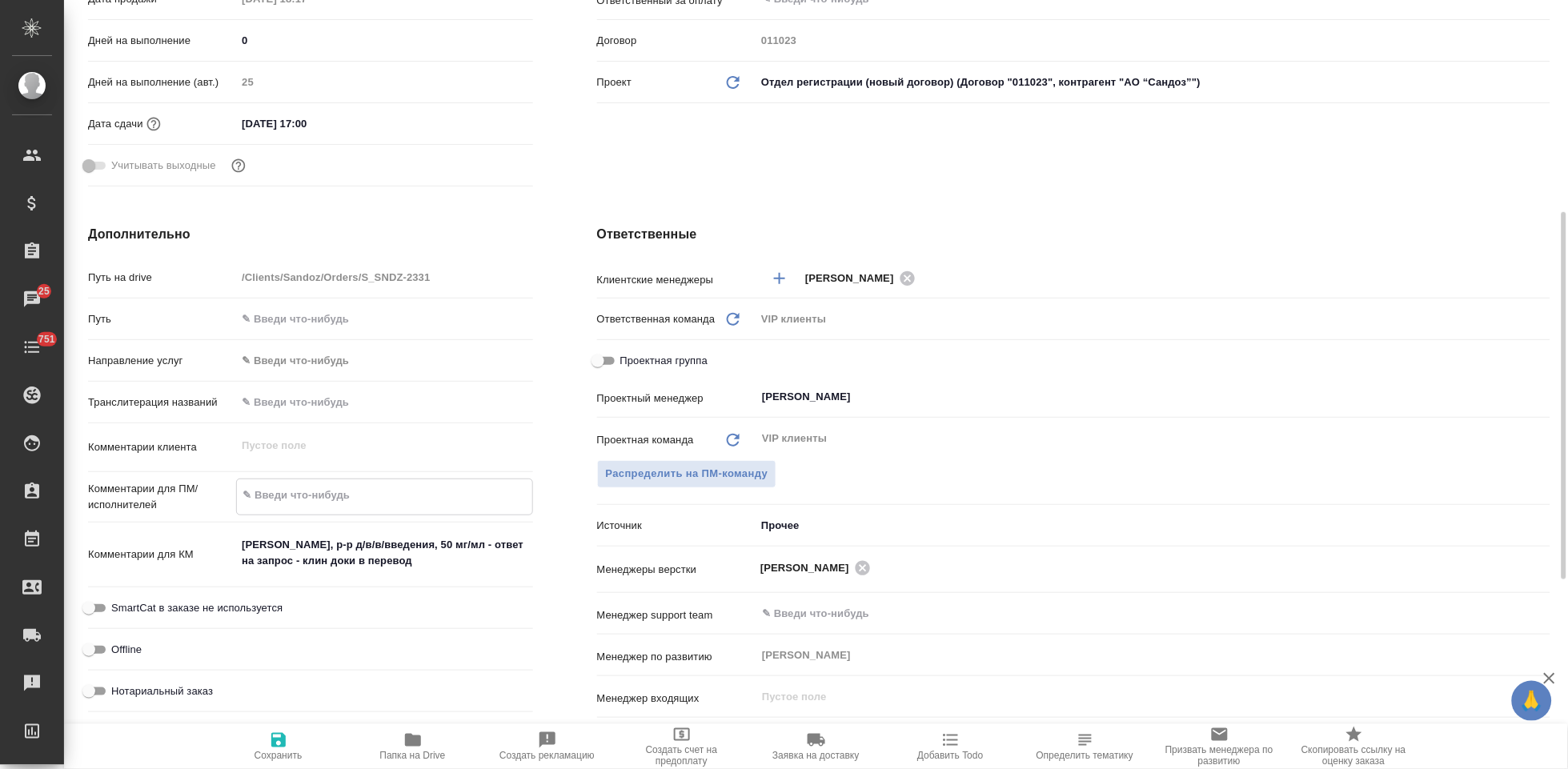
type textarea "x"
click at [283, 735] on icon "button" at bounding box center [278, 740] width 14 height 14
type textarea "x"
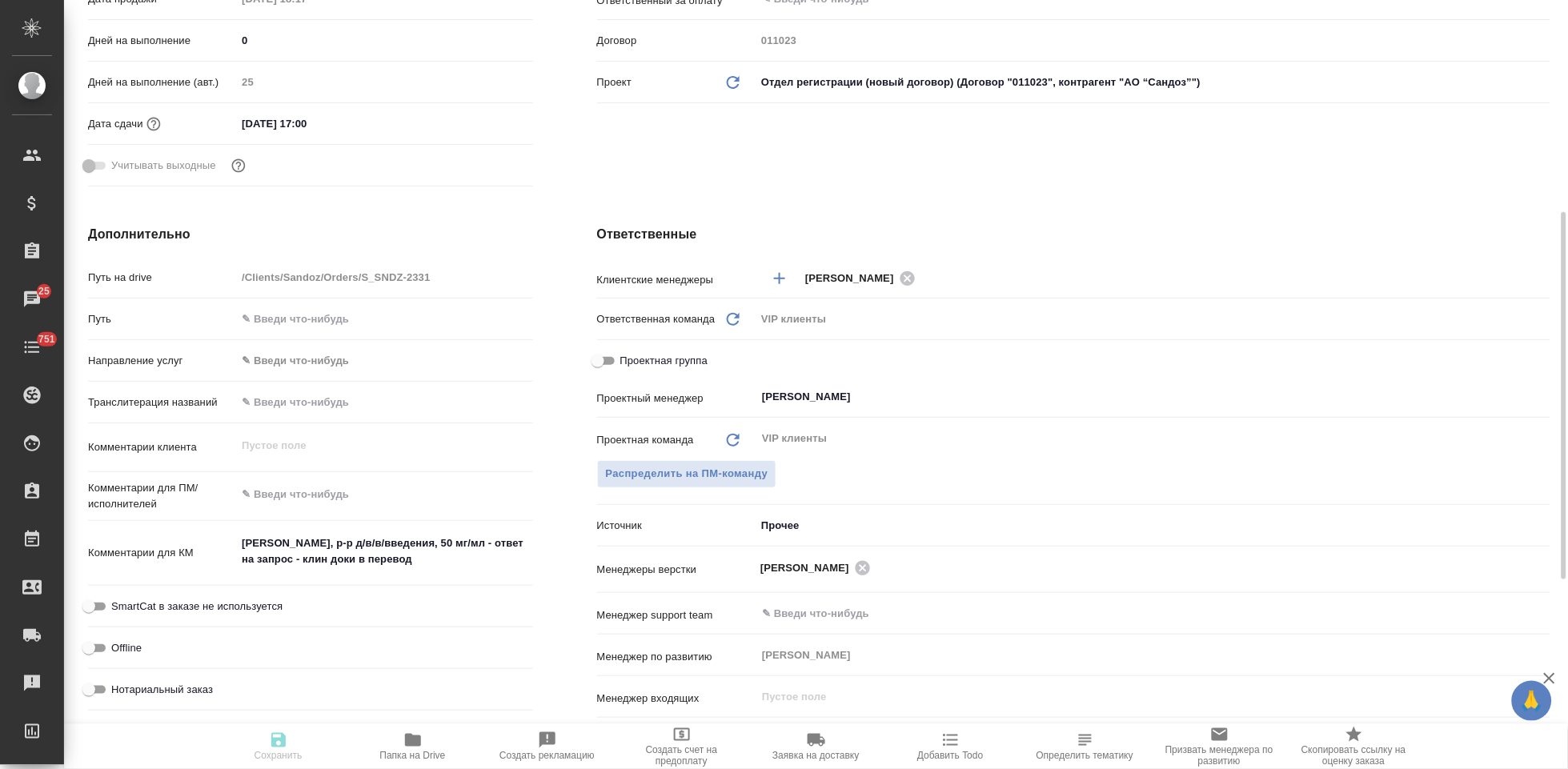
type textarea "x"
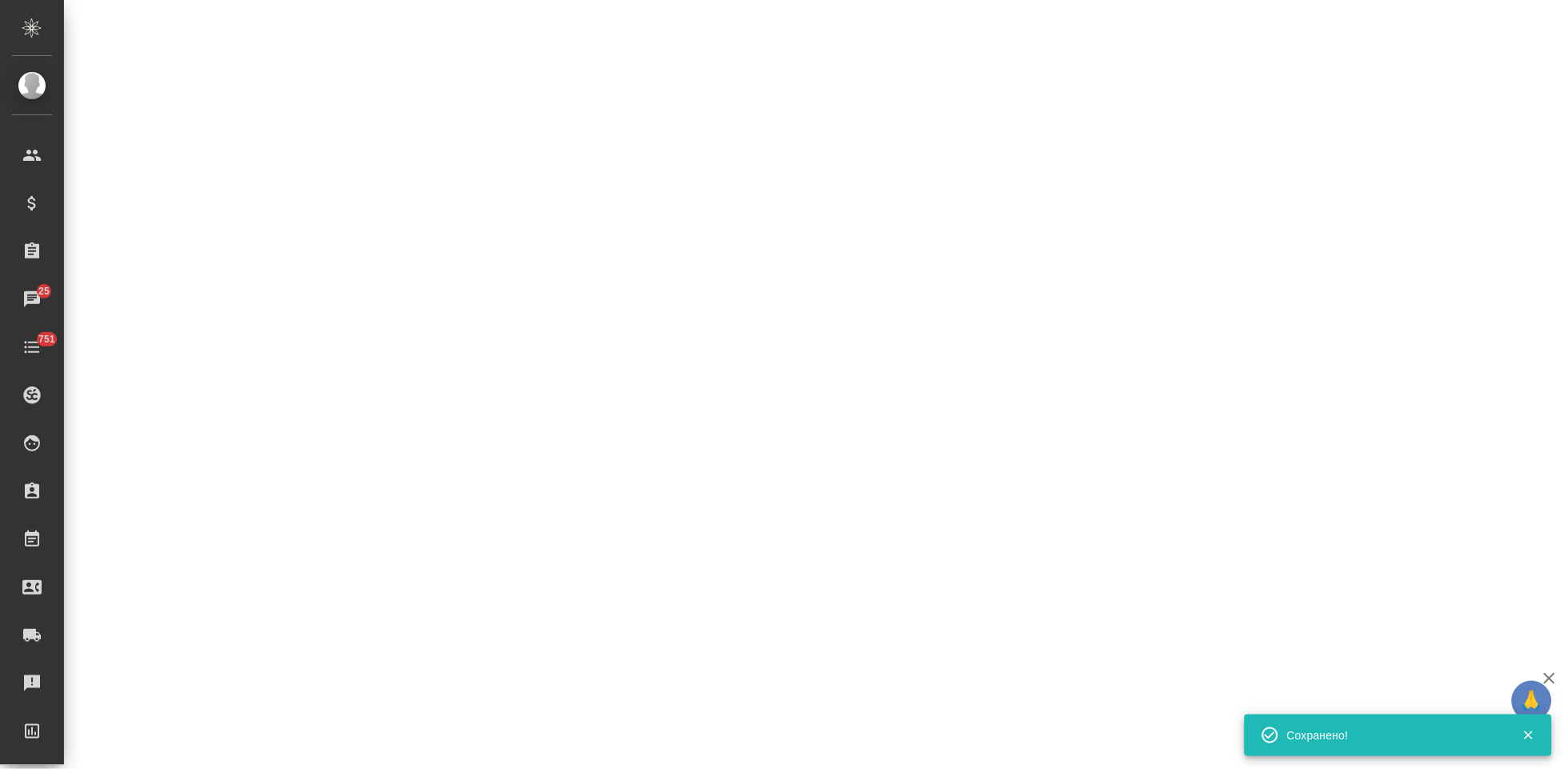
select select "RU"
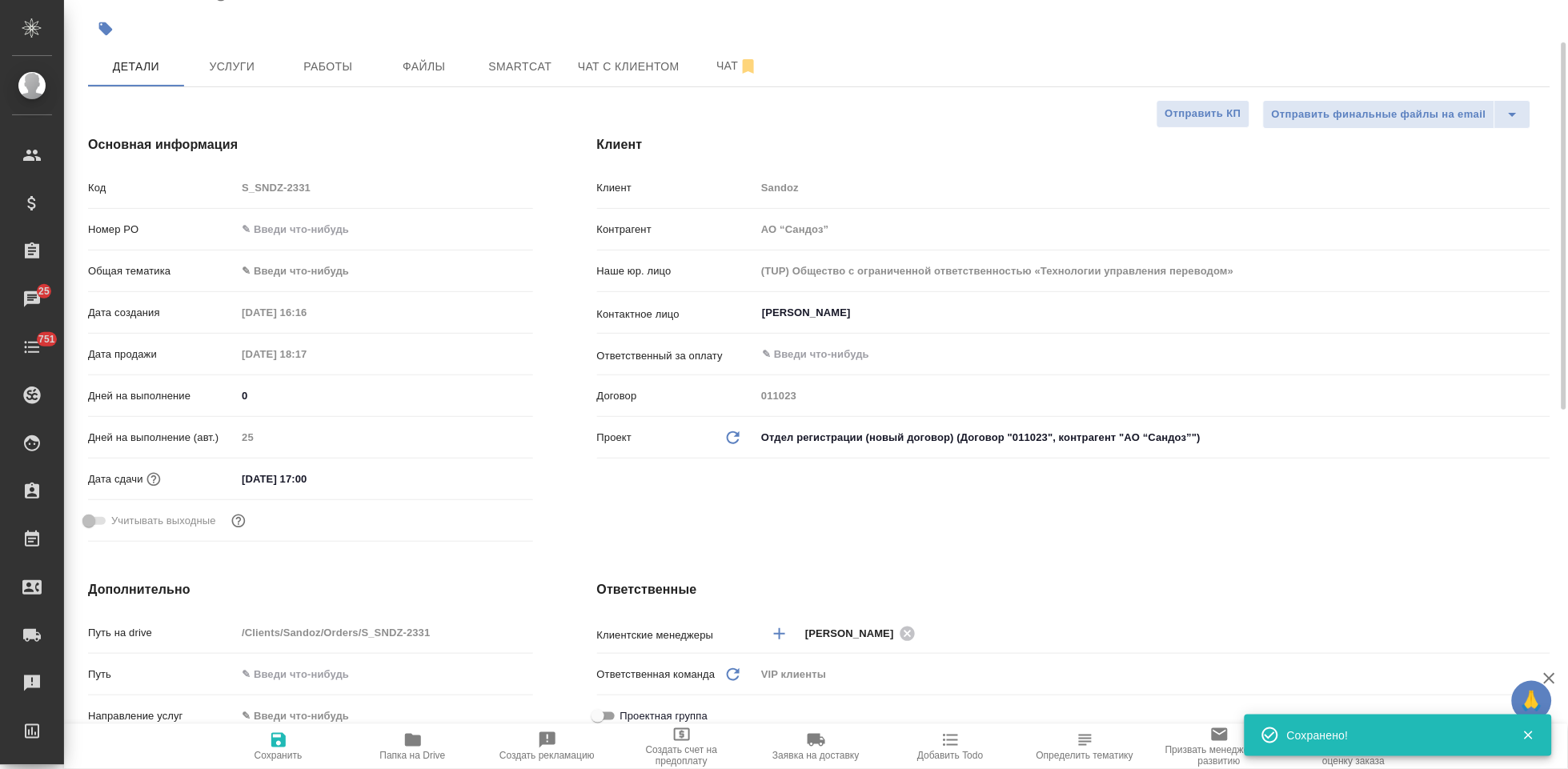
scroll to position [0, 0]
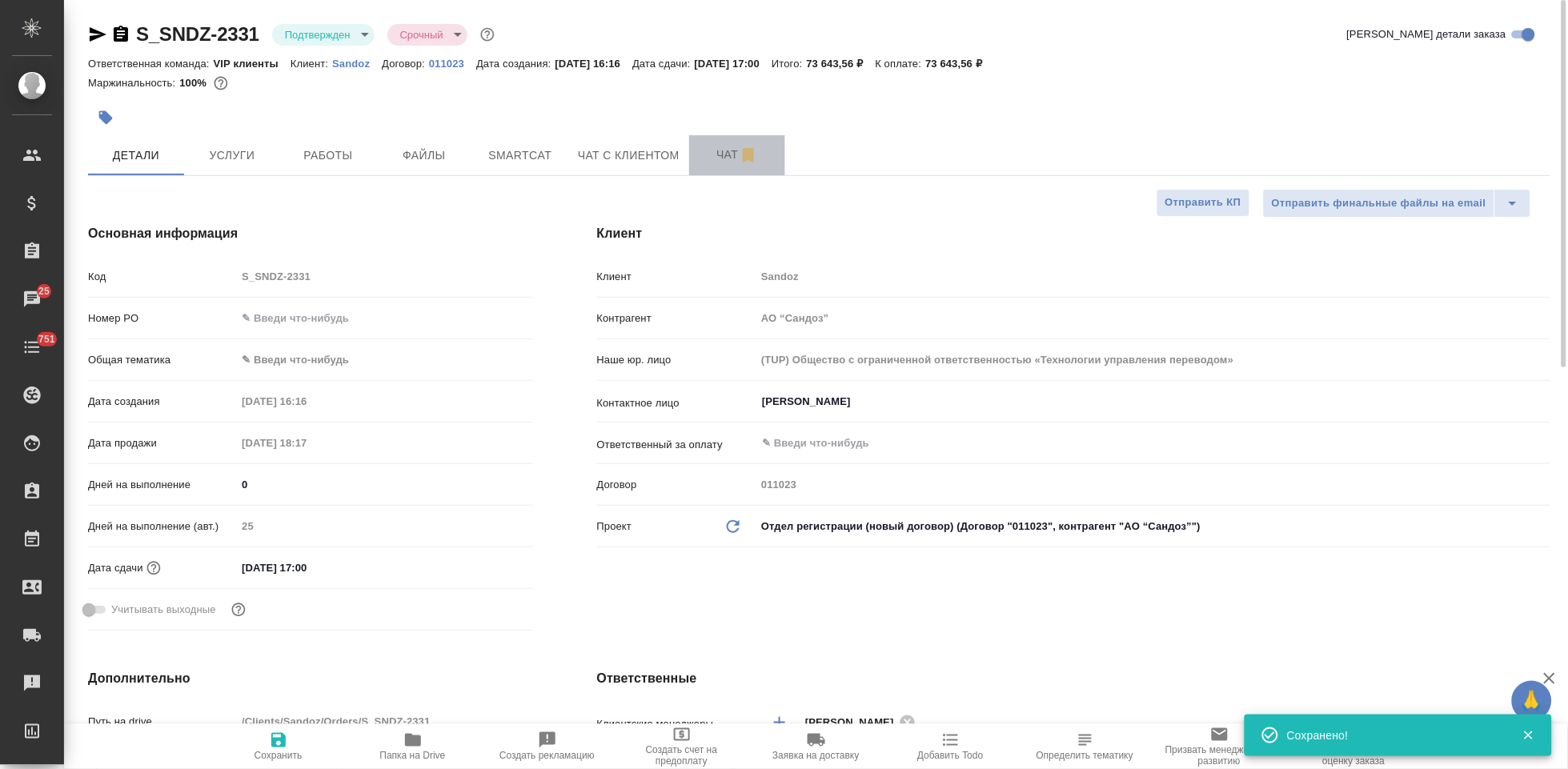
click at [716, 161] on span "Чат" at bounding box center [737, 155] width 77 height 20
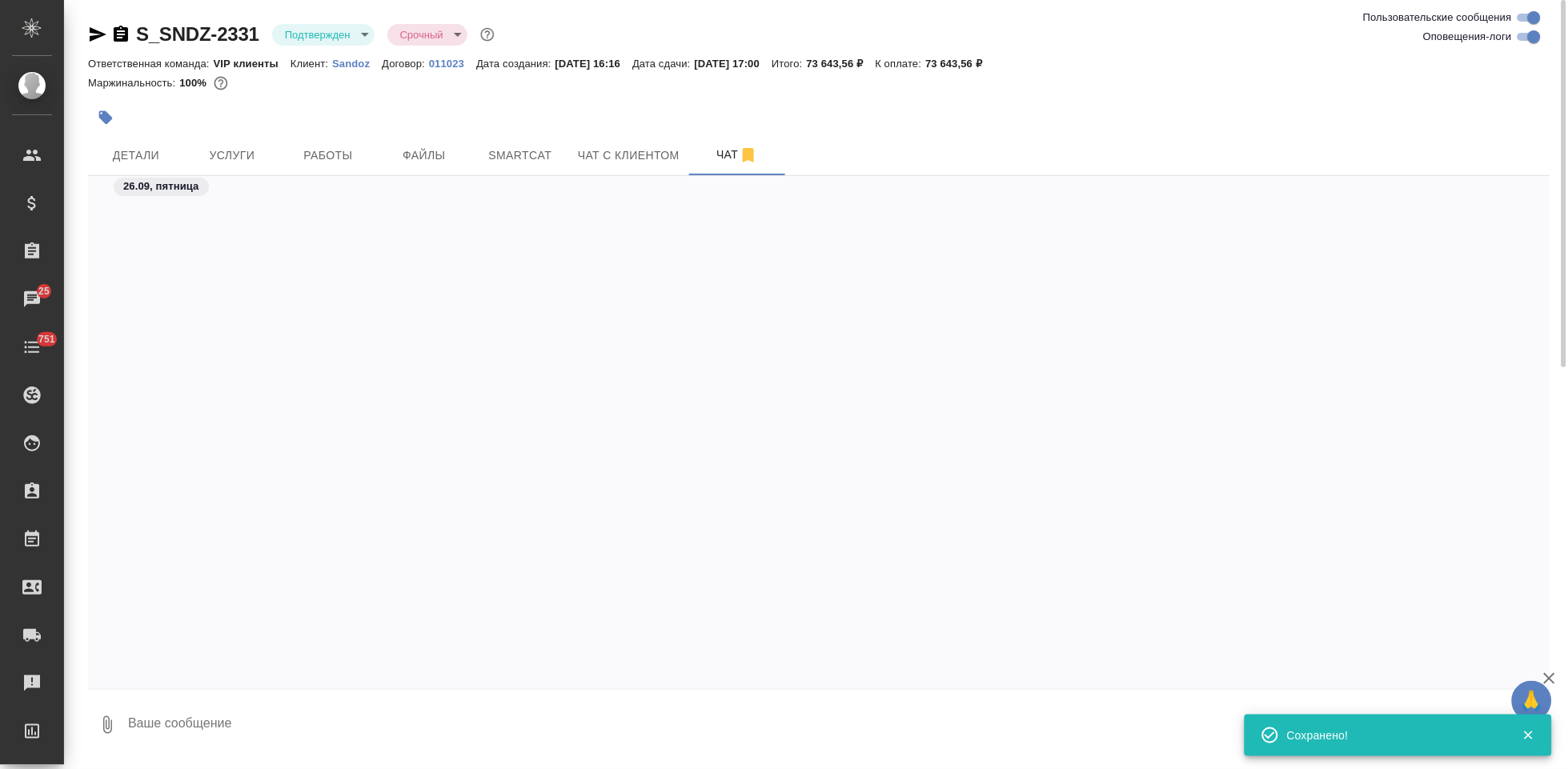
scroll to position [4484, 0]
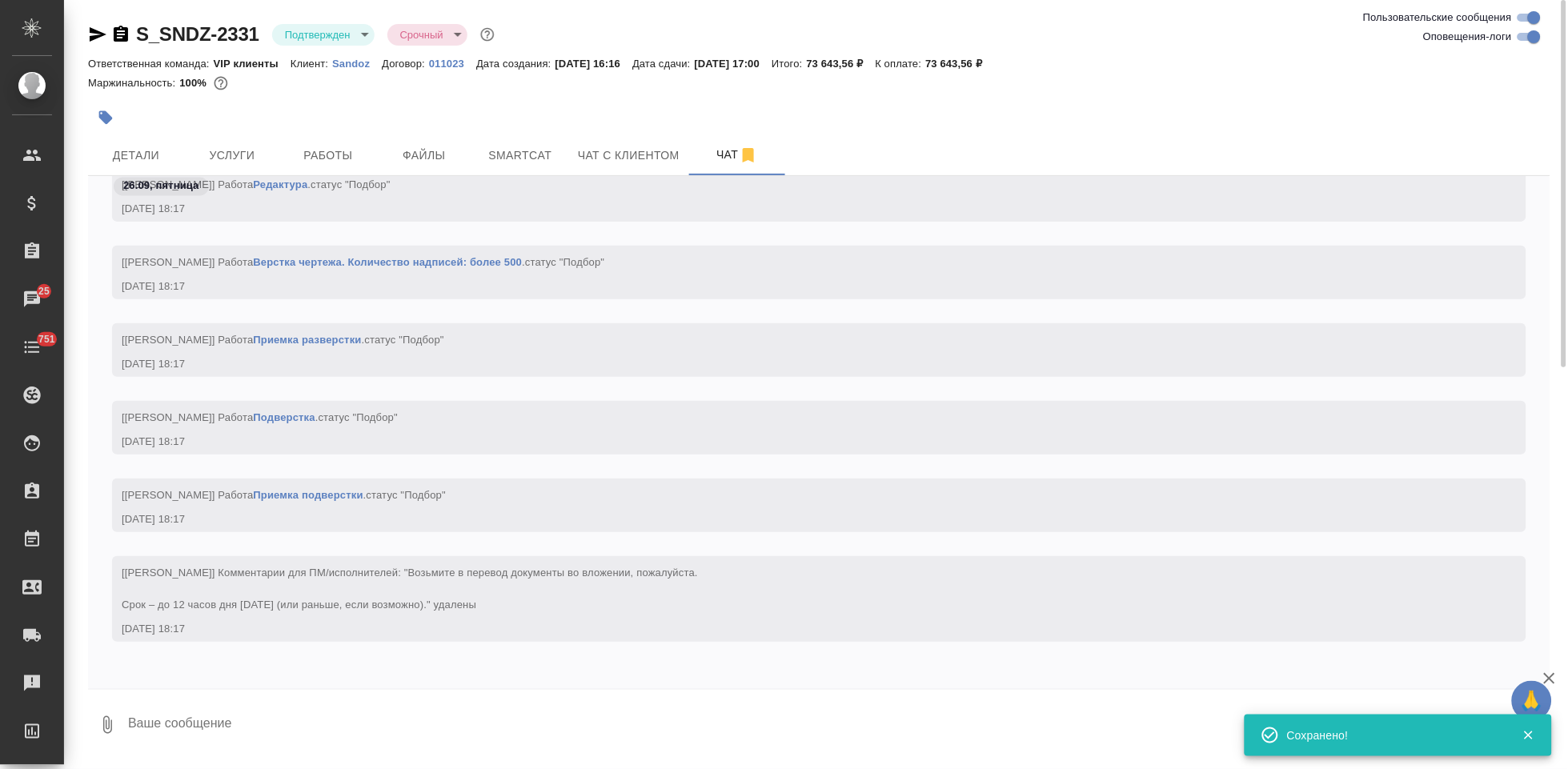
click at [325, 732] on textarea at bounding box center [838, 725] width 1424 height 55
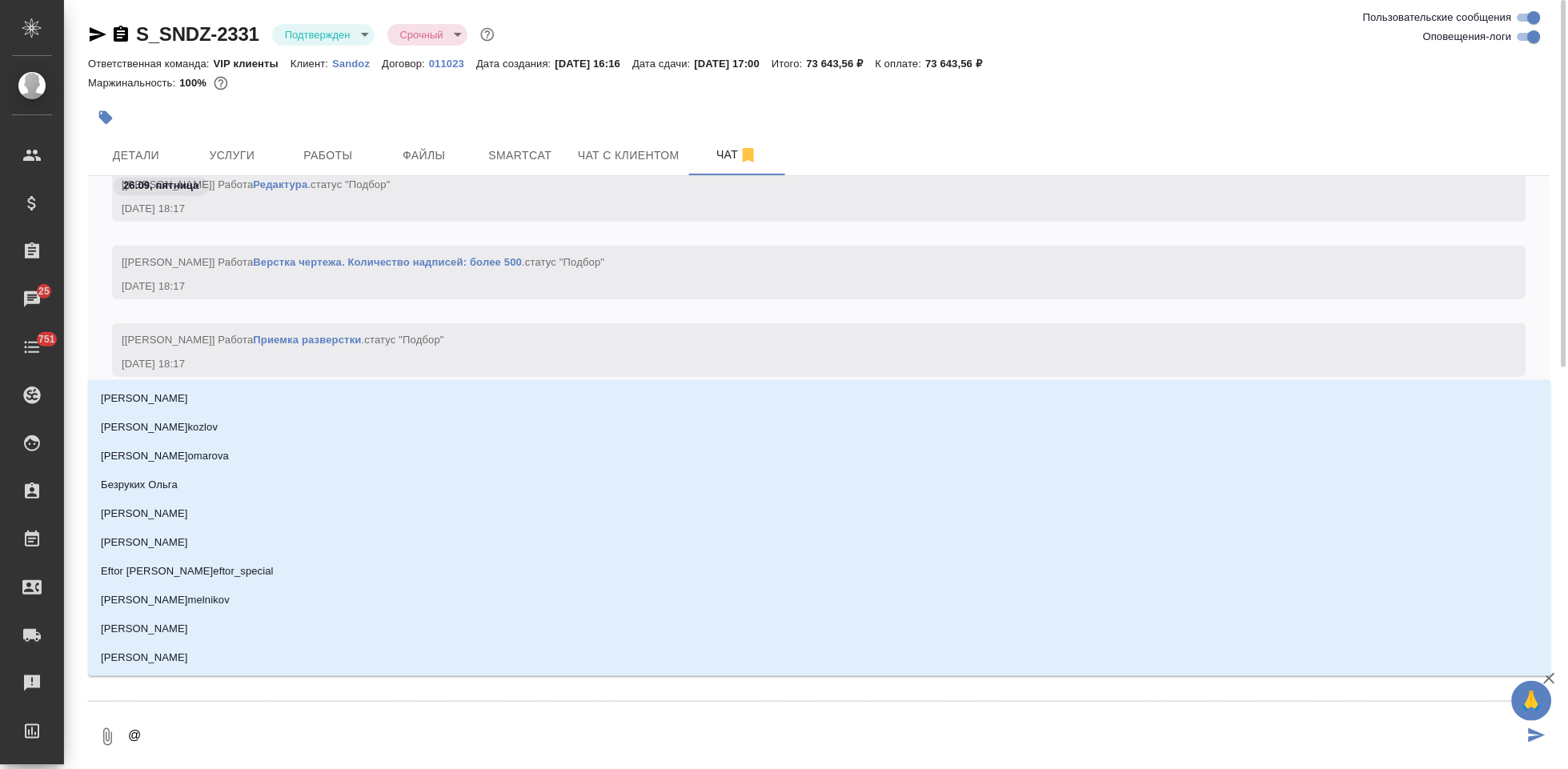
type textarea "@г"
type input "г"
type textarea "@го"
type input "го"
type textarea "@гор"
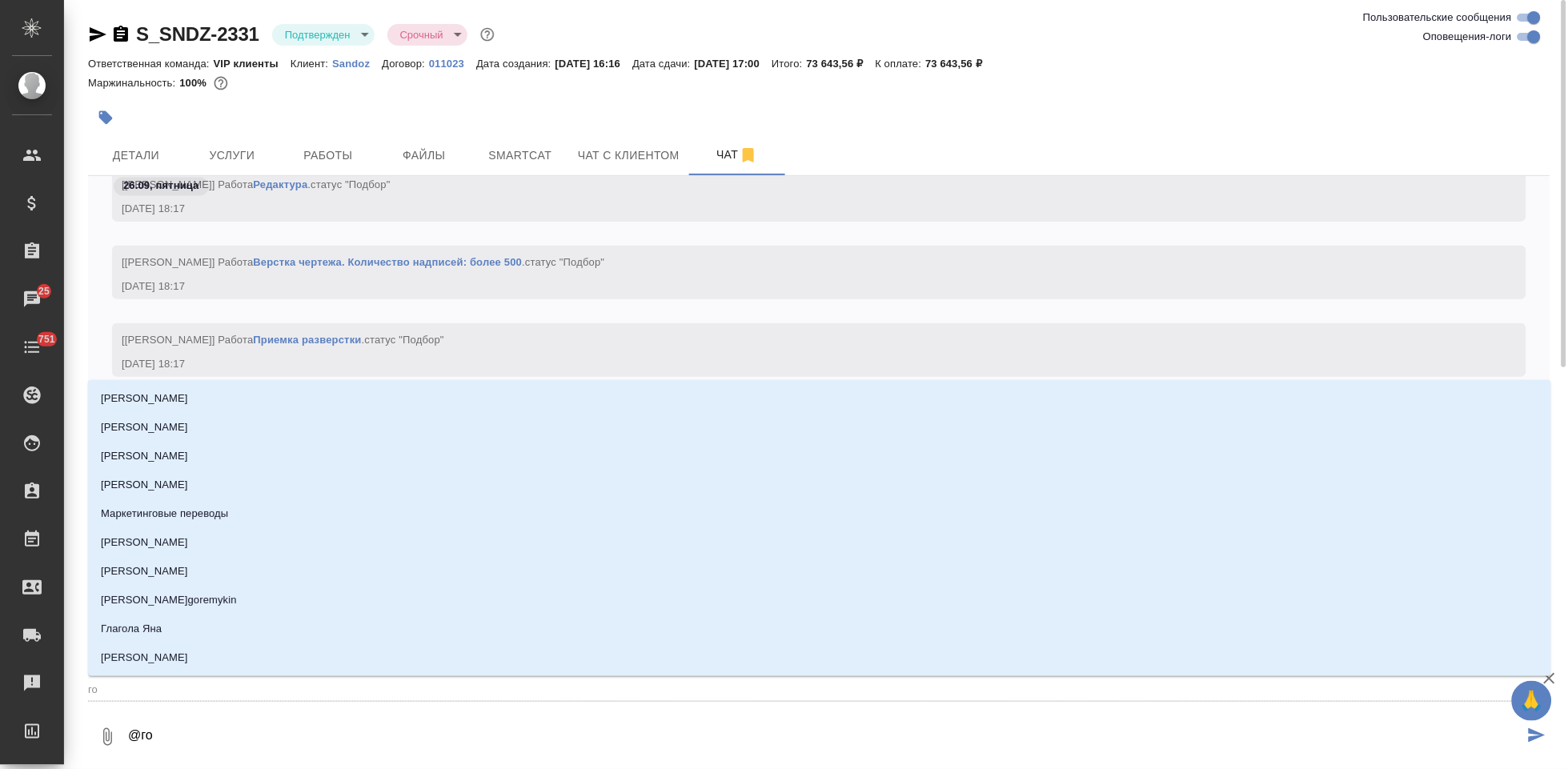
type input "гор"
type textarea "@горш"
type input "горш"
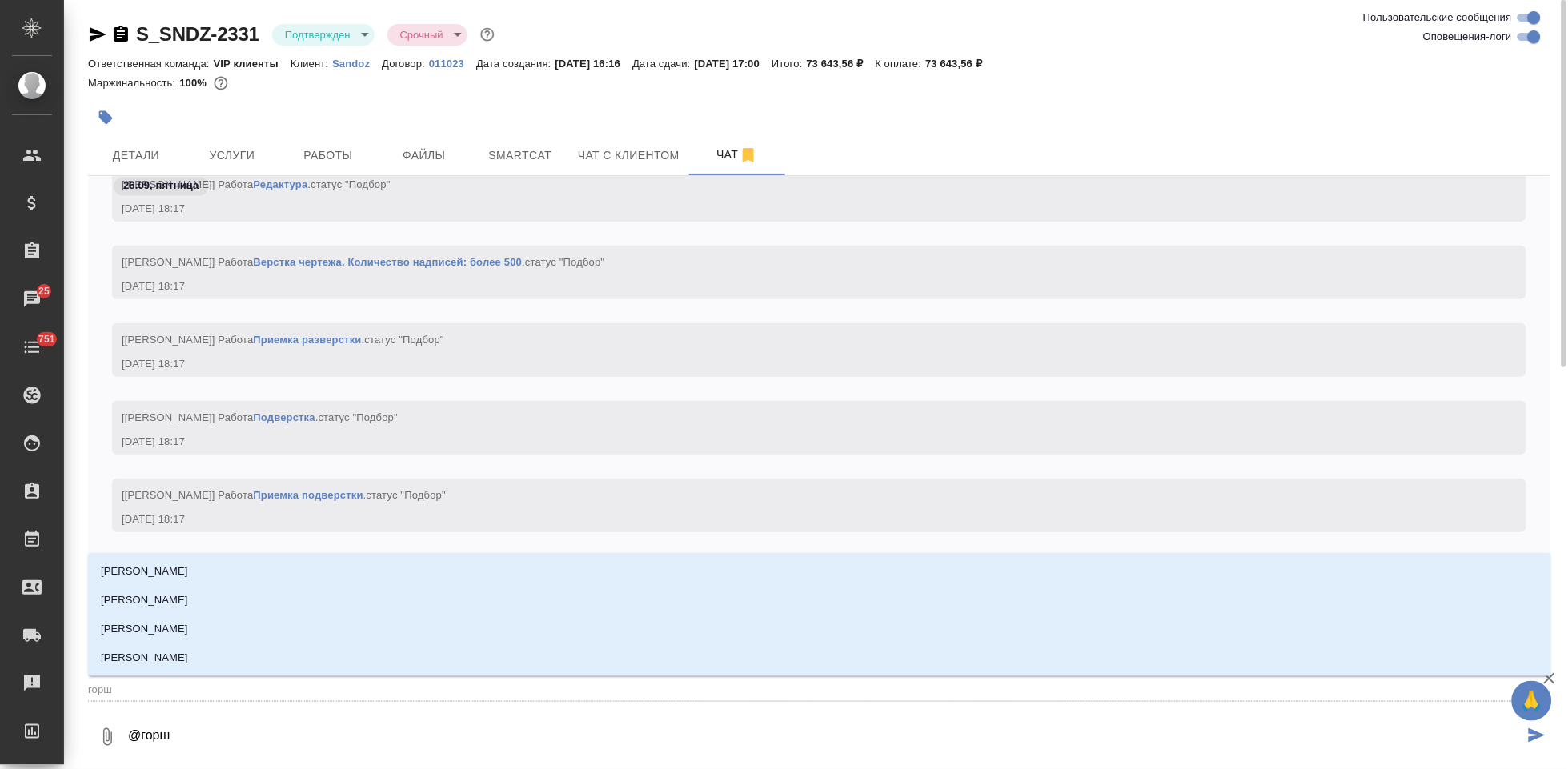
type textarea "@горшк"
type input "горшк"
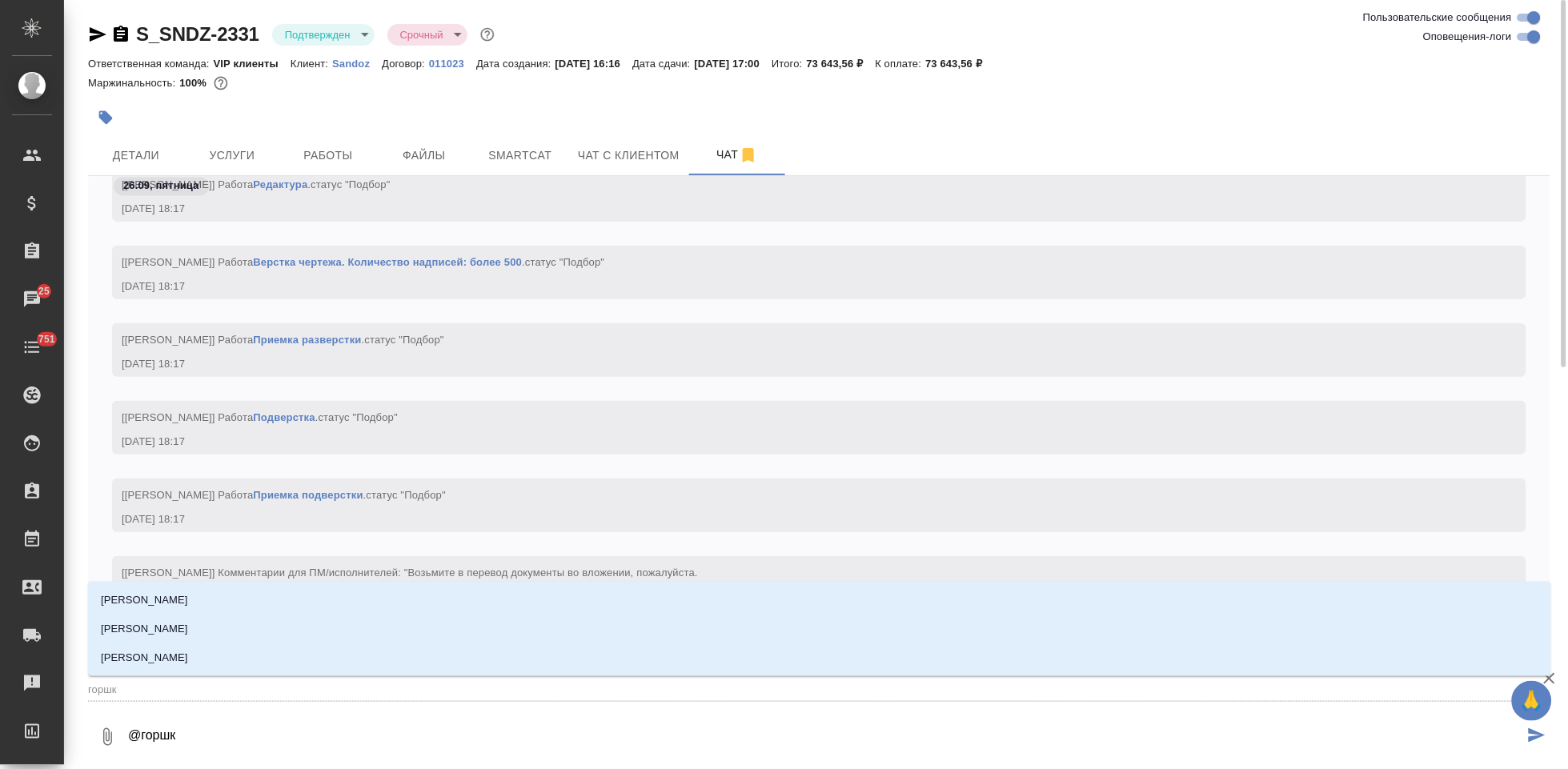
type textarea "@горшко"
type input "горшко"
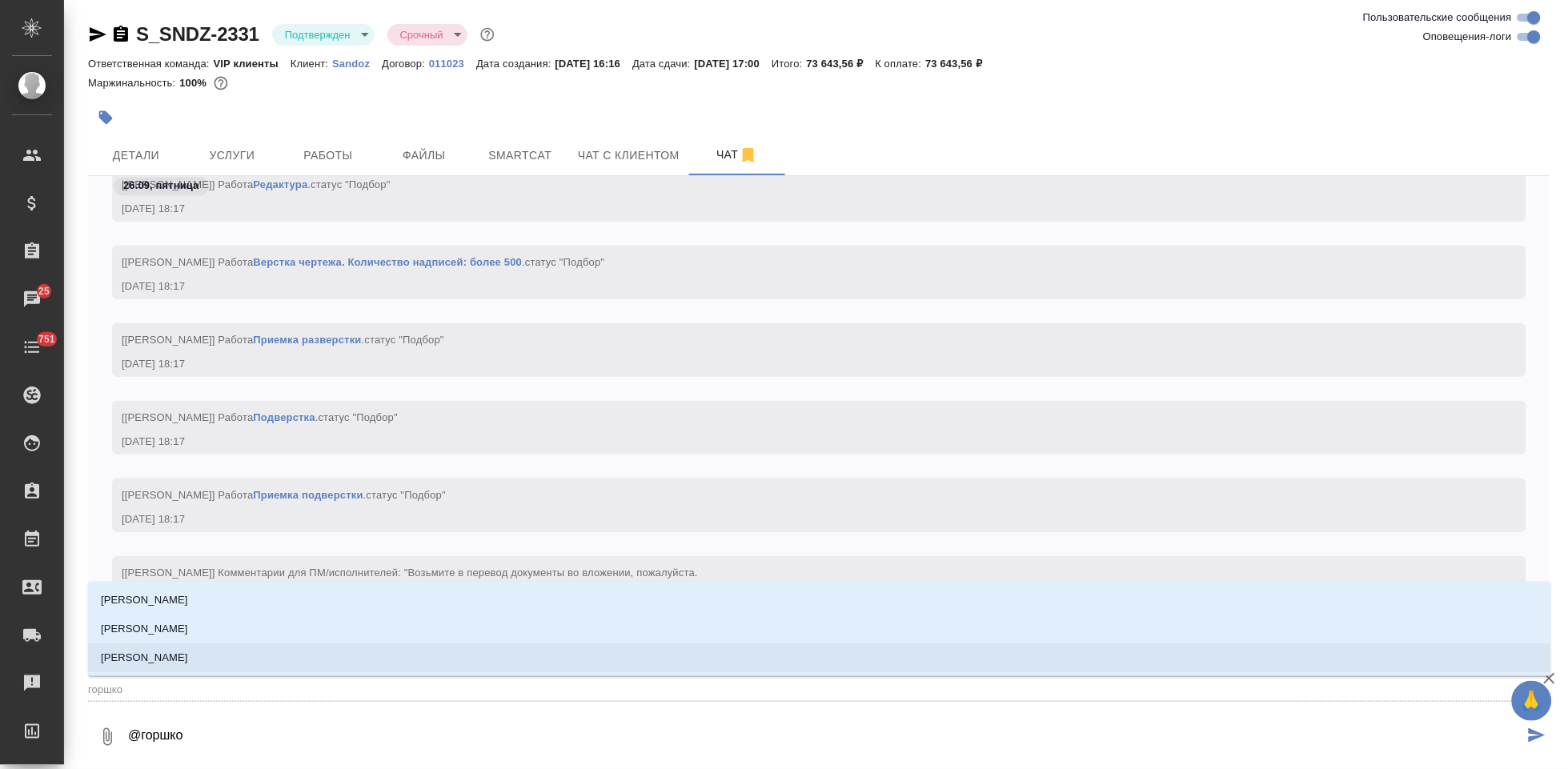
click at [325, 662] on li "[PERSON_NAME]" at bounding box center [820, 657] width 1463 height 29
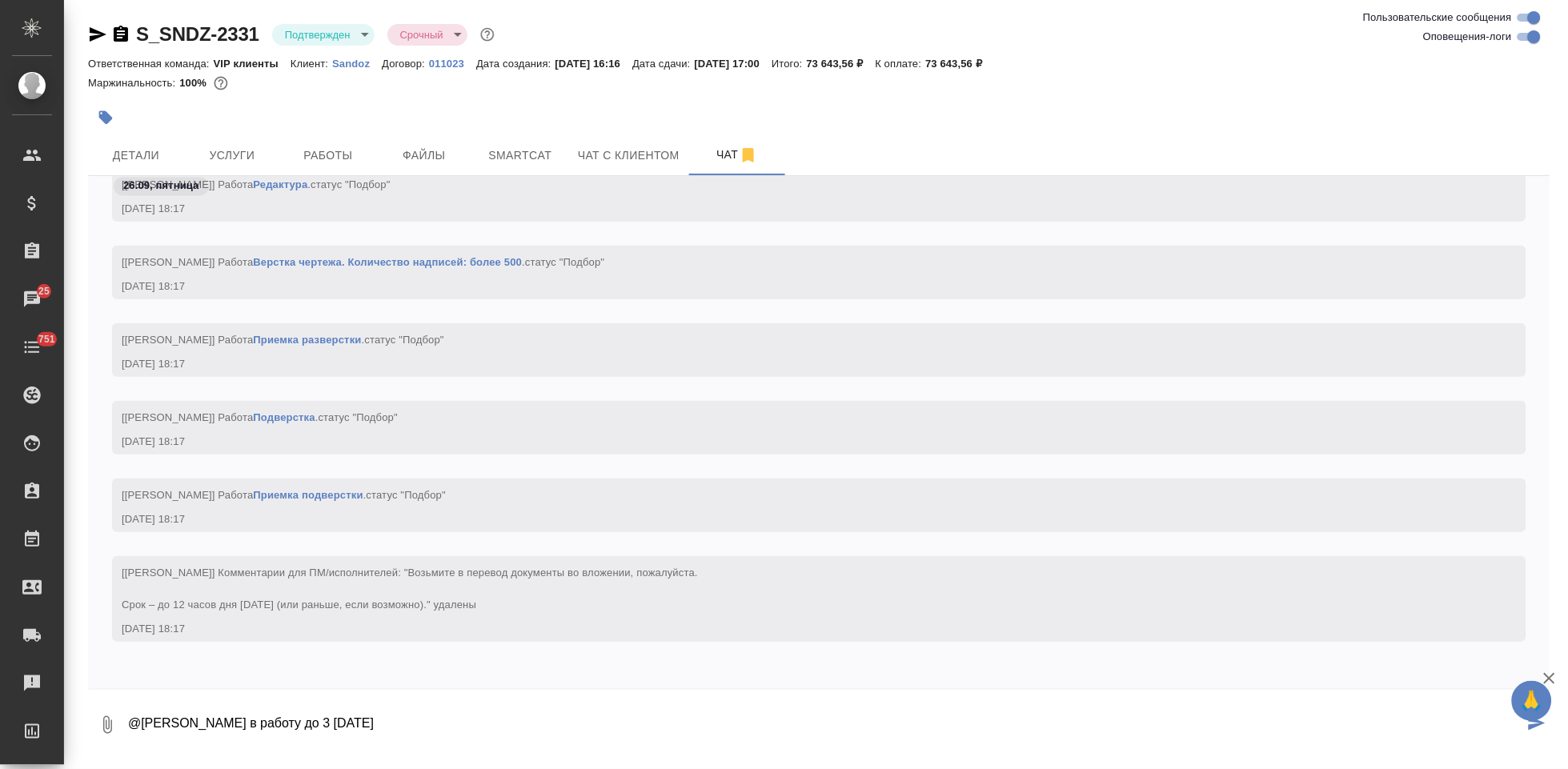
type textarea "@Горшкова Валентина в работу до 3 октября 17 00"
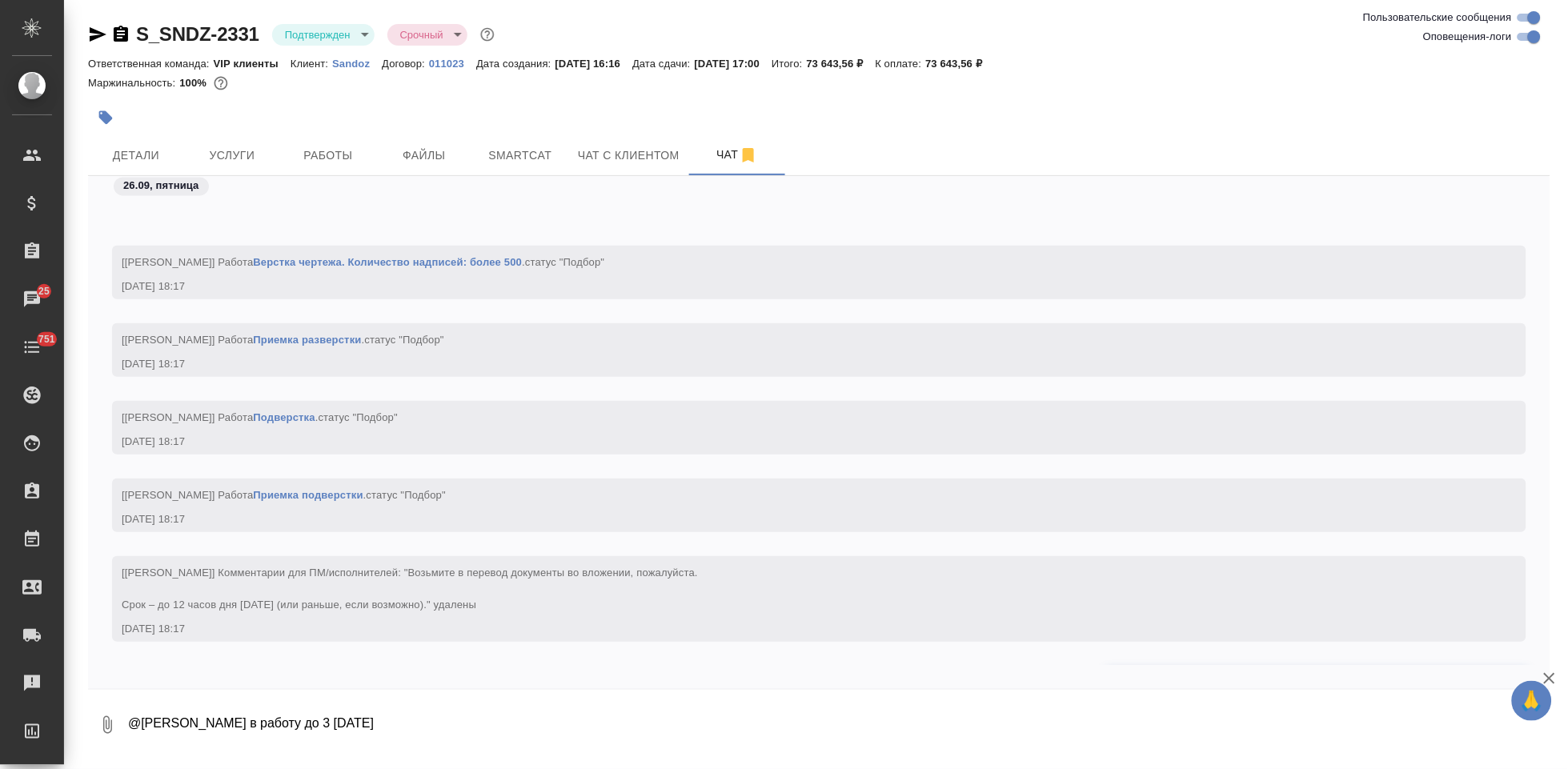
scroll to position [4562, 0]
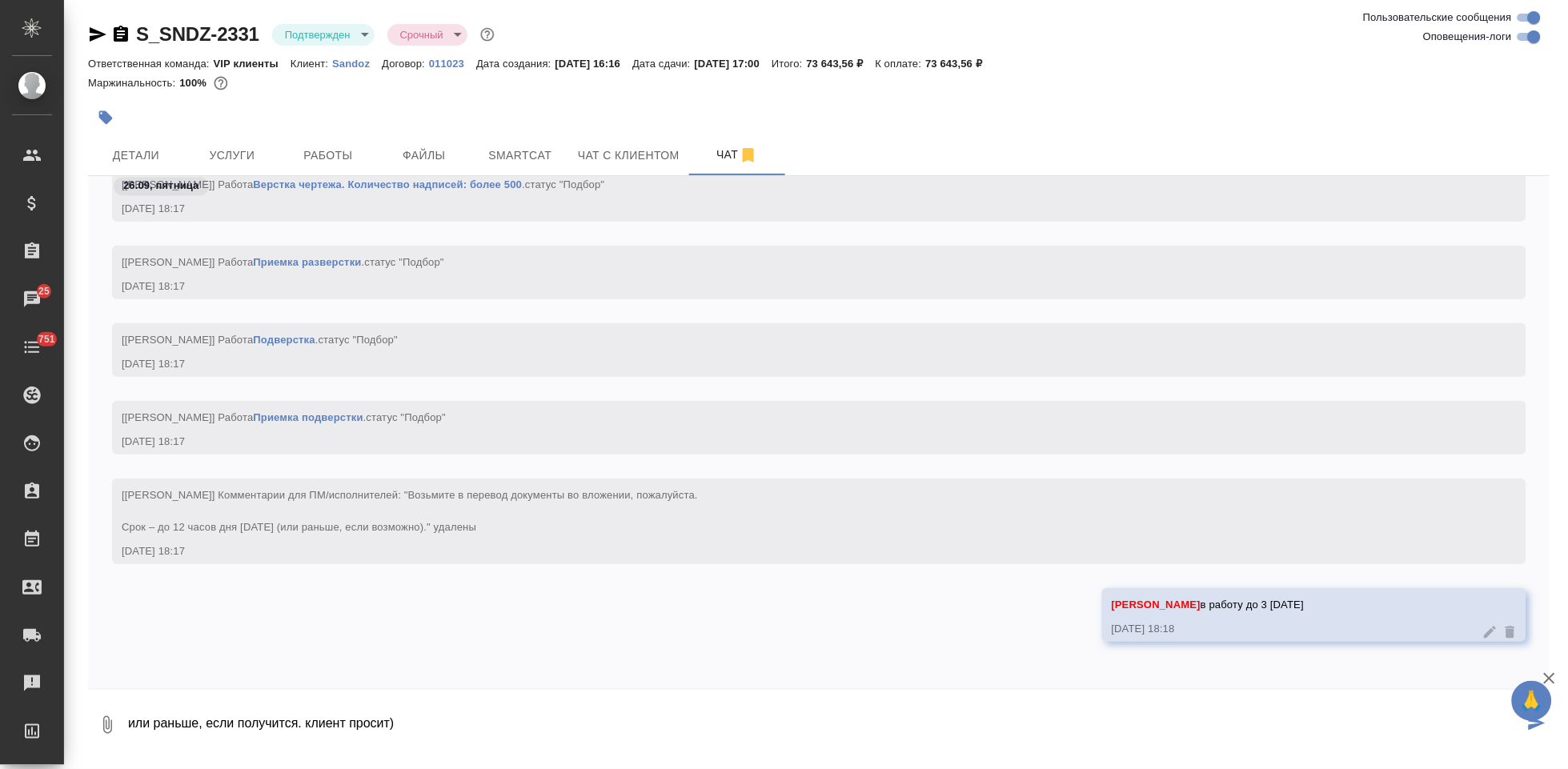
type textarea "или раньше, если получится. клиент просит)"
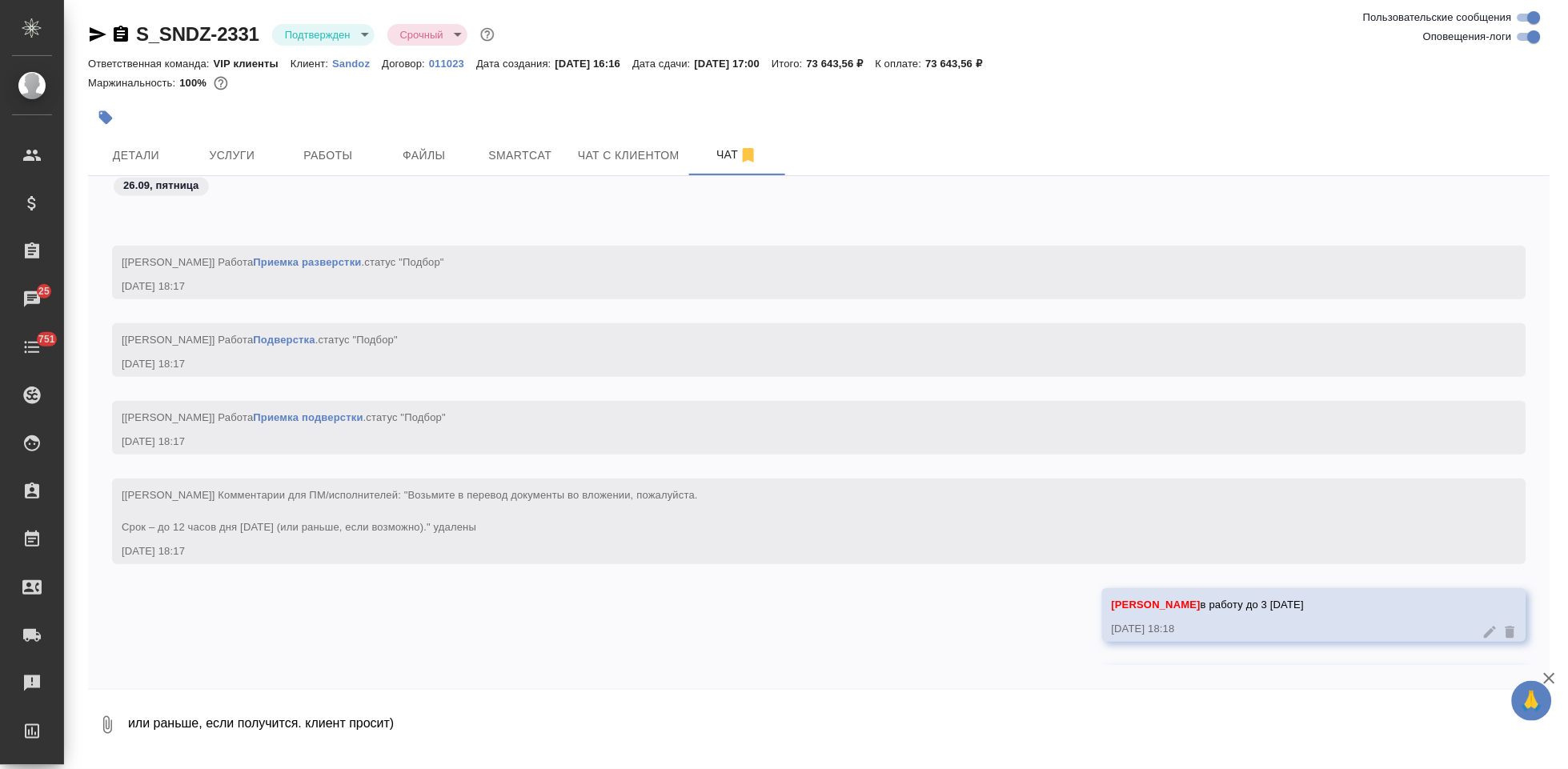
scroll to position [4639, 0]
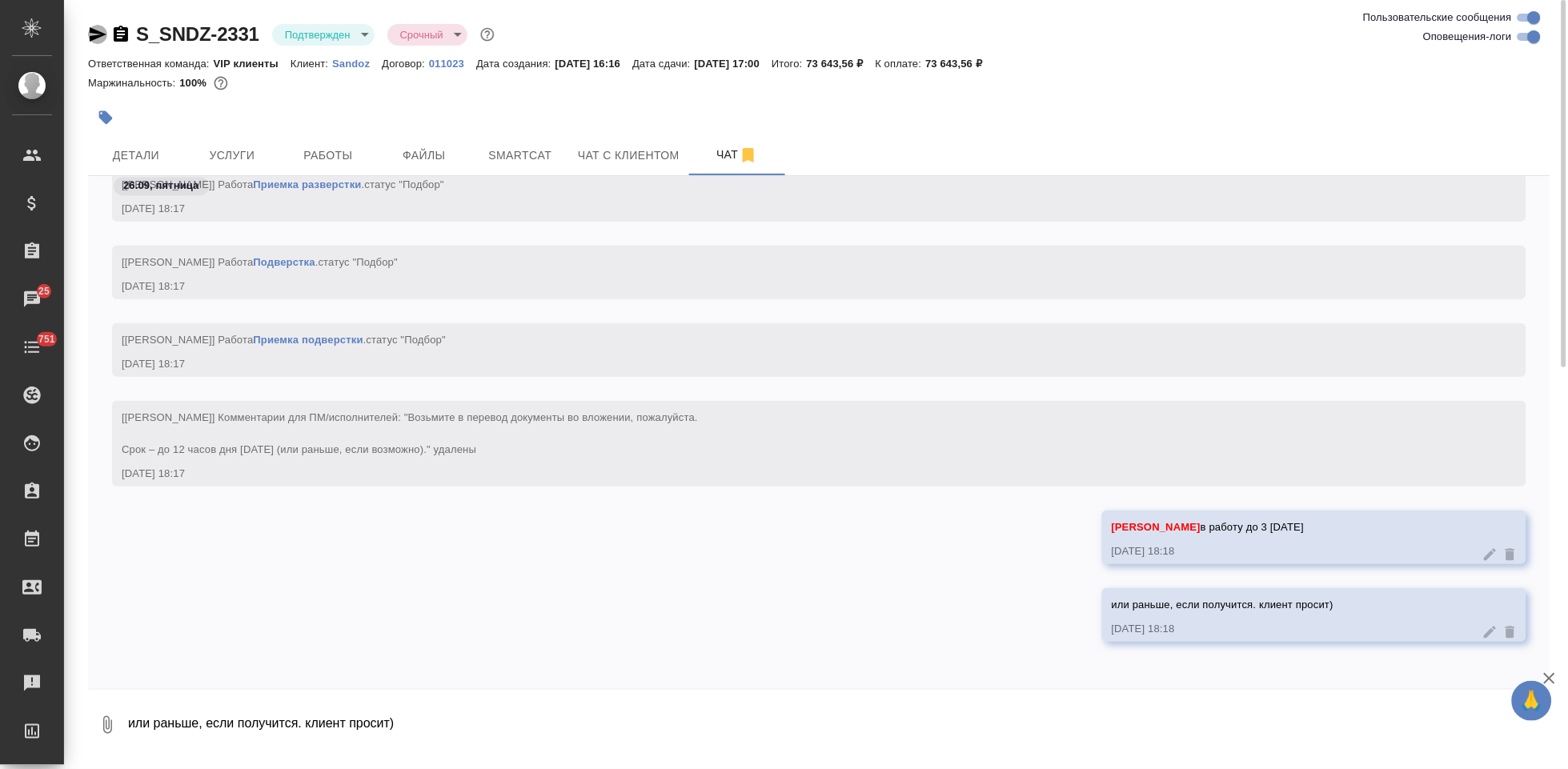
click at [99, 31] on icon "button" at bounding box center [97, 34] width 19 height 19
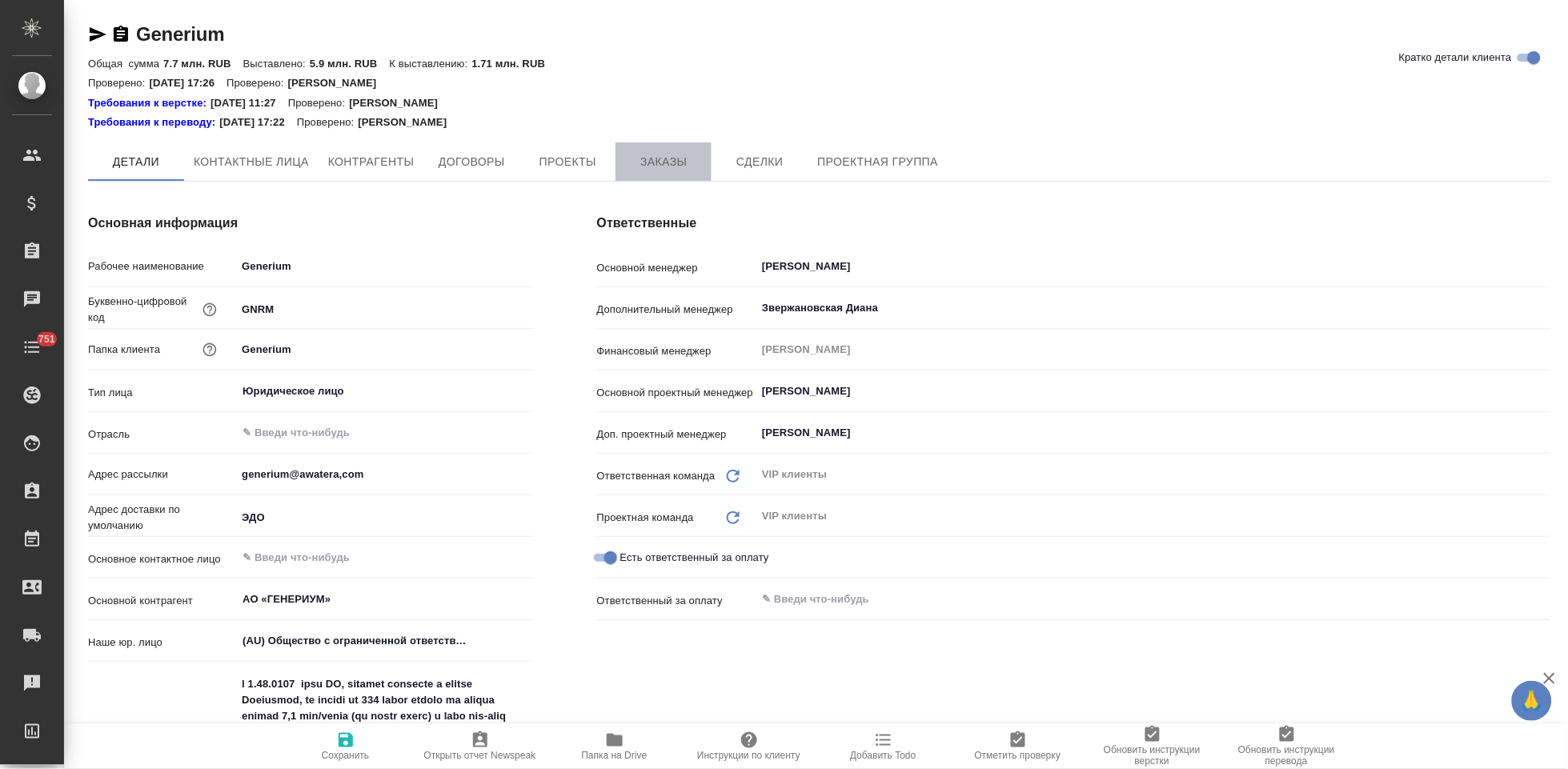
click at [680, 155] on span "Заказы" at bounding box center [664, 162] width 77 height 20
type textarea "x"
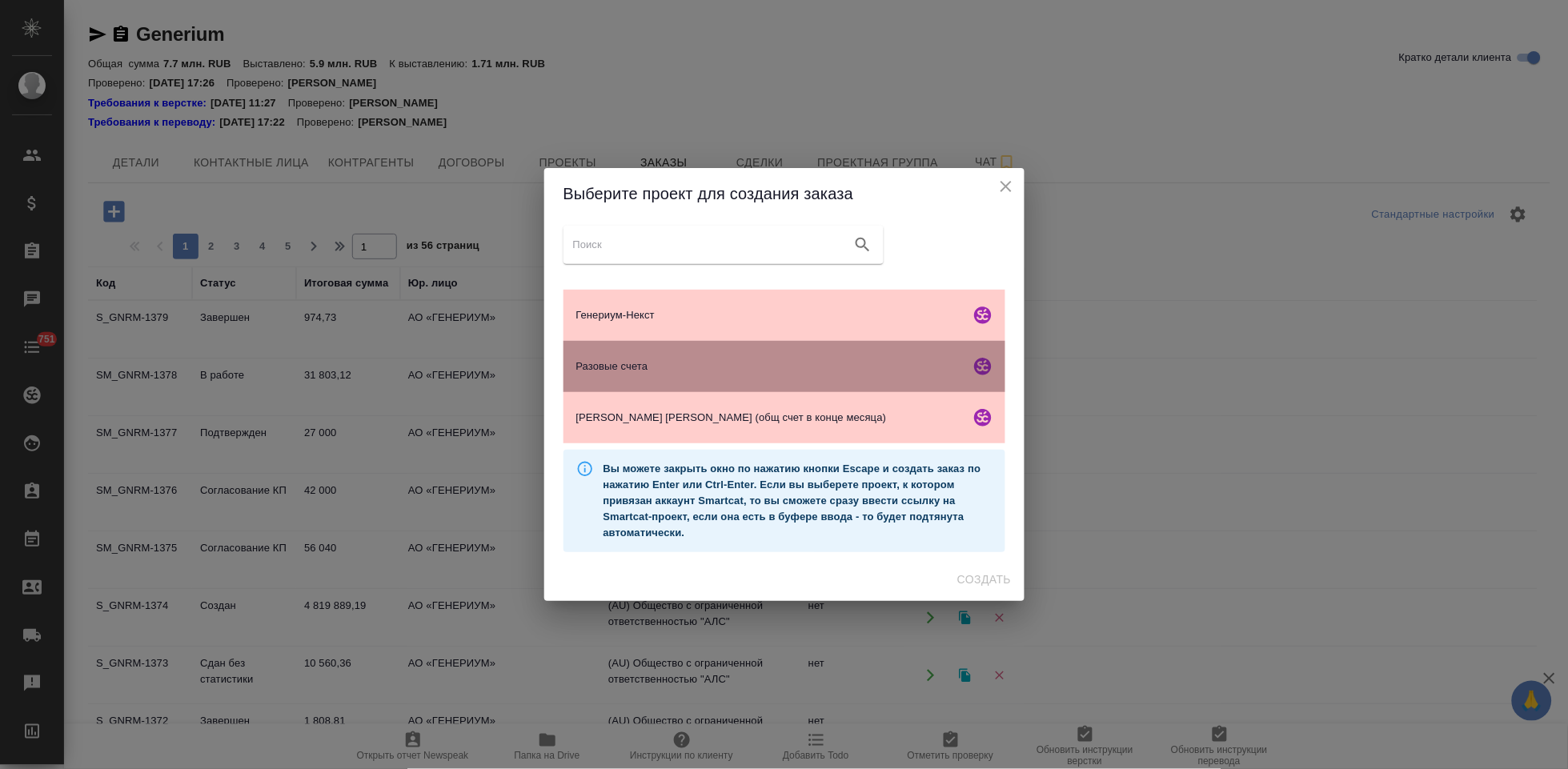
click at [648, 365] on span "Разовые счета" at bounding box center [770, 366] width 388 height 16
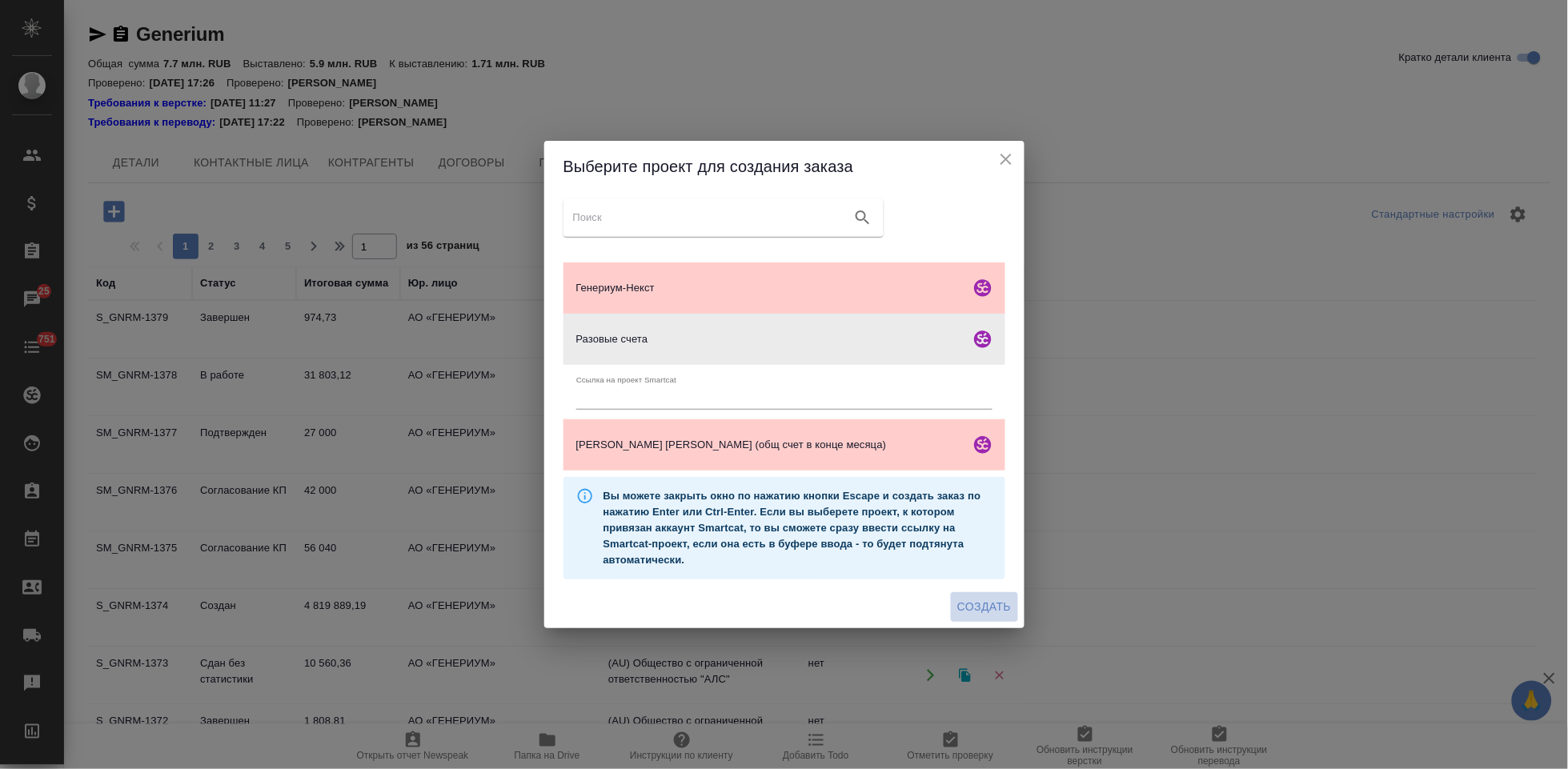
click at [989, 602] on span "Создать" at bounding box center [984, 607] width 54 height 20
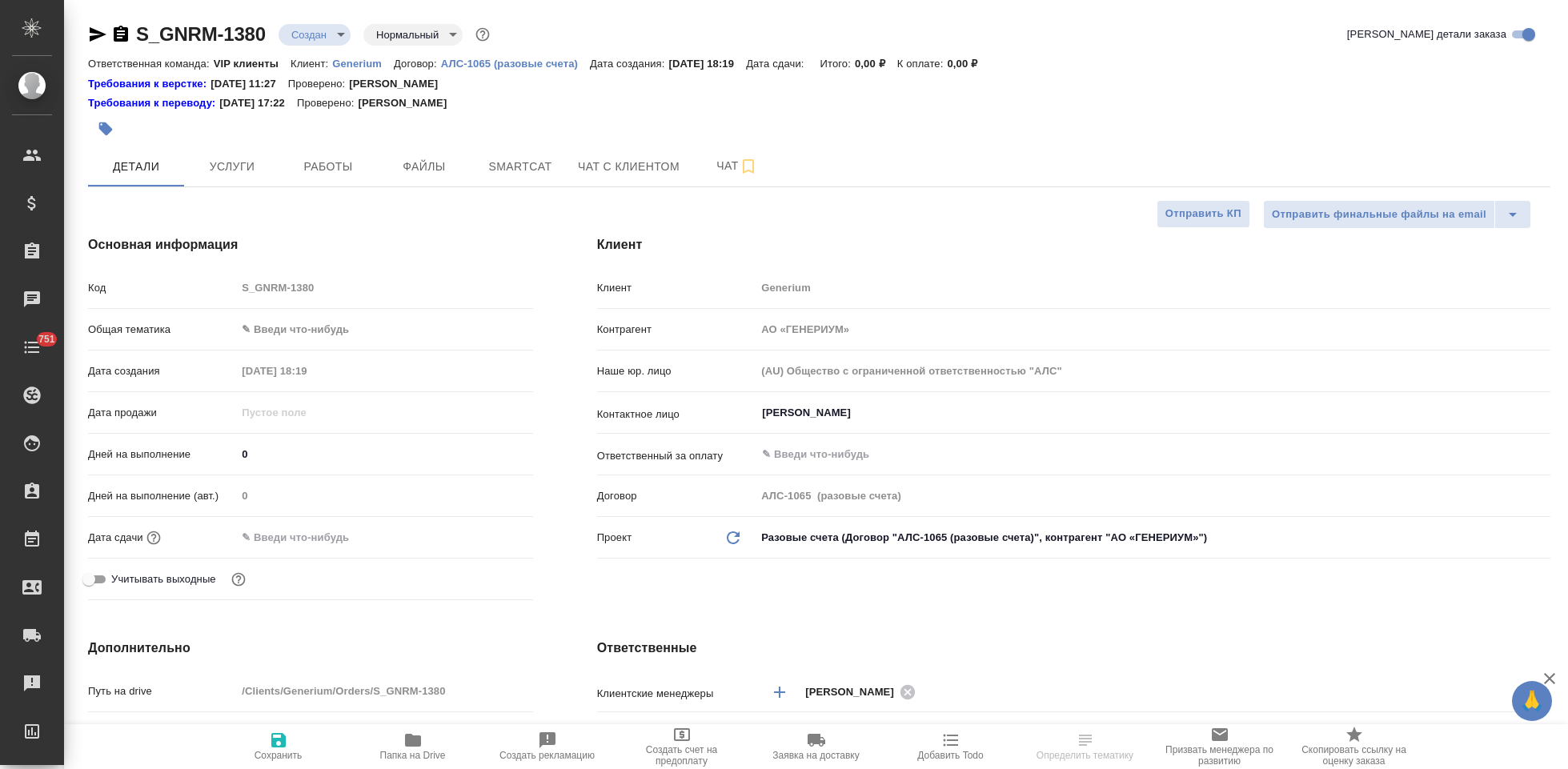
select select "RU"
type textarea "x"
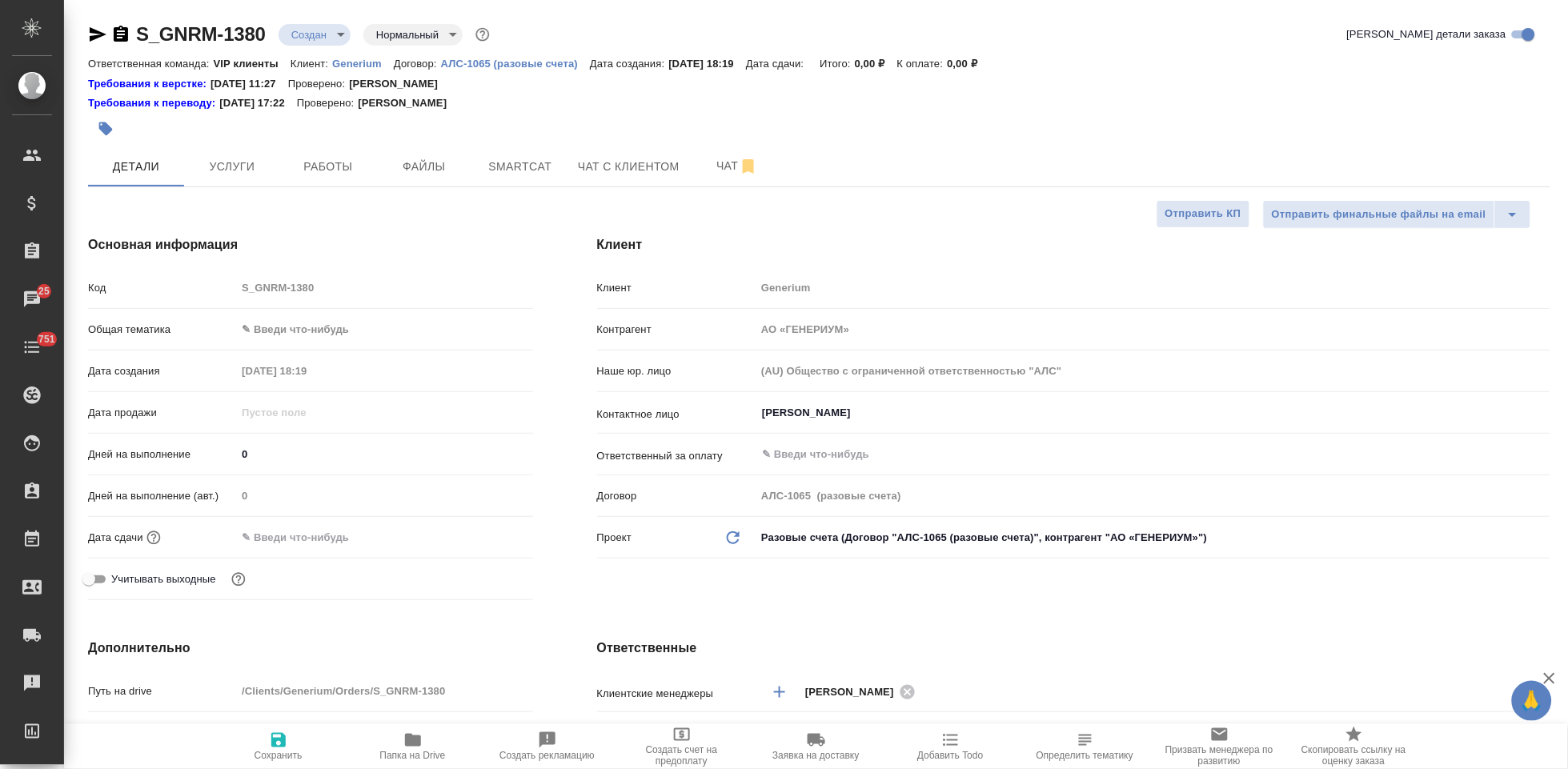
type textarea "x"
click at [422, 158] on span "Файлы" at bounding box center [425, 167] width 77 height 20
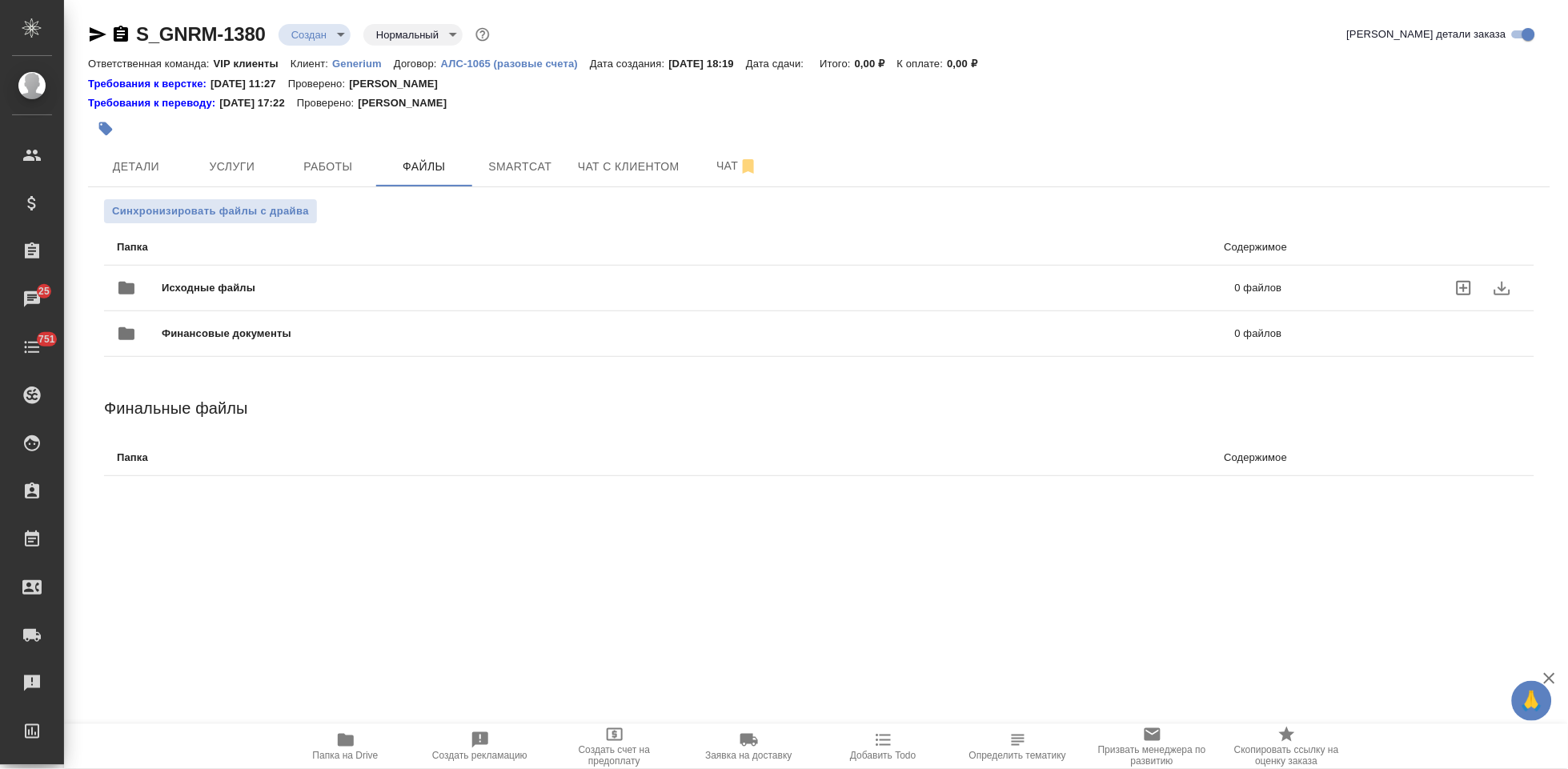
click at [1468, 288] on icon "uploadFiles" at bounding box center [1463, 288] width 19 height 19
click at [0, 0] on input "uploadFiles" at bounding box center [0, 0] width 0 height 0
click at [540, 167] on span "Smartcat" at bounding box center [520, 167] width 77 height 20
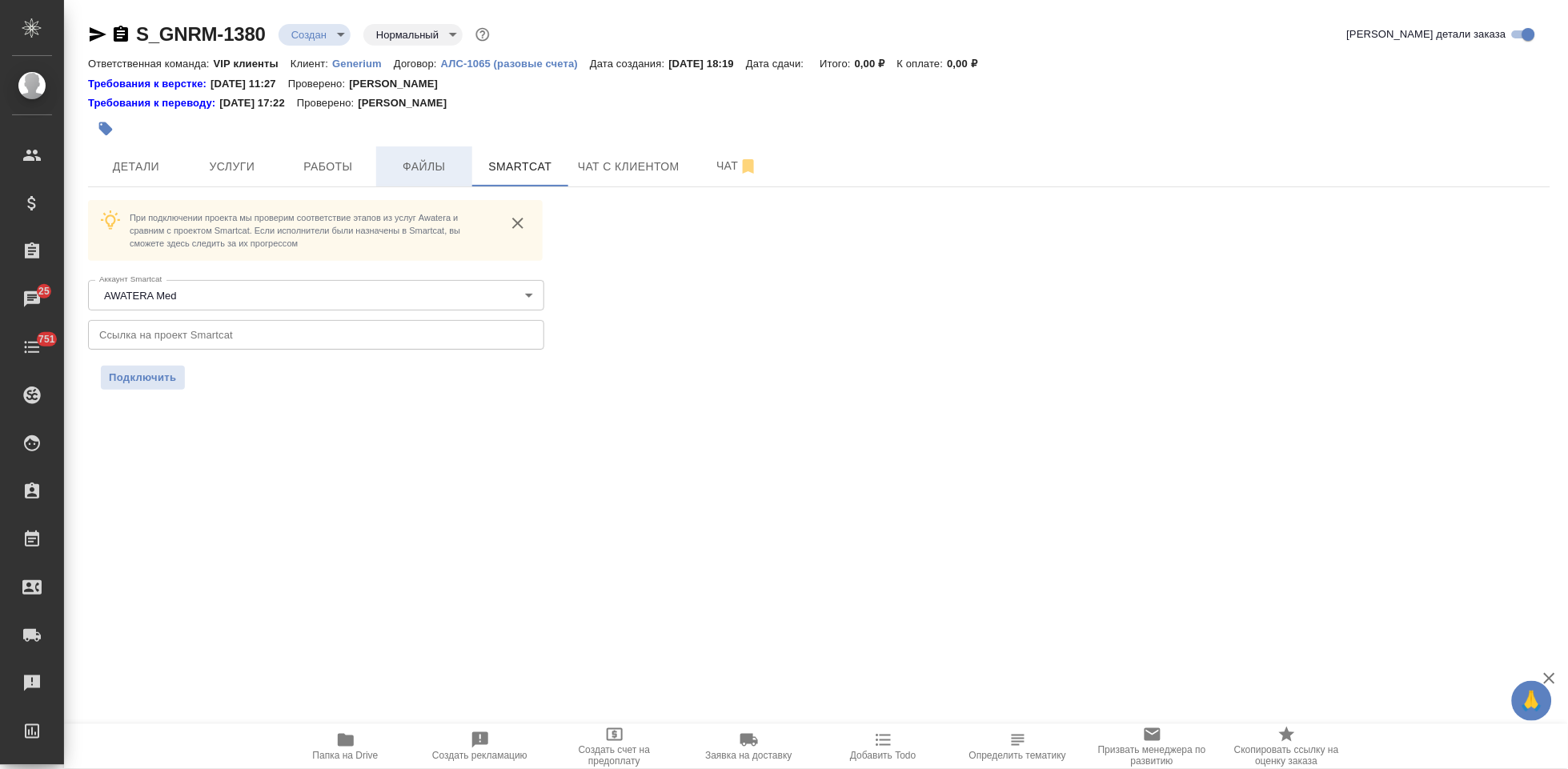
click at [435, 174] on span "Файлы" at bounding box center [425, 167] width 77 height 20
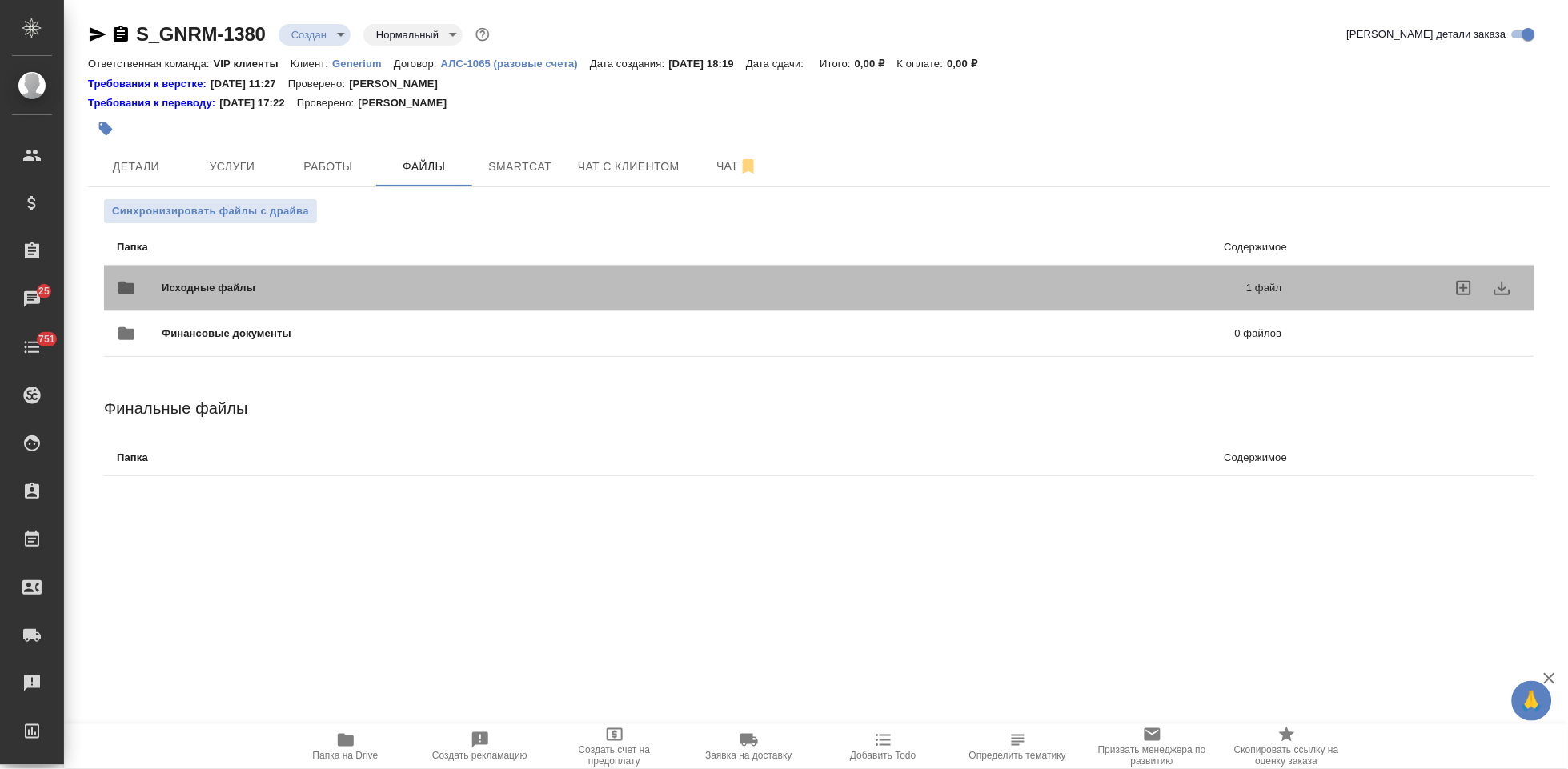
click at [1148, 297] on div "Исходные файлы 1 файл" at bounding box center [699, 288] width 1165 height 39
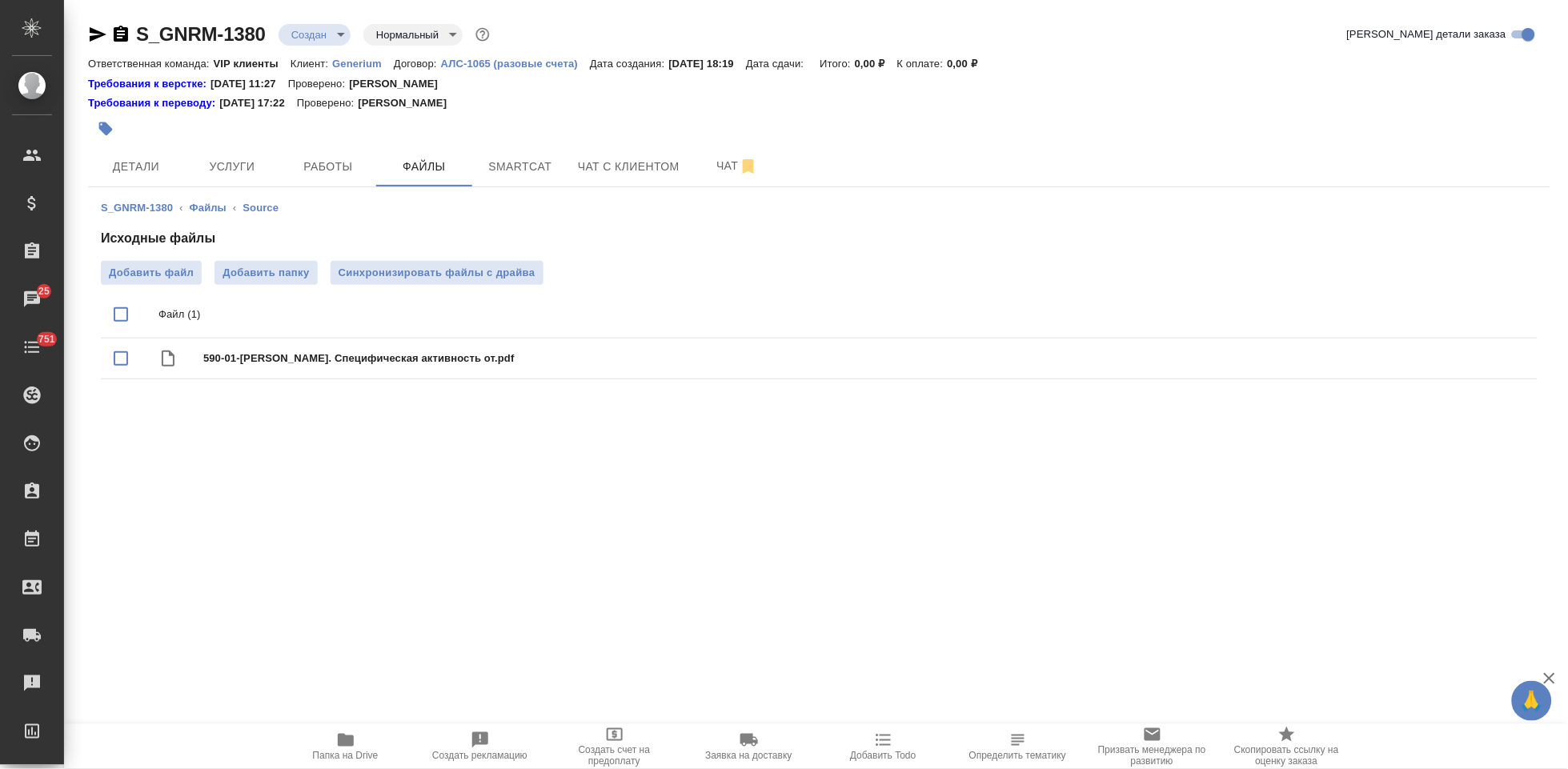
click at [335, 36] on body "🙏 .cls-1 fill:#fff; AWATERA Kabargina Anna Клиенты Спецификации Заказы 25 Чаты …" at bounding box center [784, 384] width 1568 height 769
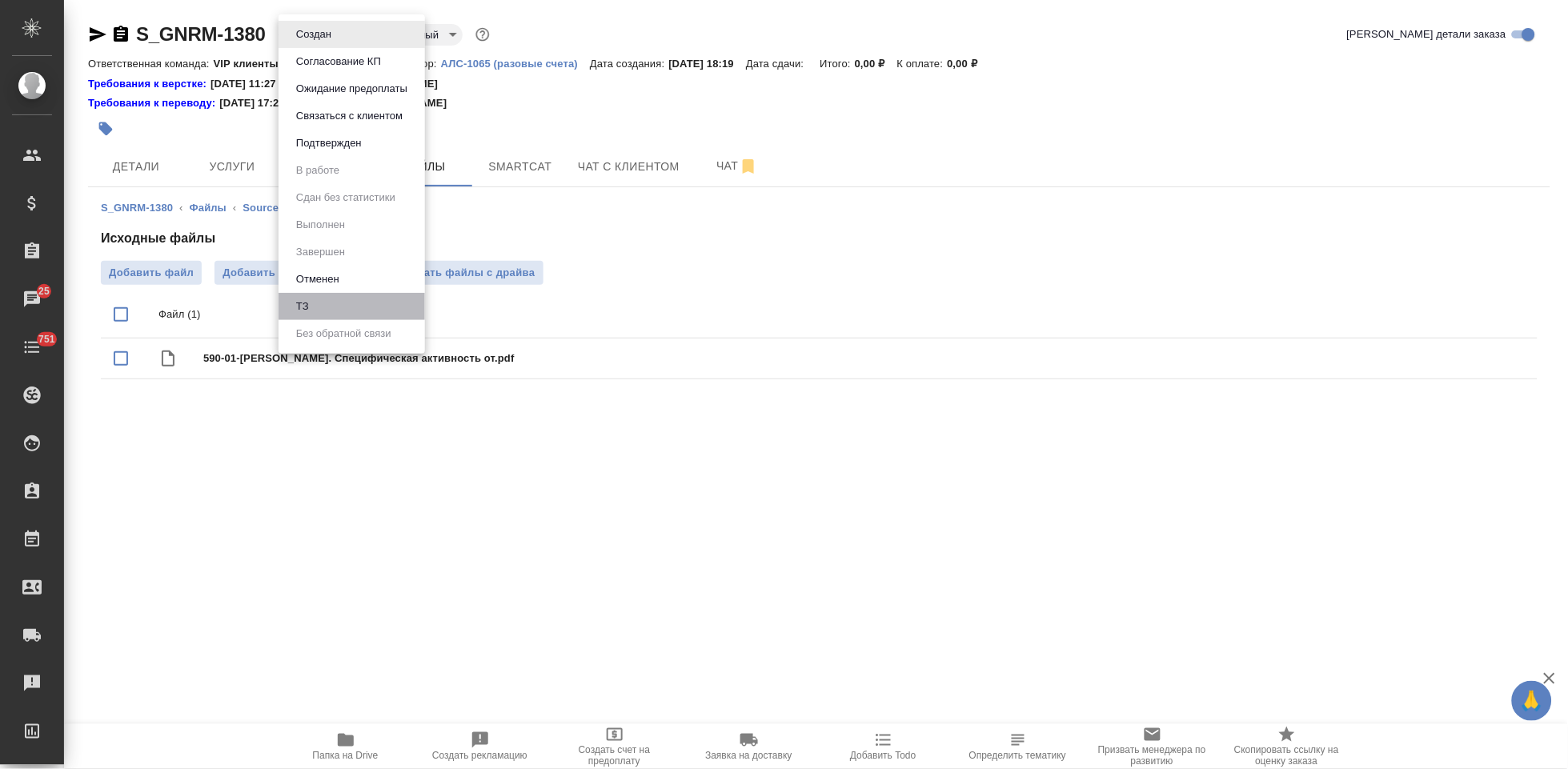
click at [328, 300] on li "ТЗ" at bounding box center [352, 306] width 147 height 27
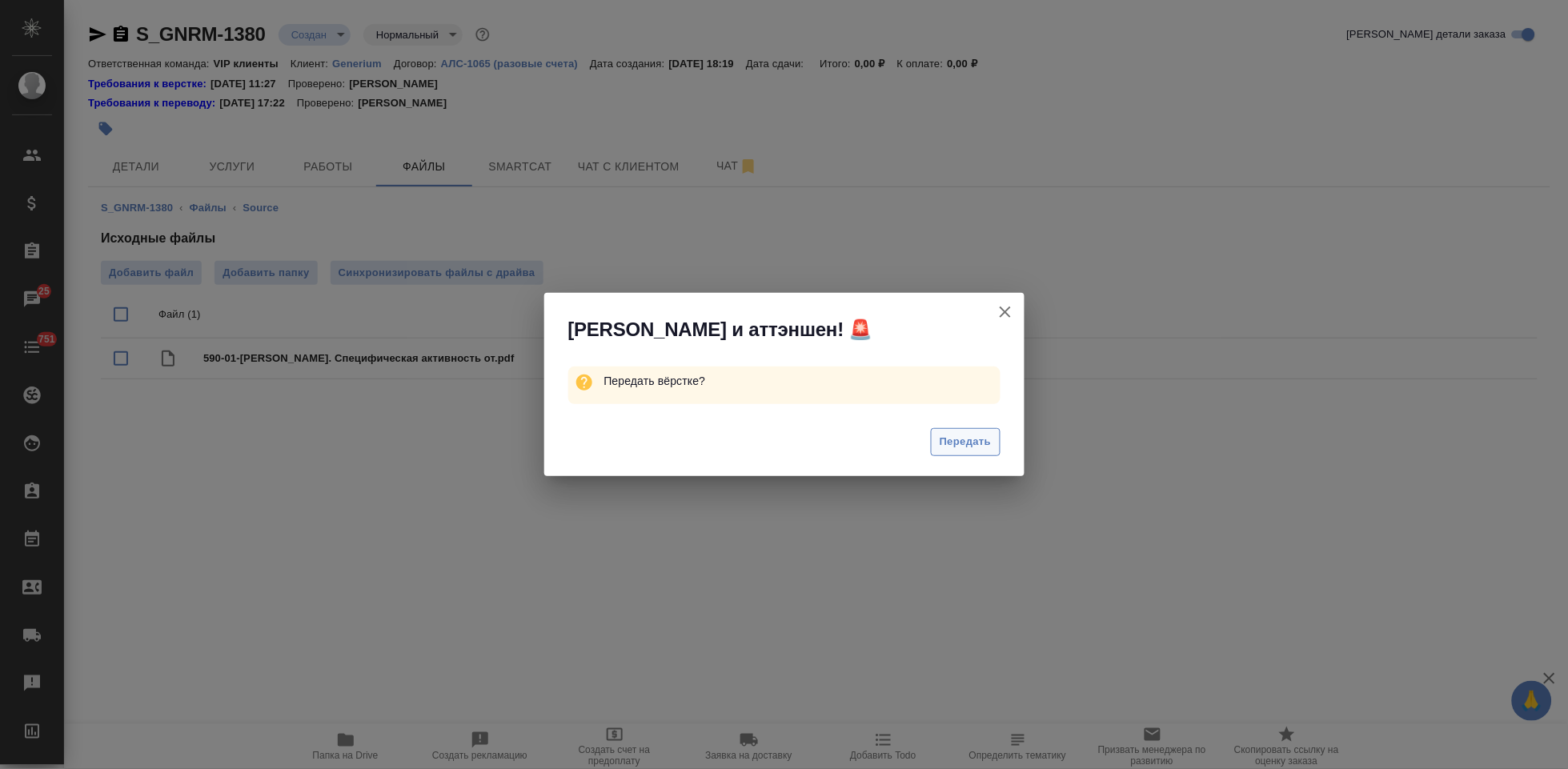
click at [964, 438] on span "Передать" at bounding box center [966, 442] width 52 height 18
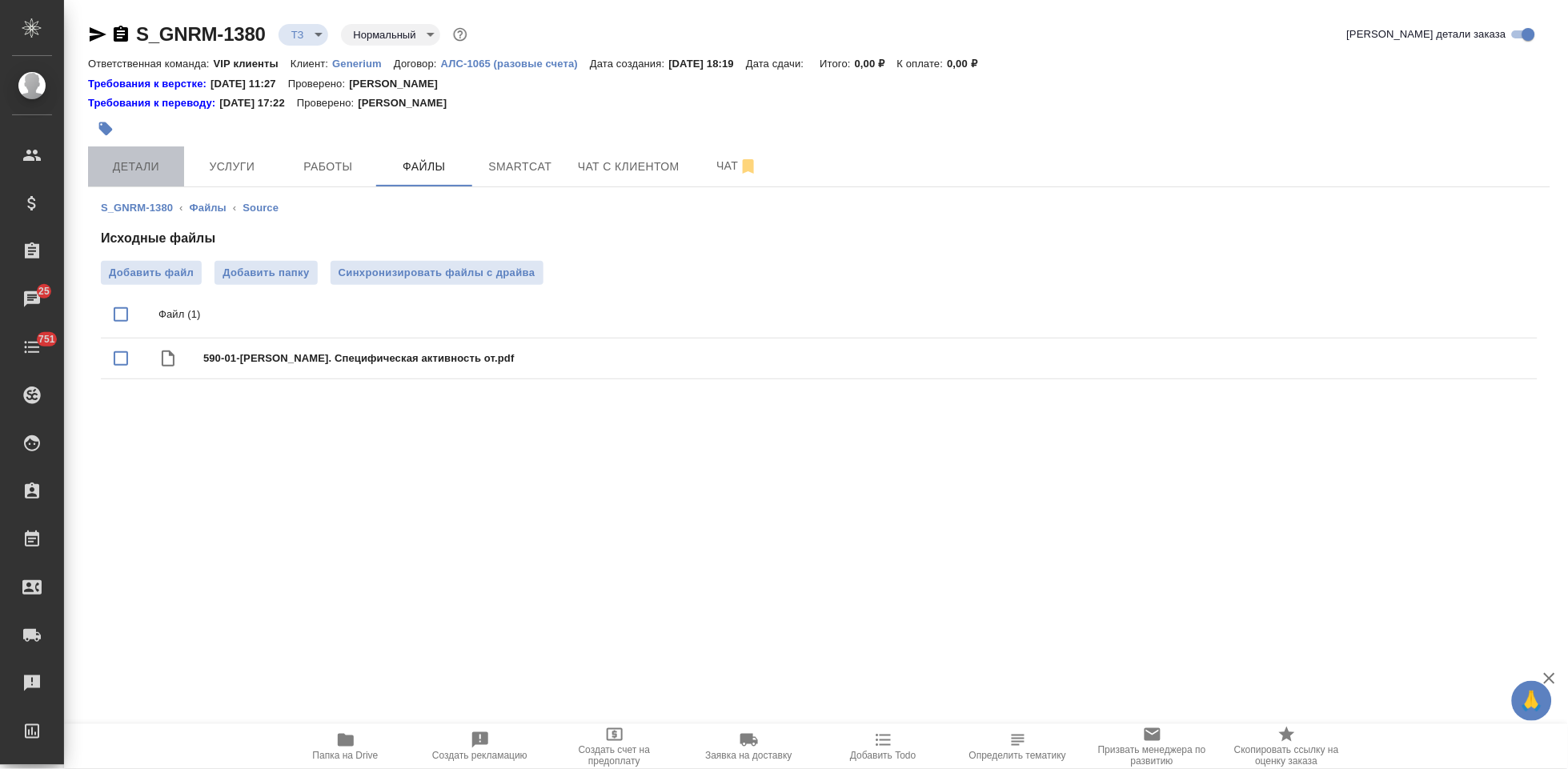
click at [136, 160] on span "Детали" at bounding box center [136, 167] width 77 height 20
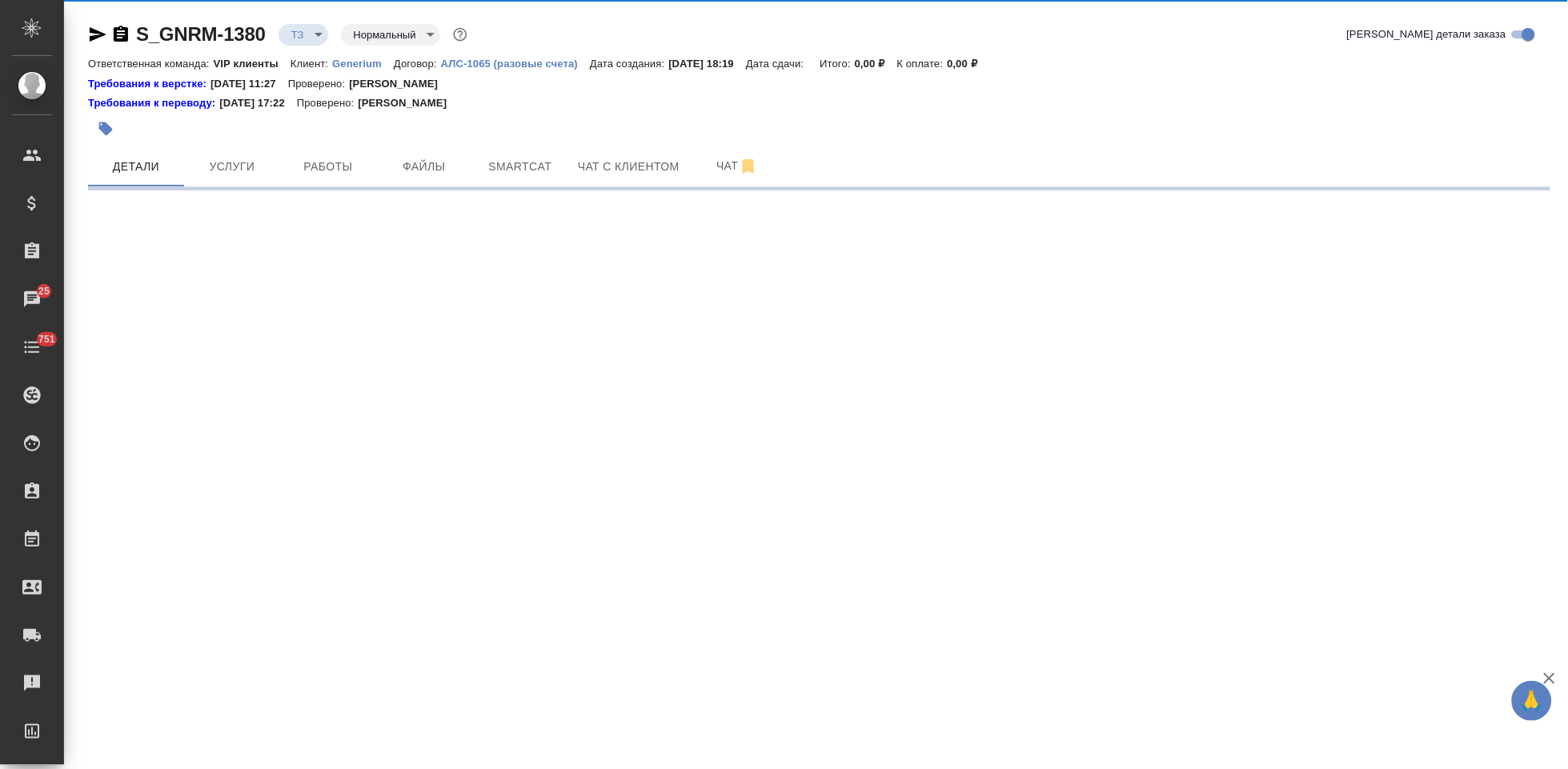
select select "RU"
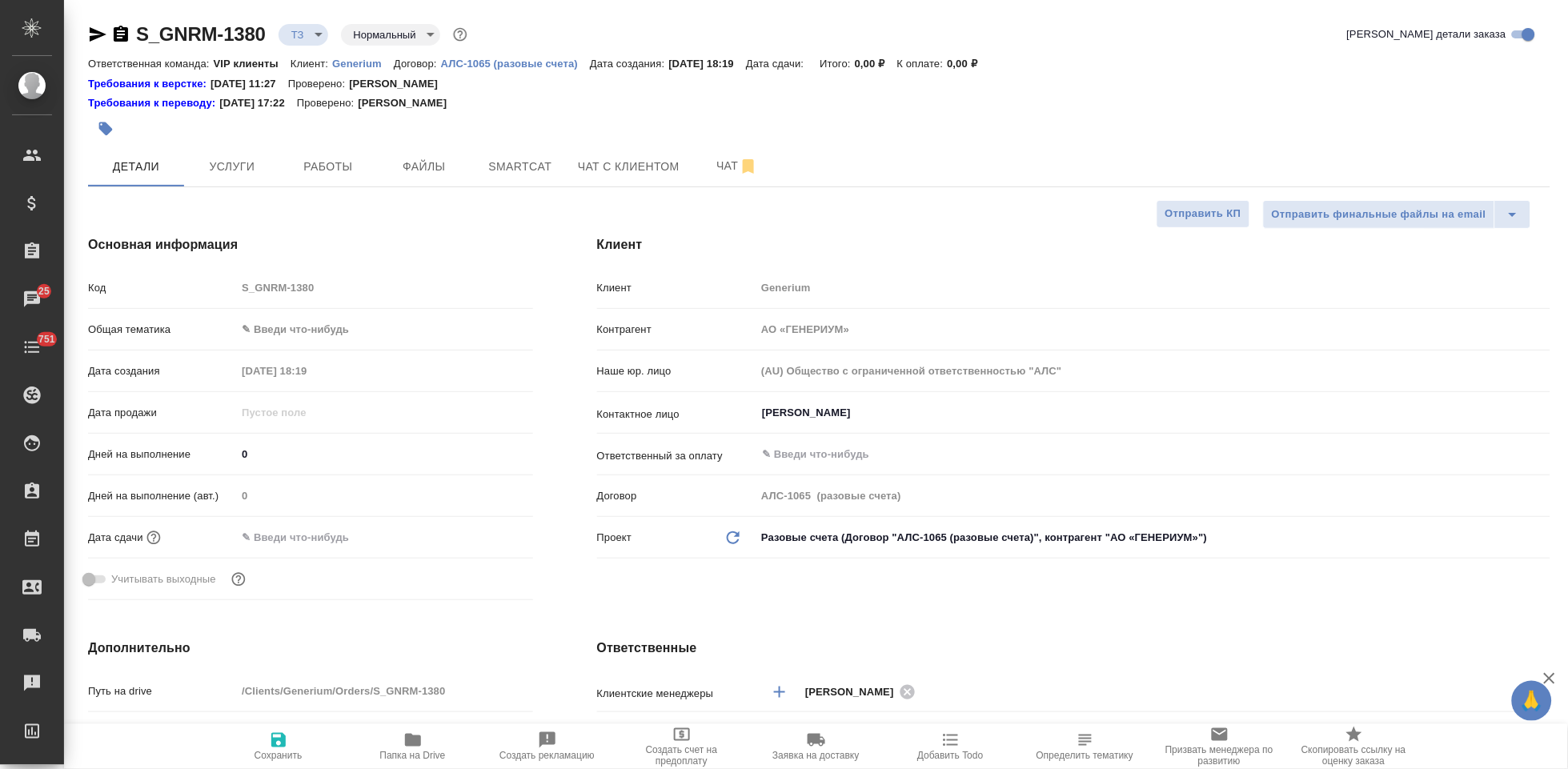
type textarea "x"
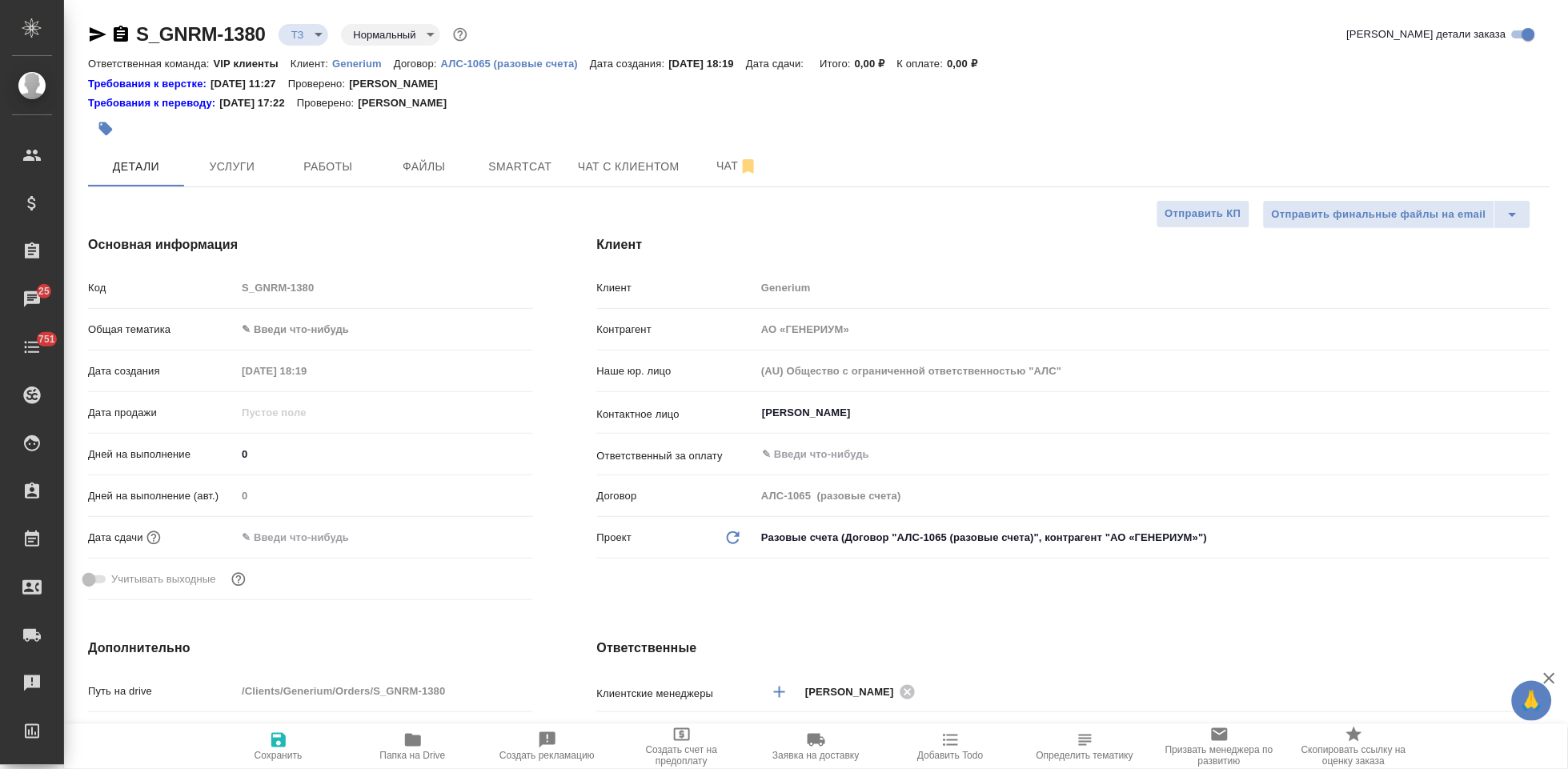
type textarea "x"
click at [302, 543] on input "text" at bounding box center [306, 538] width 140 height 23
click at [488, 534] on icon "button" at bounding box center [487, 537] width 19 height 19
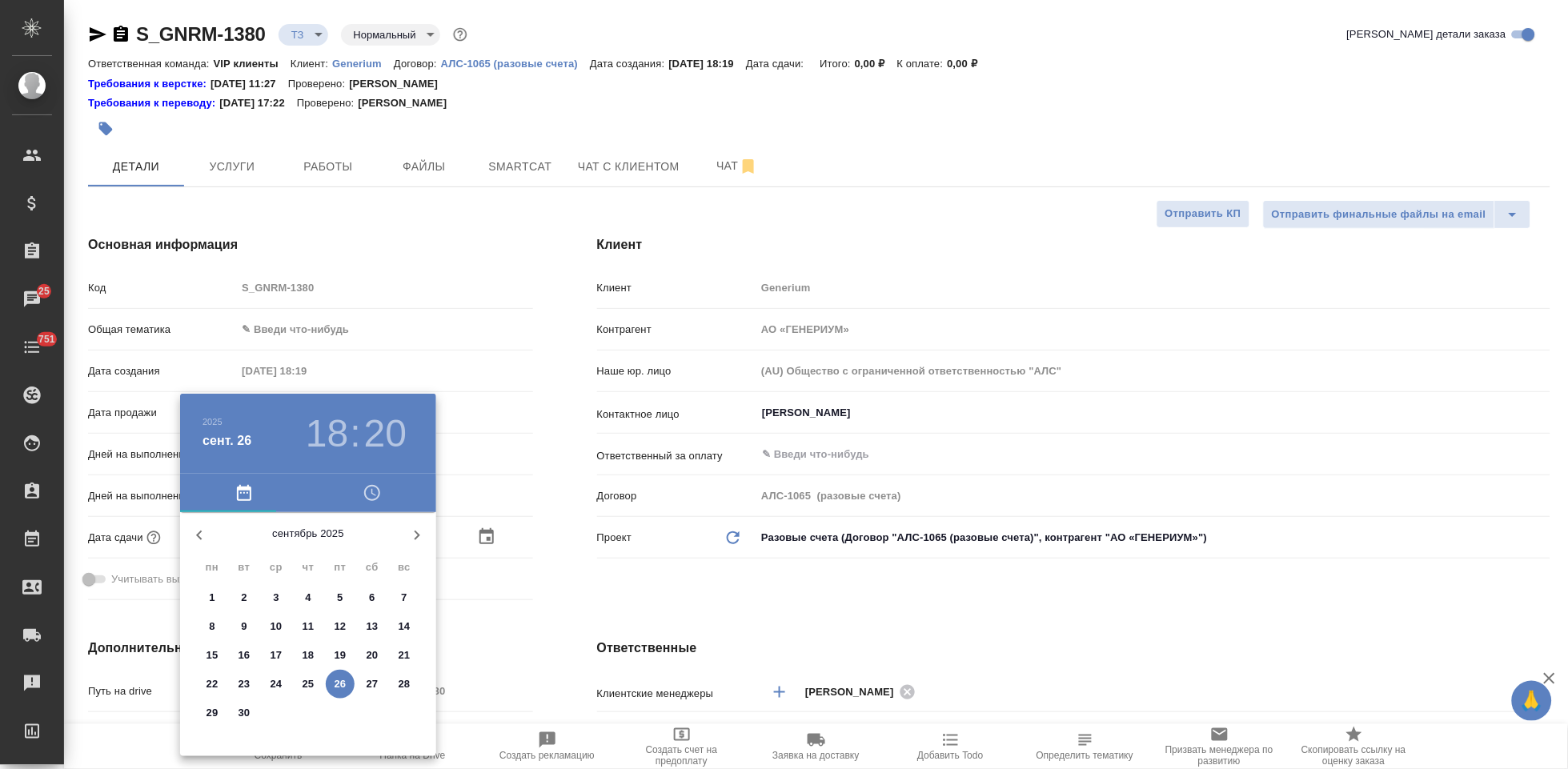
click at [414, 531] on icon "button" at bounding box center [417, 535] width 19 height 19
click at [341, 598] on p "3" at bounding box center [340, 597] width 6 height 16
type input "03.10.2025 18:20"
type textarea "x"
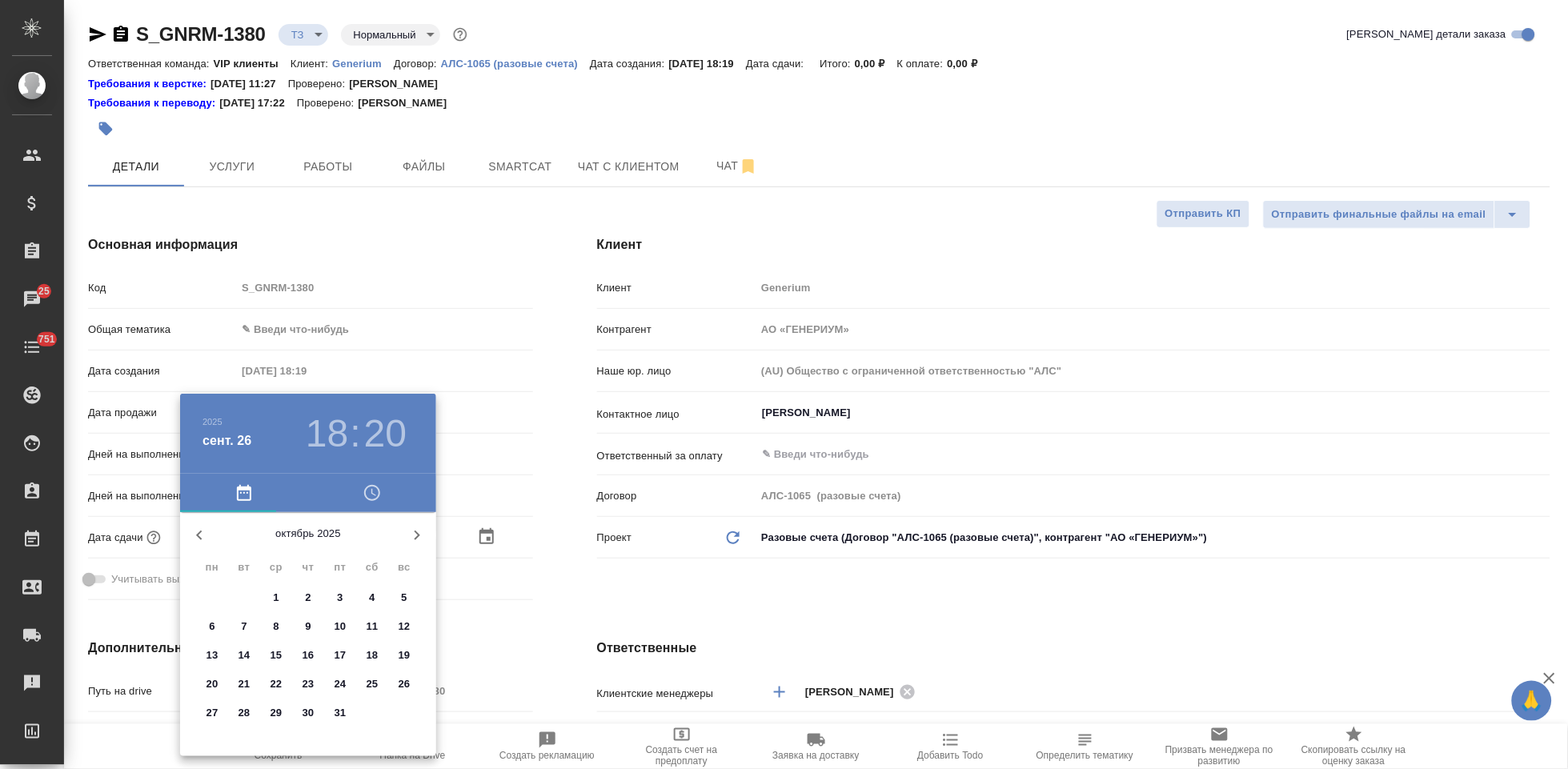
type textarea "x"
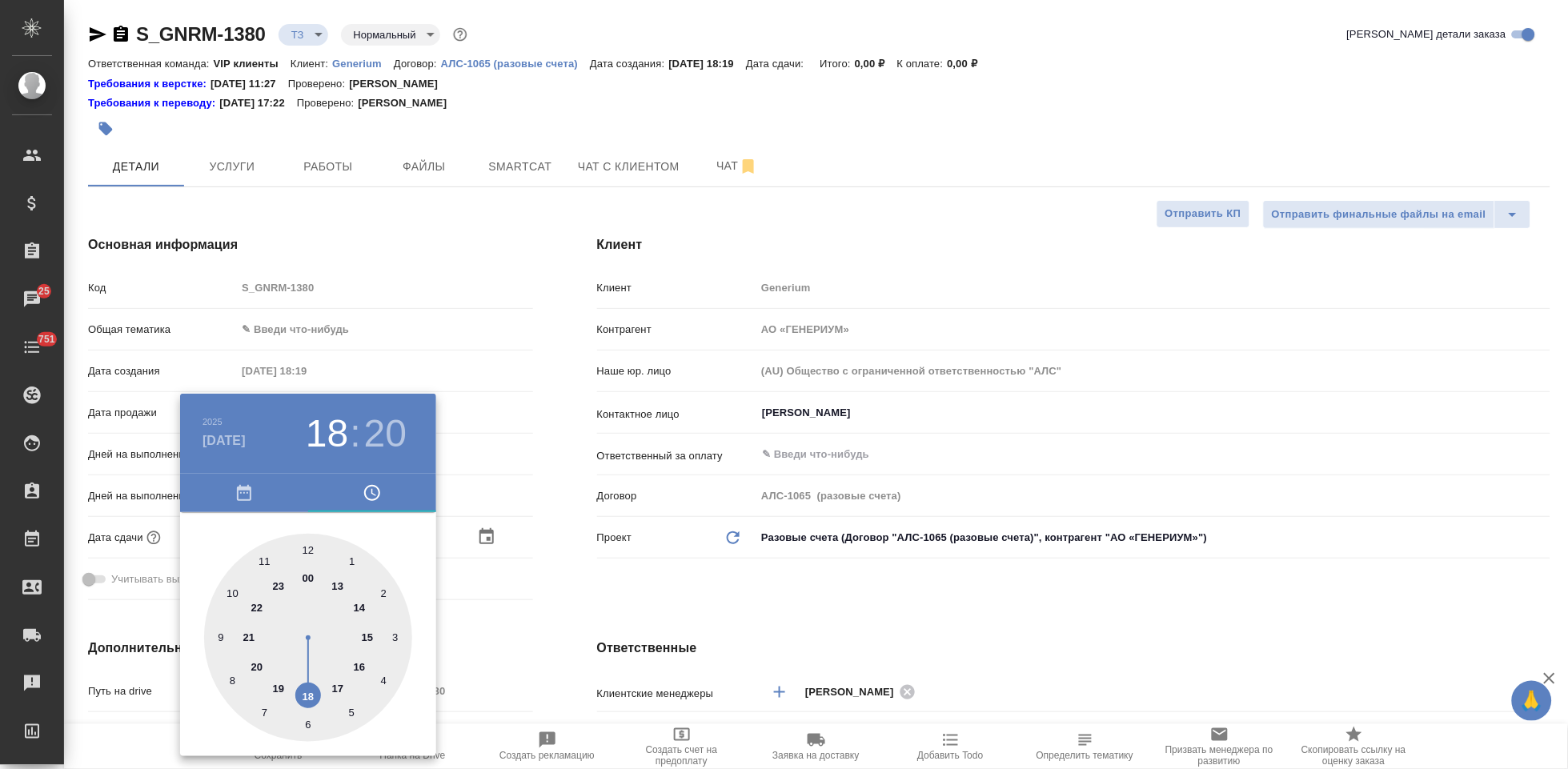
click at [338, 686] on div at bounding box center [308, 637] width 208 height 208
type input "03.10.2025 17:20"
type textarea "x"
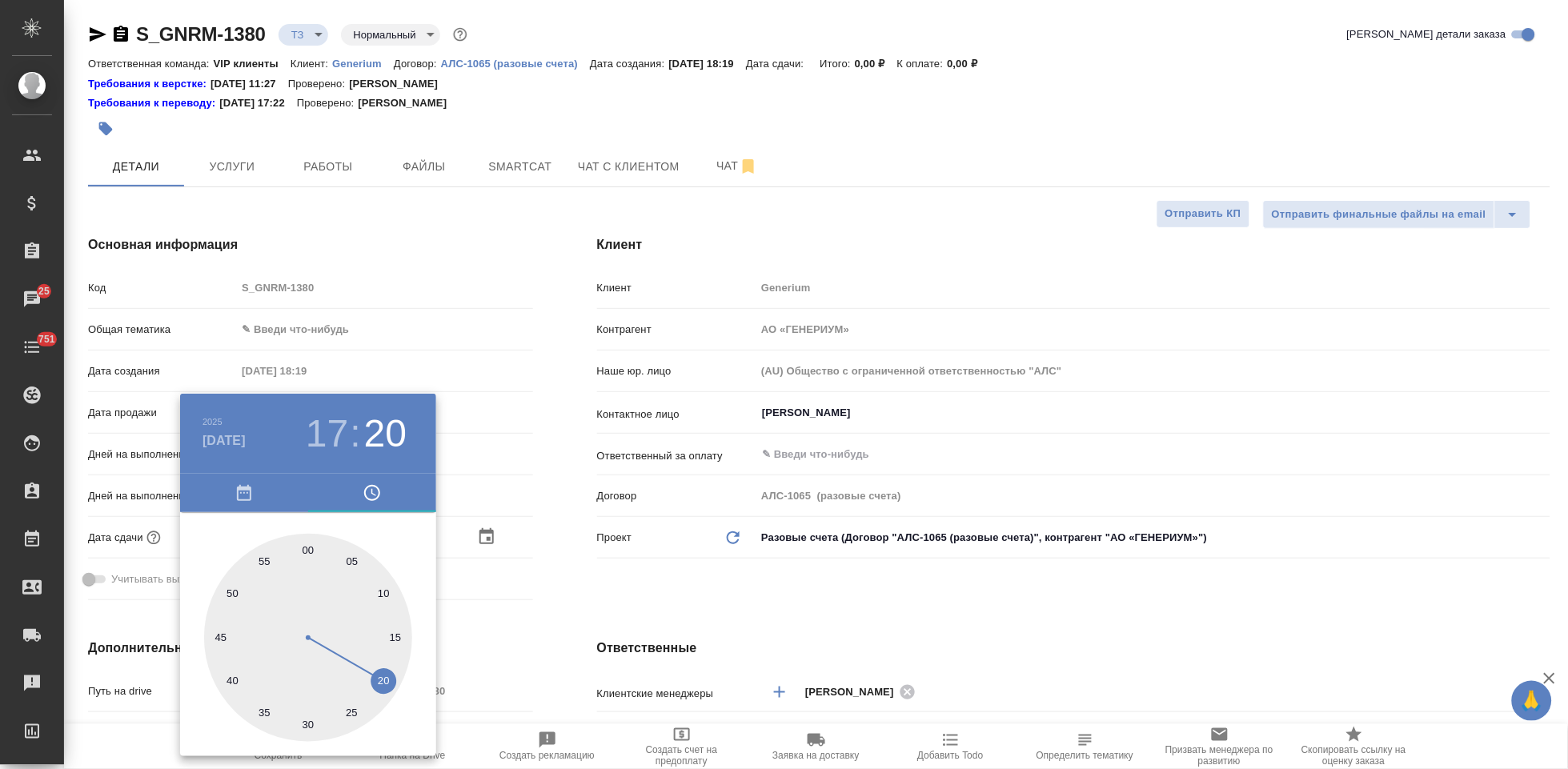
click at [309, 553] on div at bounding box center [308, 637] width 208 height 208
type input "03.10.2025 17:00"
type textarea "x"
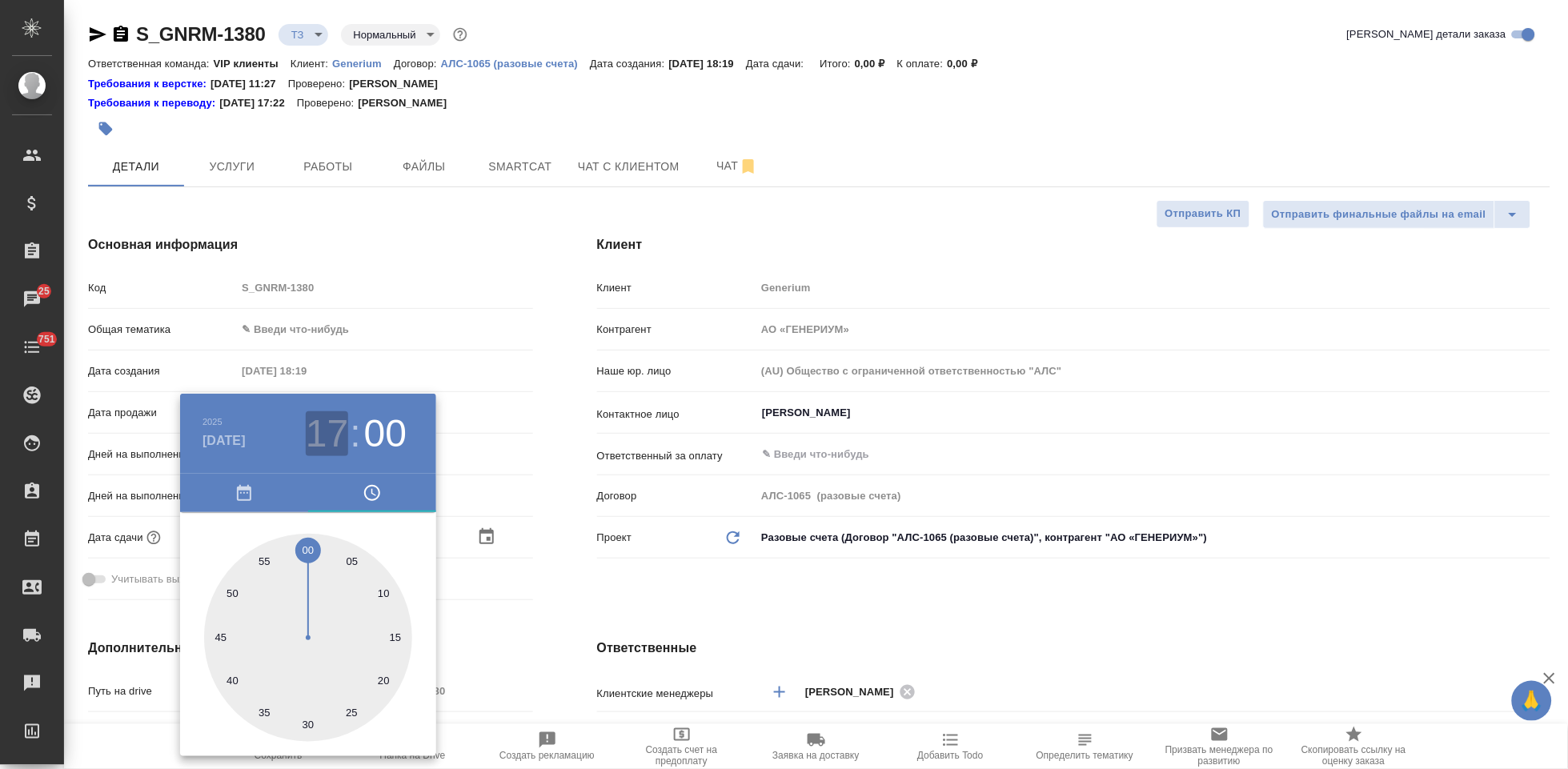
click at [336, 438] on h3 "17" at bounding box center [326, 433] width 43 height 44
click at [317, 698] on div at bounding box center [308, 637] width 208 height 208
type input "03.10.2025 18:00"
type textarea "x"
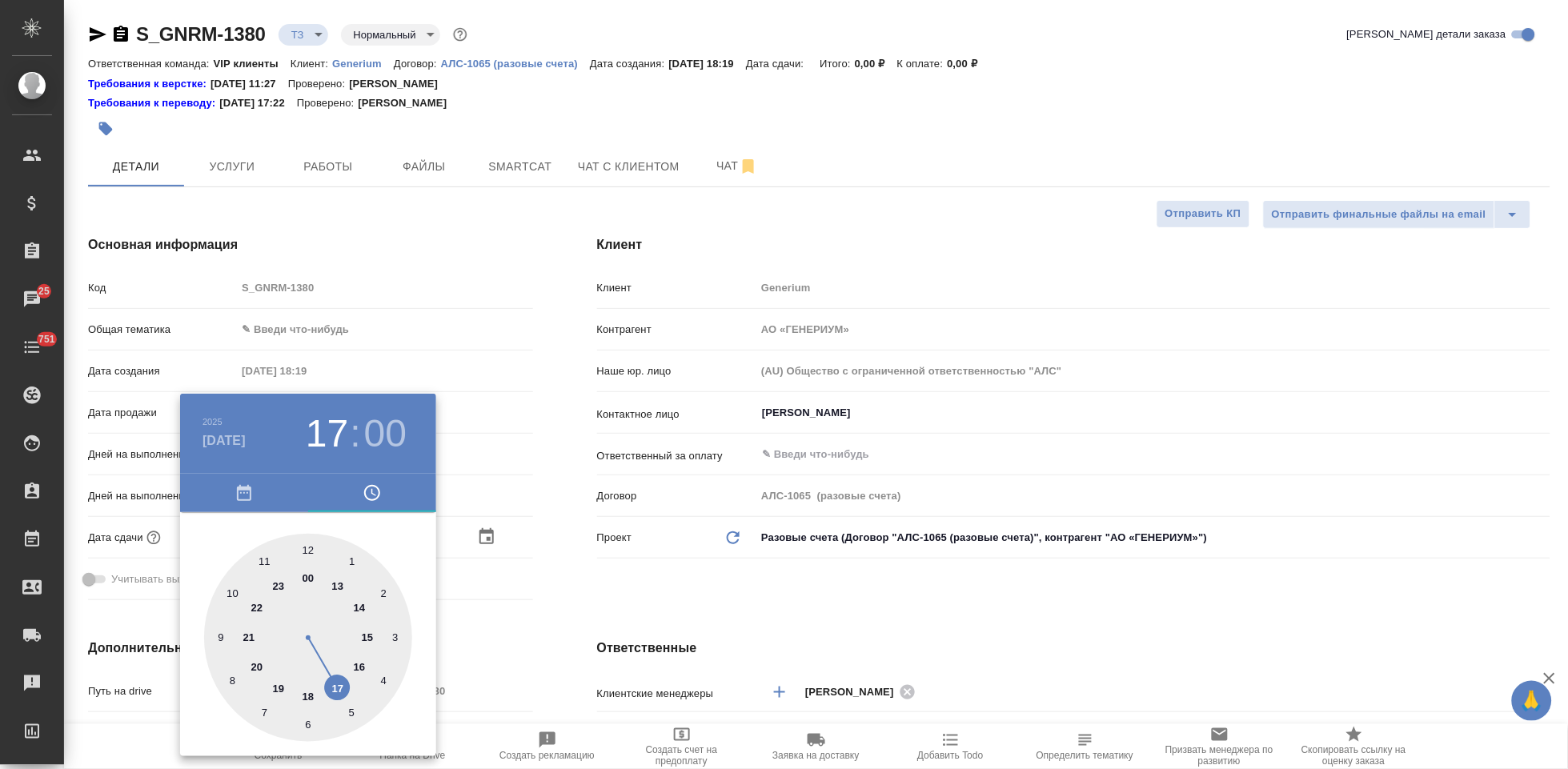
type textarea "x"
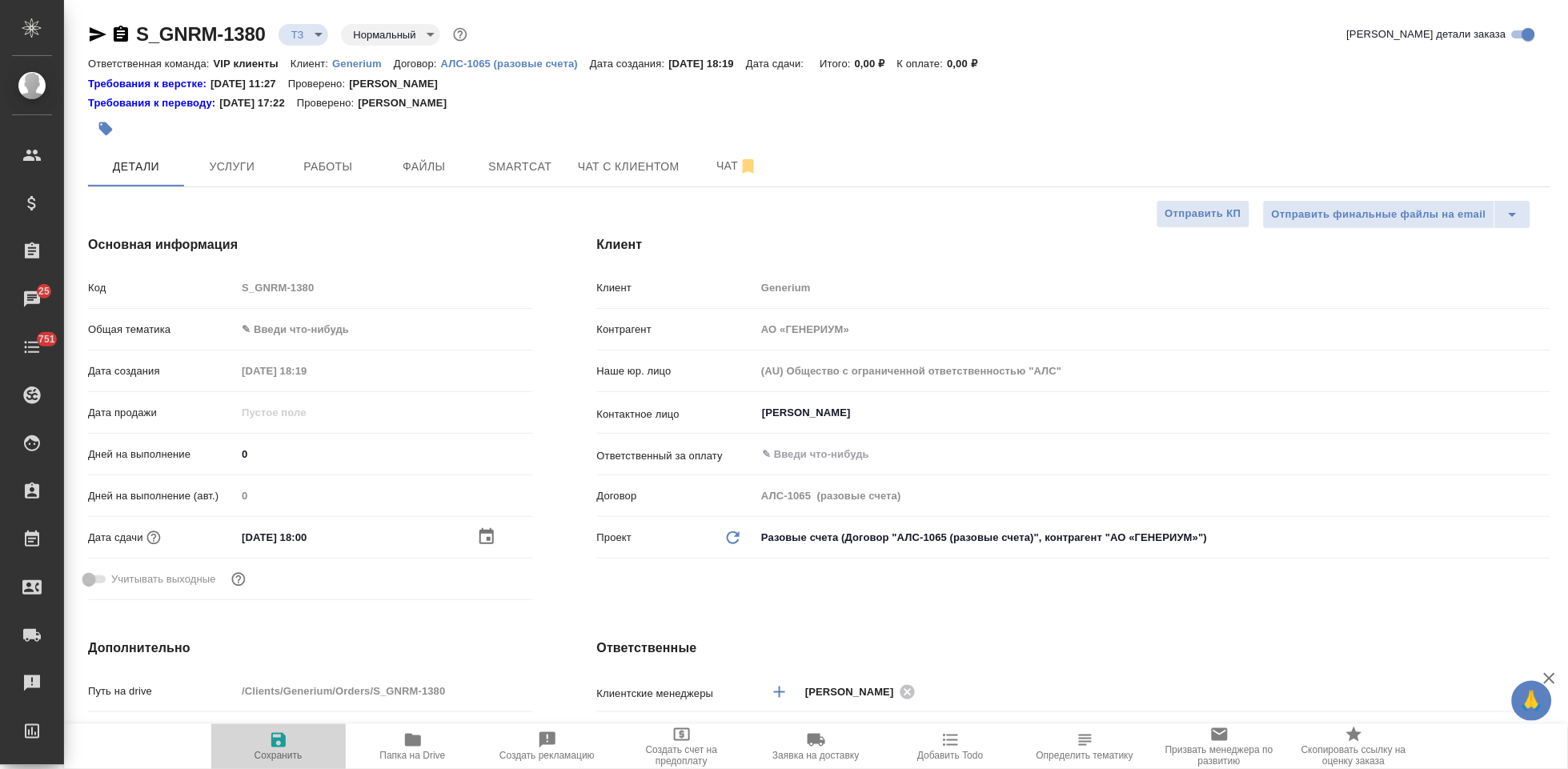
click at [274, 740] on icon "button" at bounding box center [278, 740] width 14 height 14
type textarea "x"
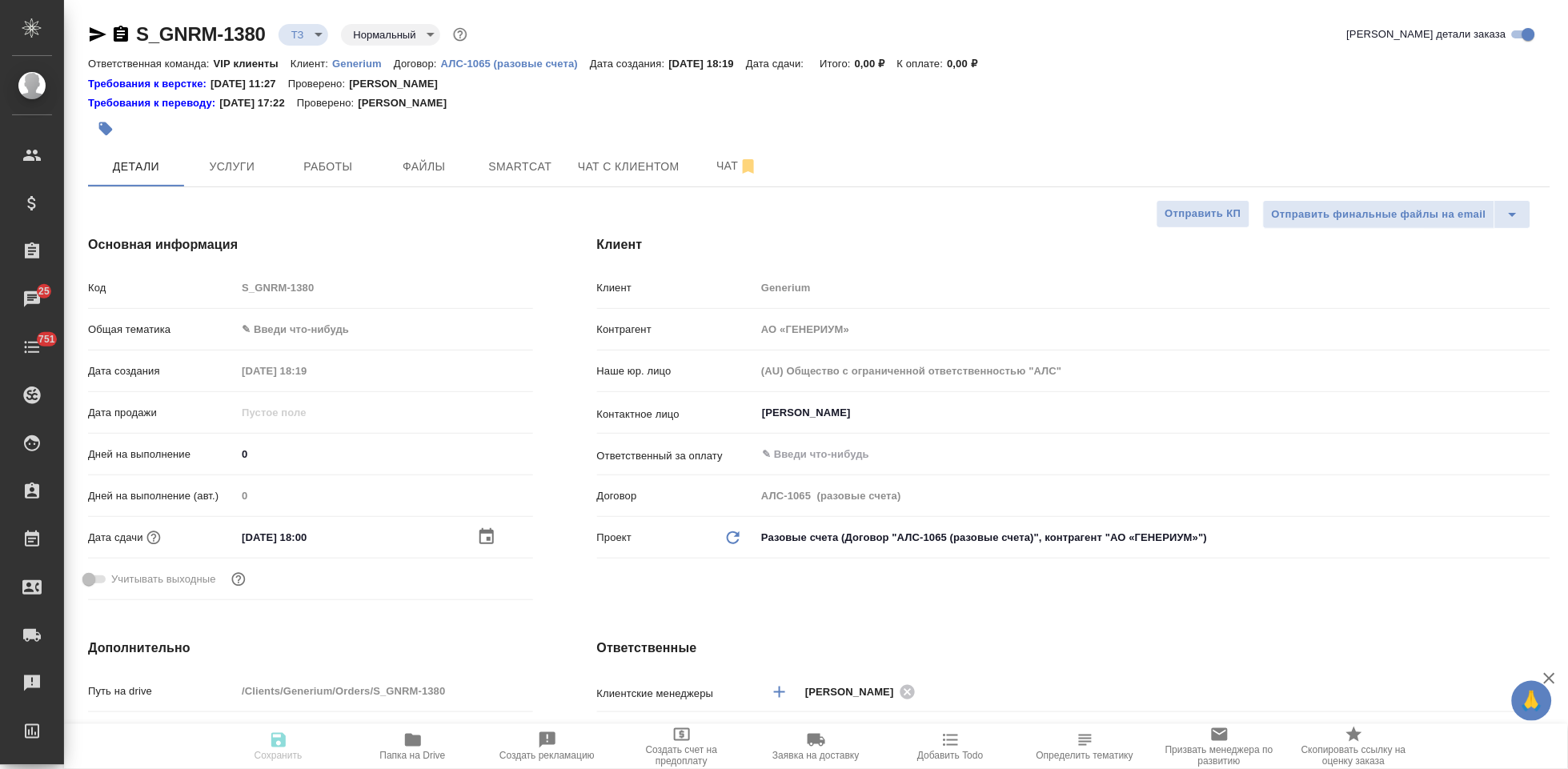
type textarea "x"
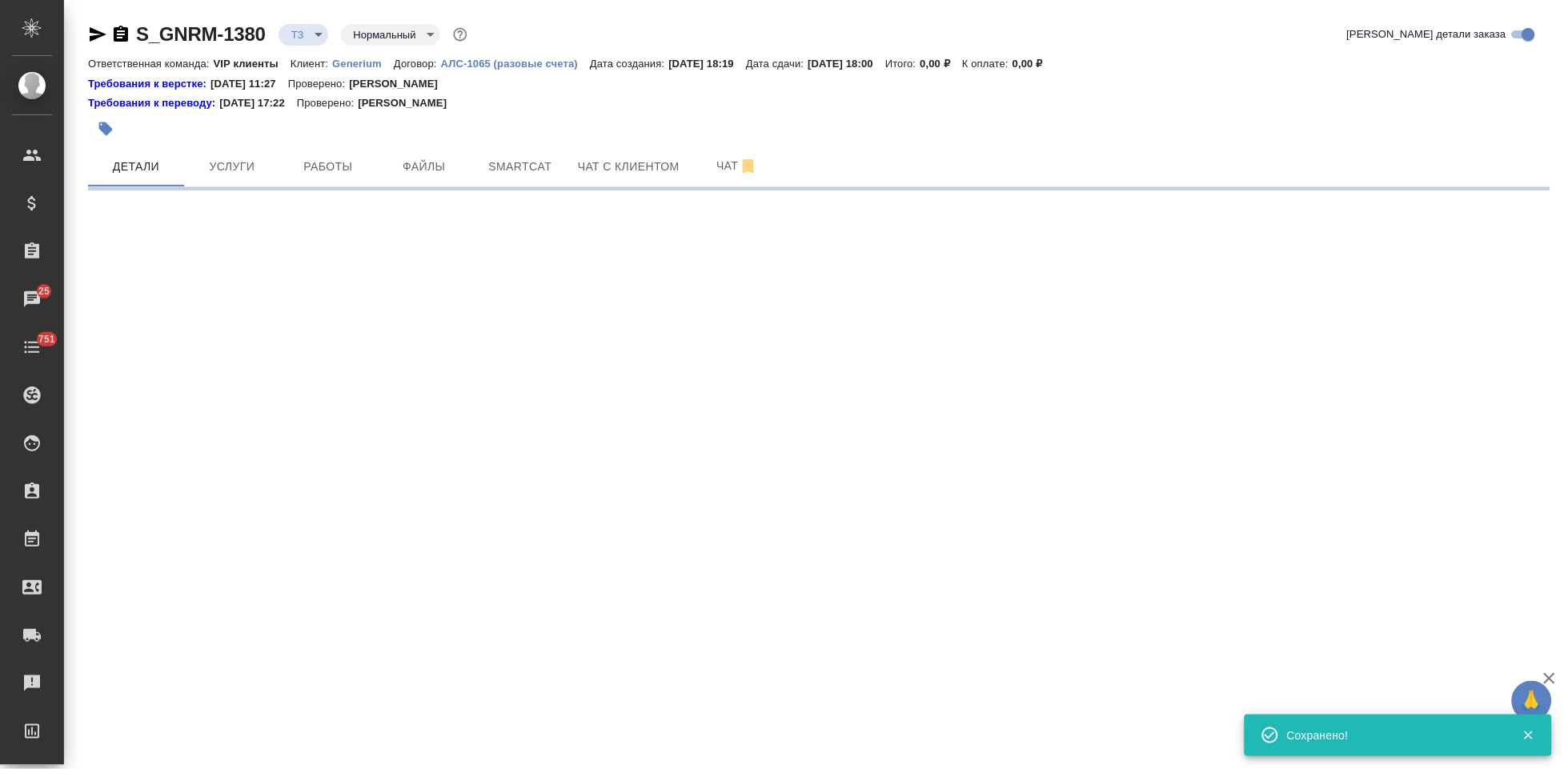
select select "RU"
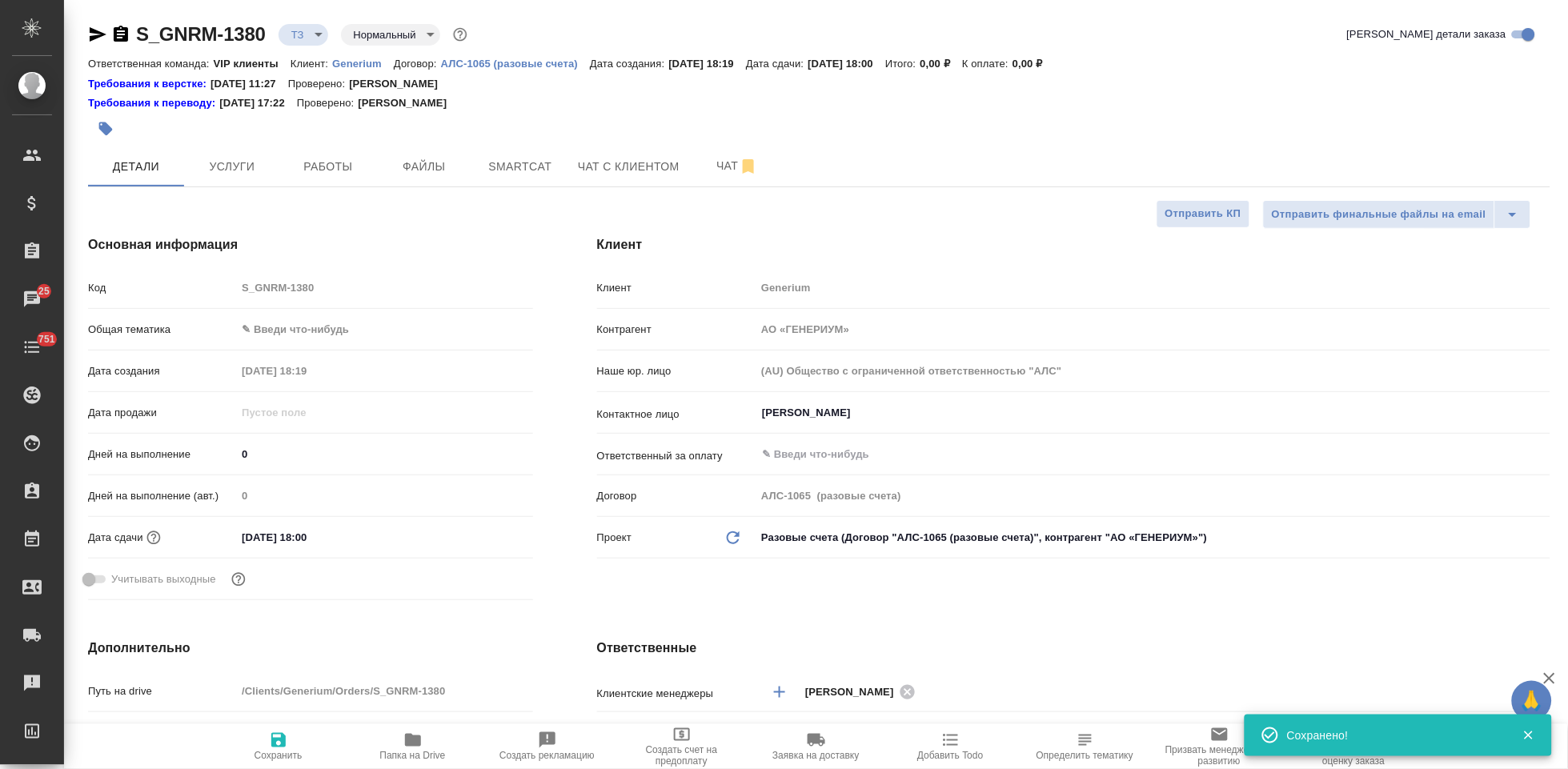
type textarea "x"
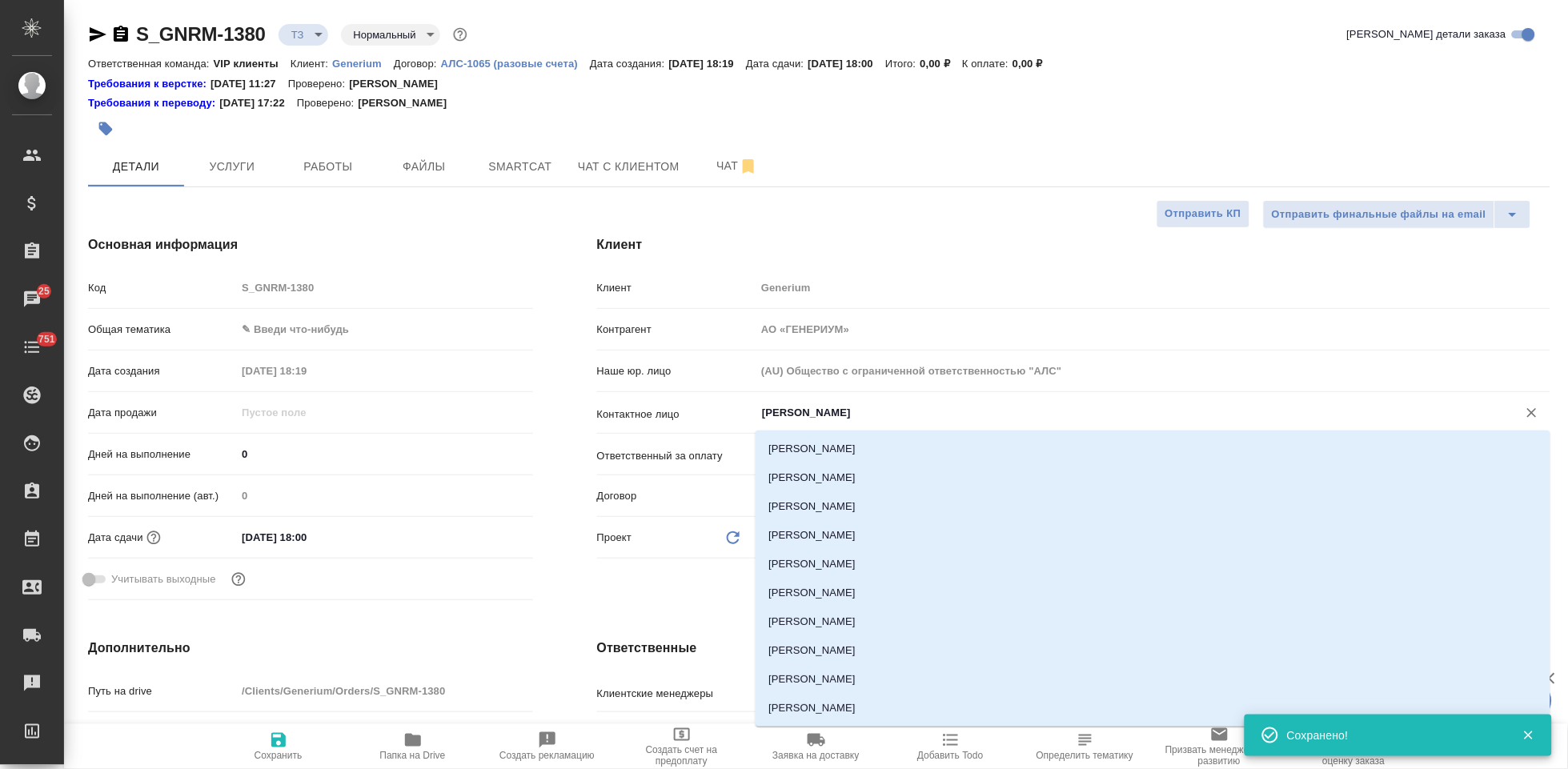
click at [907, 408] on input "Михалева Ирина" at bounding box center [1126, 413] width 732 height 19
type input "м"
type textarea "x"
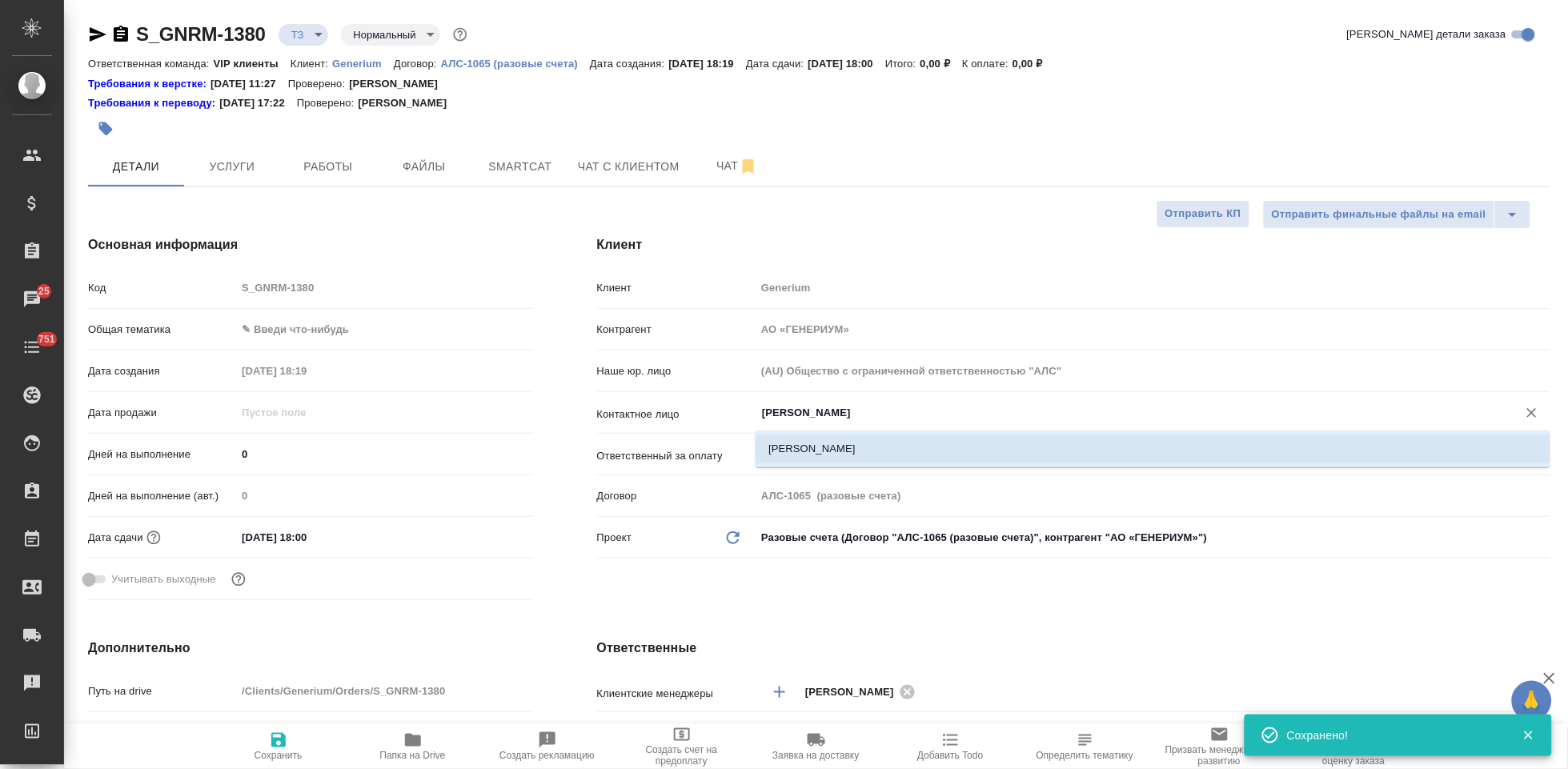
click at [883, 439] on li "Маслова Юлия" at bounding box center [1153, 449] width 794 height 29
type input "Маслова Юлия"
type textarea "x"
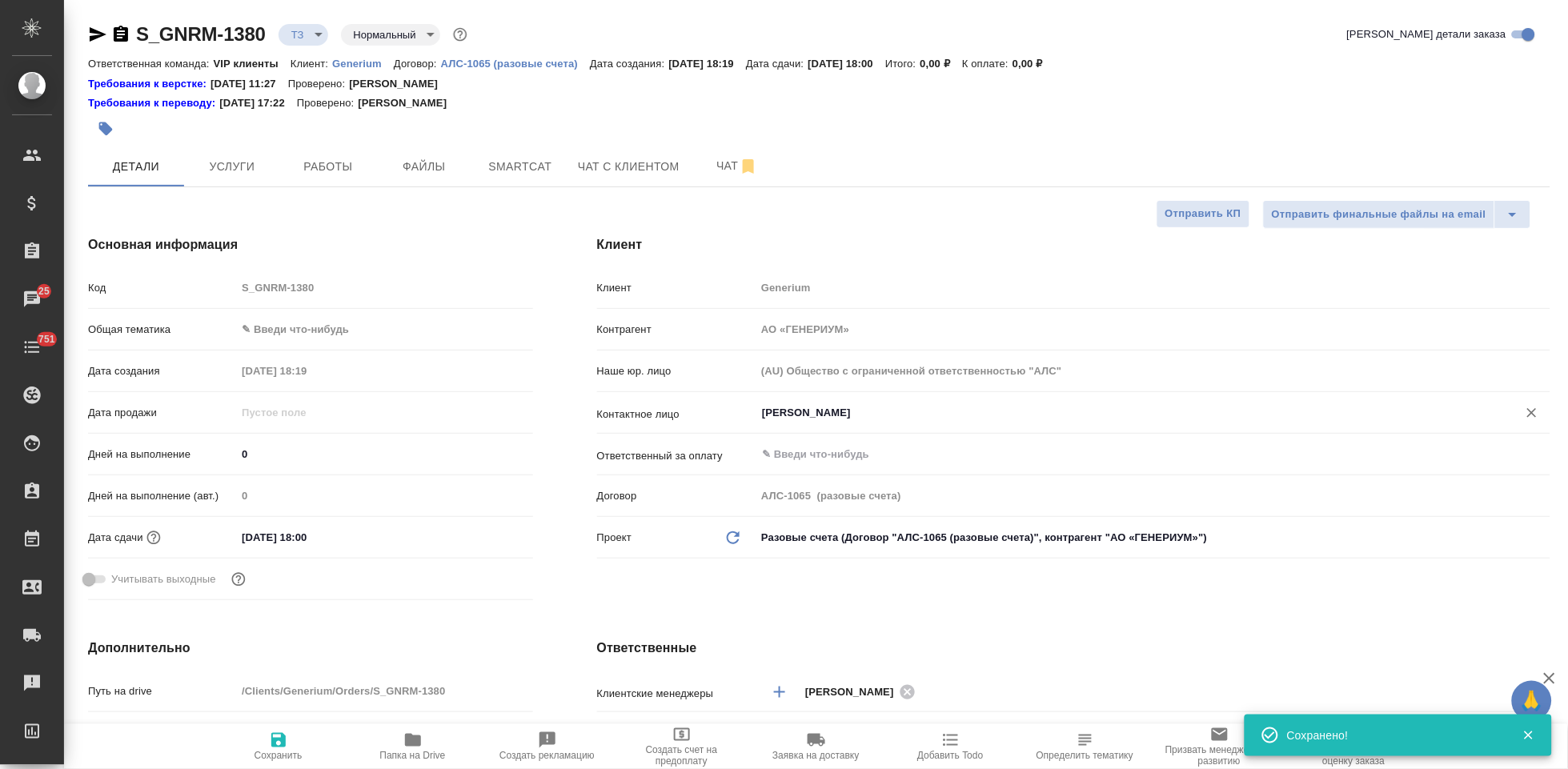
type input "Маслова Юлия"
click at [281, 746] on icon "button" at bounding box center [278, 740] width 14 height 14
type textarea "x"
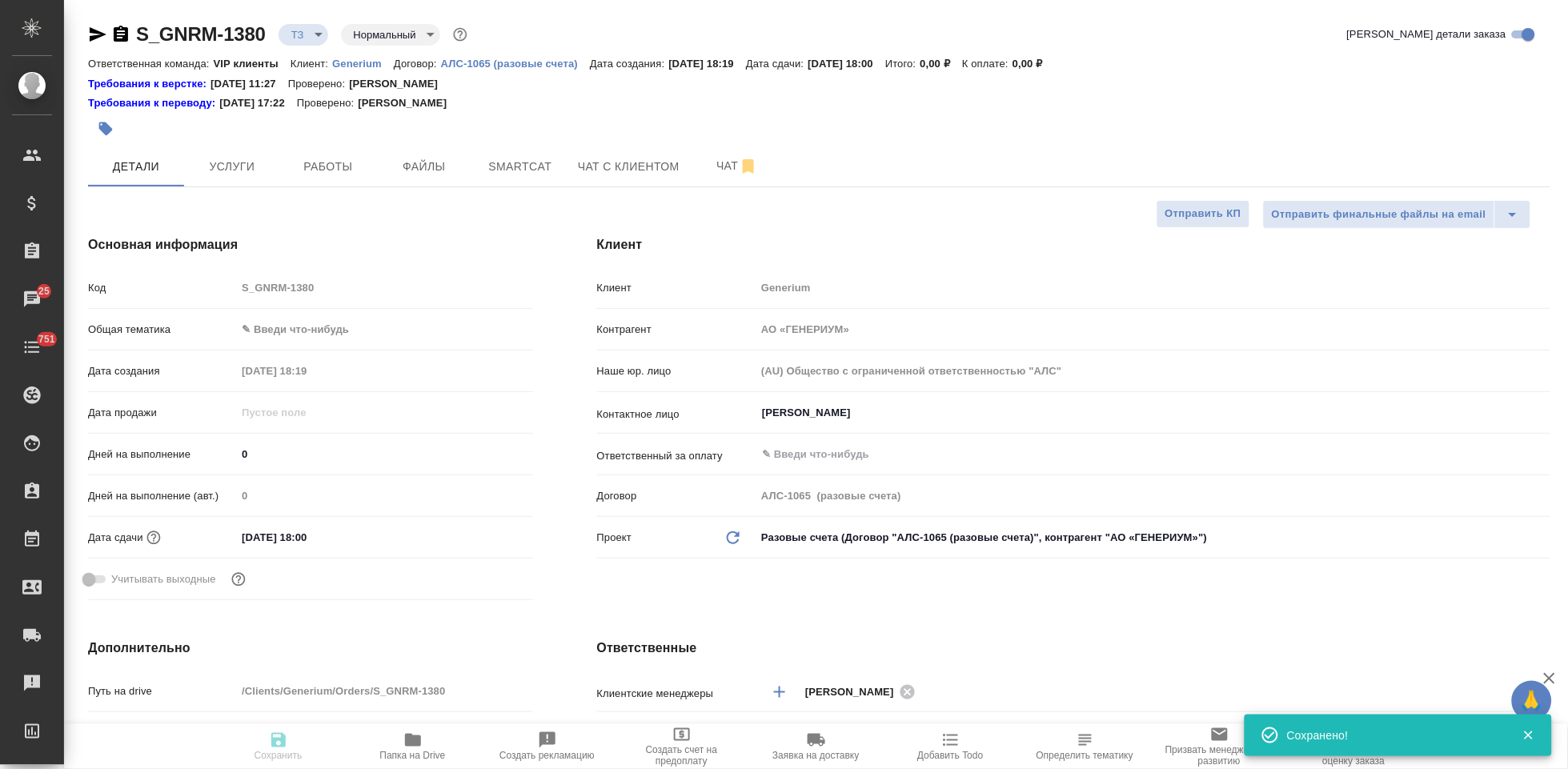
type textarea "x"
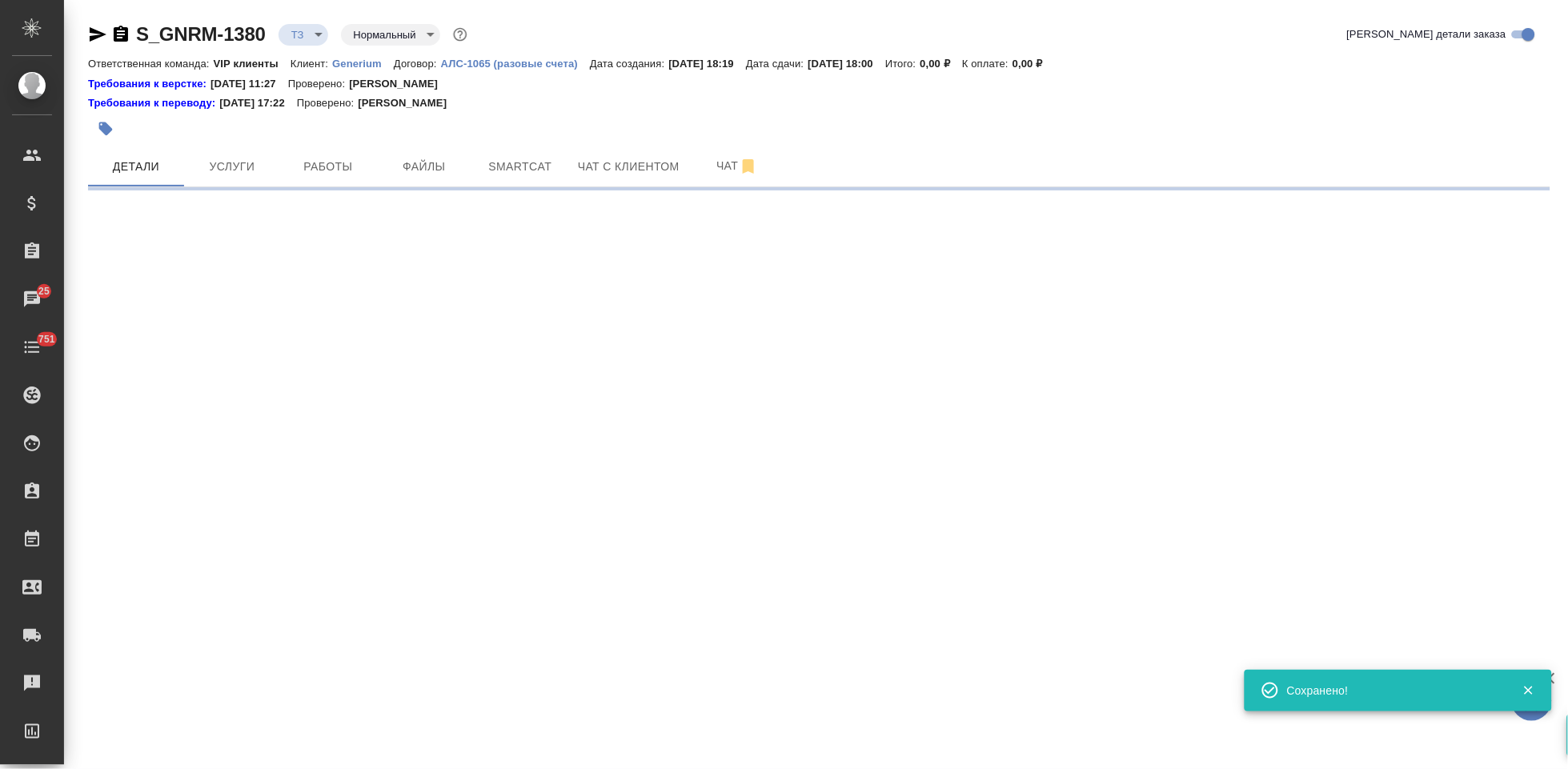
select select "RU"
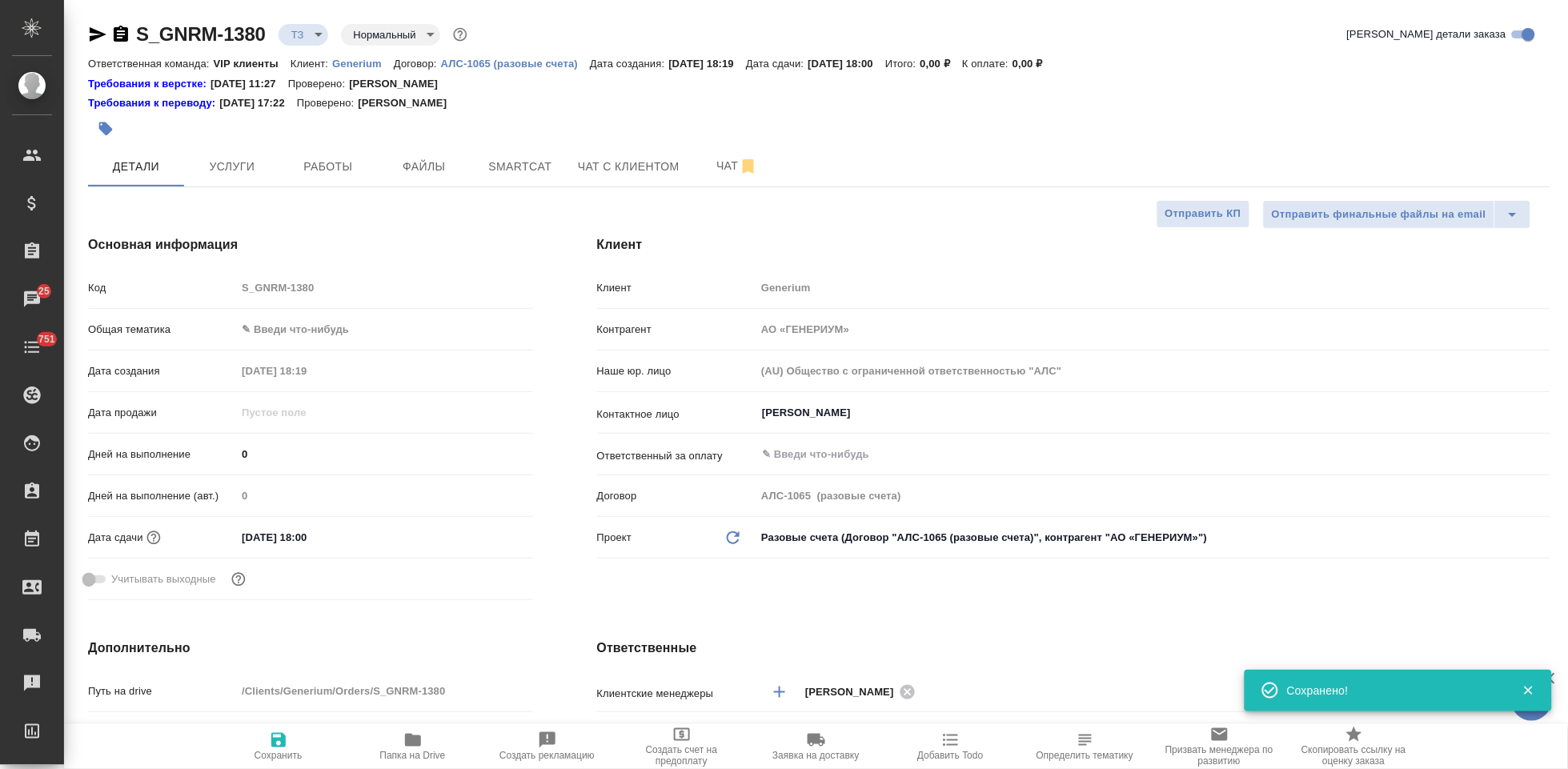
type textarea "x"
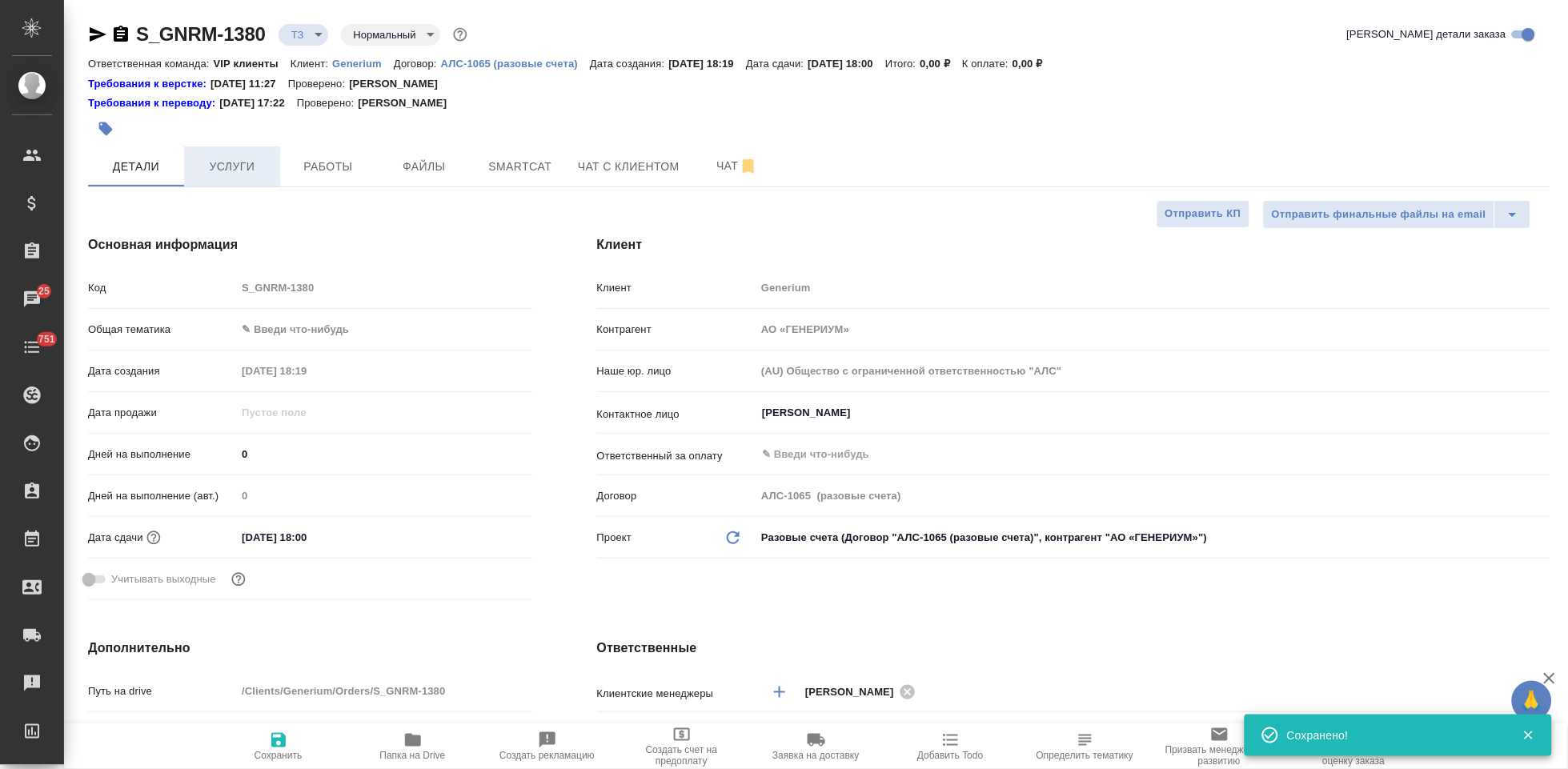
click at [210, 172] on span "Услуги" at bounding box center [232, 167] width 77 height 20
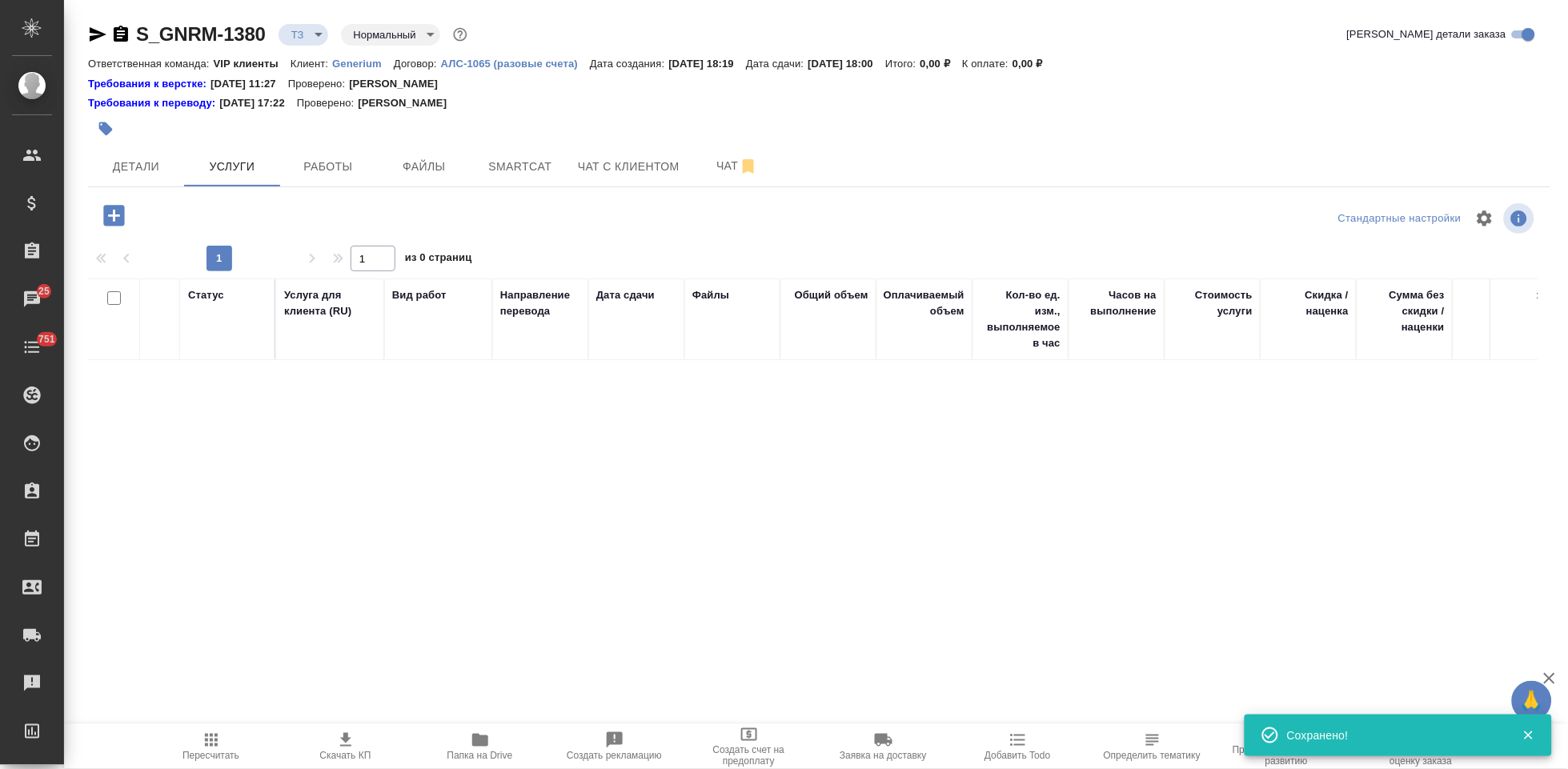
click at [116, 215] on icon "button" at bounding box center [113, 215] width 28 height 28
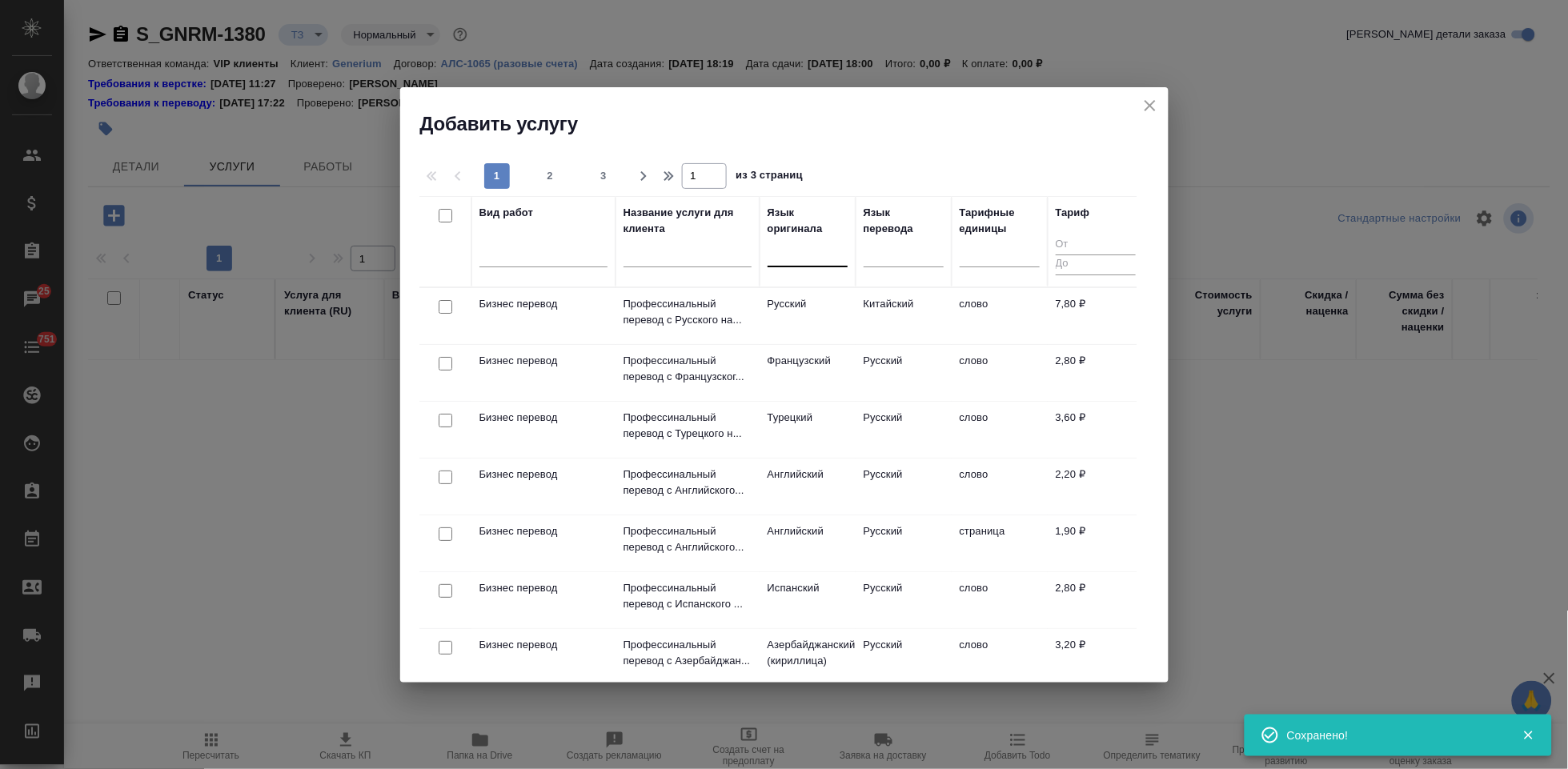
click at [783, 263] on div at bounding box center [807, 252] width 80 height 30
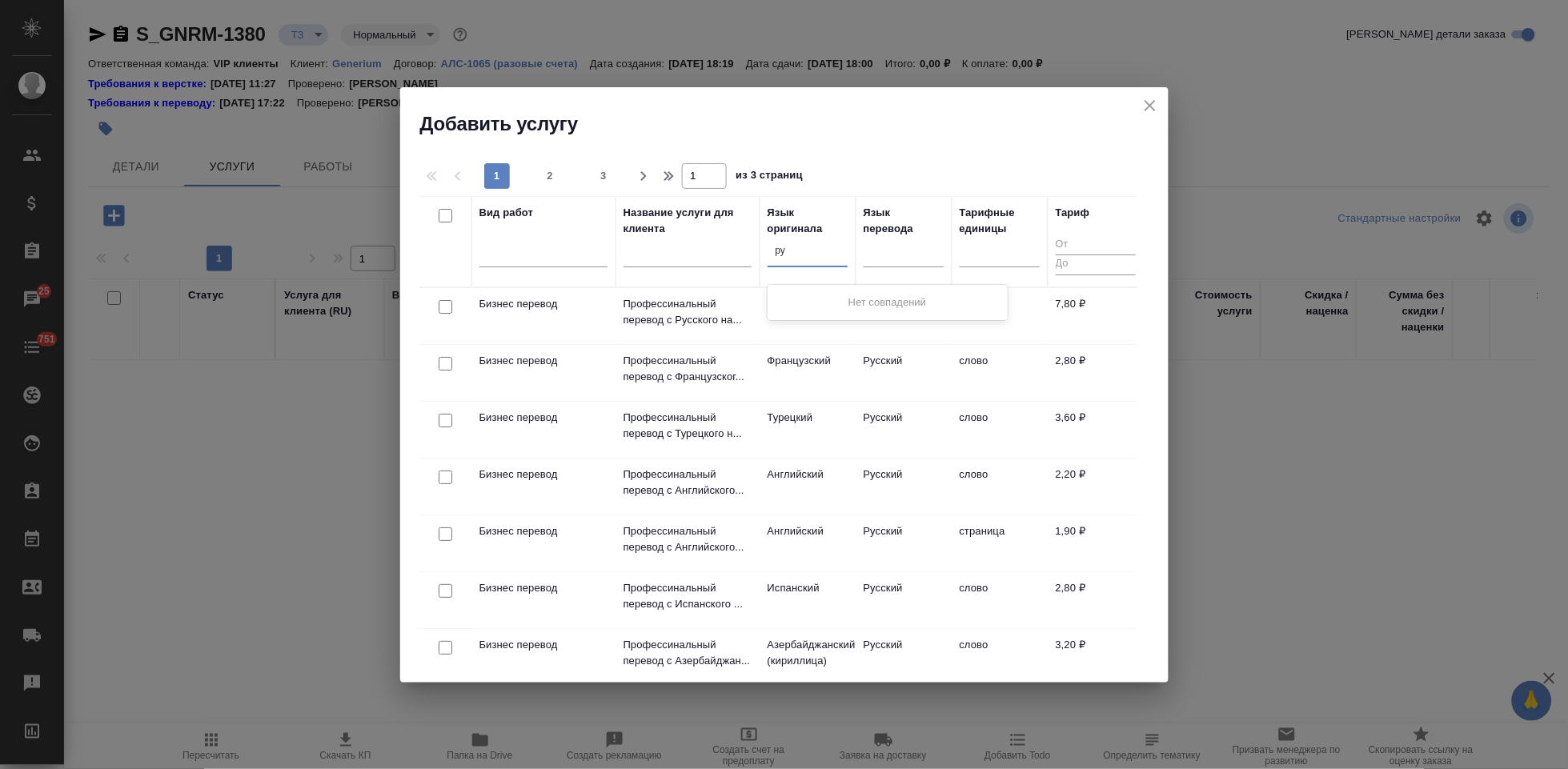
type input "рус"
click at [805, 289] on div "Русский" at bounding box center [888, 302] width 240 height 29
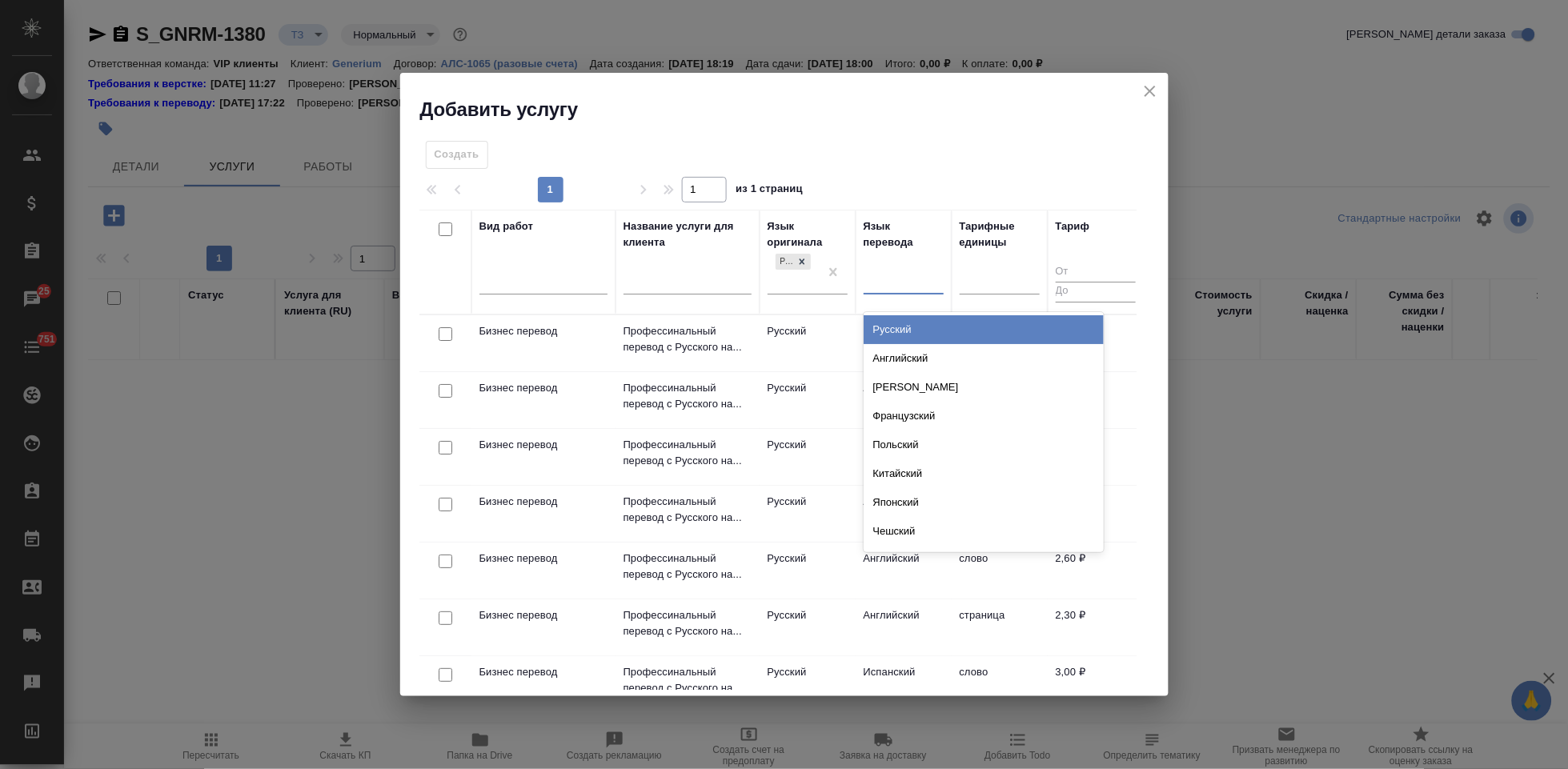
click at [881, 287] on div at bounding box center [903, 278] width 80 height 23
type input "а"
click at [914, 326] on div "Английский" at bounding box center [983, 330] width 240 height 29
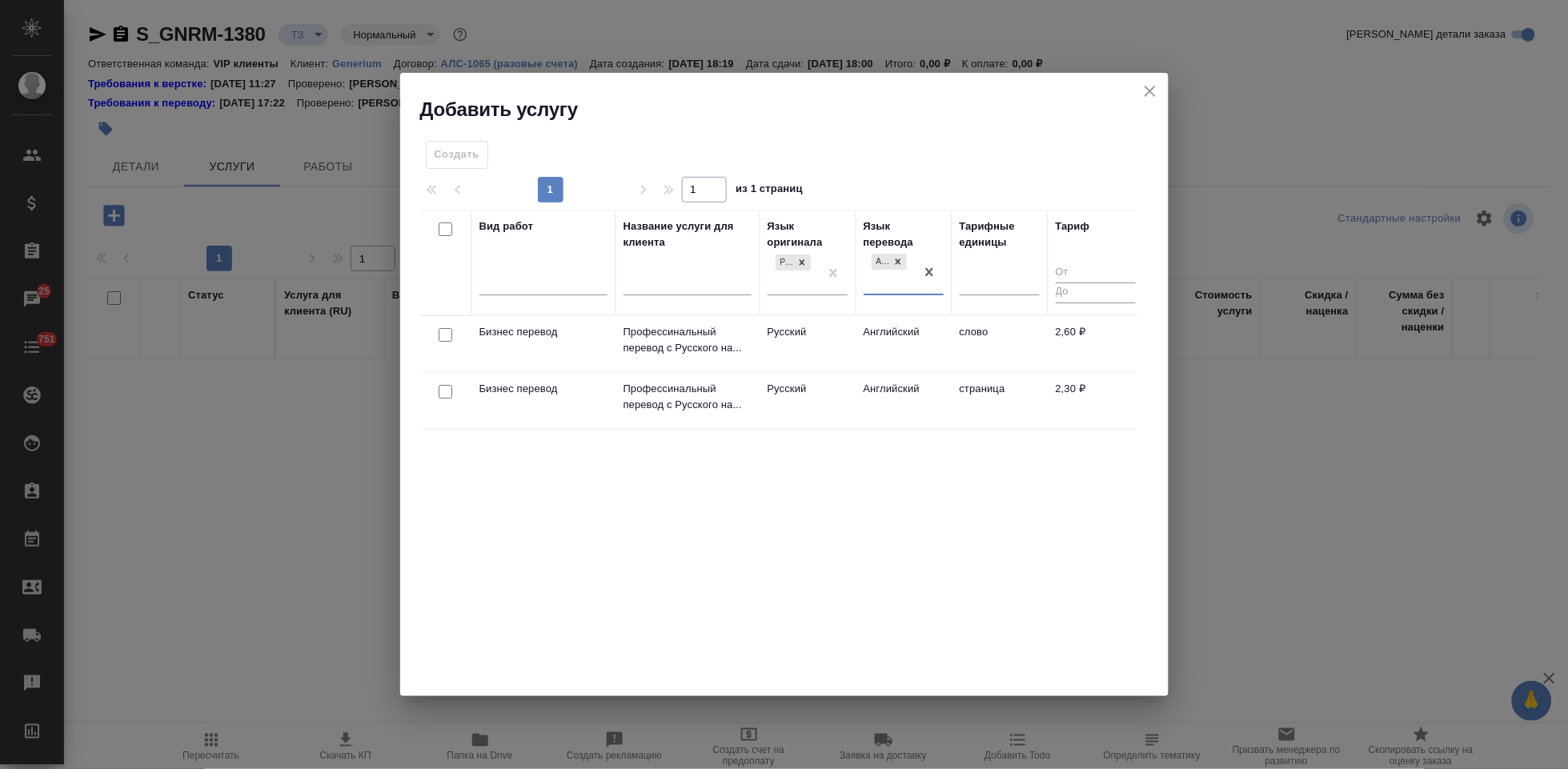
click at [888, 345] on td "Английский" at bounding box center [904, 344] width 96 height 56
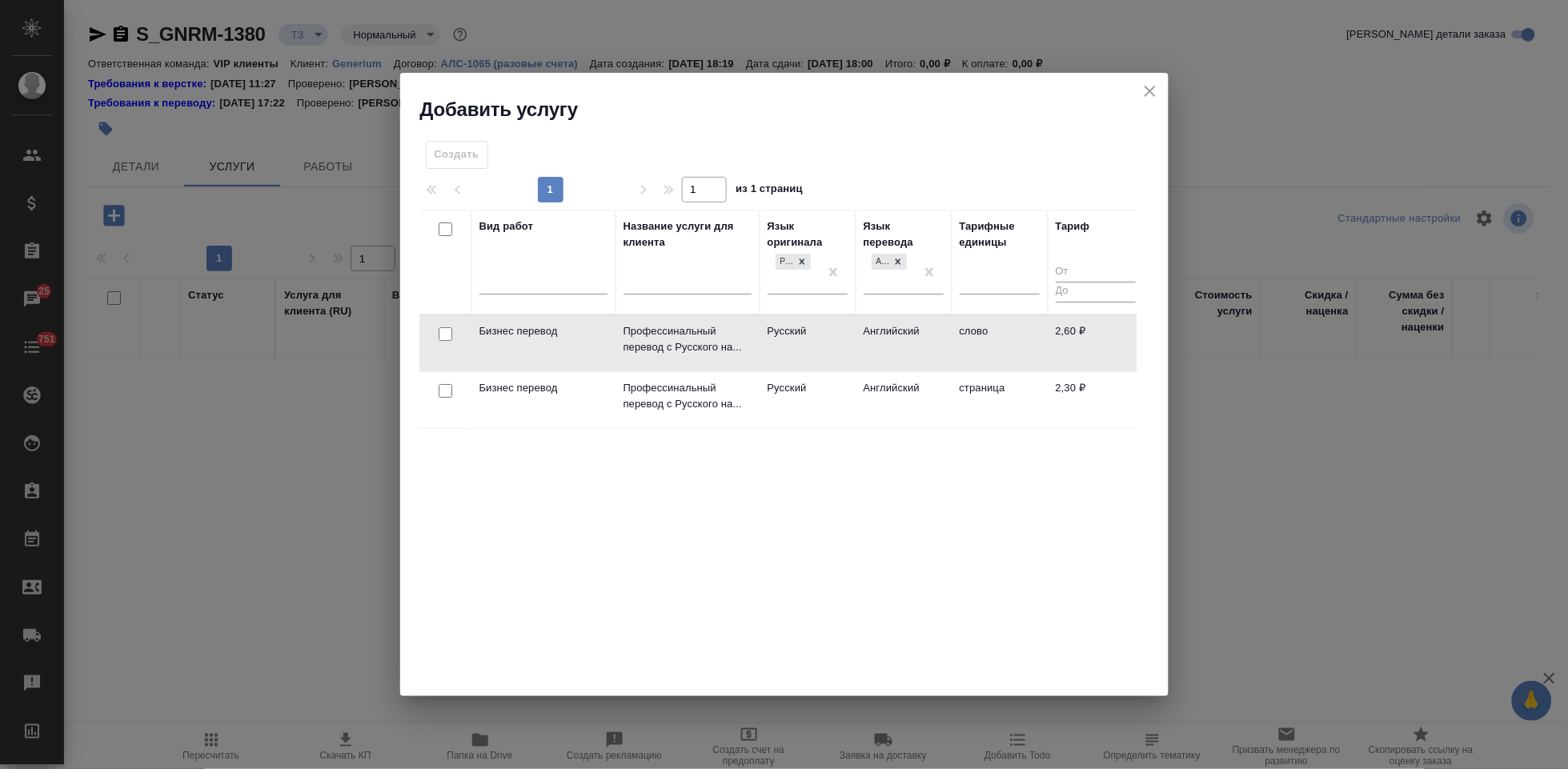
click at [888, 345] on td "Английский" at bounding box center [904, 343] width 96 height 56
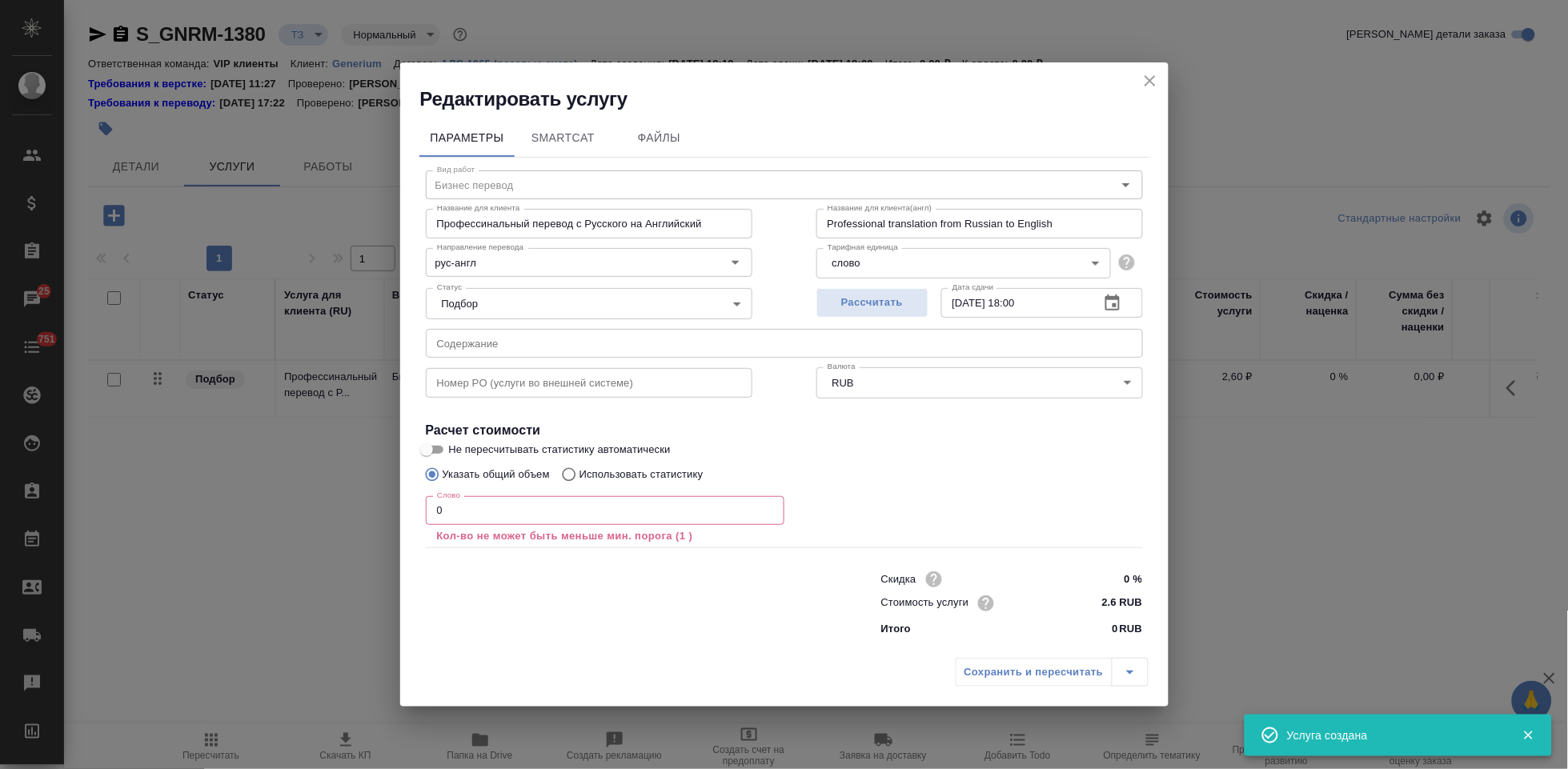
click at [560, 512] on input "0" at bounding box center [605, 510] width 358 height 29
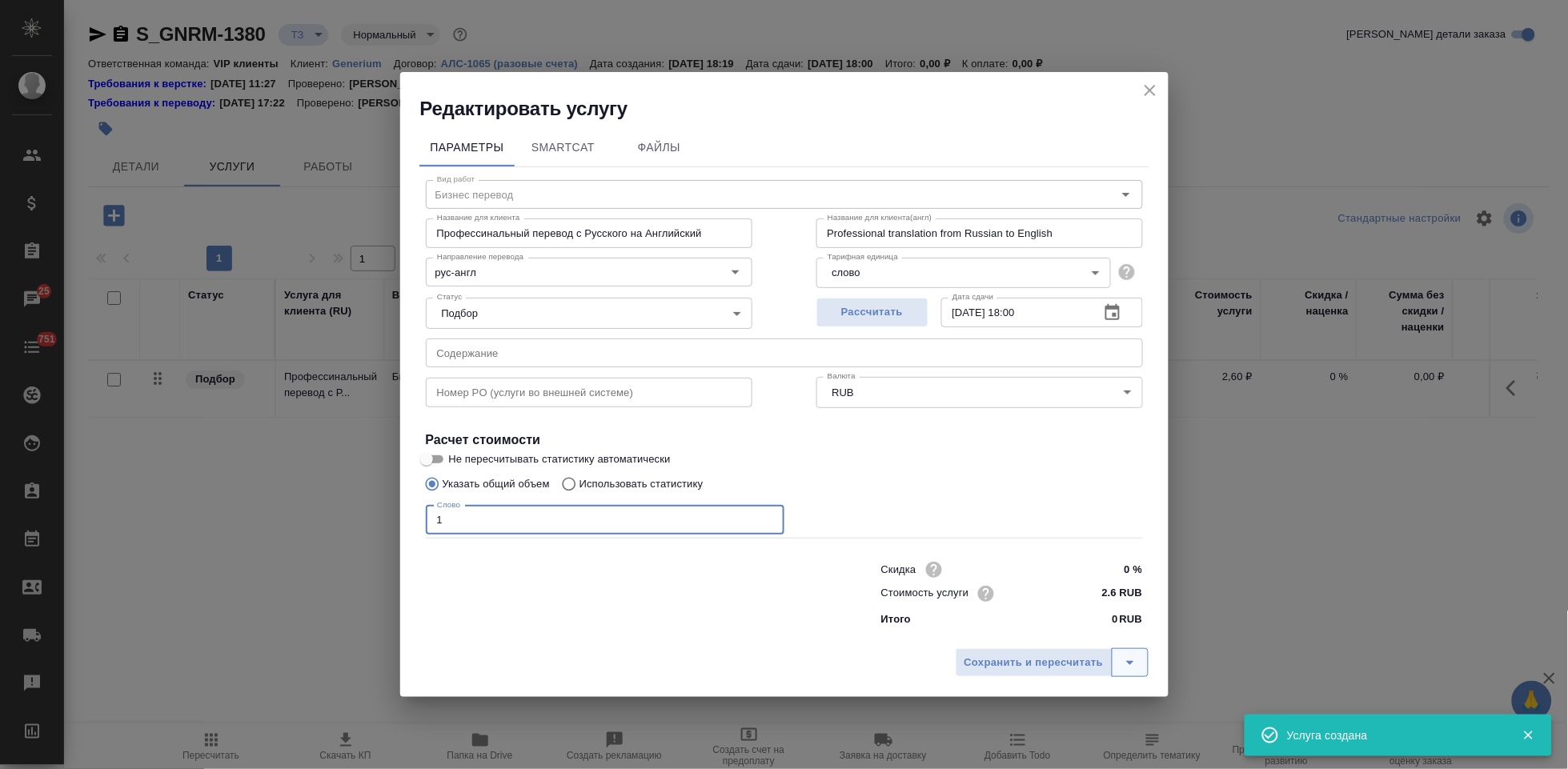
type input "1"
click at [1126, 657] on icon "split button" at bounding box center [1130, 662] width 19 height 19
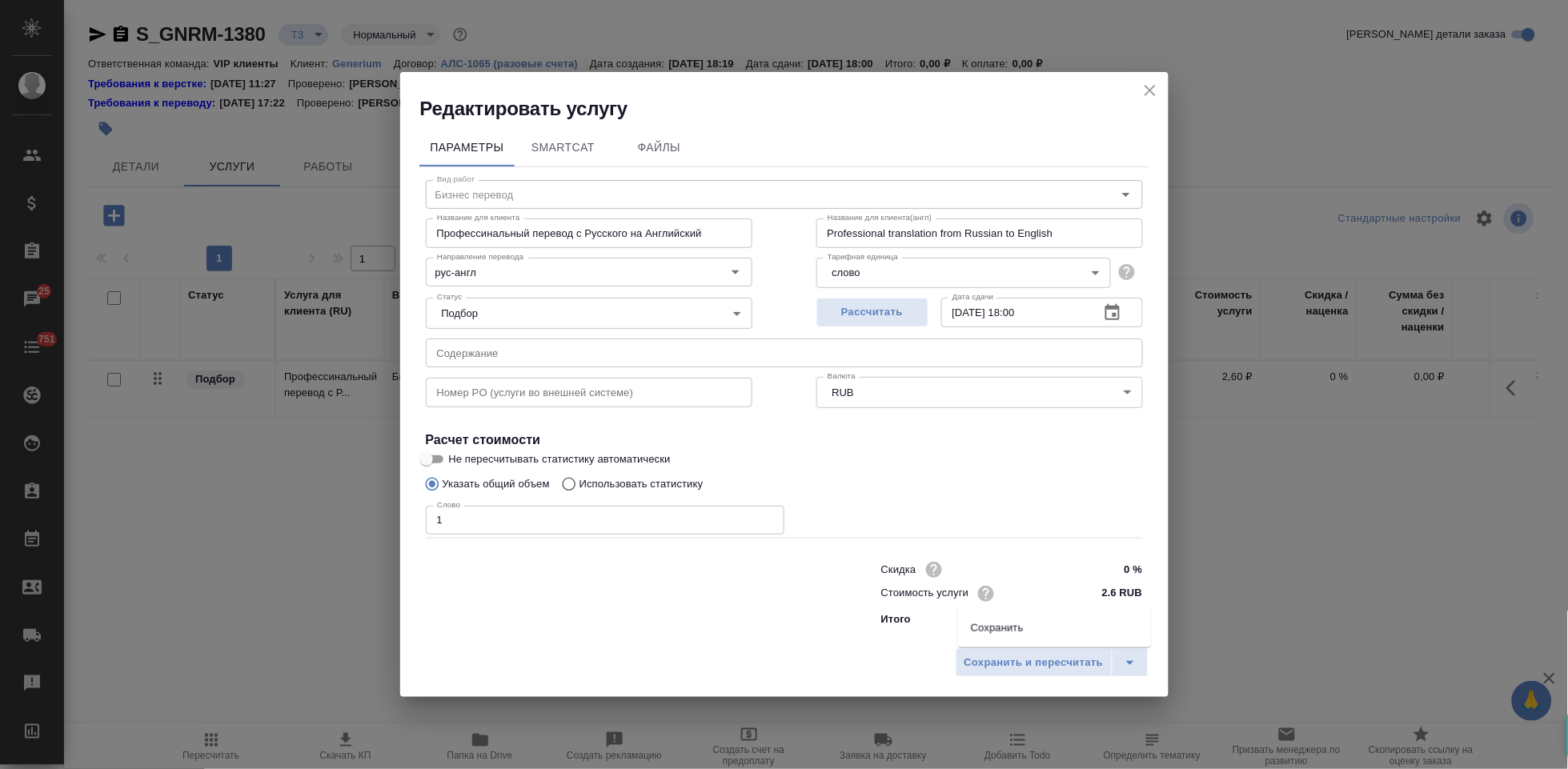
click at [1075, 635] on li "Сохранить" at bounding box center [1055, 628] width 193 height 26
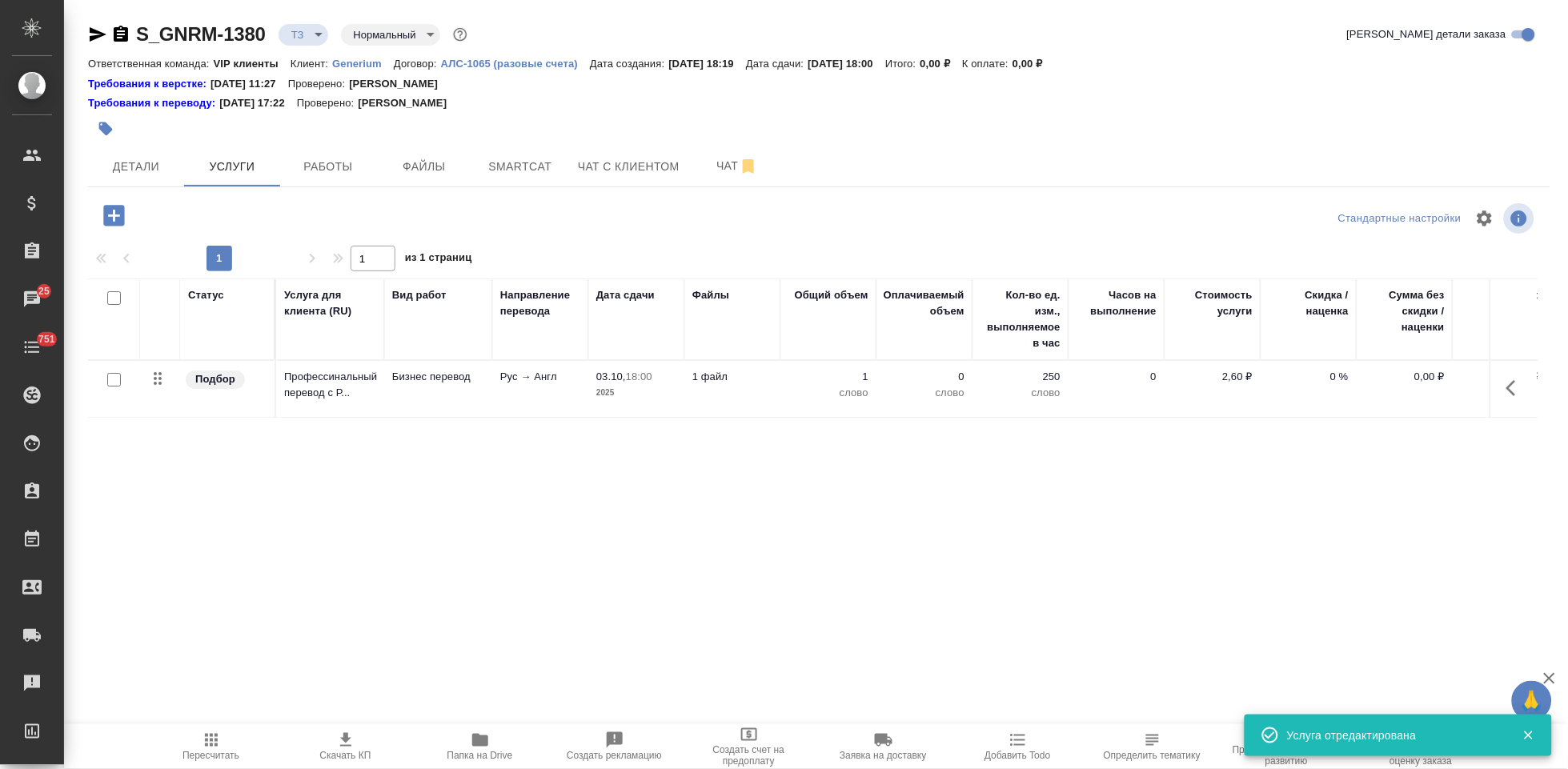
click at [116, 382] on input "checkbox" at bounding box center [114, 380] width 13 height 13
checkbox input "true"
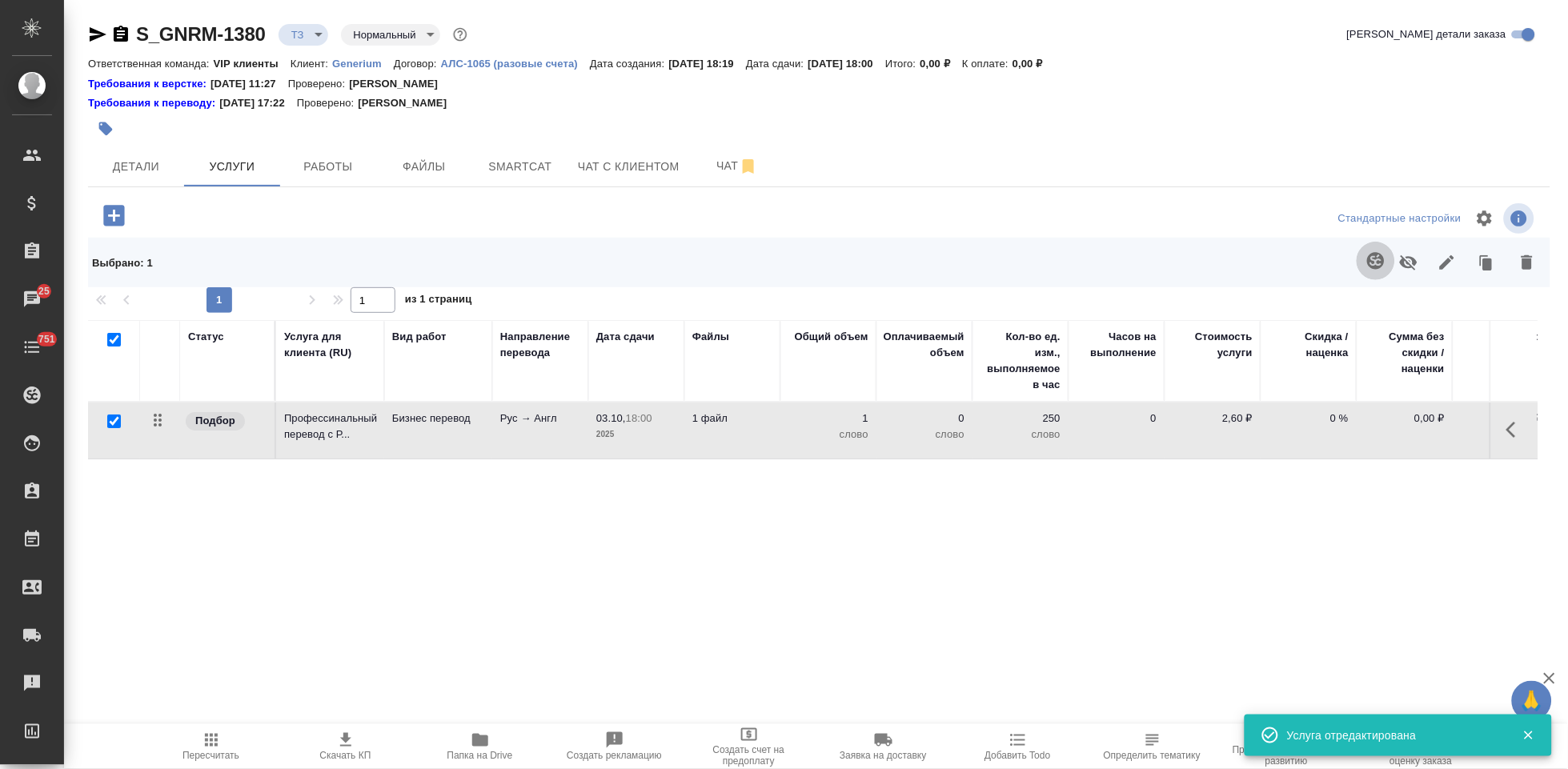
click at [1383, 258] on icon "button" at bounding box center [1375, 261] width 17 height 17
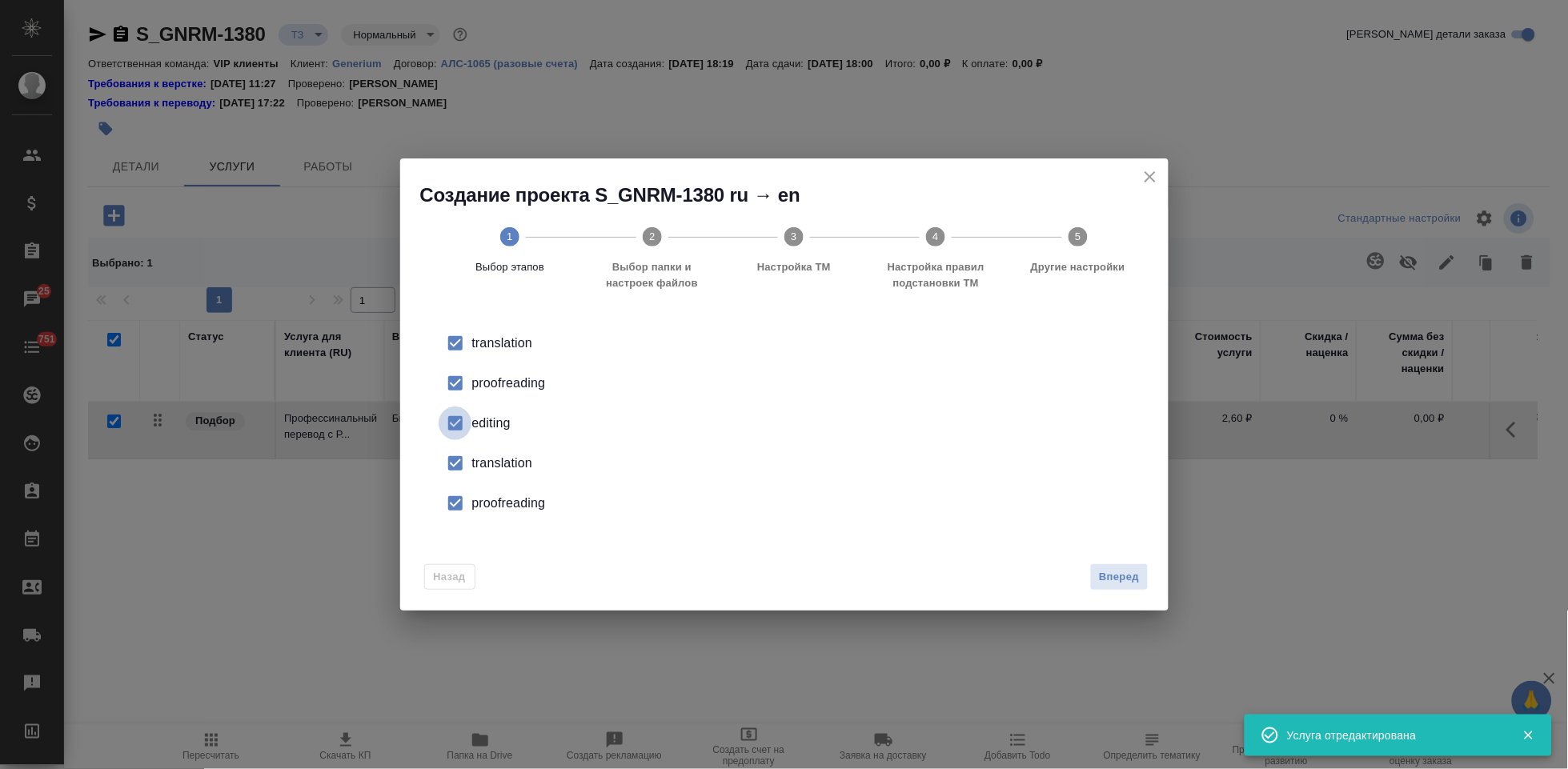
click at [448, 424] on input "checkbox" at bounding box center [456, 423] width 34 height 34
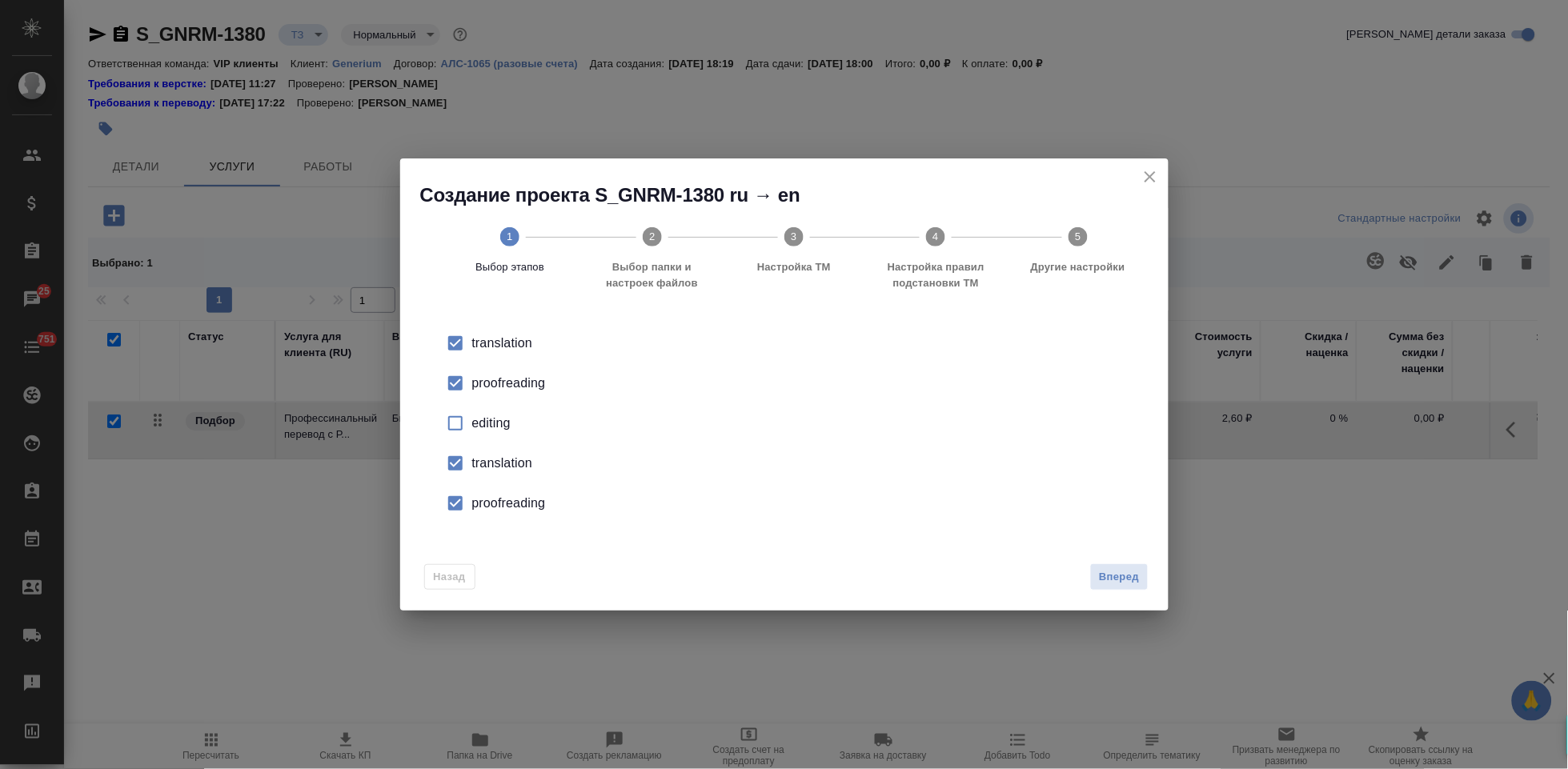
click at [446, 468] on input "checkbox" at bounding box center [456, 463] width 34 height 34
click at [453, 501] on input "checkbox" at bounding box center [456, 503] width 34 height 34
click at [1134, 578] on span "Вперед" at bounding box center [1119, 577] width 40 height 18
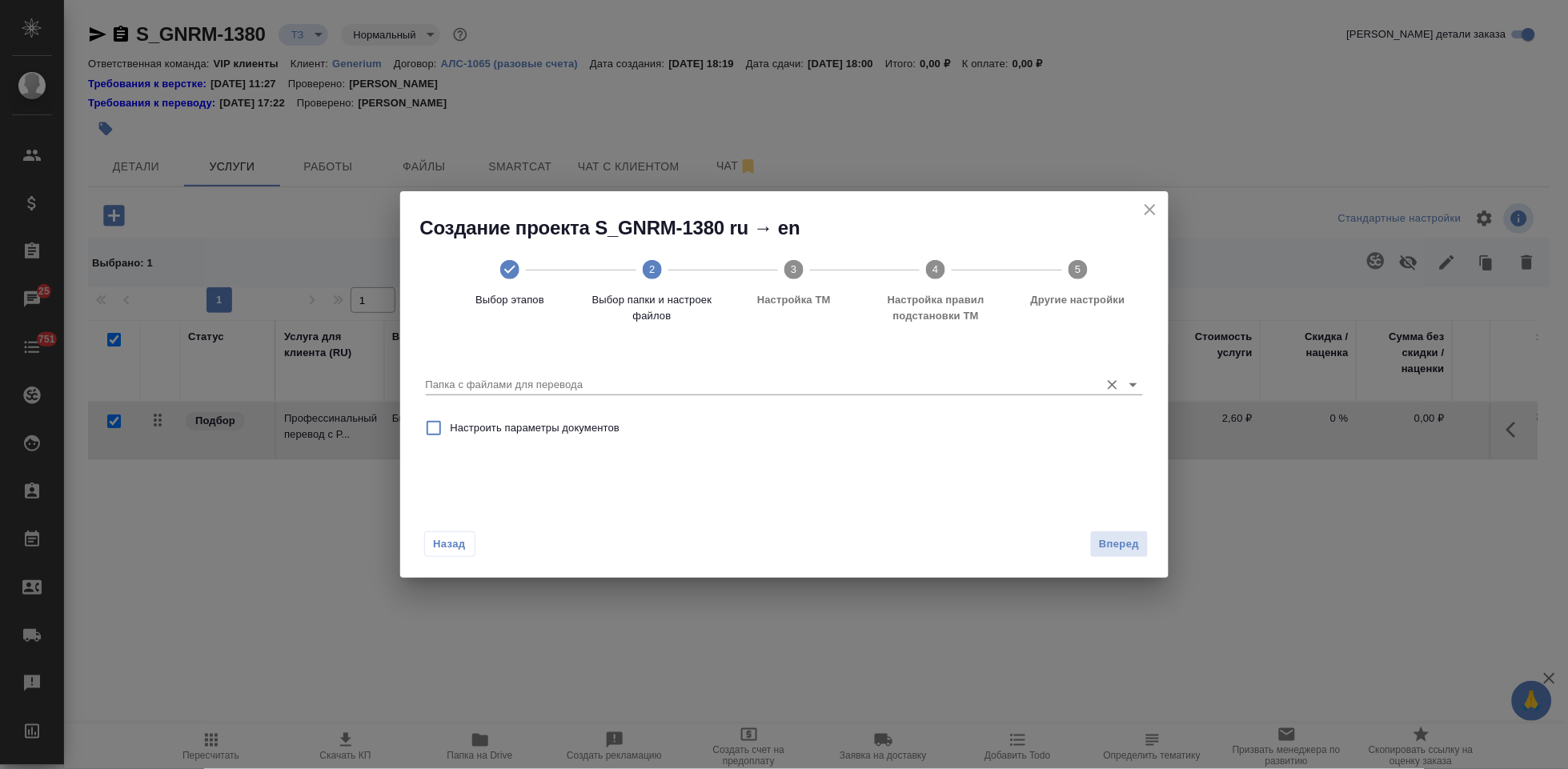
click at [973, 387] on input "Папка с файлами для перевода" at bounding box center [759, 384] width 666 height 19
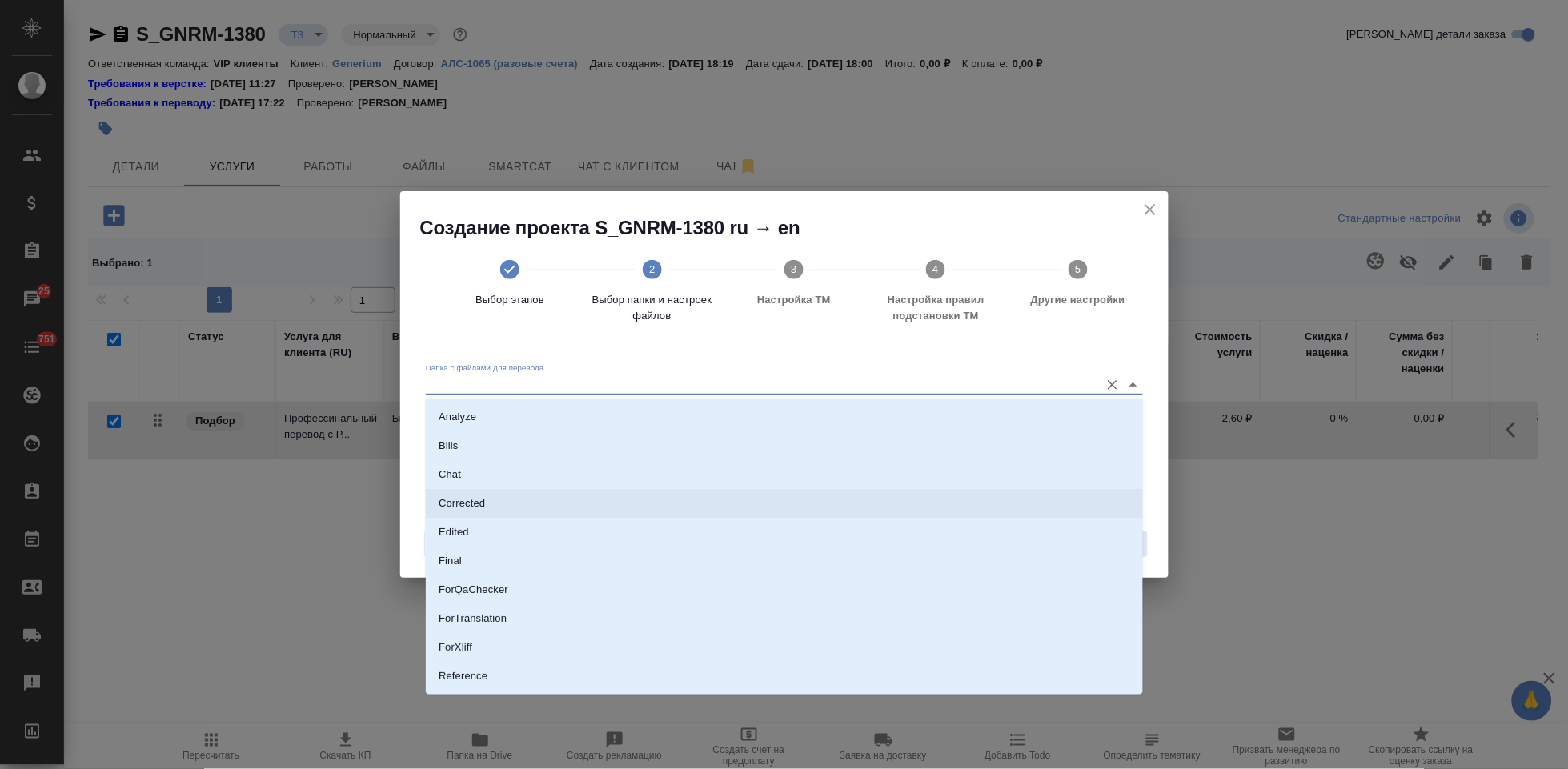
scroll to position [82, 0]
click at [493, 612] on li "Source" at bounding box center [784, 622] width 717 height 29
type input "Source"
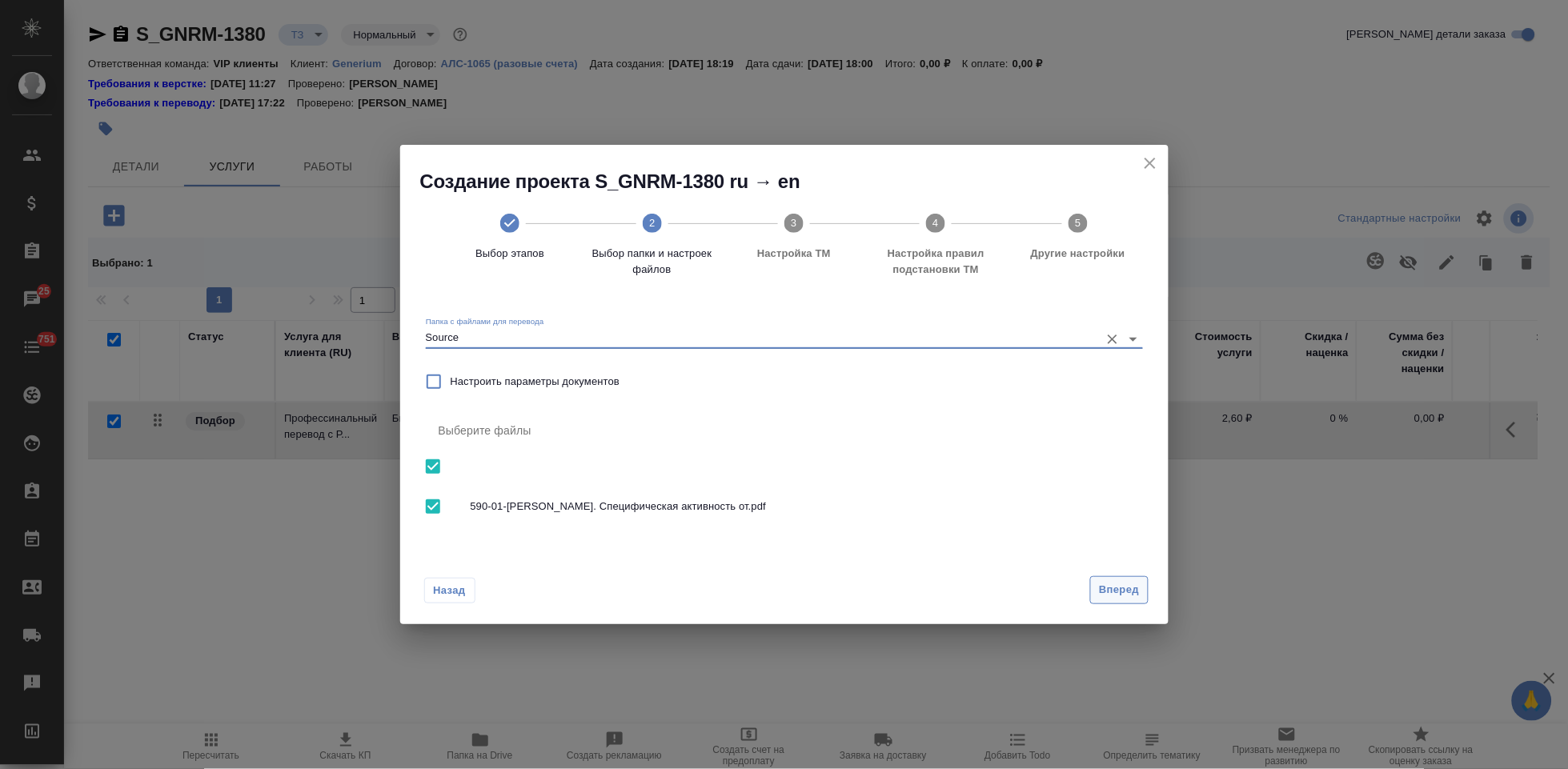
click at [1110, 590] on span "Вперед" at bounding box center [1119, 590] width 40 height 18
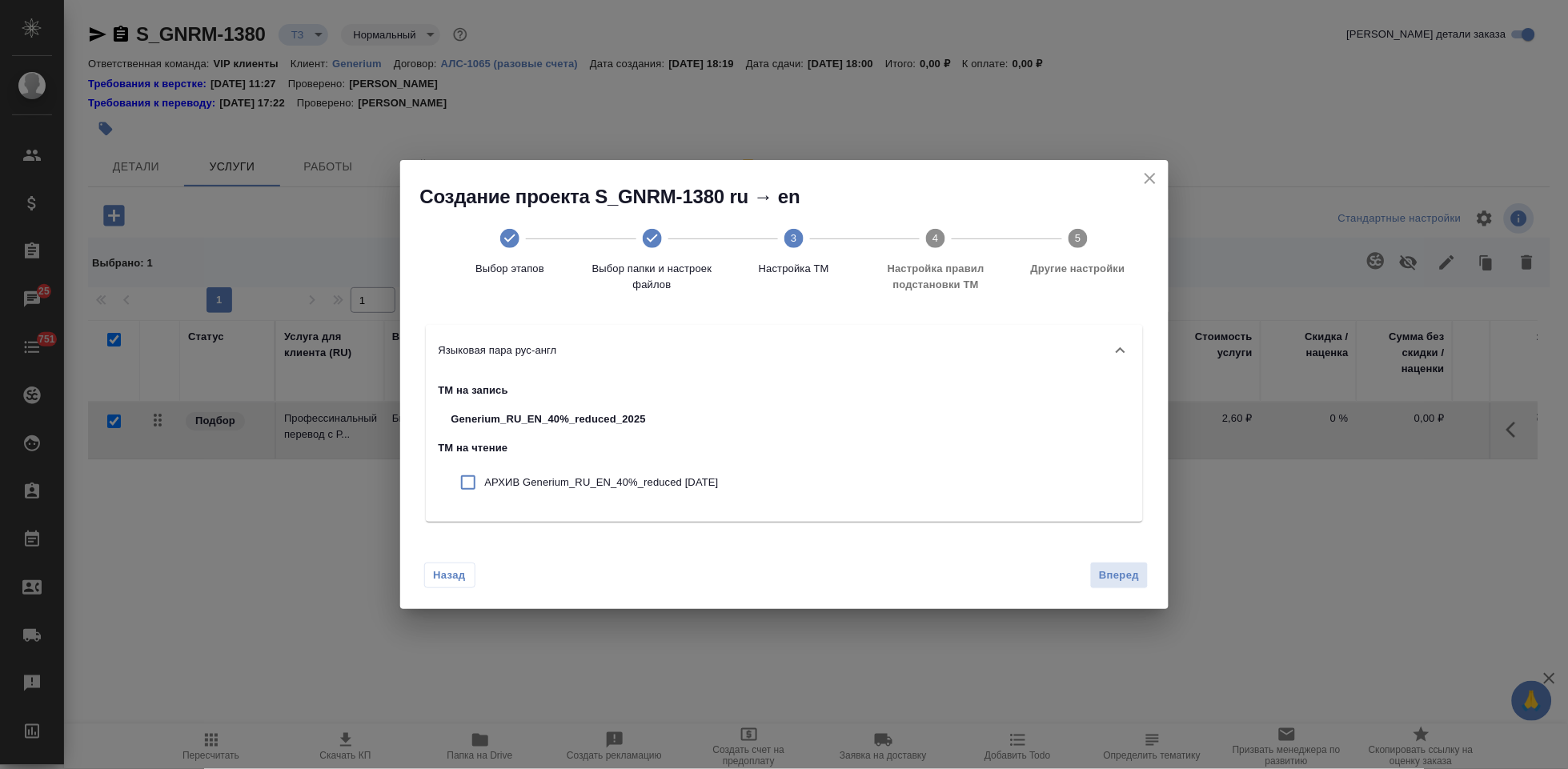
click at [1108, 548] on div "Назад Вперед" at bounding box center [784, 572] width 768 height 75
click at [1111, 570] on span "Вперед" at bounding box center [1119, 575] width 40 height 18
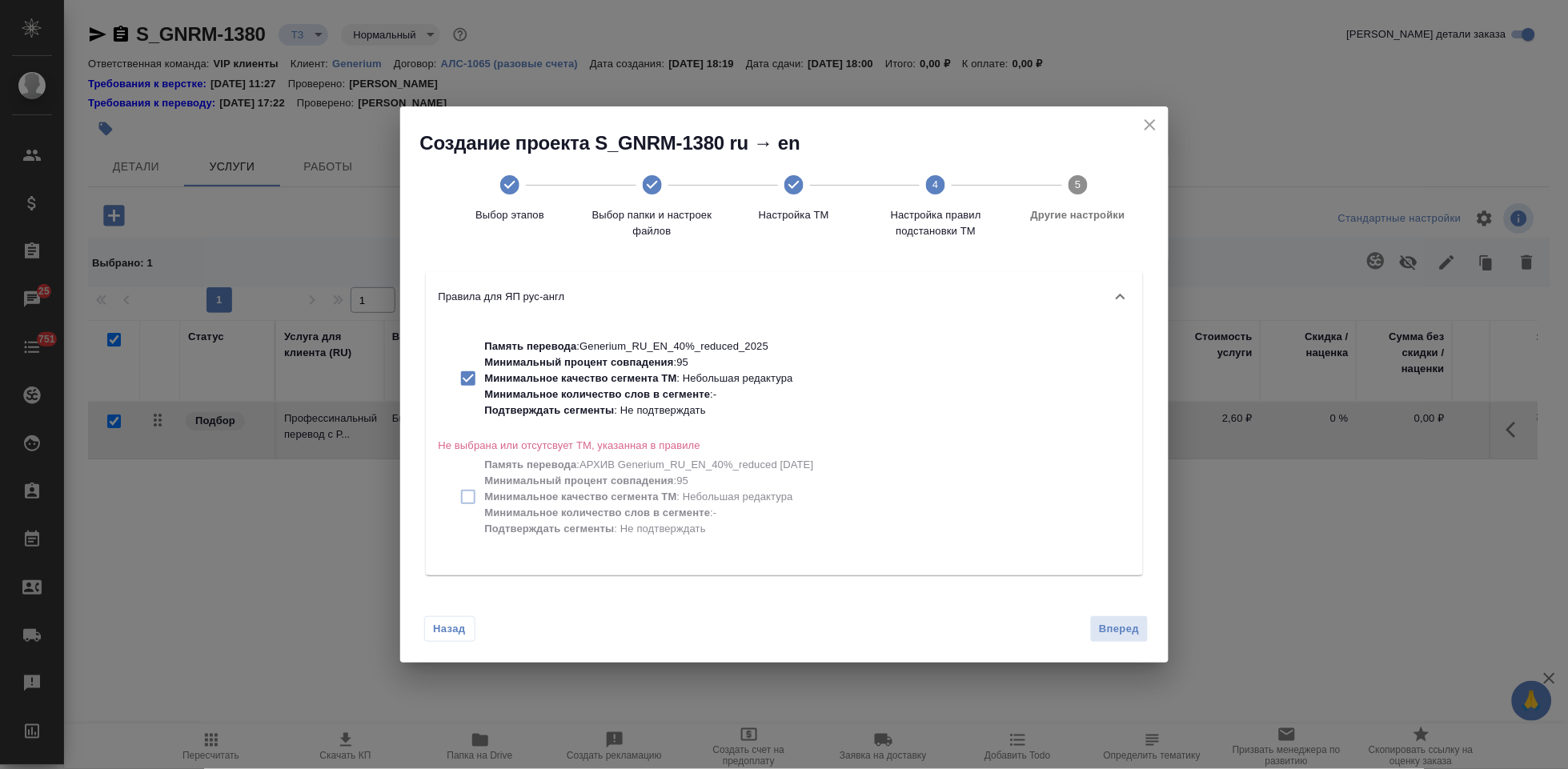
click at [1119, 610] on div "Назад Вперед" at bounding box center [784, 626] width 768 height 75
click at [1117, 625] on span "Вперед" at bounding box center [1119, 629] width 40 height 18
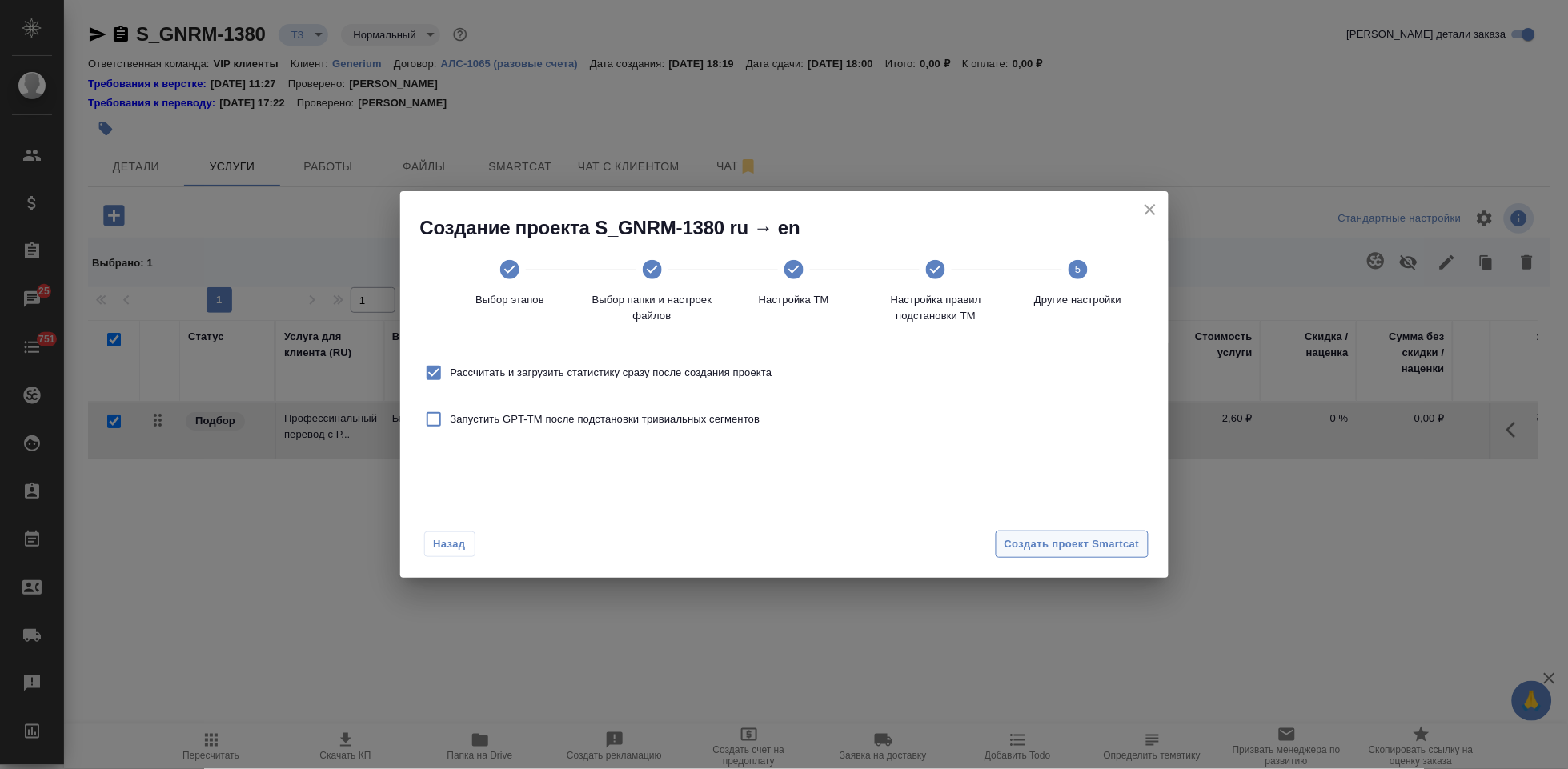
click at [1078, 541] on span "Создать проект Smartcat" at bounding box center [1071, 544] width 135 height 18
